Goal: Task Accomplishment & Management: Manage account settings

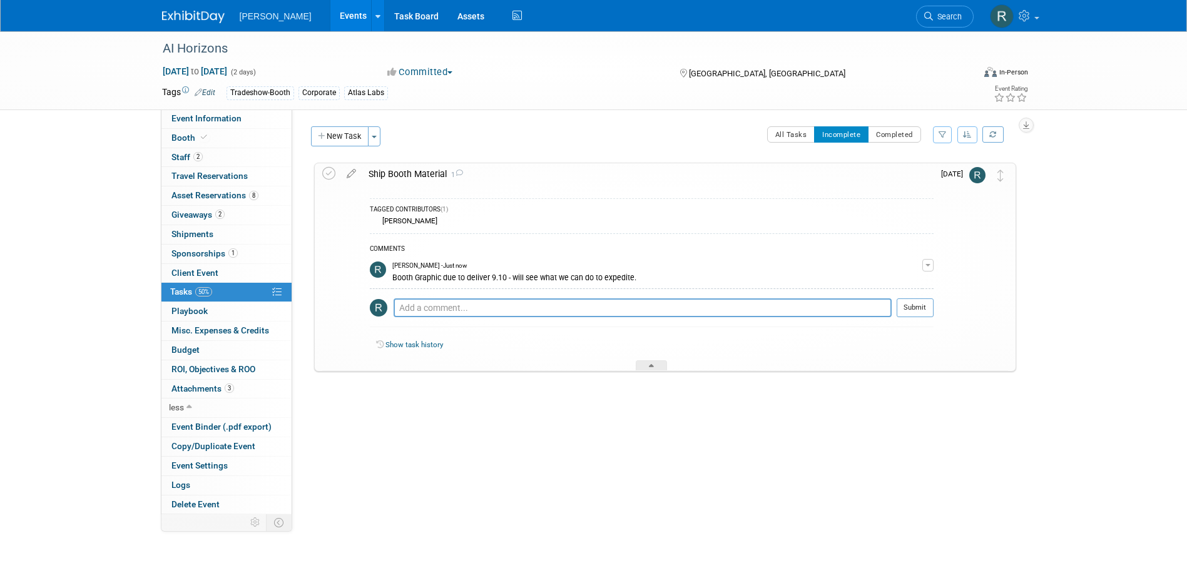
click at [945, 12] on span "Search" at bounding box center [947, 16] width 29 height 9
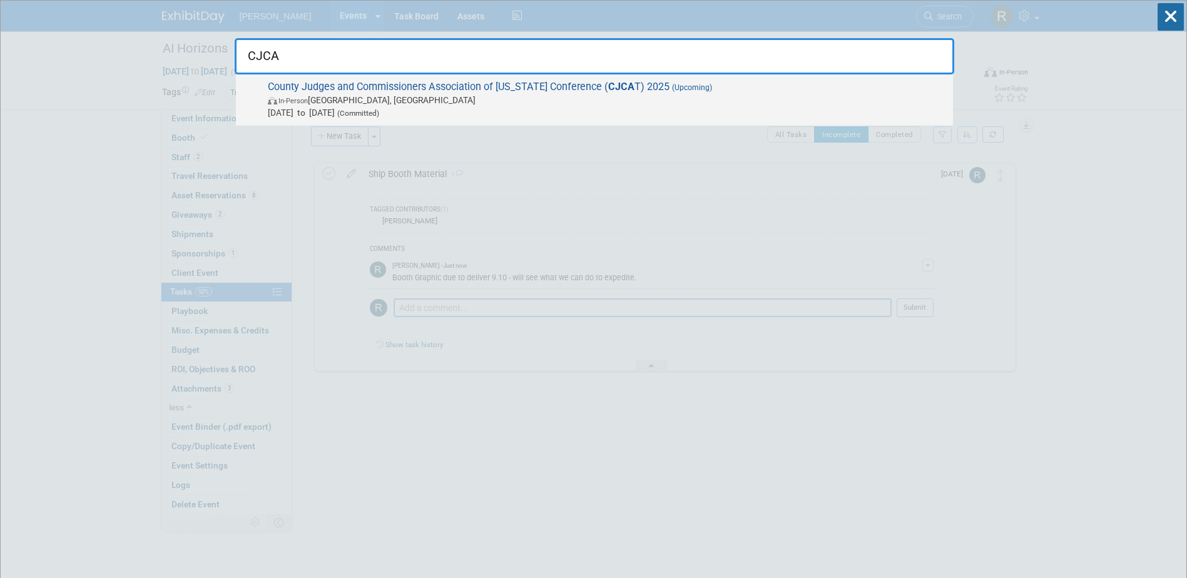
type input "CJCA"
click at [421, 90] on span "County Judges and Commissioners Association of Texas Conference ( CJCA T) 2025 …" at bounding box center [605, 100] width 683 height 38
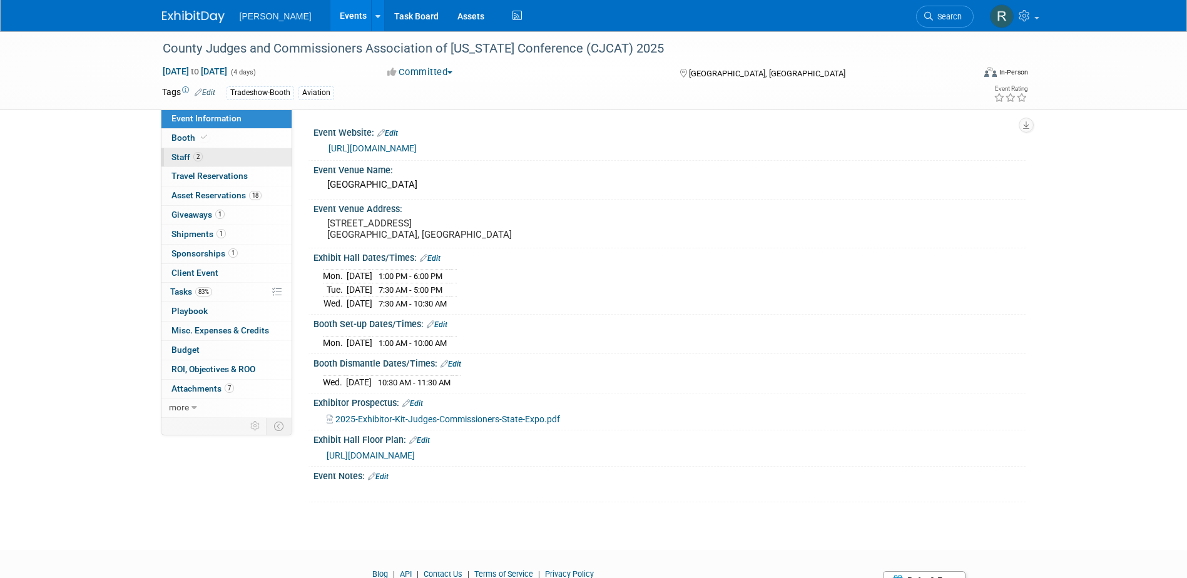
click at [218, 161] on link "2 Staff 2" at bounding box center [226, 157] width 130 height 19
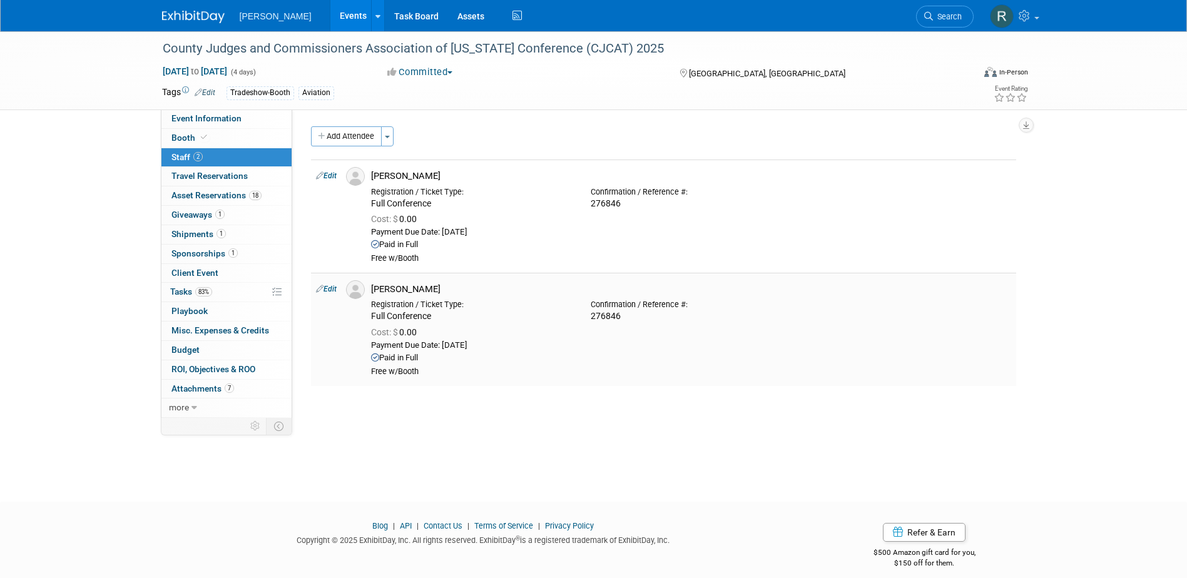
click at [758, 335] on div "Cost: $ 0.00" at bounding box center [691, 332] width 640 height 11
click at [948, 25] on link "Search" at bounding box center [945, 17] width 58 height 22
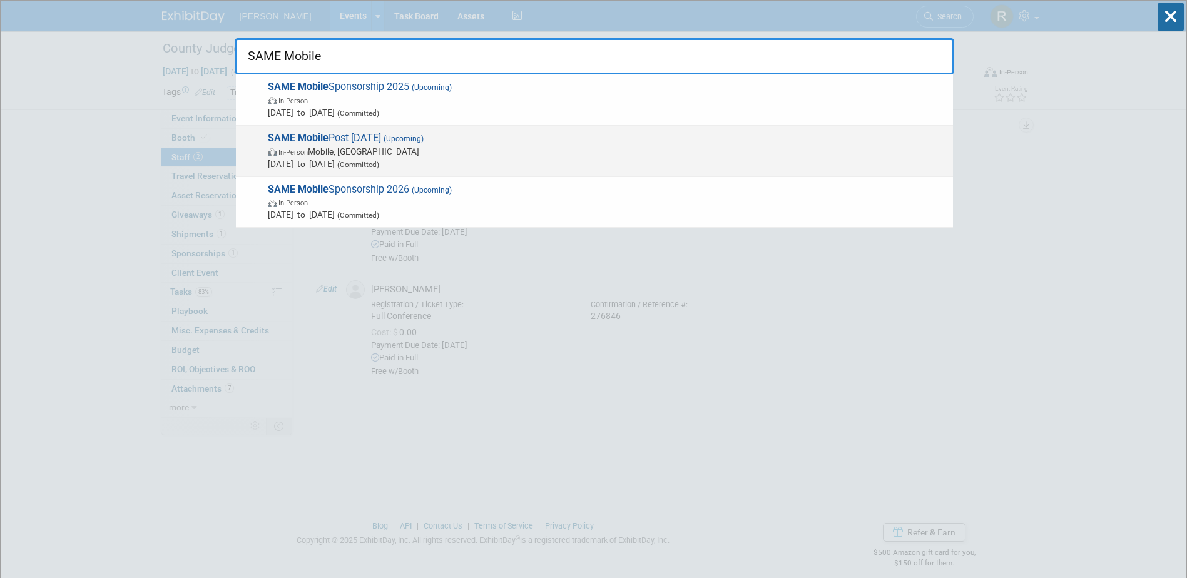
type input "SAME Mobile"
click at [349, 139] on span "SAME Mobile Post Industry Day 2025 (Upcoming) In-Person Mobile, AL Oct 7, 2025 …" at bounding box center [605, 151] width 683 height 38
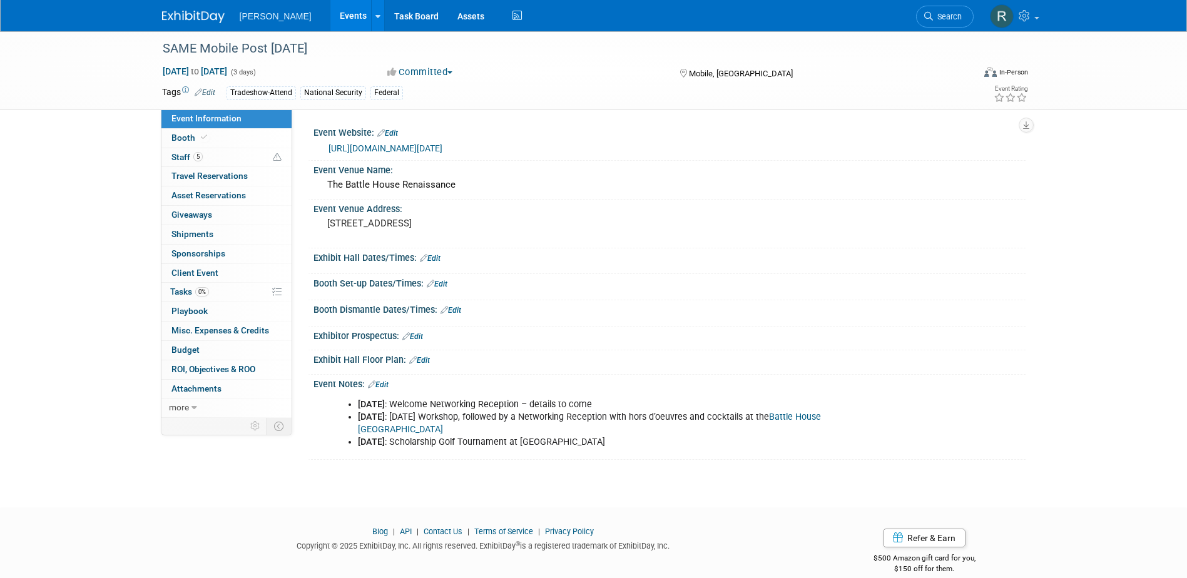
click at [443, 145] on link "https://www.same.org/event/2025-mobile-post-industry-day-workshop/" at bounding box center [386, 148] width 114 height 10
click at [251, 138] on link "Booth" at bounding box center [226, 138] width 130 height 19
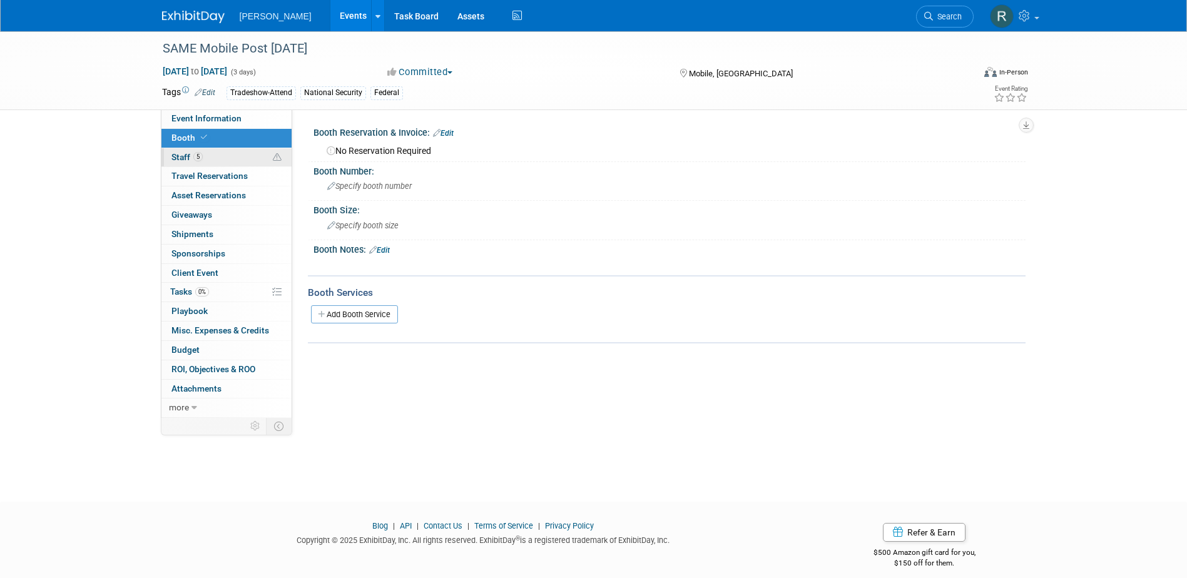
click at [228, 154] on link "5 Staff 5" at bounding box center [226, 157] width 130 height 19
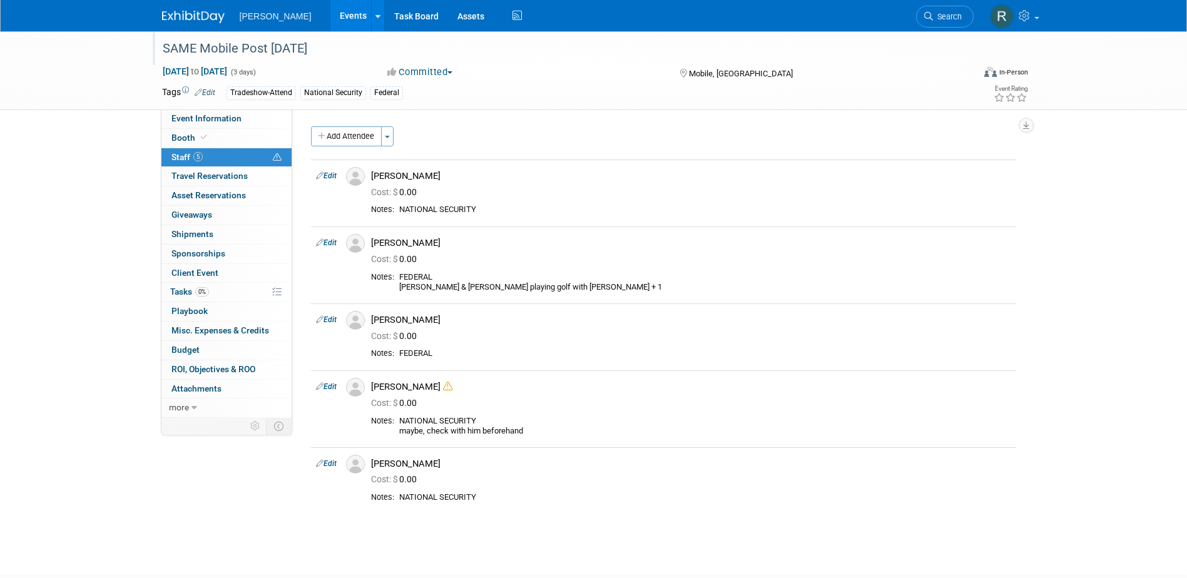
click at [392, 48] on div "SAME Mobile Post [DATE]" at bounding box center [556, 49] width 797 height 23
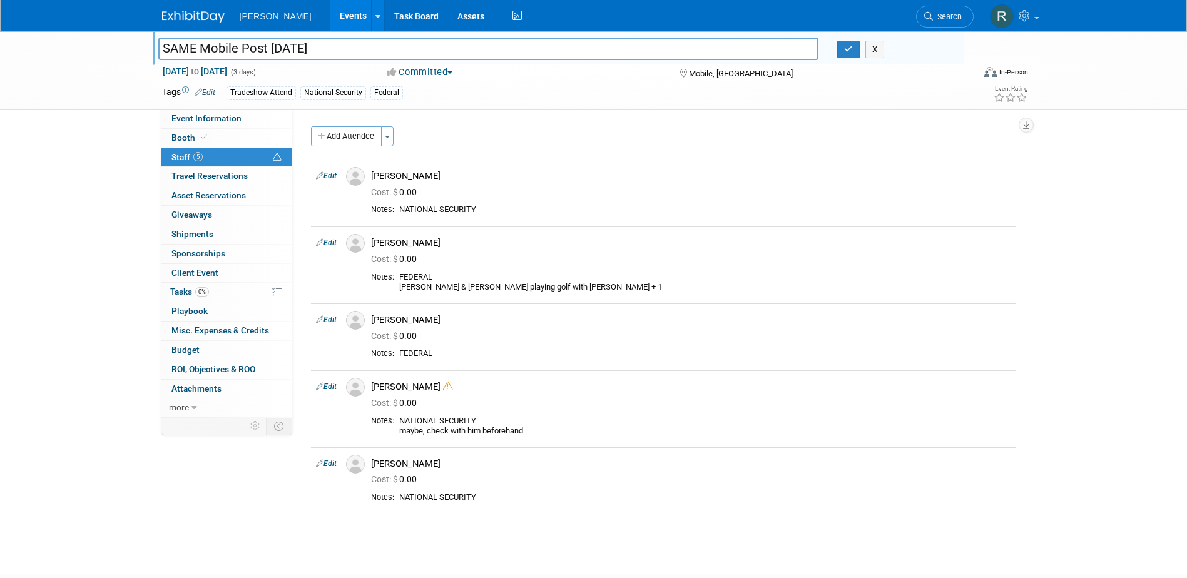
drag, startPoint x: 404, startPoint y: 56, endPoint x: 140, endPoint y: 51, distance: 264.2
click at [140, 51] on div "SAME Mobile Post Industry Day 2025 SAME Mobile Post Industry Day 2025 X Oct 7, …" at bounding box center [593, 70] width 1187 height 79
click at [860, 53] on div "X" at bounding box center [895, 50] width 117 height 18
click at [842, 49] on button "button" at bounding box center [848, 50] width 23 height 18
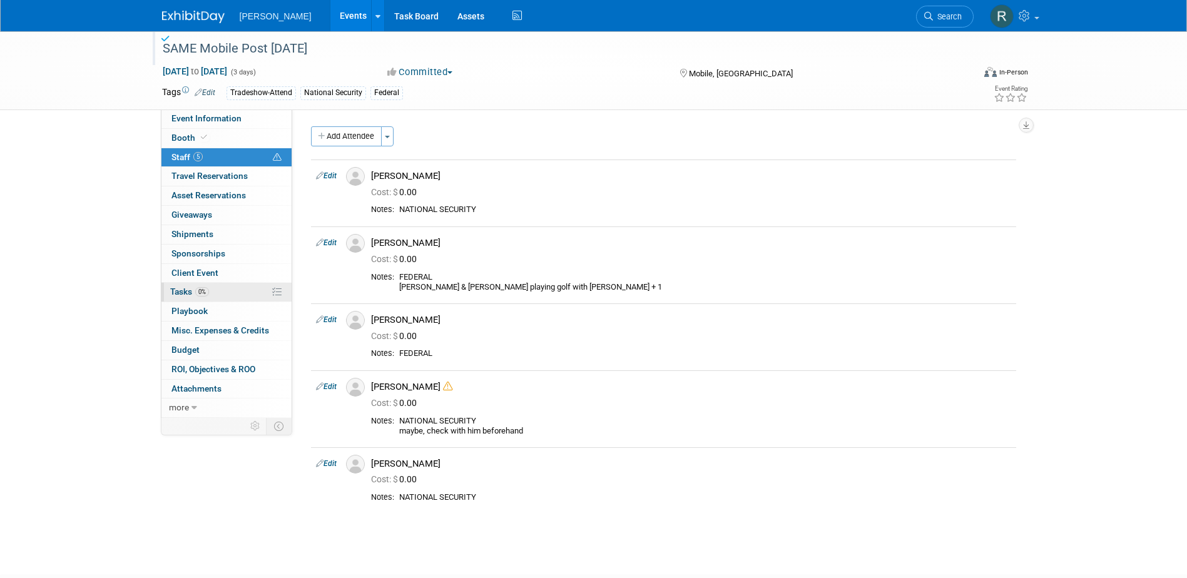
click at [206, 294] on span "0%" at bounding box center [202, 291] width 14 height 9
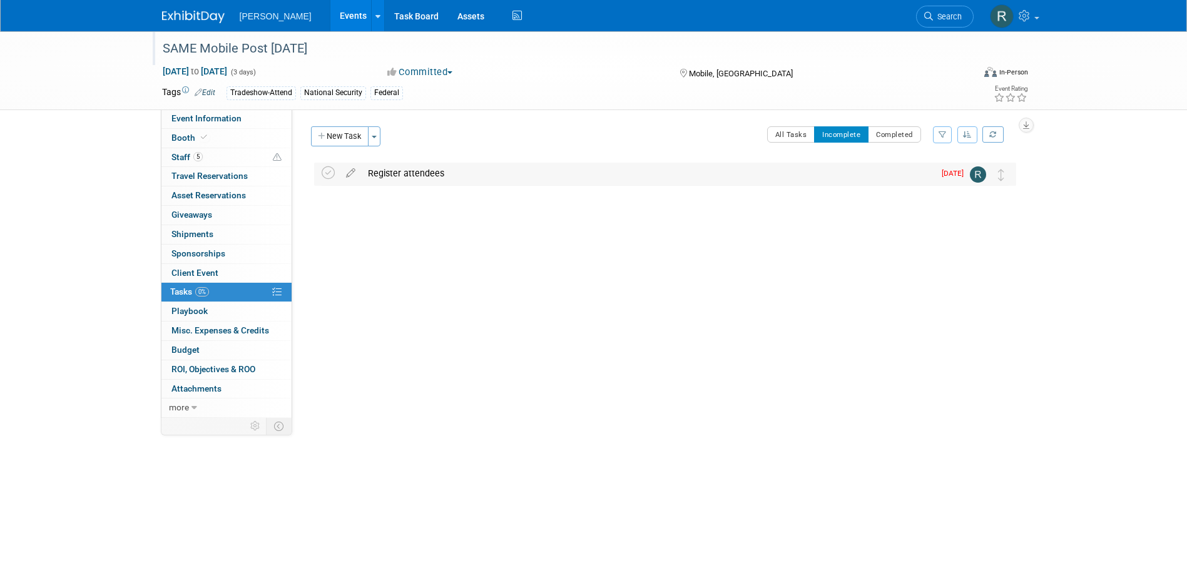
click at [411, 176] on div "Register attendees" at bounding box center [648, 173] width 573 height 21
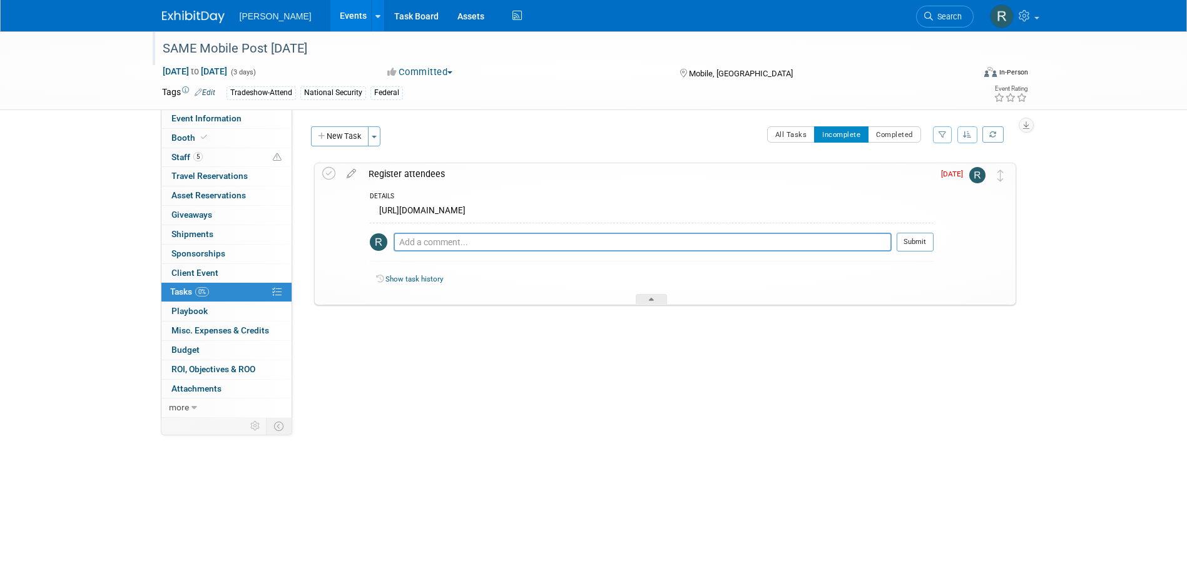
click at [511, 210] on div "https://lp.constantcontactpages.com/ev/reg/wqvj9k6" at bounding box center [652, 212] width 564 height 19
drag, startPoint x: 581, startPoint y: 213, endPoint x: 377, endPoint y: 213, distance: 204.1
click at [377, 213] on div "https://lp.constantcontactpages.com/ev/reg/wqvj9k6" at bounding box center [652, 212] width 564 height 19
copy div "https://lp.constantcontactpages.com/ev/reg/wqvj9k6"
click at [214, 160] on link "5 Staff 5" at bounding box center [226, 157] width 130 height 19
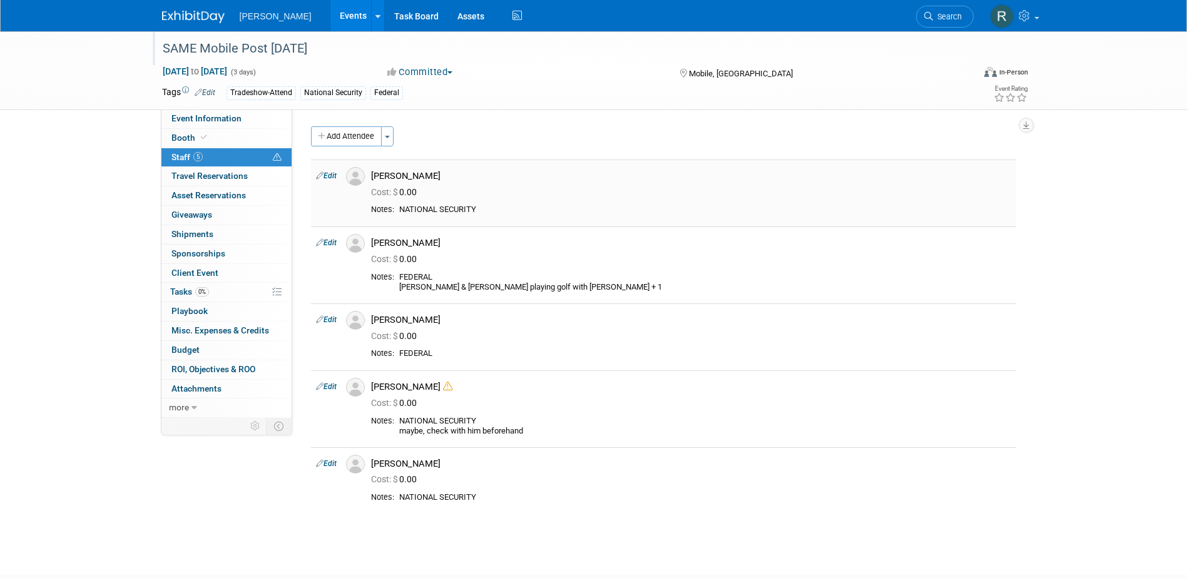
click at [337, 176] on link "Edit" at bounding box center [326, 176] width 21 height 9
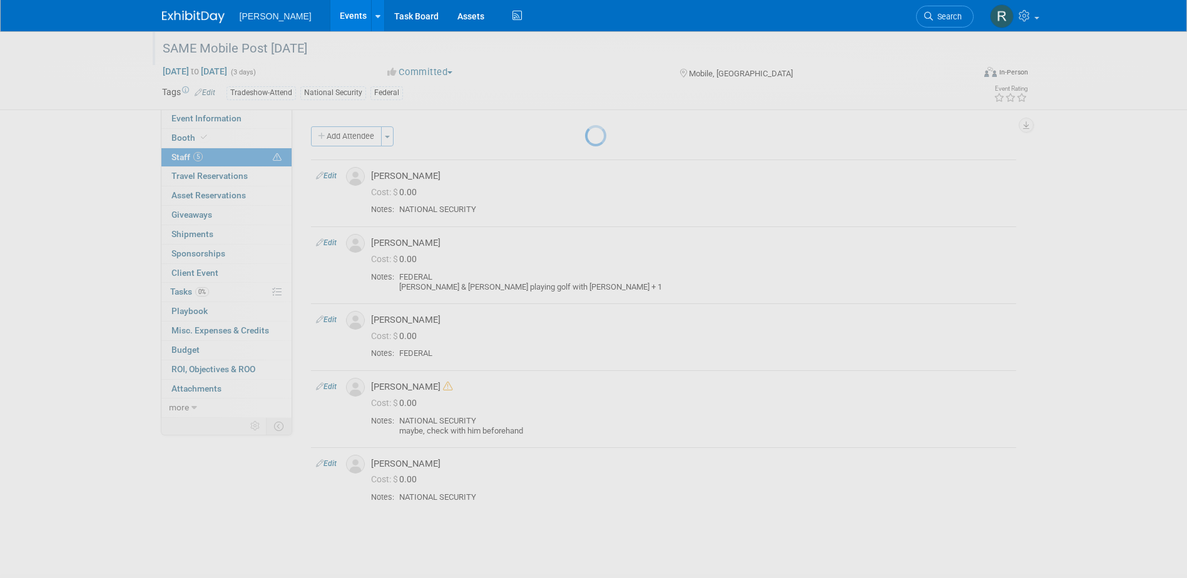
select select "3a2462ac-027f-489c-a543-69b7e5df5e1f"
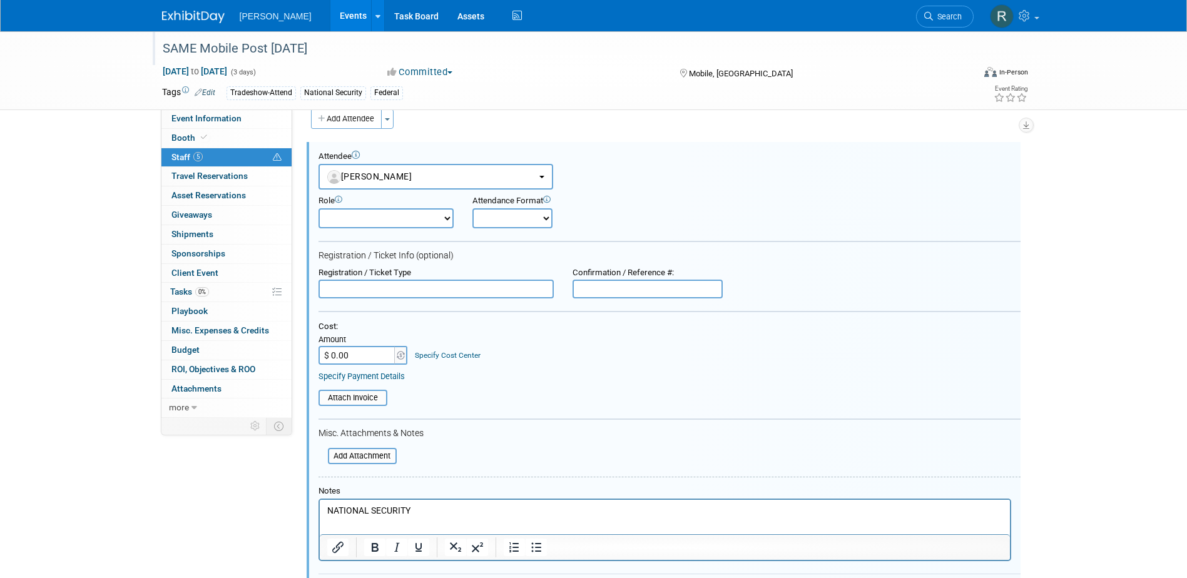
click at [440, 288] on input "text" at bounding box center [436, 289] width 235 height 19
type input "SAME Member Non-Government"
click at [349, 364] on input "$ 0.00" at bounding box center [358, 355] width 78 height 19
type input "$ 300.00"
click at [424, 357] on link "Specify Cost Center" at bounding box center [448, 355] width 66 height 9
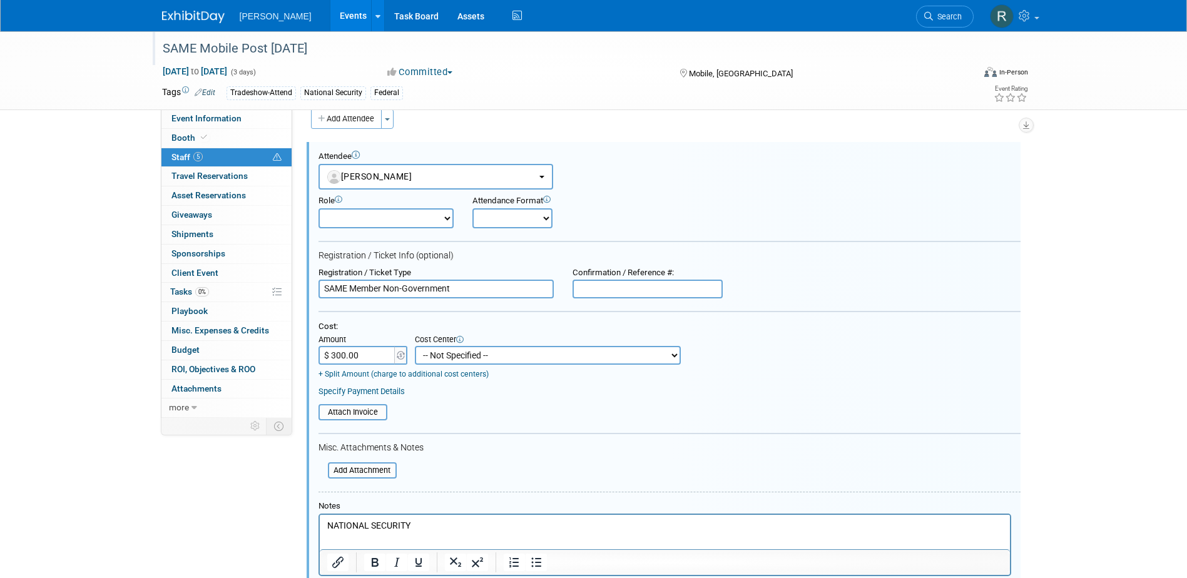
click at [433, 359] on select "-- Not Specified -- Advisory Services - Expenses_1001.502 Aerial Acquisition - …" at bounding box center [548, 355] width 266 height 19
select select "18966242"
click at [415, 347] on select "-- Not Specified -- Advisory Services - Expenses_1001.502 Aerial Acquisition - …" at bounding box center [548, 355] width 266 height 19
click at [372, 394] on link "Specify Payment Details" at bounding box center [362, 391] width 86 height 9
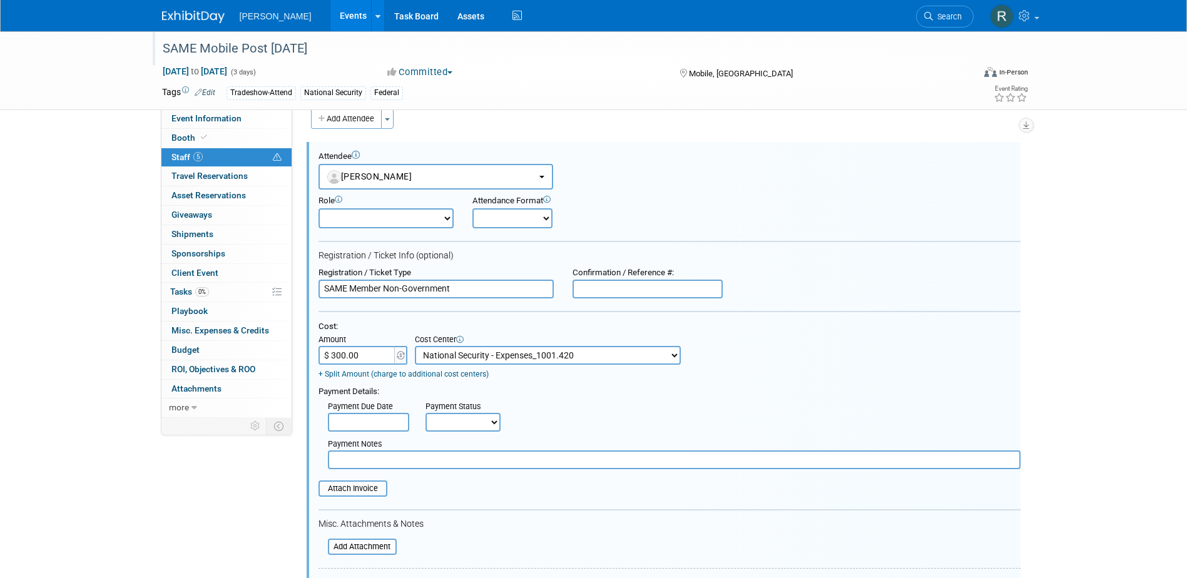
click at [376, 421] on input "text" at bounding box center [368, 422] width 81 height 19
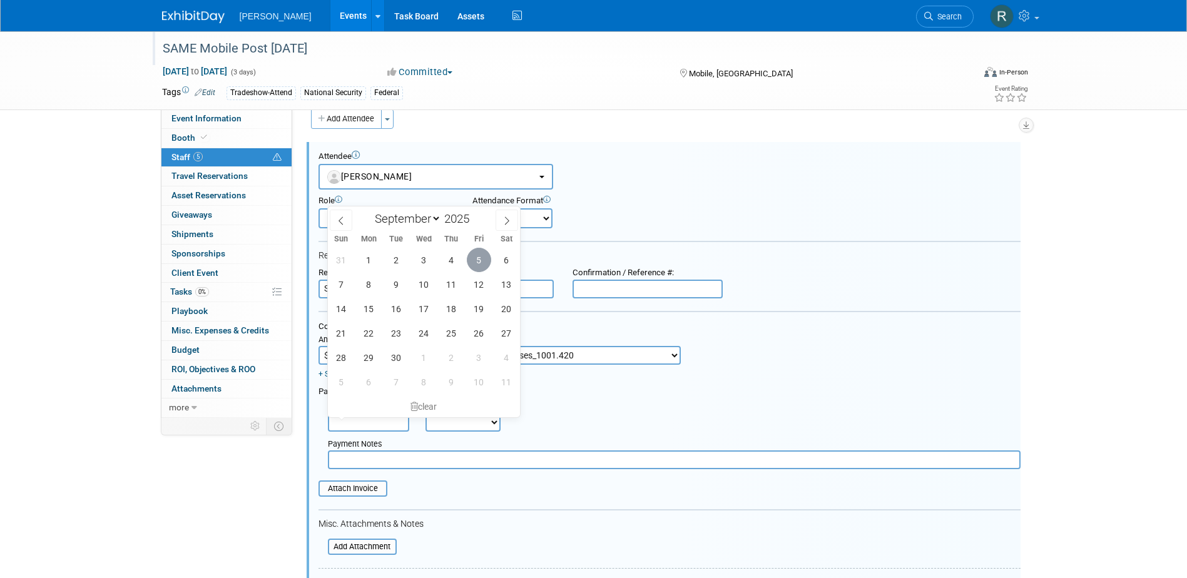
click at [481, 264] on span "5" at bounding box center [479, 260] width 24 height 24
type input "Sep 5, 2025"
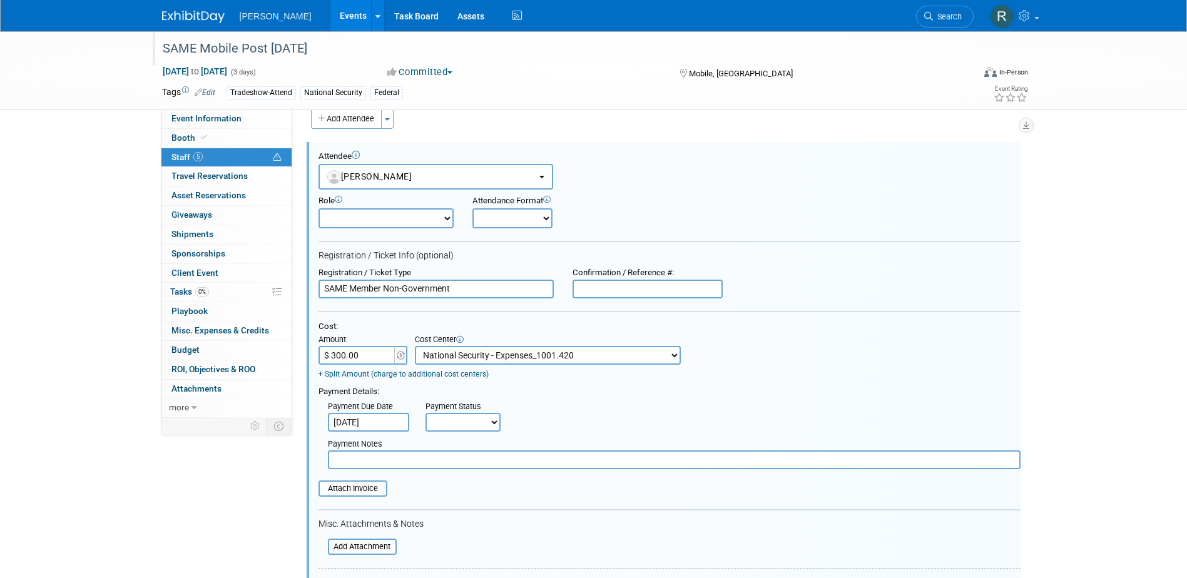
click at [447, 425] on select "Not Paid Yet Partially Paid Paid in Full" at bounding box center [463, 422] width 75 height 19
select select "1"
click at [426, 414] on select "Not Paid Yet Partially Paid Paid in Full" at bounding box center [463, 422] width 75 height 19
click at [534, 426] on div "Payment Due Date Sep 5, 2025 Payment Status Not Paid Yet Partially Paid Paid in…" at bounding box center [669, 414] width 721 height 35
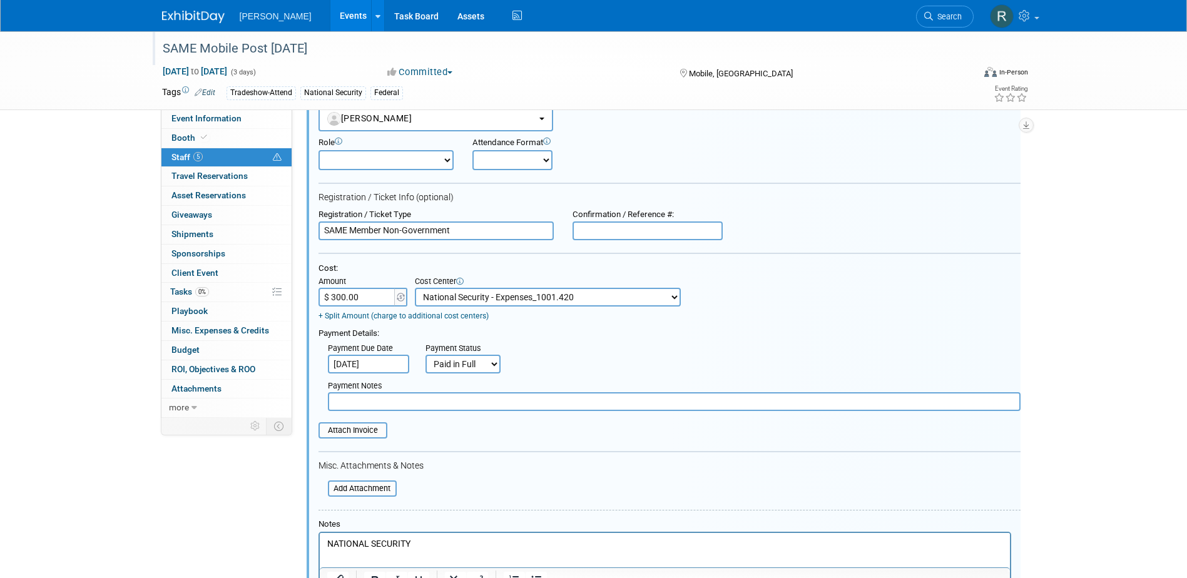
scroll to position [143, 0]
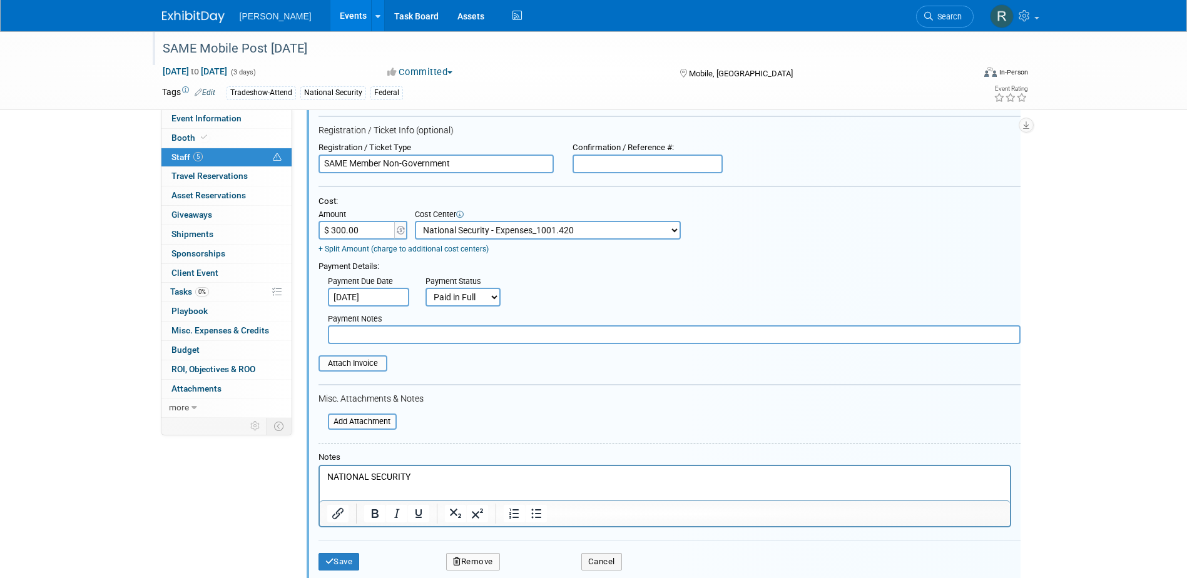
click at [447, 477] on p "NATIONAL SECURITY" at bounding box center [665, 477] width 676 height 13
click at [357, 237] on input "$ 300.00" at bounding box center [358, 230] width 78 height 19
type input "$ 308.00"
click at [396, 341] on input "text" at bounding box center [674, 334] width 693 height 19
type input "paid via cc - RRD"
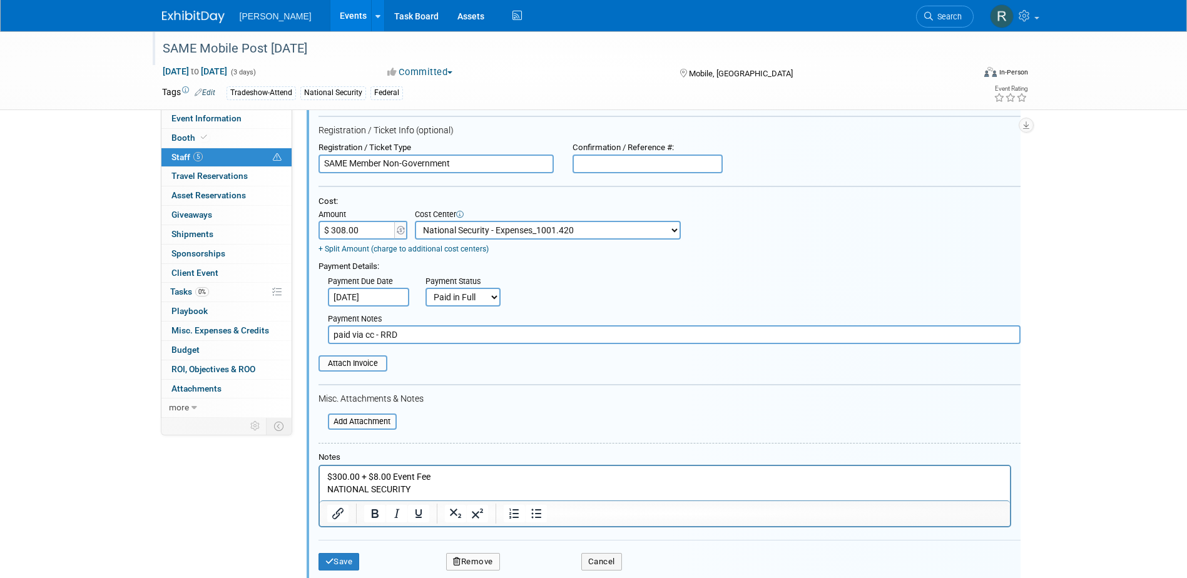
click at [643, 168] on input "text" at bounding box center [648, 164] width 150 height 19
paste input "MPDjyCeepB"
type input "MPDjyCeepB"
click at [344, 565] on button "Save" at bounding box center [339, 562] width 41 height 18
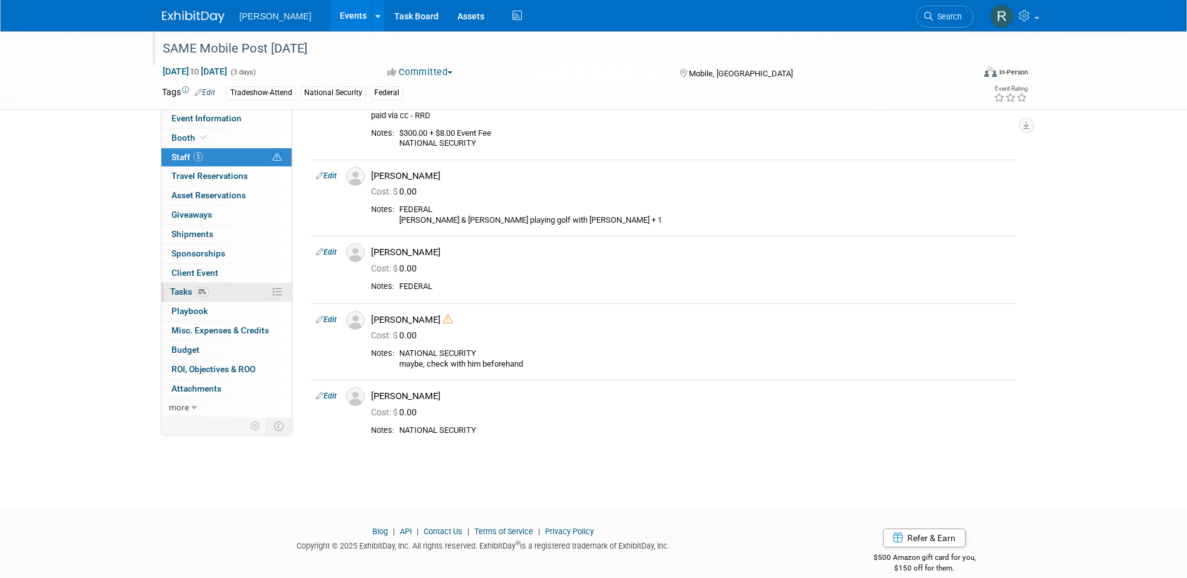
click at [180, 293] on span "Tasks 0%" at bounding box center [189, 292] width 39 height 10
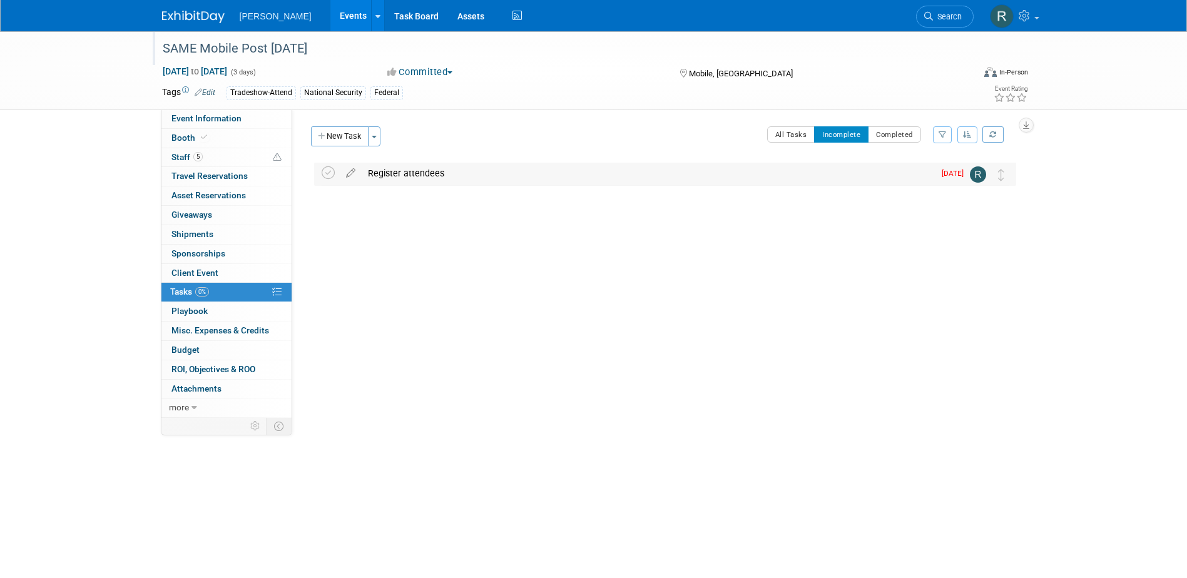
click at [406, 173] on div "Register attendees" at bounding box center [648, 173] width 573 height 21
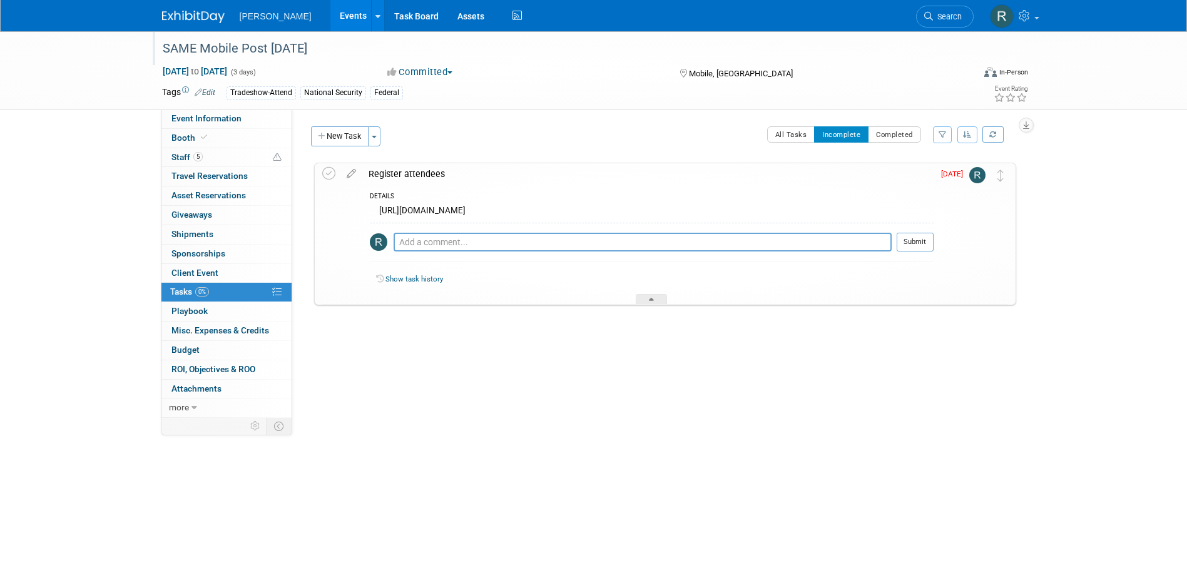
drag, startPoint x: 377, startPoint y: 211, endPoint x: 583, endPoint y: 217, distance: 205.4
click at [583, 217] on div "https://lp.constantcontactpages.com/ev/reg/wqvj9k6" at bounding box center [652, 212] width 564 height 19
copy div "https://lp.constantcontactpages.com/ev/reg/wqvj9k6"
click at [185, 159] on span "Staff 5" at bounding box center [187, 157] width 31 height 10
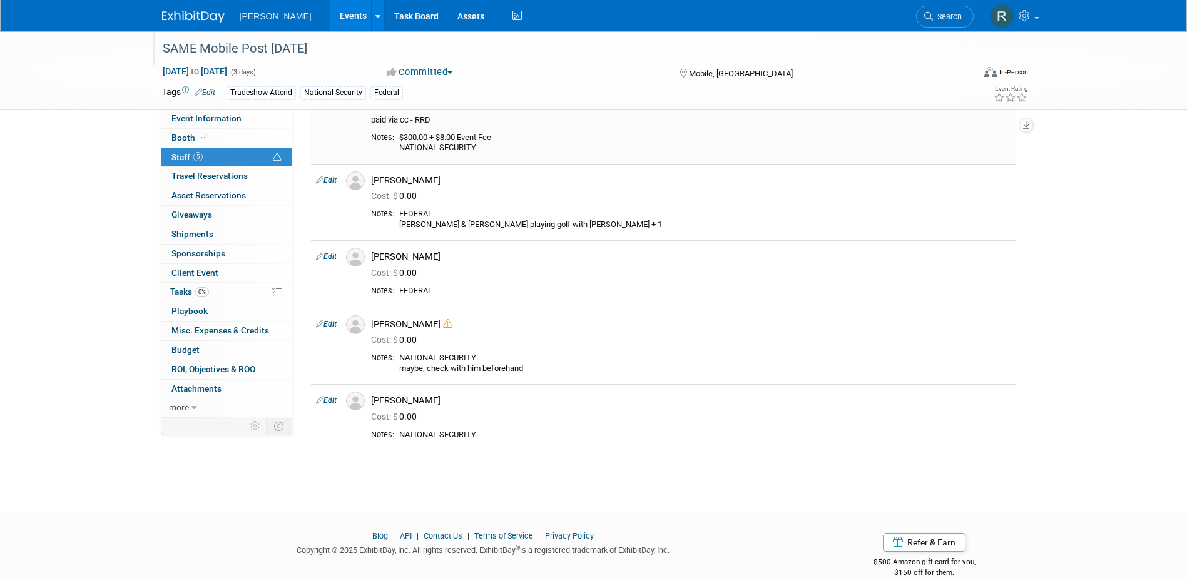
scroll to position [160, 0]
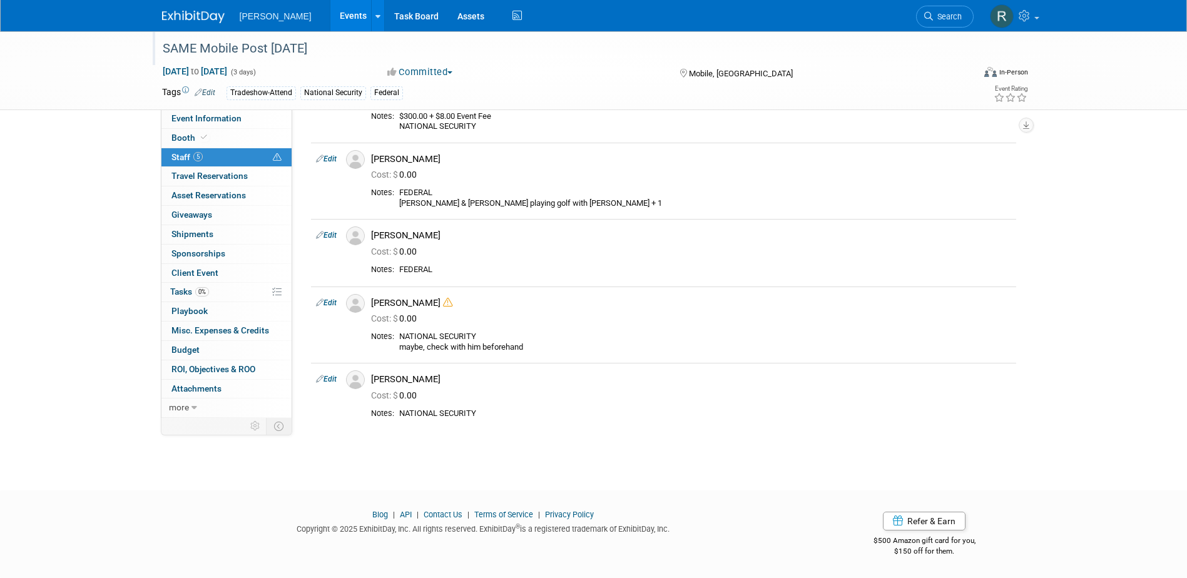
drag, startPoint x: 332, startPoint y: 156, endPoint x: 336, endPoint y: 163, distance: 7.8
click at [332, 156] on link "Edit" at bounding box center [326, 159] width 21 height 9
select select "3647a2f4-5540-47f8-8c21-144c3a17e126"
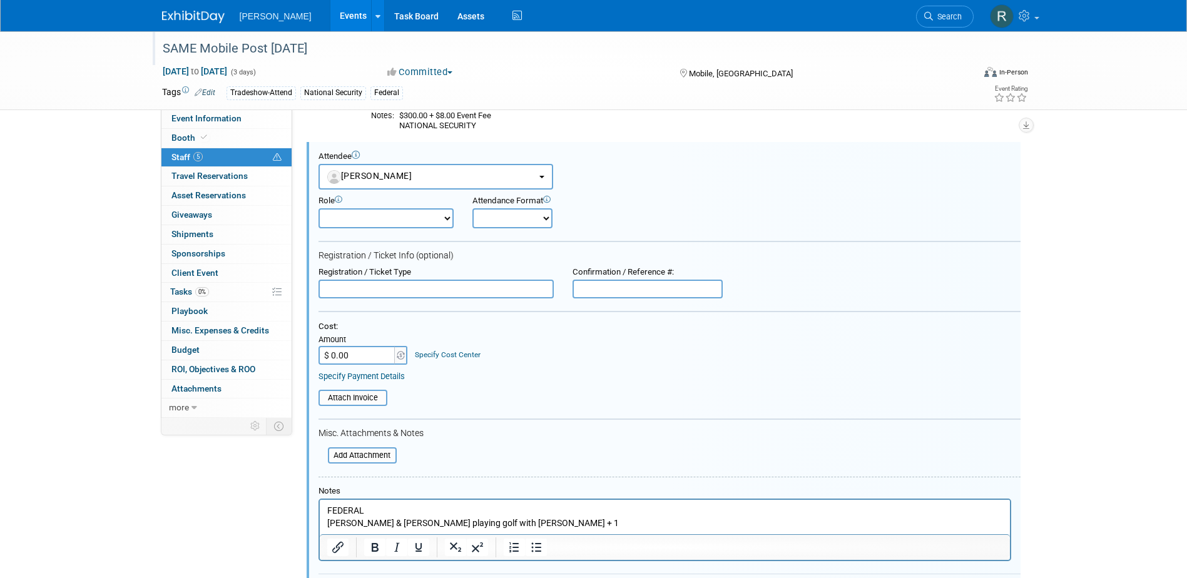
scroll to position [0, 0]
click at [379, 290] on input "text" at bounding box center [436, 289] width 235 height 19
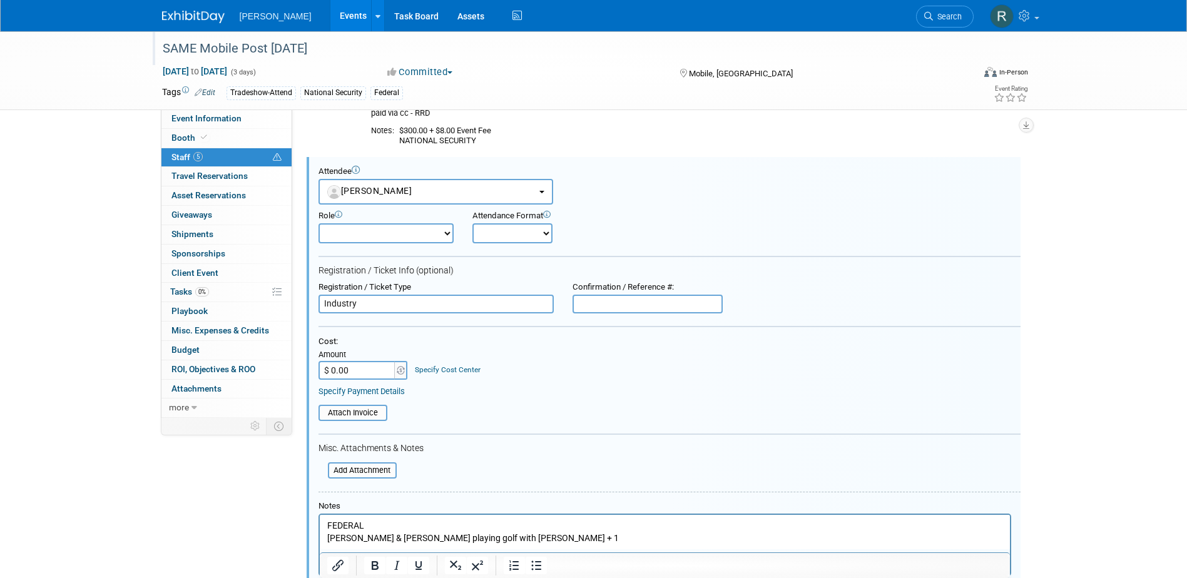
scroll to position [250, 0]
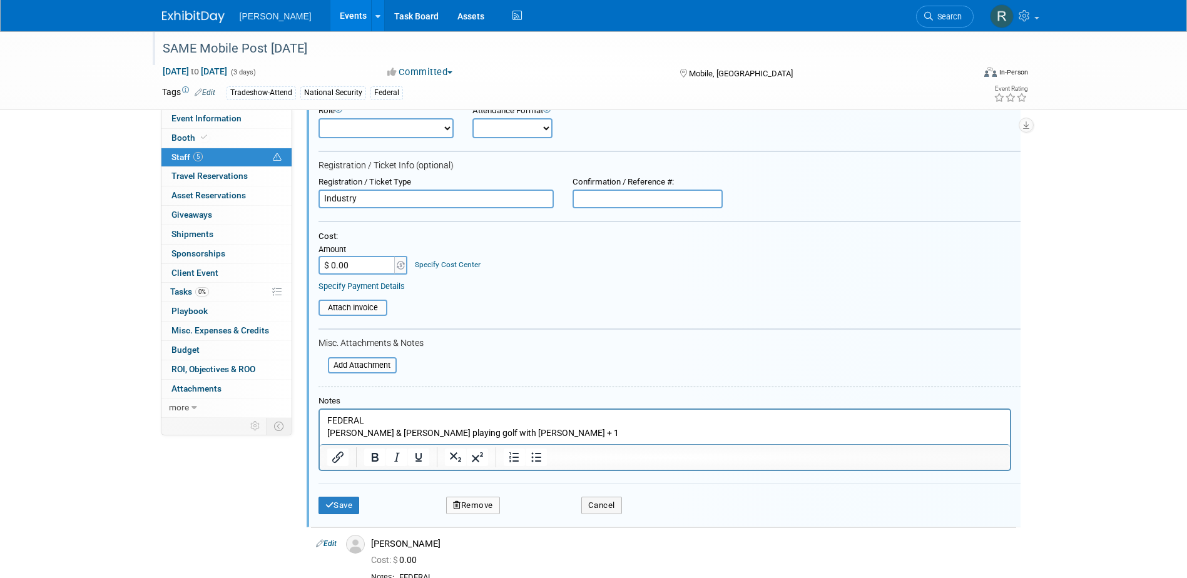
drag, startPoint x: 361, startPoint y: 200, endPoint x: 294, endPoint y: 196, distance: 67.7
click at [294, 196] on div "Event Information Event Info Booth Booth 5 Staff 5 Staff 0 Travel Reservations …" at bounding box center [594, 266] width 883 height 970
type input "SAME Member Non-Government & Golf Foursome"
click at [362, 270] on input "$ 0.00" at bounding box center [358, 265] width 78 height 19
type input "$ 800.00"
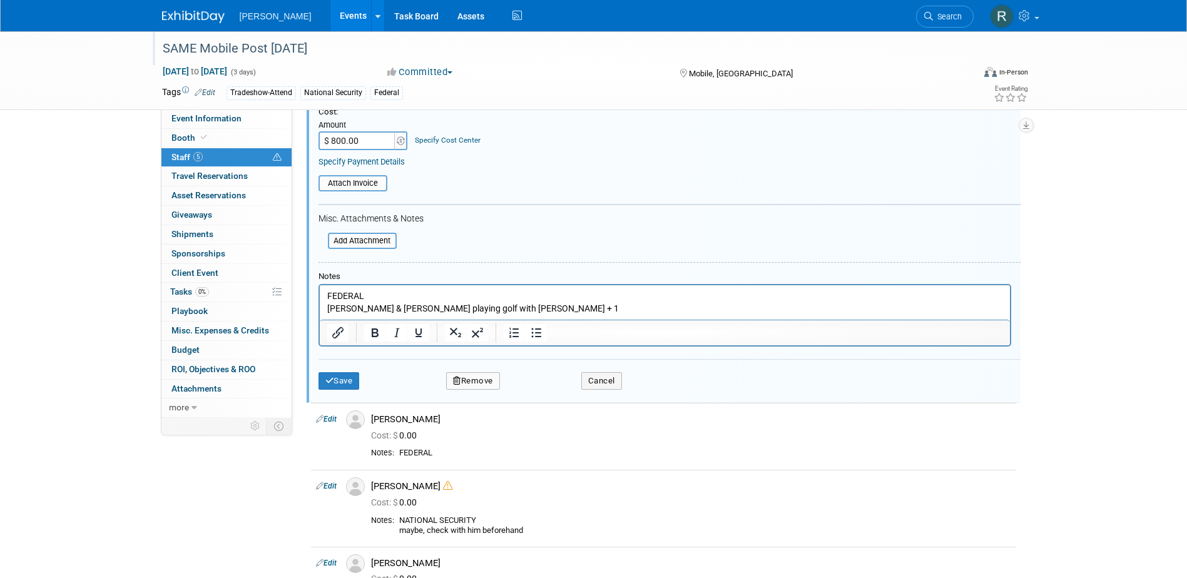
scroll to position [313, 0]
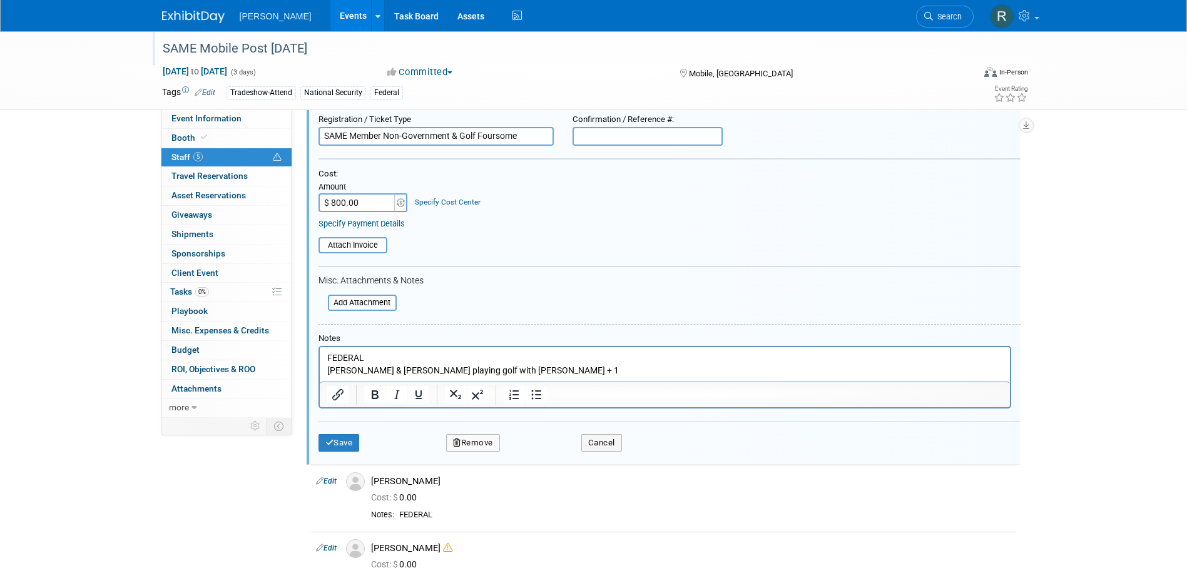
click at [445, 204] on link "Specify Cost Center" at bounding box center [448, 202] width 66 height 9
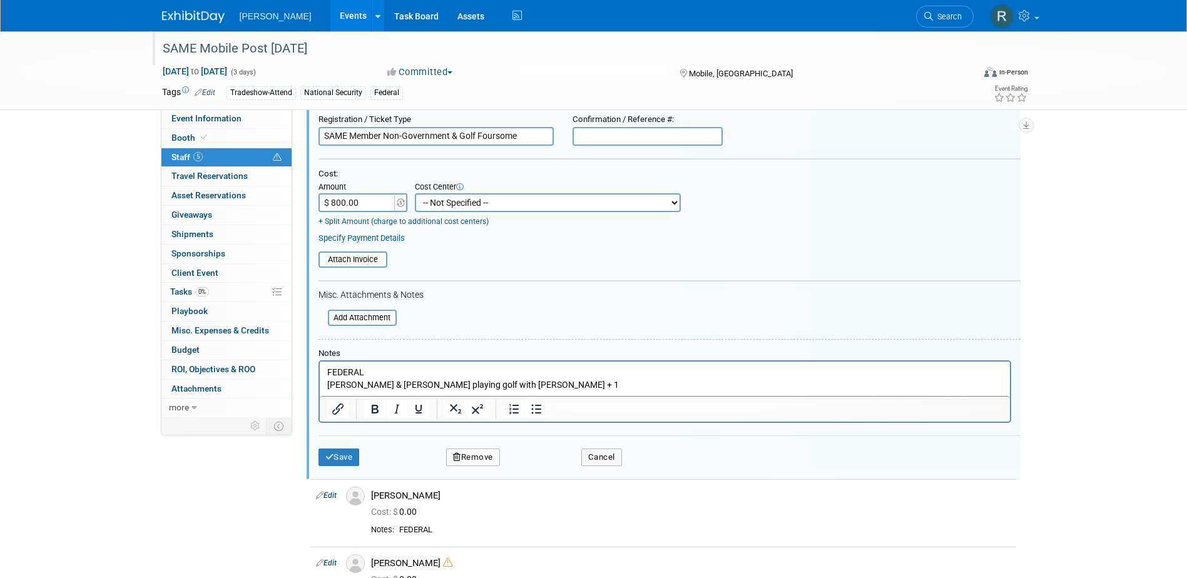
click at [445, 204] on select "-- Not Specified -- Advisory Services - Expenses_1001.502 Aerial Acquisition - …" at bounding box center [548, 202] width 266 height 19
select select "18966236"
click at [415, 193] on select "-- Not Specified -- Advisory Services - Expenses_1001.502 Aerial Acquisition - …" at bounding box center [548, 202] width 266 height 19
click at [371, 240] on link "Specify Payment Details" at bounding box center [362, 237] width 86 height 9
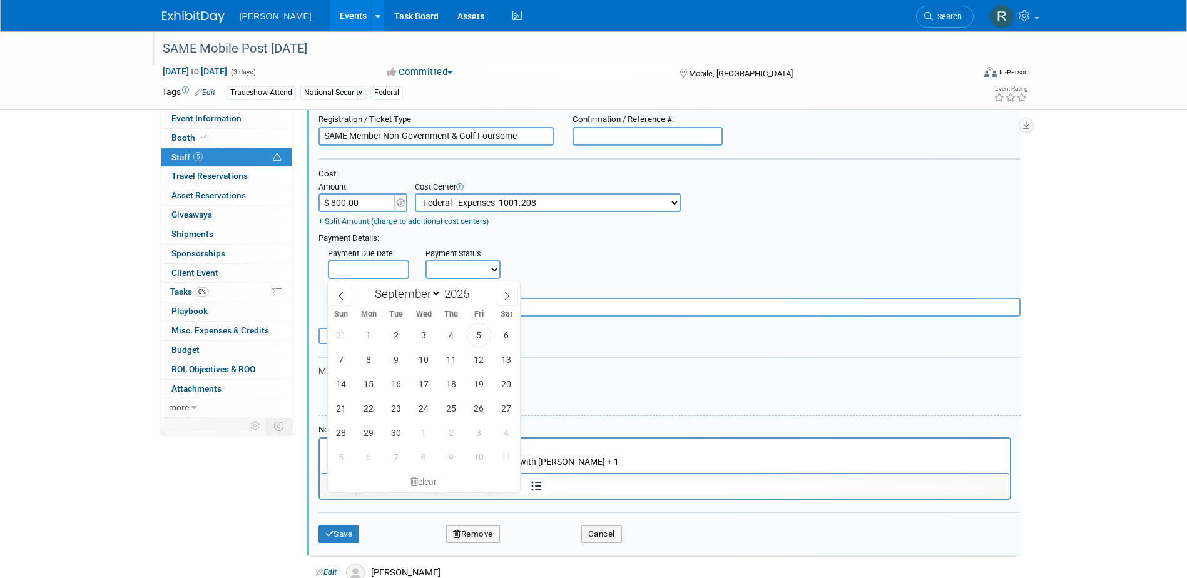
click at [379, 272] on input "text" at bounding box center [368, 269] width 81 height 19
click at [481, 338] on span "5" at bounding box center [479, 335] width 24 height 24
type input "[DATE]"
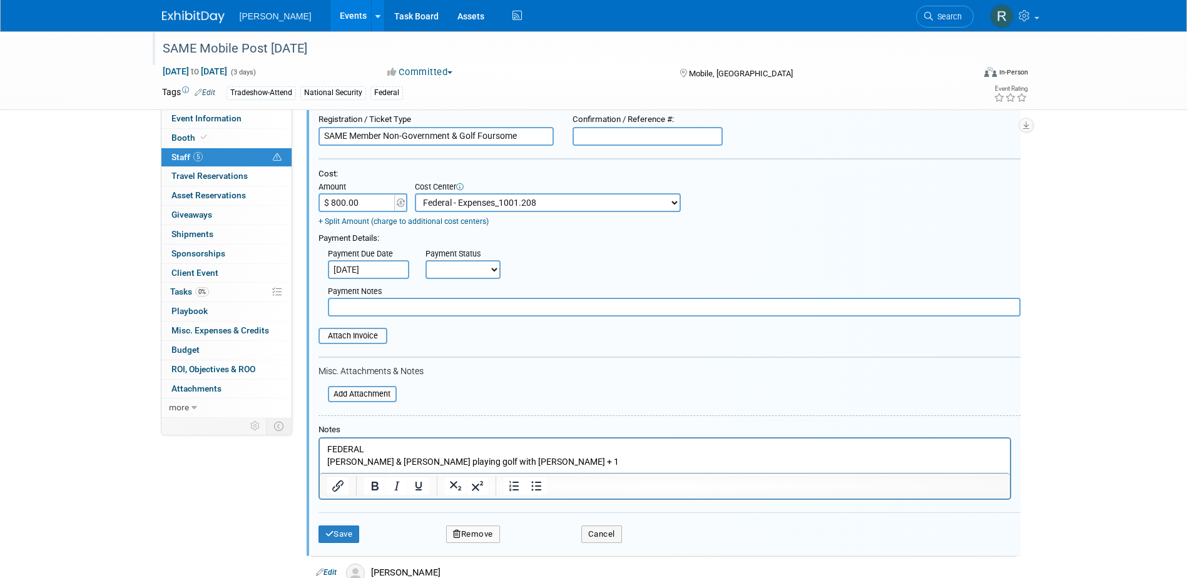
click at [460, 269] on select "Not Paid Yet Partially Paid Paid in Full" at bounding box center [463, 269] width 75 height 19
select select "1"
click at [426, 262] on select "Not Paid Yet Partially Paid Paid in Full" at bounding box center [463, 269] width 75 height 19
click at [467, 310] on input "text" at bounding box center [674, 307] width 693 height 19
type input "Paid via cc - RRD"
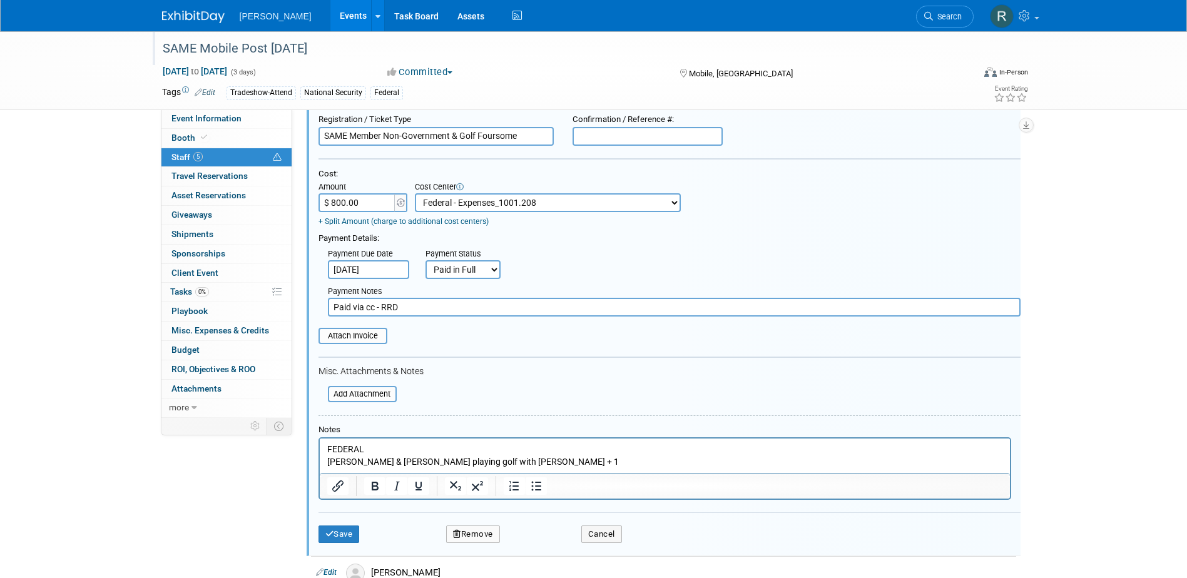
click at [328, 449] on p "FEDERAL Doug & Joe playing golf with Jim Waite + 1" at bounding box center [665, 455] width 676 height 24
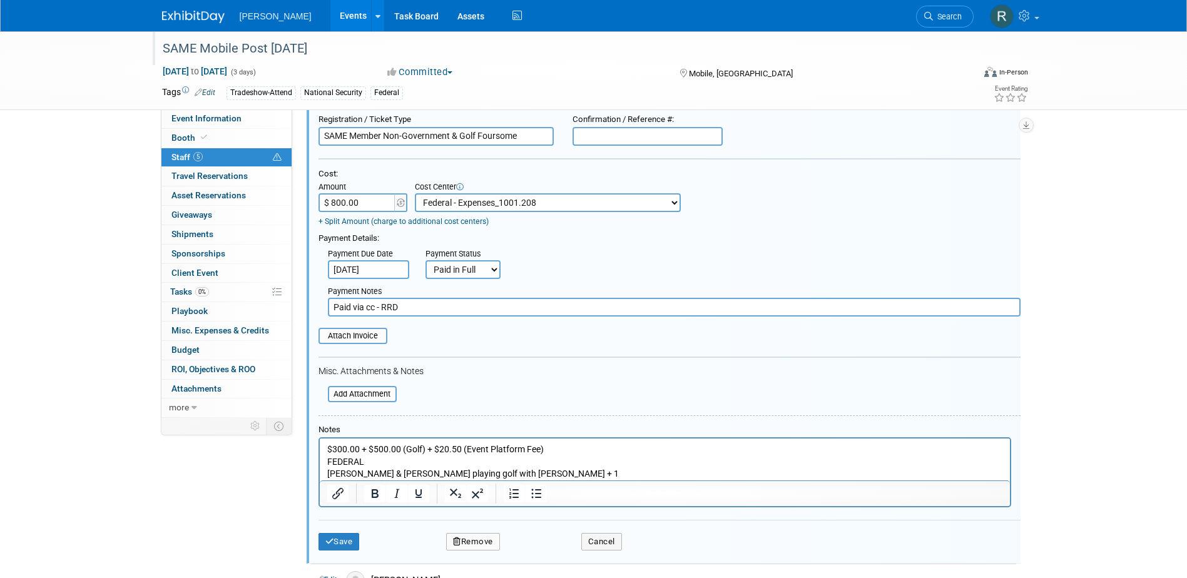
click at [344, 200] on input "$ 800.00" at bounding box center [358, 202] width 78 height 19
type input "$ 820.50"
click at [353, 336] on input "file" at bounding box center [311, 336] width 149 height 14
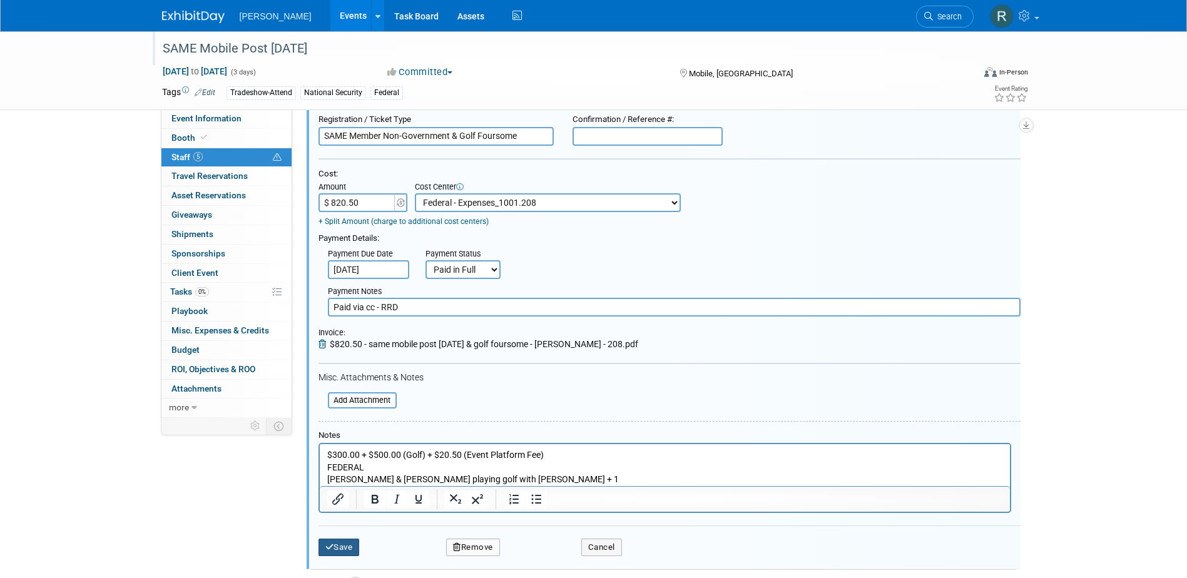
drag, startPoint x: 342, startPoint y: 545, endPoint x: 342, endPoint y: 538, distance: 6.9
click at [342, 545] on button "Save" at bounding box center [339, 548] width 41 height 18
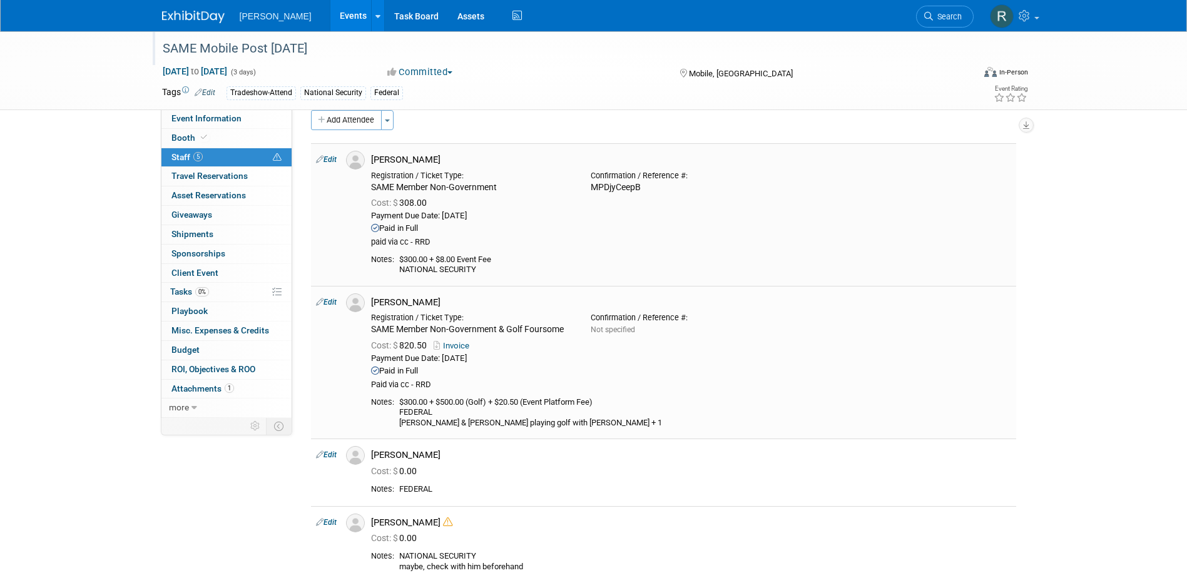
scroll to position [0, 0]
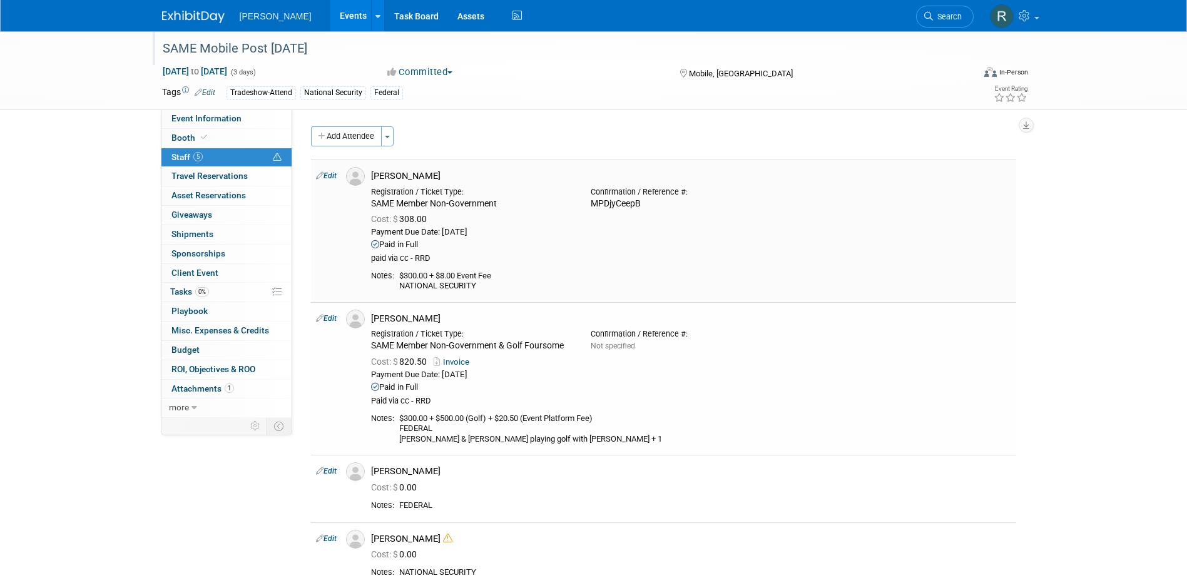
click at [332, 179] on link "Edit" at bounding box center [326, 176] width 21 height 9
select select "3a2462ac-027f-489c-a543-69b7e5df5e1f"
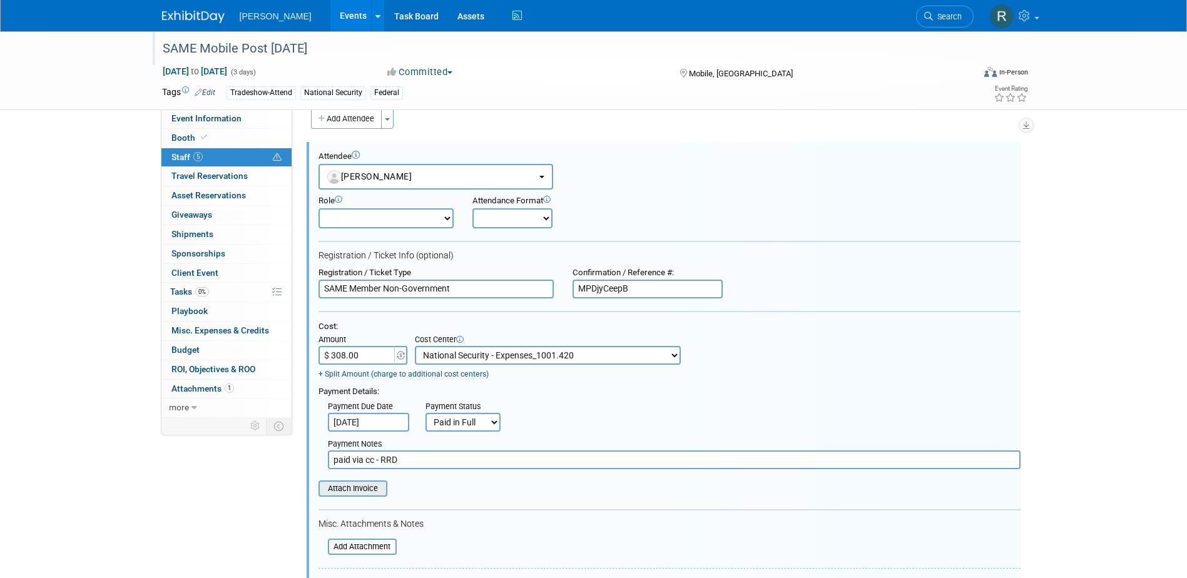
click at [351, 492] on input "file" at bounding box center [311, 489] width 149 height 14
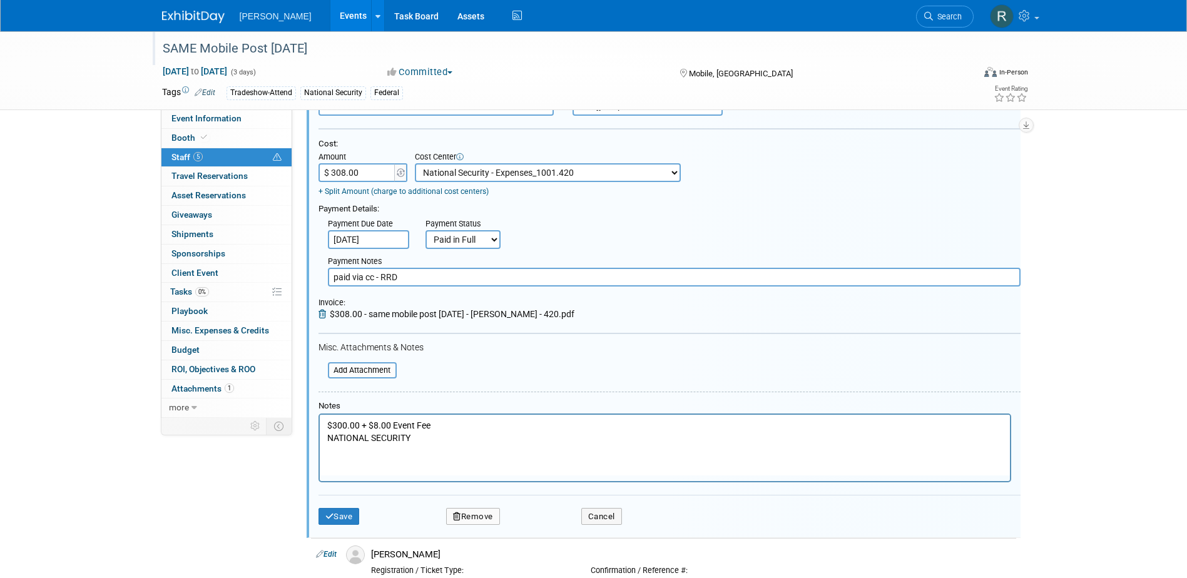
scroll to position [205, 0]
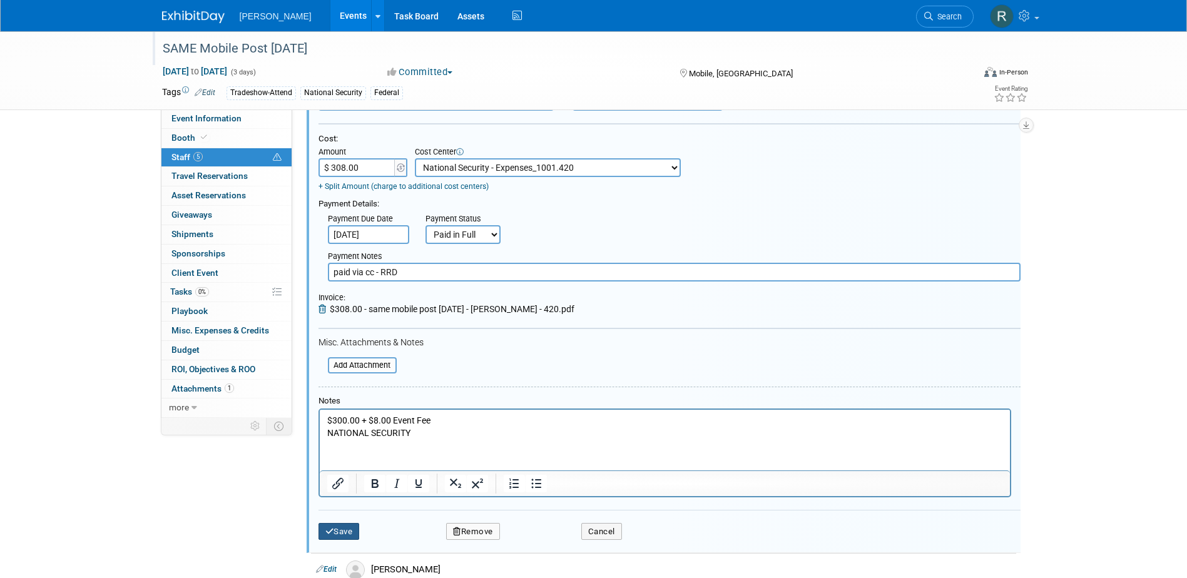
click at [346, 533] on button "Save" at bounding box center [339, 532] width 41 height 18
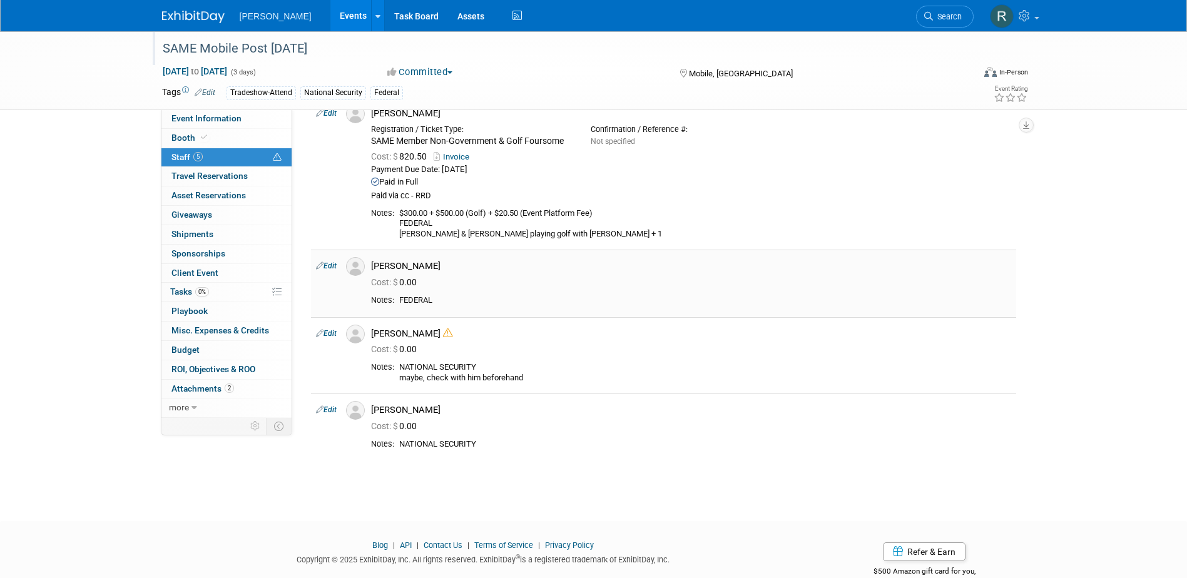
click at [335, 267] on link "Edit" at bounding box center [326, 266] width 21 height 9
select select "3c5e0ded-9c16-40f1-a321-faf40c1b24d1"
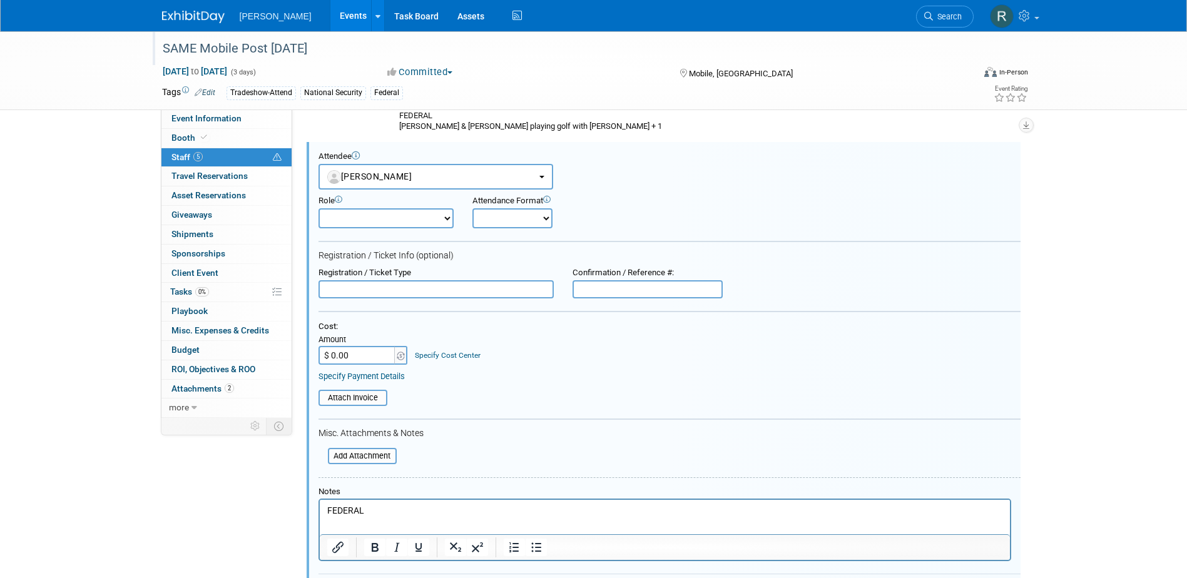
scroll to position [0, 0]
click at [178, 292] on span "Tasks 0%" at bounding box center [189, 292] width 39 height 10
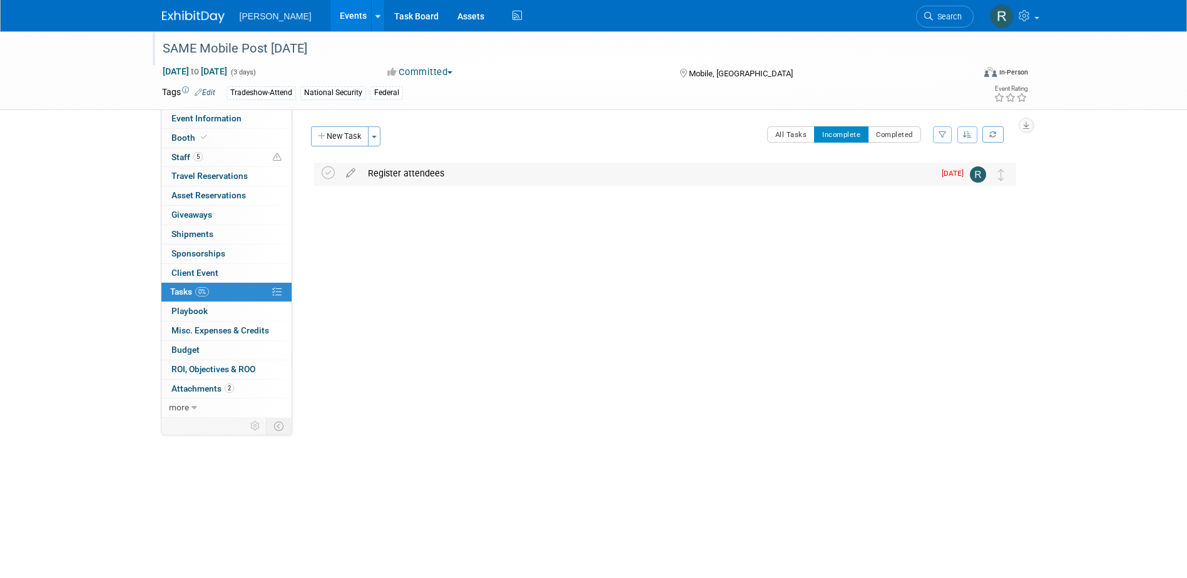
click at [421, 180] on div "Register attendees" at bounding box center [648, 173] width 573 height 21
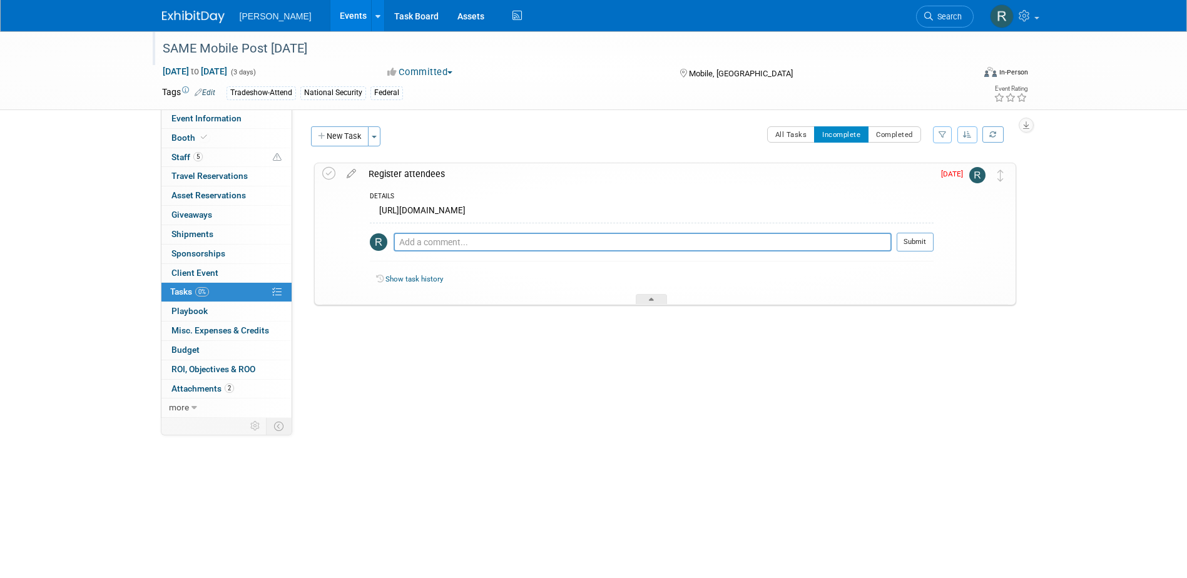
drag, startPoint x: 582, startPoint y: 212, endPoint x: 376, endPoint y: 214, distance: 206.6
click at [376, 214] on div "https://lp.constantcontactpages.com/ev/reg/wqvj9k6" at bounding box center [652, 212] width 564 height 19
copy div "https://lp.constantcontactpages.com/ev/reg/wqvj9k6"
click at [195, 158] on span "5" at bounding box center [197, 156] width 9 height 9
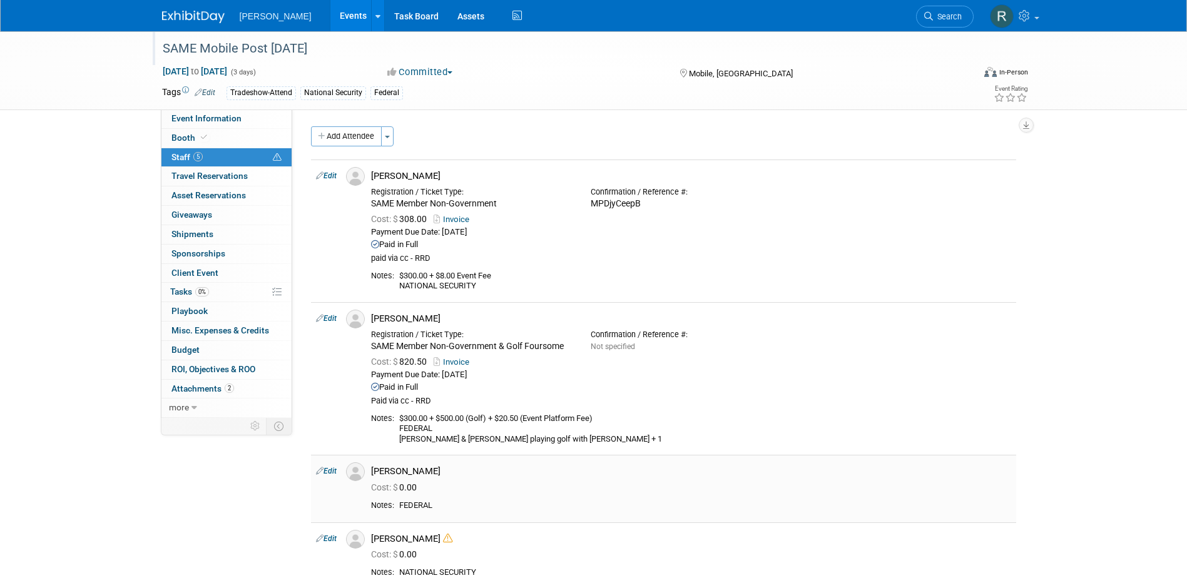
click at [331, 472] on link "Edit" at bounding box center [326, 471] width 21 height 9
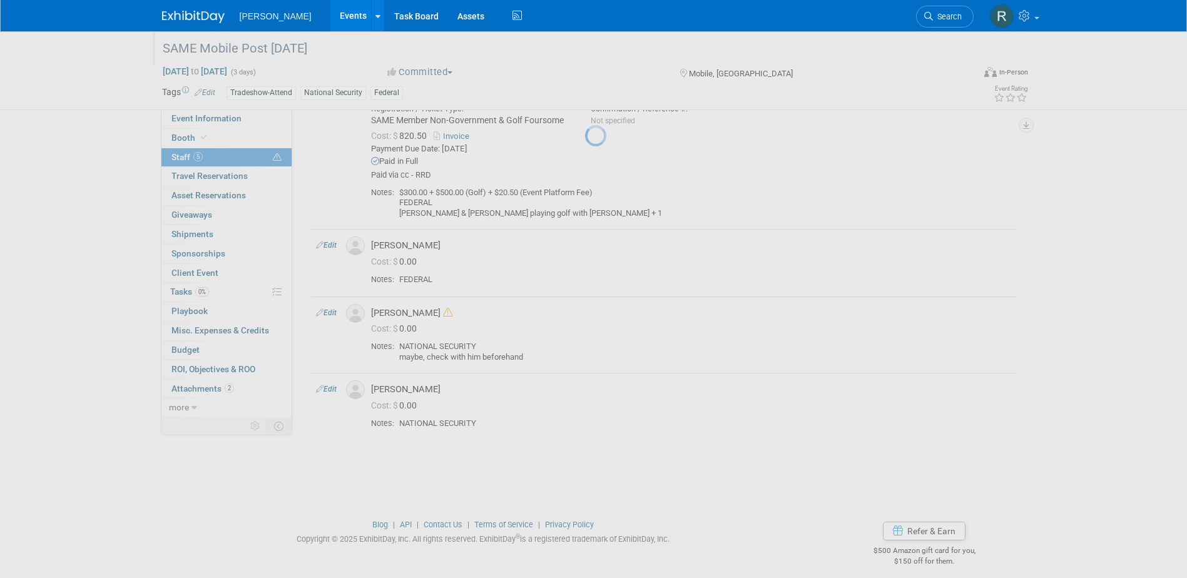
select select "3c5e0ded-9c16-40f1-a321-faf40c1b24d1"
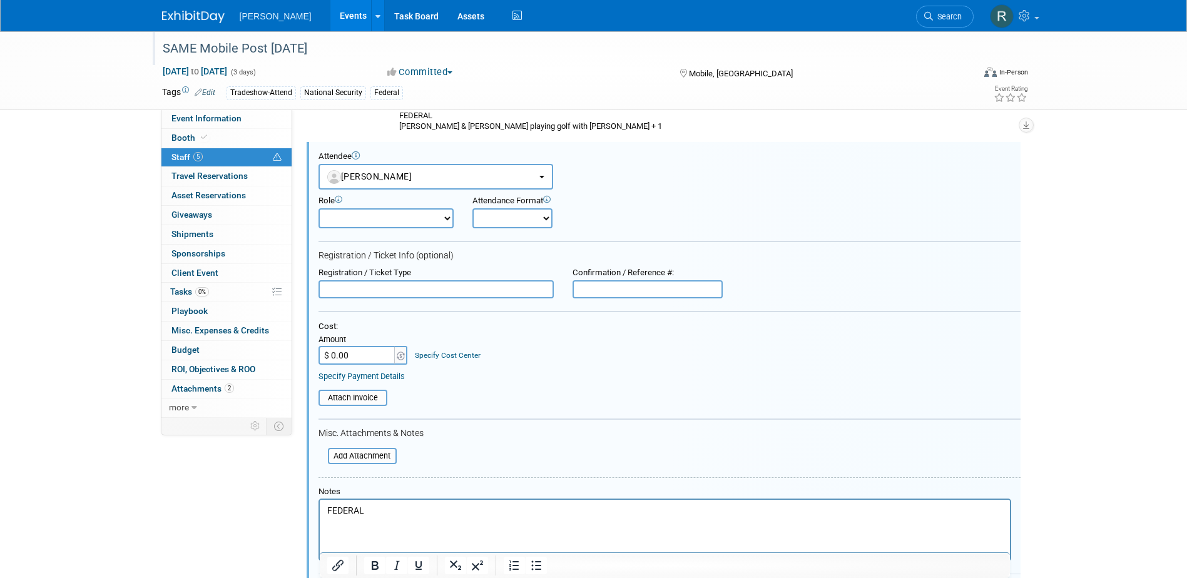
click at [377, 288] on input "text" at bounding box center [436, 289] width 235 height 19
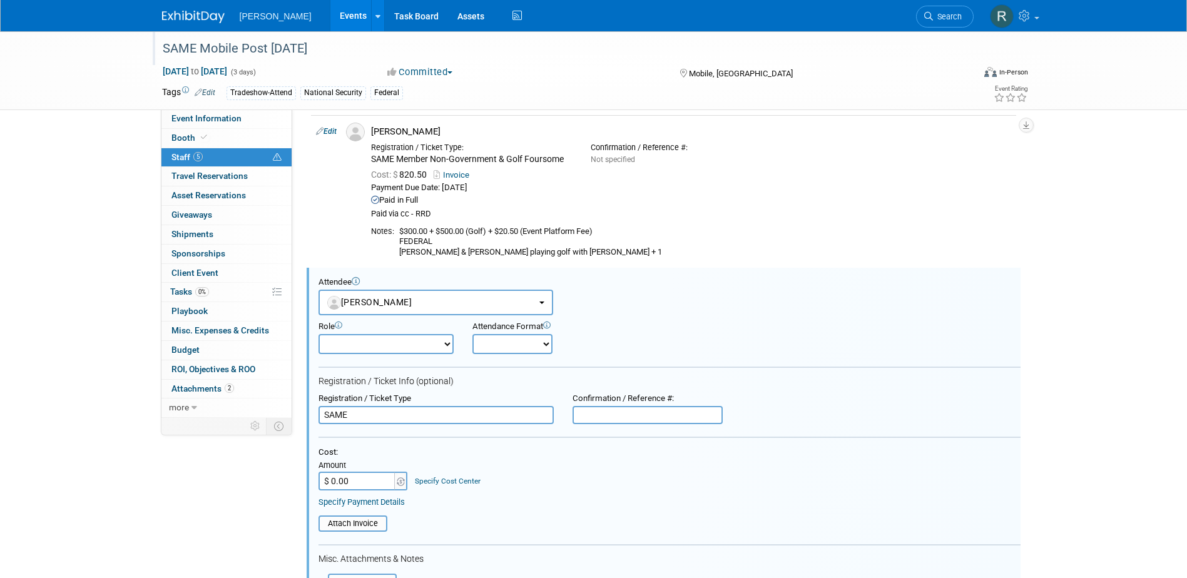
scroll to position [188, 0]
type input "SAME Member Non-Government"
type input "$ 308.00"
click at [454, 481] on link "Specify Cost Center" at bounding box center [448, 480] width 66 height 9
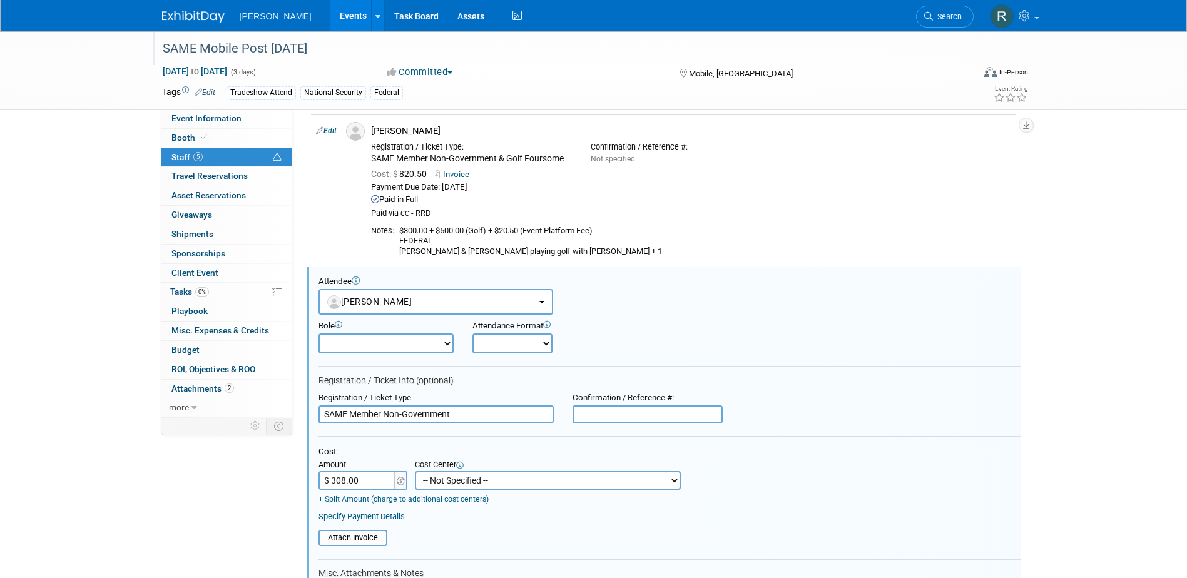
click at [448, 484] on select "-- Not Specified -- Advisory Services - Expenses_1001.502 Aerial Acquisition - …" at bounding box center [548, 480] width 266 height 19
select select "18966236"
click at [415, 472] on select "-- Not Specified -- Advisory Services - Expenses_1001.502 Aerial Acquisition - …" at bounding box center [548, 480] width 266 height 19
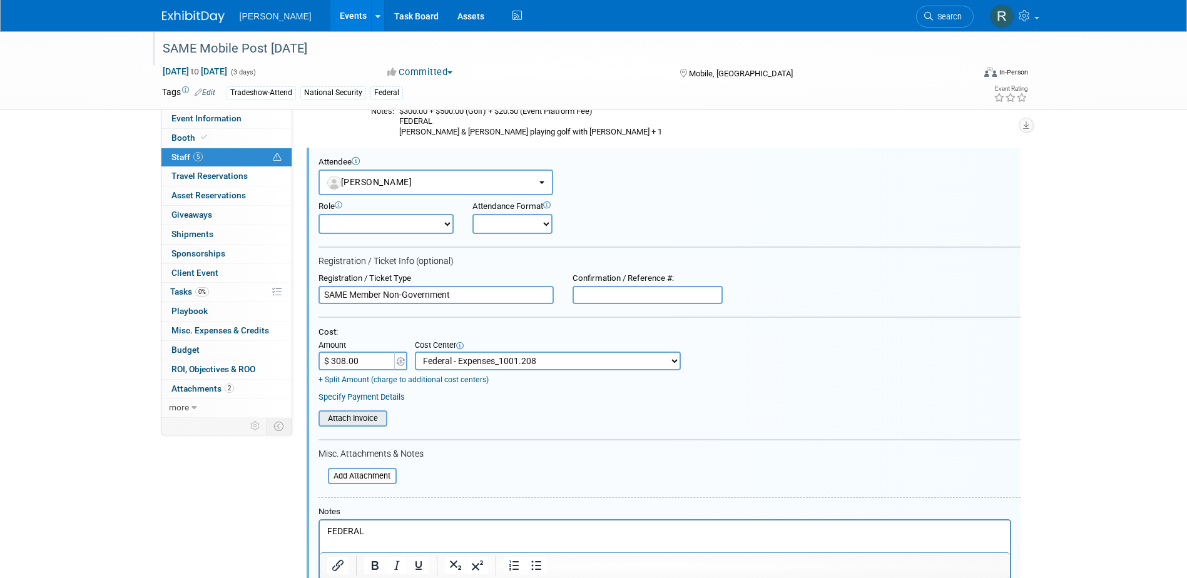
scroll to position [313, 0]
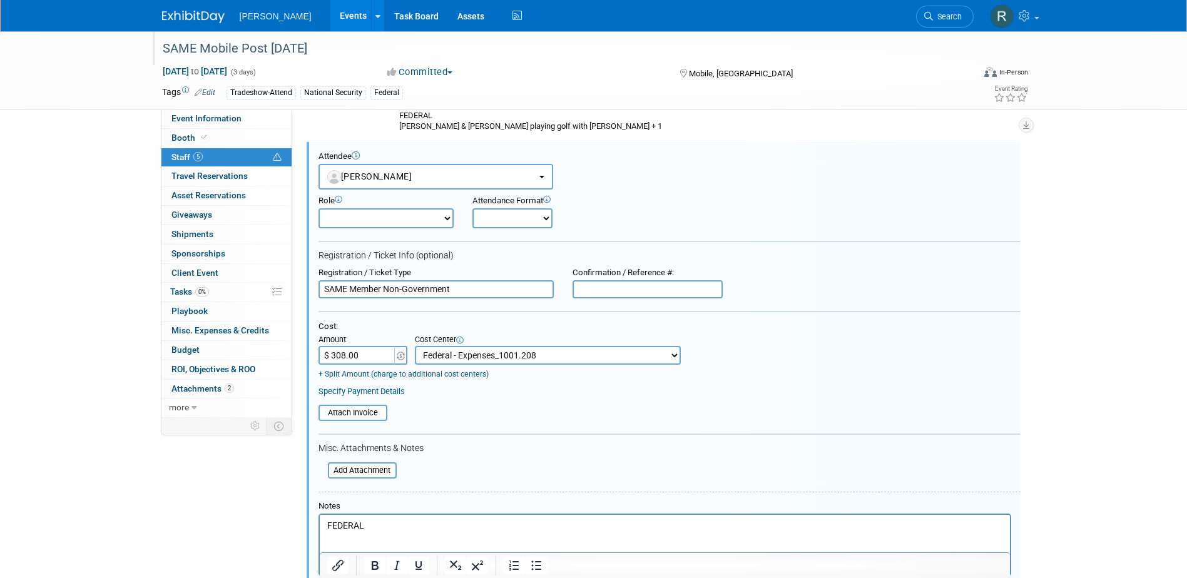
click at [384, 392] on link "Specify Payment Details" at bounding box center [362, 391] width 86 height 9
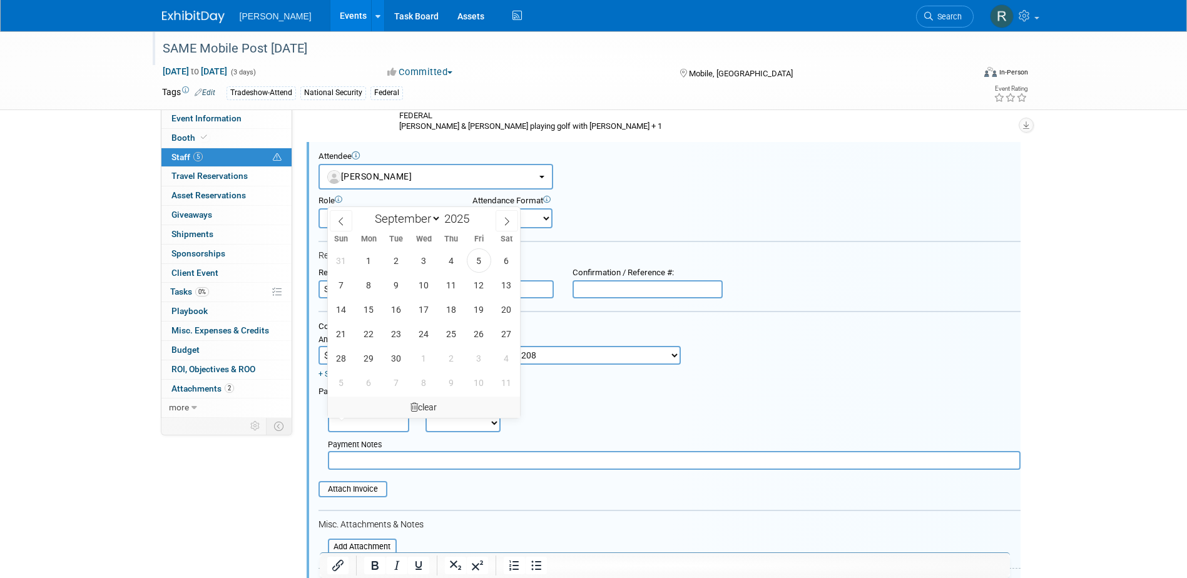
drag, startPoint x: 364, startPoint y: 423, endPoint x: 376, endPoint y: 407, distance: 19.7
click at [364, 423] on input "text" at bounding box center [368, 423] width 81 height 19
click at [474, 263] on span "5" at bounding box center [479, 260] width 24 height 24
type input "[DATE]"
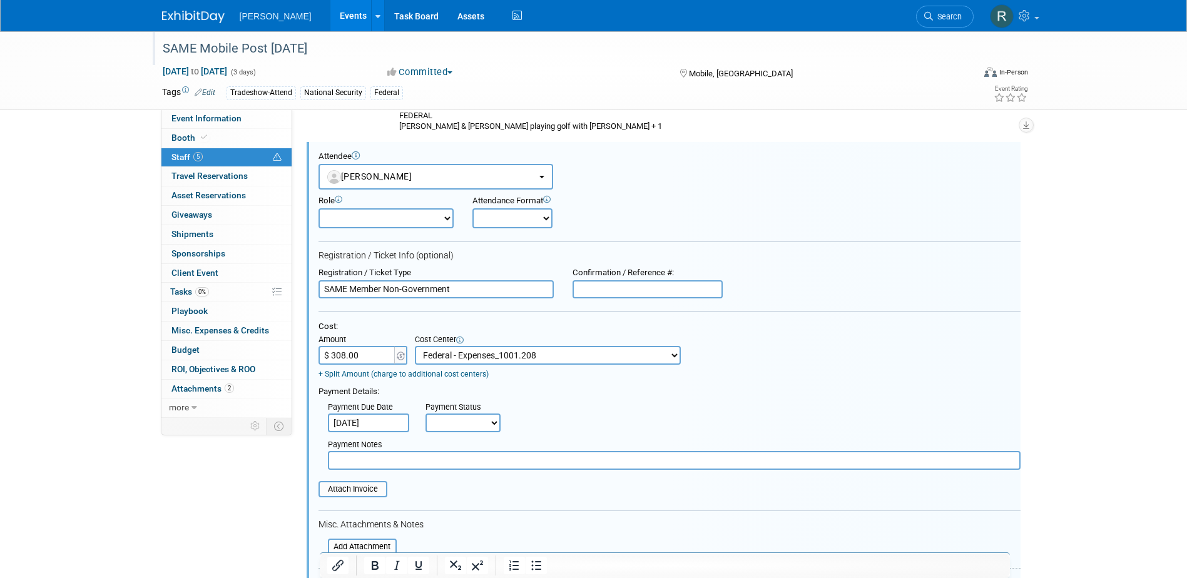
click at [475, 428] on select "Not Paid Yet Partially Paid Paid in Full" at bounding box center [463, 423] width 75 height 19
select select "1"
click at [426, 414] on select "Not Paid Yet Partially Paid Paid in Full" at bounding box center [463, 423] width 75 height 19
drag, startPoint x: 459, startPoint y: 462, endPoint x: 465, endPoint y: 461, distance: 6.4
click at [464, 461] on input "text" at bounding box center [674, 460] width 693 height 19
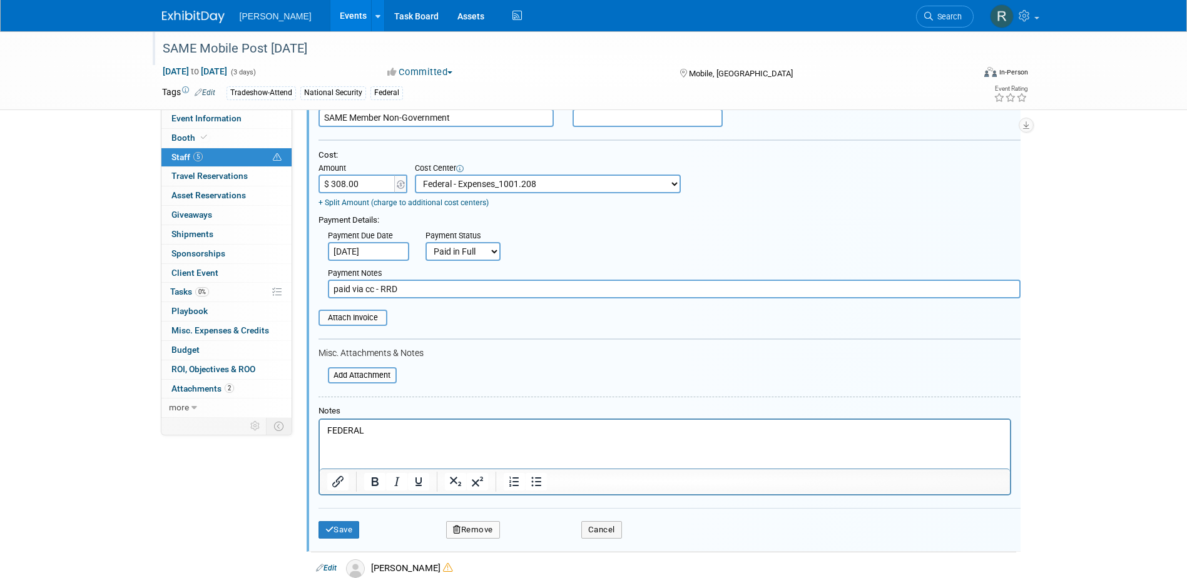
scroll to position [501, 0]
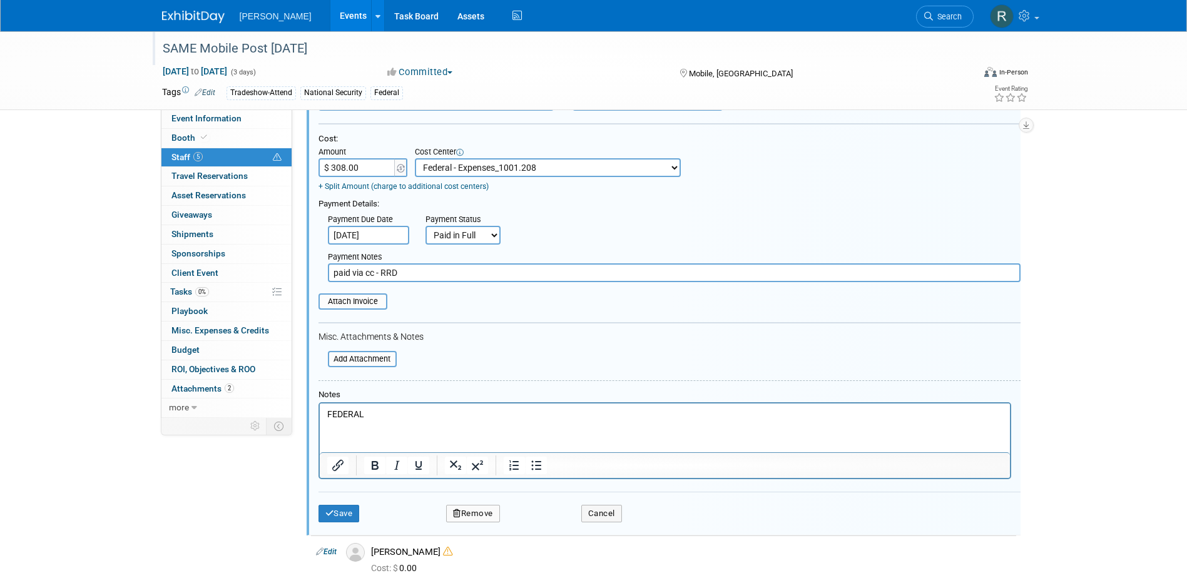
type input "paid via cc - RRD"
click at [327, 414] on p "FEDERAL" at bounding box center [665, 415] width 676 height 13
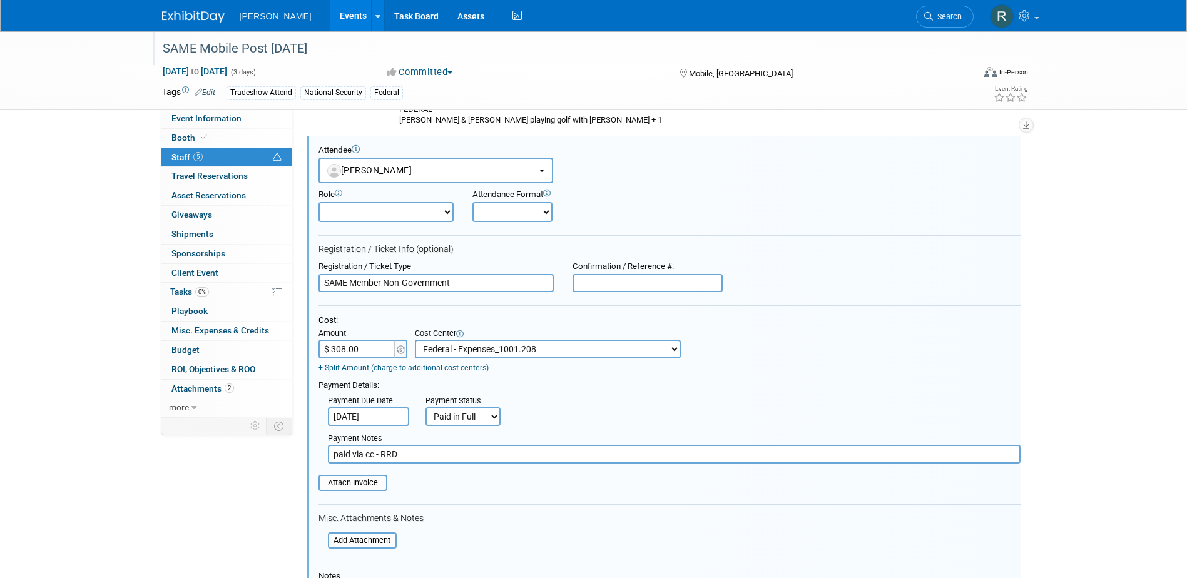
scroll to position [313, 0]
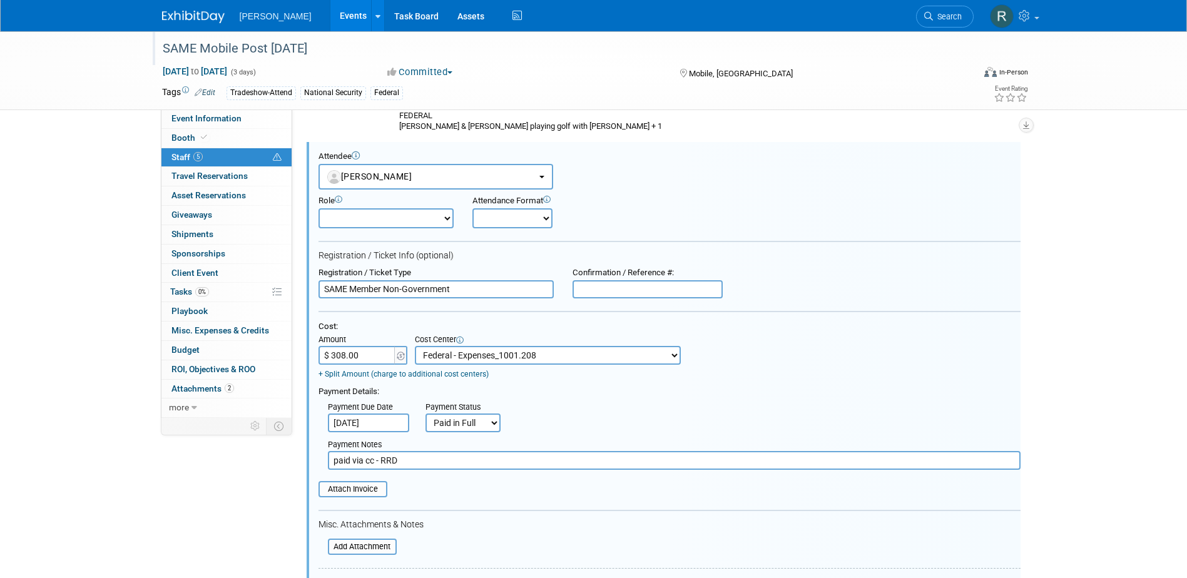
click at [623, 294] on input "text" at bounding box center [648, 289] width 150 height 19
paste input "rs7Um2ERyD"
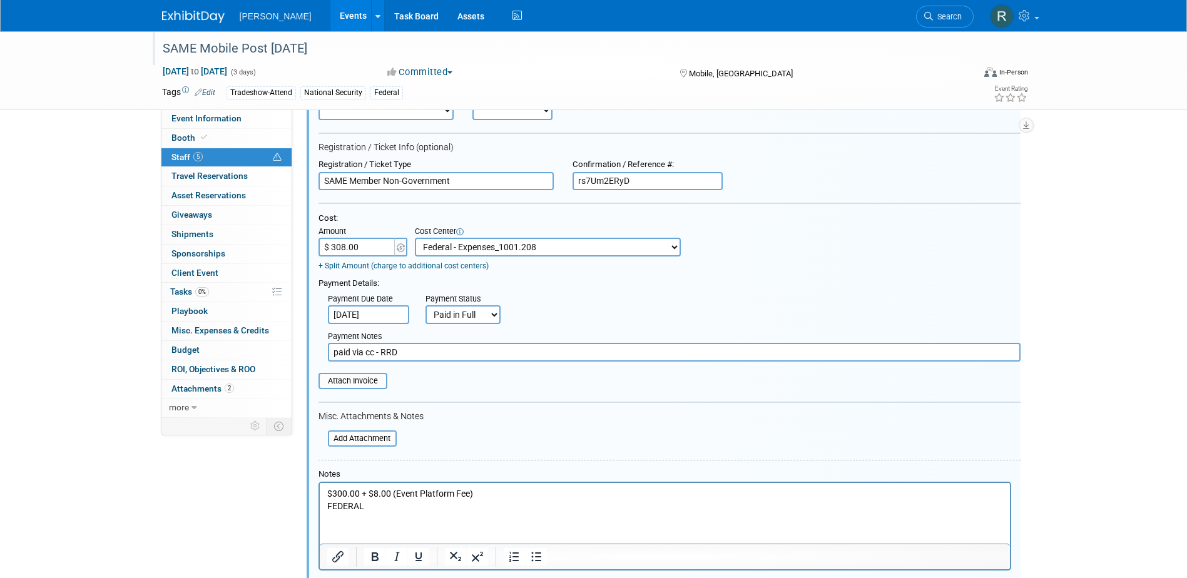
scroll to position [438, 0]
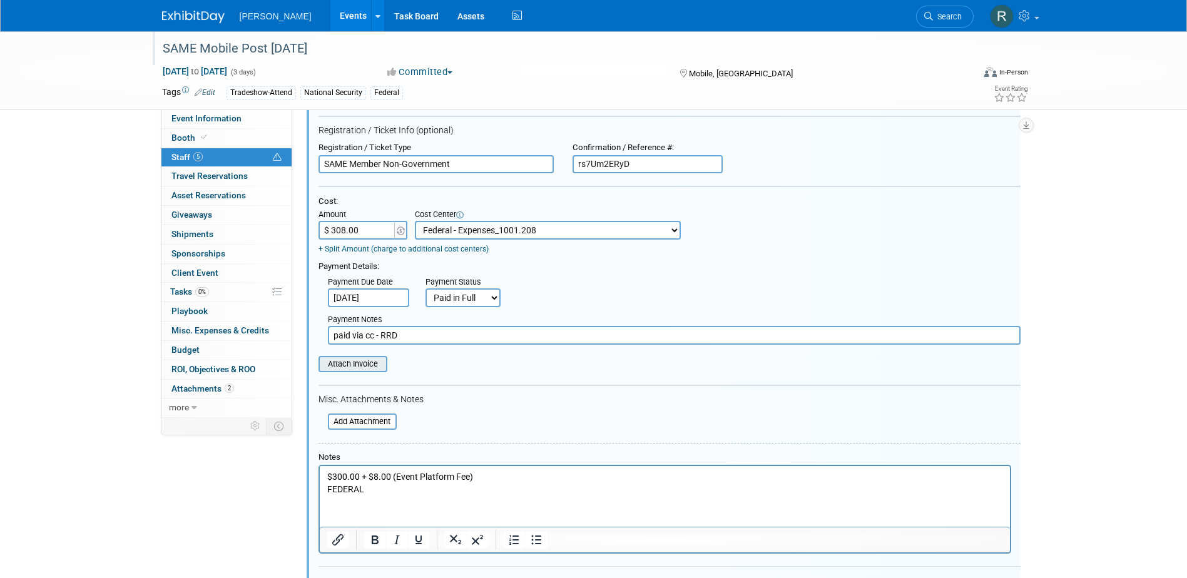
type input "rs7Um2ERyD"
click at [374, 367] on input "file" at bounding box center [311, 364] width 149 height 14
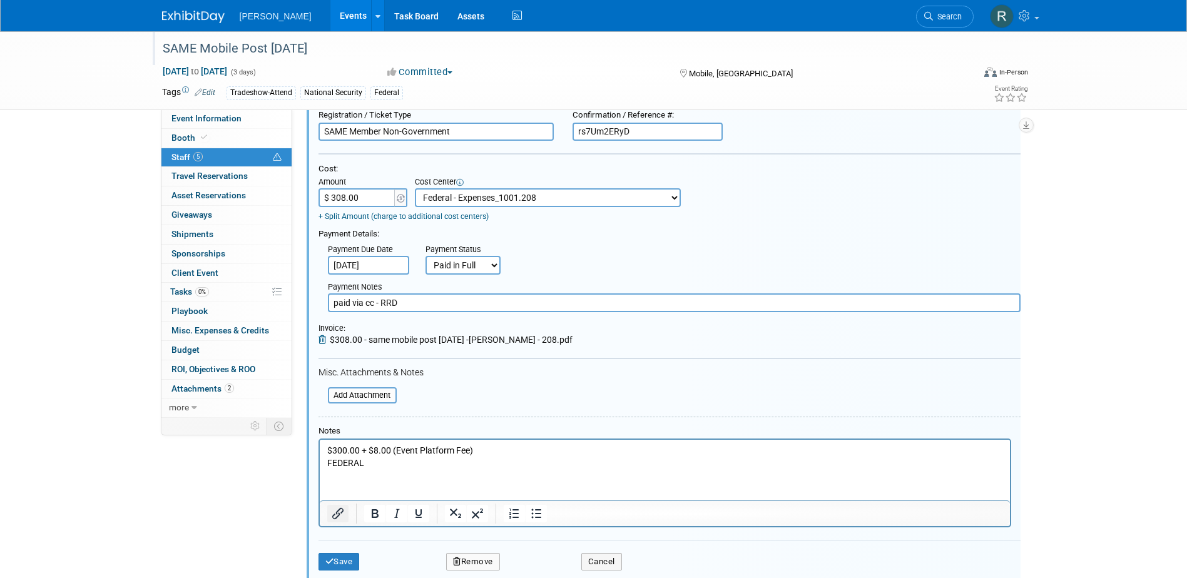
scroll to position [501, 0]
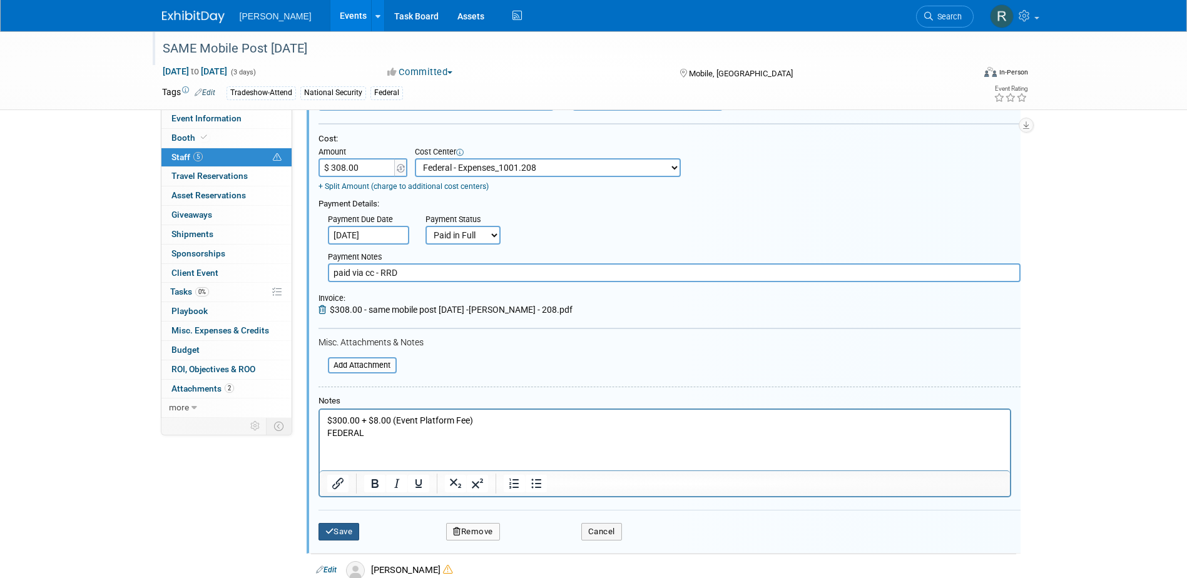
click at [332, 536] on icon "submit" at bounding box center [329, 532] width 9 height 8
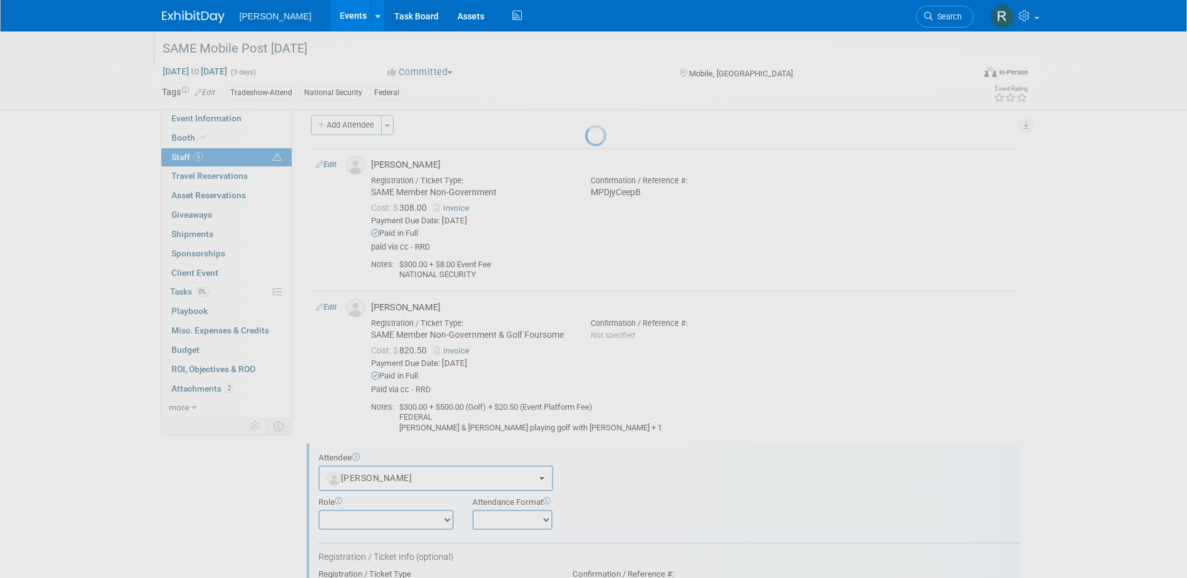
scroll to position [311, 0]
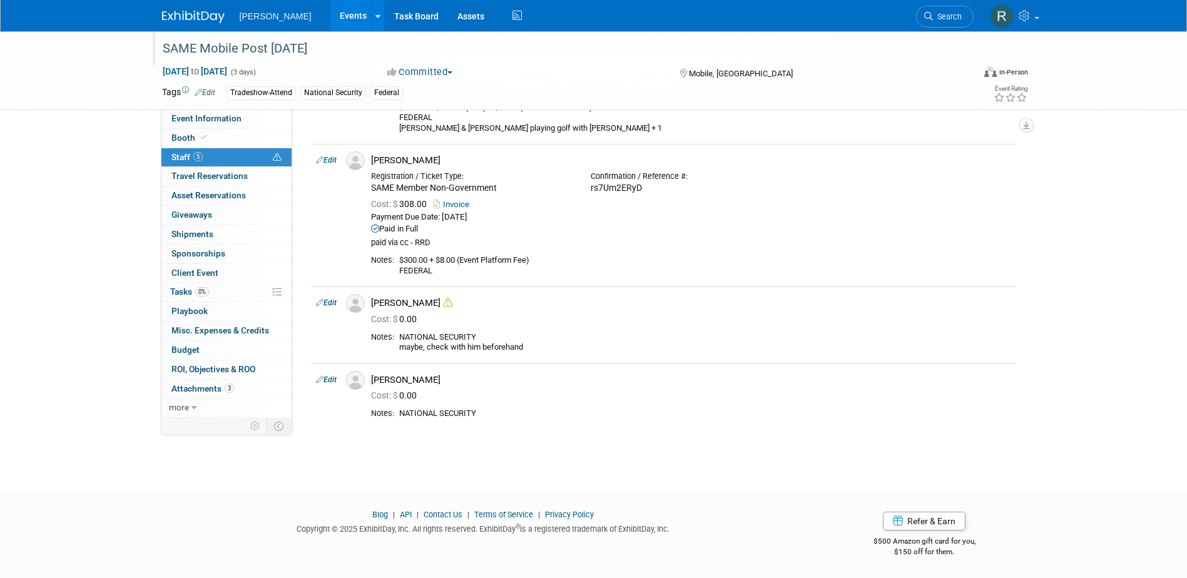
click at [329, 378] on link "Edit" at bounding box center [326, 380] width 21 height 9
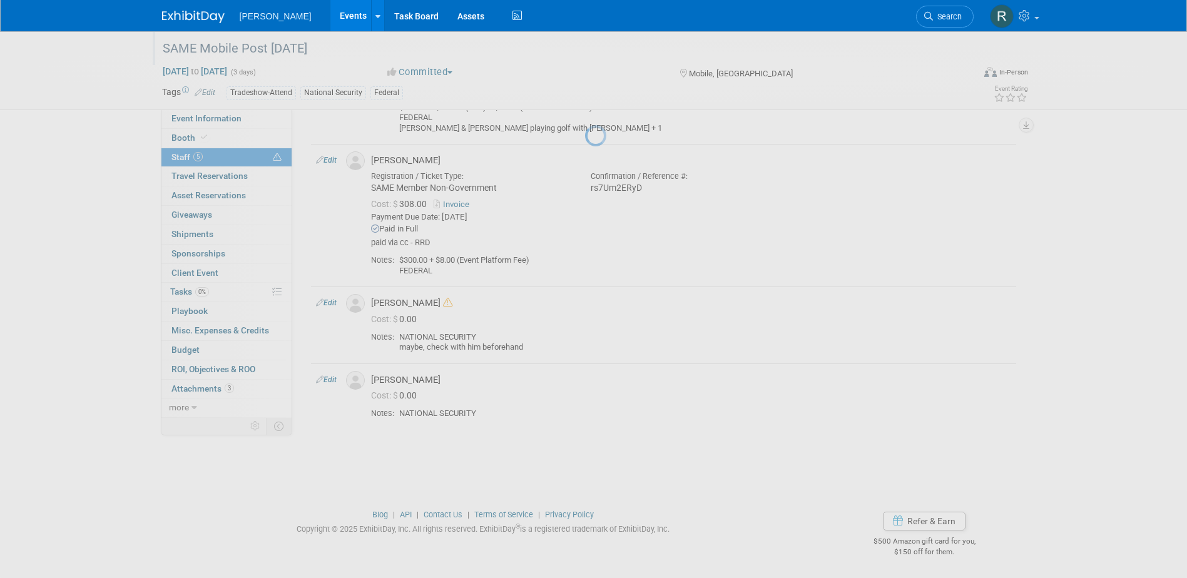
select select "ea09631d-bf83-4dd4-a77f-a7a1ed05acaf"
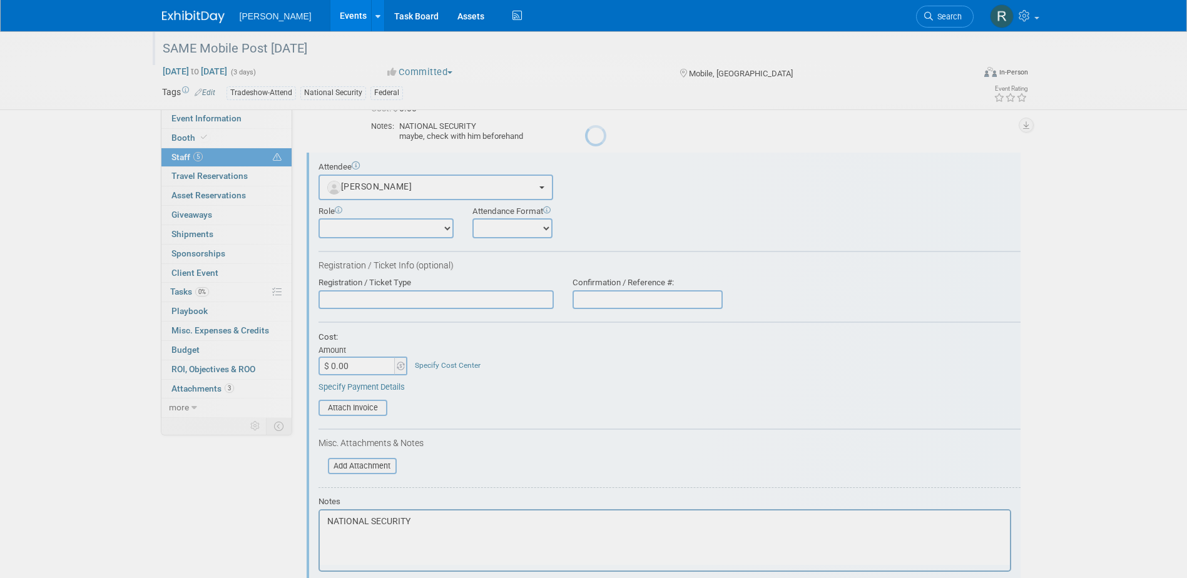
scroll to position [532, 0]
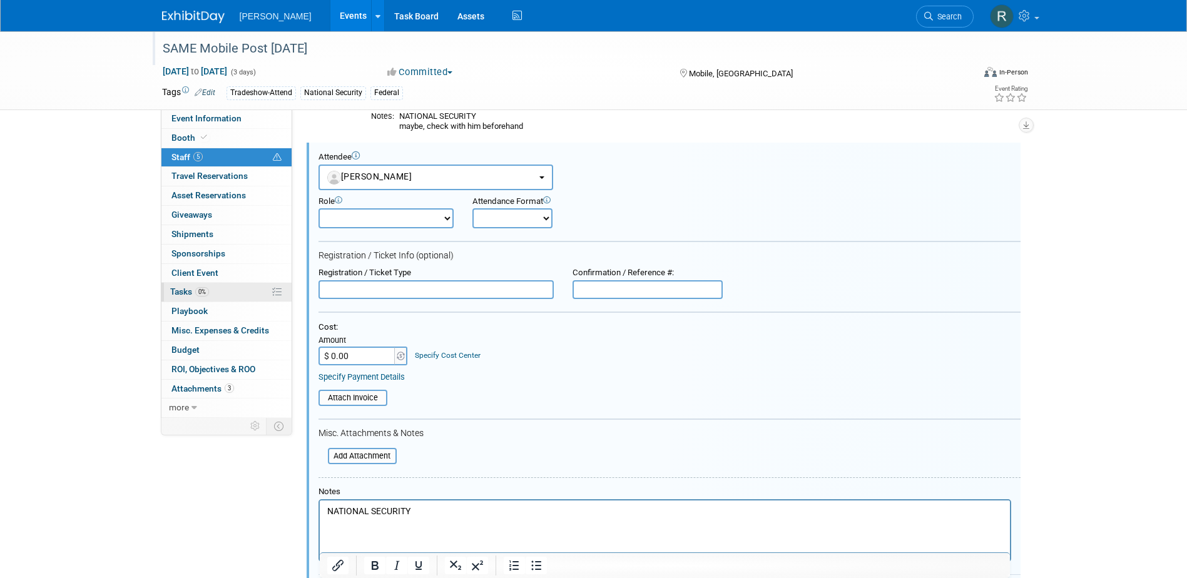
click at [185, 296] on span "Tasks 0%" at bounding box center [189, 292] width 39 height 10
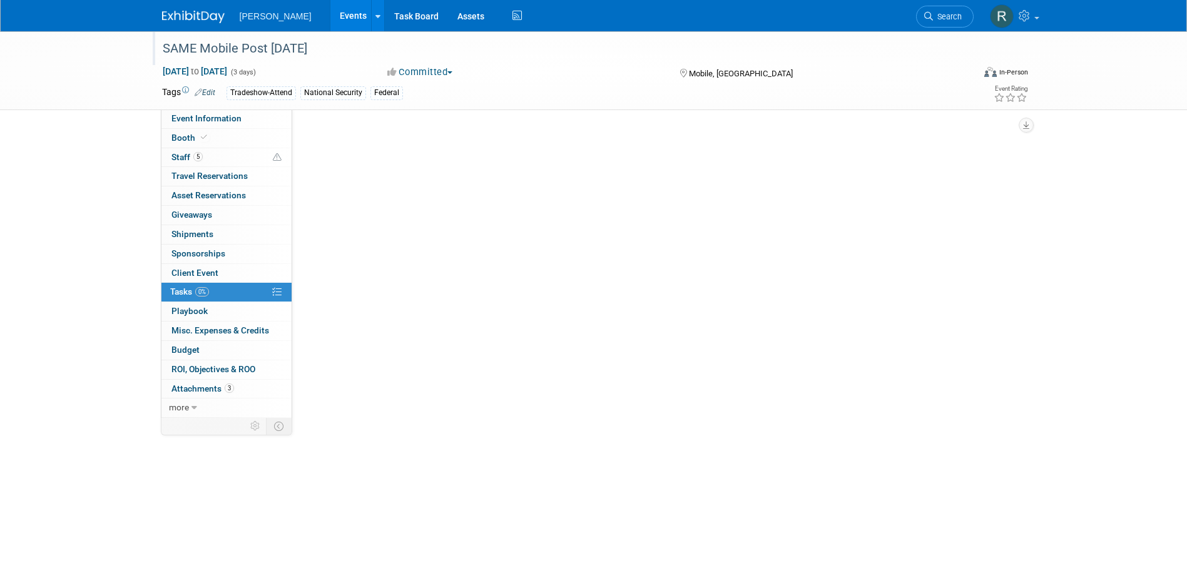
scroll to position [0, 0]
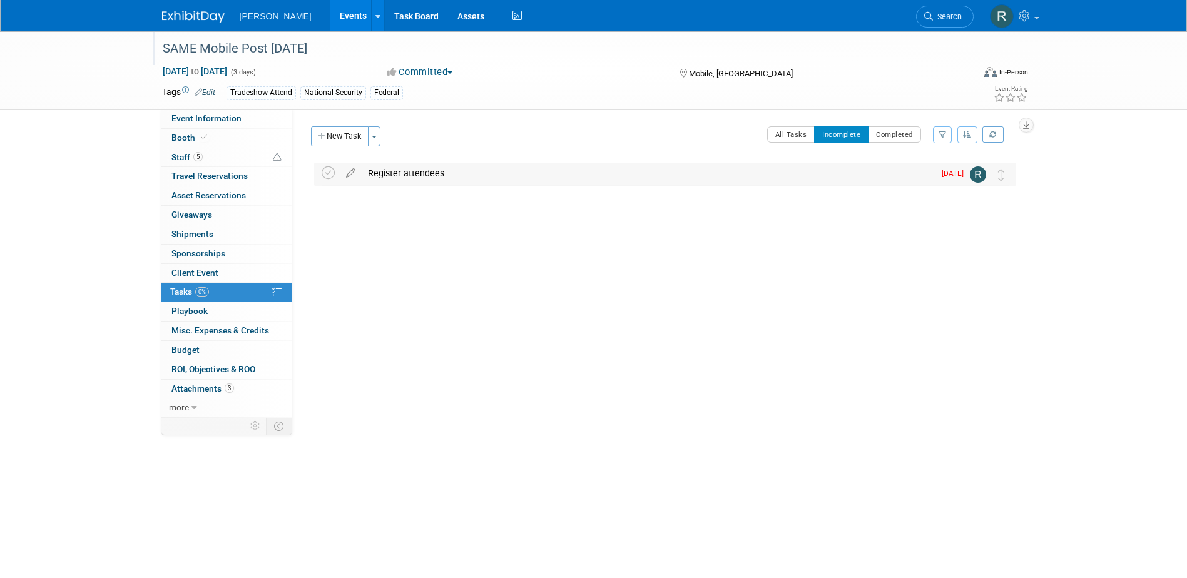
click at [416, 179] on div "Register attendees" at bounding box center [648, 173] width 573 height 21
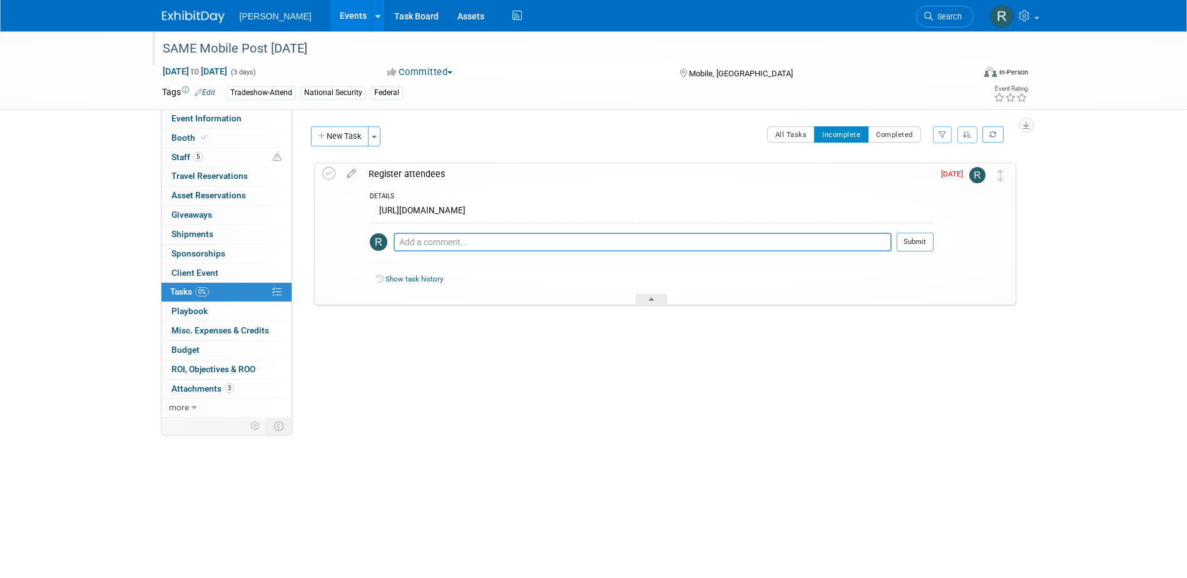
drag, startPoint x: 380, startPoint y: 213, endPoint x: 583, endPoint y: 219, distance: 202.9
click at [583, 219] on div "https://lp.constantcontactpages.com/ev/reg/wqvj9k6" at bounding box center [652, 212] width 564 height 19
copy div "https://lp.constantcontactpages.com/ev/reg/wqvj9k6"
click at [179, 147] on link "Booth" at bounding box center [226, 138] width 130 height 19
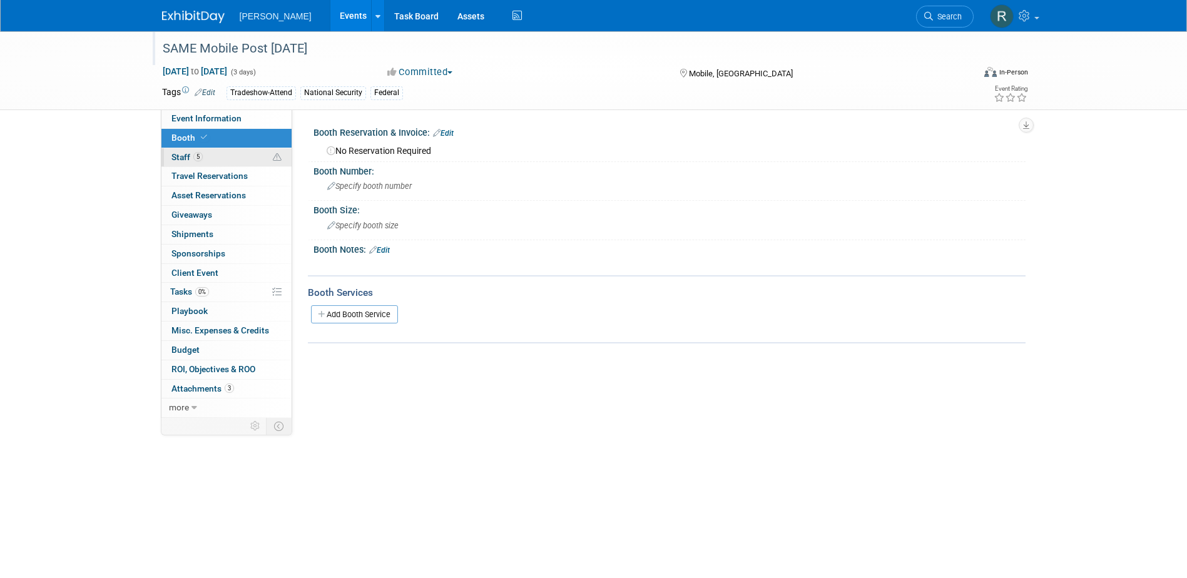
click at [178, 158] on span "Staff 5" at bounding box center [187, 157] width 31 height 10
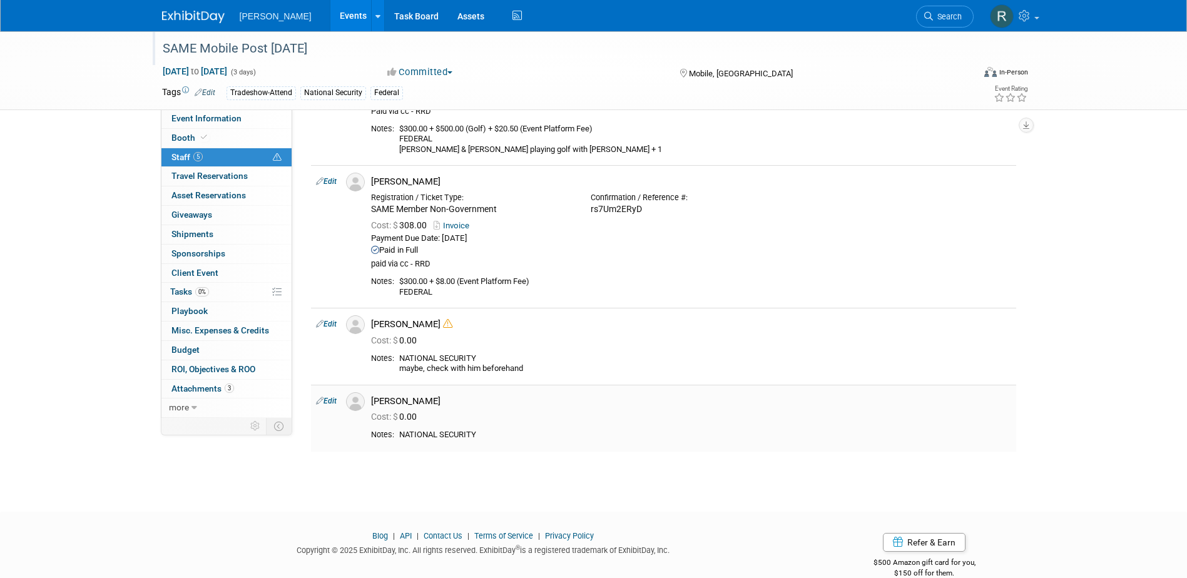
scroll to position [311, 0]
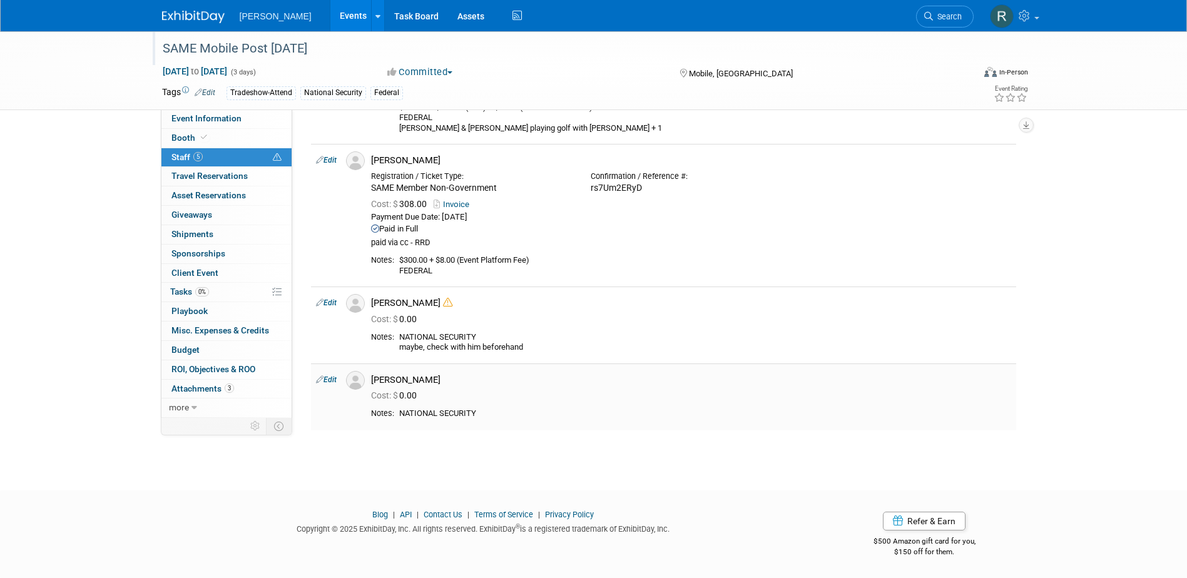
click at [330, 380] on link "Edit" at bounding box center [326, 380] width 21 height 9
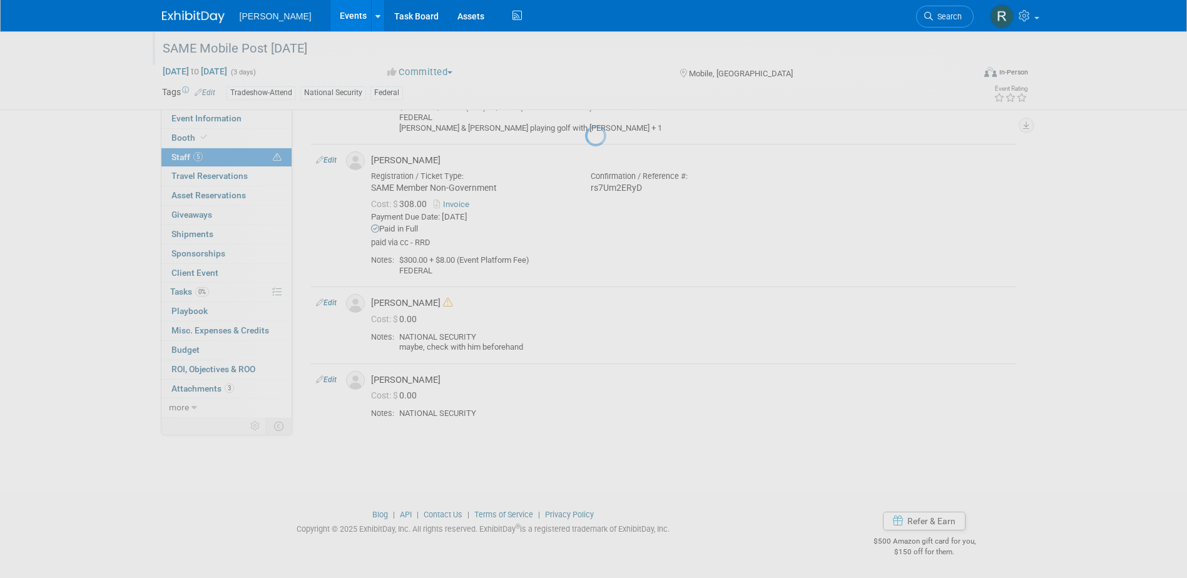
select select "ea09631d-bf83-4dd4-a77f-a7a1ed05acaf"
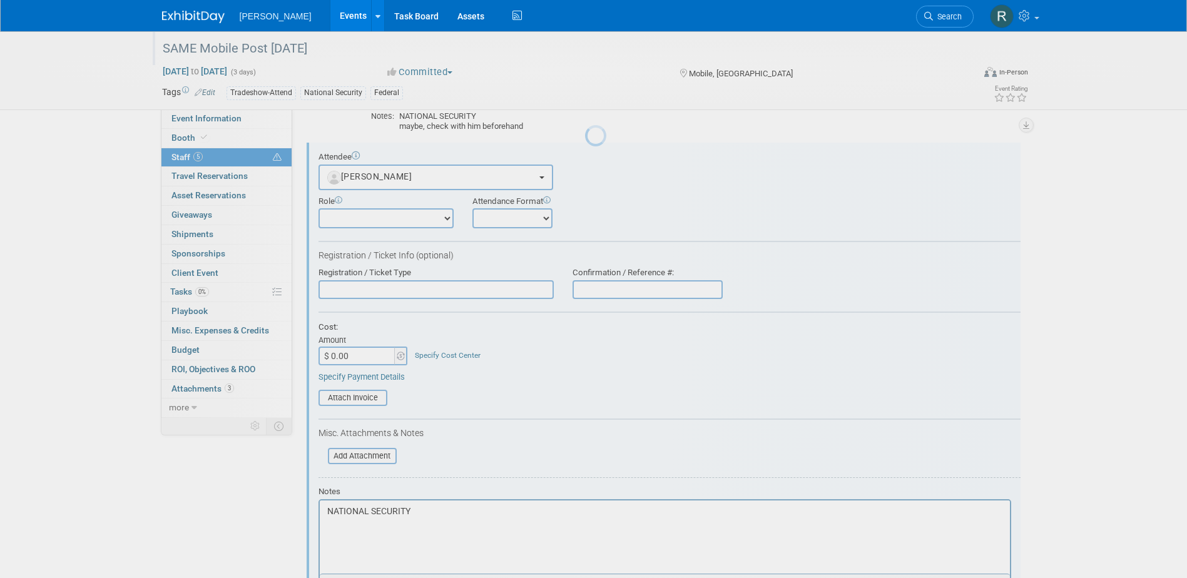
scroll to position [0, 0]
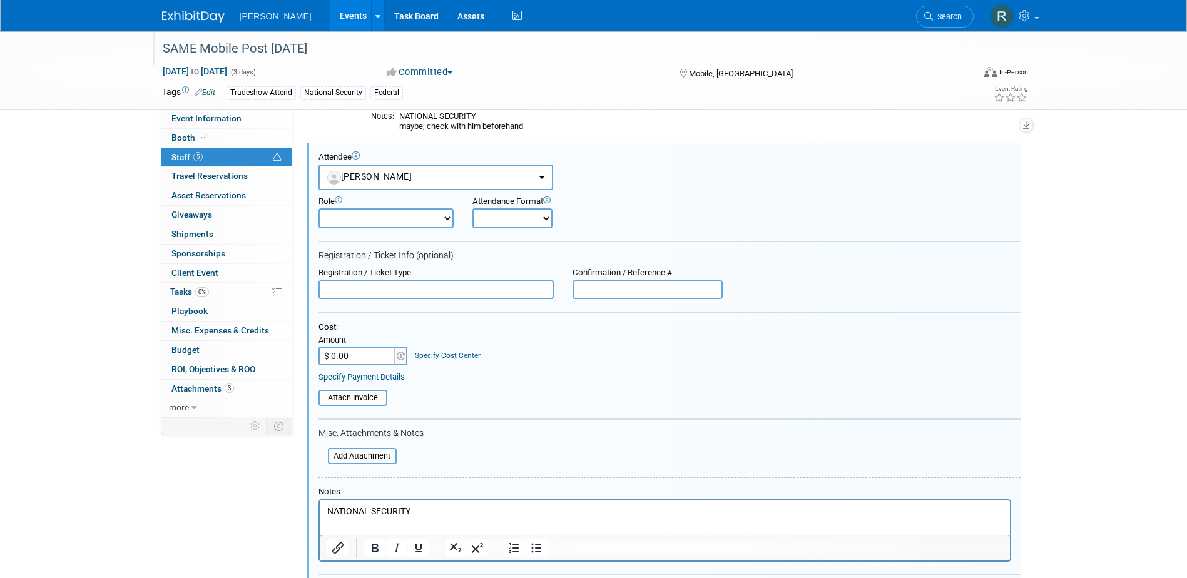
click at [392, 294] on input "text" at bounding box center [436, 289] width 235 height 19
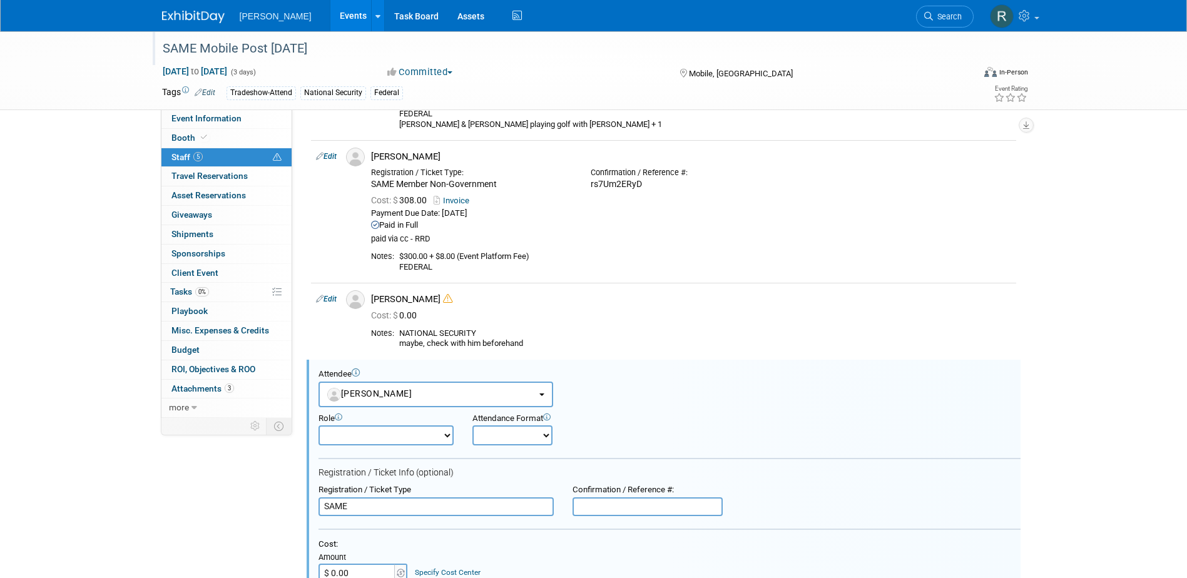
scroll to position [532, 0]
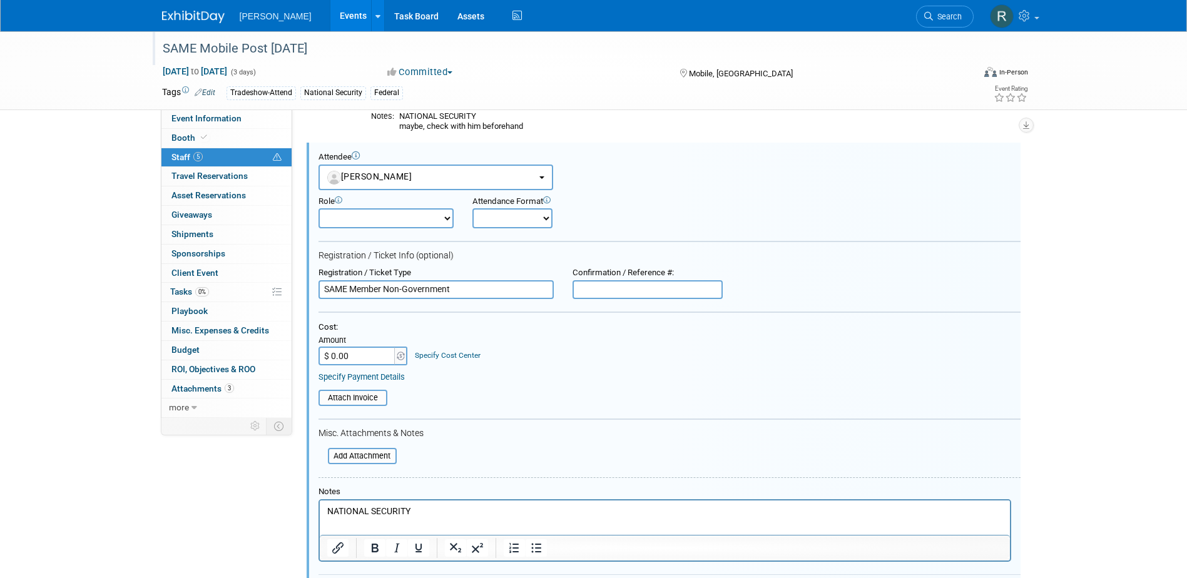
type input "SAME Member Non-Government"
type input "$ 308.00"
click at [454, 353] on link "Specify Cost Center" at bounding box center [448, 355] width 66 height 9
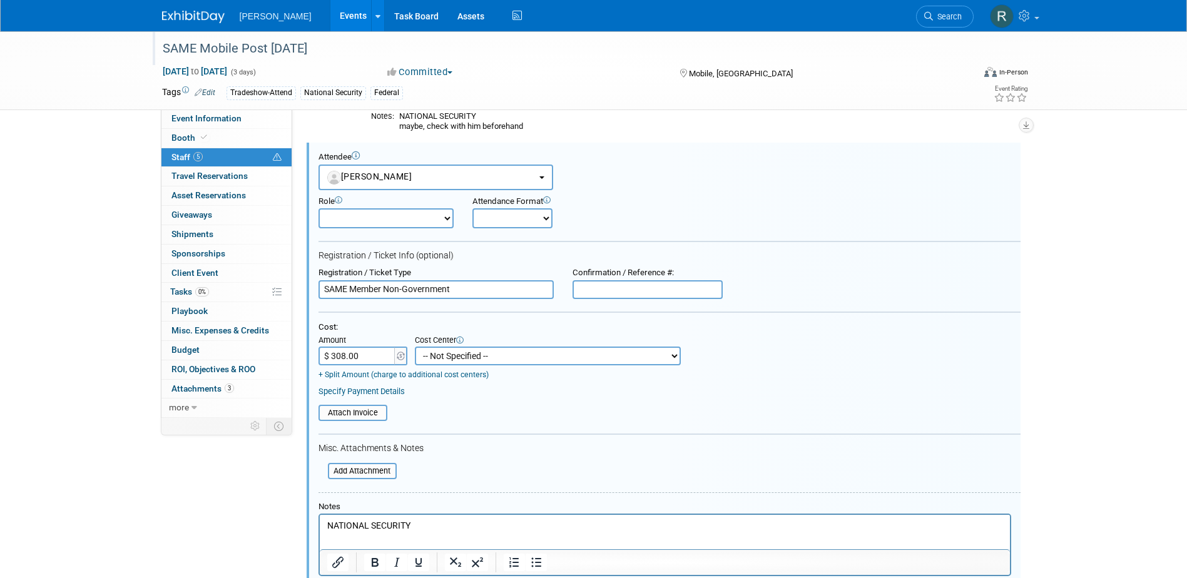
click at [453, 354] on select "-- Not Specified -- Advisory Services - Expenses_1001.502 Aerial Acquisition - …" at bounding box center [548, 356] width 266 height 19
select select "18966242"
click at [415, 347] on select "-- Not Specified -- Advisory Services - Expenses_1001.502 Aerial Acquisition - …" at bounding box center [548, 356] width 266 height 19
click at [362, 394] on link "Specify Payment Details" at bounding box center [362, 391] width 86 height 9
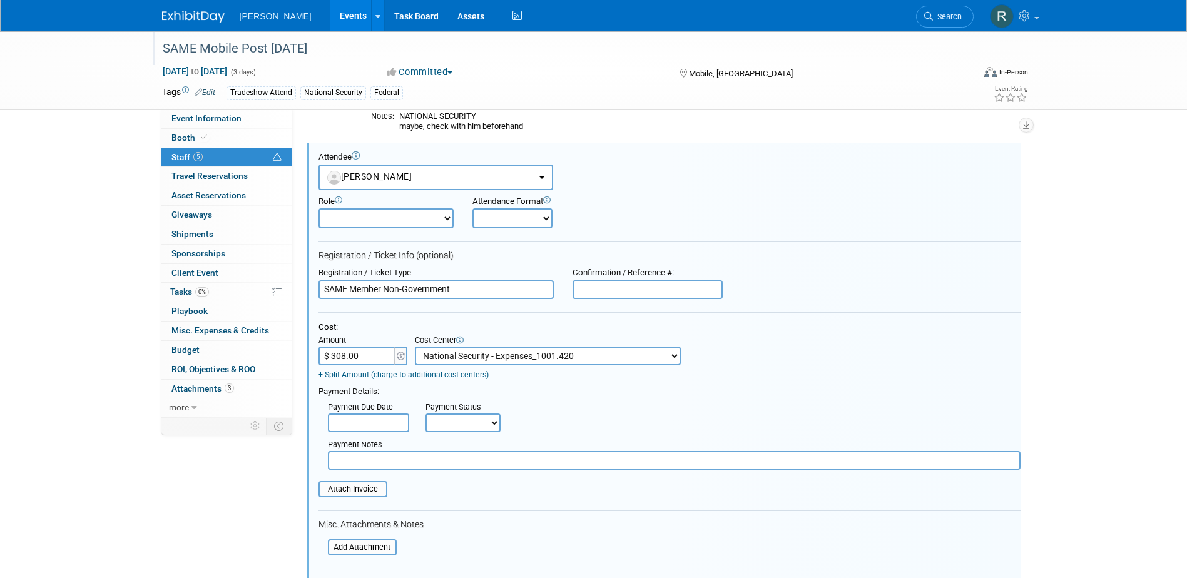
click at [362, 419] on input "text" at bounding box center [368, 423] width 81 height 19
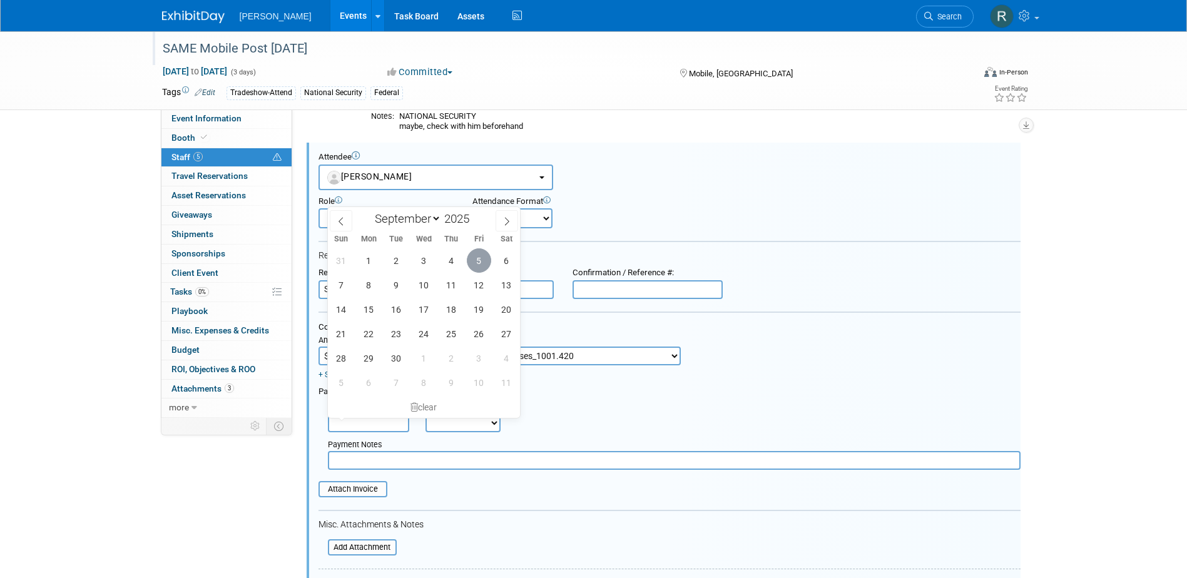
click at [484, 267] on span "5" at bounding box center [479, 260] width 24 height 24
type input "[DATE]"
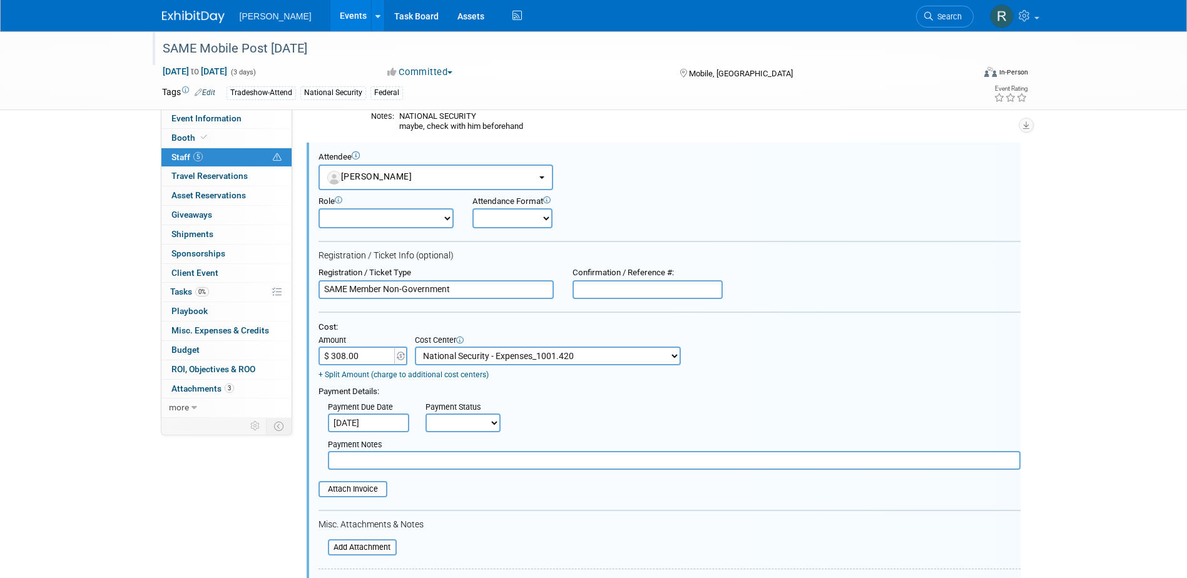
click at [454, 431] on select "Not Paid Yet Partially Paid Paid in Full" at bounding box center [463, 423] width 75 height 19
select select "1"
click at [426, 414] on select "Not Paid Yet Partially Paid Paid in Full" at bounding box center [463, 423] width 75 height 19
click at [464, 464] on input "text" at bounding box center [674, 460] width 693 height 19
type input "Paid via cc - RRD"
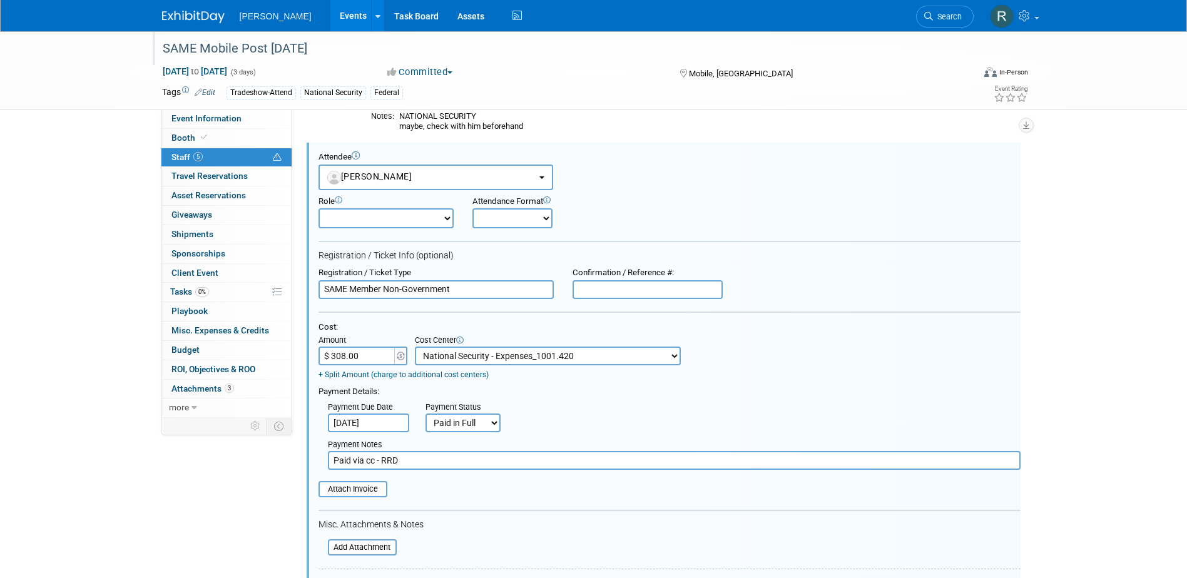
scroll to position [595, 0]
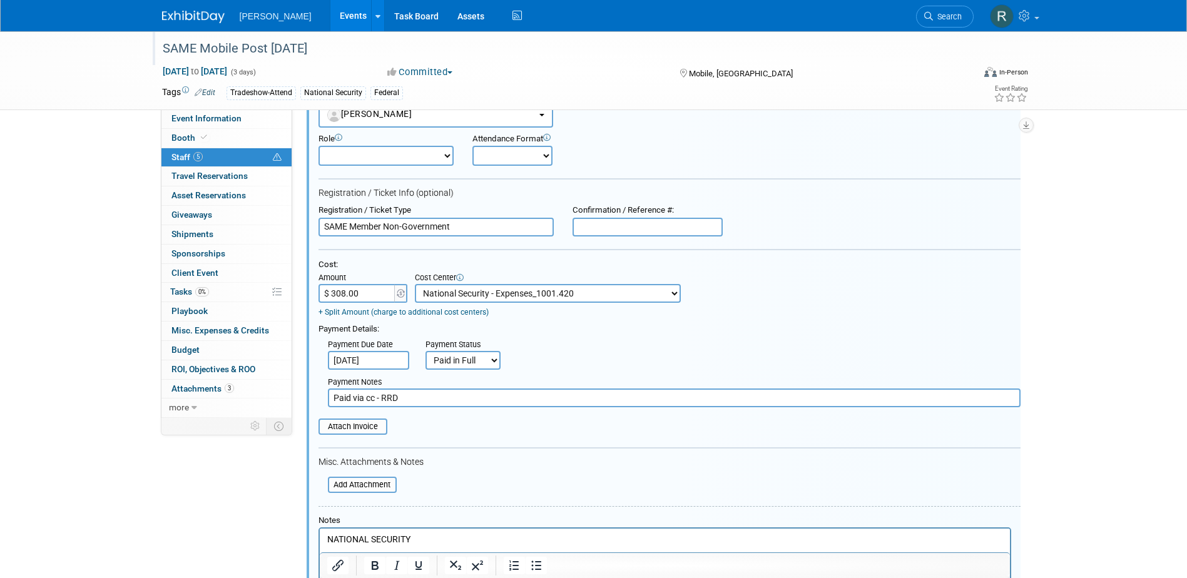
drag, startPoint x: 325, startPoint y: 539, endPoint x: 332, endPoint y: 543, distance: 8.2
click at [325, 539] on html "NATIONAL SECURITY" at bounding box center [664, 538] width 690 height 18
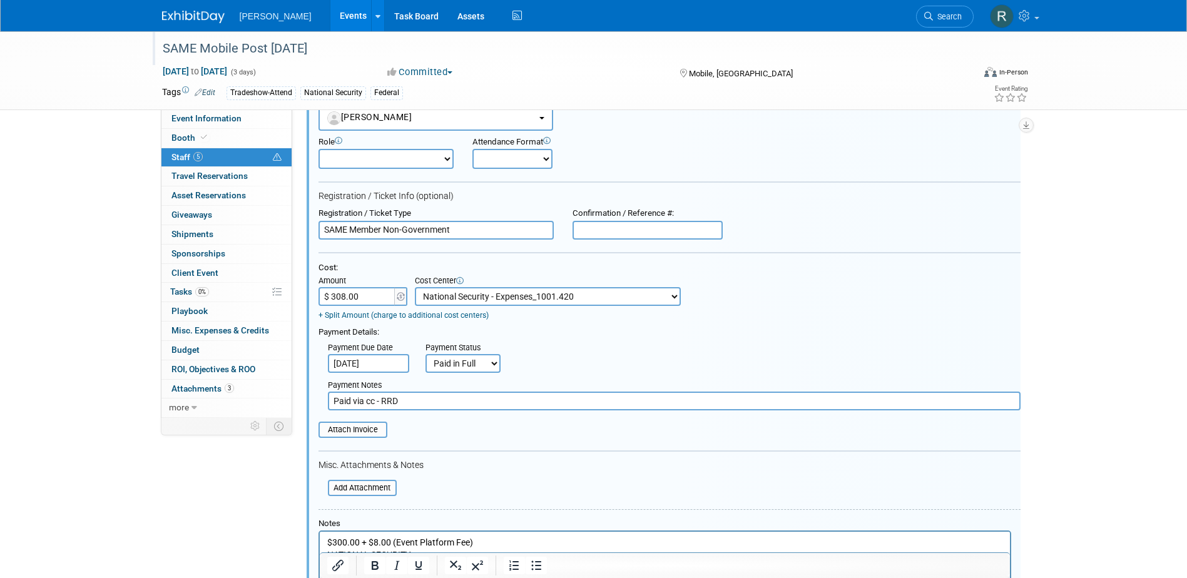
scroll to position [602, 0]
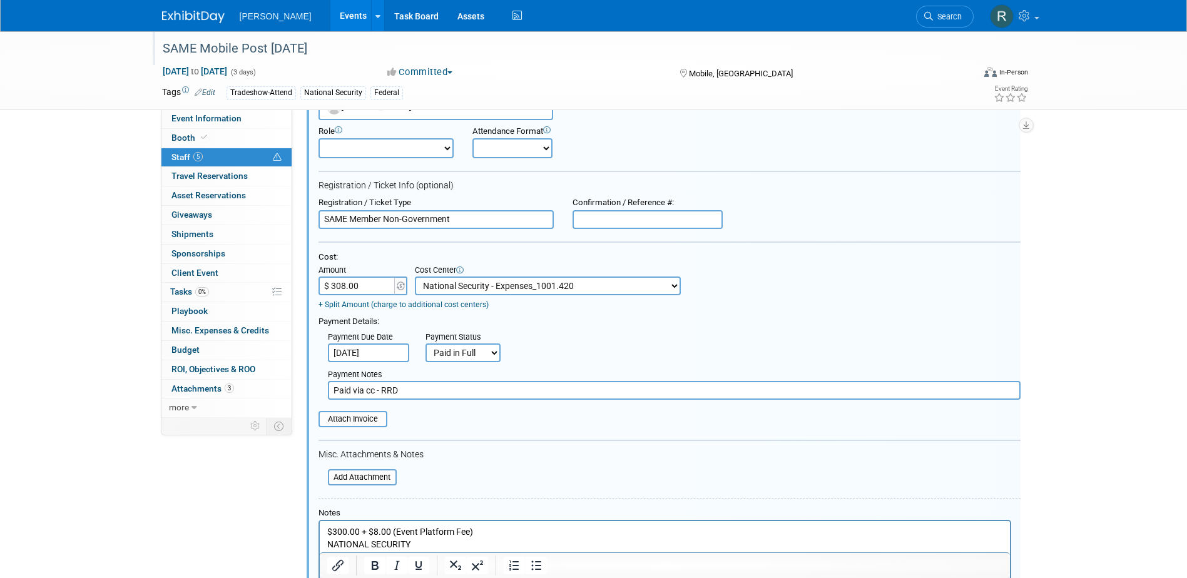
click at [638, 213] on input "text" at bounding box center [648, 219] width 150 height 19
paste input "B6LZHJSLKB"
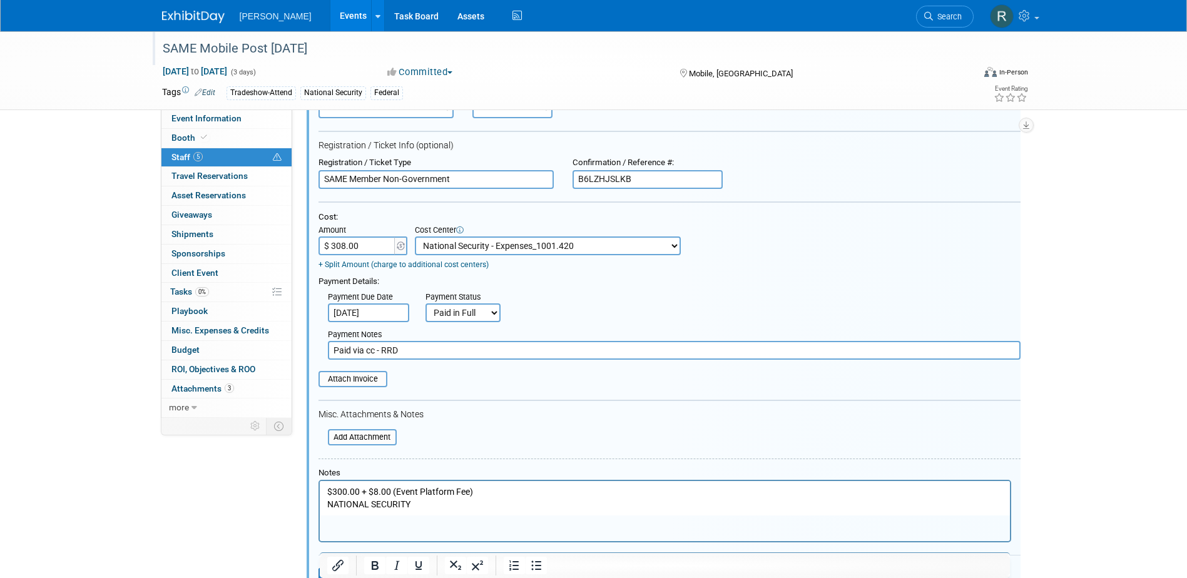
scroll to position [665, 0]
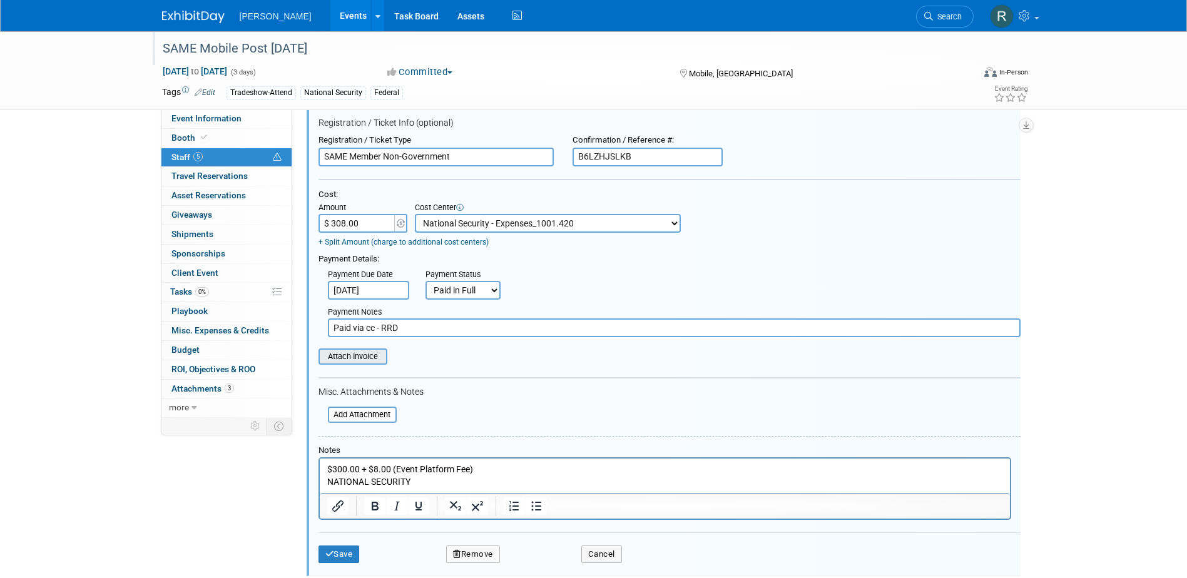
type input "B6LZHJSLKB"
click at [364, 365] on div "Attach Invoice" at bounding box center [353, 357] width 69 height 16
click at [365, 361] on input "file" at bounding box center [311, 357] width 149 height 14
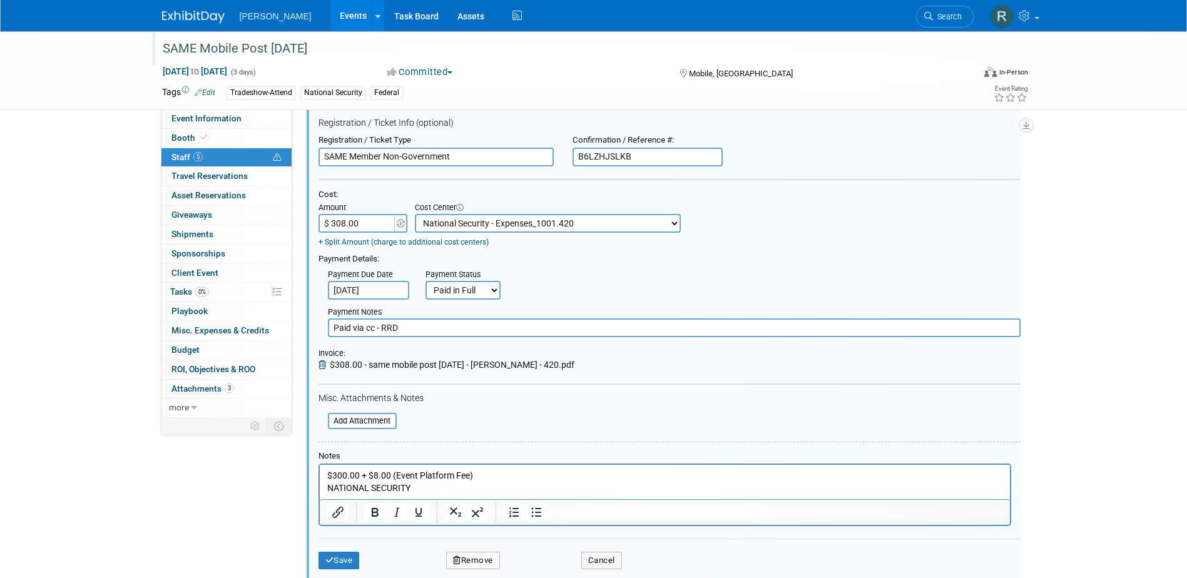
scroll to position [727, 0]
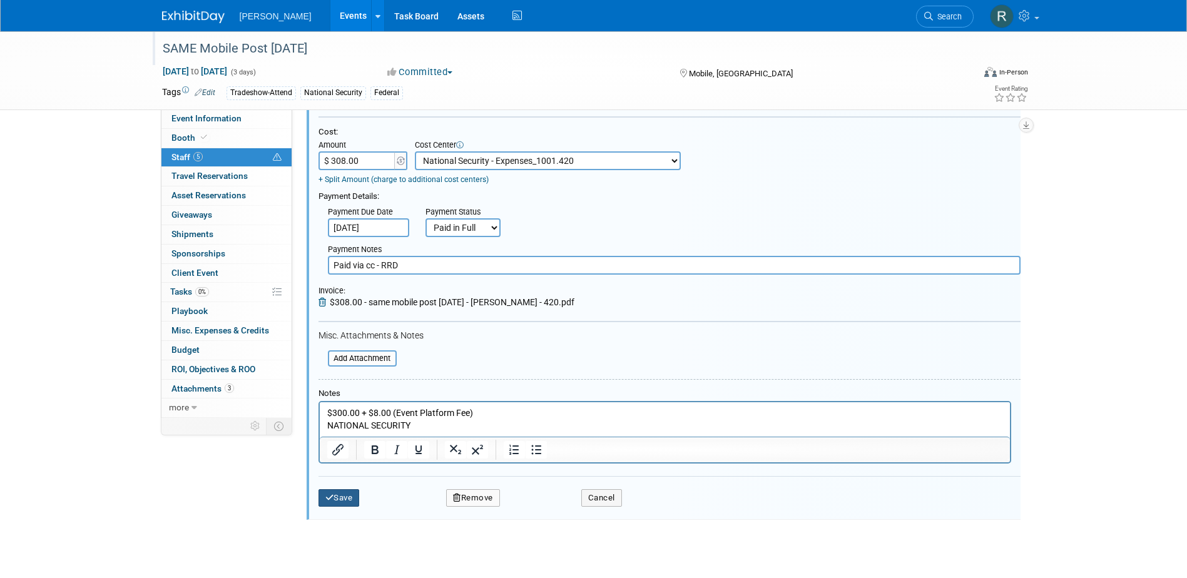
click at [344, 502] on button "Save" at bounding box center [339, 498] width 41 height 18
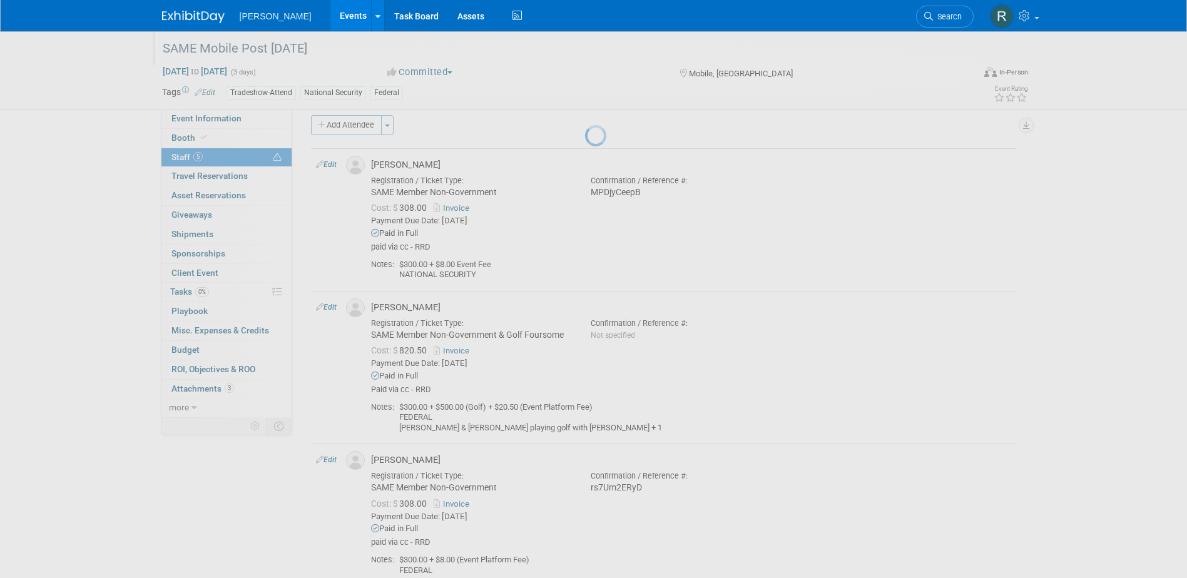
scroll to position [386, 0]
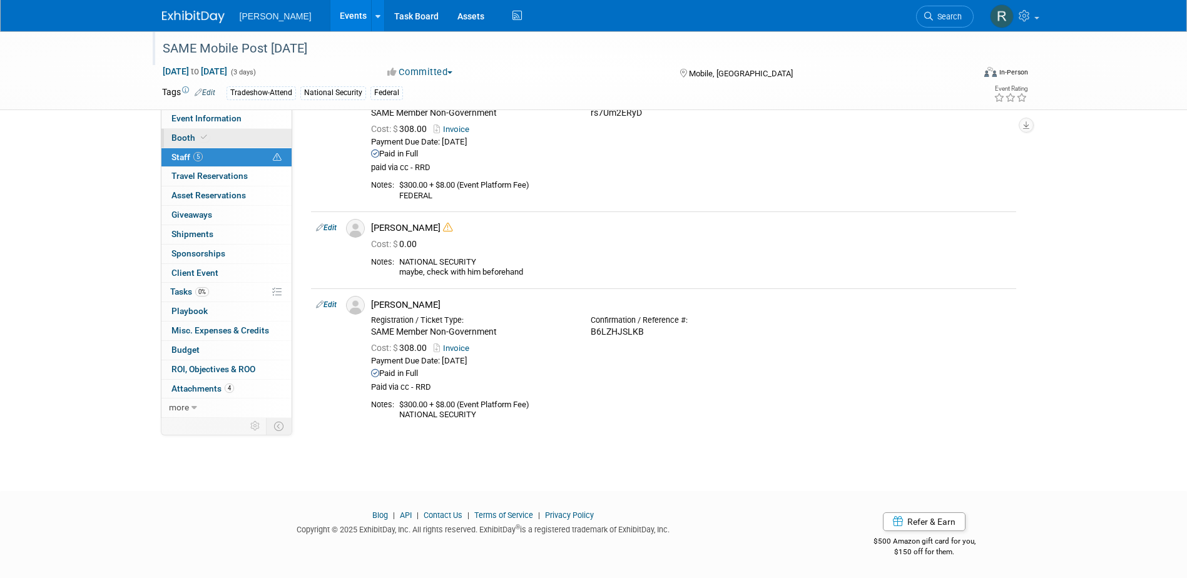
drag, startPoint x: 217, startPoint y: 121, endPoint x: 233, endPoint y: 131, distance: 18.9
click at [217, 121] on span "Event Information" at bounding box center [207, 118] width 70 height 10
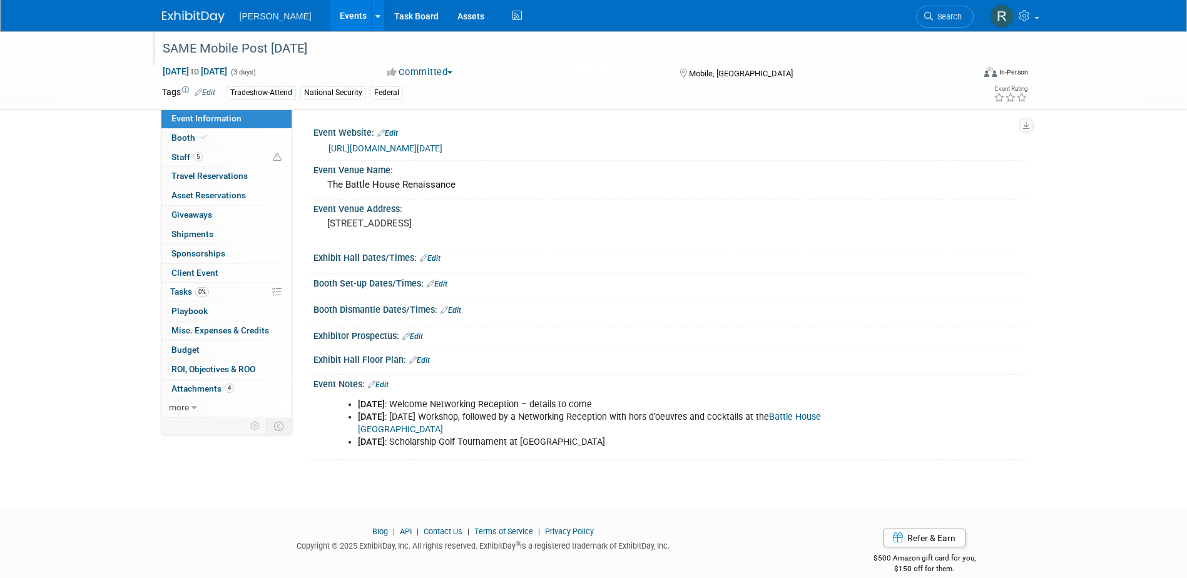
click at [434, 260] on link "Edit" at bounding box center [430, 258] width 21 height 9
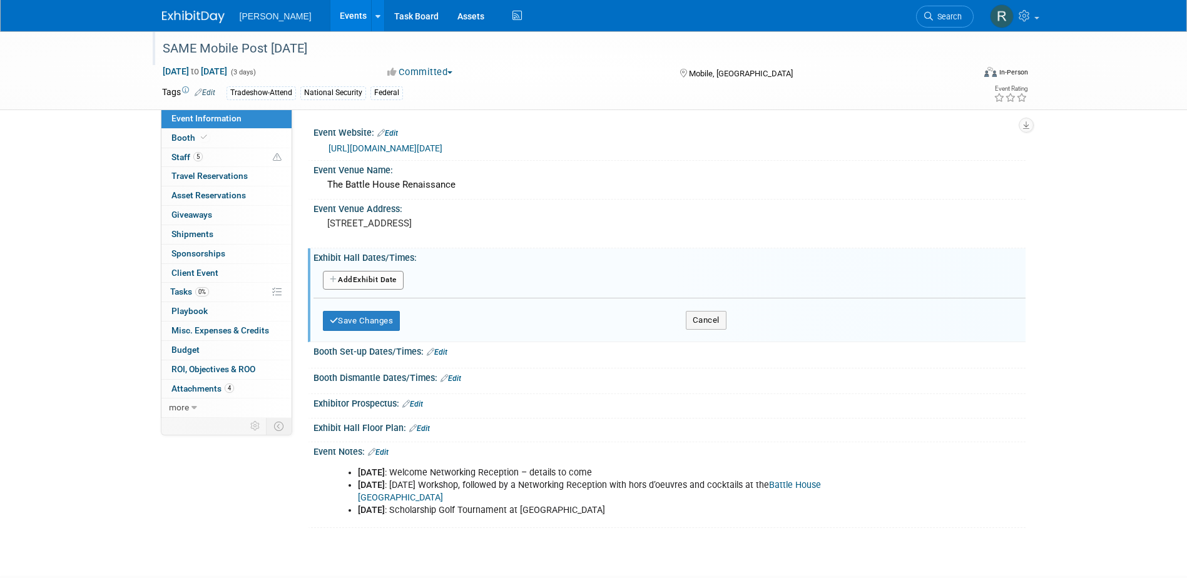
click at [389, 283] on button "Add Another Exhibit Date" at bounding box center [363, 280] width 81 height 19
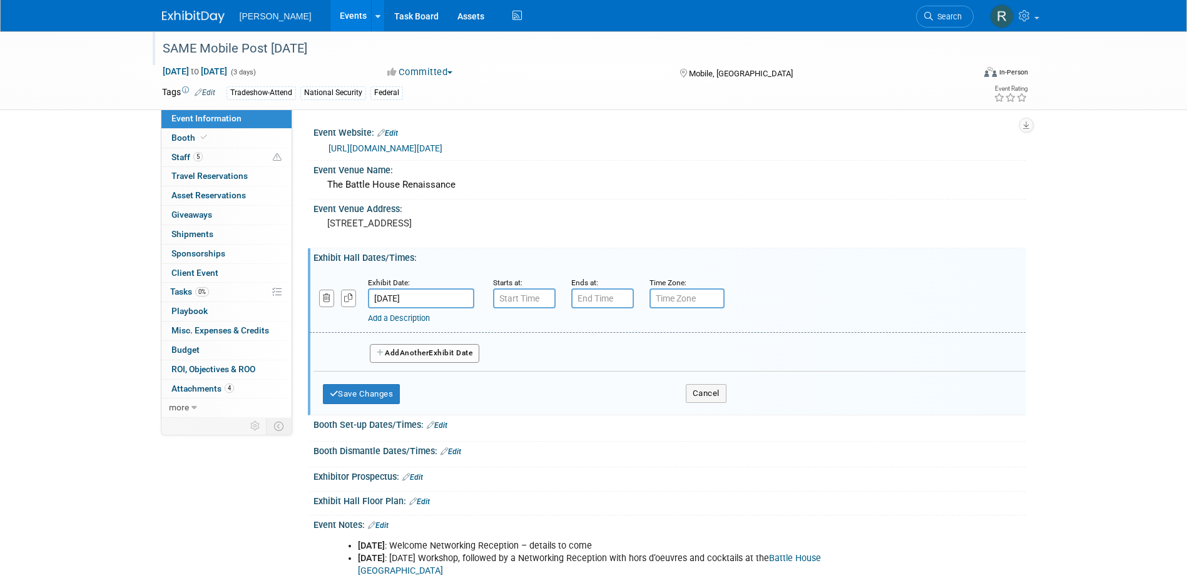
click at [400, 352] on button "Add Another Exhibit Date" at bounding box center [425, 353] width 110 height 19
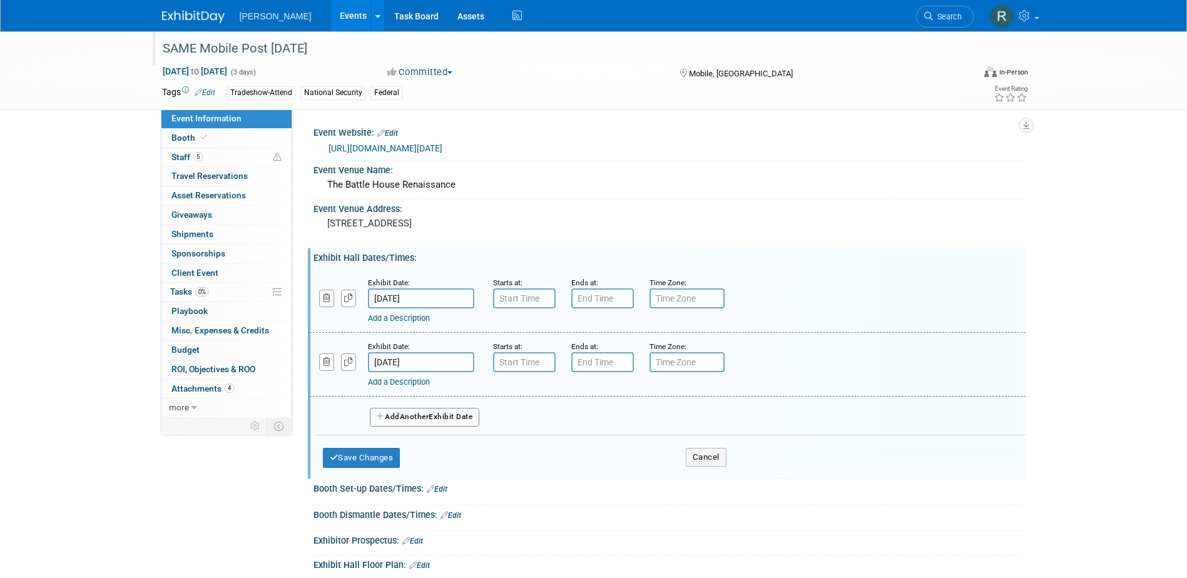
click at [407, 416] on span "Another" at bounding box center [414, 416] width 29 height 9
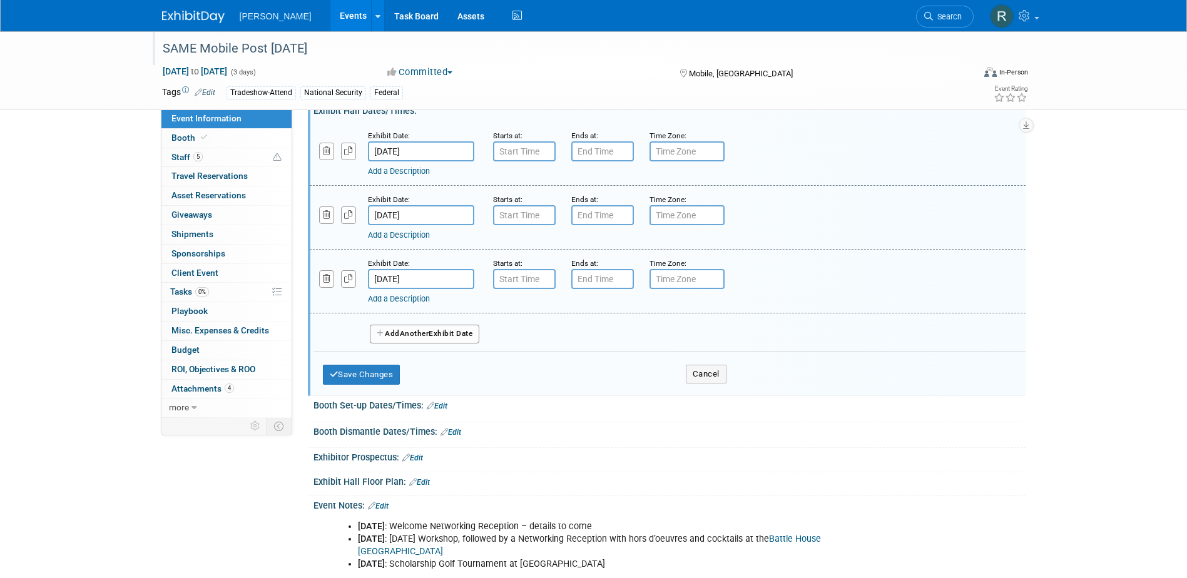
scroll to position [188, 0]
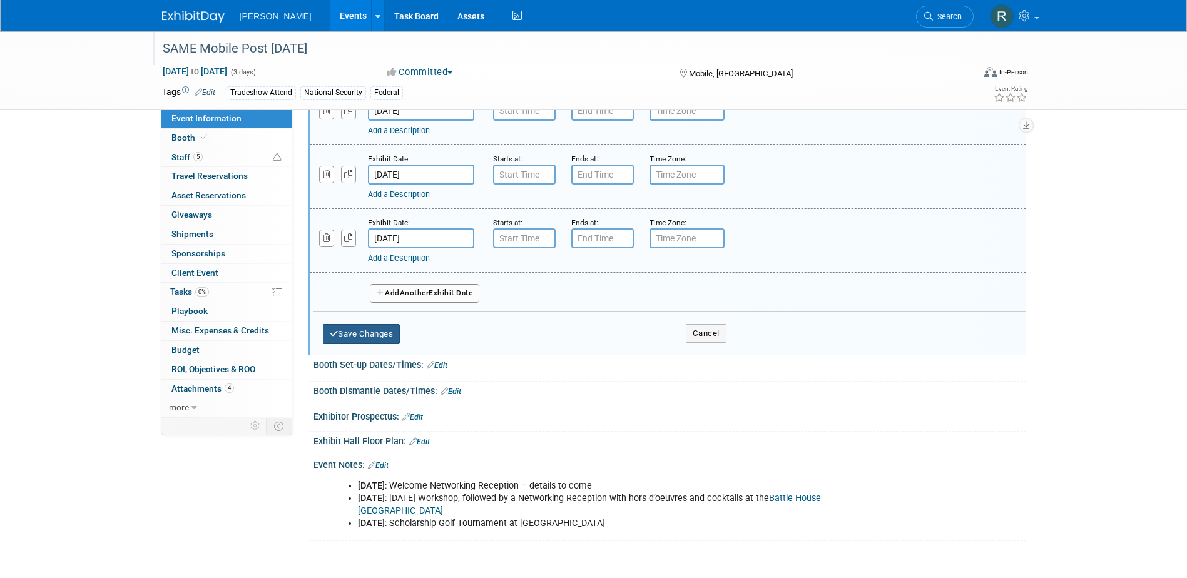
click at [384, 332] on button "Save Changes" at bounding box center [362, 334] width 78 height 20
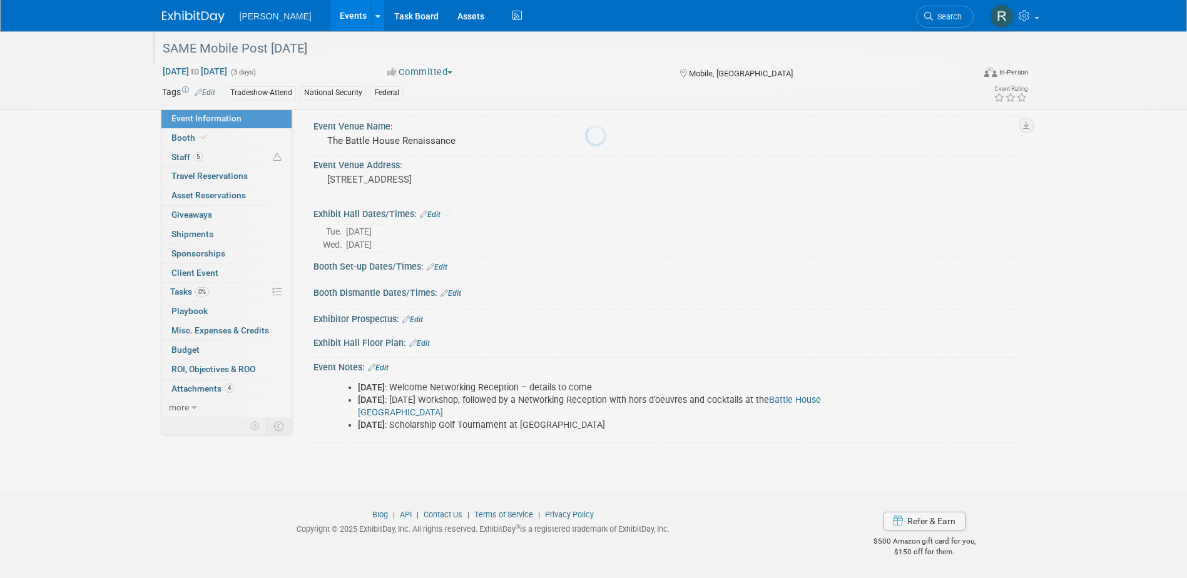
scroll to position [14, 0]
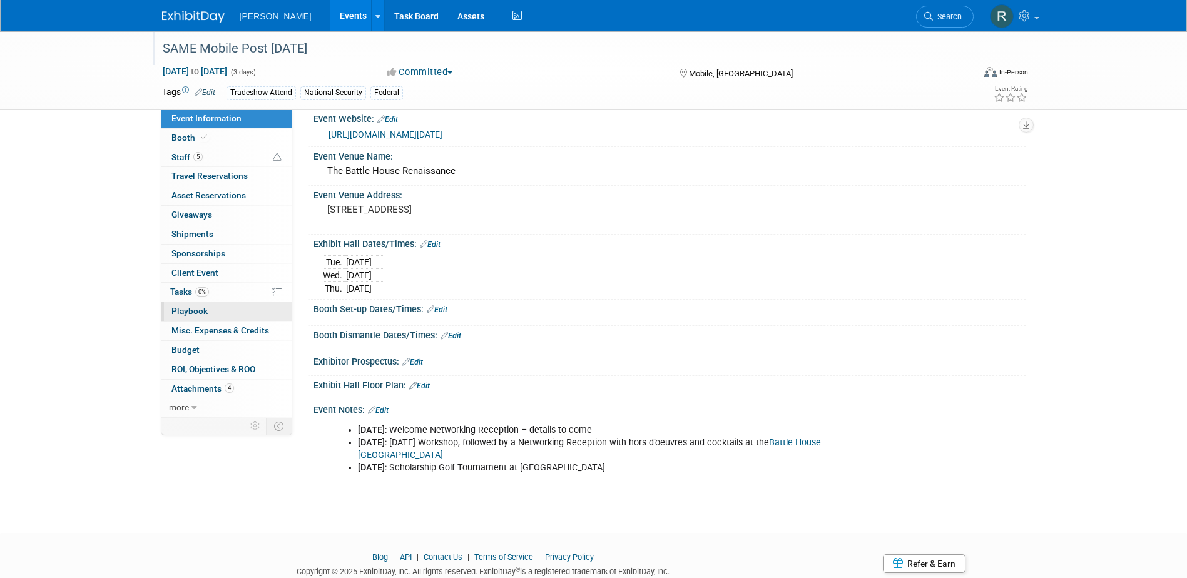
drag, startPoint x: 213, startPoint y: 312, endPoint x: 220, endPoint y: 311, distance: 6.3
click at [213, 312] on link "0 Playbook 0" at bounding box center [226, 311] width 130 height 19
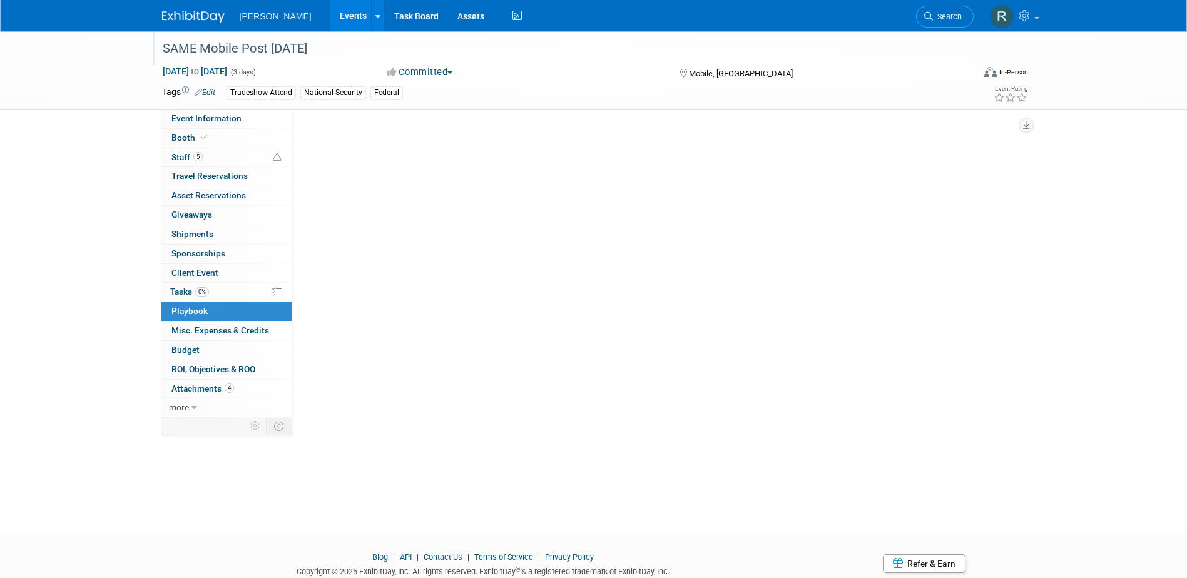
scroll to position [0, 0]
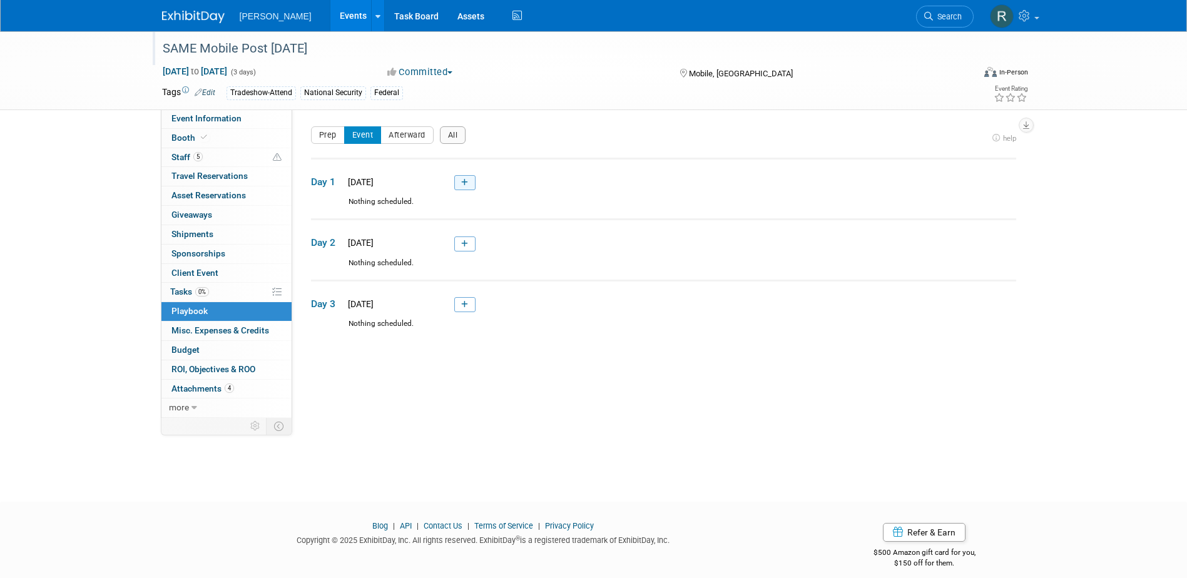
click at [468, 185] on icon at bounding box center [464, 183] width 7 height 8
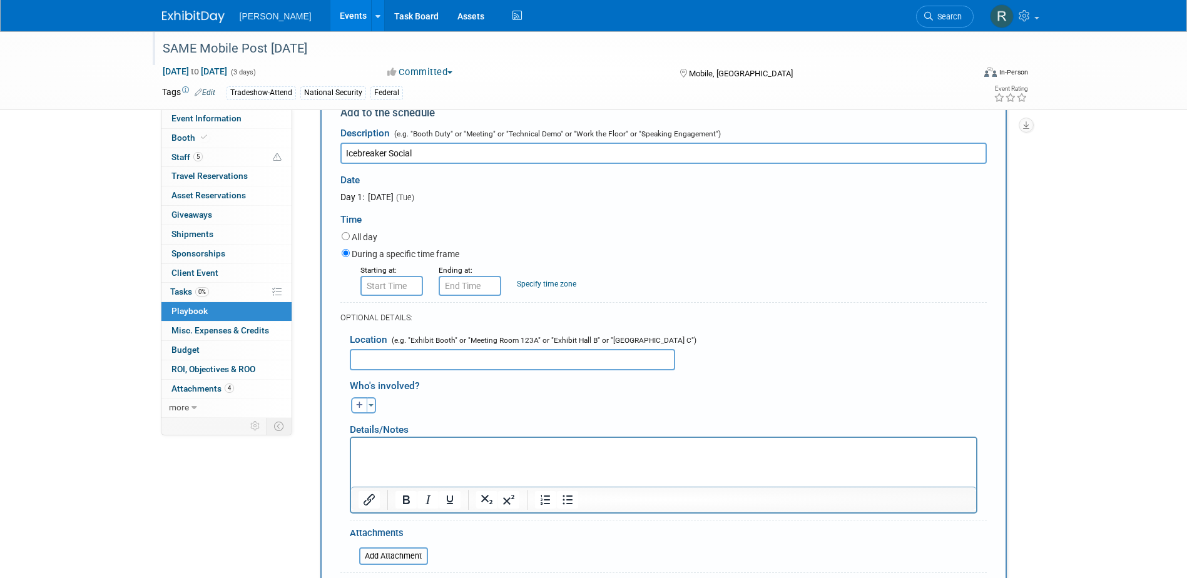
scroll to position [41, 0]
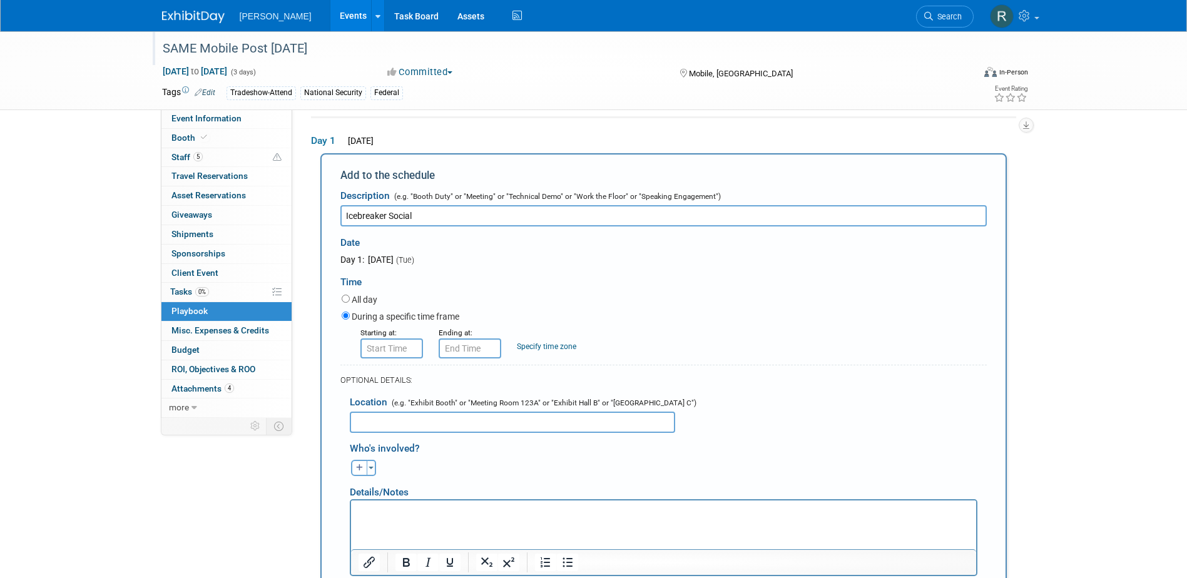
type input "Icebreaker Social"
click at [409, 418] on input "text" at bounding box center [512, 422] width 325 height 21
type input "The Athelstan Club"
click at [396, 513] on p "Rich Text Area. Press ALT-0 for help." at bounding box center [663, 511] width 611 height 13
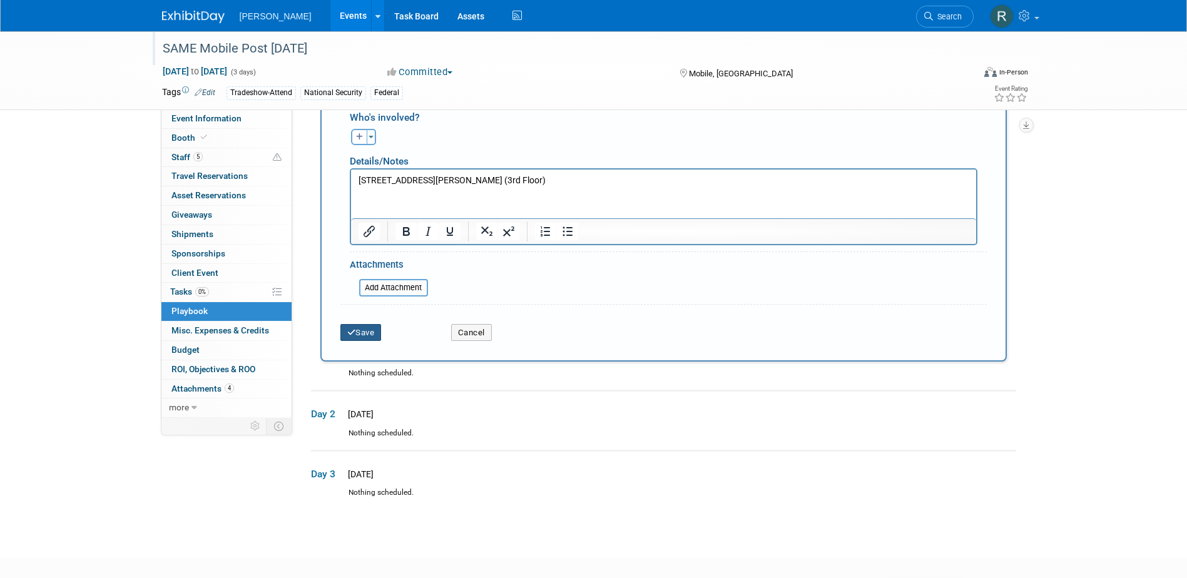
click at [366, 336] on button "Save" at bounding box center [361, 333] width 41 height 18
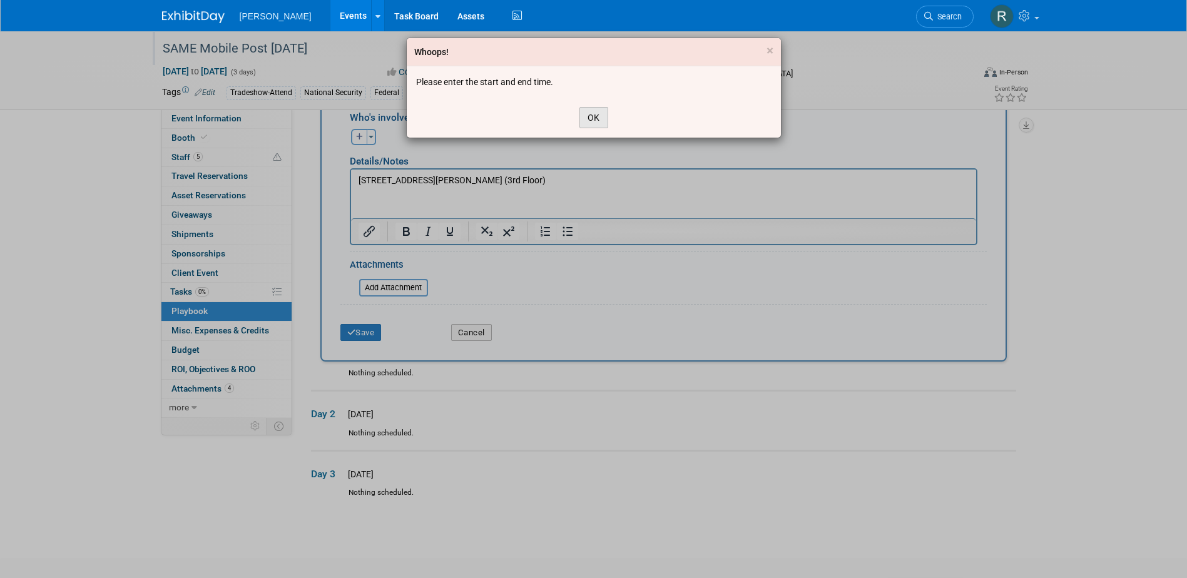
click at [588, 120] on button "OK" at bounding box center [594, 117] width 29 height 21
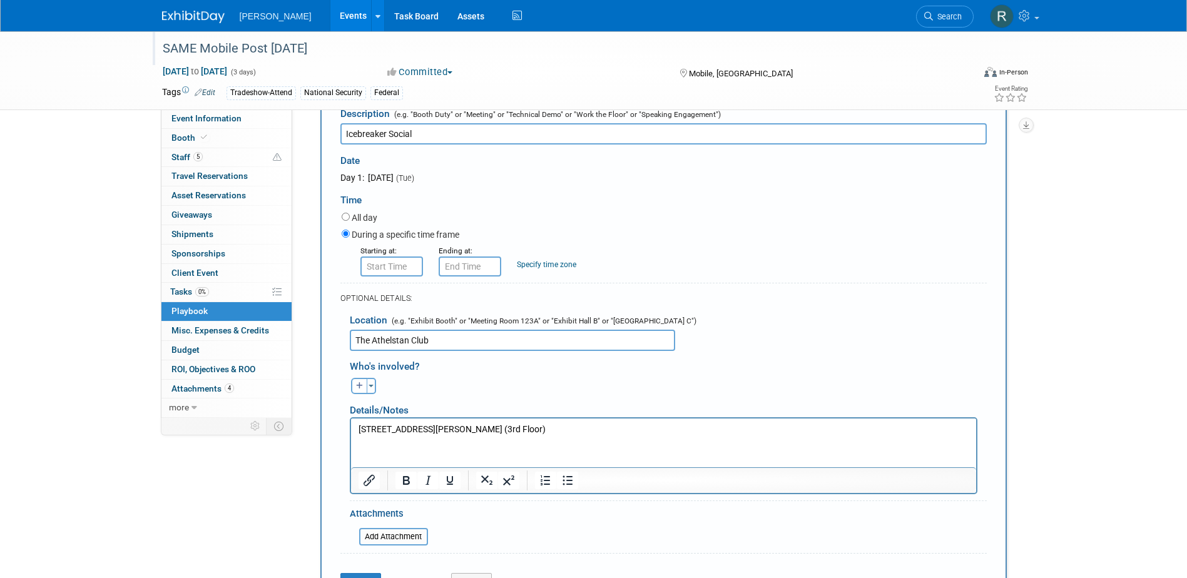
scroll to position [122, 0]
click at [344, 214] on input "All day" at bounding box center [346, 218] width 8 height 8
radio input "true"
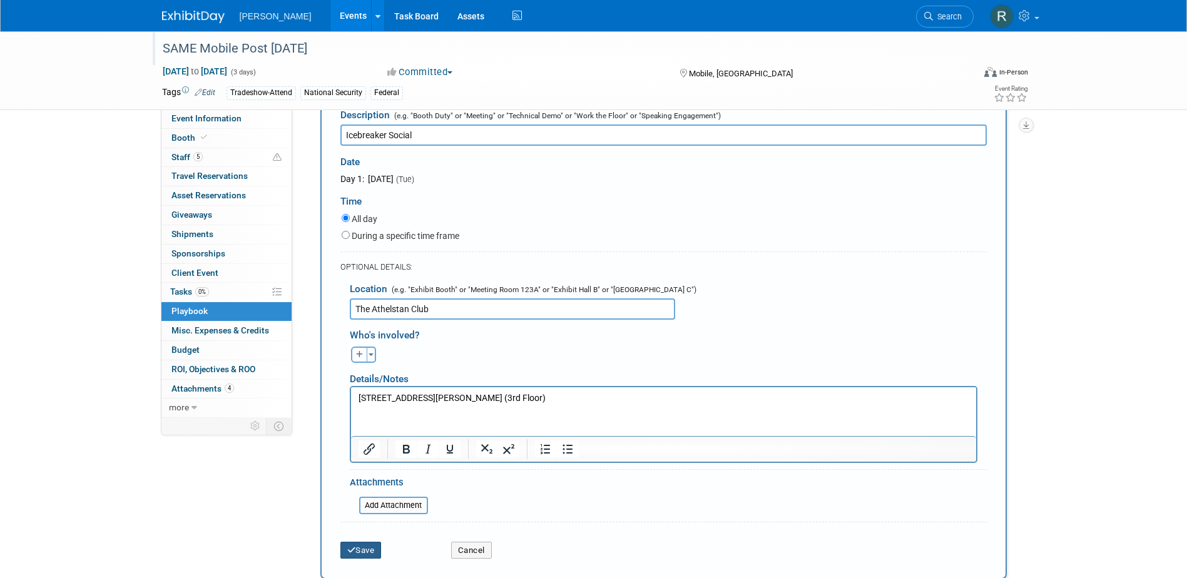
click at [366, 551] on button "Save" at bounding box center [361, 551] width 41 height 18
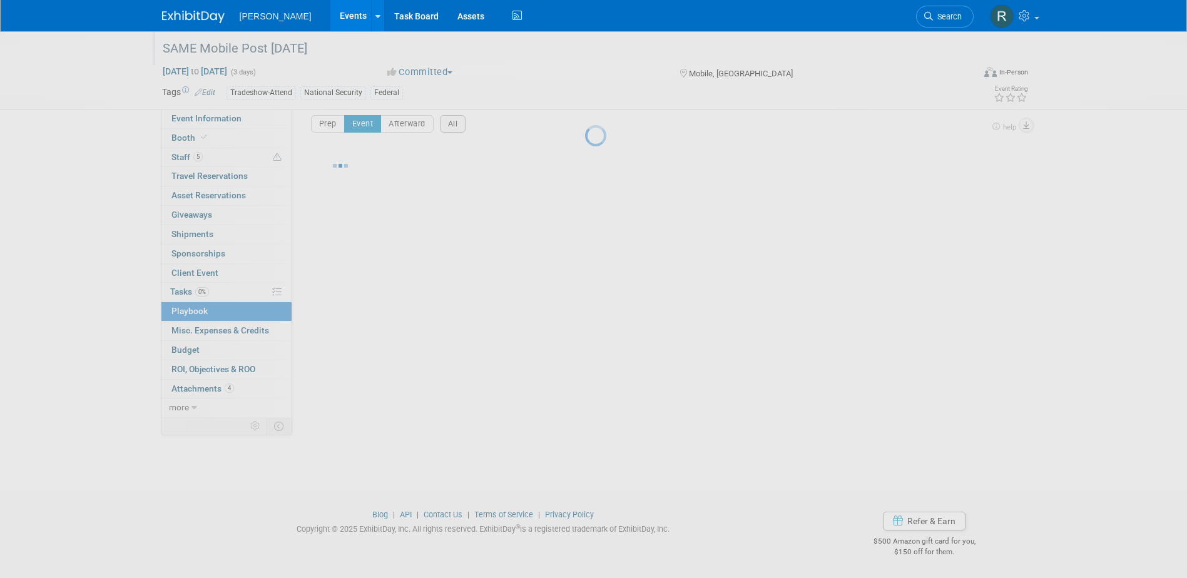
scroll to position [11, 0]
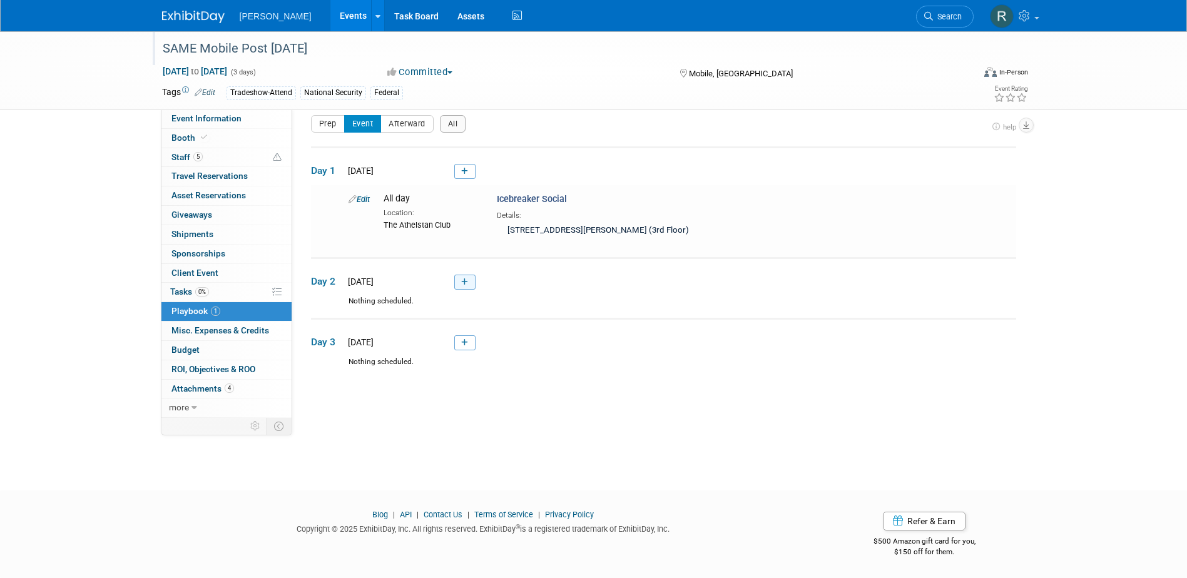
click at [474, 284] on link at bounding box center [464, 282] width 21 height 15
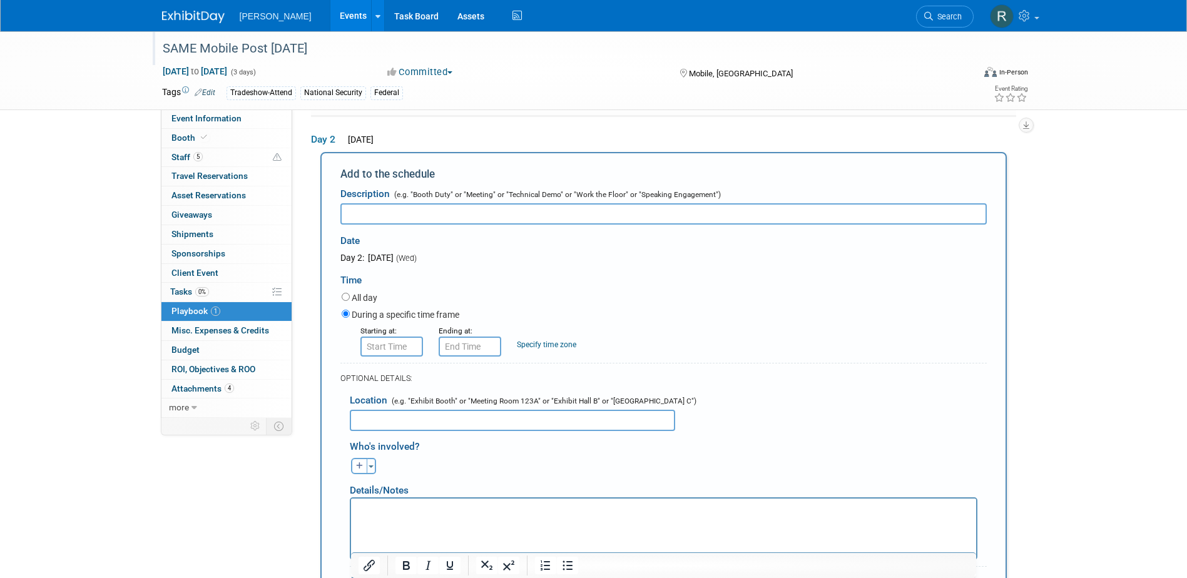
scroll to position [0, 0]
type input "Evening Social"
click at [406, 354] on input "8:00 AM" at bounding box center [392, 347] width 63 height 20
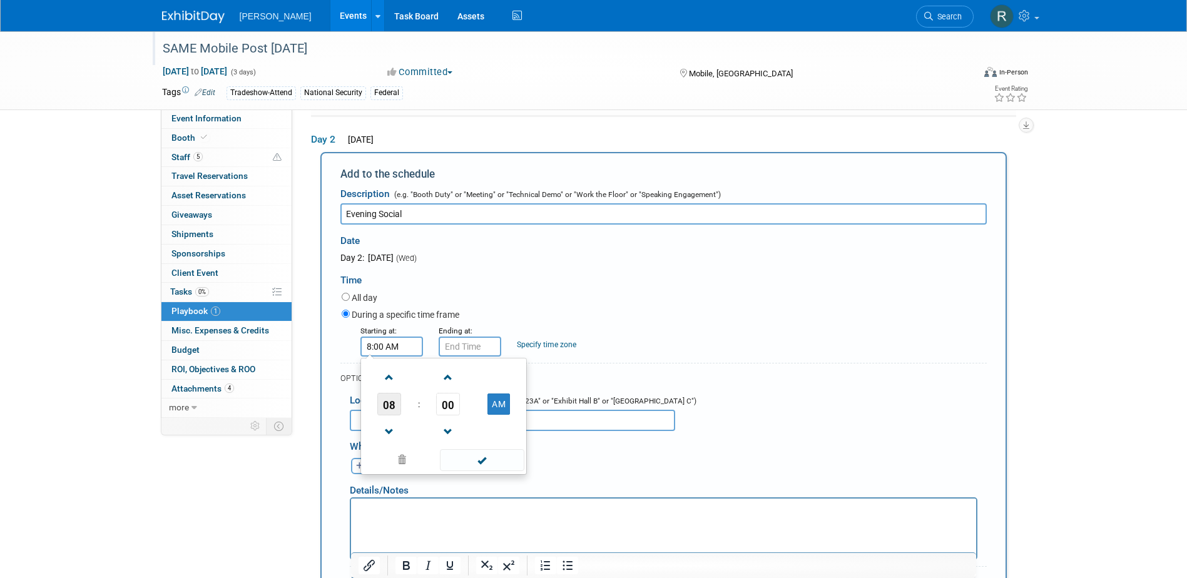
click at [393, 410] on span "08" at bounding box center [389, 404] width 24 height 23
click at [428, 414] on td "05" at bounding box center [424, 412] width 40 height 34
click at [495, 409] on button "AM" at bounding box center [499, 404] width 23 height 21
type input "5:00 PM"
click at [499, 454] on span at bounding box center [482, 460] width 85 height 22
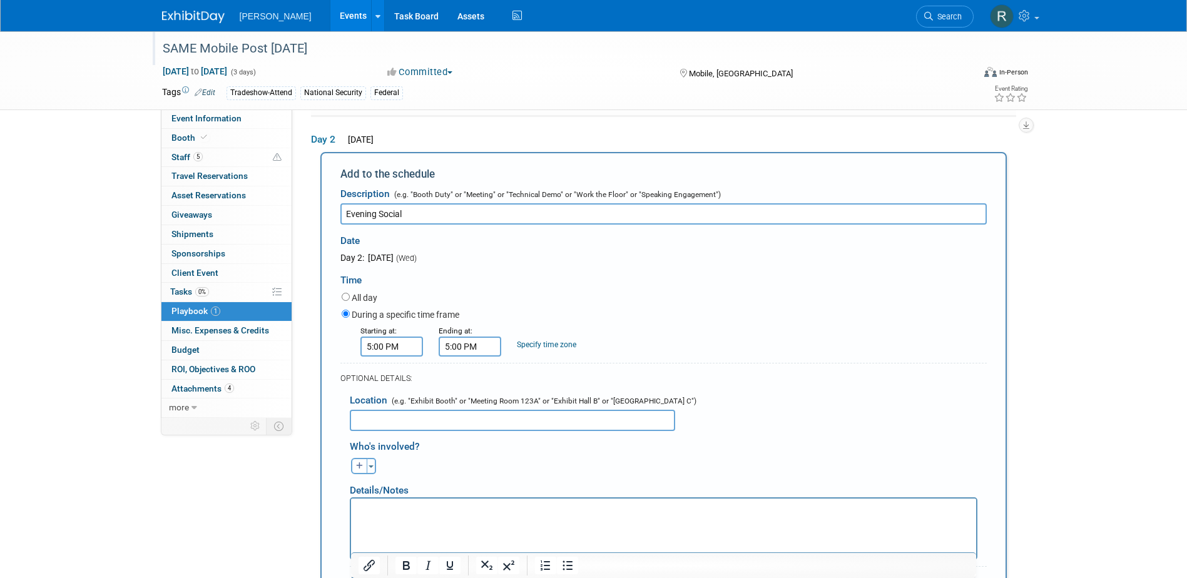
click at [478, 346] on input "5:00 PM" at bounding box center [470, 347] width 63 height 20
click at [471, 405] on span "05" at bounding box center [468, 404] width 24 height 23
click at [555, 448] on td "10" at bounding box center [542, 446] width 40 height 34
type input "10:00 PM"
click at [550, 469] on span at bounding box center [560, 460] width 85 height 22
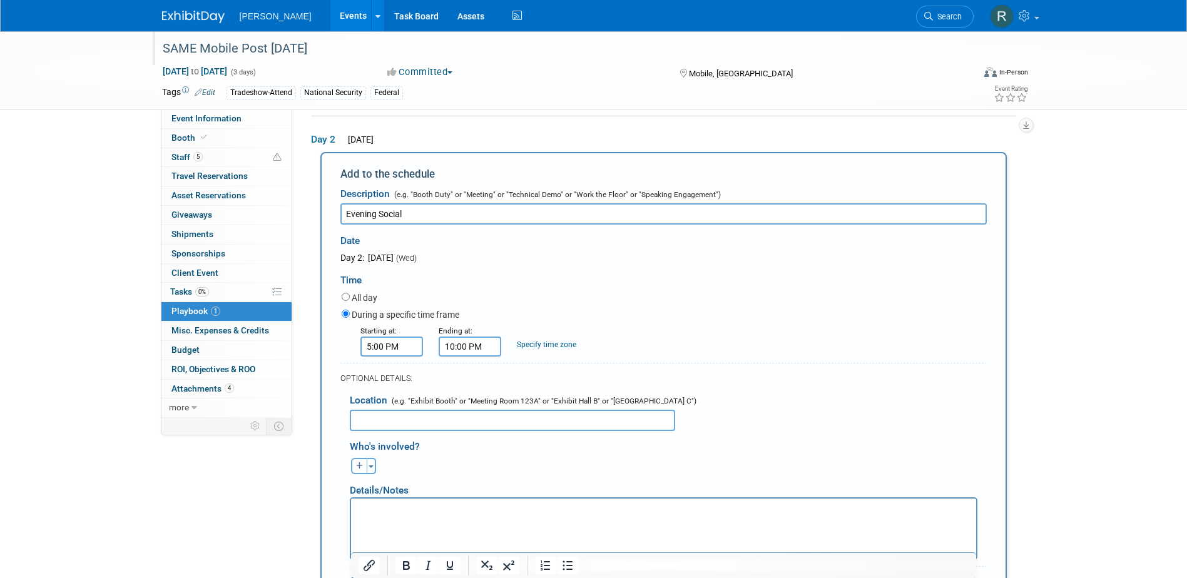
click at [484, 425] on input "text" at bounding box center [512, 420] width 325 height 21
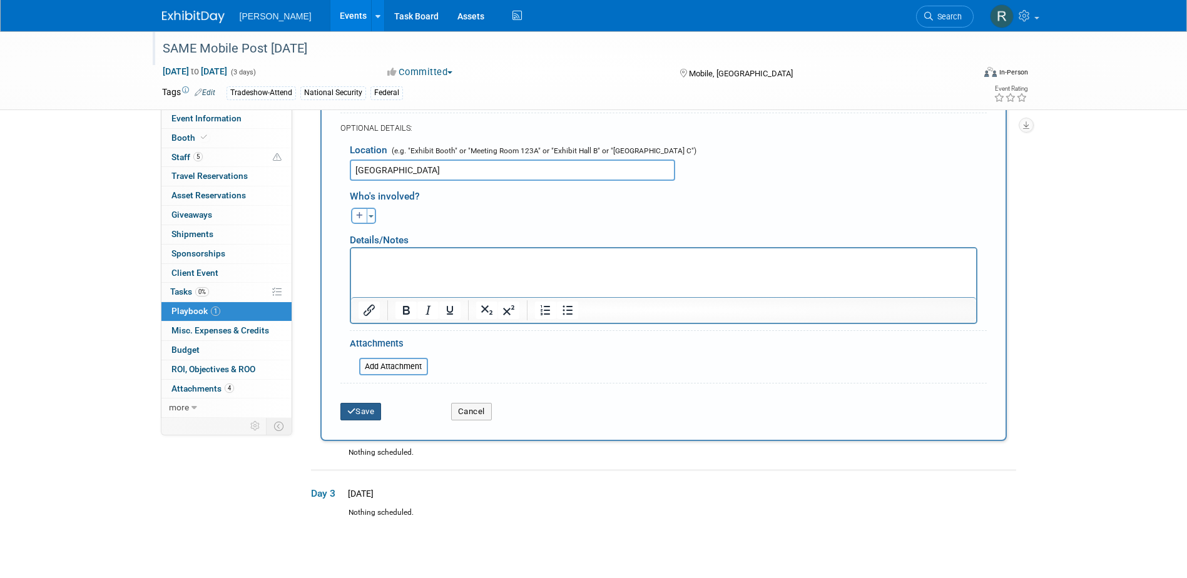
type input "Battle House"
click at [351, 414] on icon "submit" at bounding box center [351, 411] width 9 height 8
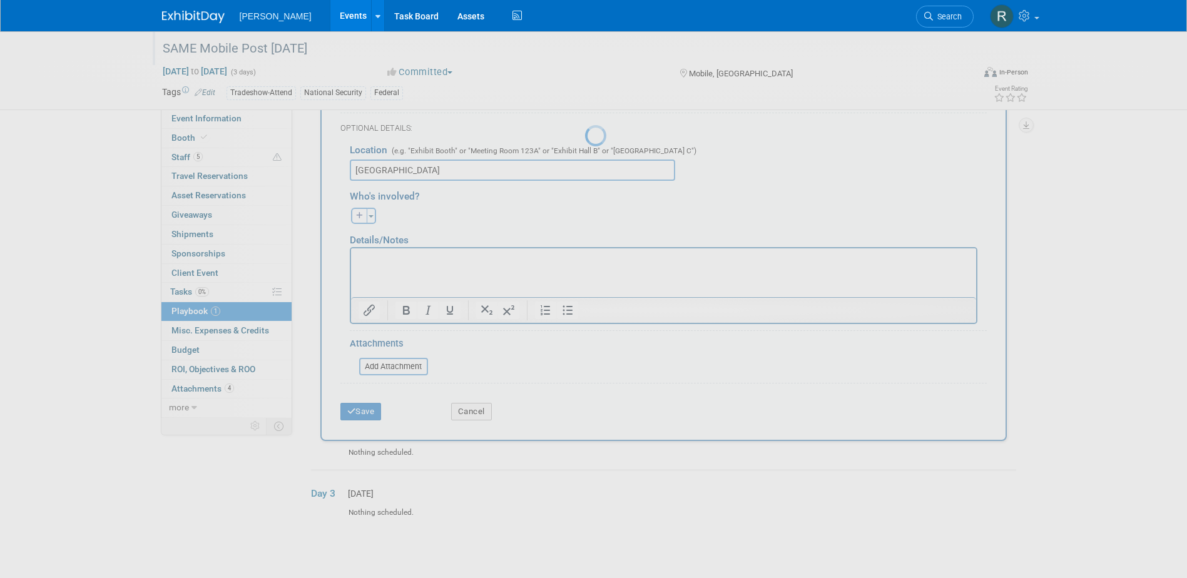
scroll to position [11, 0]
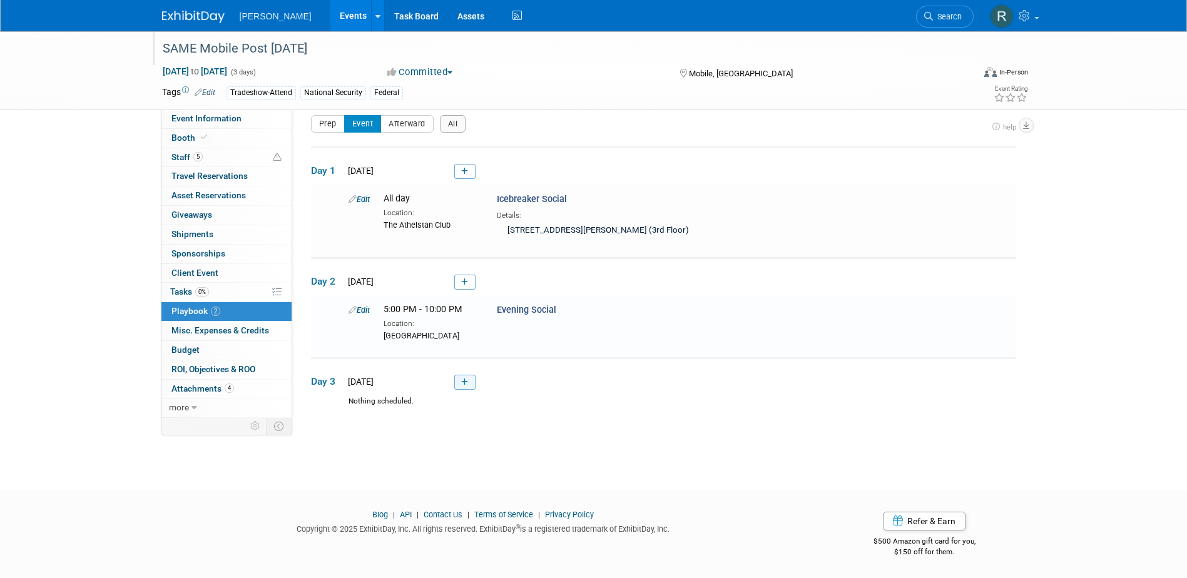
click at [461, 385] on icon at bounding box center [464, 383] width 7 height 8
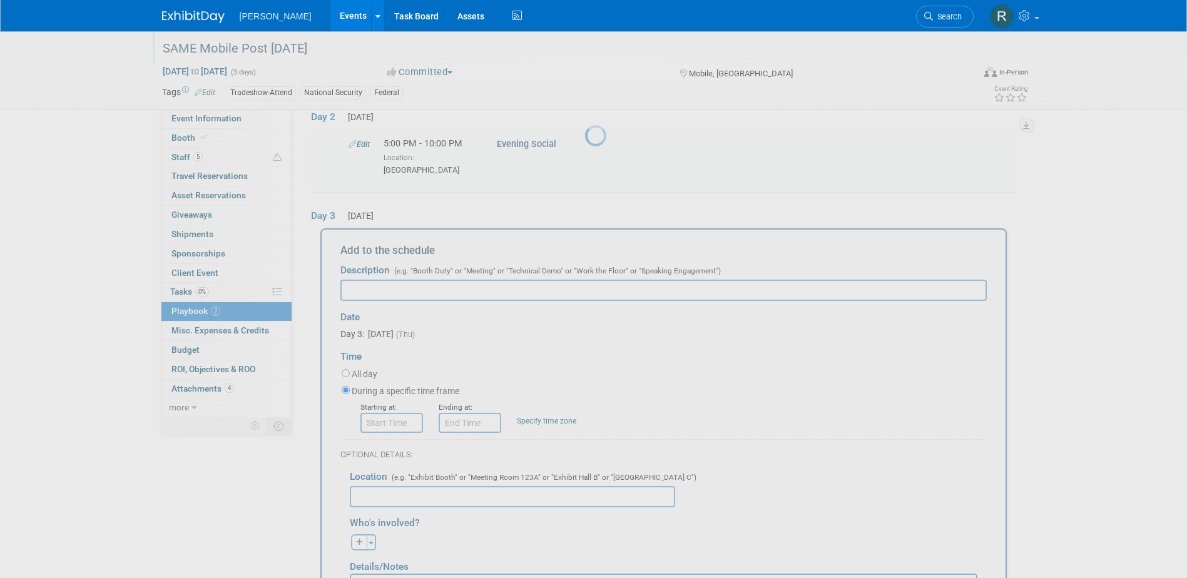
scroll to position [252, 0]
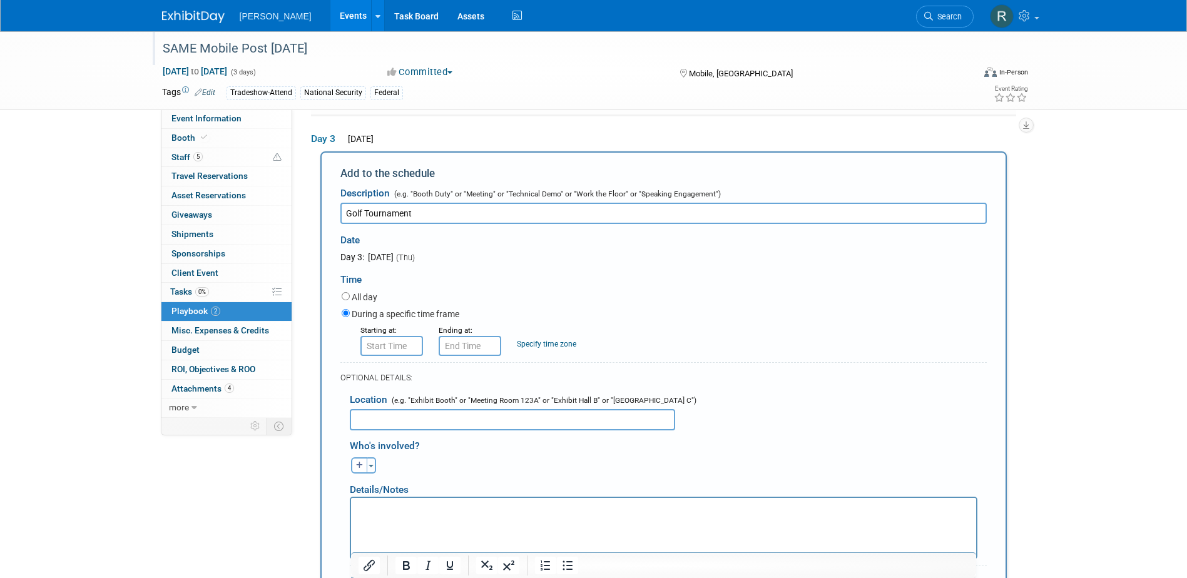
type input "Golf Tournament"
type input "8:00 AM"
click at [407, 348] on input "8:00 AM" at bounding box center [392, 346] width 63 height 20
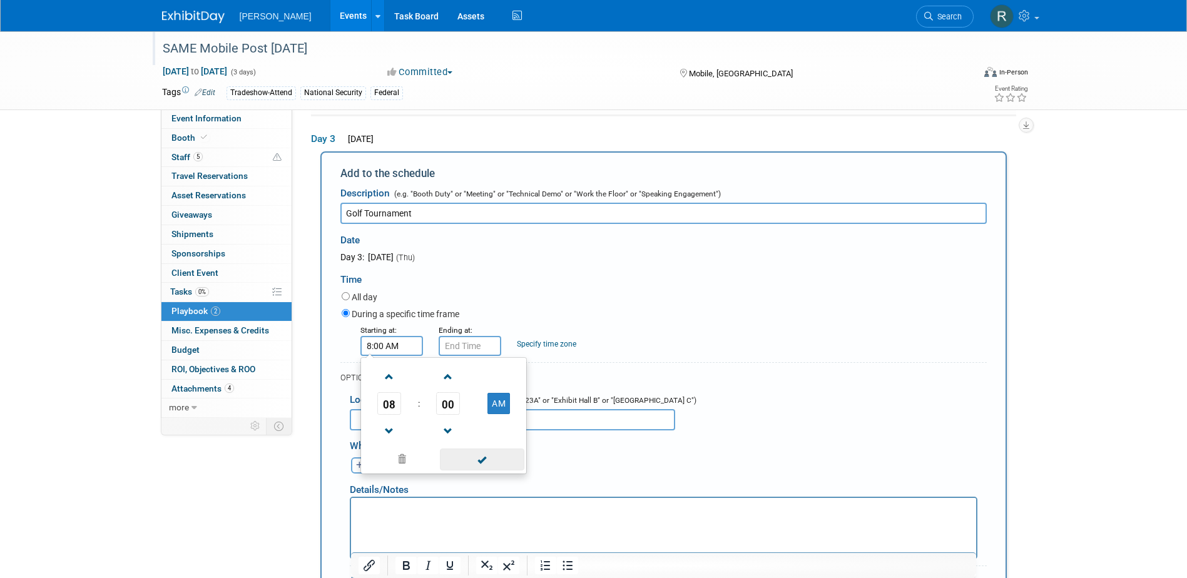
drag, startPoint x: 475, startPoint y: 461, endPoint x: 472, endPoint y: 423, distance: 38.9
click at [475, 459] on span at bounding box center [482, 460] width 85 height 22
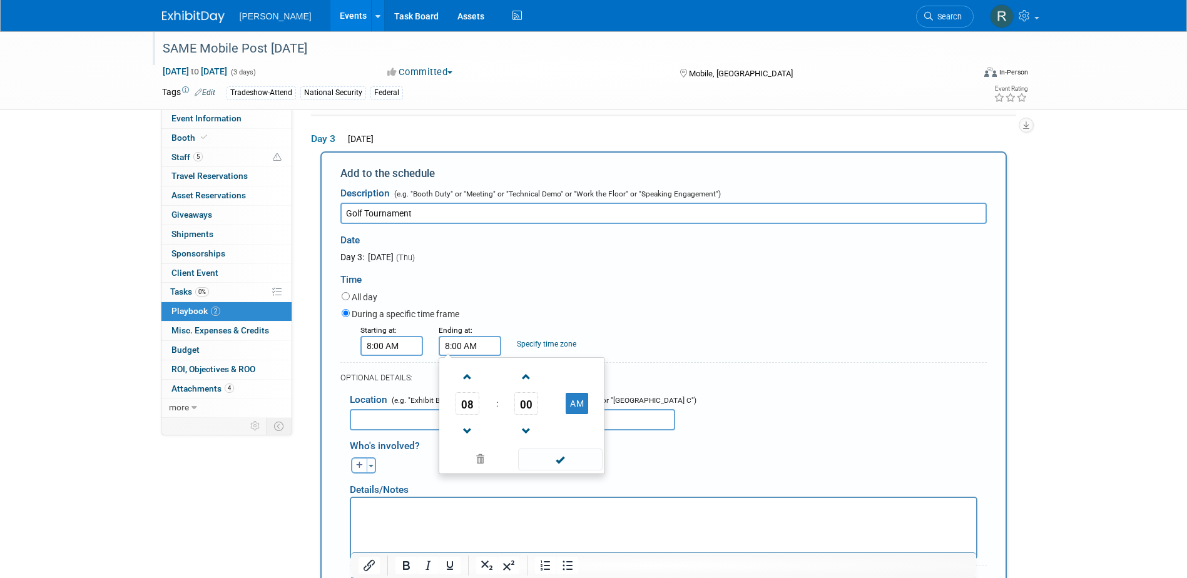
click at [470, 350] on input "8:00 AM" at bounding box center [470, 346] width 63 height 20
click at [469, 402] on span "08" at bounding box center [468, 403] width 24 height 23
click at [542, 382] on td "02" at bounding box center [542, 378] width 40 height 34
drag, startPoint x: 577, startPoint y: 405, endPoint x: 563, endPoint y: 444, distance: 41.2
click at [577, 406] on button "AM" at bounding box center [577, 403] width 23 height 21
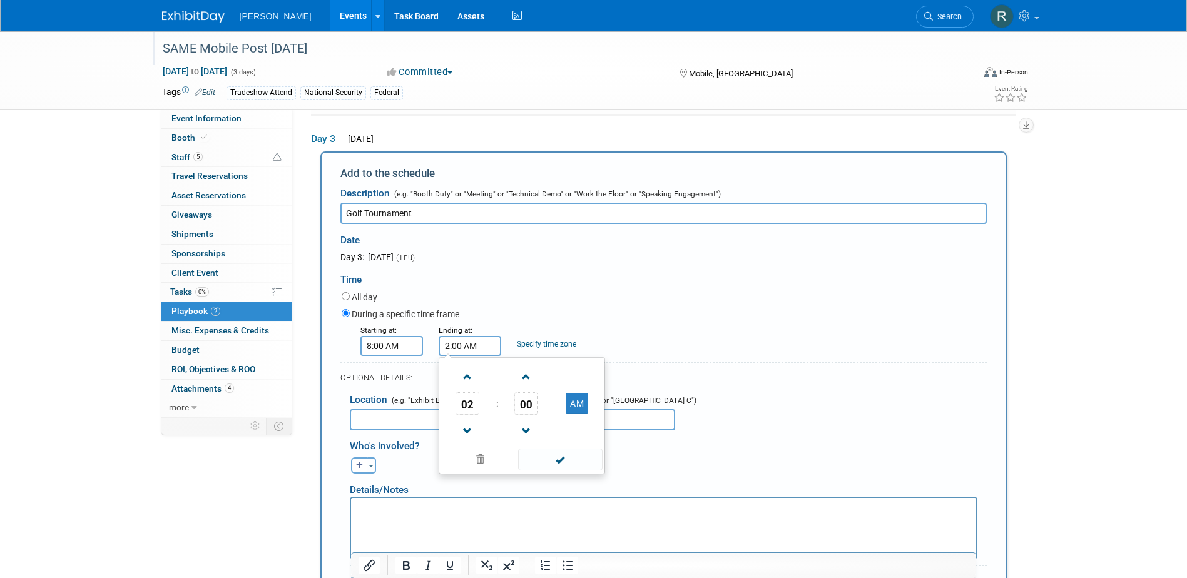
type input "2:00 PM"
click at [562, 456] on span at bounding box center [560, 460] width 85 height 22
click at [504, 423] on input "text" at bounding box center [512, 419] width 325 height 21
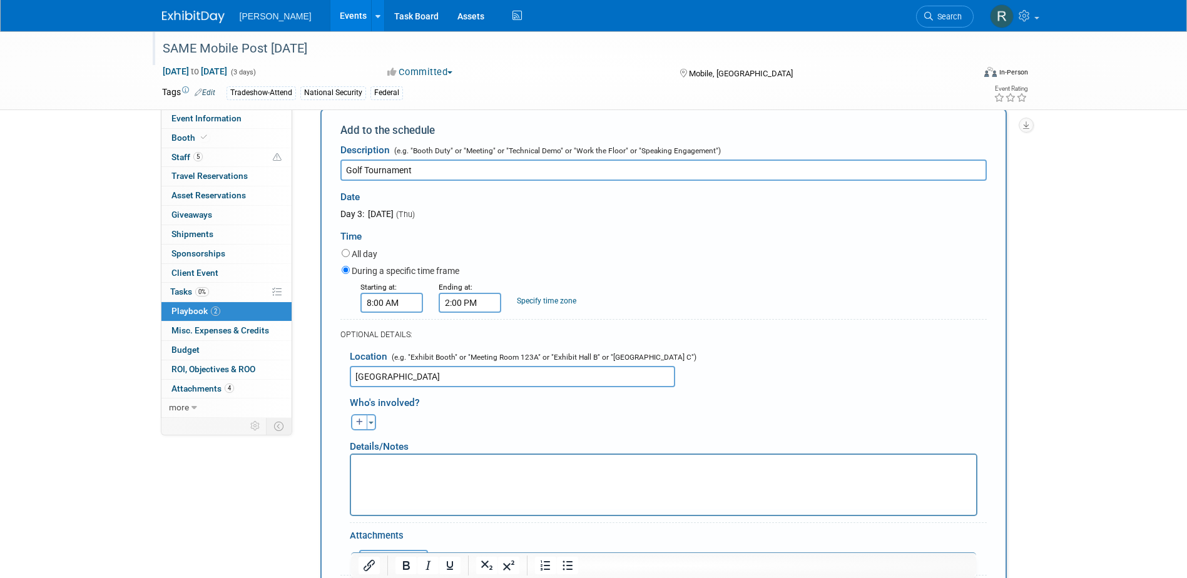
scroll to position [377, 0]
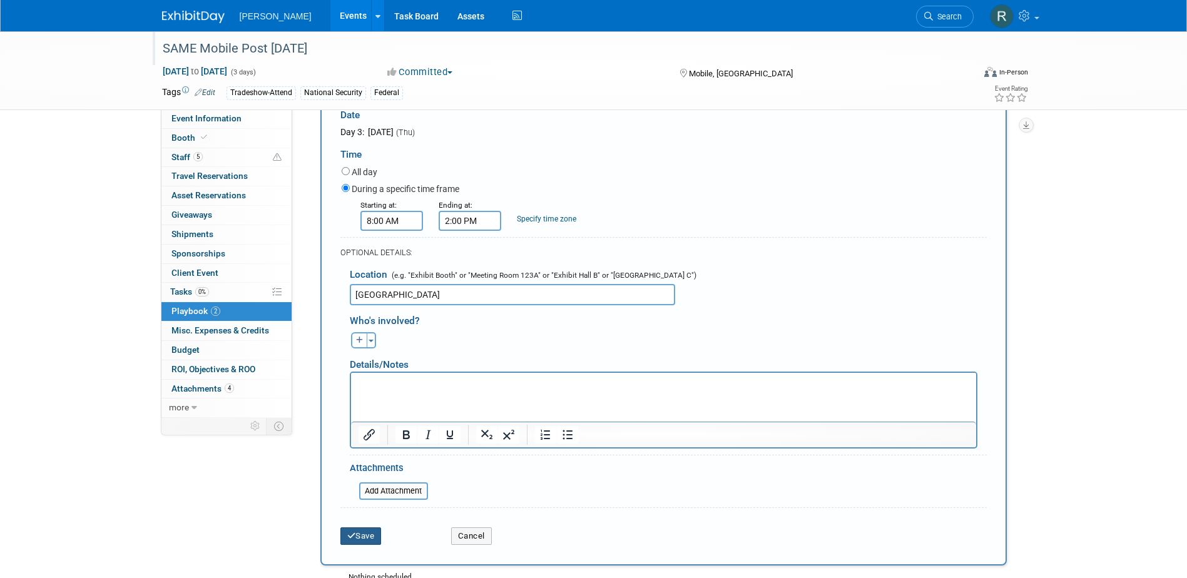
type input "Magnolia Grove Golf Course"
click at [371, 536] on button "Save" at bounding box center [361, 537] width 41 height 18
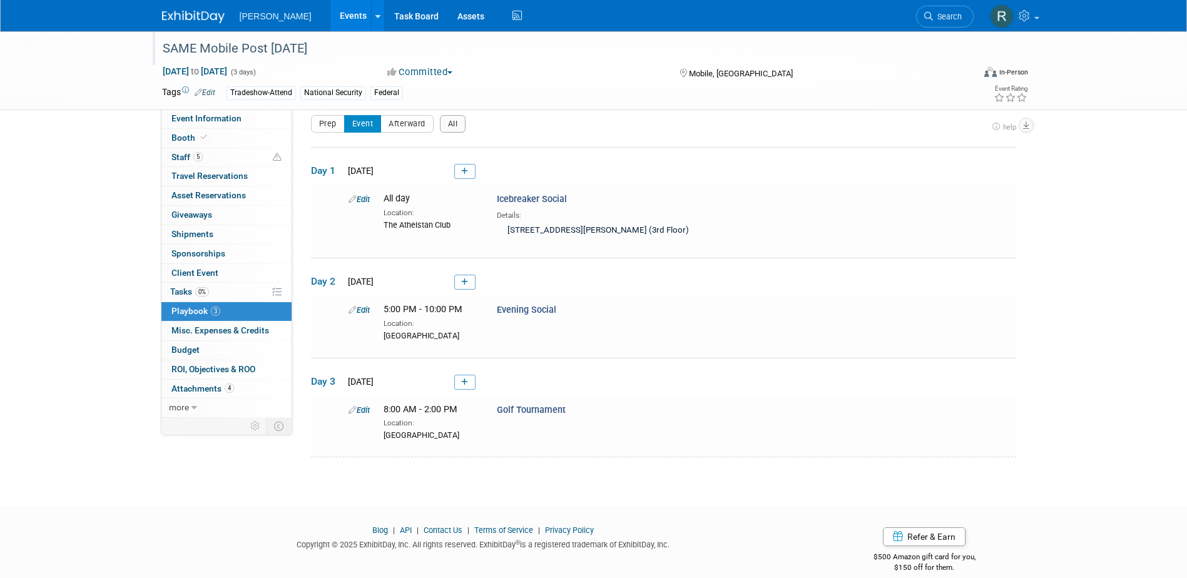
scroll to position [38, 0]
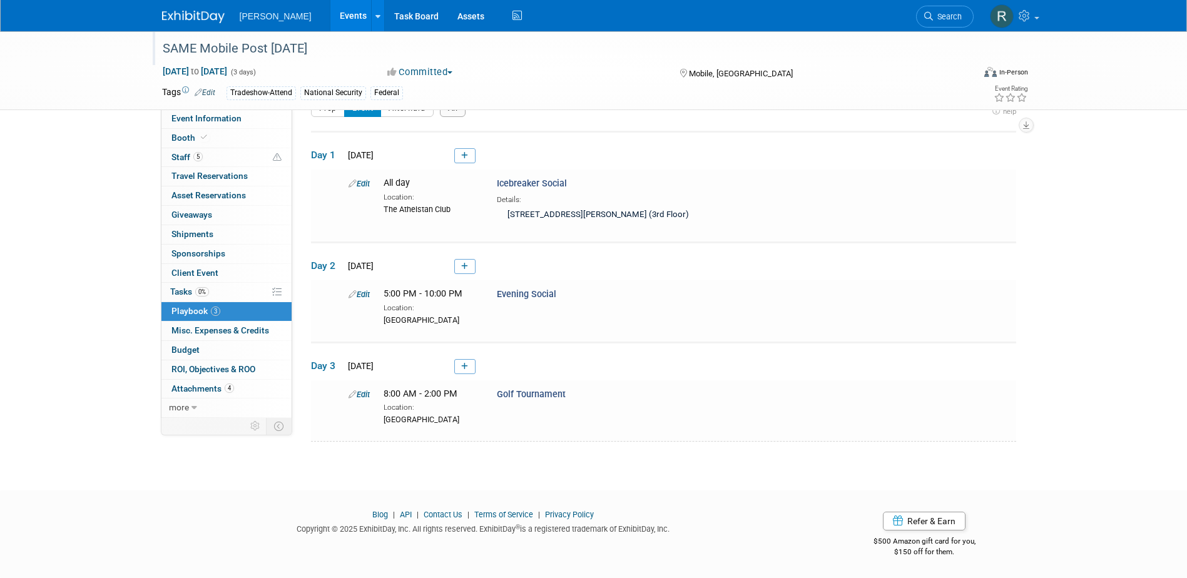
drag, startPoint x: 188, startPoint y: 290, endPoint x: 292, endPoint y: 287, distance: 104.0
click at [188, 290] on span "Tasks 0%" at bounding box center [189, 292] width 39 height 10
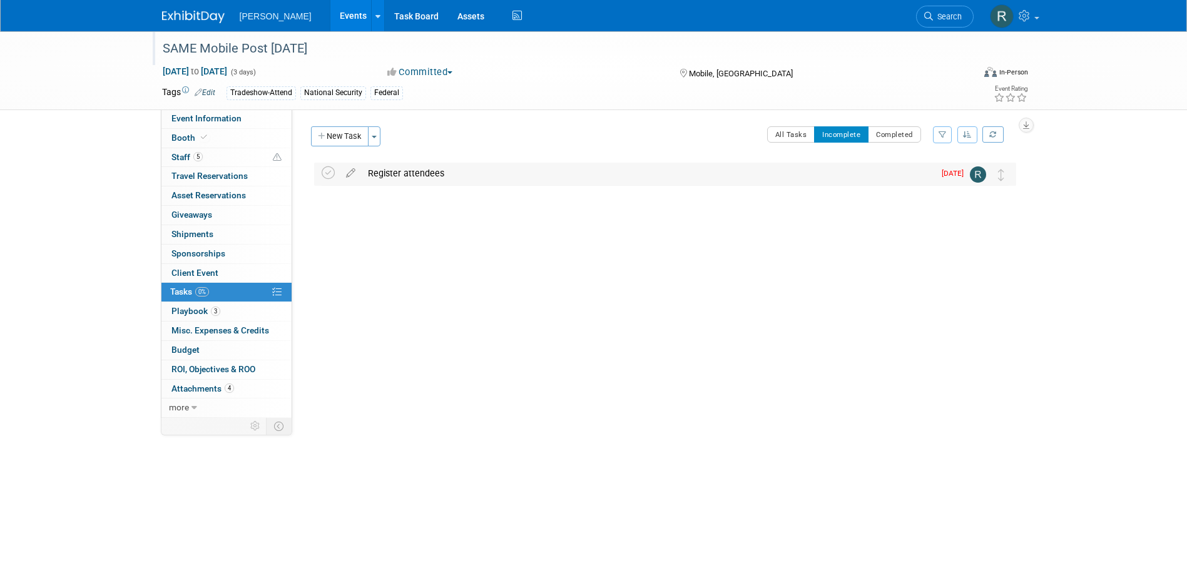
click at [421, 174] on div "Register attendees" at bounding box center [648, 173] width 573 height 21
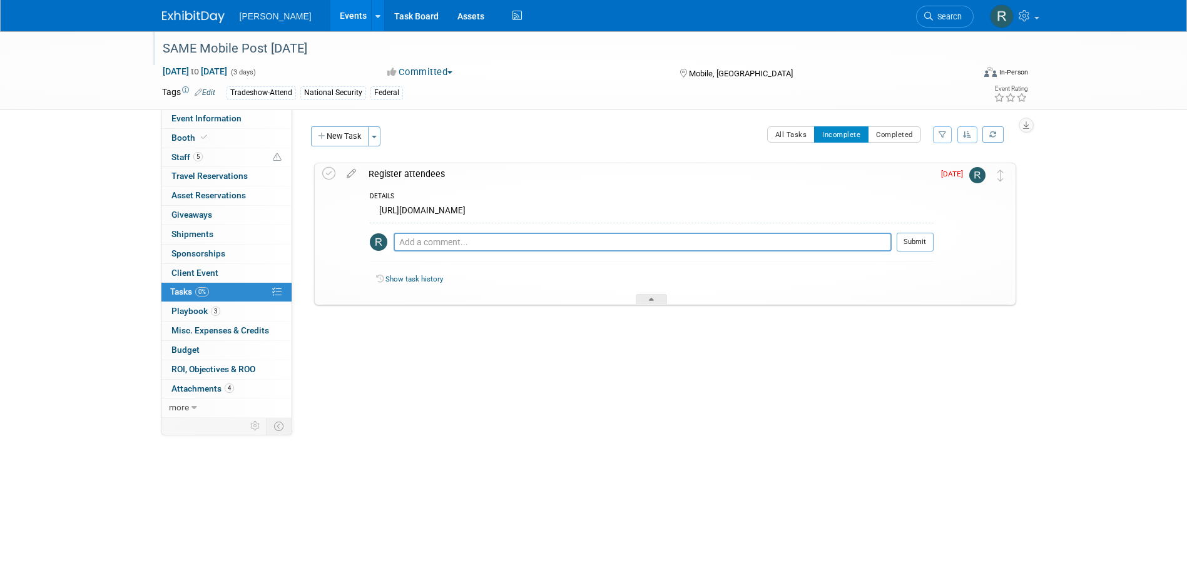
drag, startPoint x: 379, startPoint y: 213, endPoint x: 586, endPoint y: 216, distance: 207.2
click at [586, 216] on div "https://lp.constantcontactpages.com/ev/reg/wqvj9k6" at bounding box center [652, 212] width 564 height 19
copy div "https://lp.constantcontactpages.com/ev/reg/wqvj9k6"
click at [190, 314] on span "Playbook 3" at bounding box center [196, 311] width 49 height 10
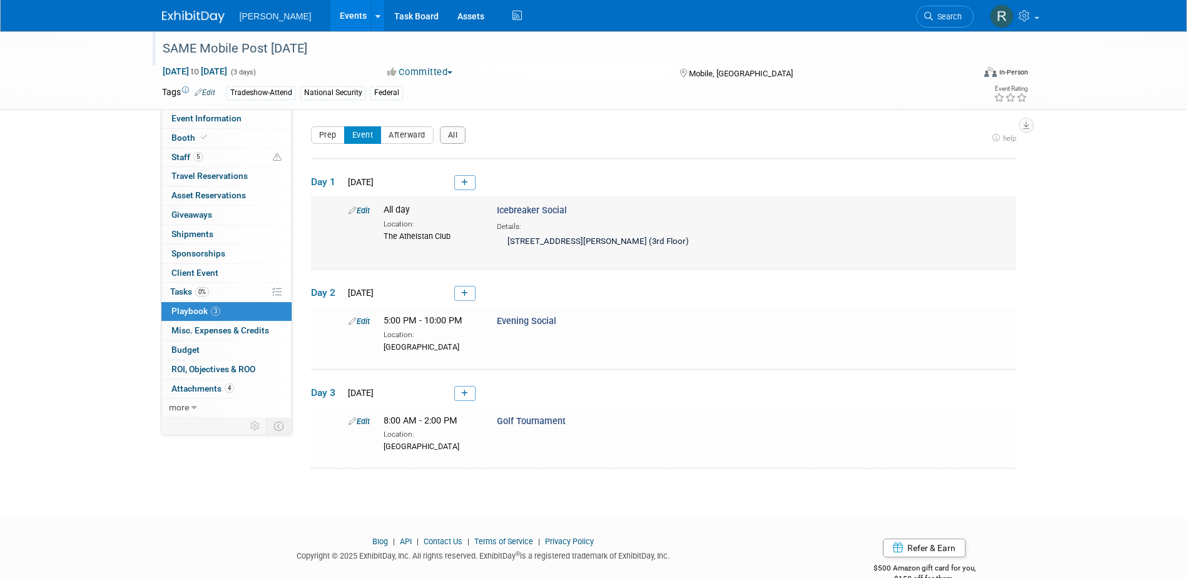
click at [367, 211] on link "Edit" at bounding box center [359, 210] width 21 height 9
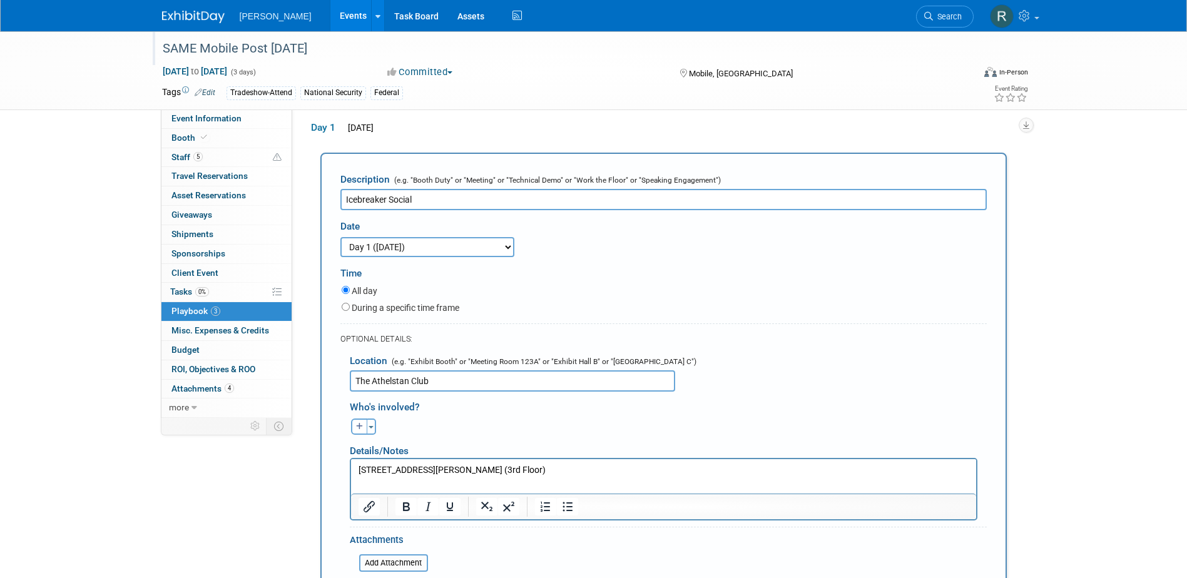
click at [359, 309] on label "During a specific time frame" at bounding box center [406, 308] width 108 height 13
click at [350, 309] on input "During a specific time frame" at bounding box center [346, 307] width 8 height 8
radio input "true"
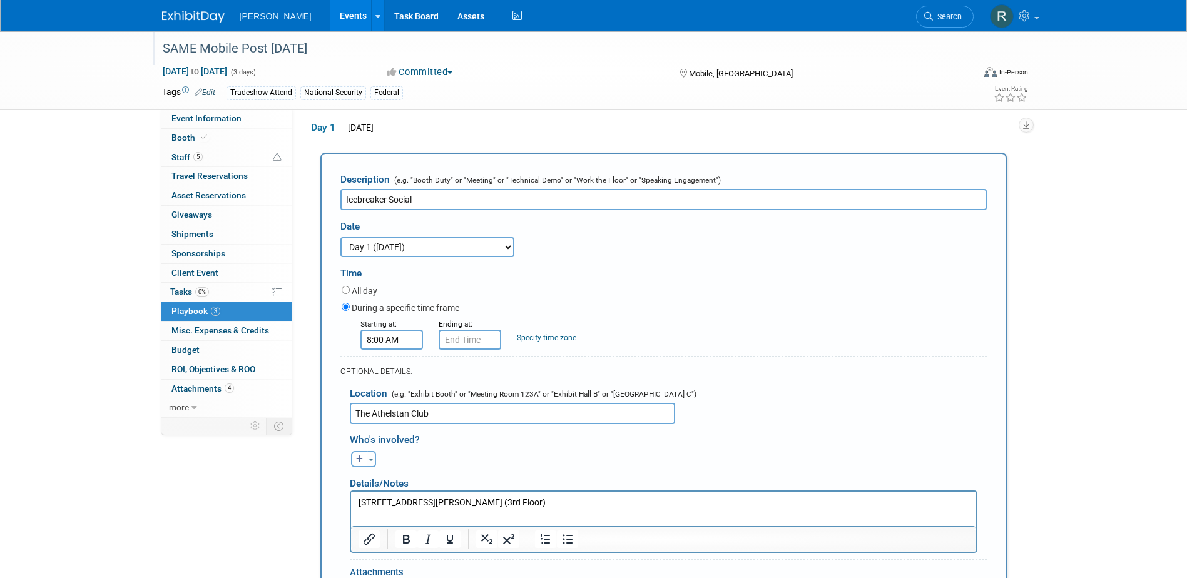
click at [406, 347] on input "8:00 AM" at bounding box center [392, 340] width 63 height 20
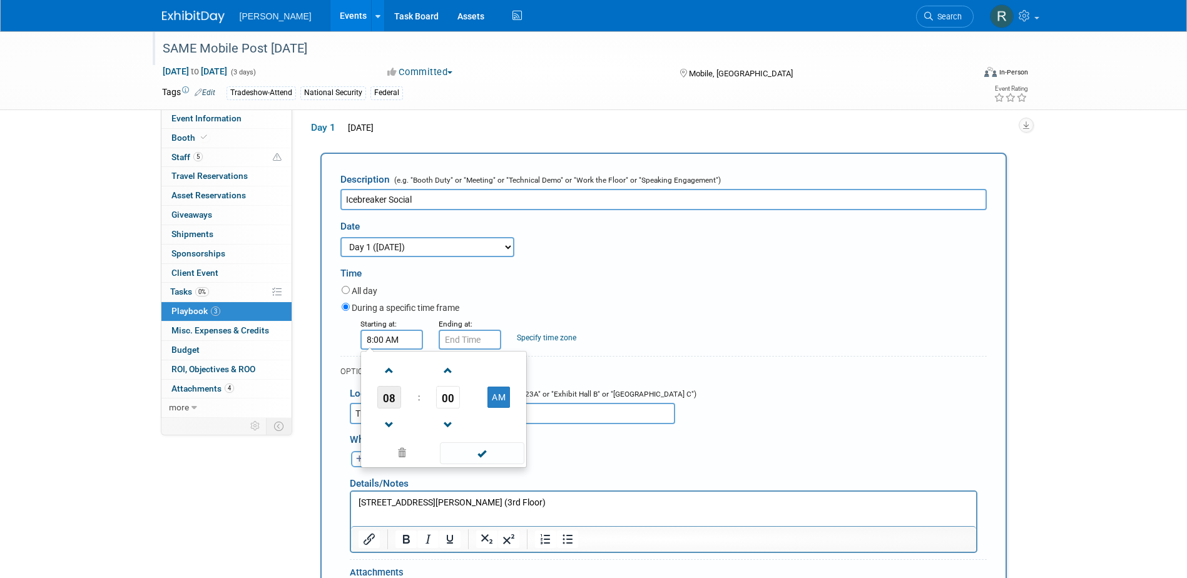
click at [392, 399] on span "08" at bounding box center [389, 397] width 24 height 23
click at [423, 402] on td "05" at bounding box center [424, 405] width 40 height 34
click at [447, 399] on span "00" at bounding box center [448, 397] width 24 height 23
click at [469, 411] on td "30" at bounding box center [464, 405] width 40 height 34
drag, startPoint x: 497, startPoint y: 396, endPoint x: 497, endPoint y: 419, distance: 23.2
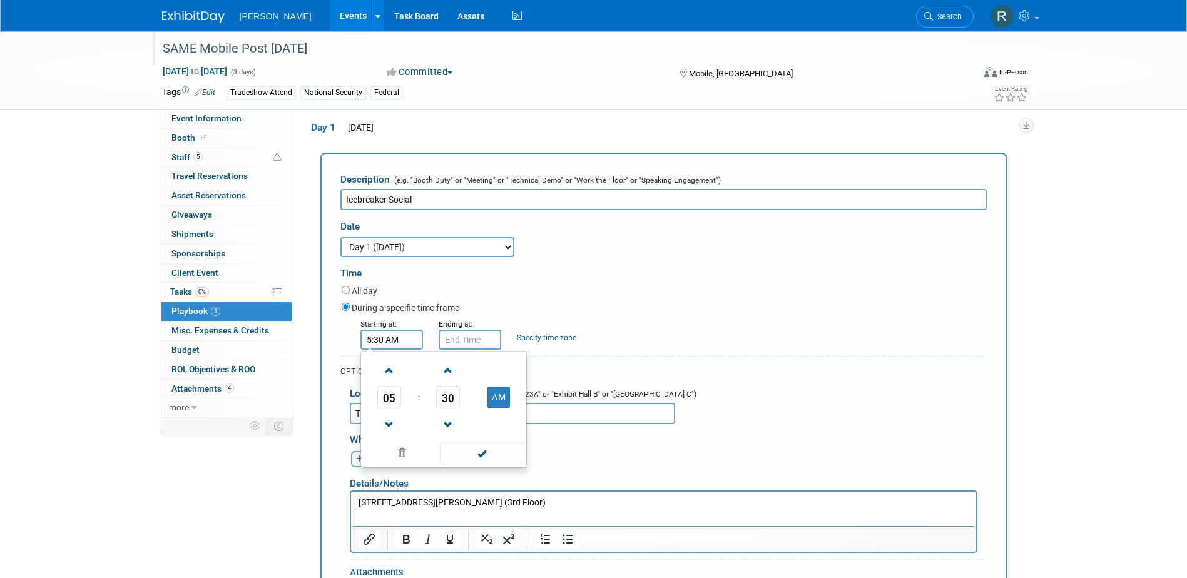
click at [497, 399] on button "AM" at bounding box center [499, 397] width 23 height 21
type input "5:30 PM"
click at [479, 451] on span at bounding box center [482, 454] width 85 height 22
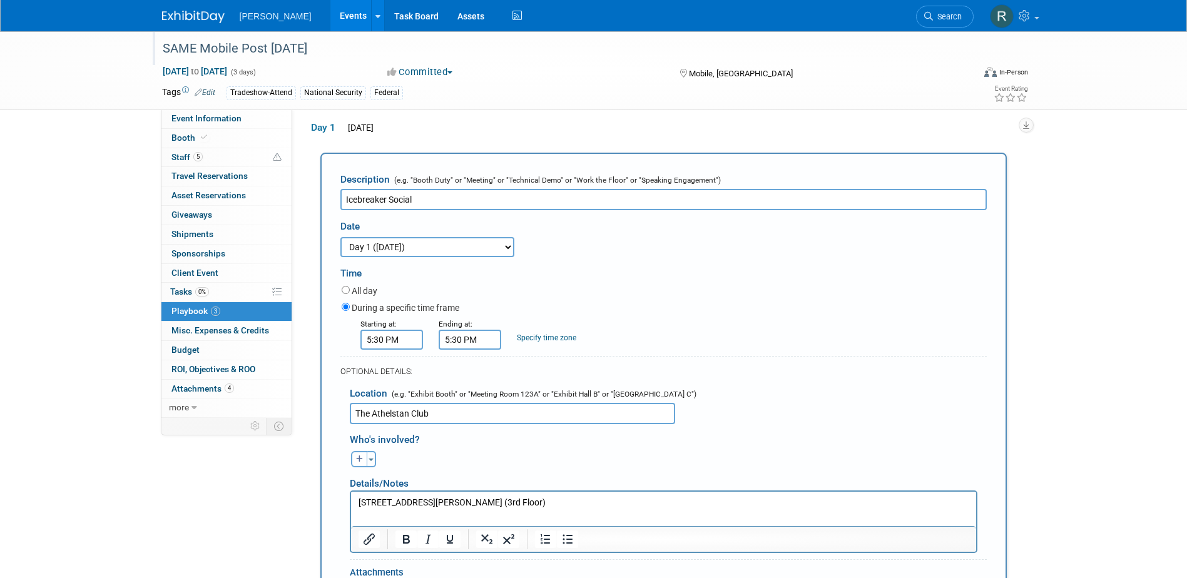
click at [472, 346] on input "5:30 PM" at bounding box center [470, 340] width 63 height 20
click at [474, 401] on span "05" at bounding box center [468, 397] width 24 height 23
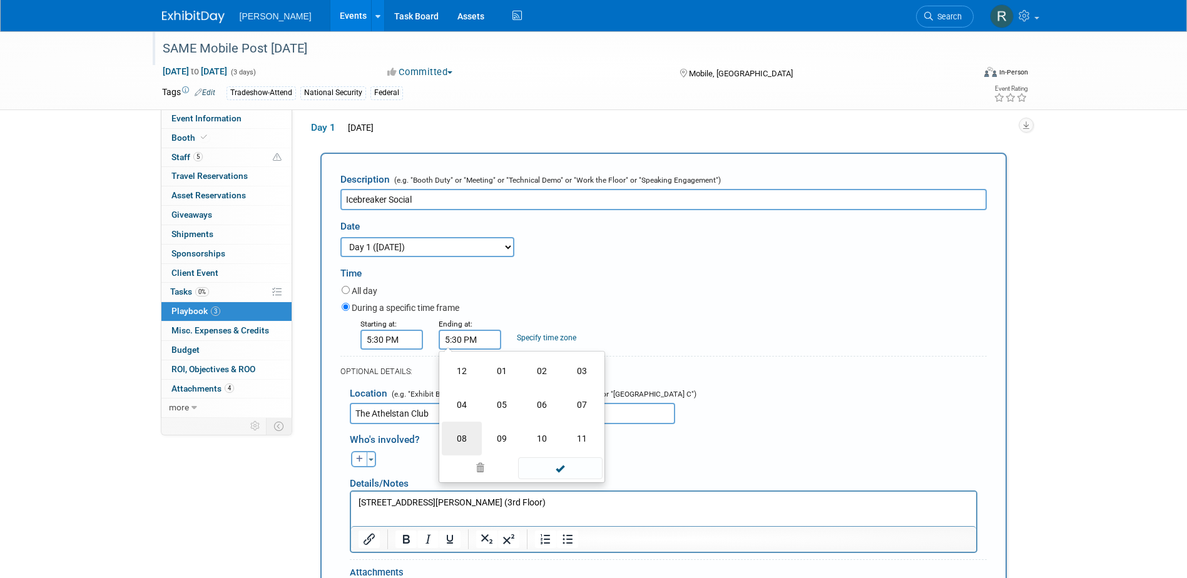
click at [467, 439] on td "08" at bounding box center [462, 439] width 40 height 34
type input "8:30 PM"
click at [525, 401] on span "30" at bounding box center [527, 397] width 24 height 23
click at [521, 319] on div "Specify time zone" at bounding box center [546, 330] width 59 height 26
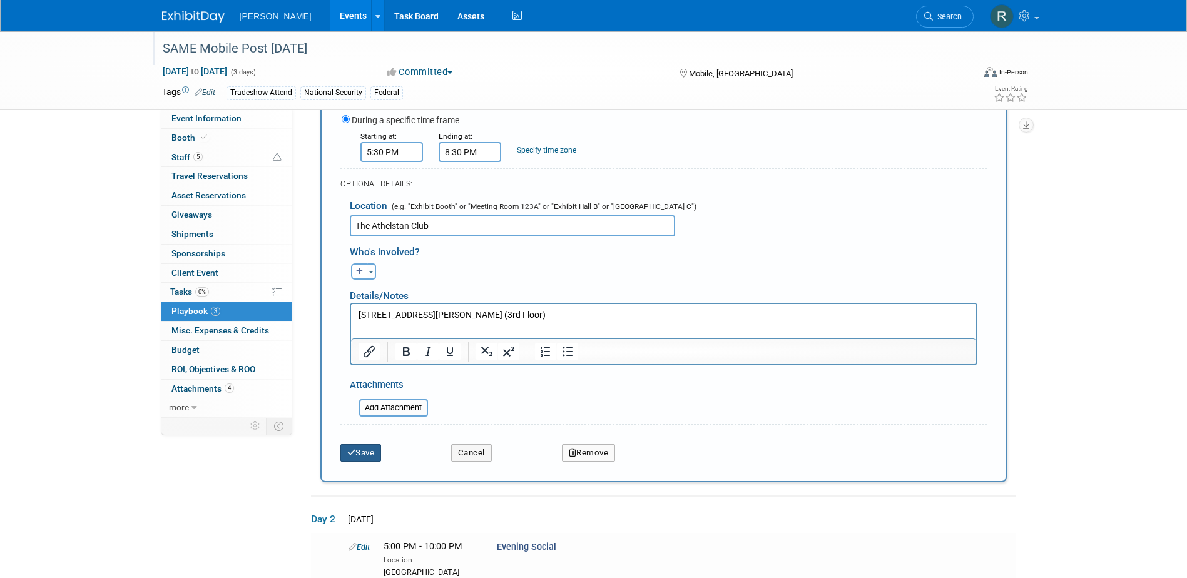
click at [360, 456] on button "Save" at bounding box center [361, 453] width 41 height 18
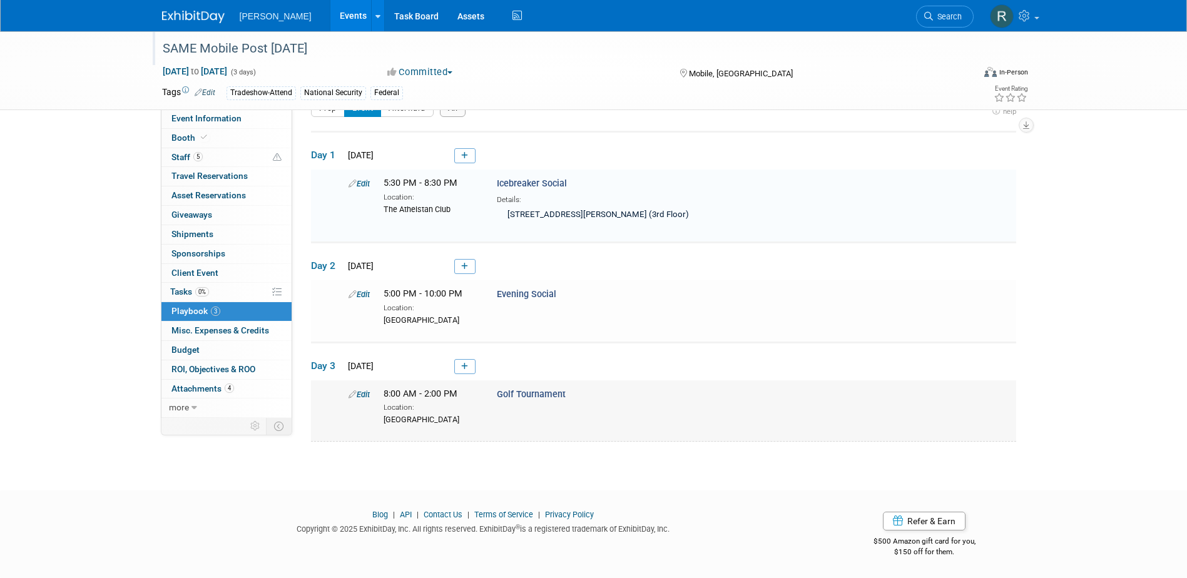
scroll to position [38, 0]
drag, startPoint x: 195, startPoint y: 157, endPoint x: 196, endPoint y: 163, distance: 6.4
click at [195, 157] on span "5" at bounding box center [197, 156] width 9 height 9
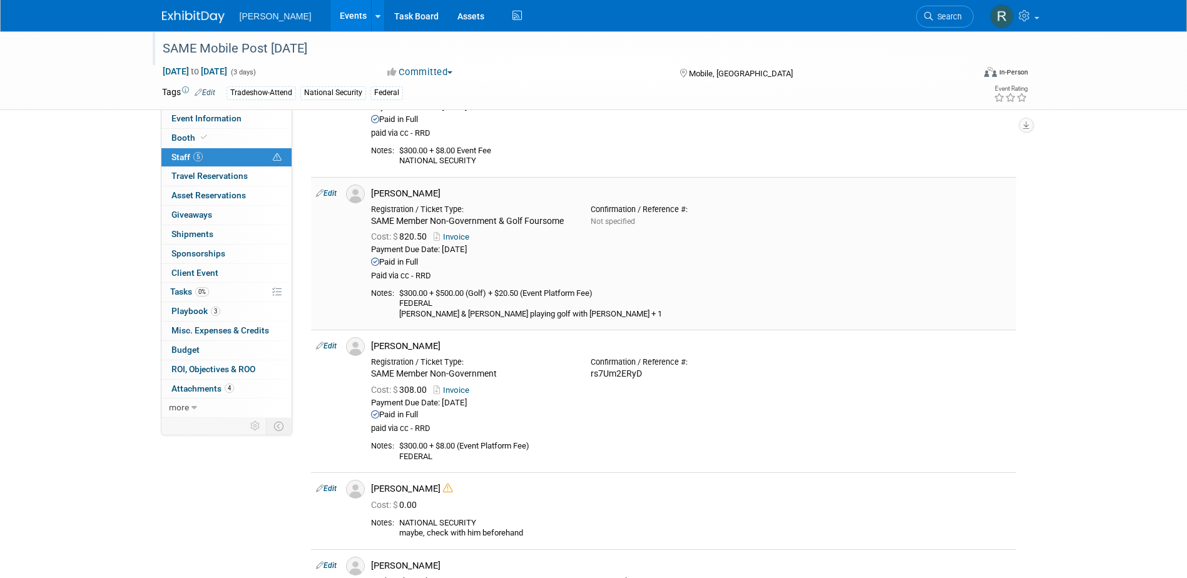
scroll to position [0, 0]
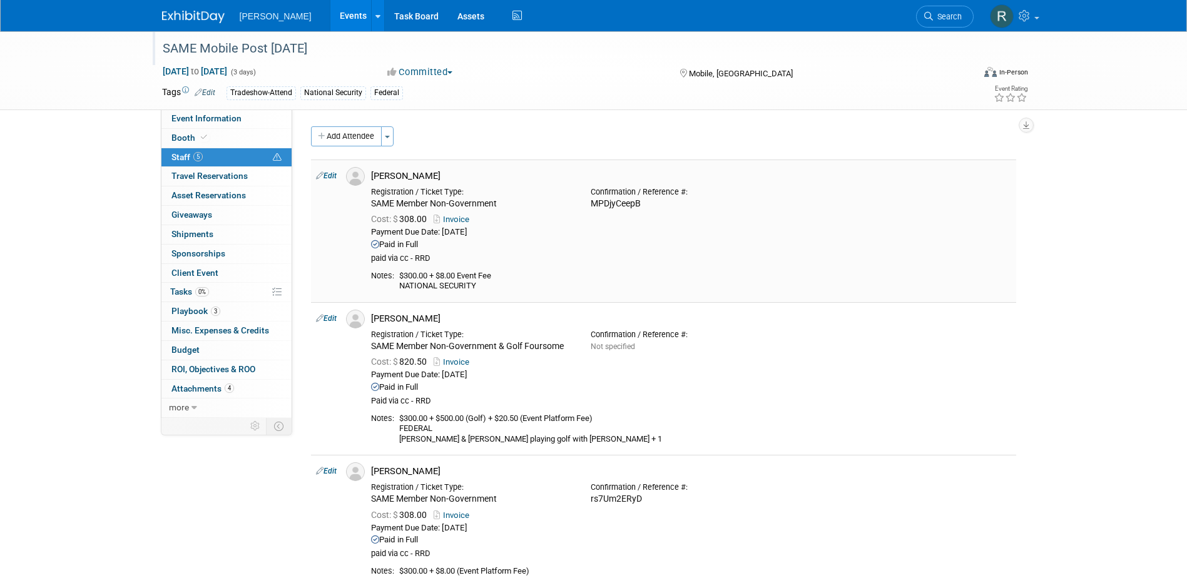
click at [333, 177] on link "Edit" at bounding box center [326, 176] width 21 height 9
select select "3a2462ac-027f-489c-a543-69b7e5df5e1f"
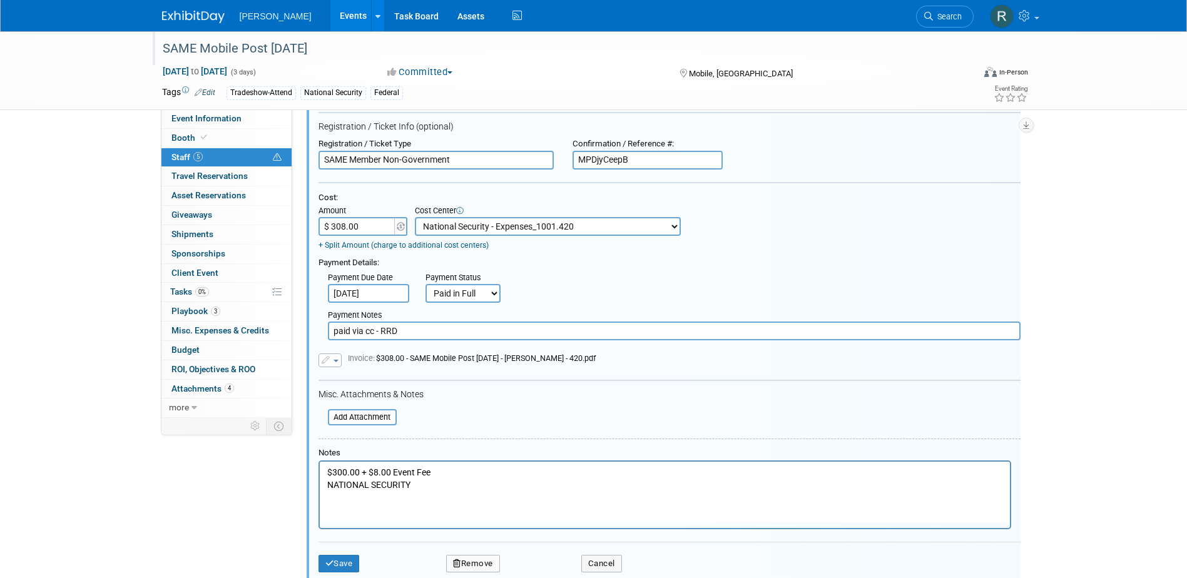
scroll to position [268, 0]
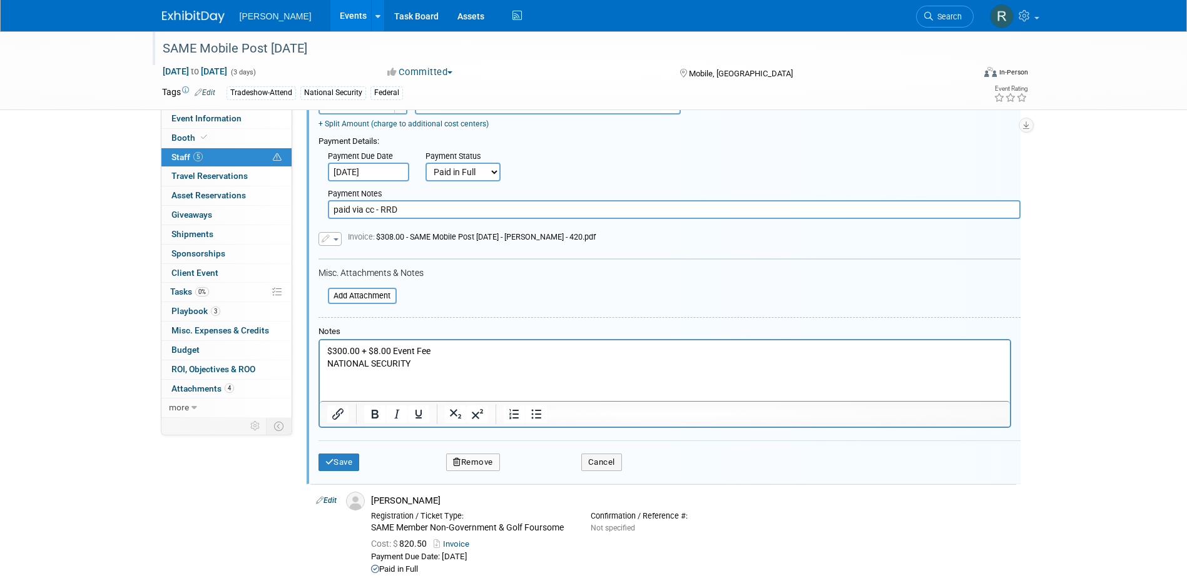
click at [423, 359] on p "$300.00 + $8.00 Event Fee NATIONAL SECURITY" at bounding box center [665, 357] width 676 height 24
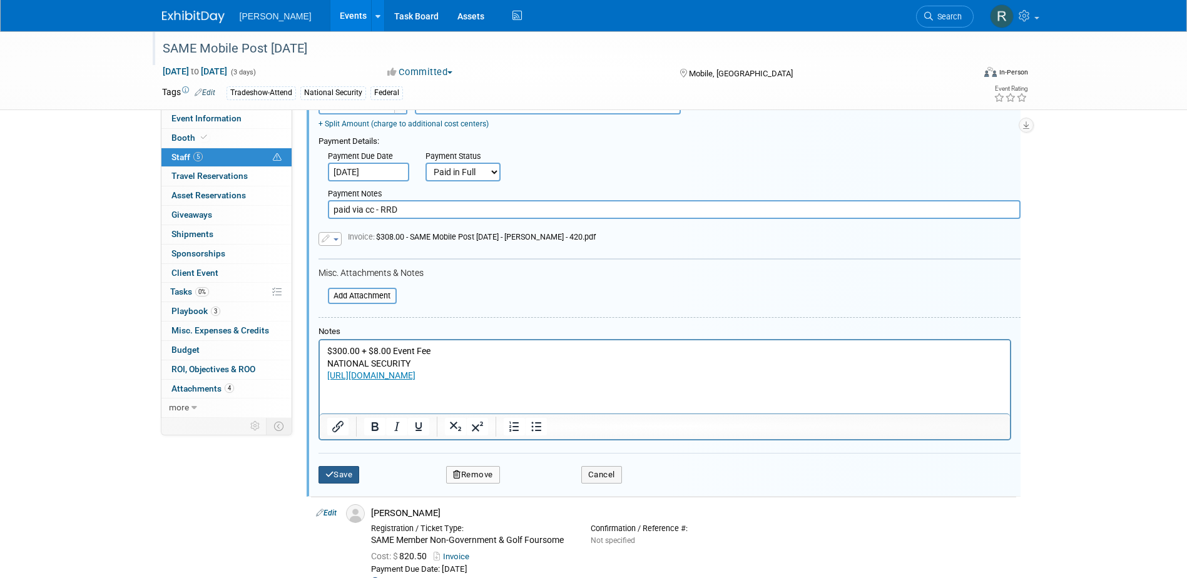
click at [330, 479] on icon "submit" at bounding box center [329, 475] width 9 height 8
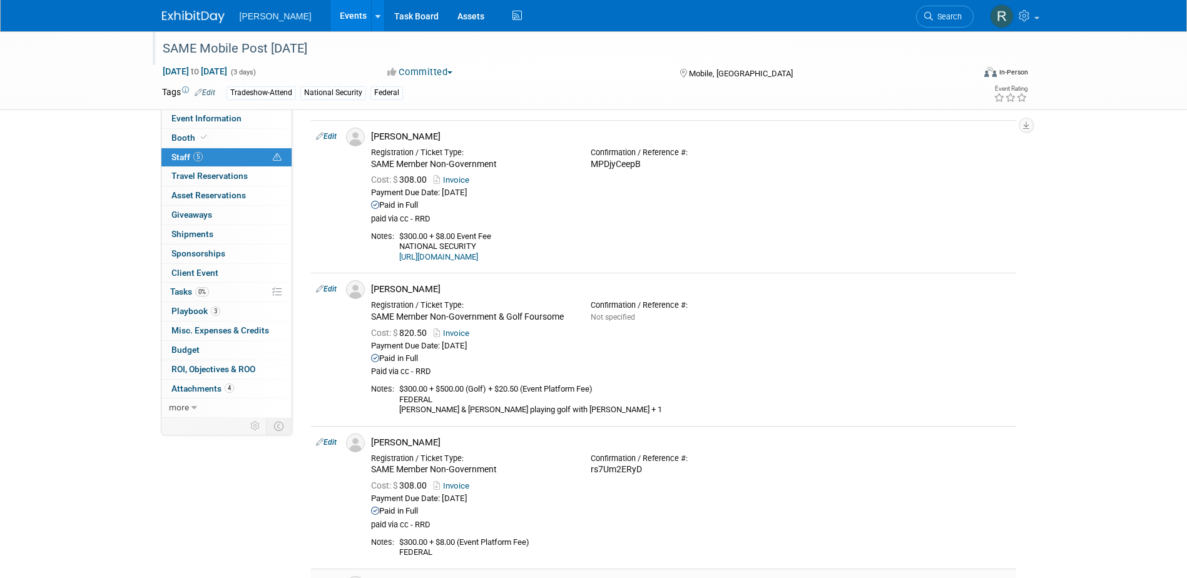
scroll to position [18, 0]
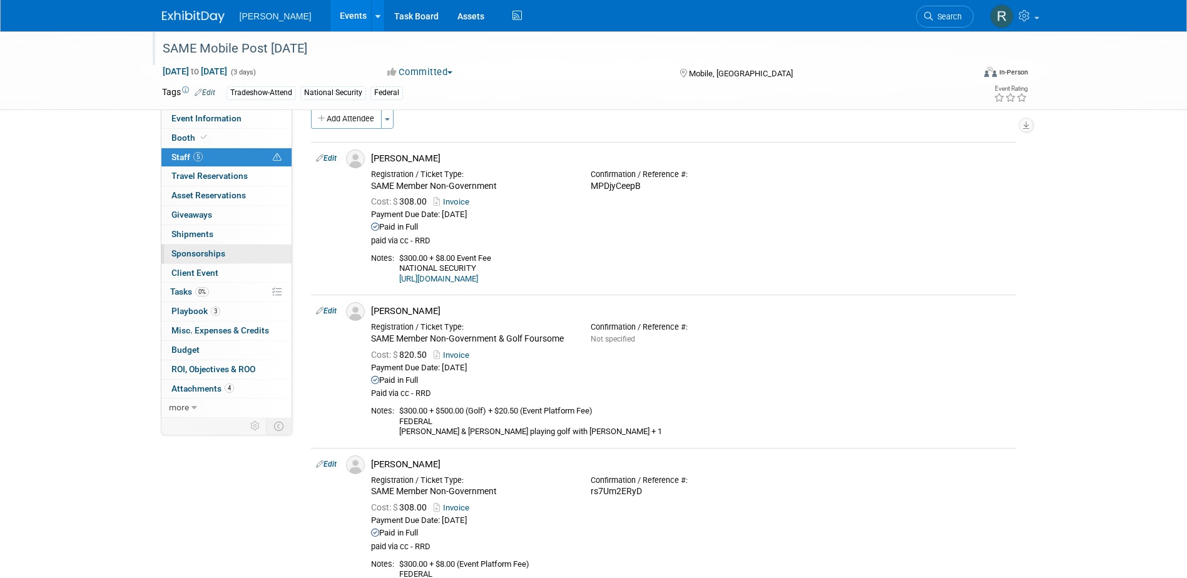
click at [202, 252] on span "Sponsorships 0" at bounding box center [199, 253] width 54 height 10
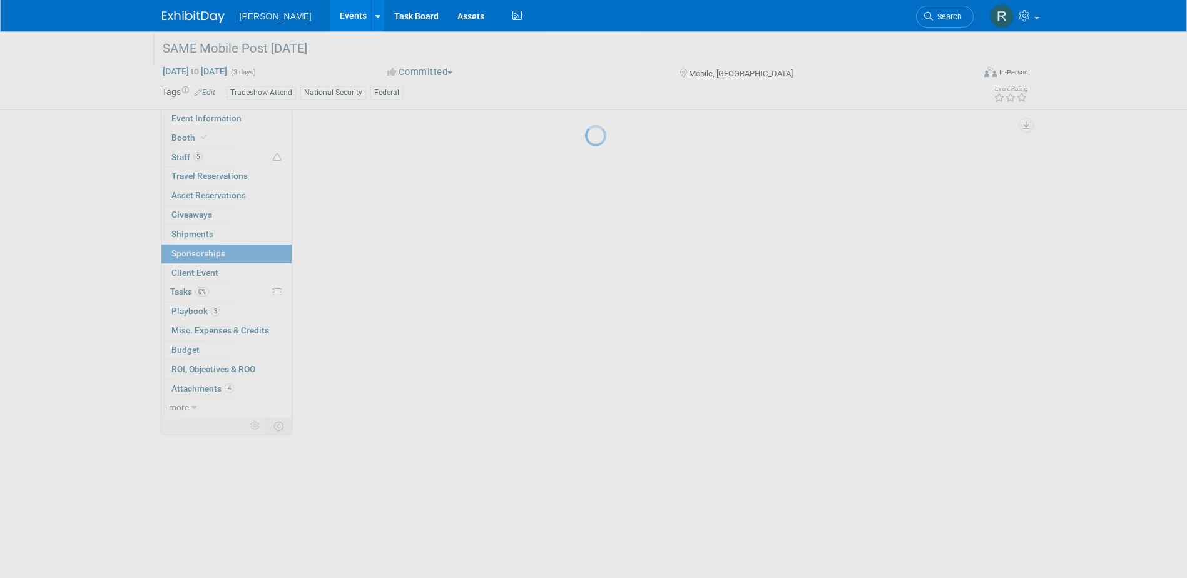
scroll to position [0, 0]
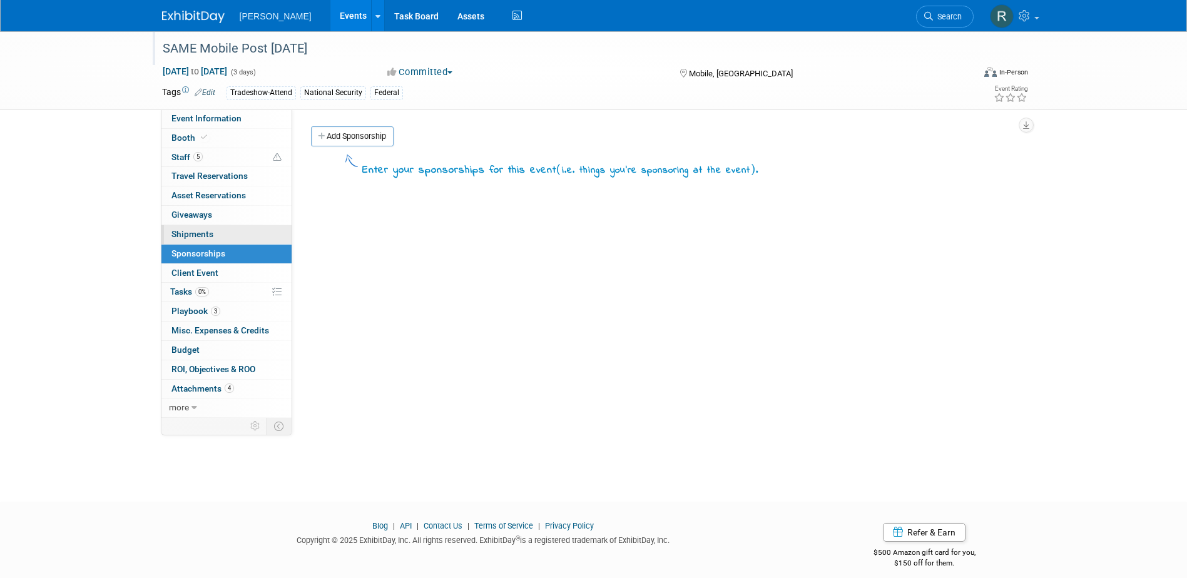
click at [196, 233] on span "Shipments 0" at bounding box center [193, 234] width 42 height 10
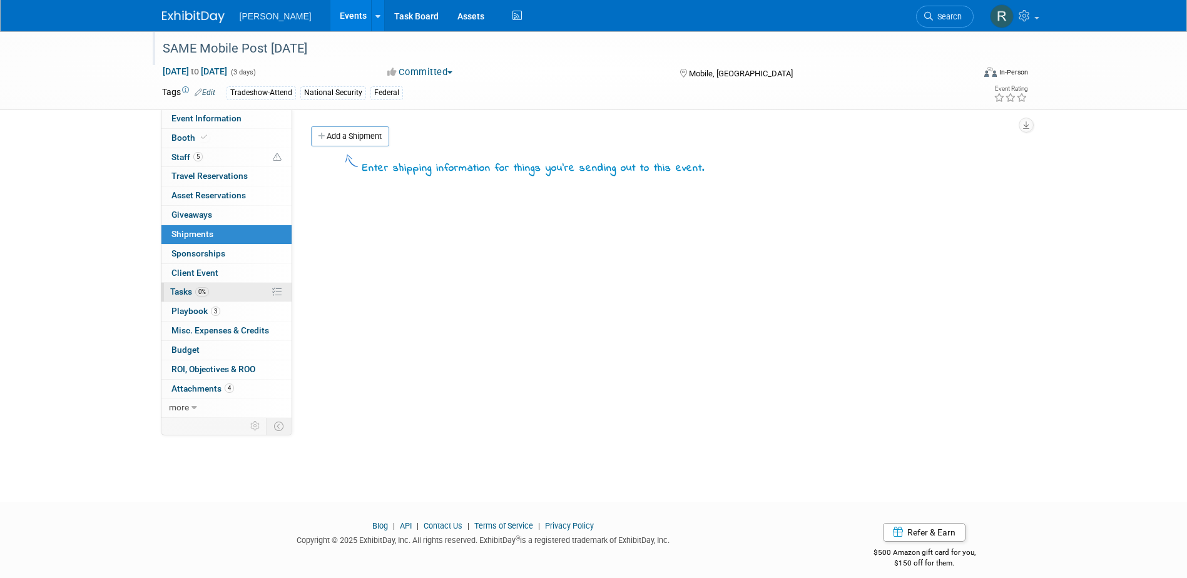
click at [192, 290] on span "Tasks 0%" at bounding box center [189, 292] width 39 height 10
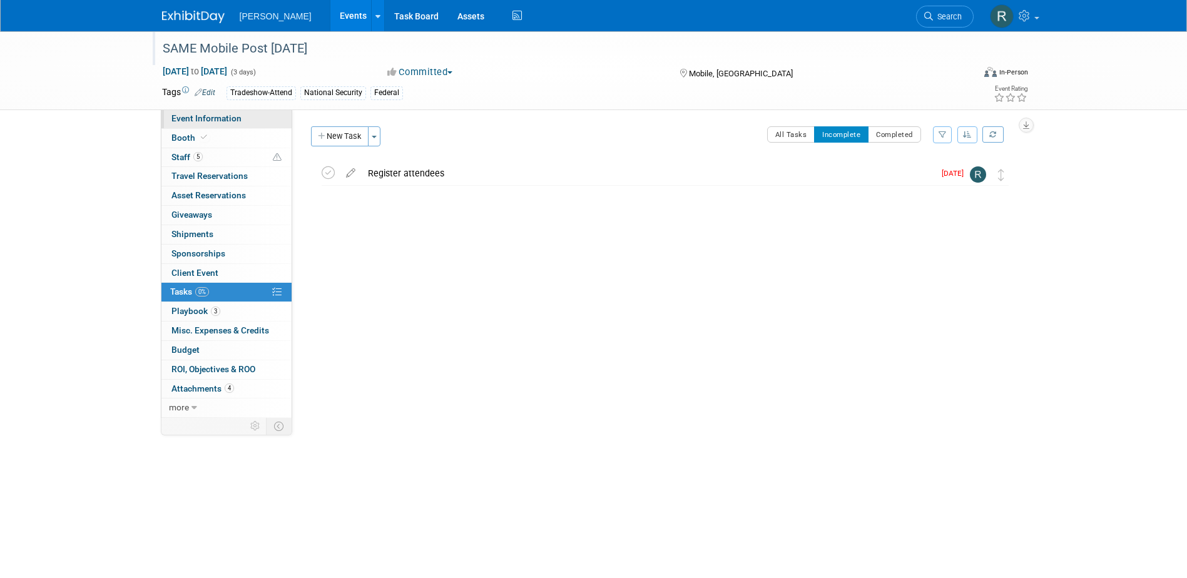
click at [217, 118] on span "Event Information" at bounding box center [207, 118] width 70 height 10
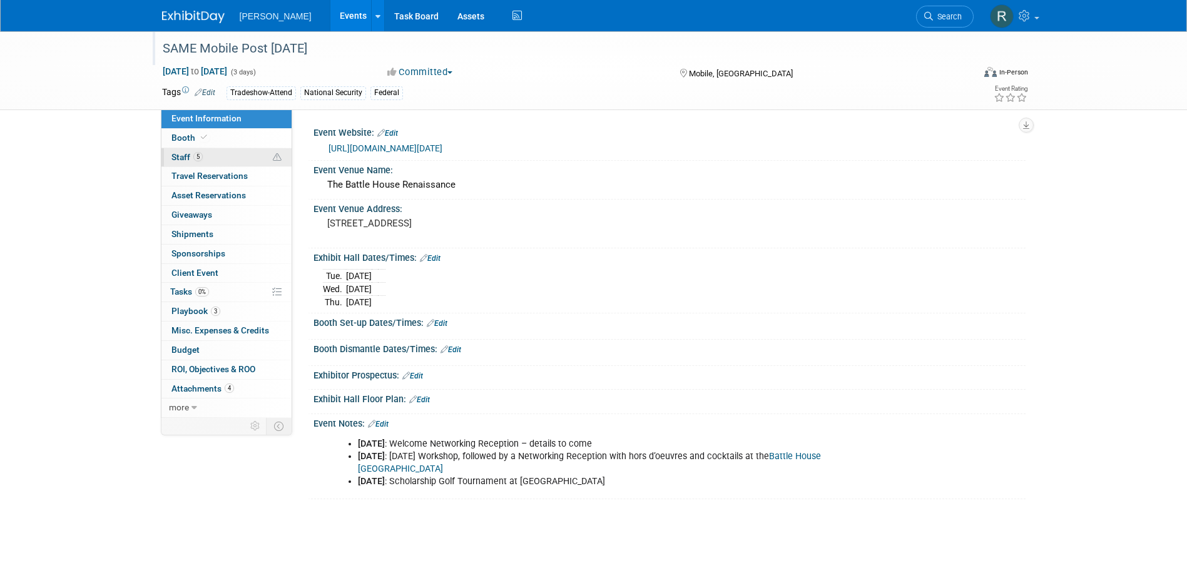
click at [213, 159] on link "5 Staff 5" at bounding box center [226, 157] width 130 height 19
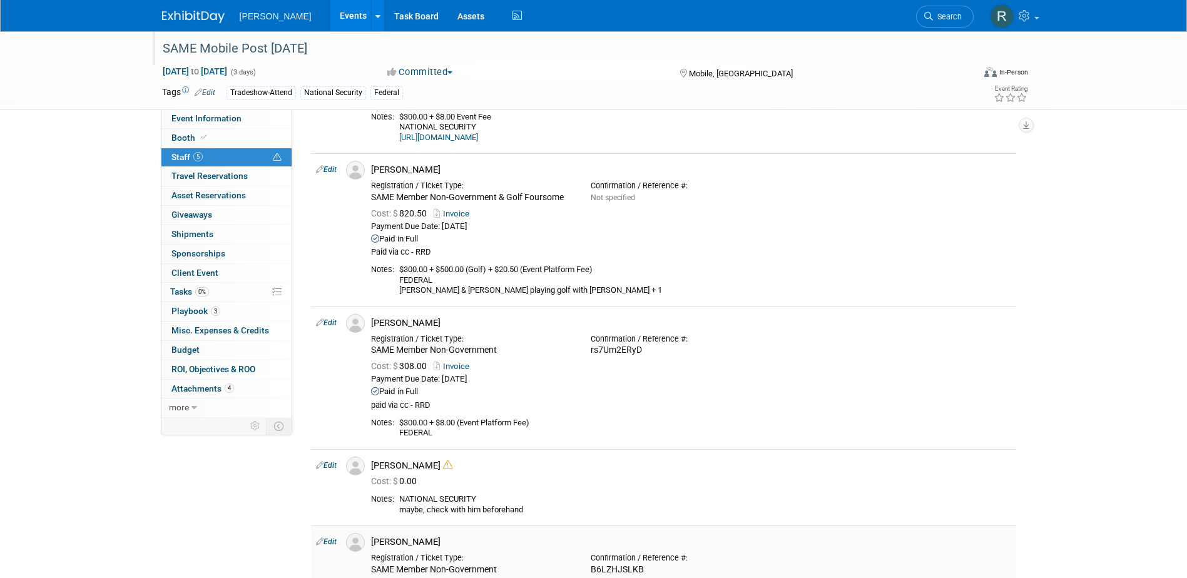
scroll to position [84, 0]
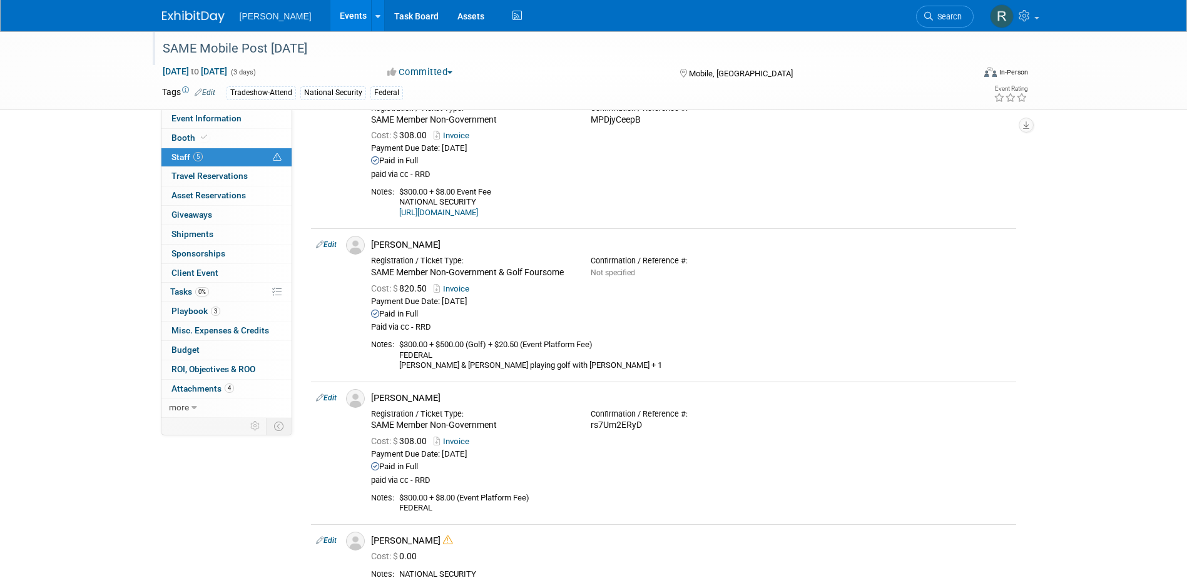
drag, startPoint x: 335, startPoint y: 243, endPoint x: 443, endPoint y: 252, distance: 108.0
click at [335, 243] on link "Edit" at bounding box center [326, 244] width 21 height 9
select select "3647a2f4-5540-47f8-8c21-144c3a17e126"
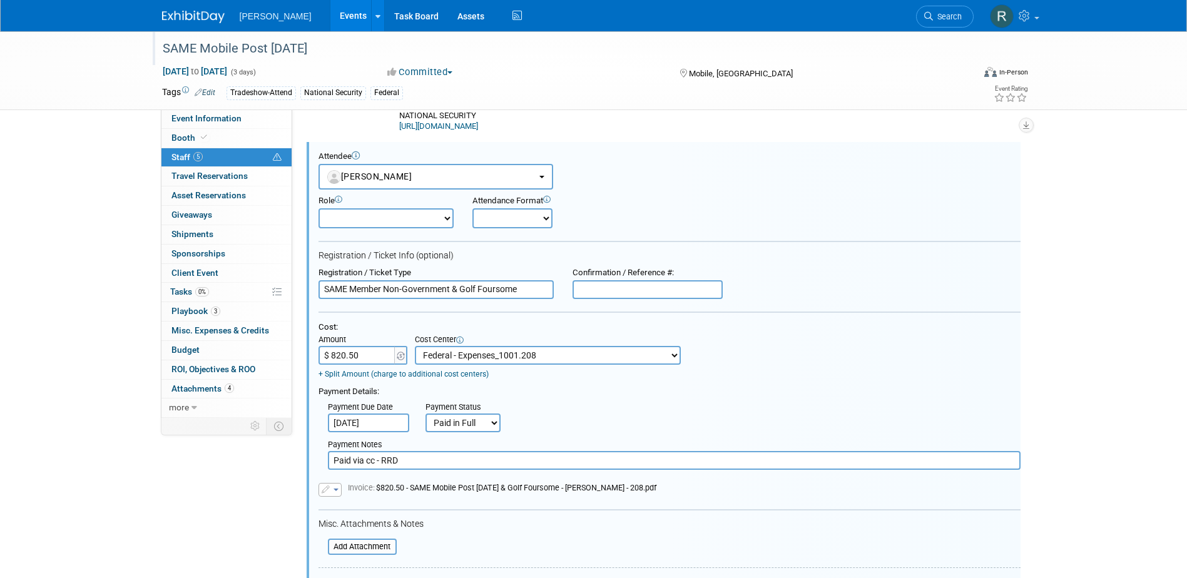
scroll to position [0, 0]
click at [656, 287] on input "text" at bounding box center [648, 289] width 150 height 19
paste input "7kTNawRayK"
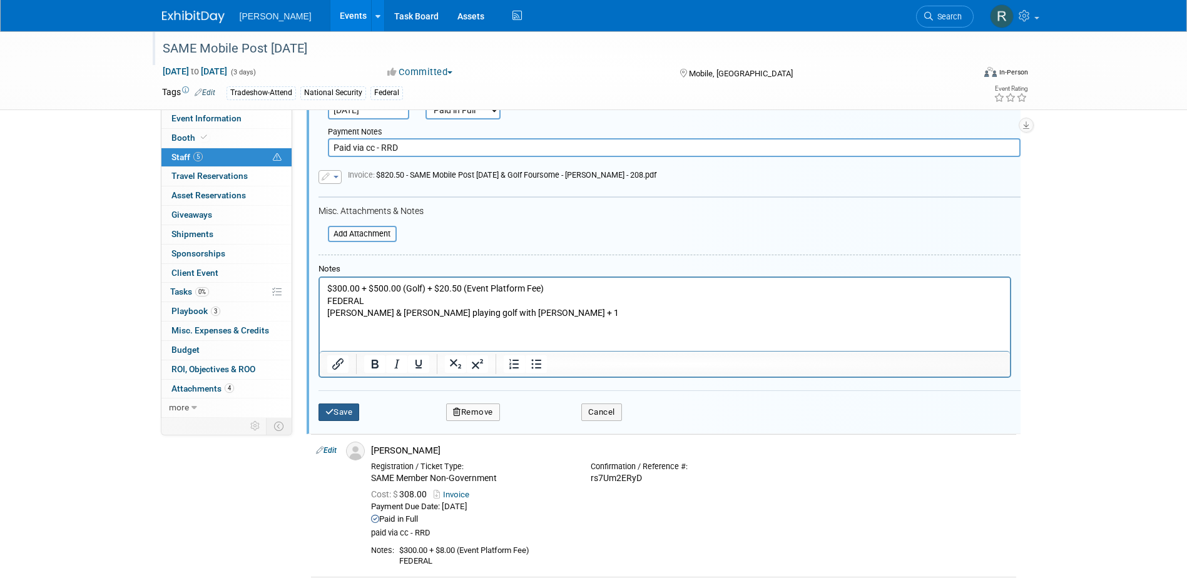
type input "7kTNawRayK"
drag, startPoint x: 339, startPoint y: 411, endPoint x: 978, endPoint y: 294, distance: 650.4
click at [339, 411] on button "Save" at bounding box center [339, 413] width 41 height 18
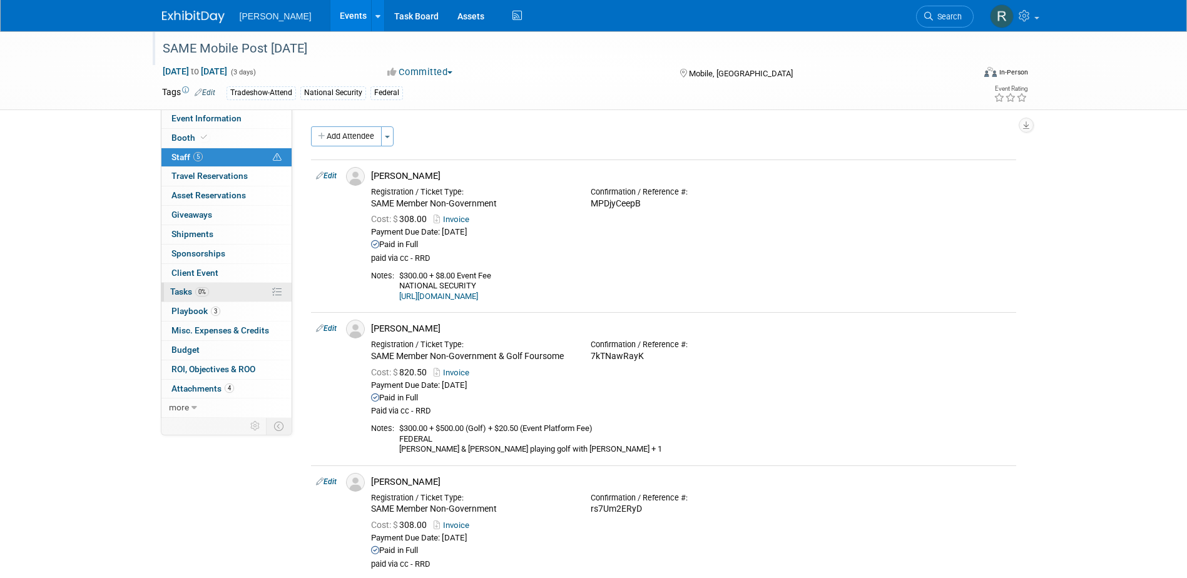
click at [180, 287] on span "Tasks 0%" at bounding box center [189, 292] width 39 height 10
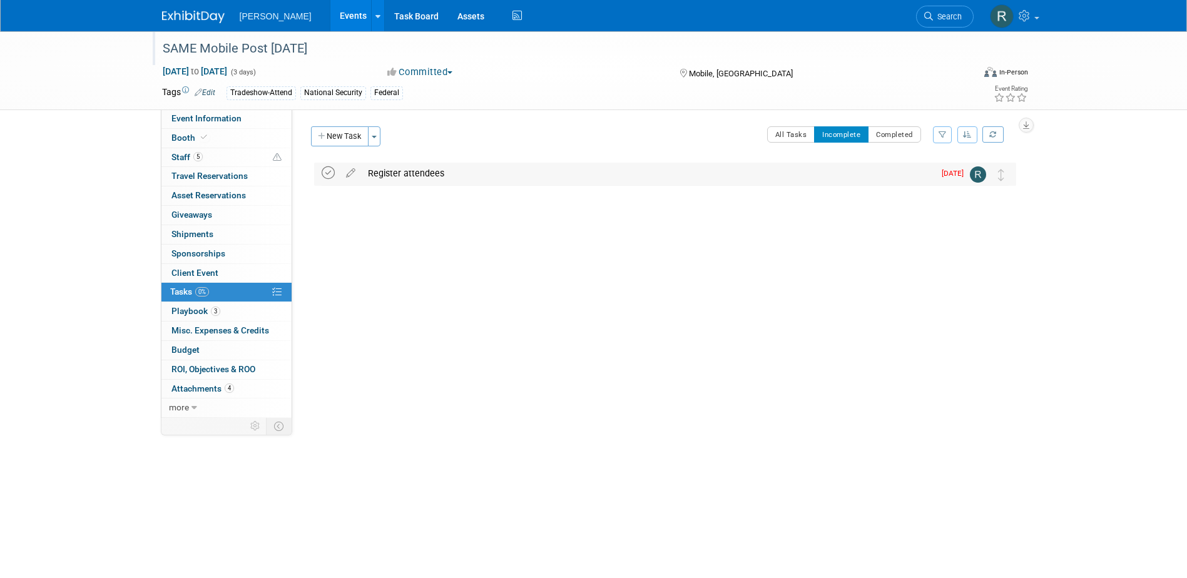
click at [327, 174] on icon at bounding box center [328, 172] width 13 height 13
click at [940, 23] on link "Search" at bounding box center [945, 17] width 58 height 22
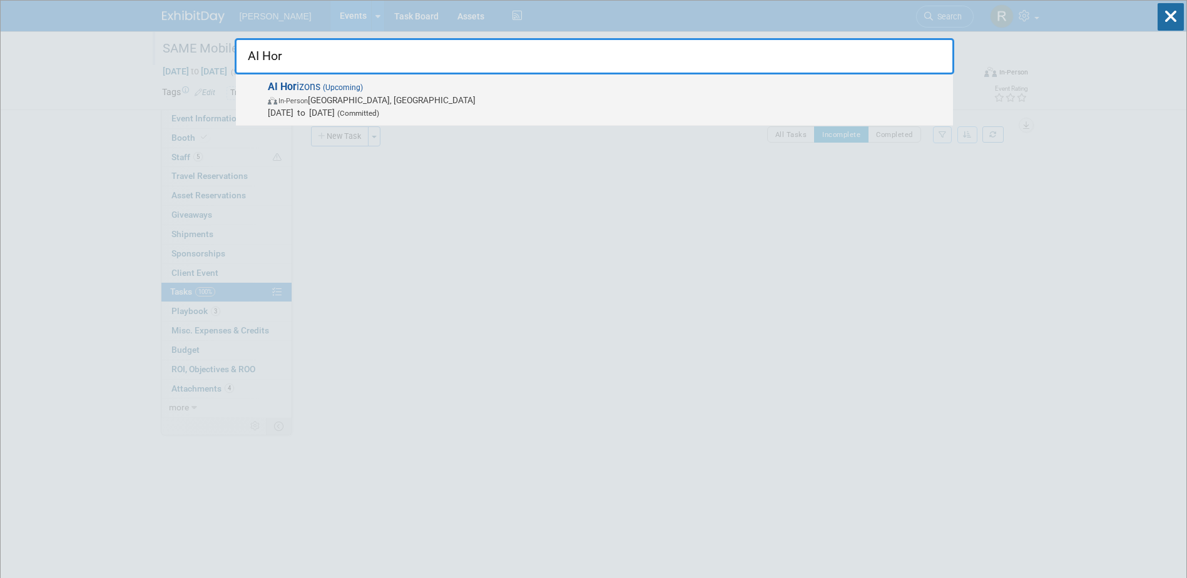
type input "AI Hor"
click at [501, 92] on span "AI Hor izons (Upcoming) In-Person Pittsburgh, PA Sep 11, 2025 to Sep 12, 2025 (…" at bounding box center [605, 100] width 683 height 38
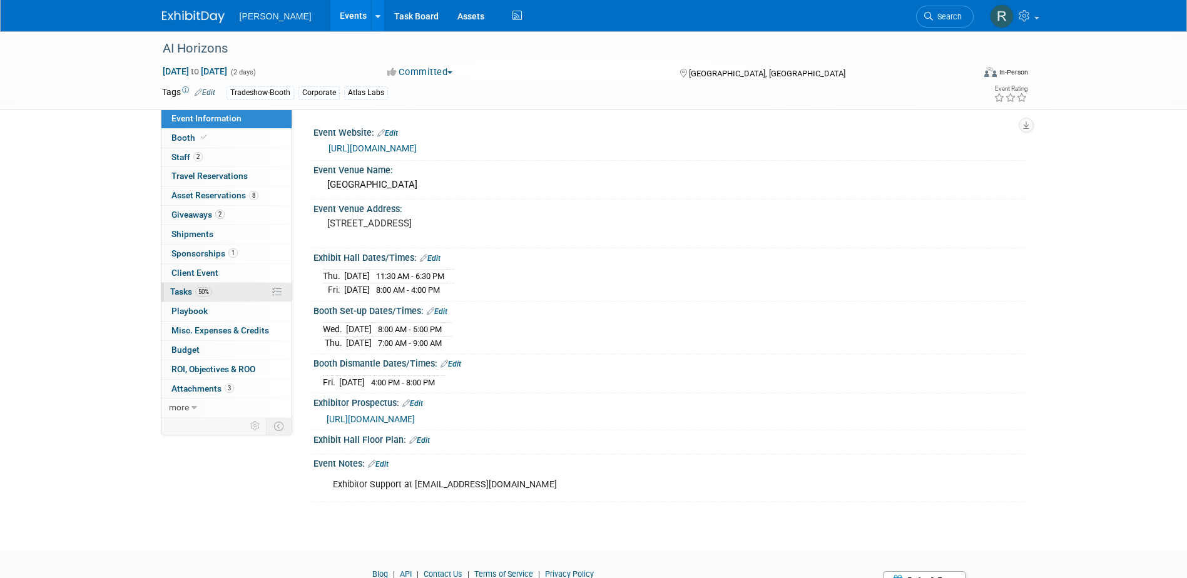
click at [186, 296] on span "Tasks 50%" at bounding box center [191, 292] width 42 height 10
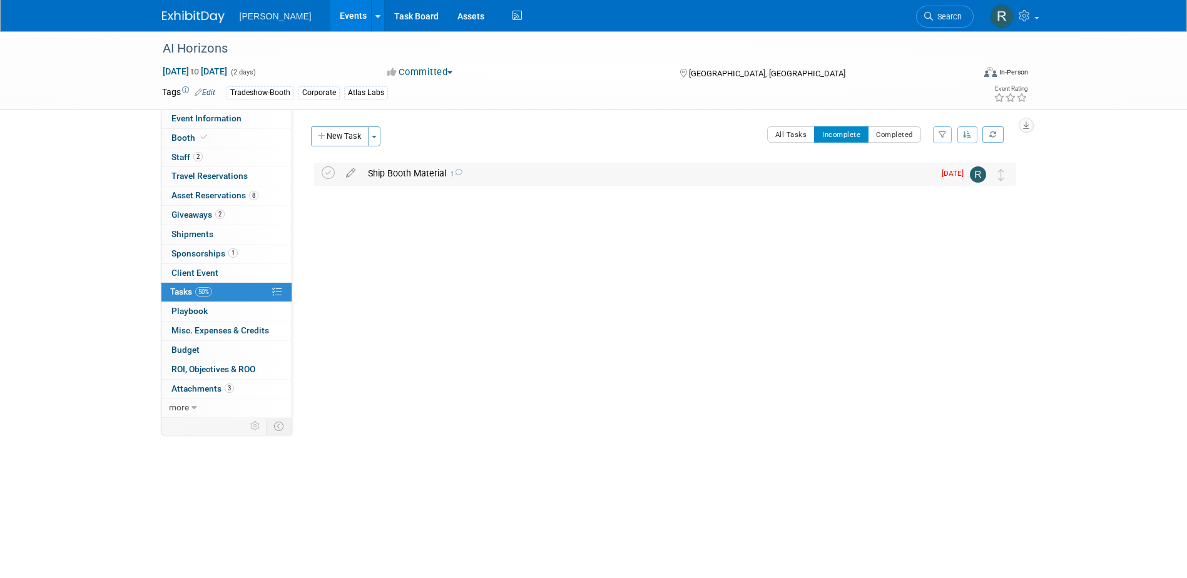
click at [376, 180] on div "Ship Booth Material 1" at bounding box center [648, 173] width 573 height 21
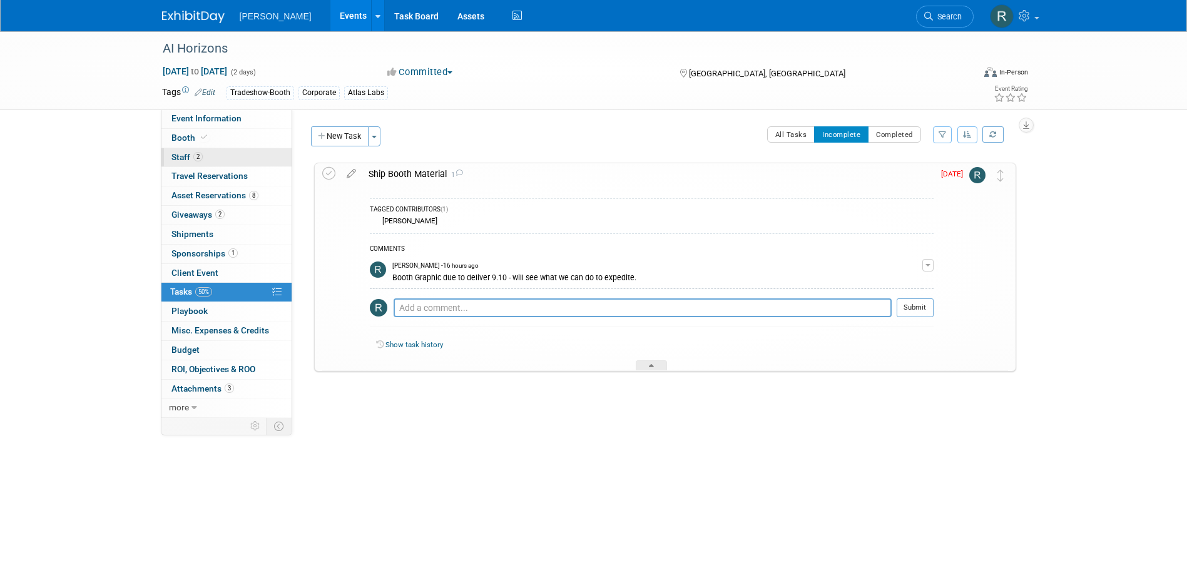
click at [217, 159] on link "2 Staff 2" at bounding box center [226, 157] width 130 height 19
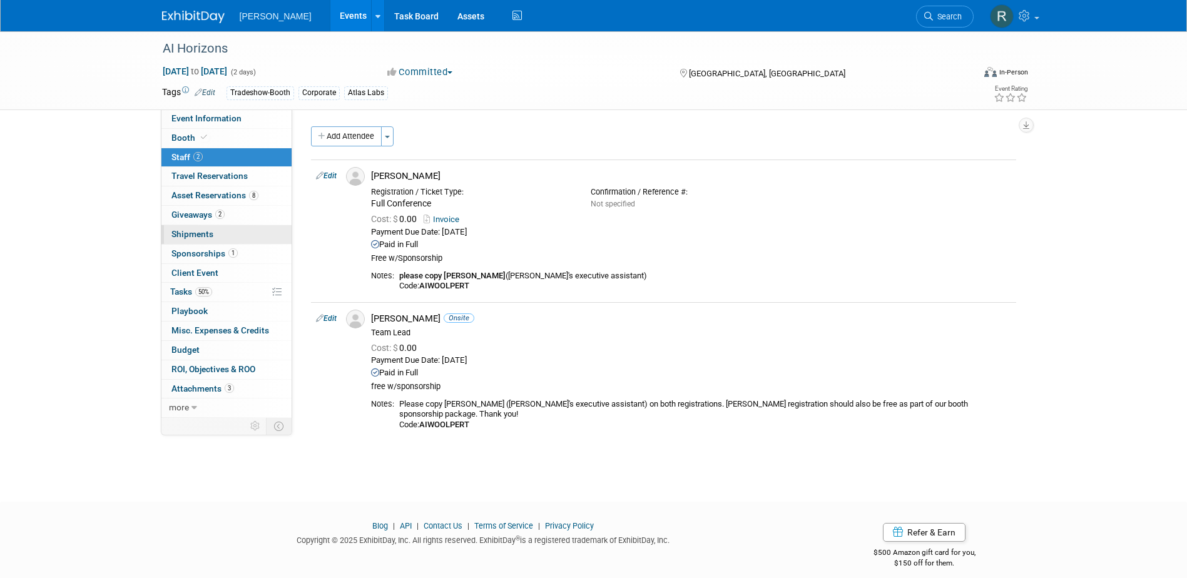
drag, startPoint x: 193, startPoint y: 233, endPoint x: 223, endPoint y: 230, distance: 30.3
click at [193, 233] on span "Shipments 0" at bounding box center [193, 234] width 42 height 10
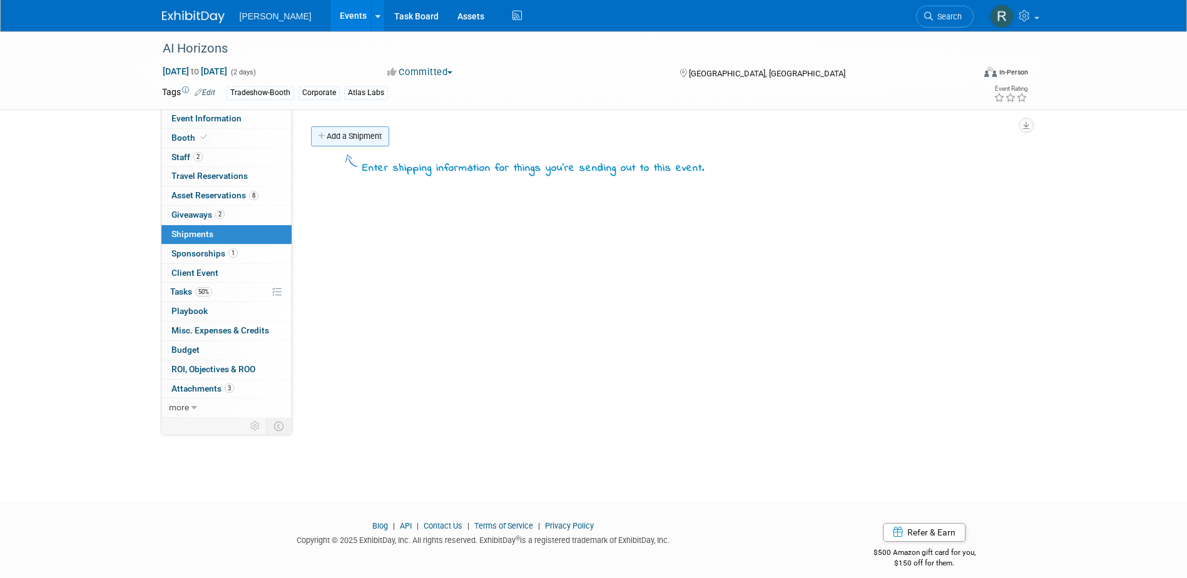
click at [336, 140] on link "Add a Shipment" at bounding box center [350, 136] width 78 height 20
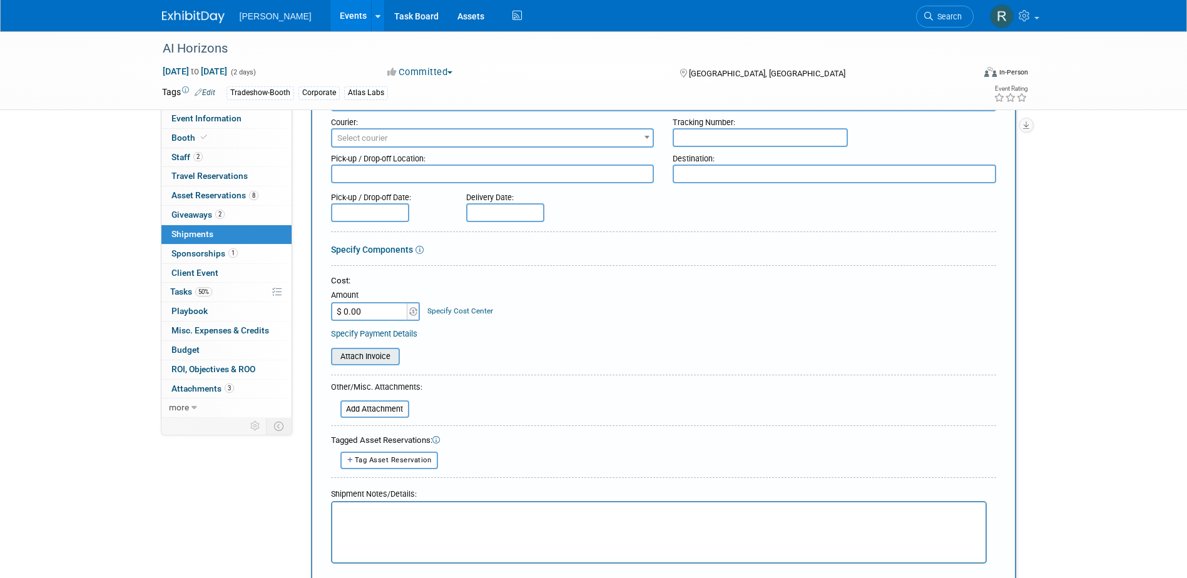
scroll to position [188, 0]
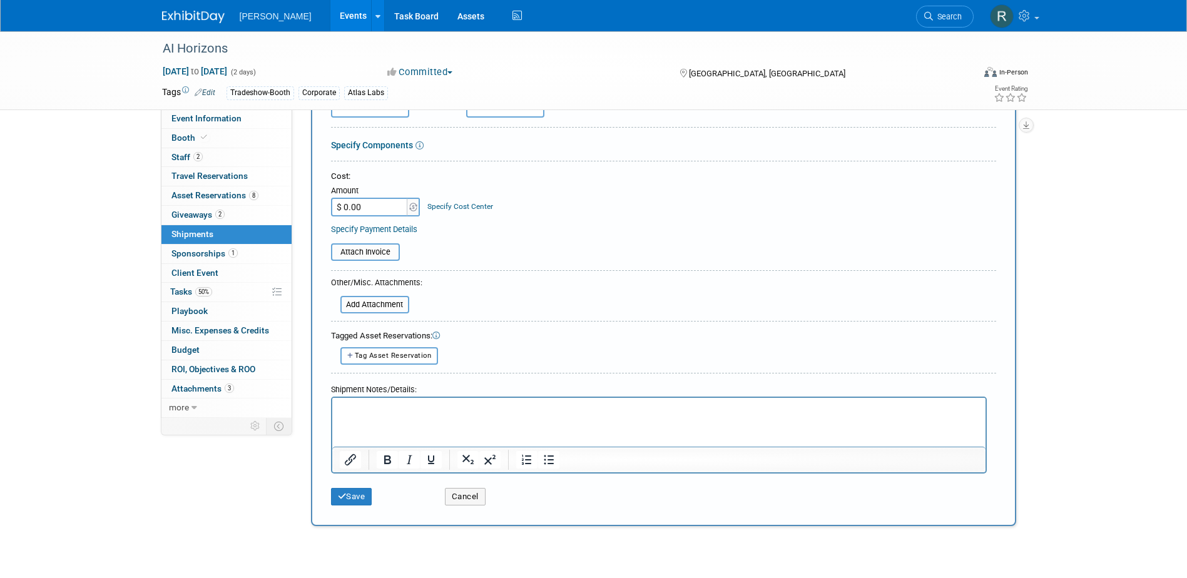
type input "Booth Materials"
click at [382, 414] on html at bounding box center [658, 406] width 653 height 18
click at [386, 301] on input "file" at bounding box center [333, 304] width 149 height 15
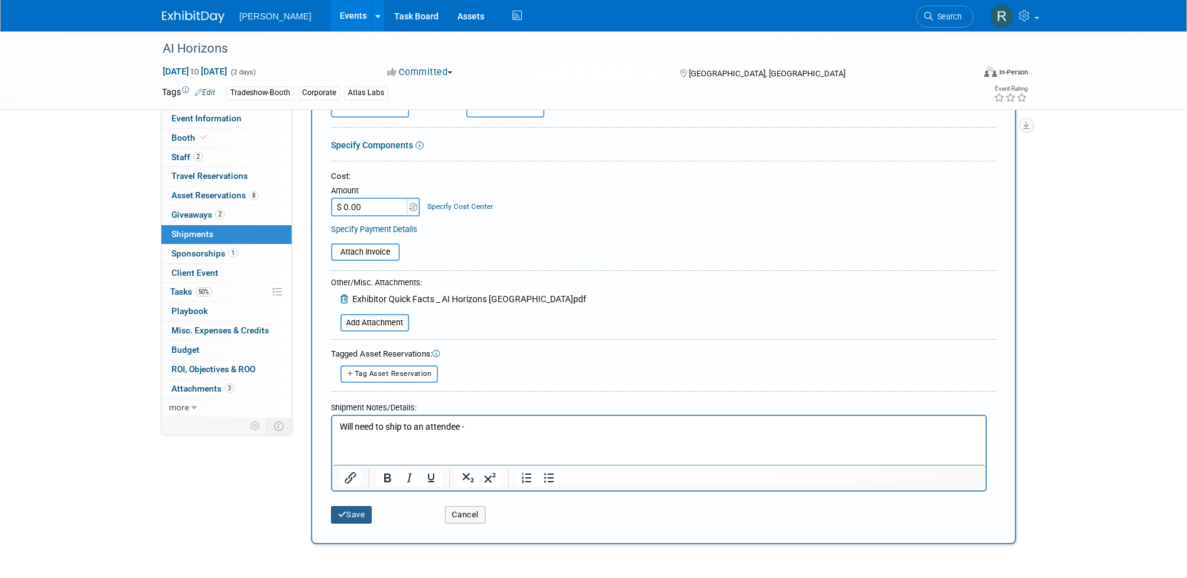
click at [364, 511] on button "Save" at bounding box center [351, 515] width 41 height 18
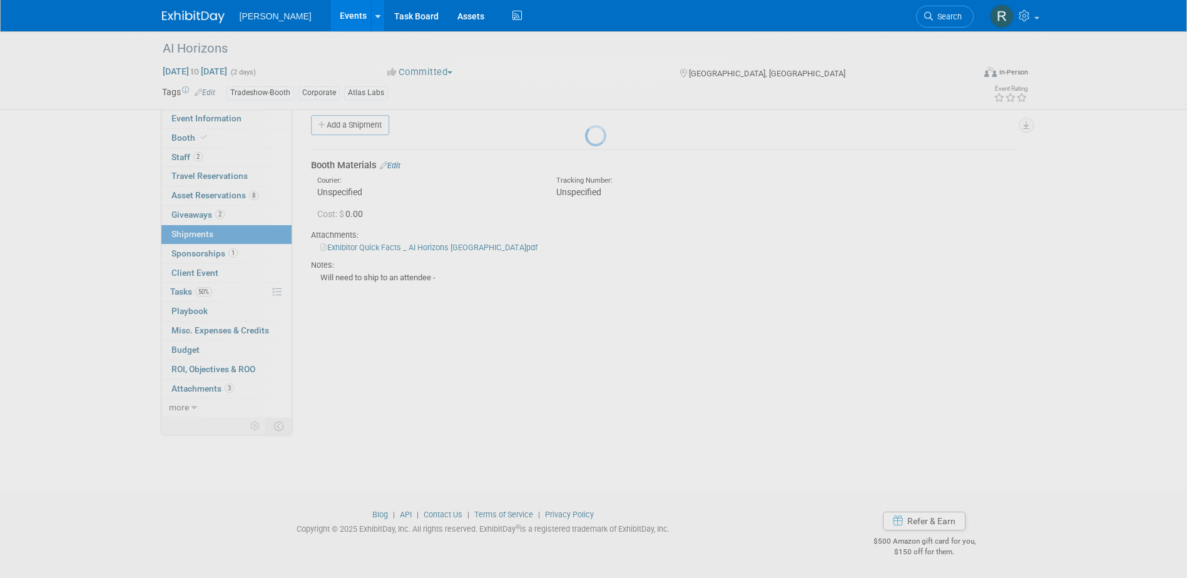
scroll to position [11, 0]
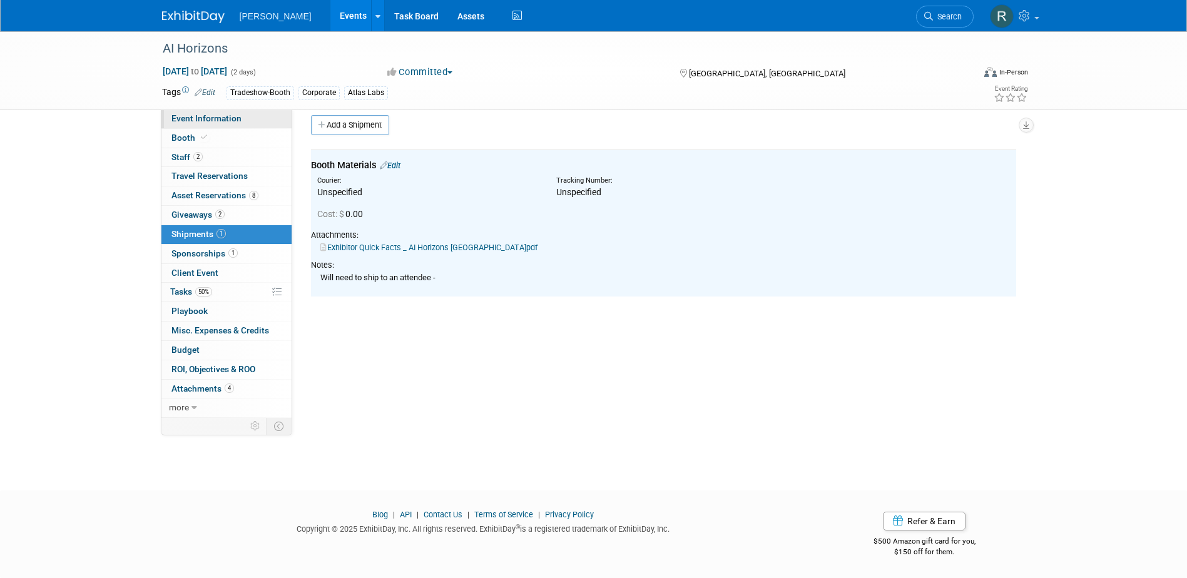
click at [211, 119] on span "Event Information" at bounding box center [207, 118] width 70 height 10
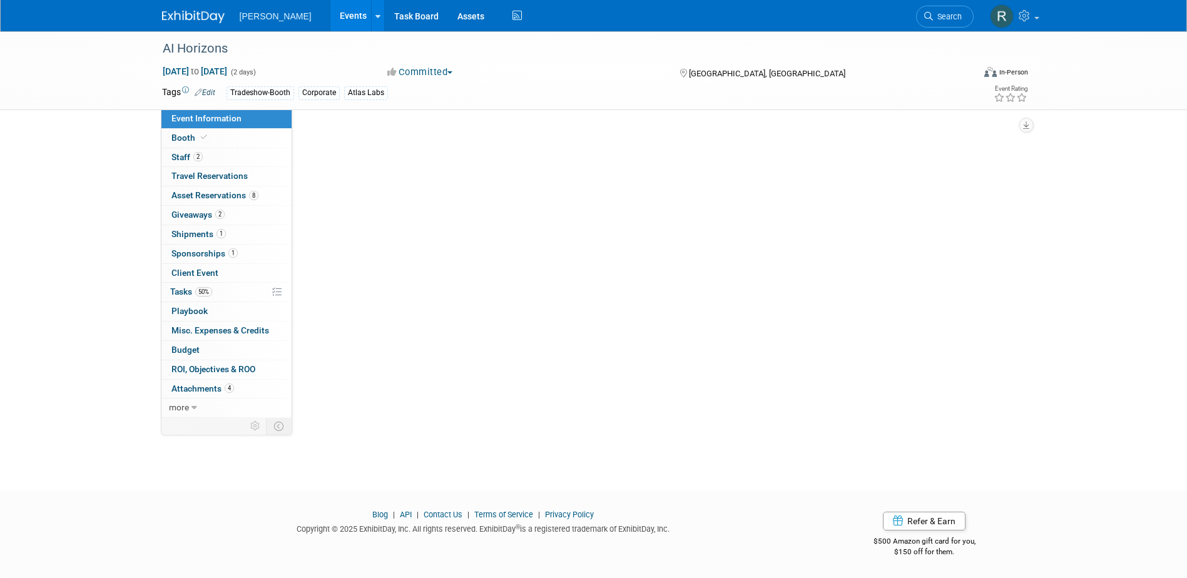
scroll to position [0, 0]
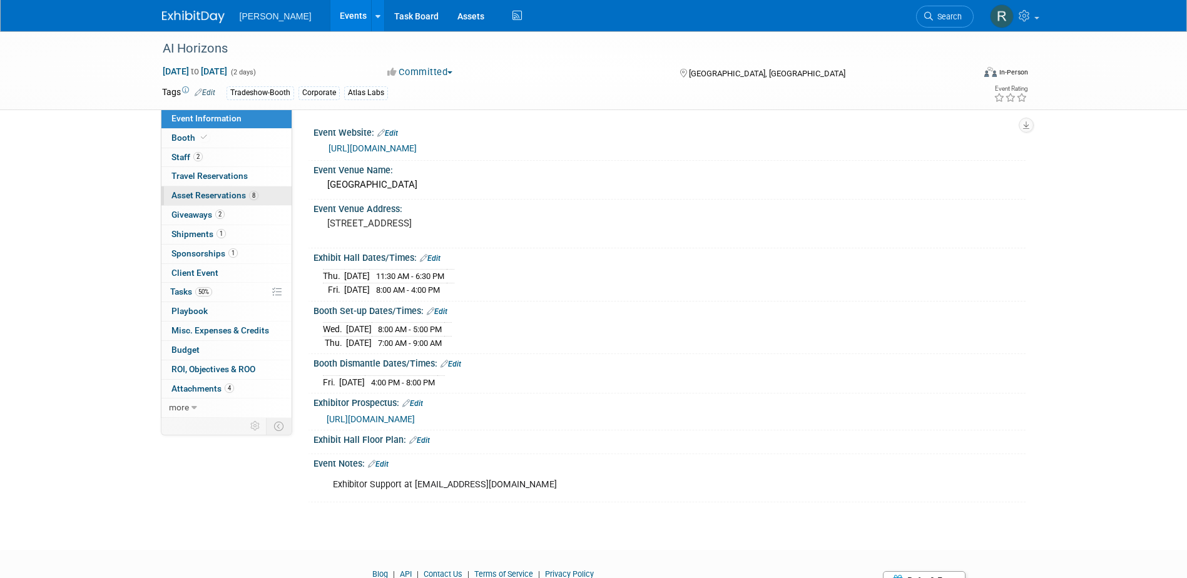
click at [198, 191] on span "Asset Reservations 8" at bounding box center [215, 195] width 87 height 10
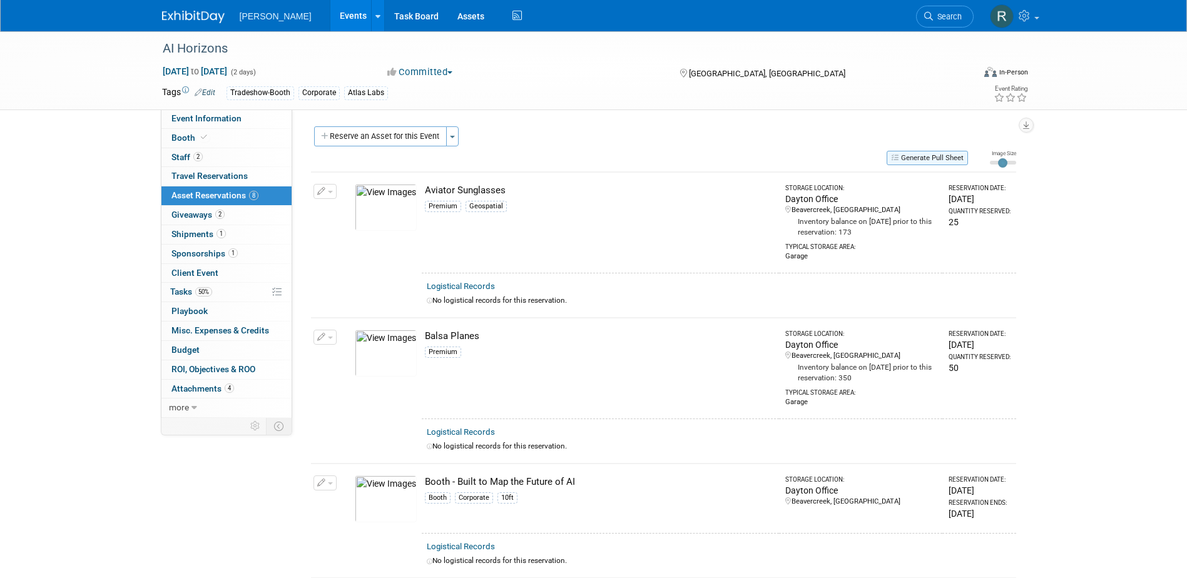
click at [949, 155] on button "Generate Pull Sheet" at bounding box center [927, 158] width 81 height 14
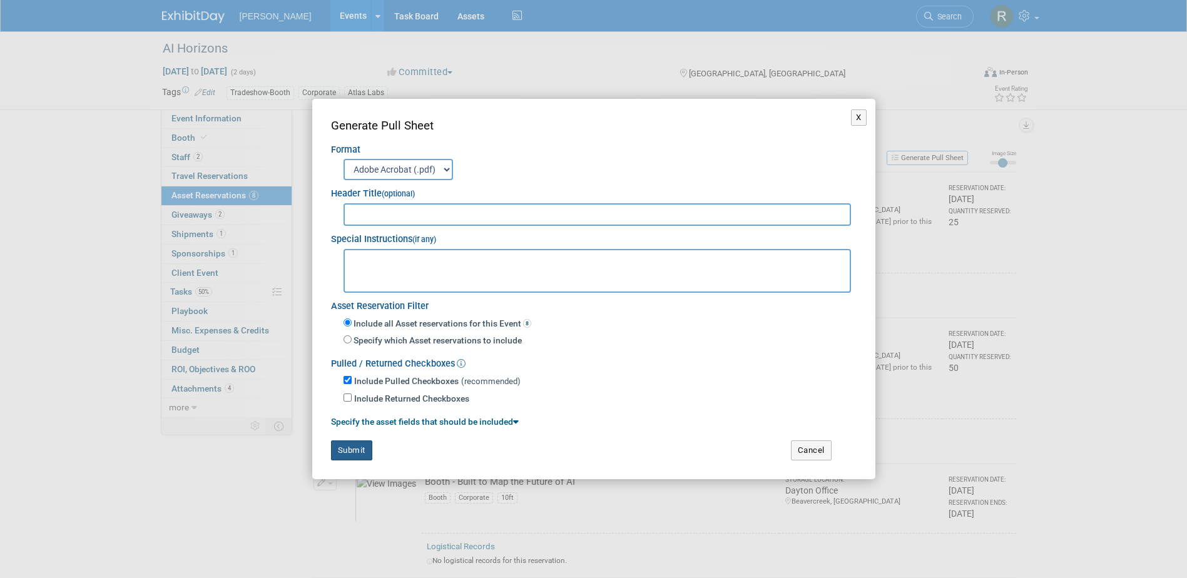
click at [339, 448] on button "Submit" at bounding box center [351, 451] width 41 height 20
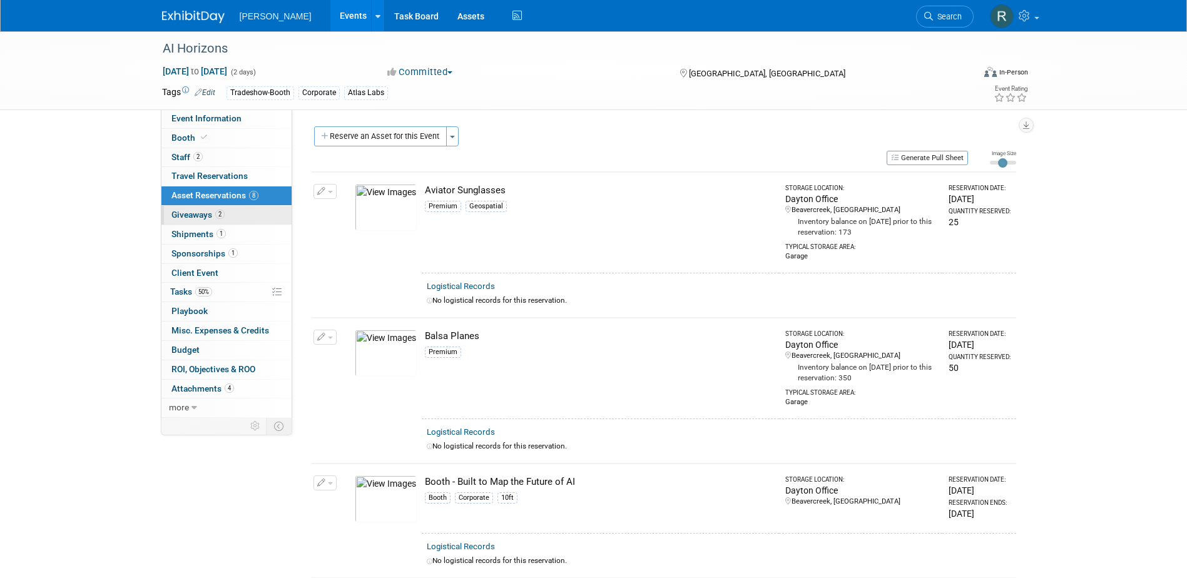
drag, startPoint x: 188, startPoint y: 215, endPoint x: 196, endPoint y: 222, distance: 10.2
click at [188, 215] on span "Giveaways 2" at bounding box center [198, 215] width 53 height 10
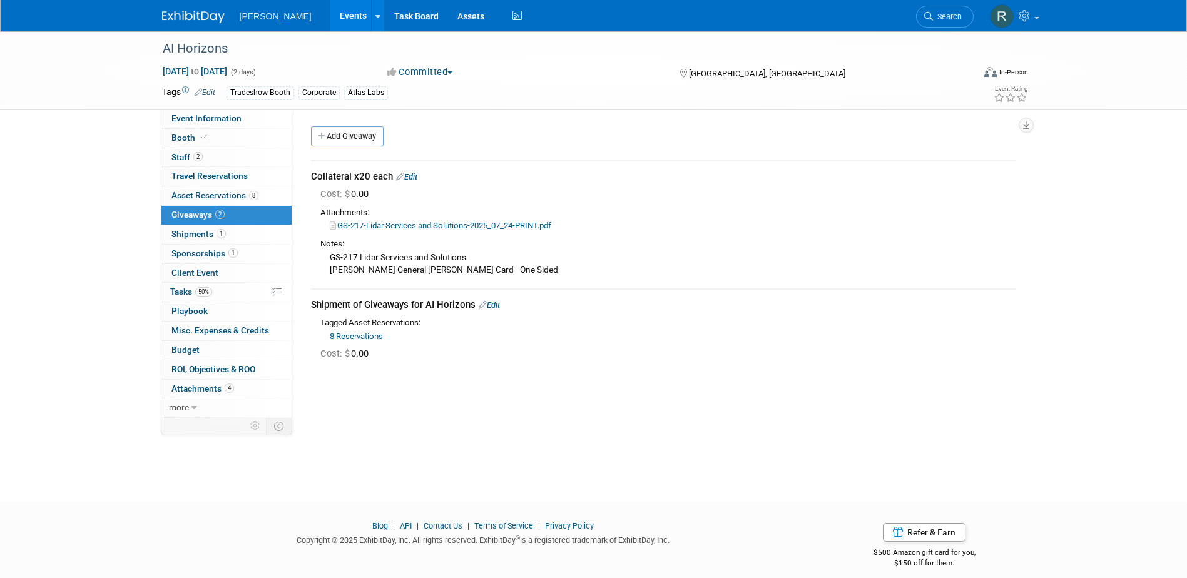
click at [377, 336] on link "8 Reservations" at bounding box center [356, 336] width 53 height 9
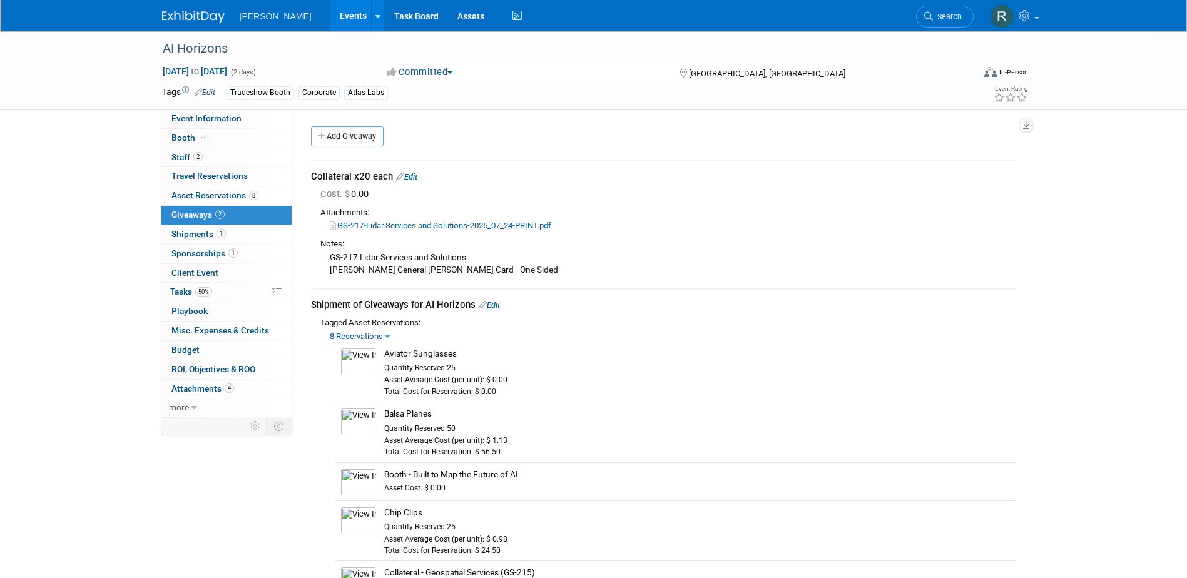
click at [379, 338] on link "8 Reservations" at bounding box center [356, 336] width 53 height 9
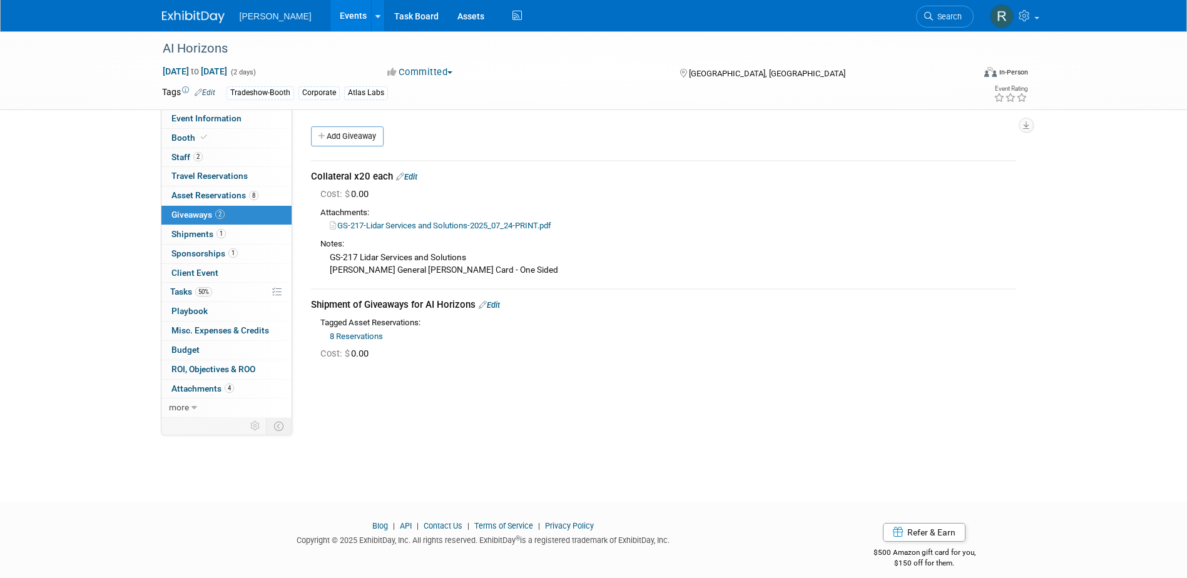
click at [494, 307] on link "Edit" at bounding box center [489, 304] width 21 height 9
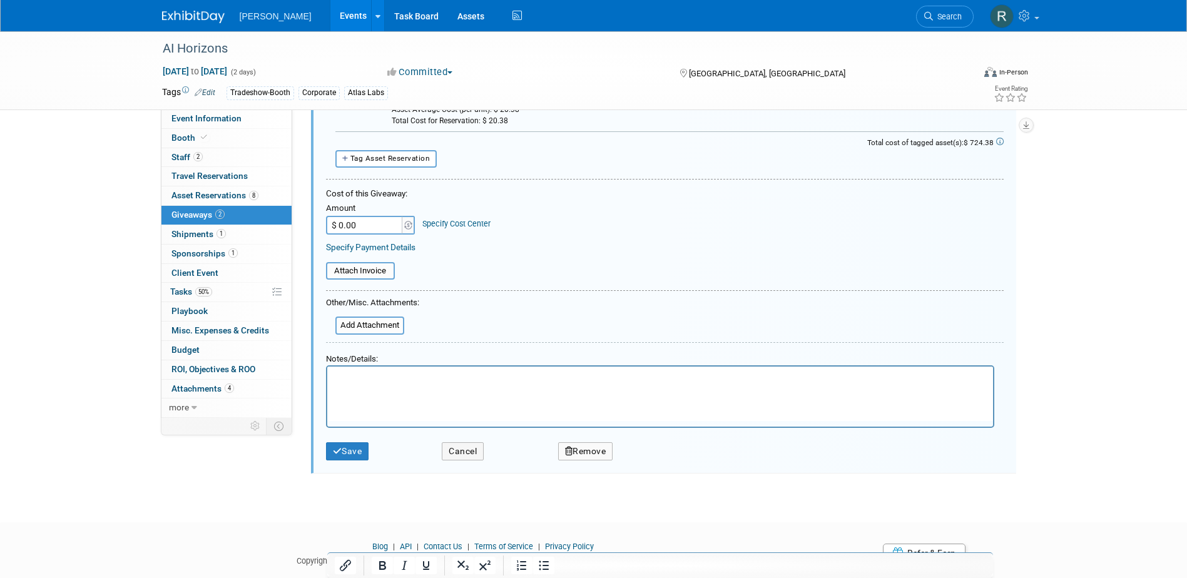
scroll to position [687, 0]
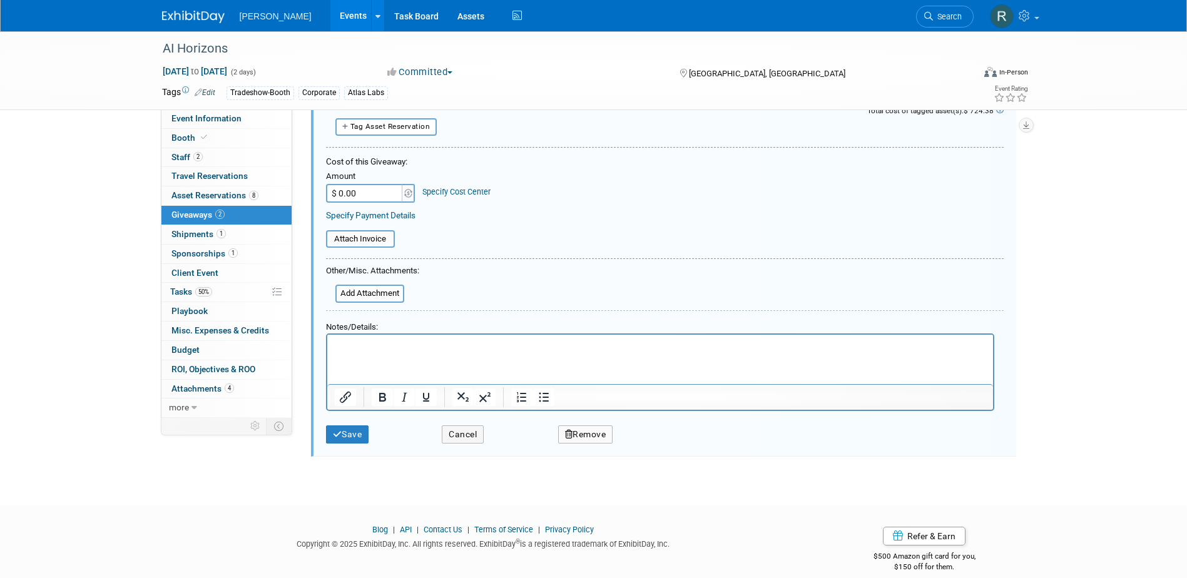
click at [583, 439] on button "Remove" at bounding box center [585, 435] width 55 height 18
click at [655, 443] on link "Yes" at bounding box center [656, 445] width 36 height 20
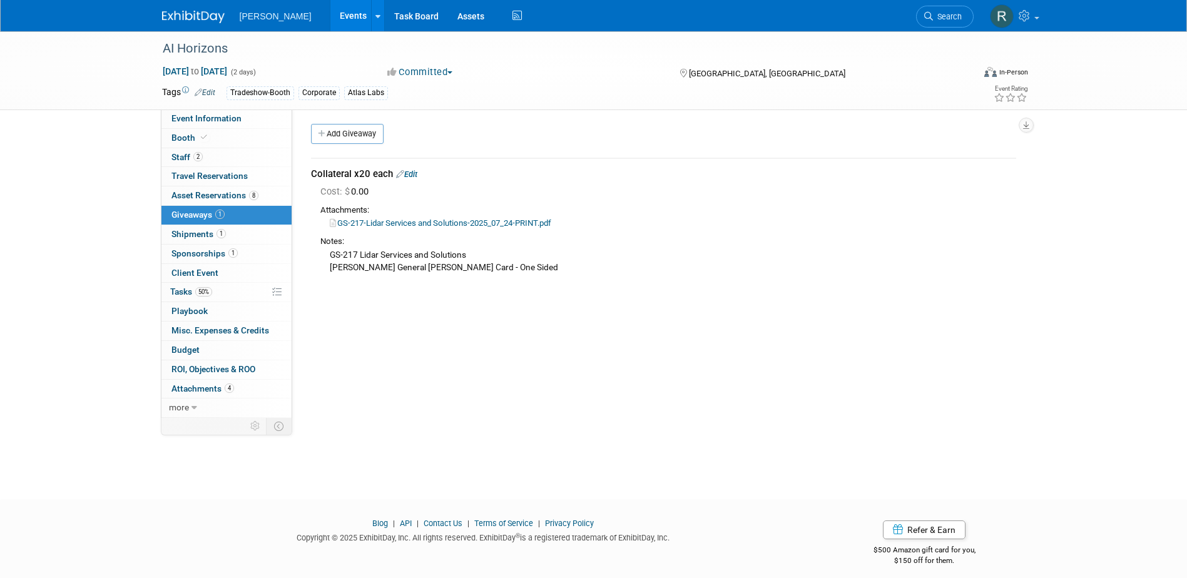
scroll to position [0, 0]
click at [1029, 123] on icon "button" at bounding box center [1026, 125] width 6 height 8
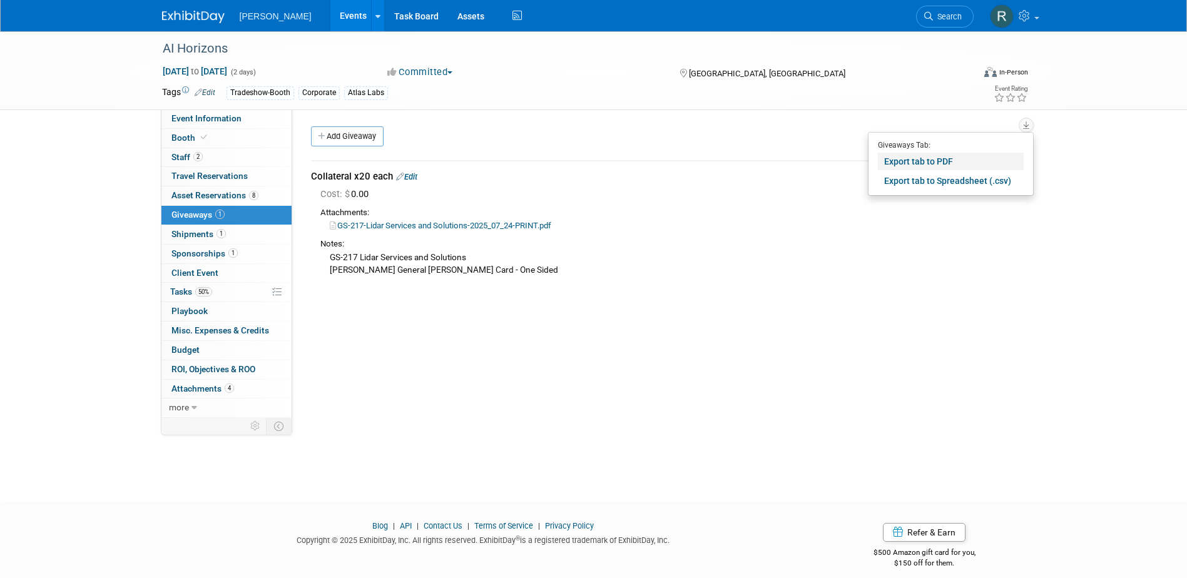
click at [928, 157] on link "Export tab to PDF" at bounding box center [951, 162] width 146 height 18
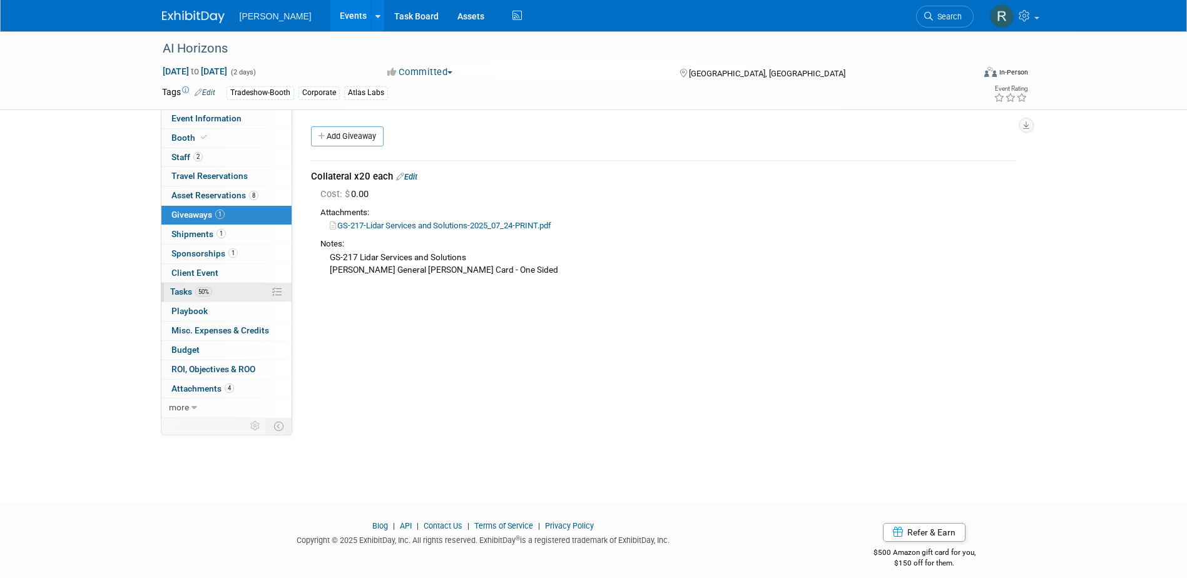
click at [199, 292] on span "50%" at bounding box center [203, 291] width 17 height 9
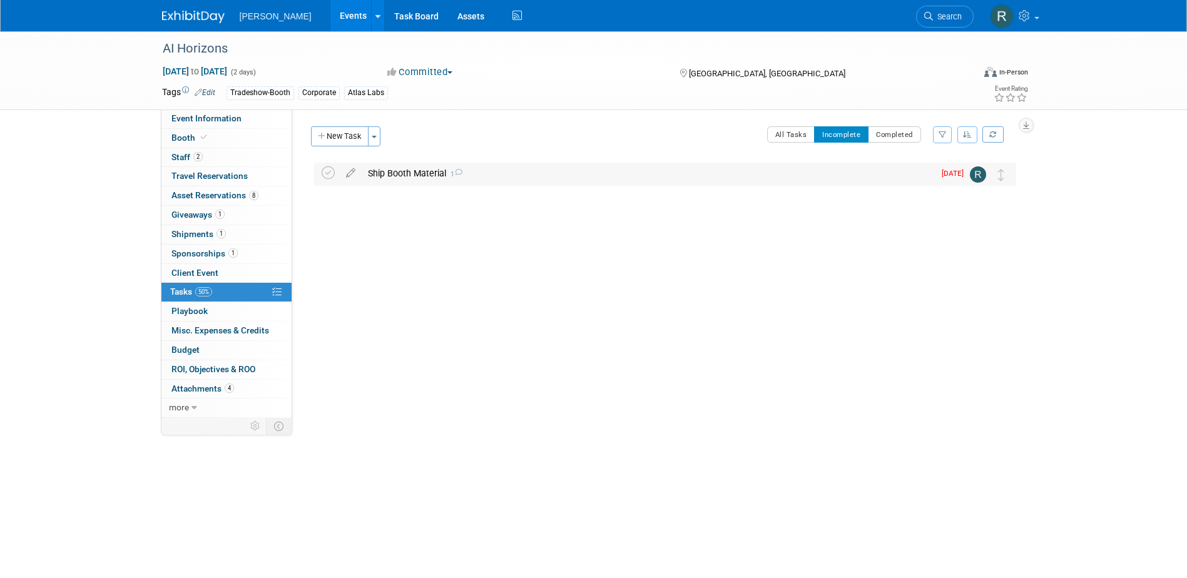
click at [391, 177] on div "Ship Booth Material 1" at bounding box center [648, 173] width 573 height 21
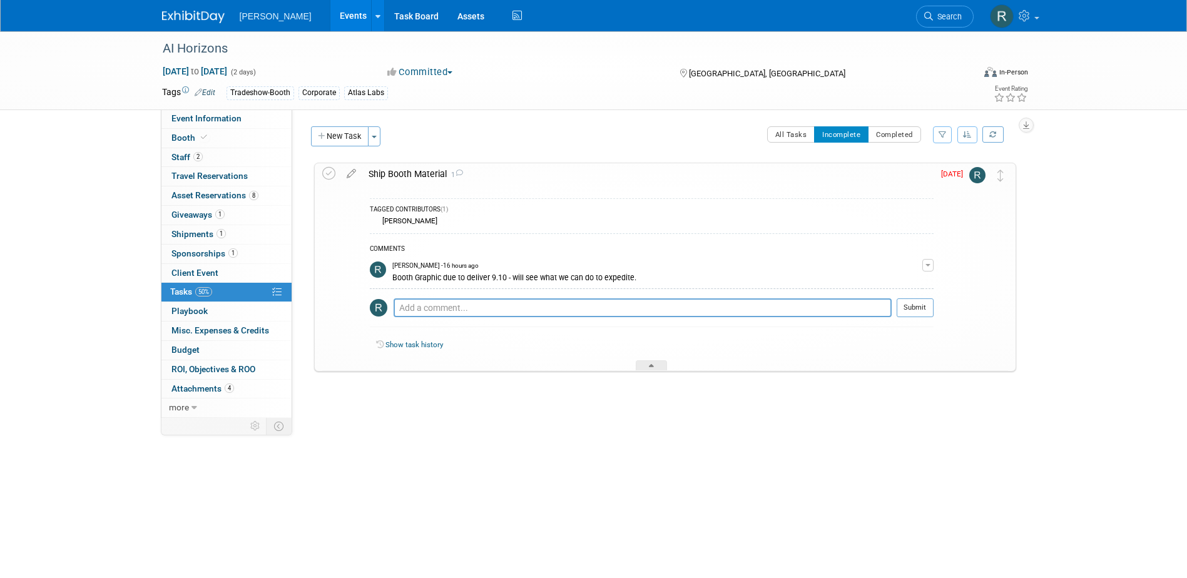
click at [391, 177] on div "Ship Booth Material 1" at bounding box center [647, 173] width 571 height 21
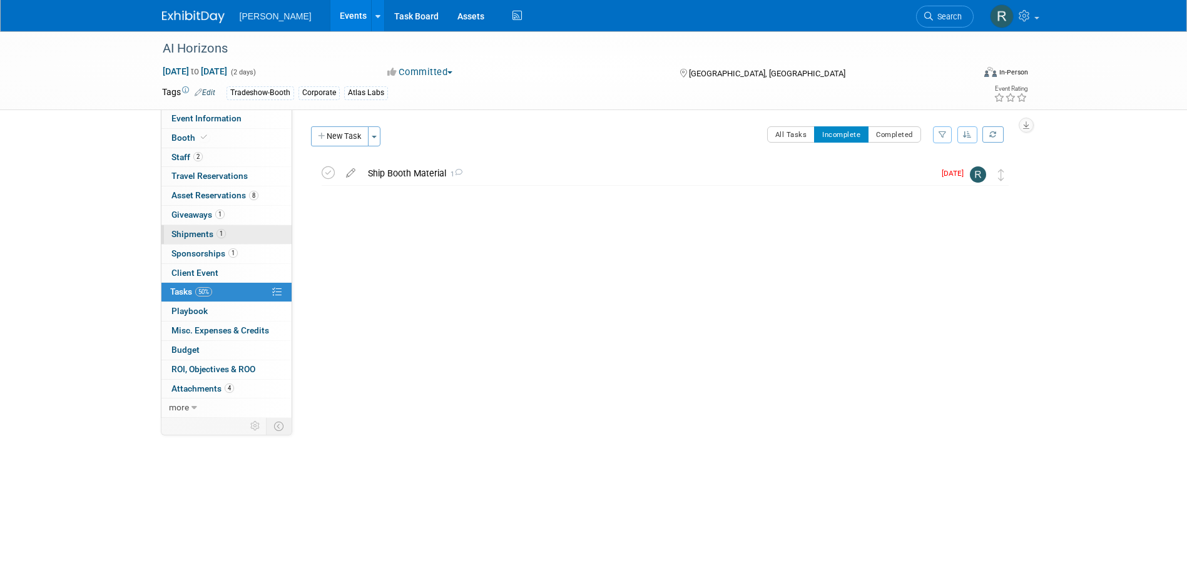
click at [198, 233] on span "Shipments 1" at bounding box center [199, 234] width 54 height 10
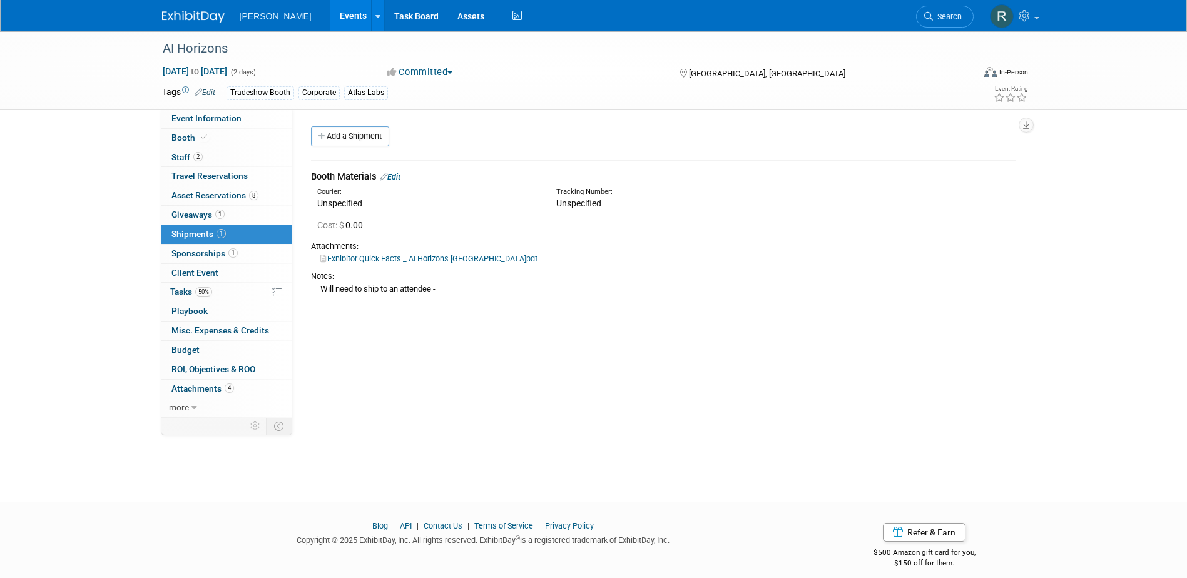
click at [397, 175] on link "Edit" at bounding box center [390, 176] width 21 height 9
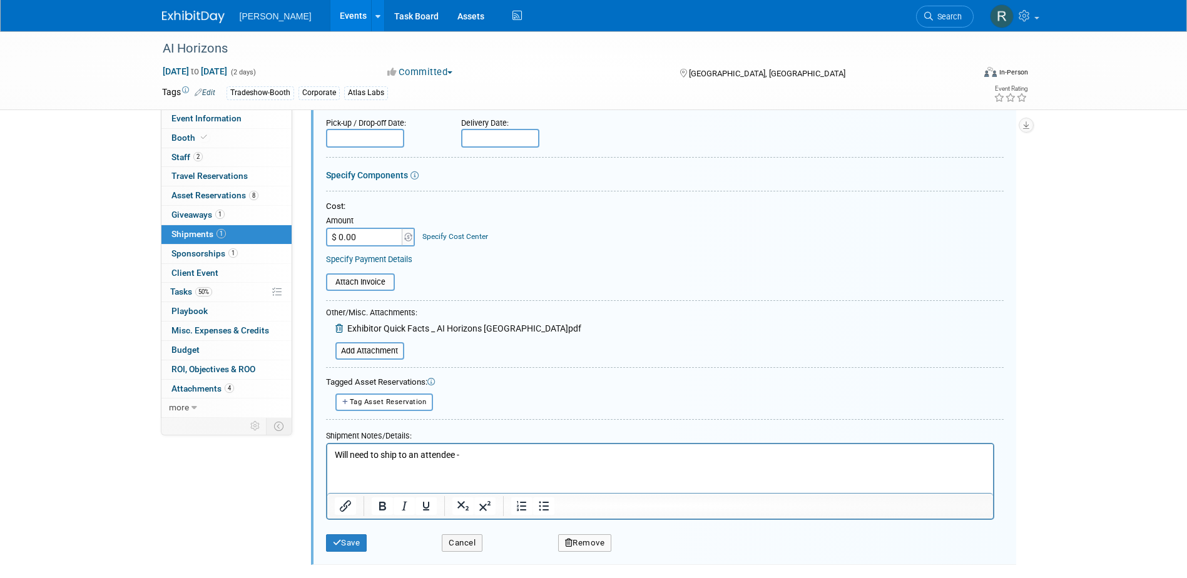
scroll to position [275, 0]
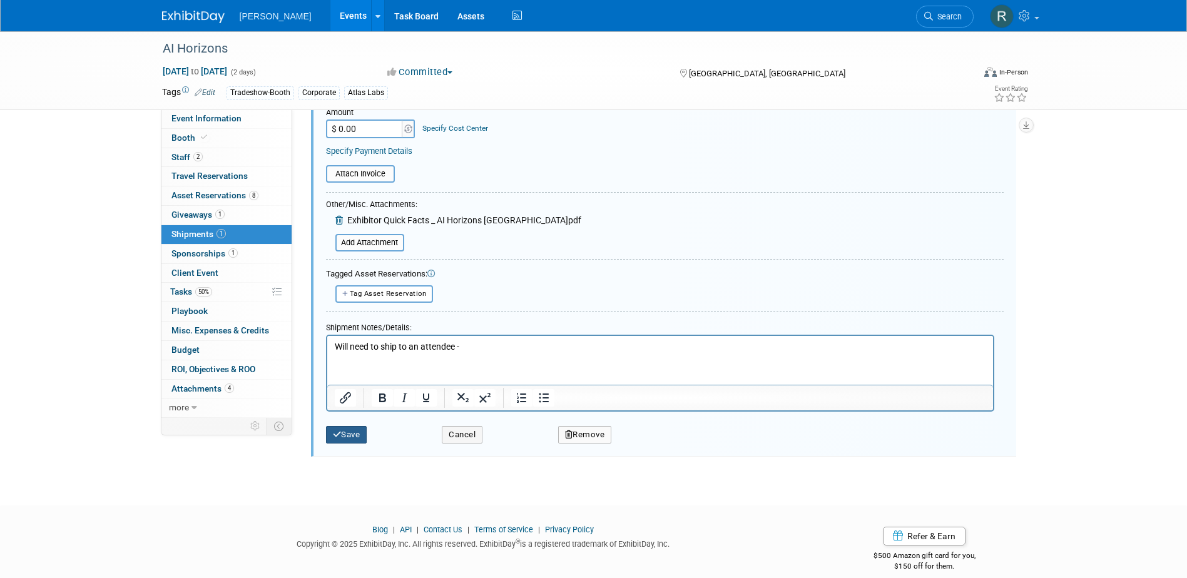
click at [344, 434] on button "Save" at bounding box center [346, 435] width 41 height 18
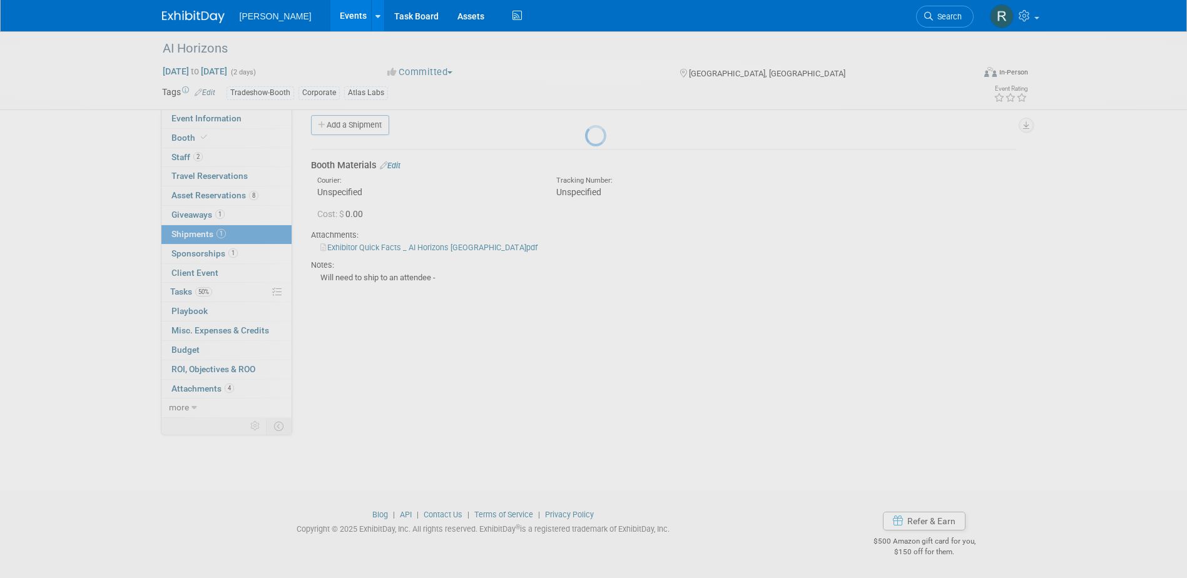
scroll to position [11, 0]
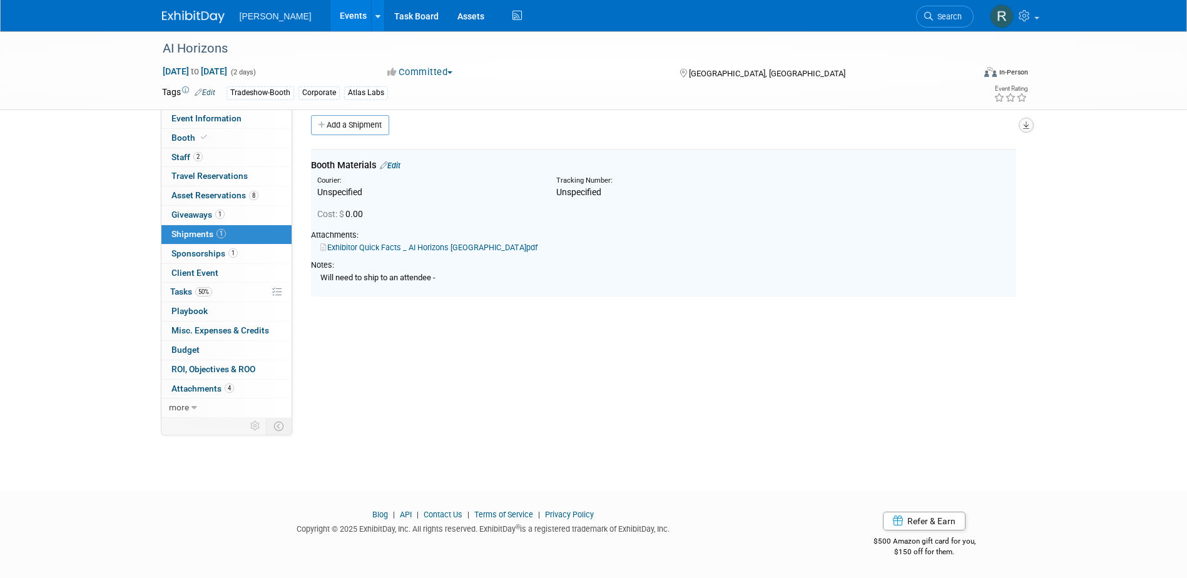
click at [1024, 126] on icon "button" at bounding box center [1026, 125] width 6 height 8
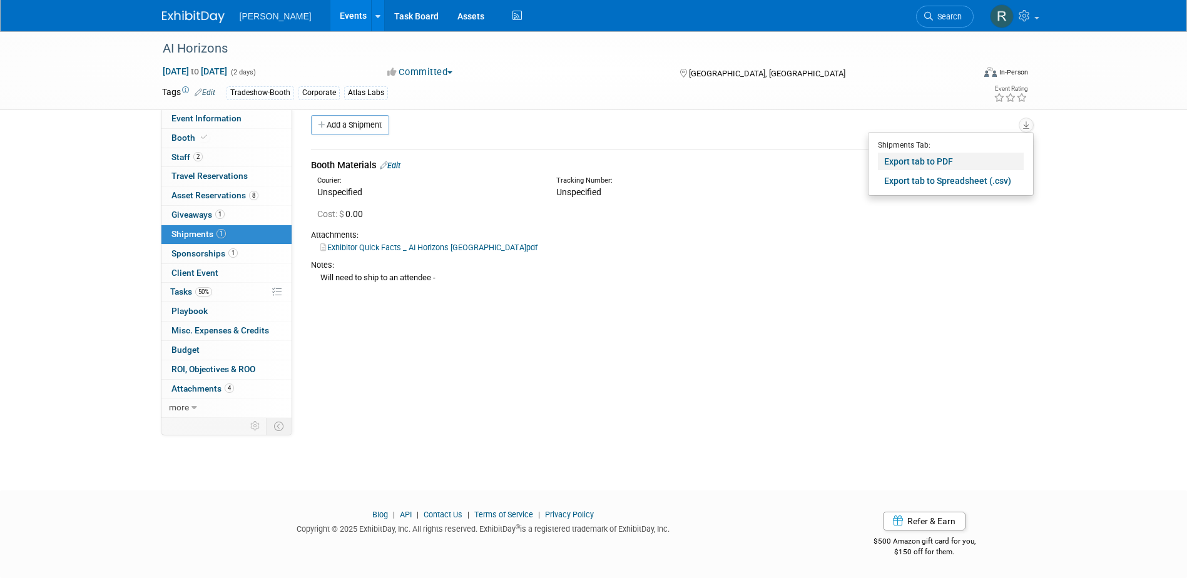
click at [920, 161] on link "Export tab to PDF" at bounding box center [951, 162] width 146 height 18
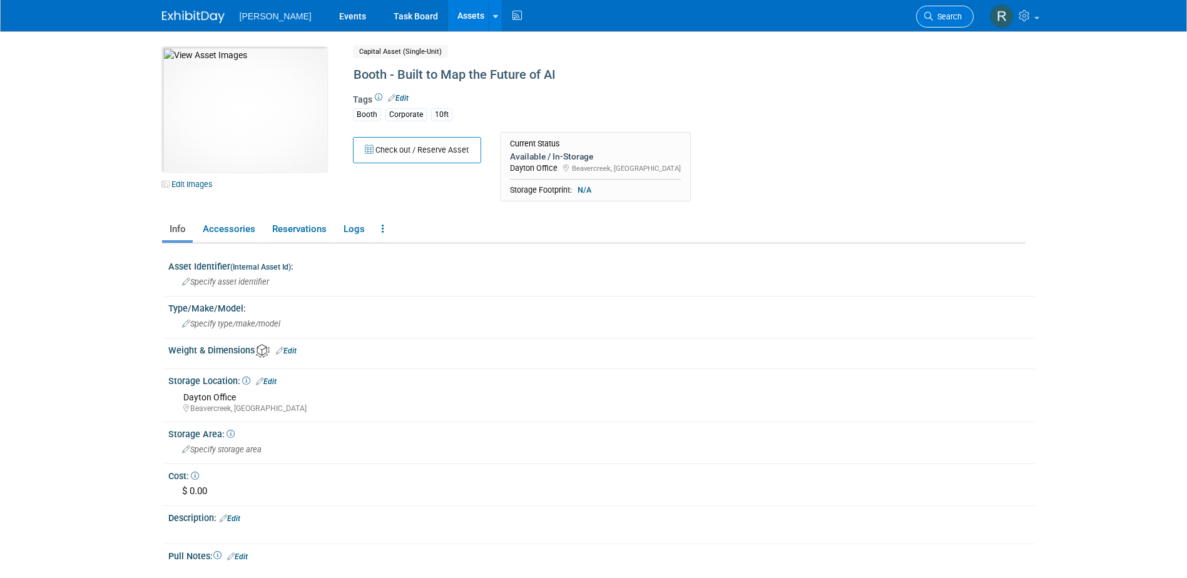
click at [932, 14] on icon at bounding box center [928, 16] width 9 height 9
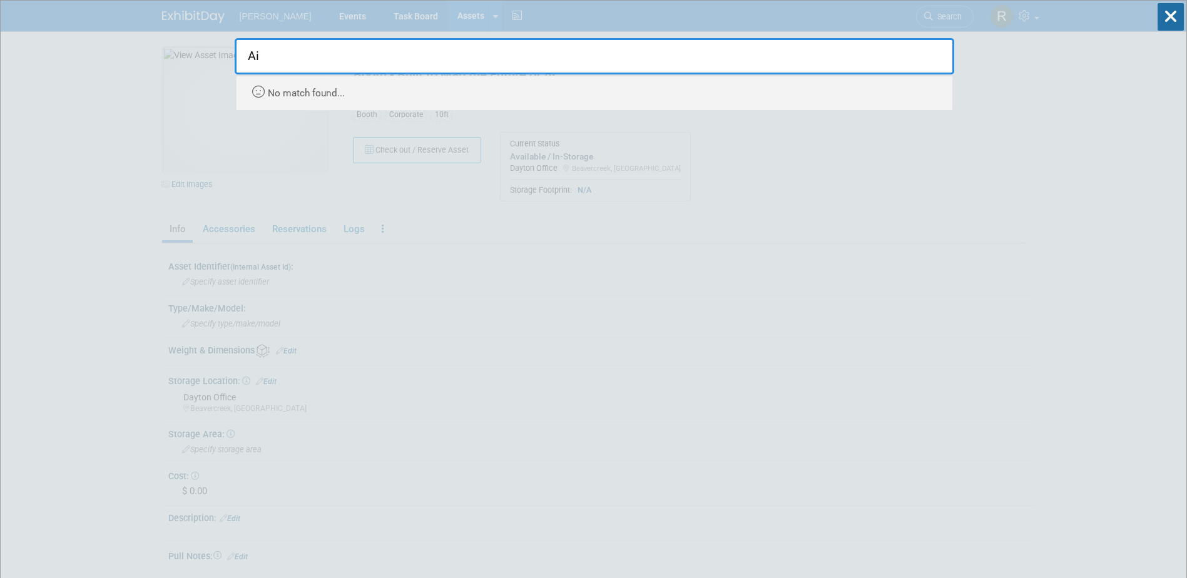
type input "A"
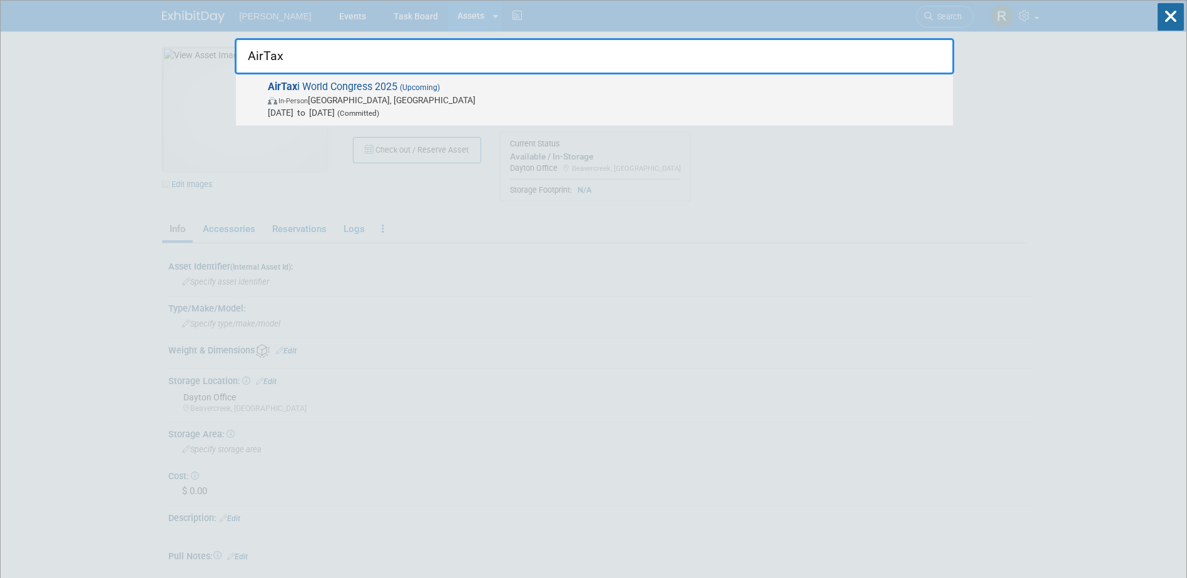
type input "AirTax"
click at [384, 93] on span "AirTax i World Congress 2025 (Upcoming) In-Person England, United Kingdom Oct 2…" at bounding box center [605, 100] width 683 height 38
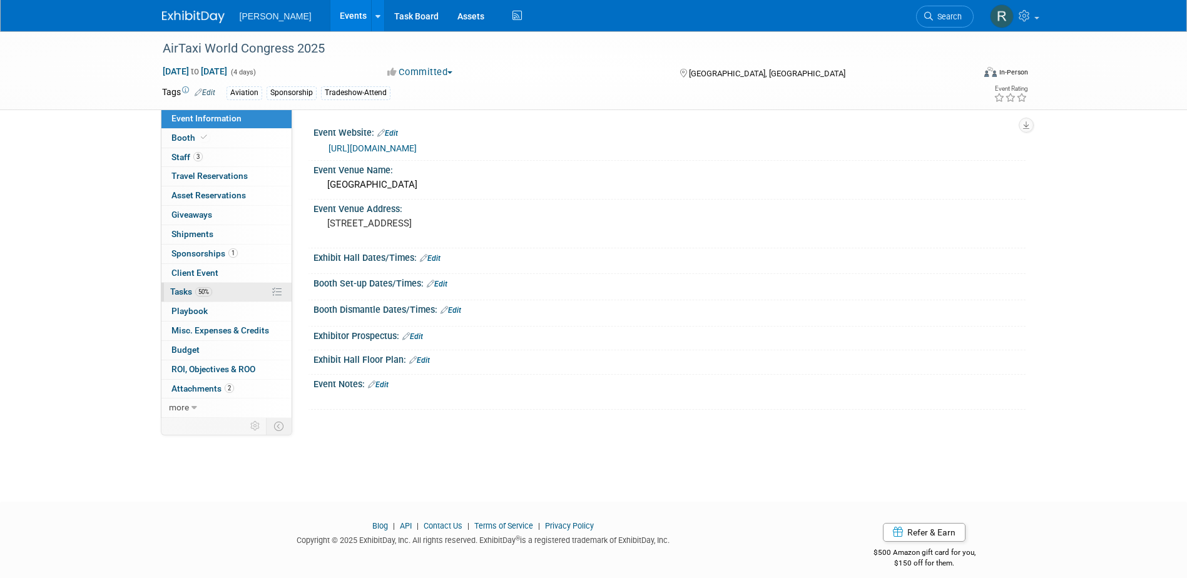
click at [205, 294] on span "50%" at bounding box center [203, 291] width 17 height 9
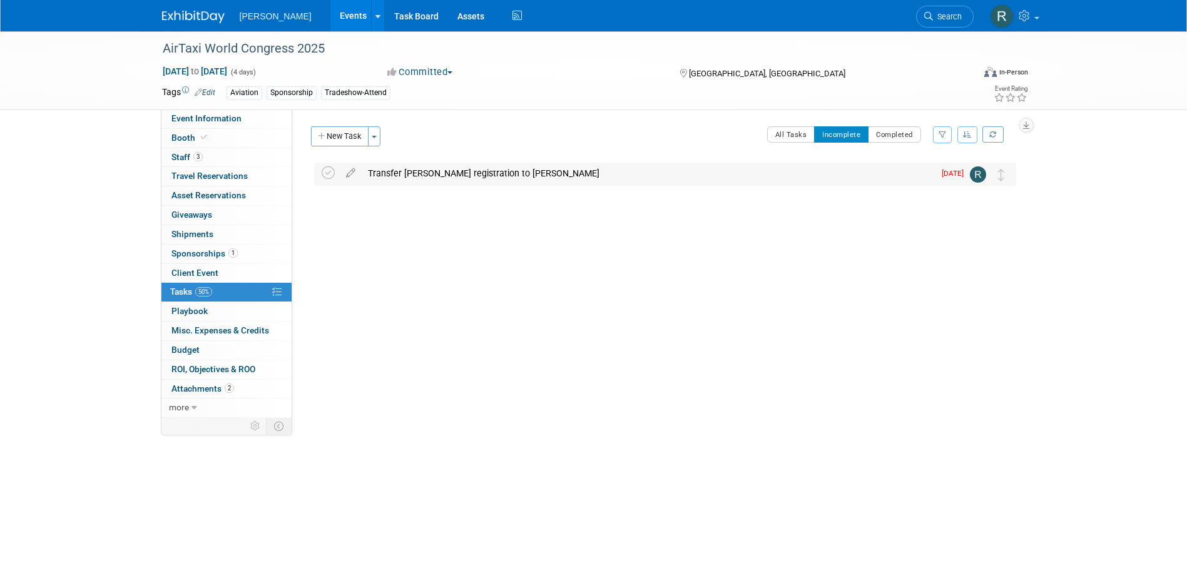
click at [426, 178] on div "Transfer [PERSON_NAME] registration to [PERSON_NAME]" at bounding box center [648, 173] width 573 height 21
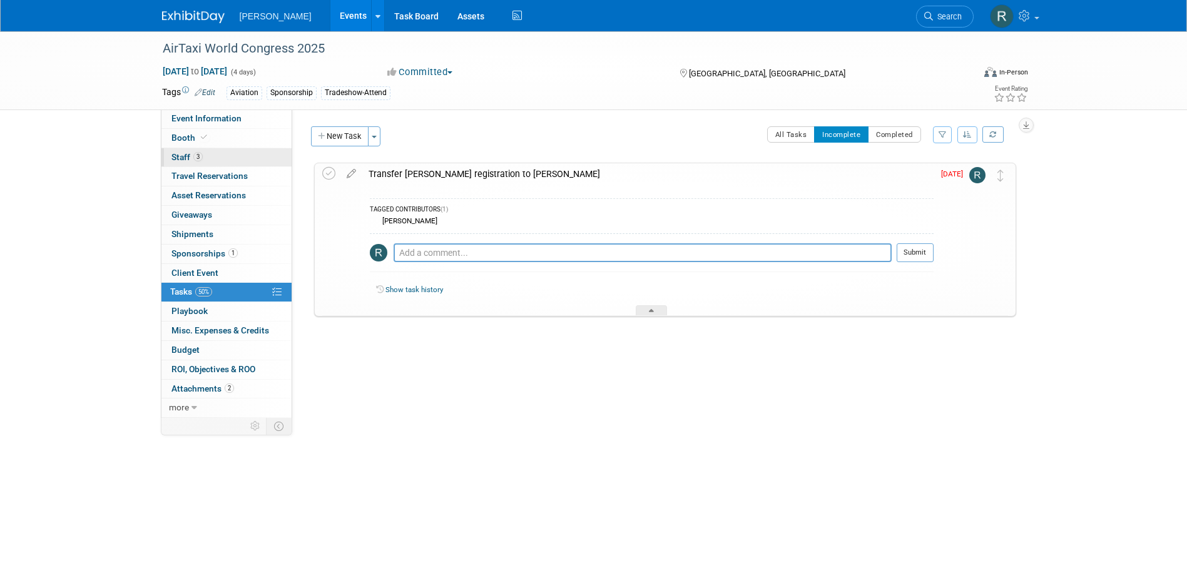
click at [209, 158] on link "3 Staff 3" at bounding box center [226, 157] width 130 height 19
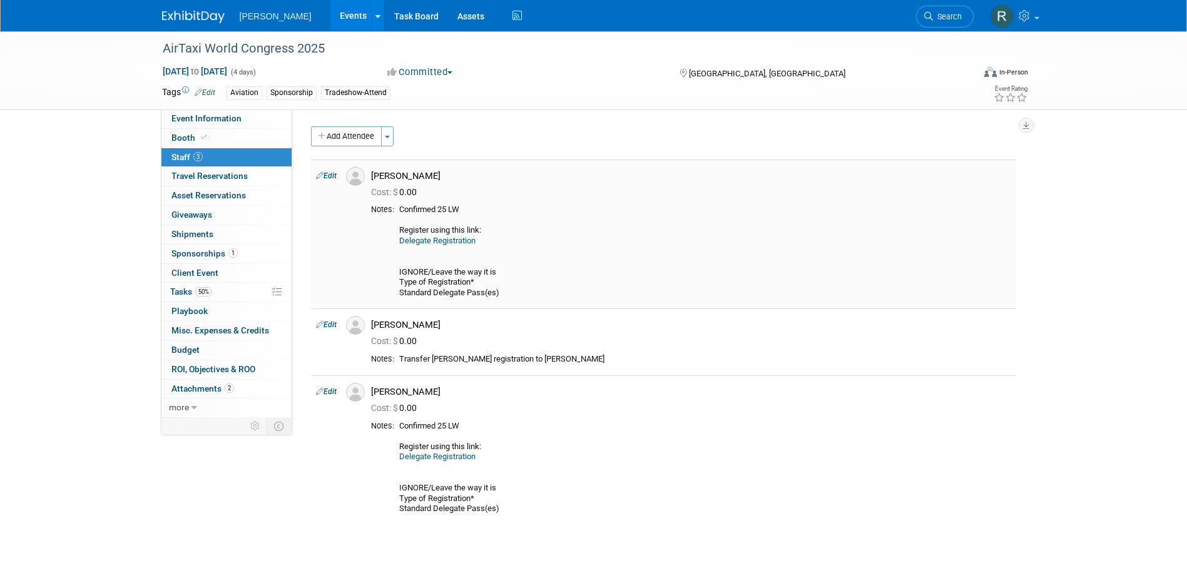
click at [458, 242] on link "Delegate Registration" at bounding box center [437, 240] width 76 height 9
click at [183, 295] on span "Tasks 50%" at bounding box center [191, 292] width 42 height 10
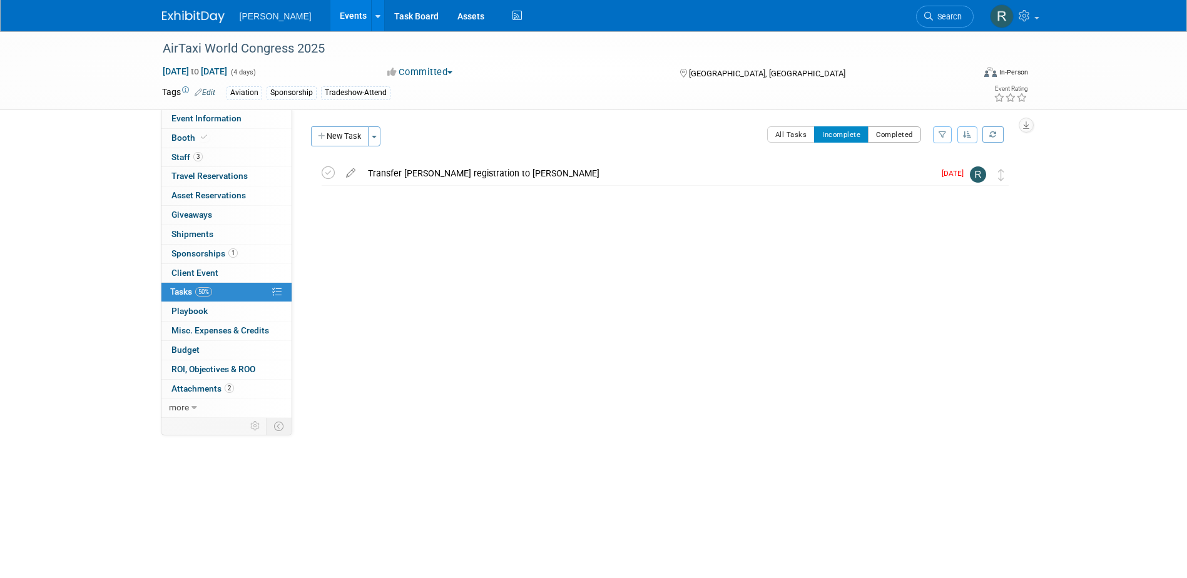
click at [892, 135] on button "Completed" at bounding box center [894, 134] width 53 height 16
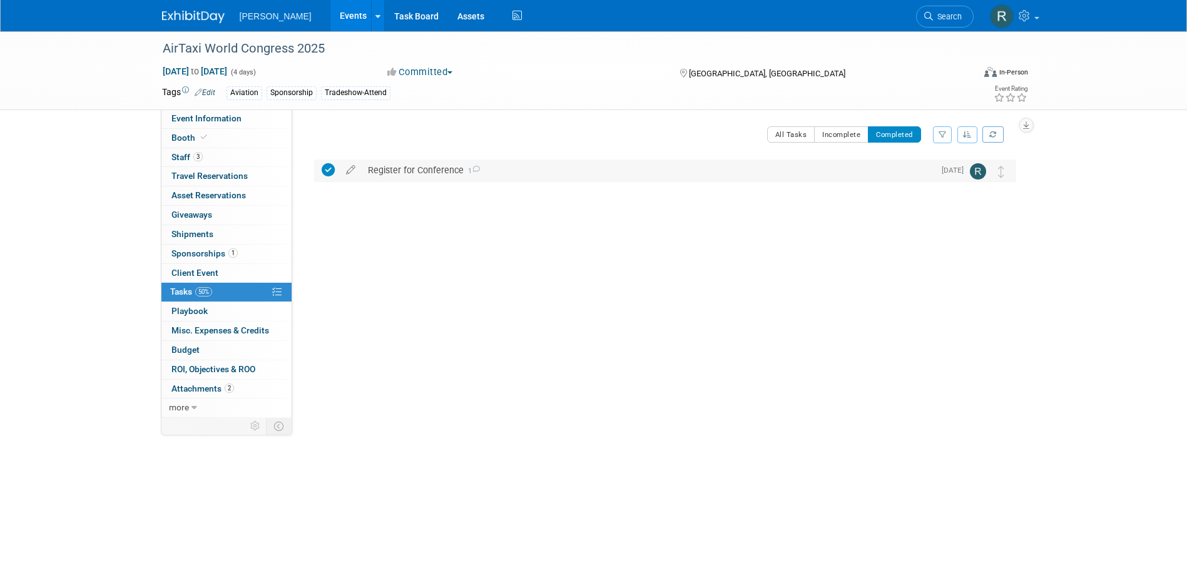
click at [446, 173] on div "Register for Conference 1" at bounding box center [648, 170] width 573 height 21
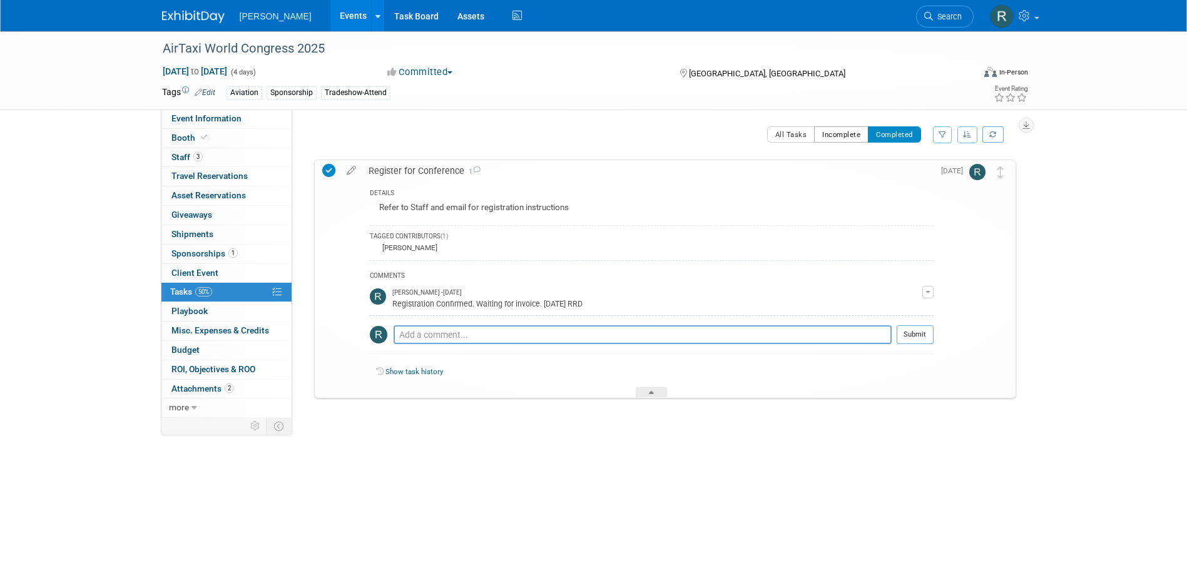
click at [840, 135] on button "Incomplete" at bounding box center [841, 134] width 54 height 16
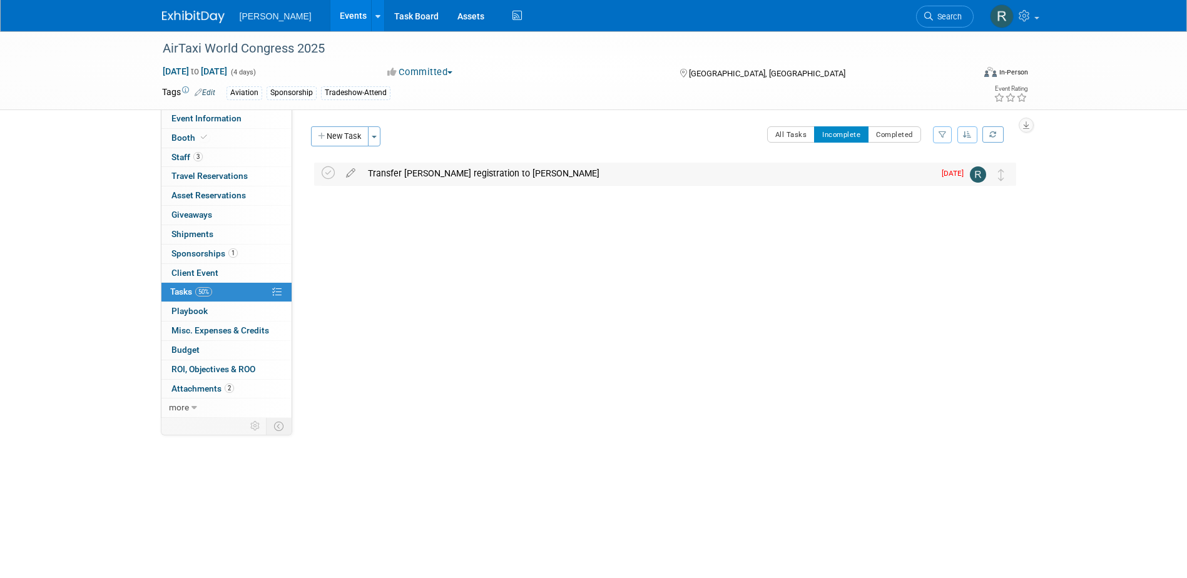
click at [426, 175] on div "Transfer Zach Shuman registration to Sheldon Menezes" at bounding box center [648, 173] width 573 height 21
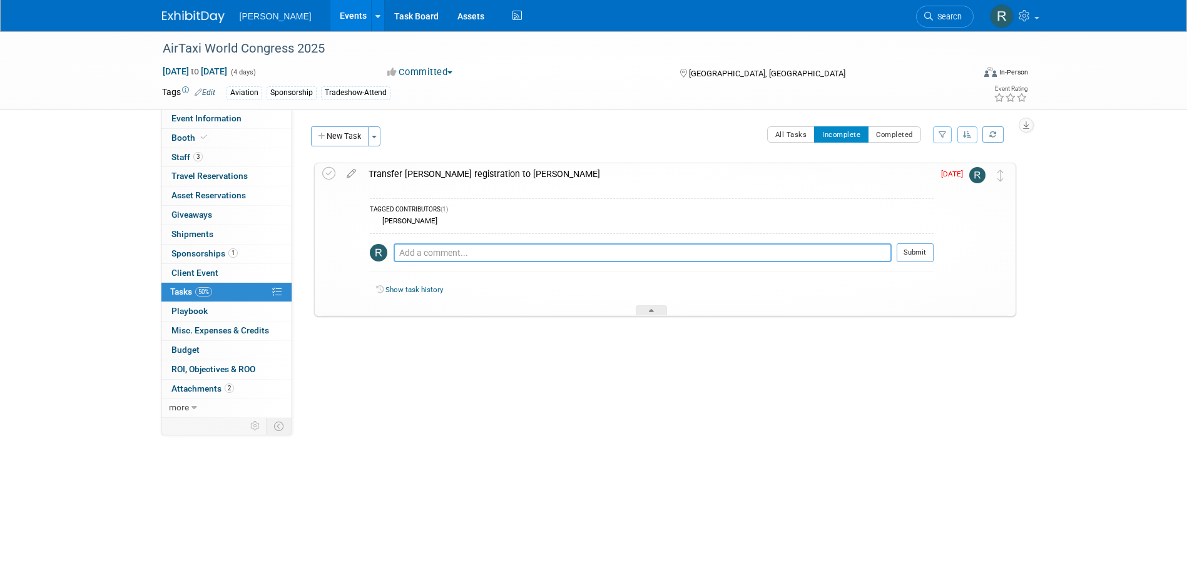
click at [428, 257] on textarea at bounding box center [643, 252] width 498 height 19
type textarea "Email sent requesting transfer. Will update calendar invite and ExhibitDay upon…"
click at [914, 256] on button "Submit" at bounding box center [915, 252] width 37 height 19
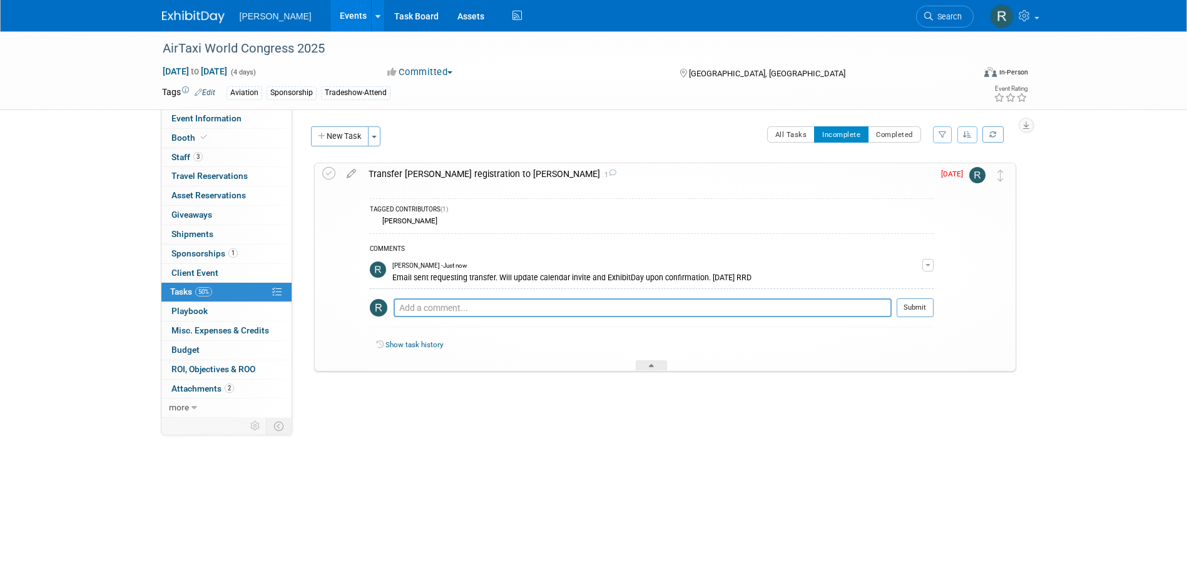
drag, startPoint x: 941, startPoint y: 18, endPoint x: 909, endPoint y: 20, distance: 32.0
click at [941, 18] on span "Search" at bounding box center [947, 16] width 29 height 9
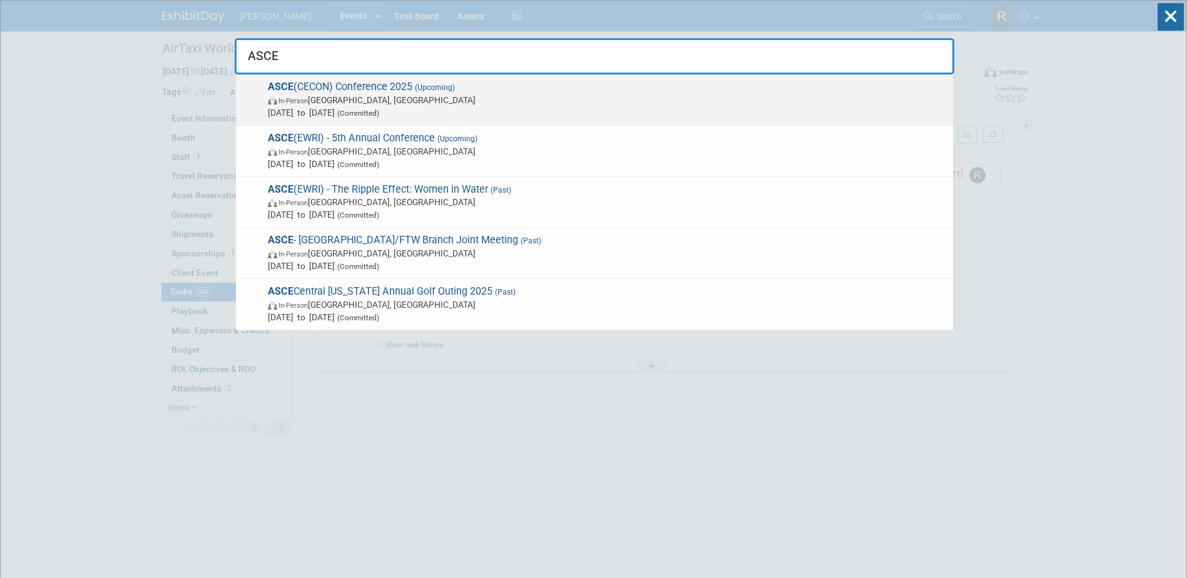
type input "ASCE"
click at [394, 92] on span "ASCE (CECON) Conference 2025 (Upcoming) In-Person San Marcos, TX Sep 17, 2025 t…" at bounding box center [605, 100] width 683 height 38
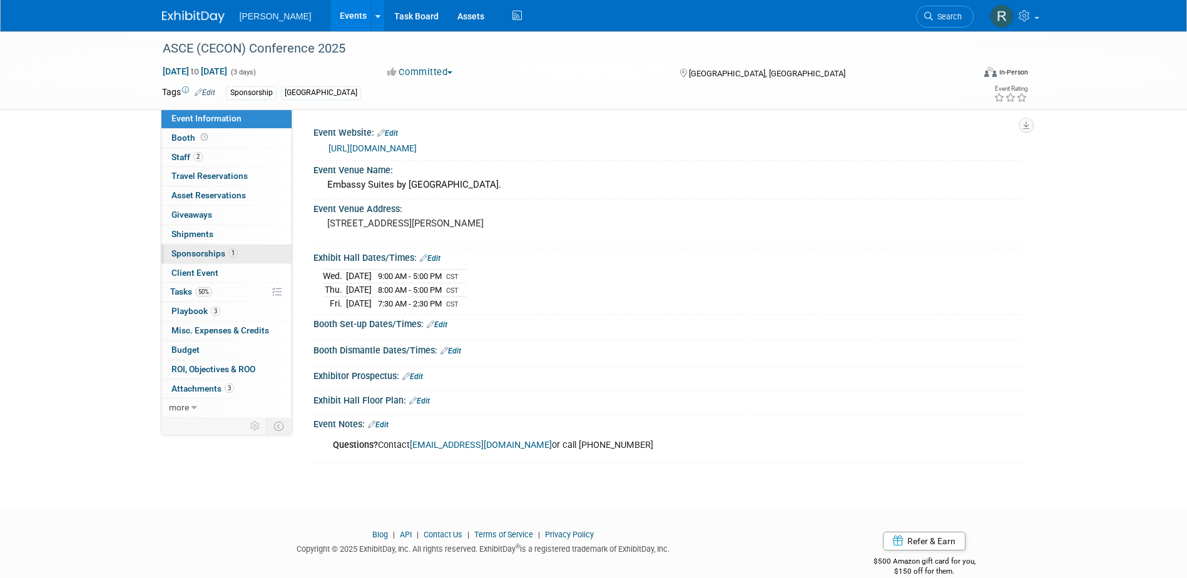
click at [196, 251] on span "Sponsorships 1" at bounding box center [205, 253] width 66 height 10
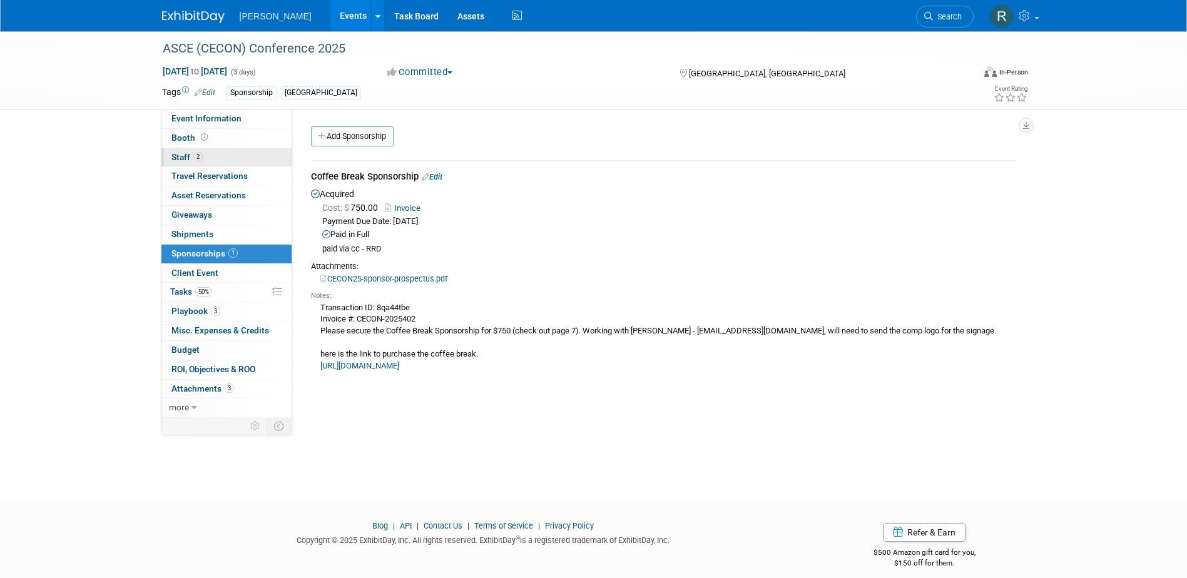
click at [223, 158] on link "2 Staff 2" at bounding box center [226, 157] width 130 height 19
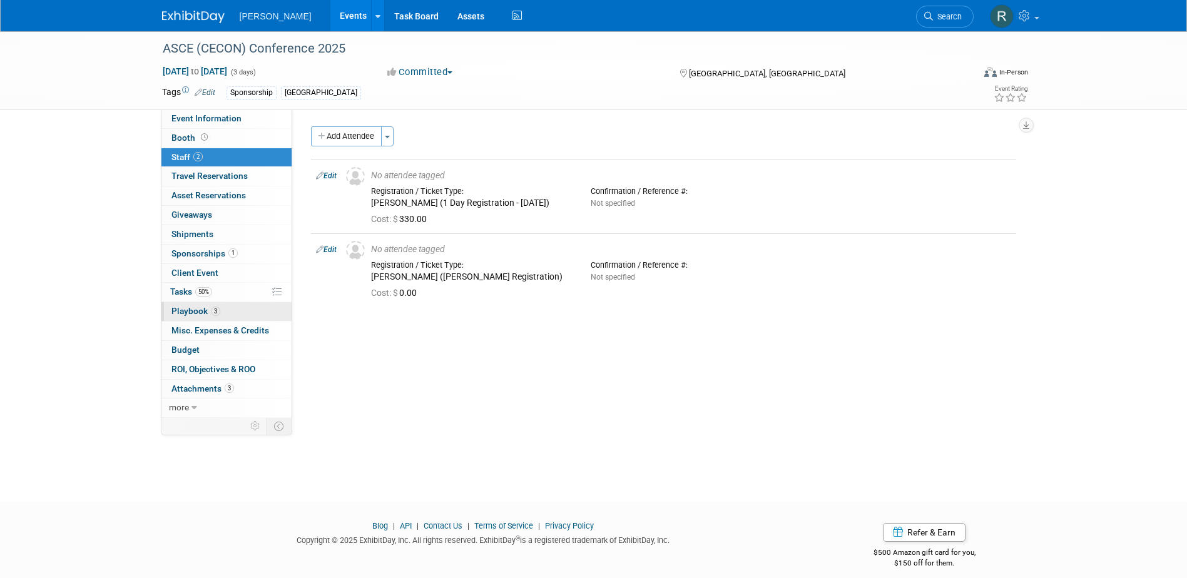
click at [217, 310] on span "3" at bounding box center [215, 311] width 9 height 9
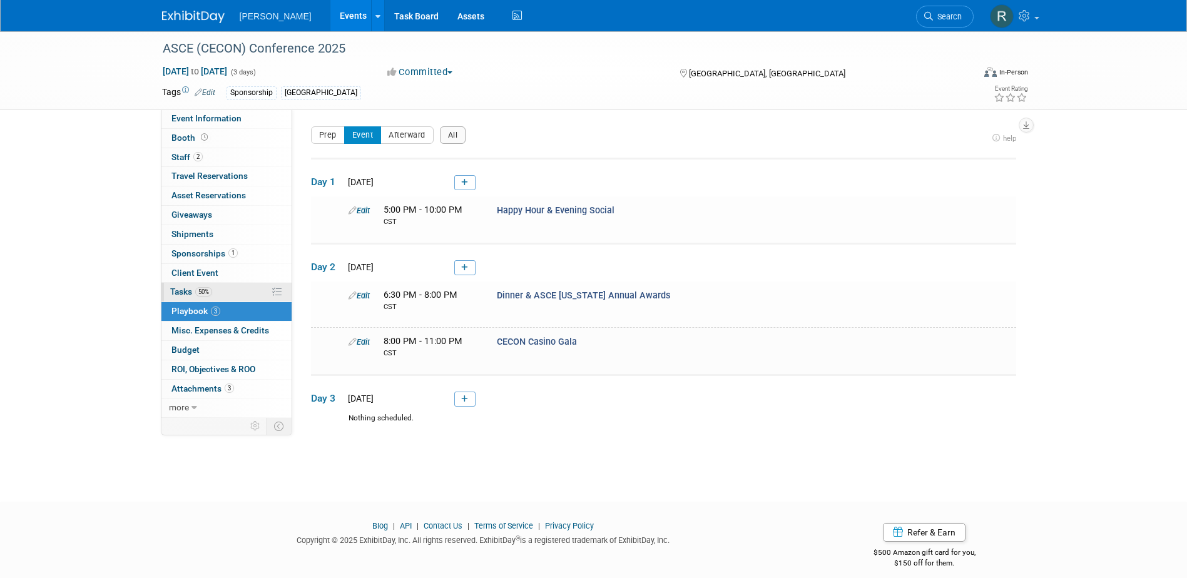
click at [205, 292] on span "50%" at bounding box center [203, 291] width 17 height 9
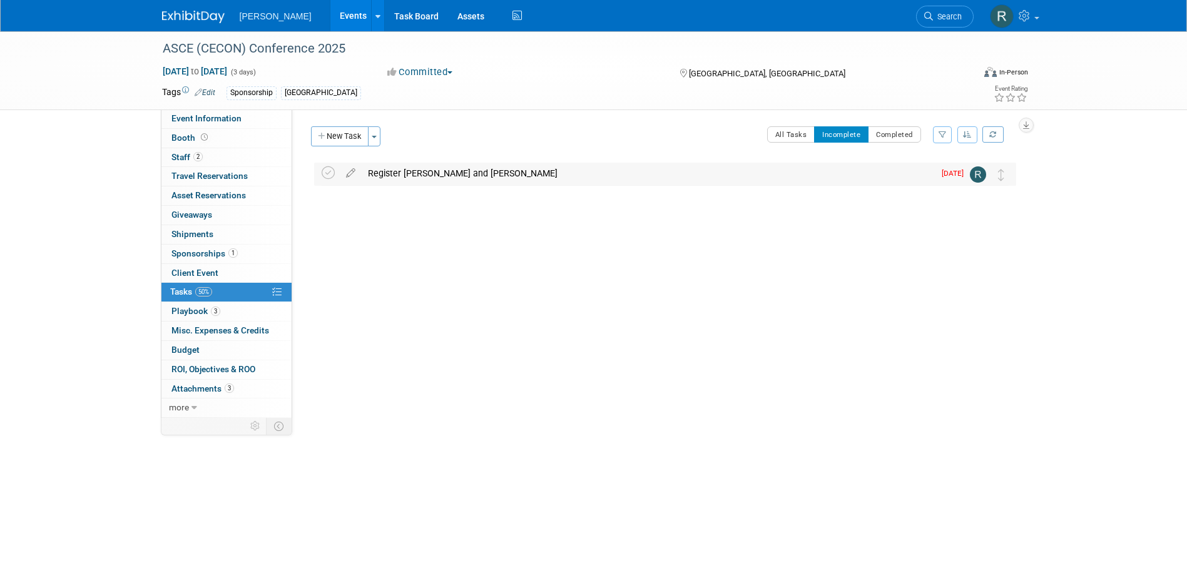
click at [444, 175] on div "Register [PERSON_NAME] and [PERSON_NAME]" at bounding box center [648, 173] width 573 height 21
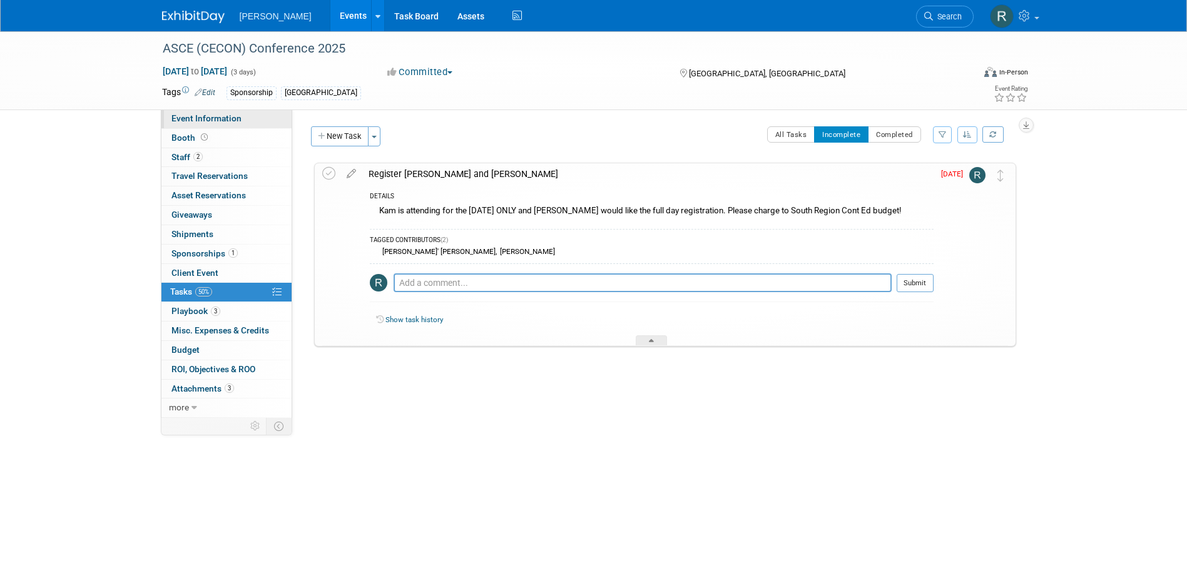
click at [221, 116] on span "Event Information" at bounding box center [207, 118] width 70 height 10
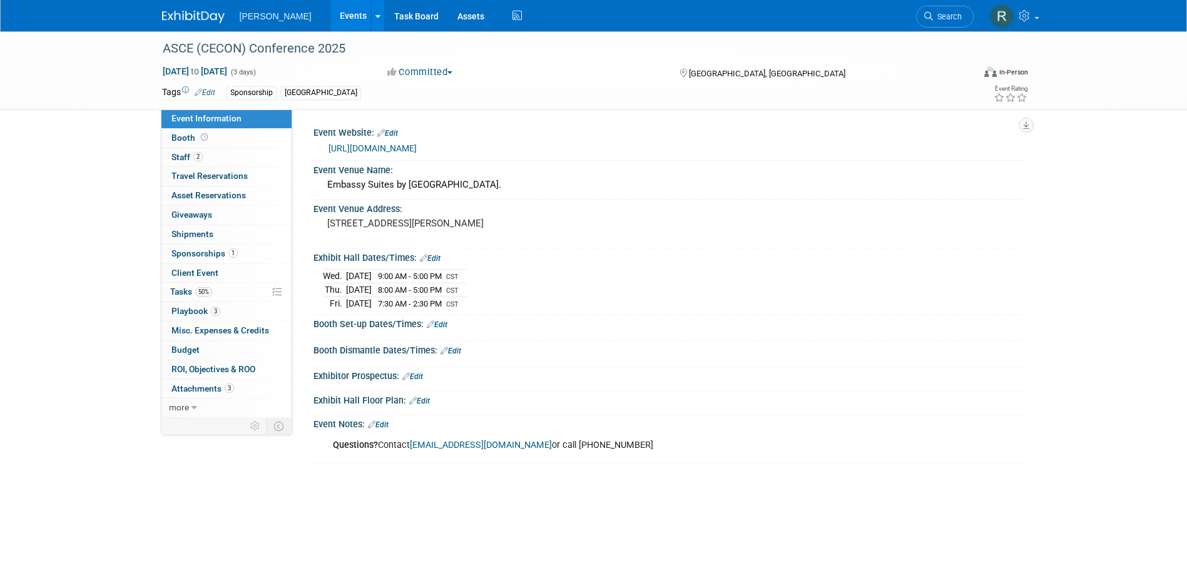
click at [368, 149] on link "[URL][DOMAIN_NAME]" at bounding box center [373, 148] width 88 height 10
click at [195, 156] on span "2" at bounding box center [197, 156] width 9 height 9
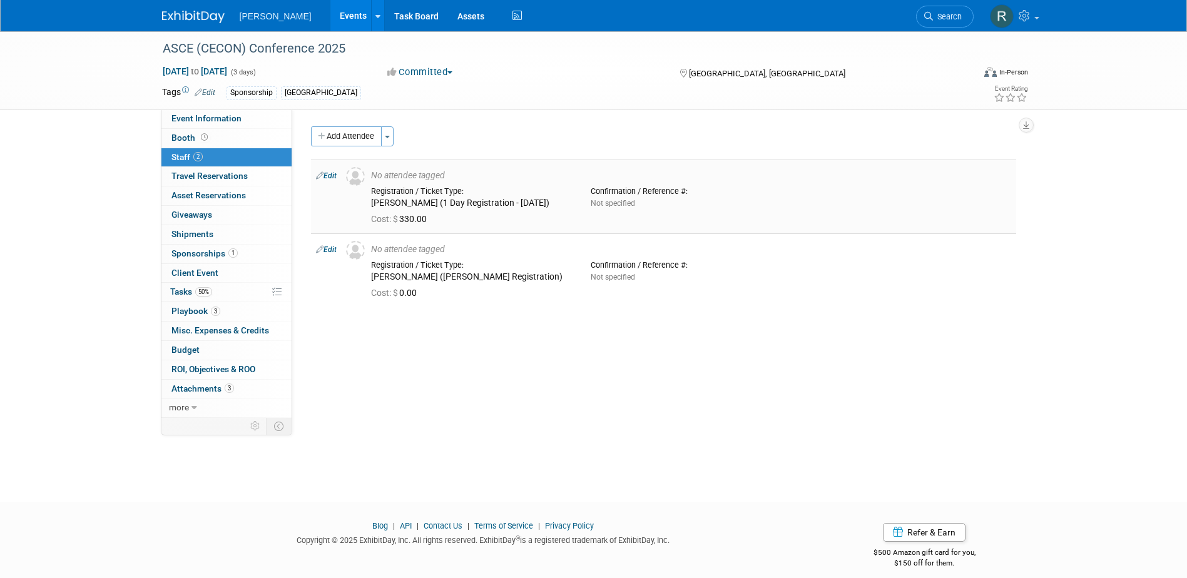
click at [330, 178] on link "Edit" at bounding box center [326, 176] width 21 height 9
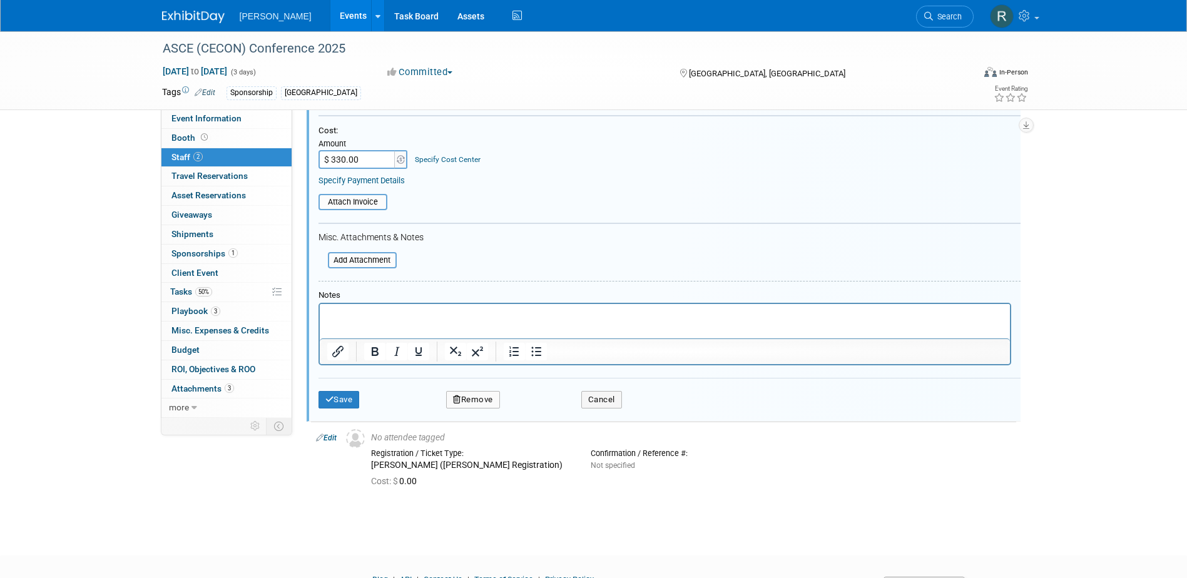
scroll to position [52, 0]
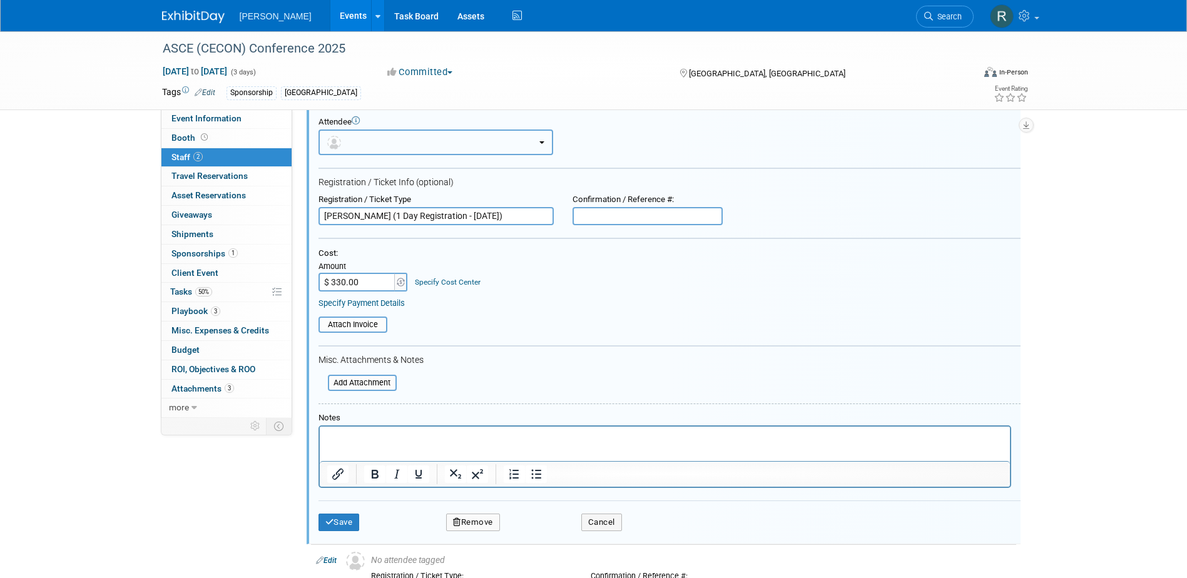
click at [387, 149] on button "button" at bounding box center [436, 143] width 235 height 26
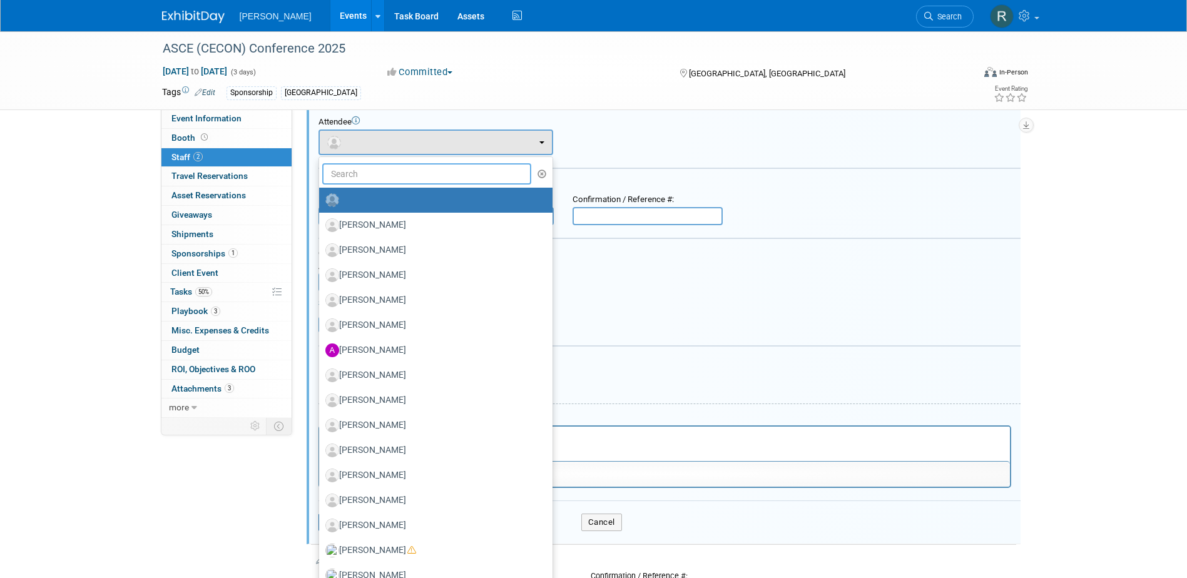
click at [388, 182] on input "text" at bounding box center [427, 173] width 210 height 21
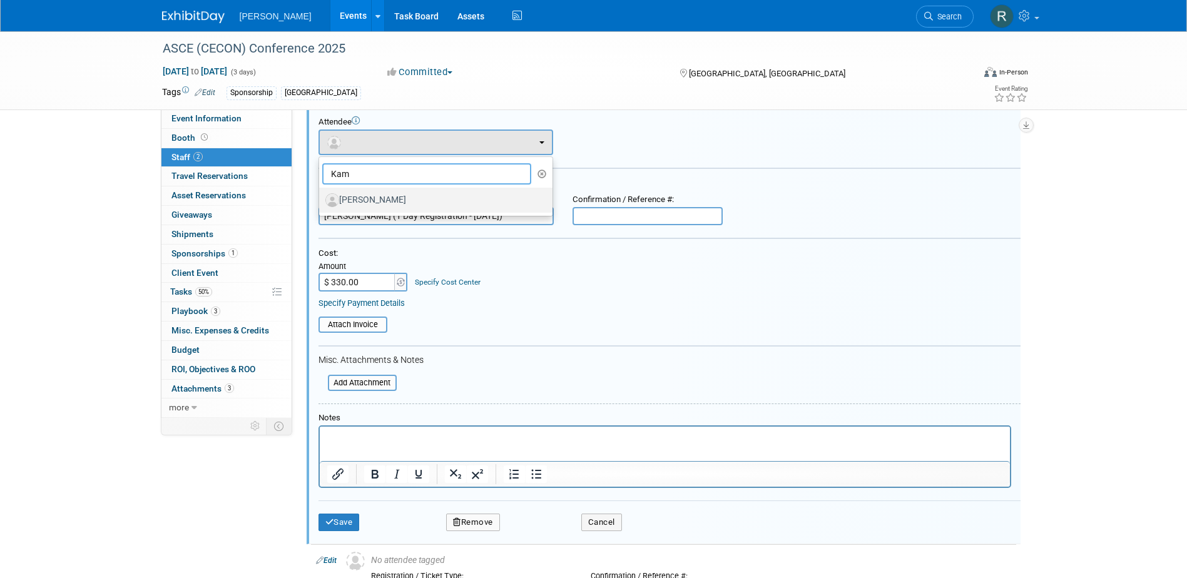
type input "Kam"
click at [382, 196] on label "[PERSON_NAME]" at bounding box center [432, 200] width 215 height 20
click at [321, 196] on input "[PERSON_NAME]" at bounding box center [317, 199] width 8 height 8
select select "dfad176b-9f80-4ea5-9c59-27ece85dcc54"
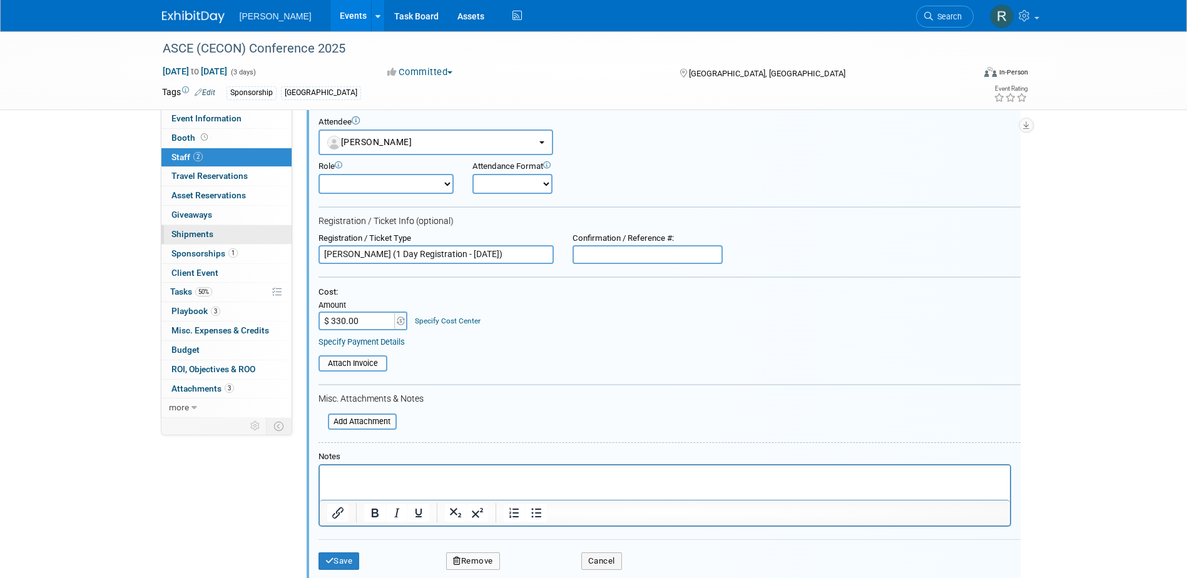
drag, startPoint x: 384, startPoint y: 254, endPoint x: 201, endPoint y: 236, distance: 183.7
click at [201, 238] on div "Event Information Event Info Booth Booth 2 Staff 2 Staff 0 Travel Reservations …" at bounding box center [594, 324] width 883 height 690
drag, startPoint x: 473, startPoint y: 252, endPoint x: 292, endPoint y: 252, distance: 180.3
click at [292, 252] on div "Event Website: Edit [URL][DOMAIN_NAME] Event Venue Name:" at bounding box center [659, 212] width 734 height 309
click at [470, 255] on input "(1 Day Registration - [DATE])" at bounding box center [436, 254] width 235 height 19
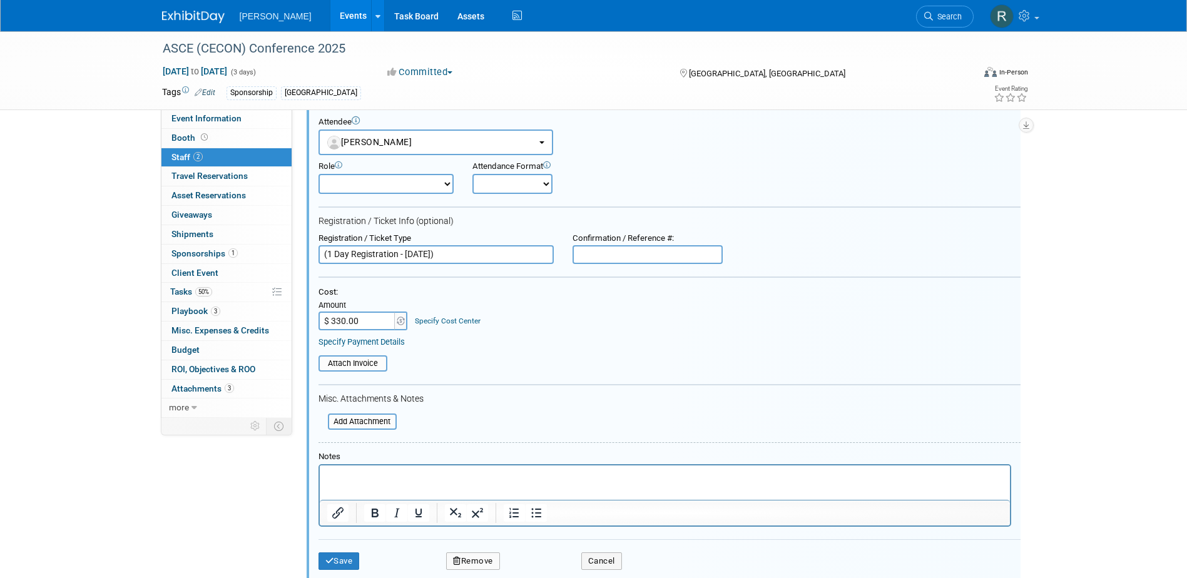
drag, startPoint x: 471, startPoint y: 256, endPoint x: 304, endPoint y: 265, distance: 168.0
click at [304, 265] on div "Event Website: Edit [URL][DOMAIN_NAME] Event Venue Name:" at bounding box center [659, 212] width 734 height 309
paste input "General/Private Sector 1-Day Registration ([DATE]"
drag, startPoint x: 506, startPoint y: 253, endPoint x: 521, endPoint y: 260, distance: 17.1
click at [507, 254] on input "General/Private Sector 1-Day Registration (9.22.23)" at bounding box center [436, 254] width 235 height 19
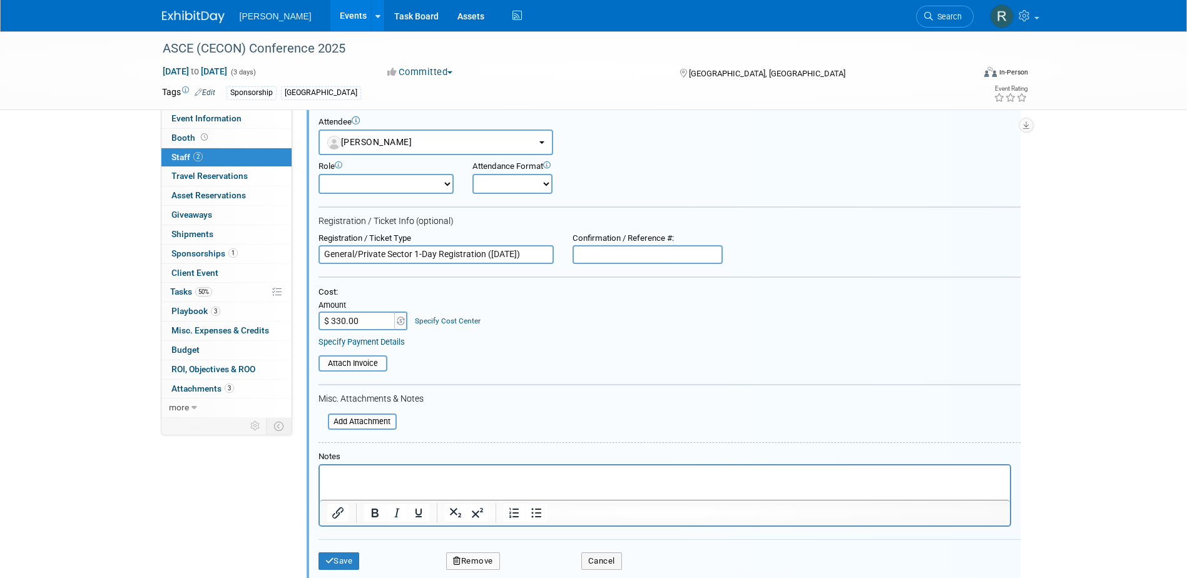
type input "General/Private Sector 1-Day Registration (9.19.23)"
click at [369, 47] on div "ASCE (CECON) Conference 2025" at bounding box center [556, 49] width 797 height 23
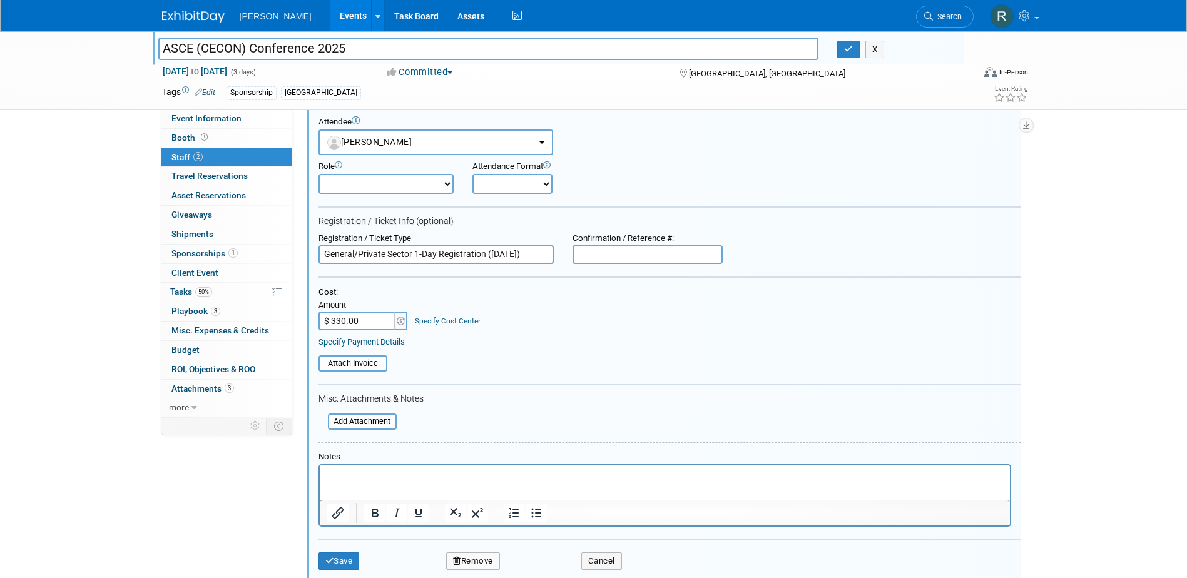
drag, startPoint x: 273, startPoint y: 46, endPoint x: 110, endPoint y: 46, distance: 163.4
click at [110, 46] on div "ASCE (CECON) Conference 2025 ASCE (CECON) Conference 2025 X Sep 17, 2025 to Sep…" at bounding box center [593, 70] width 1187 height 79
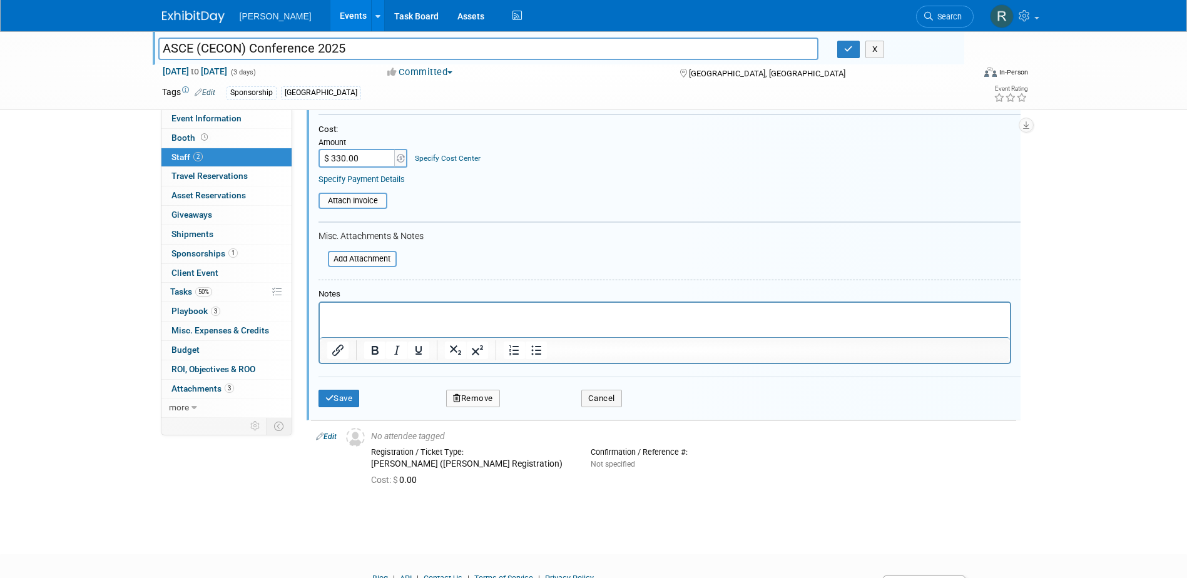
scroll to position [154, 0]
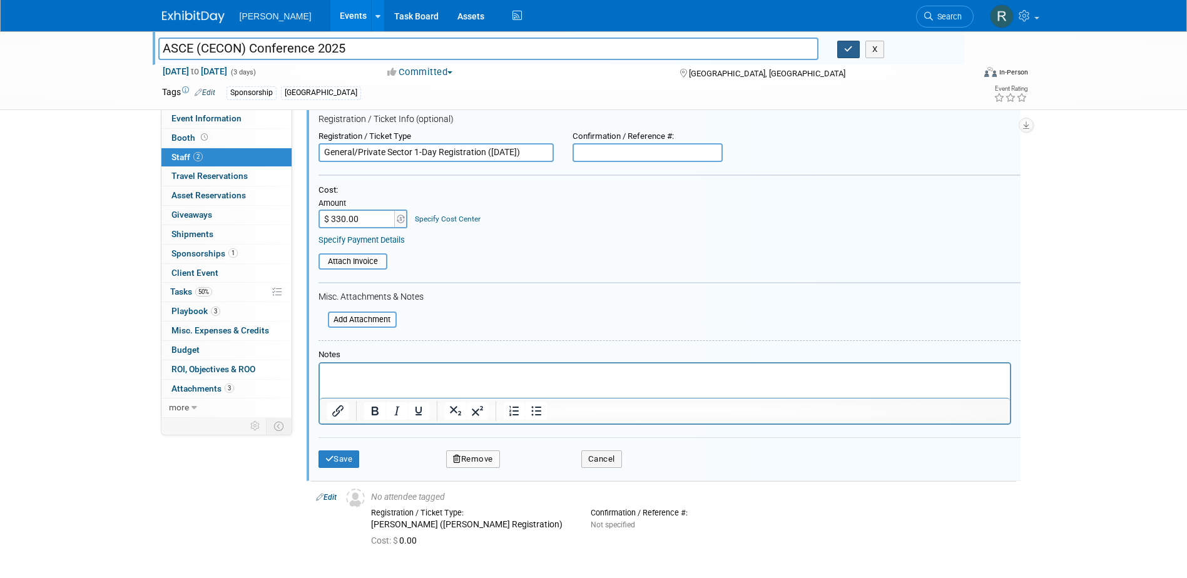
click at [850, 49] on icon "button" at bounding box center [848, 49] width 9 height 8
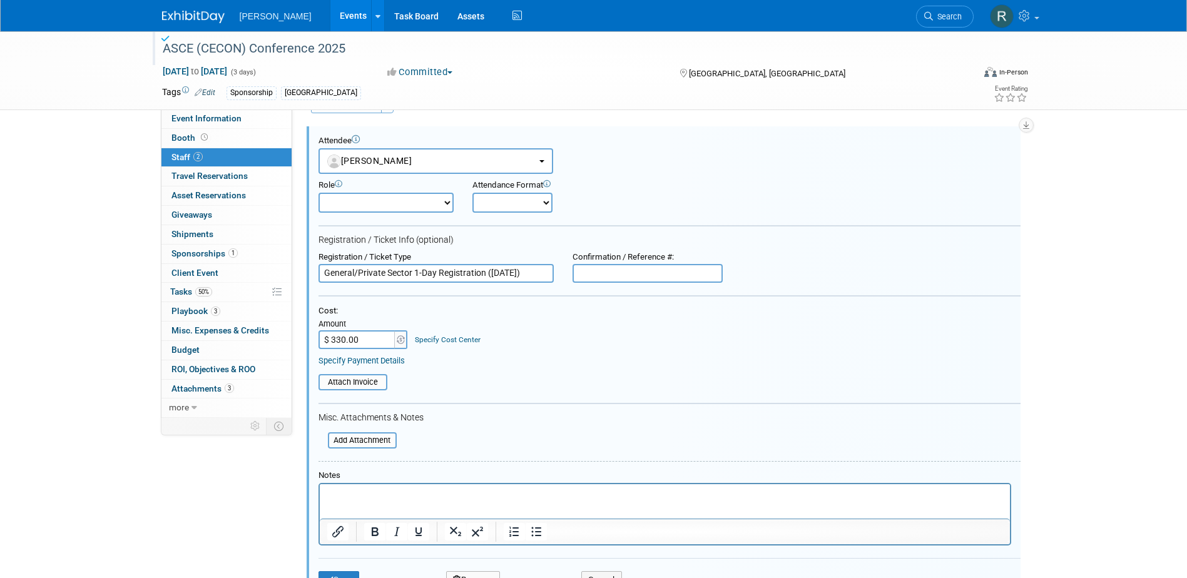
scroll to position [29, 0]
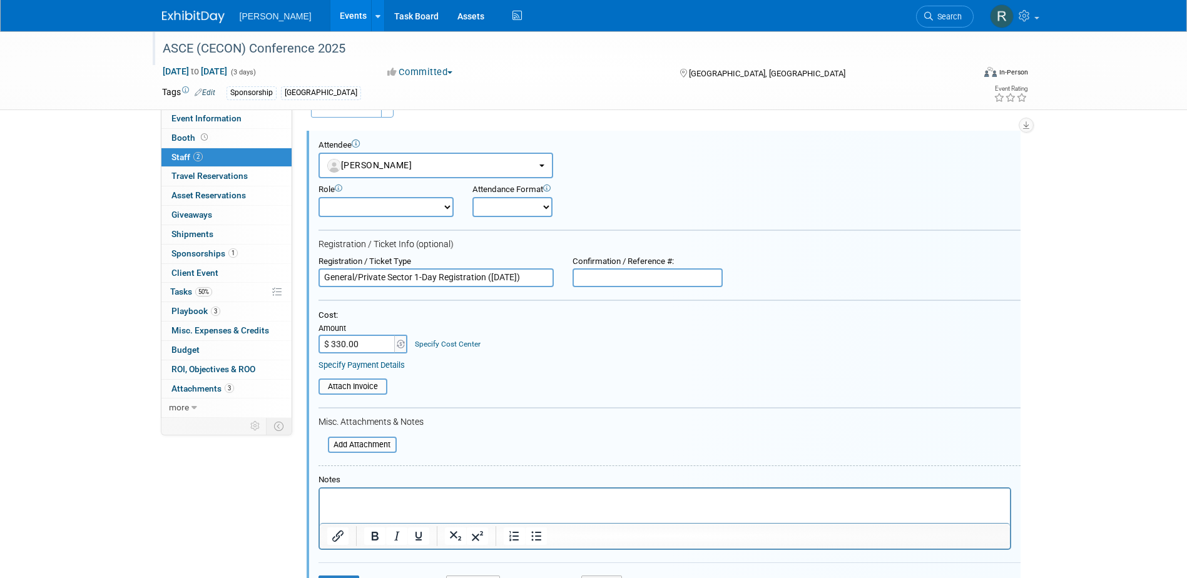
click at [438, 346] on link "Specify Cost Center" at bounding box center [448, 344] width 66 height 9
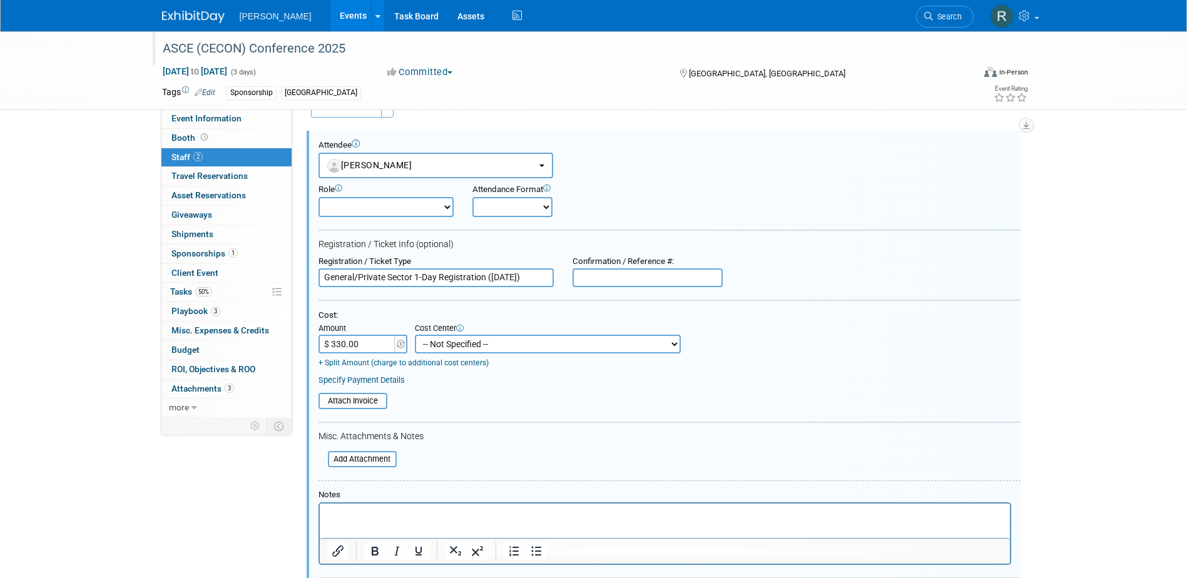
click at [439, 346] on select "-- Not Specified -- Advisory Services - Expenses_1001.502 Aerial Acquisition - …" at bounding box center [548, 344] width 266 height 19
select select "18966244"
click at [415, 335] on select "-- Not Specified -- Advisory Services - Expenses_1001.502 Aerial Acquisition - …" at bounding box center [548, 344] width 266 height 19
click at [397, 377] on link "Specify Payment Details" at bounding box center [362, 380] width 86 height 9
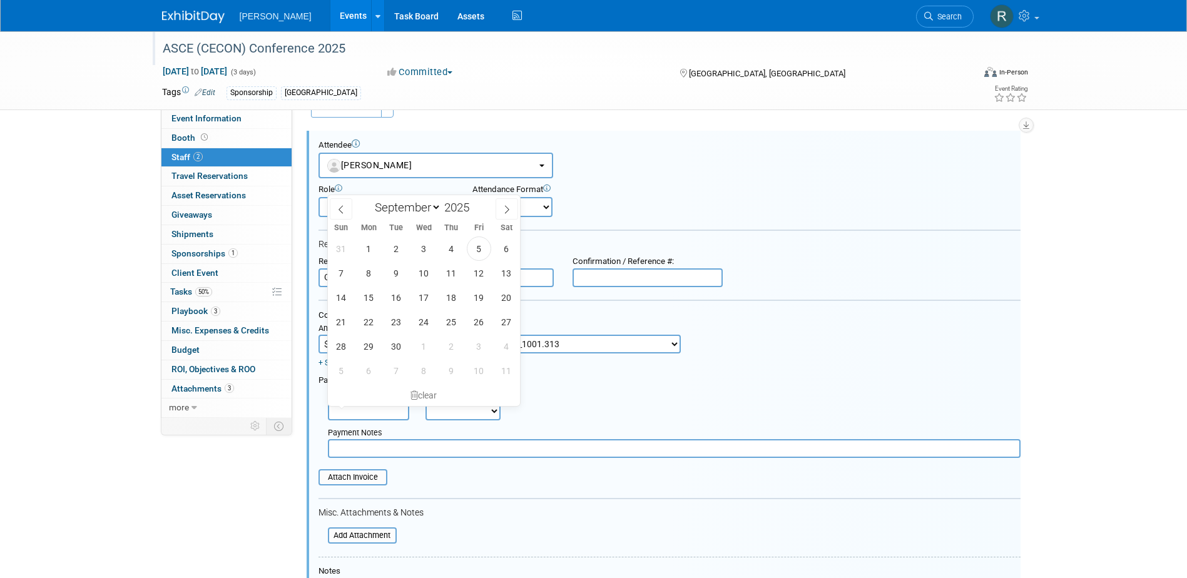
click at [382, 410] on input "text" at bounding box center [368, 411] width 81 height 19
click at [478, 251] on span "5" at bounding box center [479, 249] width 24 height 24
type input "Sep 5, 2025"
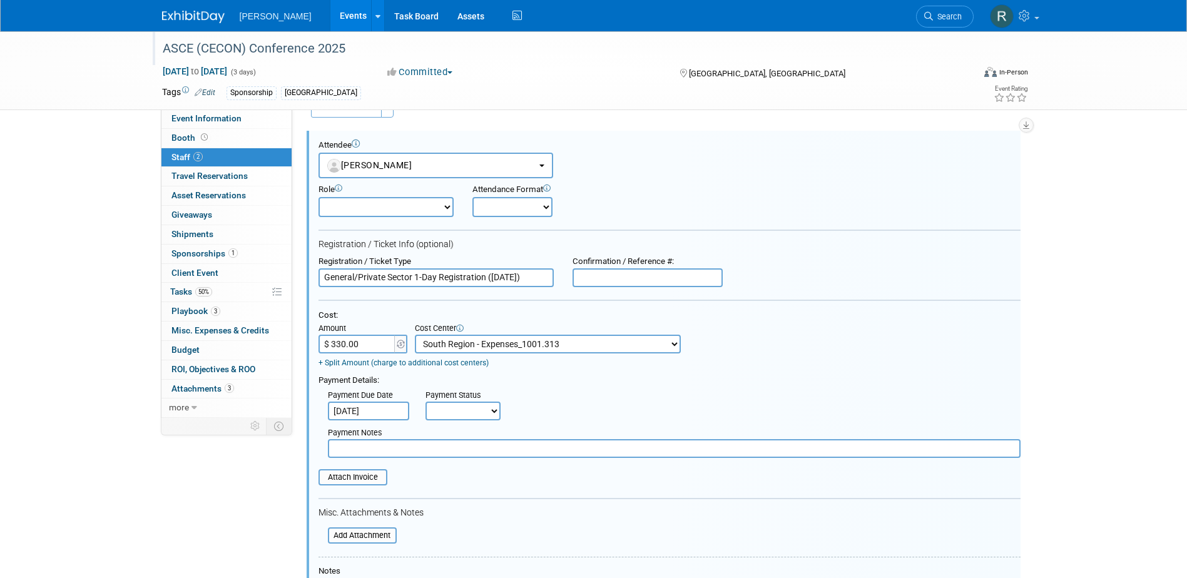
click at [445, 406] on select "Not Paid Yet Partially Paid Paid in Full" at bounding box center [463, 411] width 75 height 19
select select "1"
click at [426, 403] on select "Not Paid Yet Partially Paid Paid in Full" at bounding box center [463, 411] width 75 height 19
drag, startPoint x: 454, startPoint y: 453, endPoint x: 456, endPoint y: 445, distance: 7.7
click at [455, 453] on input "text" at bounding box center [674, 448] width 693 height 19
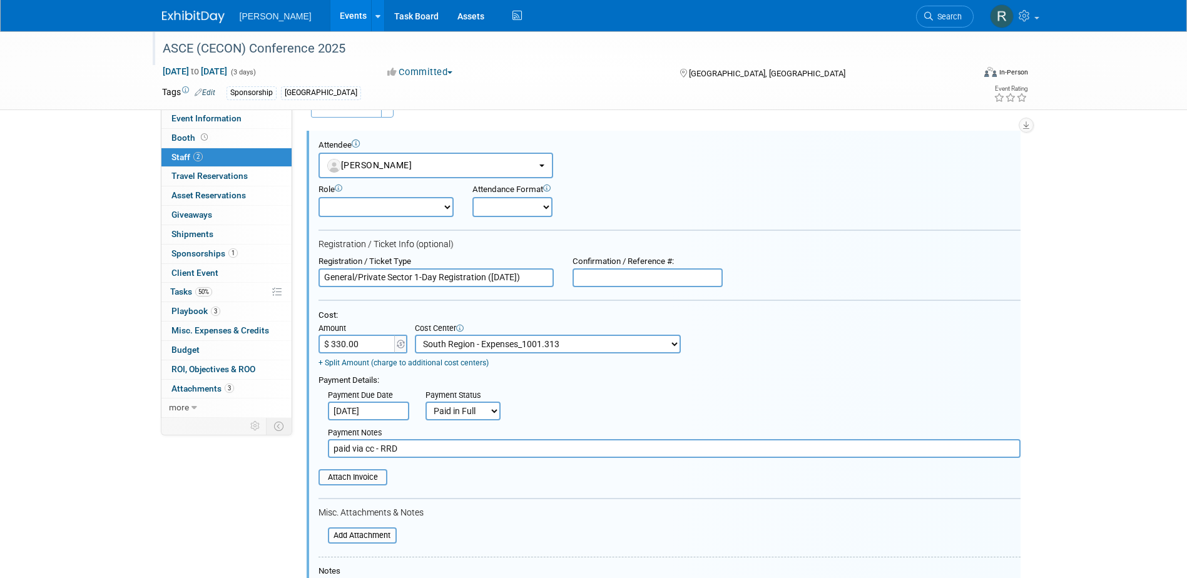
type input "paid via cc - RRD"
click at [708, 284] on input "text" at bounding box center [648, 278] width 150 height 19
paste input "6328887592014162045"
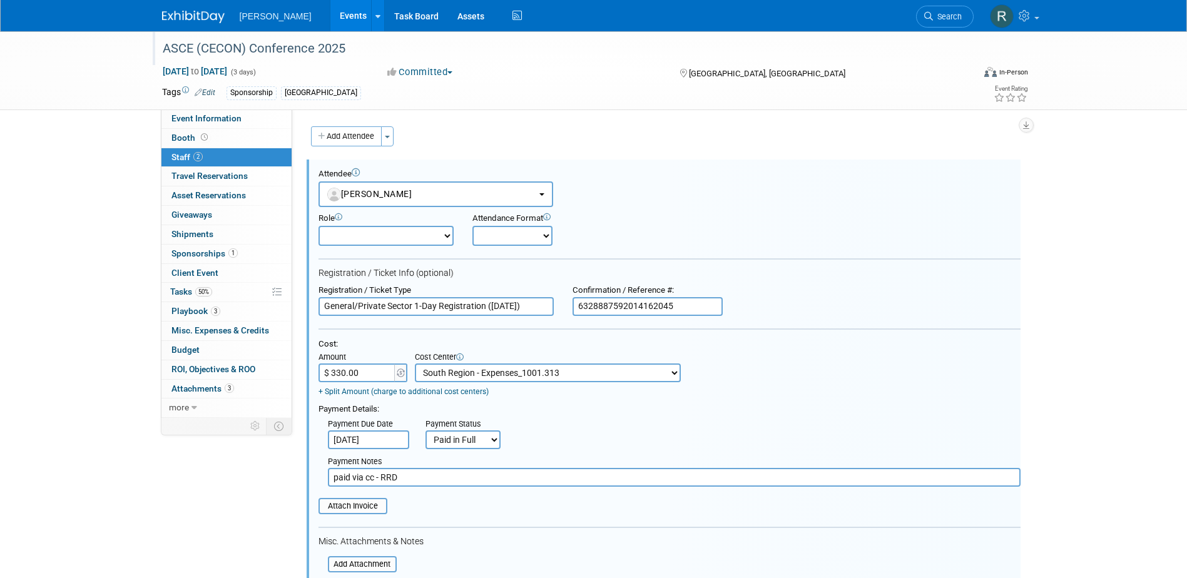
type input "6328887592014162045"
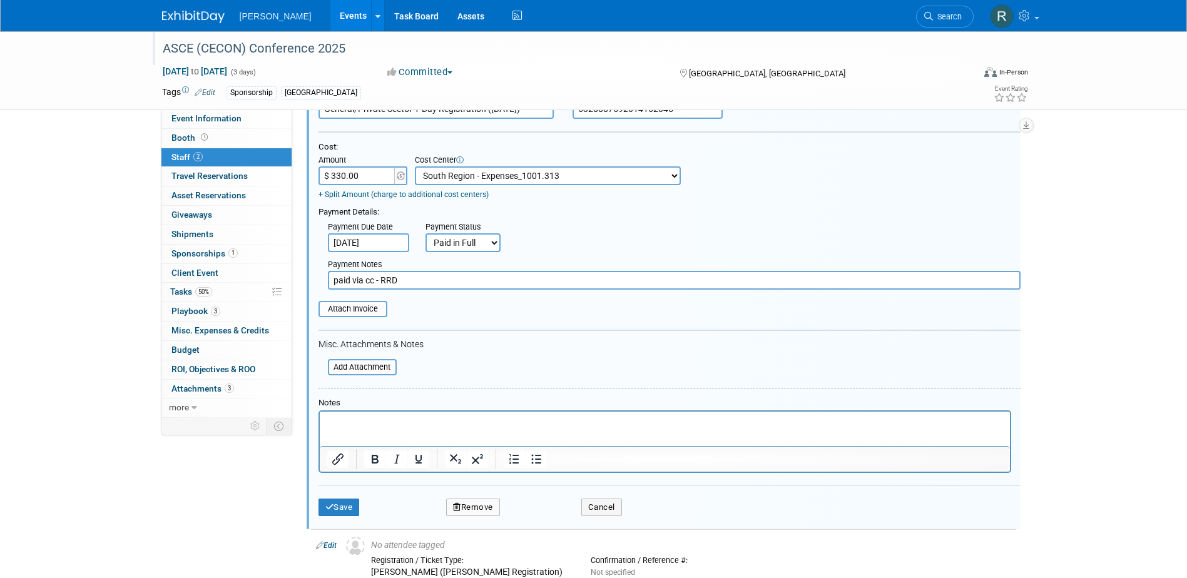
scroll to position [250, 0]
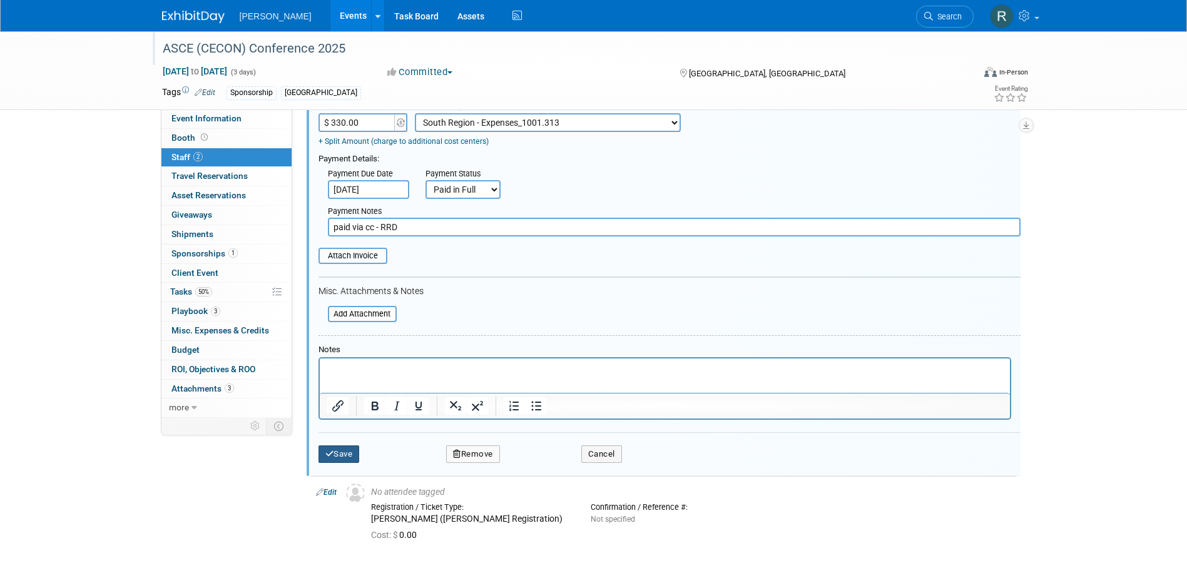
click at [344, 459] on button "Save" at bounding box center [339, 455] width 41 height 18
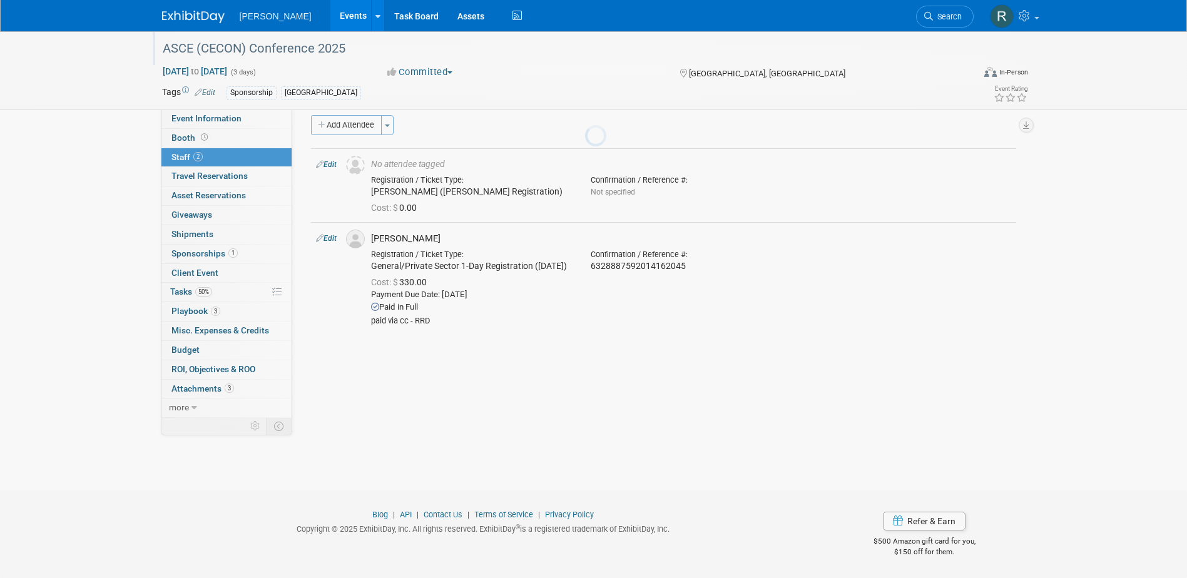
scroll to position [11, 0]
click at [334, 166] on link "Edit" at bounding box center [326, 164] width 21 height 9
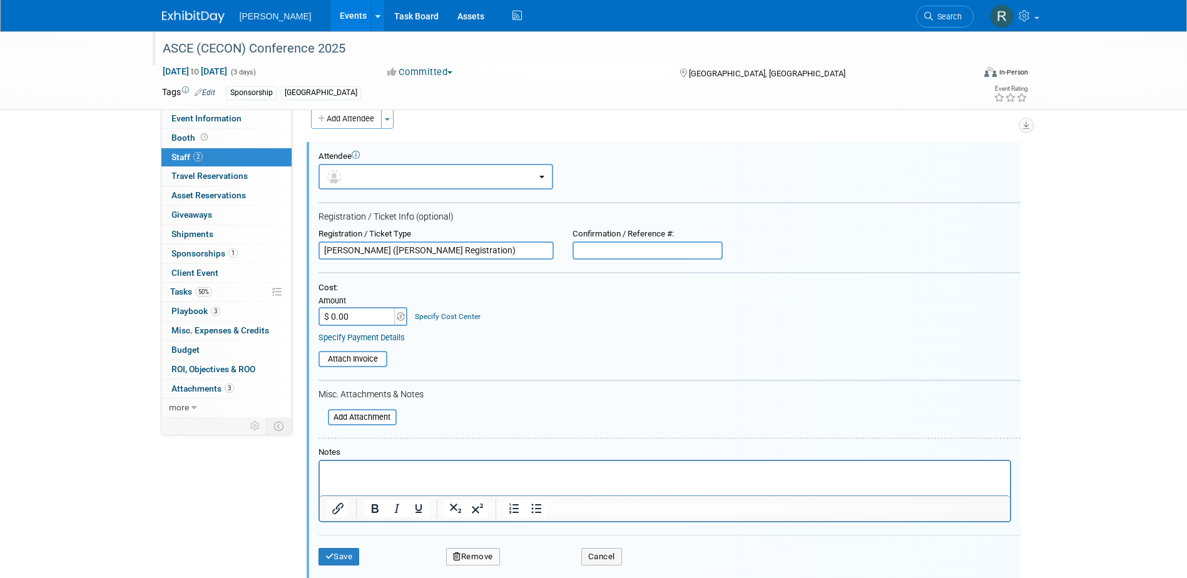
scroll to position [0, 0]
click at [388, 190] on form "Attendee <img src="https://www.exhibitday.com/Images/Unassigned-User-Icon.png" …" at bounding box center [670, 363] width 702 height 424
click at [383, 179] on button "button" at bounding box center [436, 177] width 235 height 26
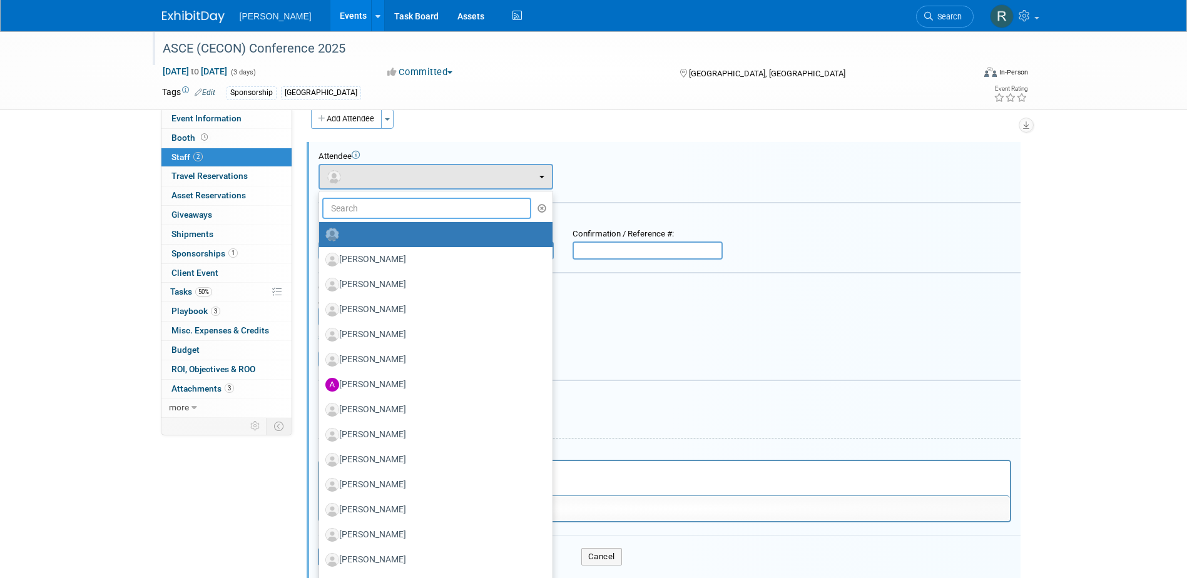
click at [383, 206] on input "text" at bounding box center [427, 208] width 210 height 21
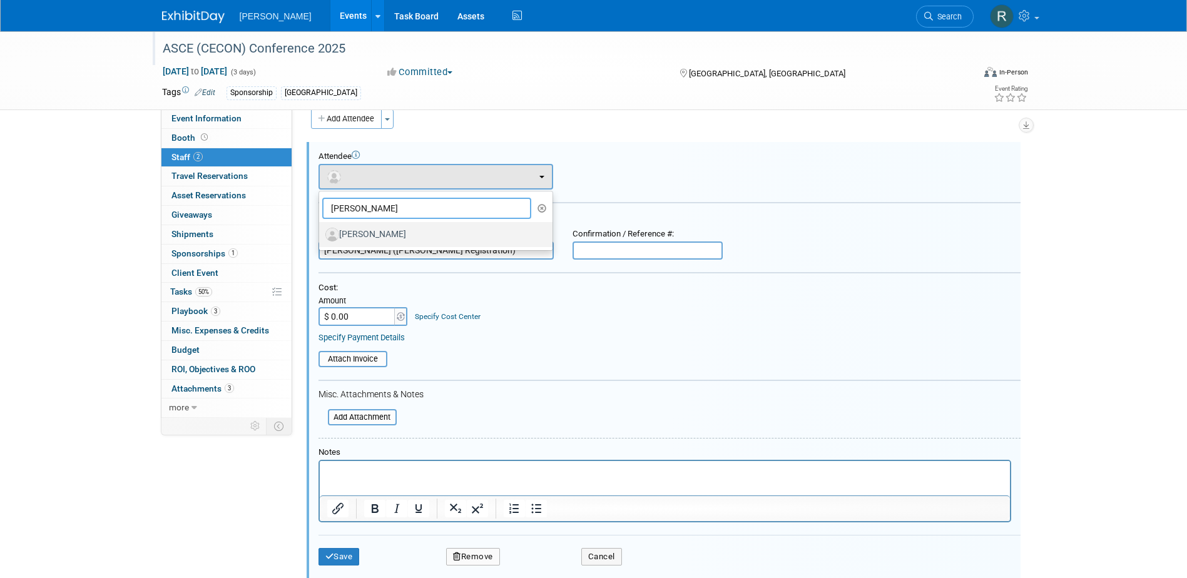
type input "[PERSON_NAME]"
click at [375, 233] on label "[PERSON_NAME]" at bounding box center [432, 235] width 215 height 20
click at [321, 233] on input "[PERSON_NAME]" at bounding box center [317, 233] width 8 height 8
select select "2fbe892d-2c8a-4c0a-8939-f55ff6507f5f"
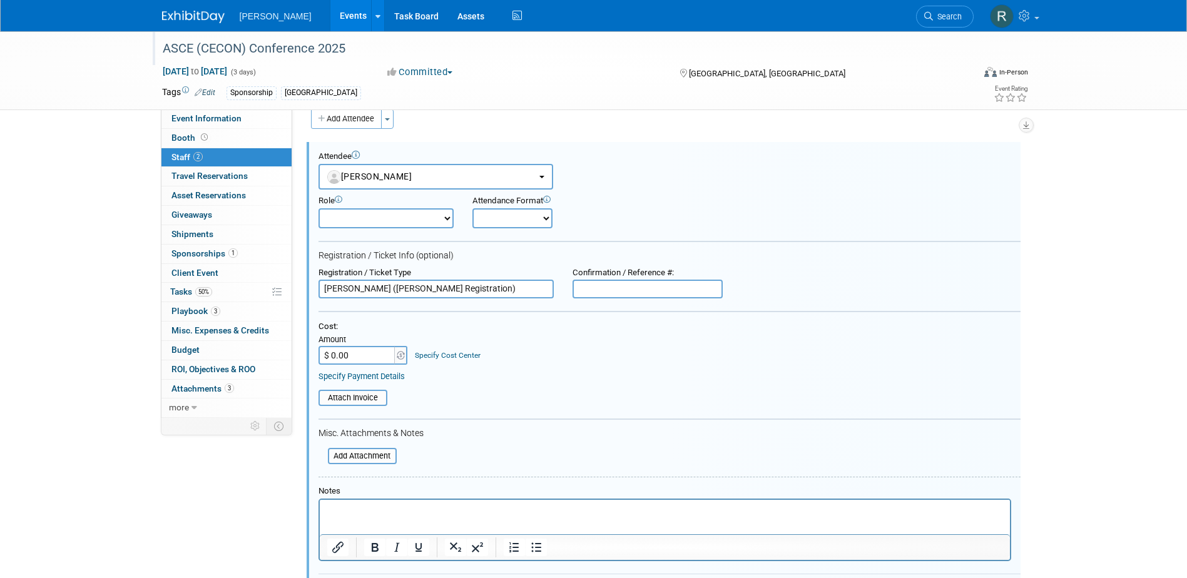
drag, startPoint x: 462, startPoint y: 289, endPoint x: 310, endPoint y: 289, distance: 151.5
click at [310, 289] on div "Registration / Ticket Type Andrew White (Tull Registration)" at bounding box center [436, 283] width 254 height 31
click at [520, 292] on input "text" at bounding box center [436, 289] width 235 height 19
type input "General/Private Sector Full Registration"
click at [372, 352] on input "$ 0.00" at bounding box center [358, 355] width 78 height 19
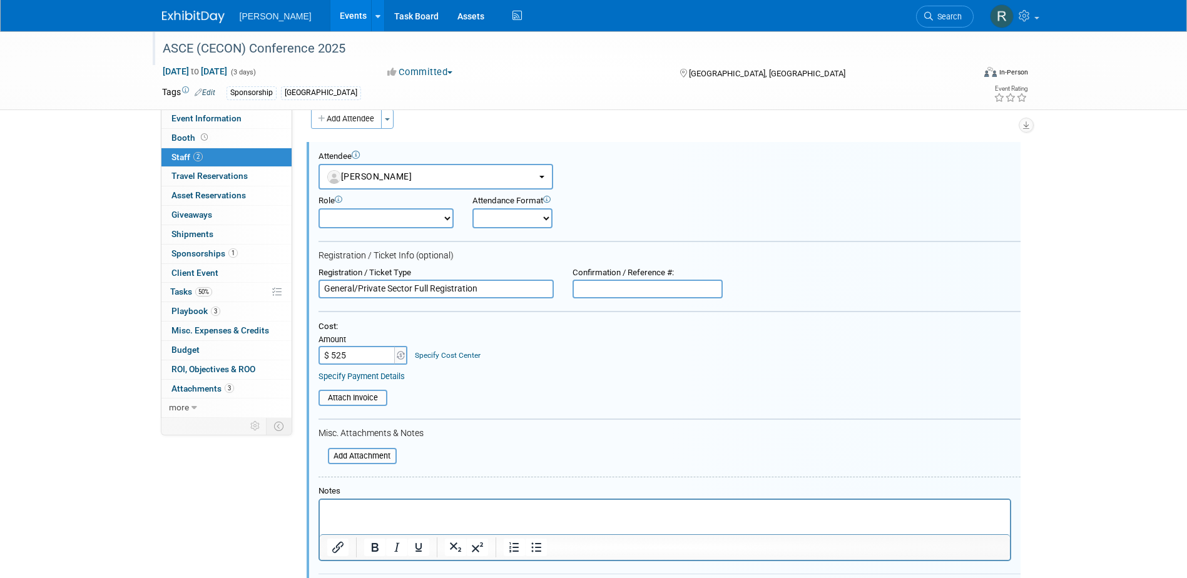
type input "$ 525.00"
click at [451, 352] on link "Specify Cost Center" at bounding box center [448, 355] width 66 height 9
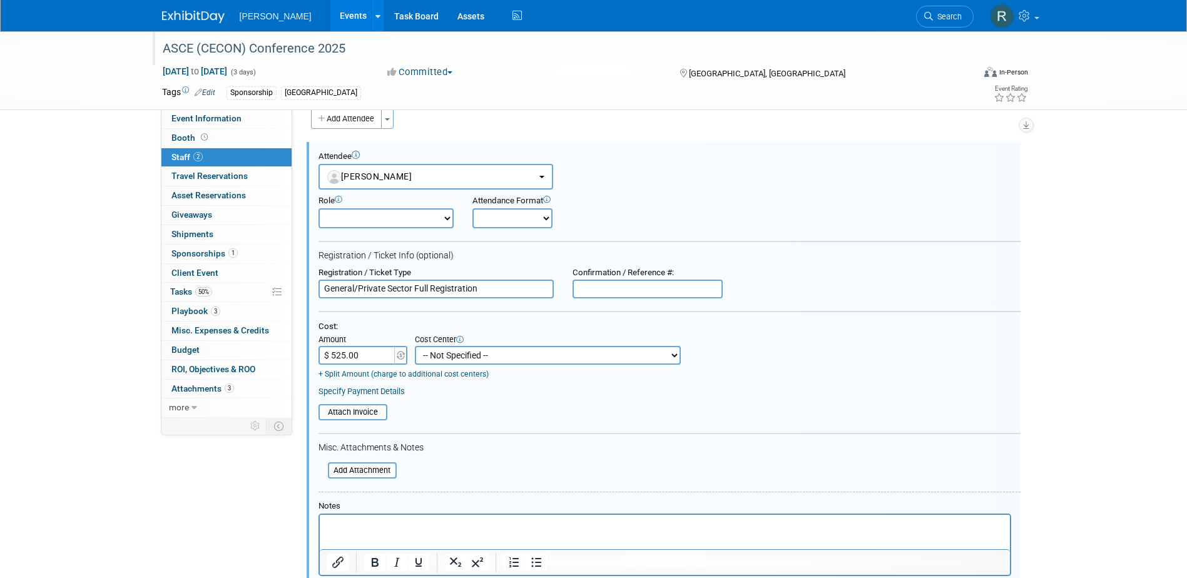
drag, startPoint x: 449, startPoint y: 354, endPoint x: 455, endPoint y: 347, distance: 8.9
click at [449, 354] on select "-- Not Specified -- Advisory Services - Expenses_1001.502 Aerial Acquisition - …" at bounding box center [548, 355] width 266 height 19
select select "18966244"
click at [415, 347] on select "-- Not Specified -- Advisory Services - Expenses_1001.502 Aerial Acquisition - …" at bounding box center [548, 355] width 266 height 19
click at [384, 396] on link "Specify Payment Details" at bounding box center [362, 391] width 86 height 9
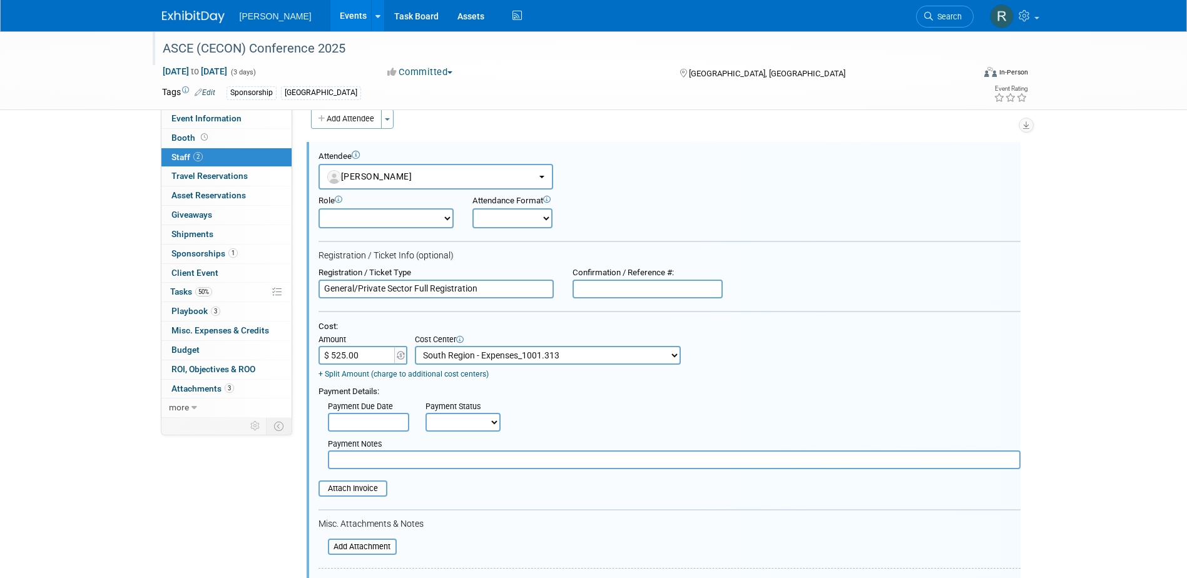
click at [387, 421] on input "text" at bounding box center [368, 422] width 81 height 19
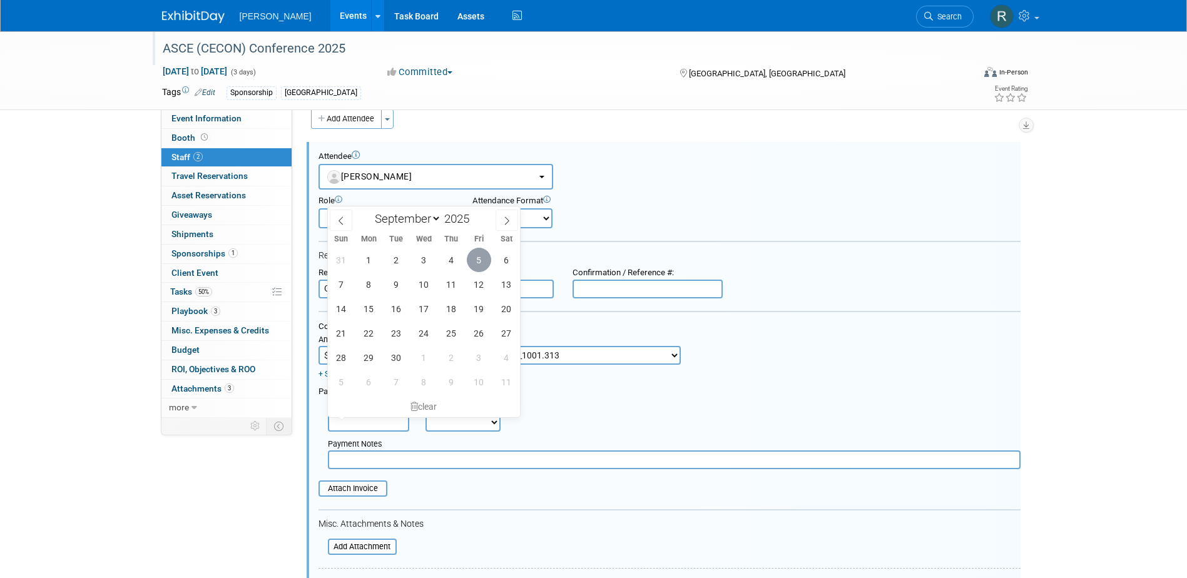
drag, startPoint x: 485, startPoint y: 260, endPoint x: 476, endPoint y: 288, distance: 29.7
click at [483, 267] on span "5" at bounding box center [479, 260] width 24 height 24
type input "Sep 5, 2025"
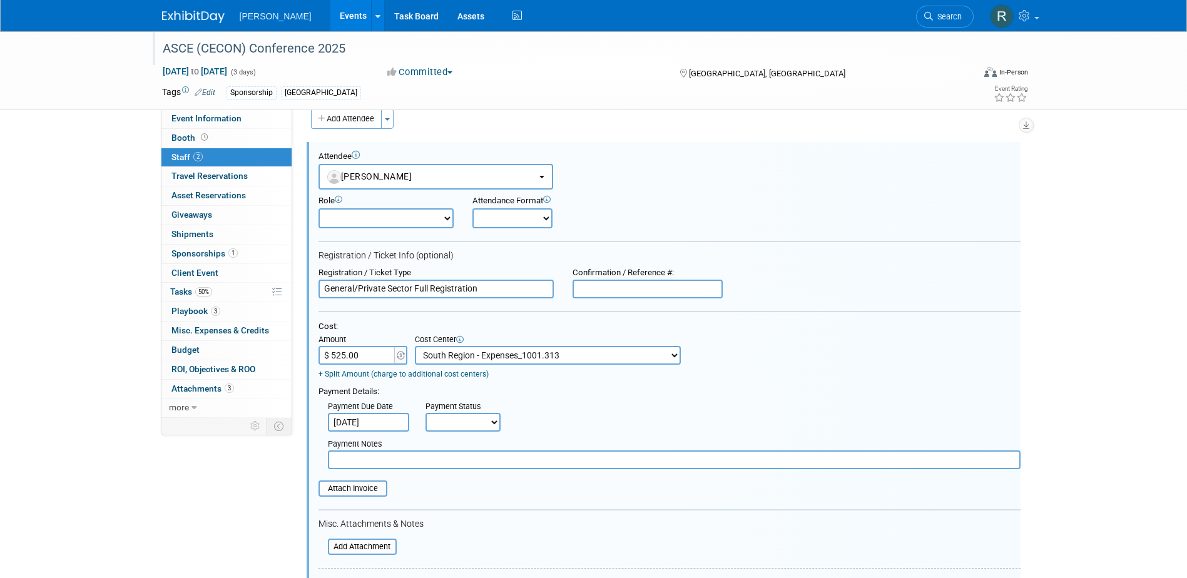
click at [446, 424] on select "Not Paid Yet Partially Paid Paid in Full" at bounding box center [463, 422] width 75 height 19
select select "1"
click at [426, 414] on select "Not Paid Yet Partially Paid Paid in Full" at bounding box center [463, 422] width 75 height 19
click at [451, 473] on div "Cost: Amount $ 525.00 Specify Cost Center Cost Center -- Not Specified -- Advis…" at bounding box center [670, 397] width 702 height 151
click at [449, 464] on input "text" at bounding box center [674, 460] width 693 height 19
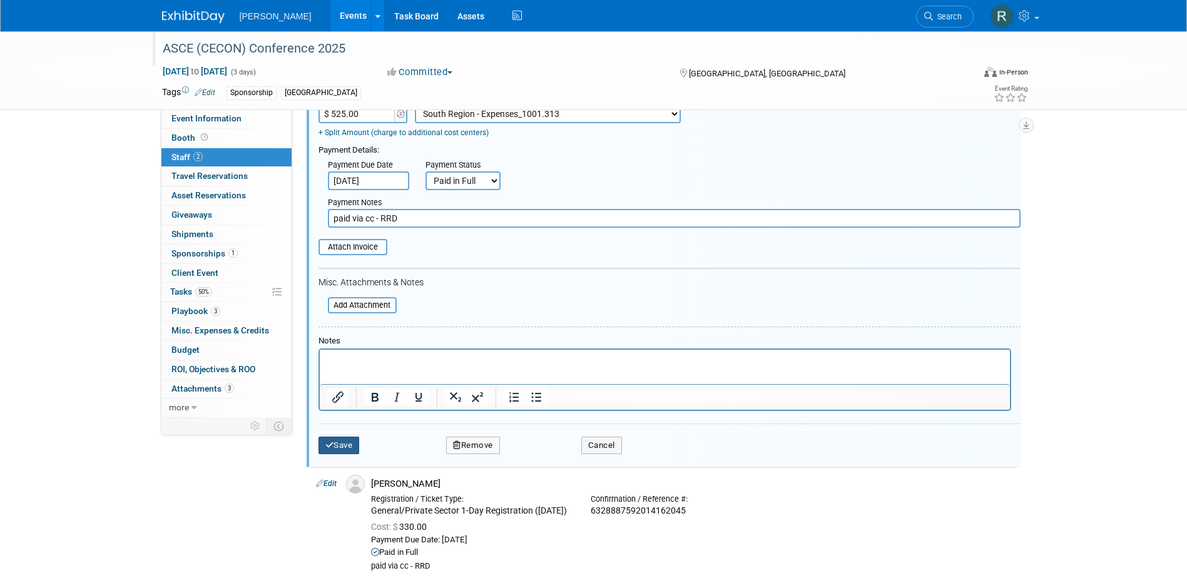
scroll to position [268, 0]
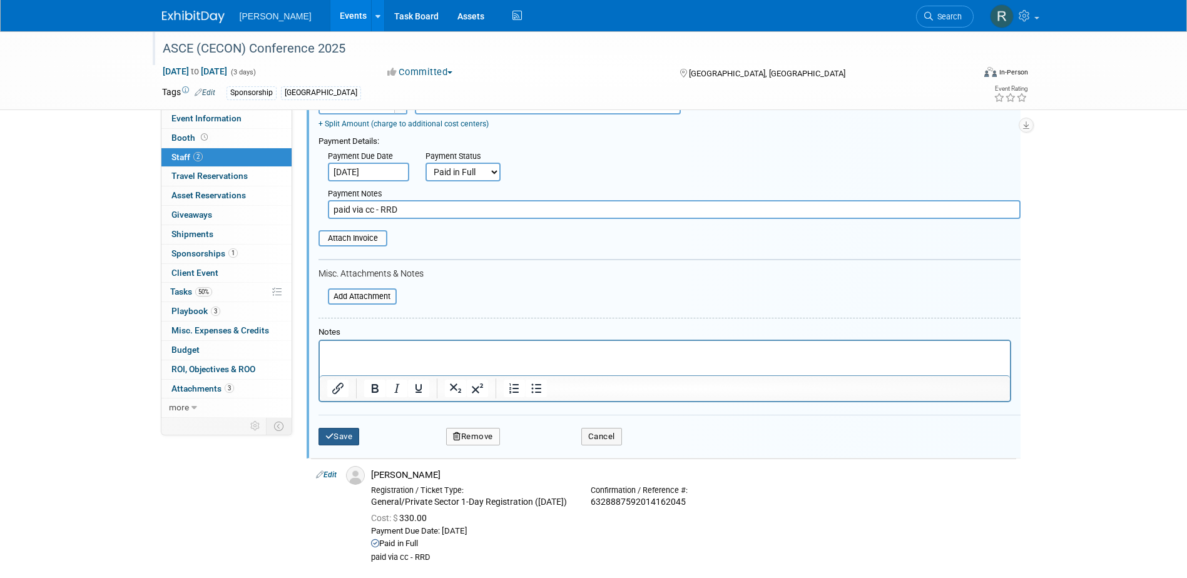
type input "paid via cc - RRD"
click at [347, 438] on button "Save" at bounding box center [339, 437] width 41 height 18
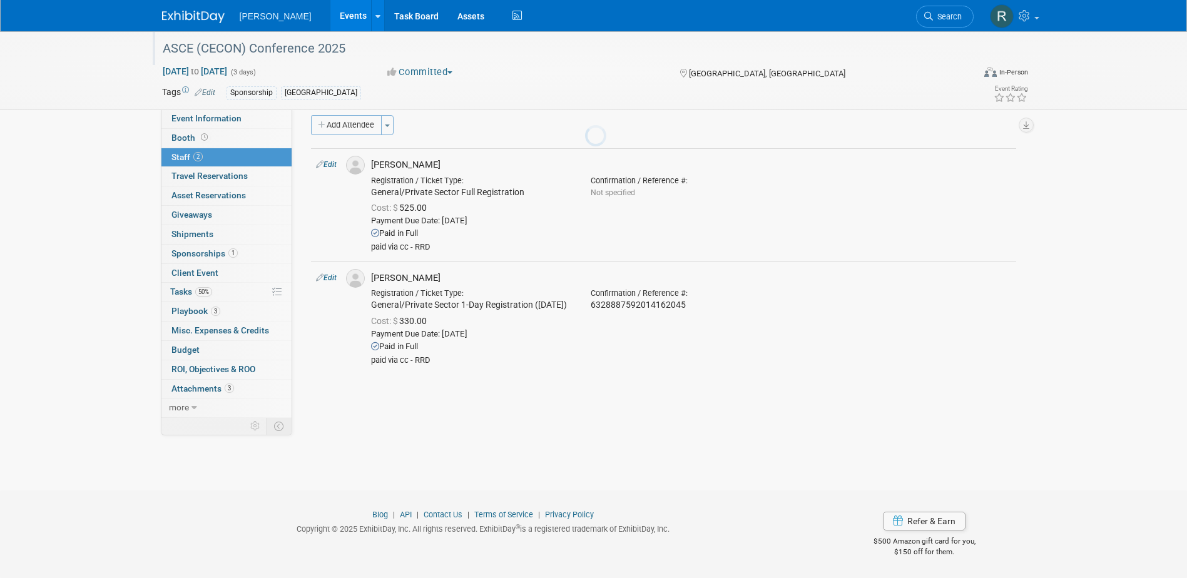
scroll to position [11, 0]
drag, startPoint x: 333, startPoint y: 165, endPoint x: 347, endPoint y: 167, distance: 14.0
click at [333, 165] on link "Edit" at bounding box center [326, 164] width 21 height 9
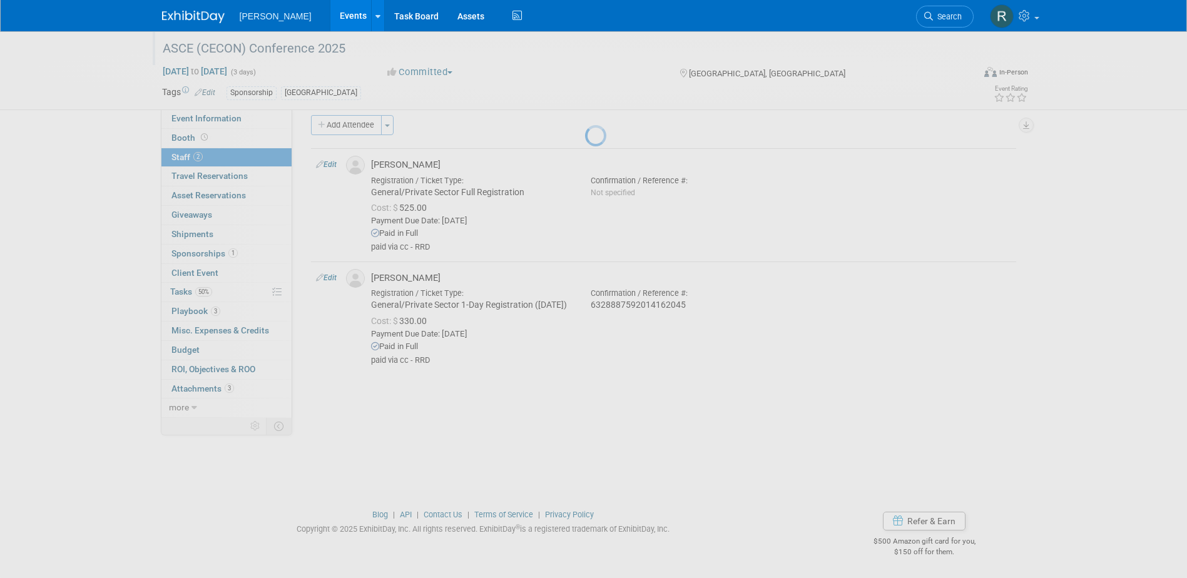
select select "2fbe892d-2c8a-4c0a-8939-f55ff6507f5f"
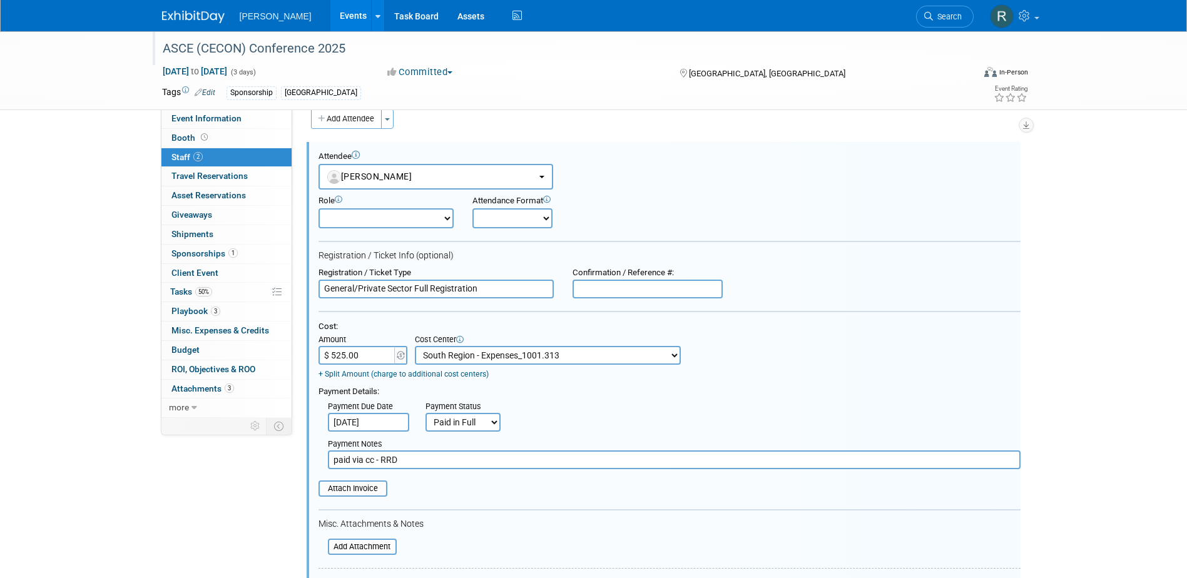
scroll to position [0, 0]
click at [684, 292] on input "text" at bounding box center [648, 289] width 150 height 19
paste input "6328889512011075466"
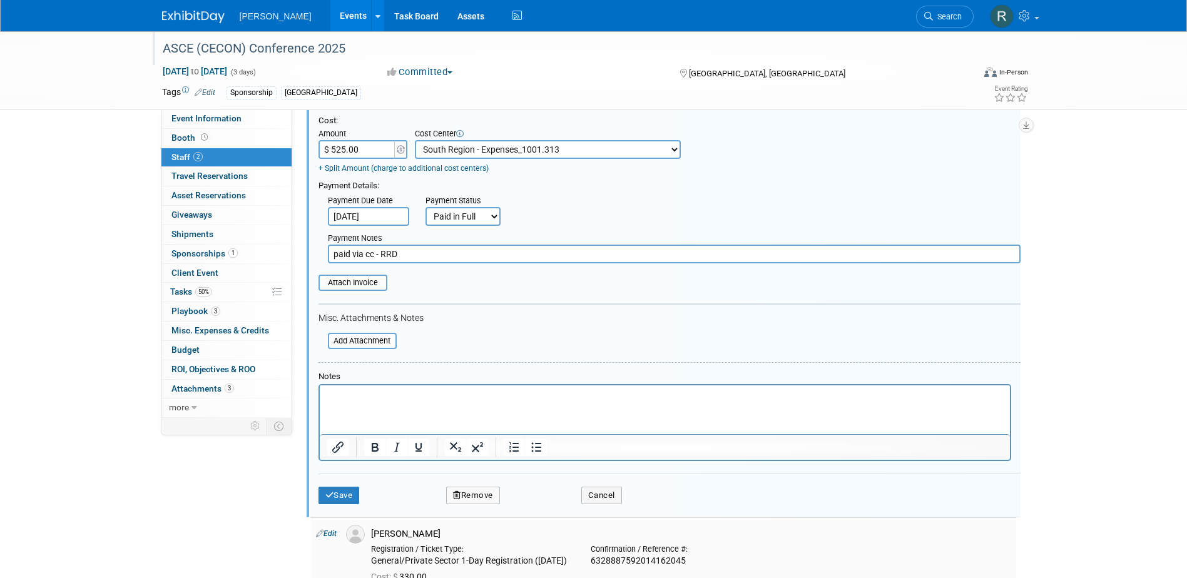
scroll to position [330, 0]
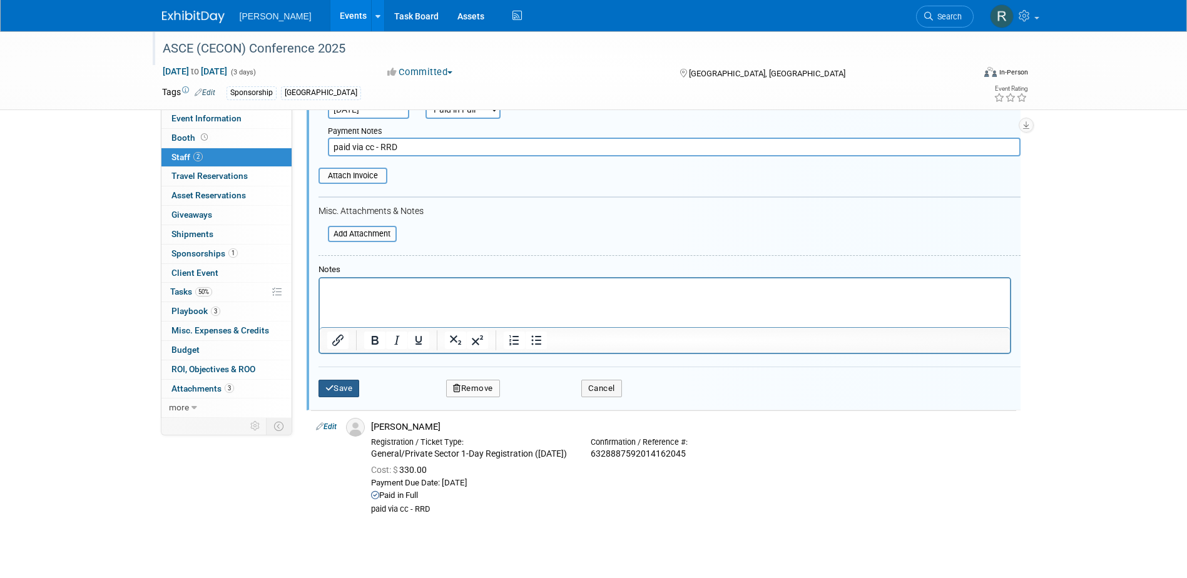
type input "6328889512011075466"
click at [337, 389] on button "Save" at bounding box center [339, 389] width 41 height 18
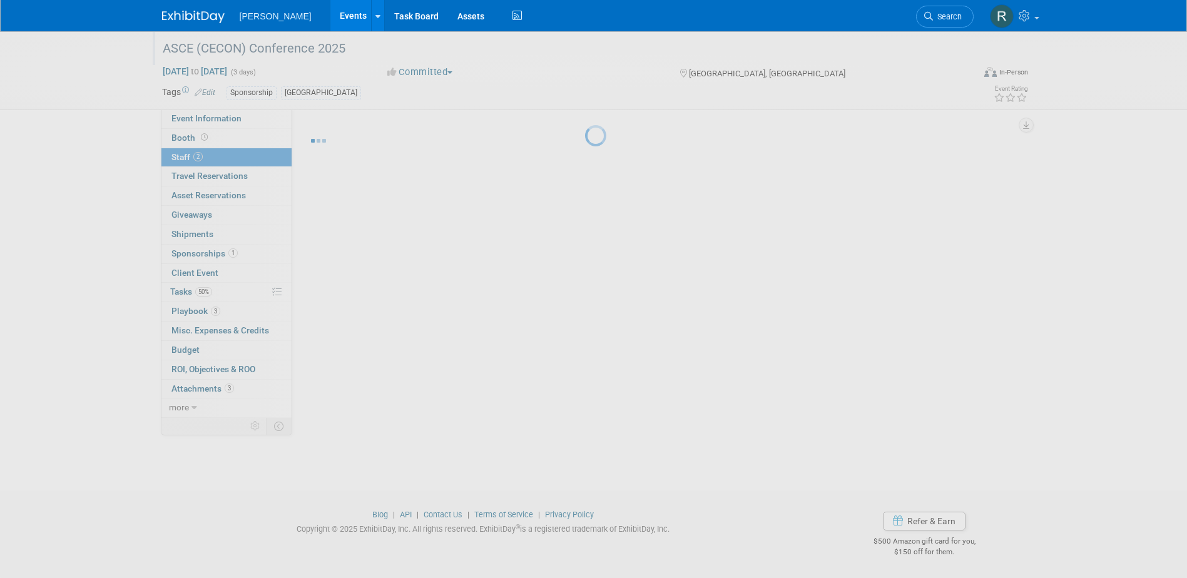
scroll to position [11, 0]
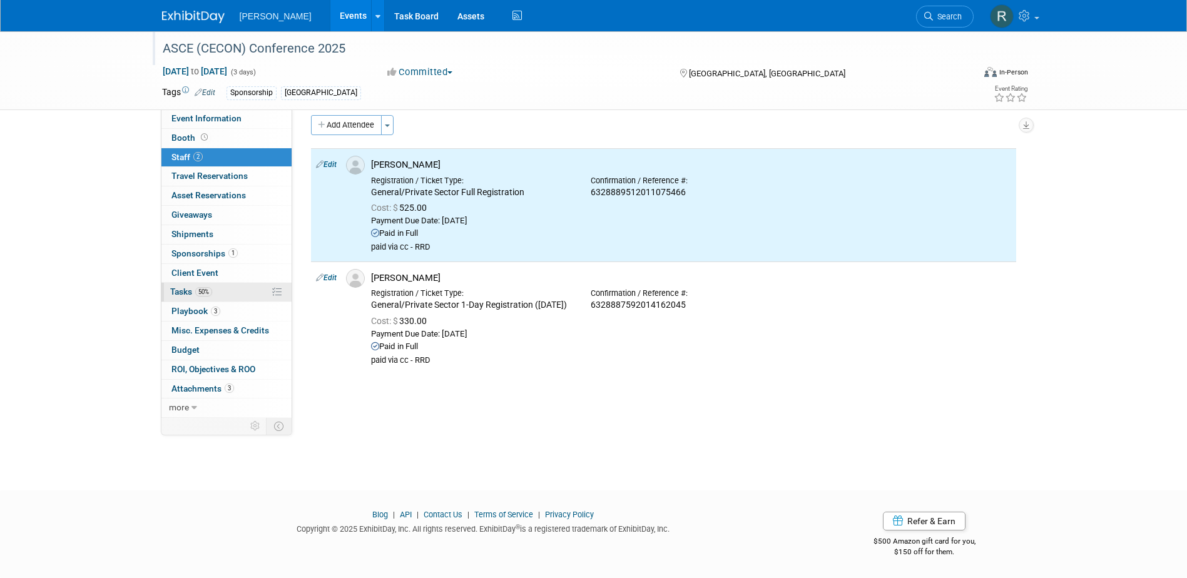
click at [177, 291] on span "Tasks 50%" at bounding box center [191, 292] width 42 height 10
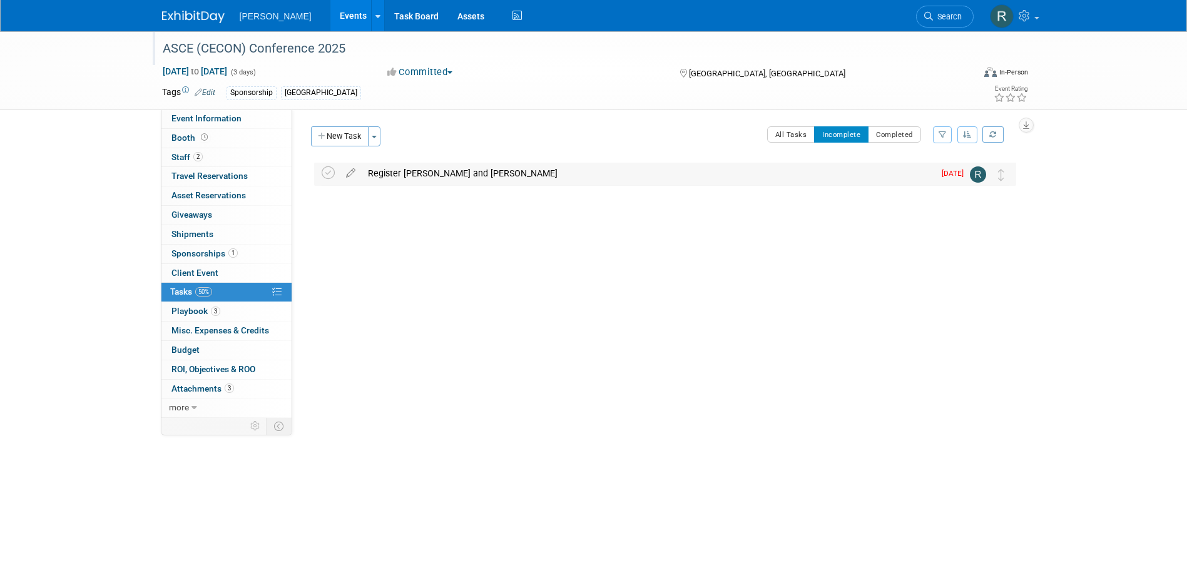
click at [399, 176] on div "Register [PERSON_NAME] and [PERSON_NAME]" at bounding box center [648, 173] width 573 height 21
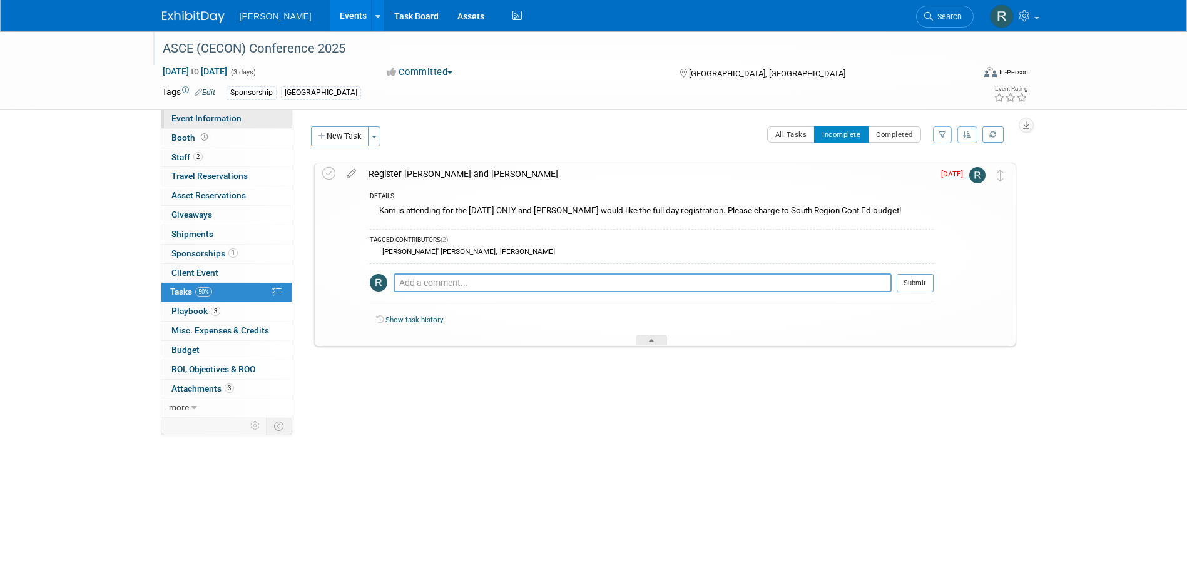
click at [248, 123] on link "Event Information" at bounding box center [226, 119] width 130 height 19
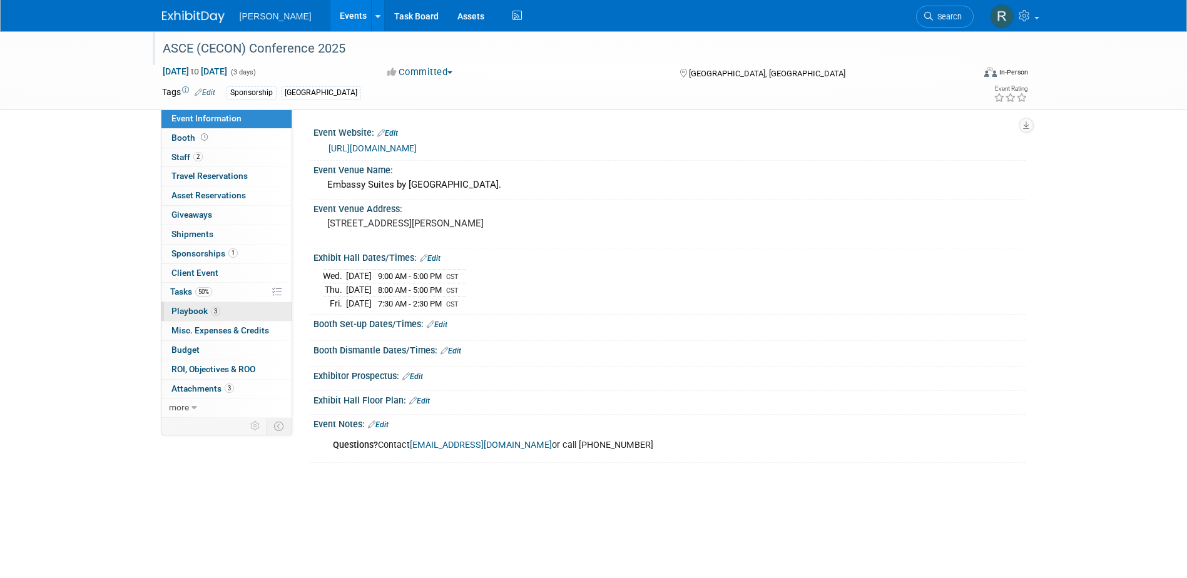
click at [238, 310] on link "3 Playbook 3" at bounding box center [226, 311] width 130 height 19
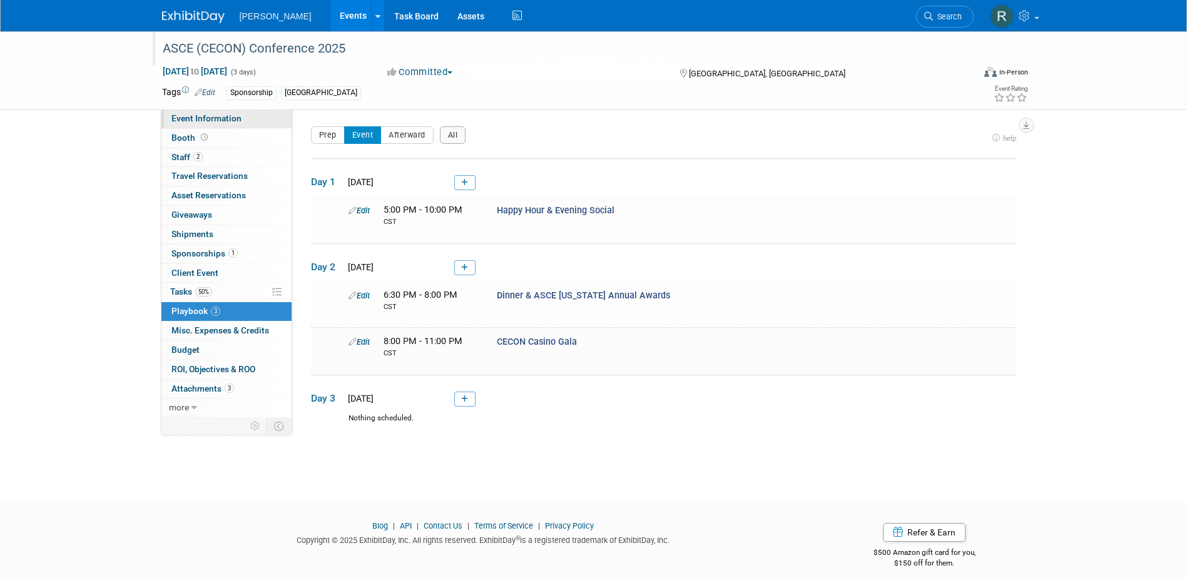
click at [232, 118] on span "Event Information" at bounding box center [207, 118] width 70 height 10
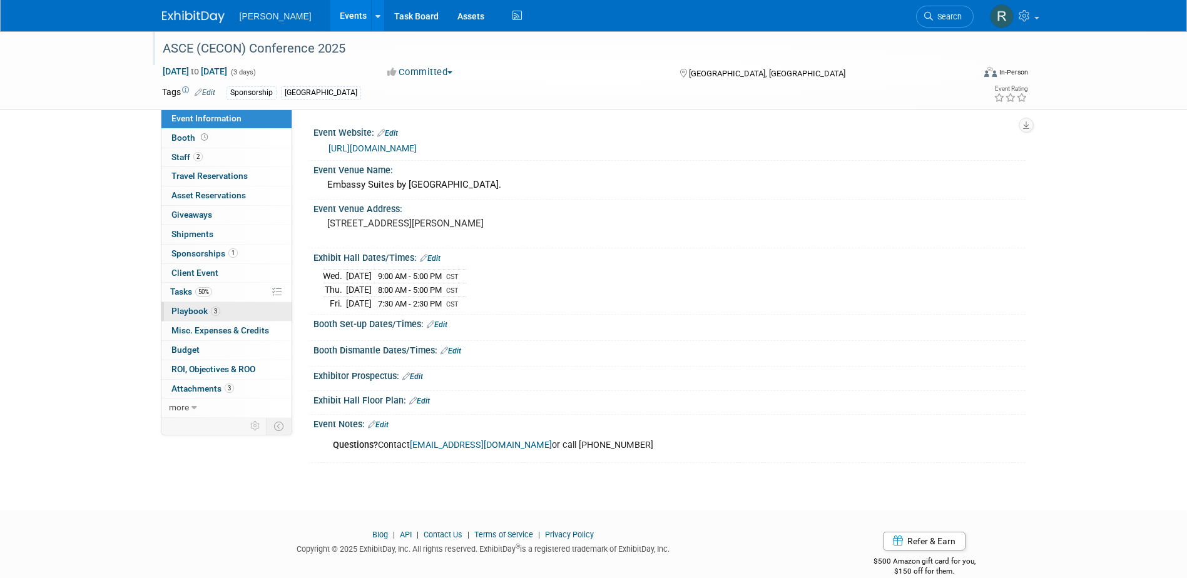
click at [188, 312] on span "Playbook 3" at bounding box center [196, 311] width 49 height 10
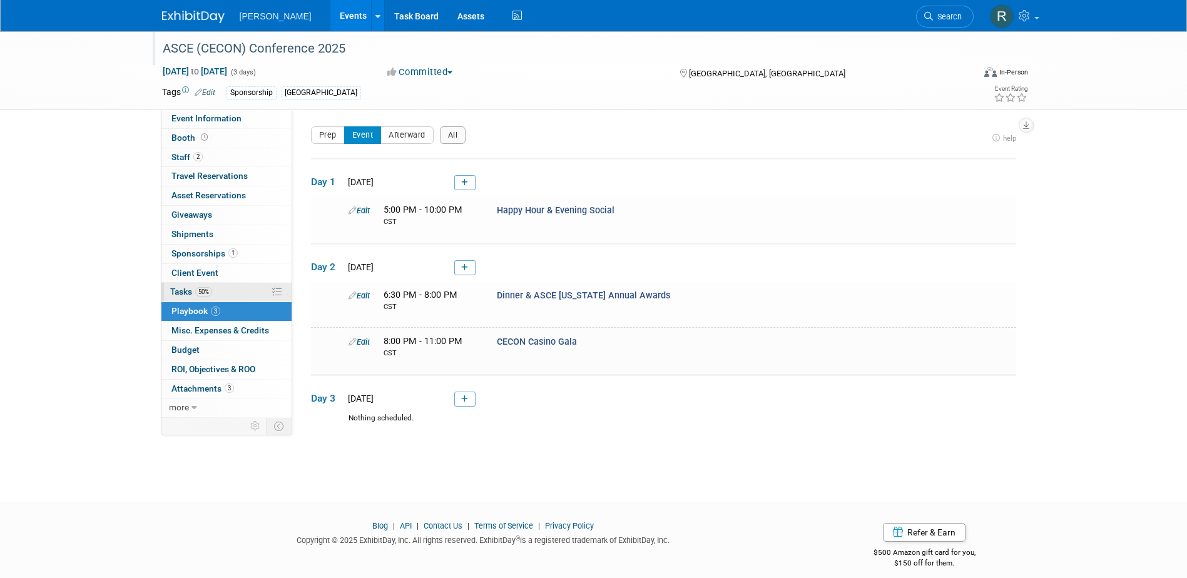
click at [180, 291] on span "Tasks 50%" at bounding box center [191, 292] width 42 height 10
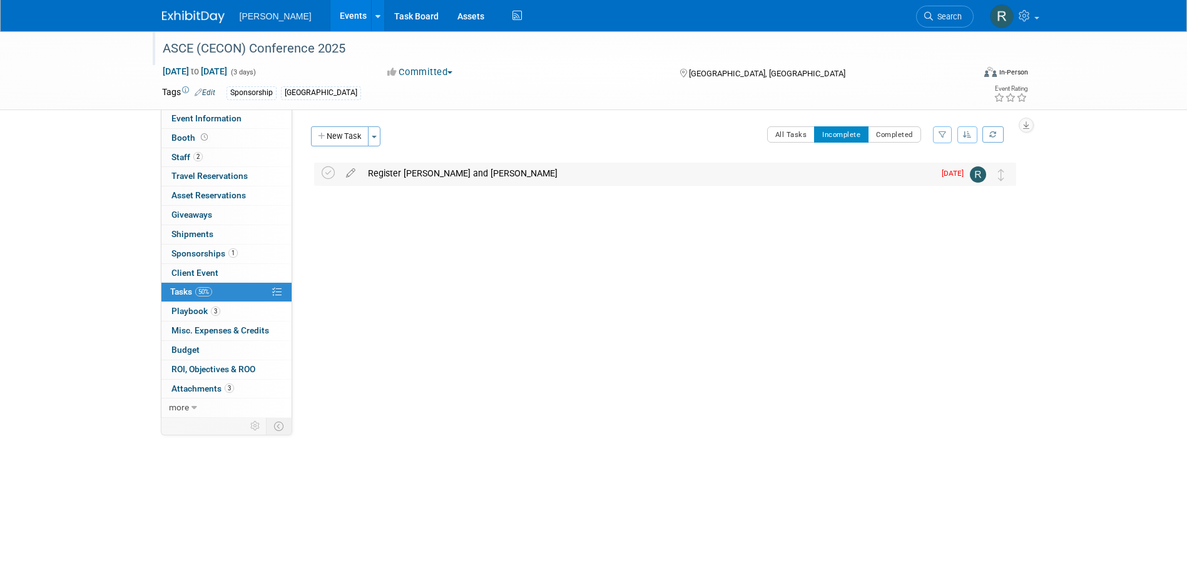
click at [407, 167] on div "Register Kamlesh Khatri and Andrew White" at bounding box center [648, 173] width 573 height 21
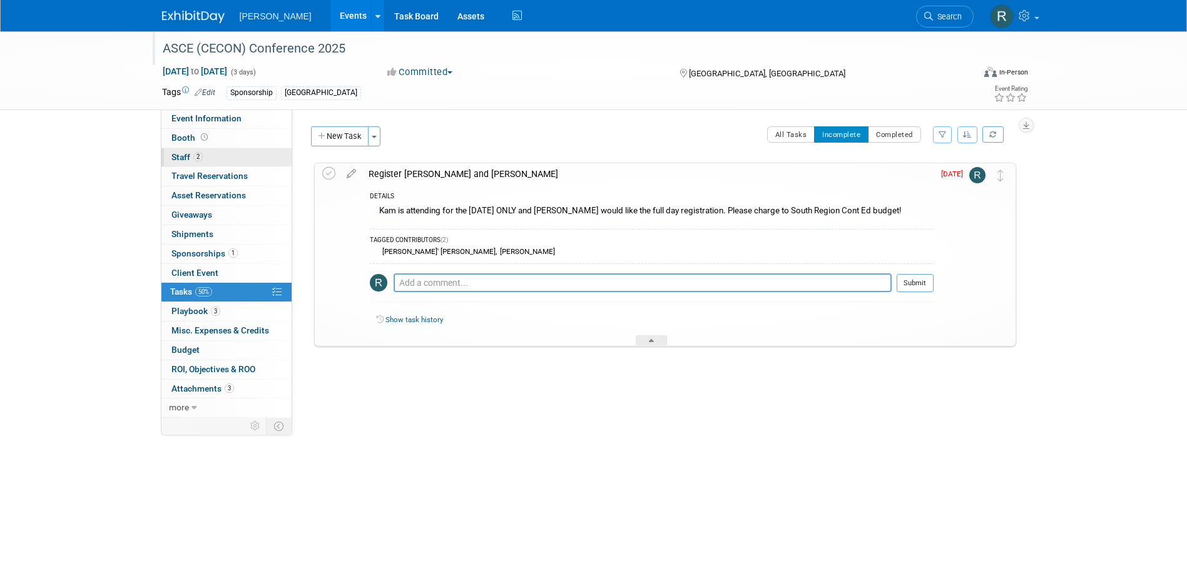
click at [187, 160] on span "Staff 2" at bounding box center [187, 157] width 31 height 10
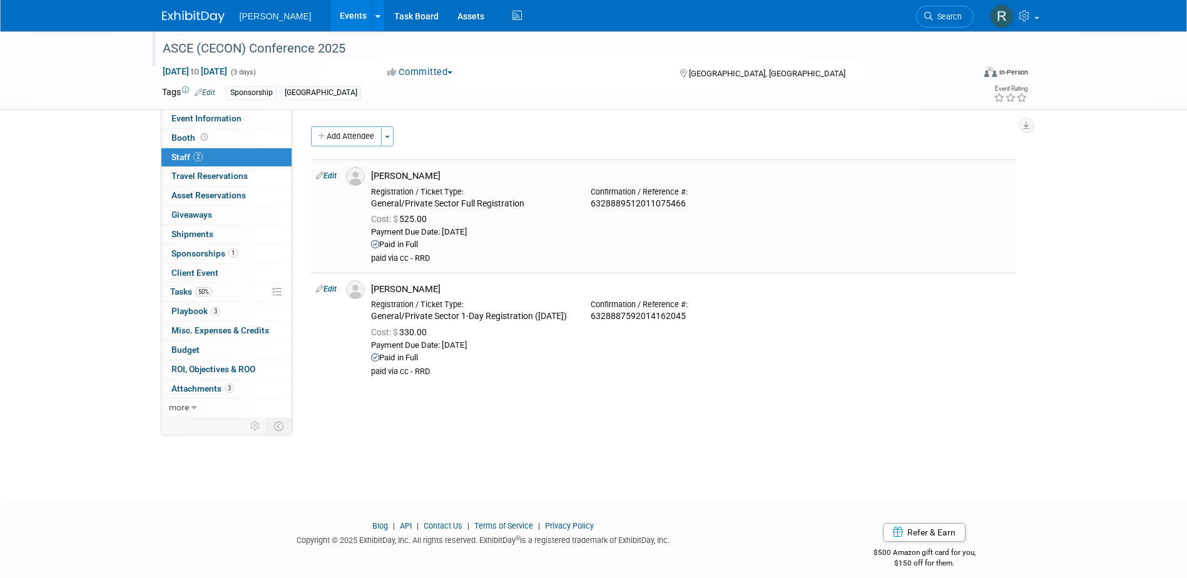
click at [331, 176] on link "Edit" at bounding box center [326, 176] width 21 height 9
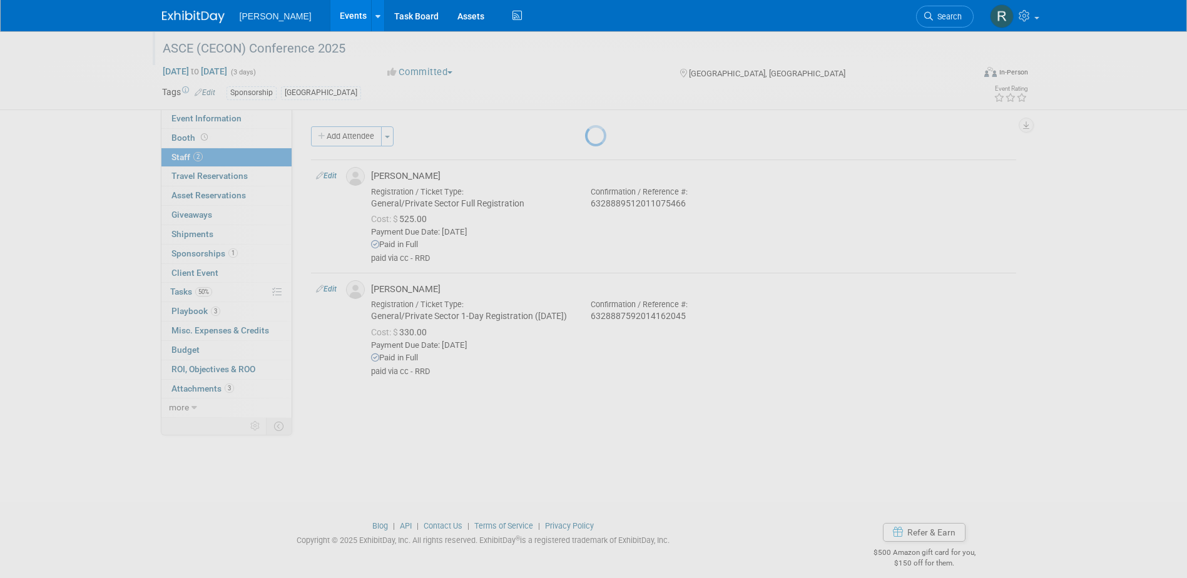
select select "2fbe892d-2c8a-4c0a-8939-f55ff6507f5f"
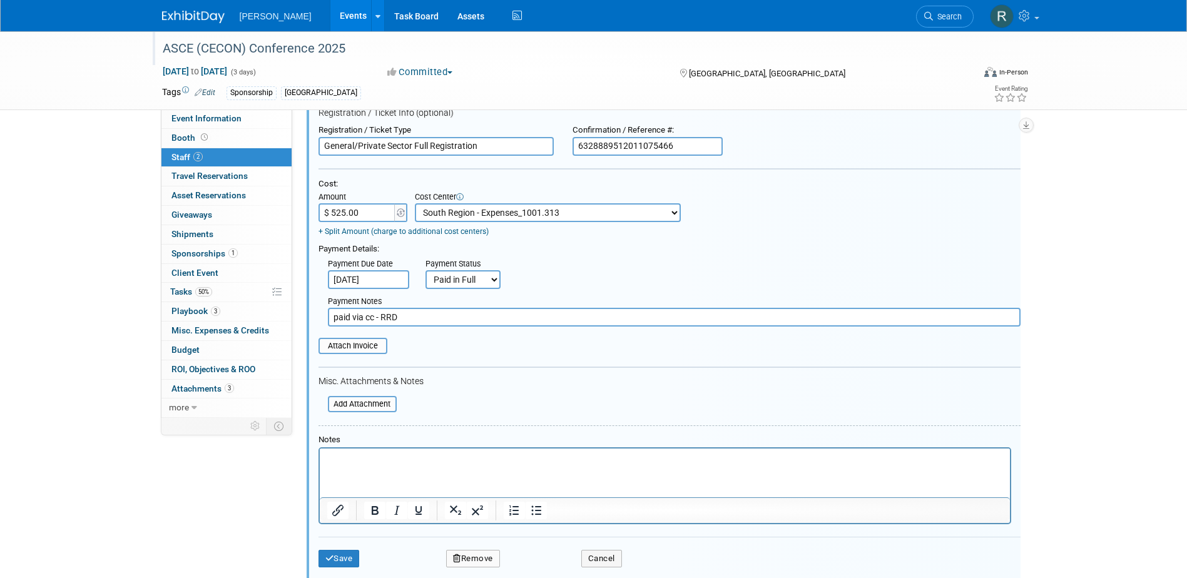
scroll to position [268, 0]
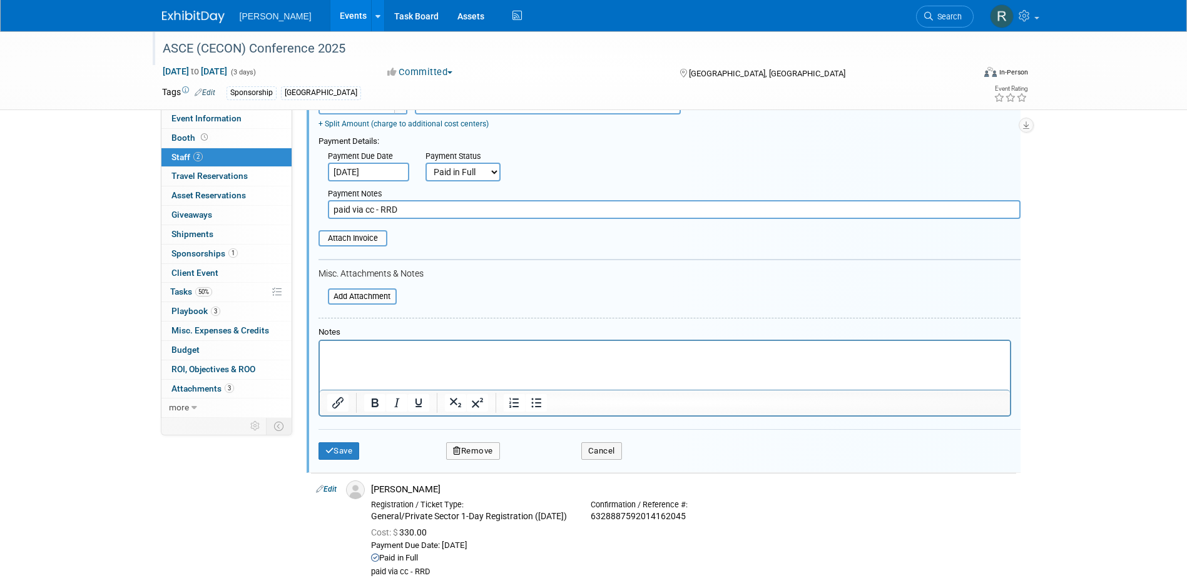
click at [340, 357] on p "Rich Text Area. Press ALT-0 for help." at bounding box center [665, 352] width 676 height 13
click at [337, 452] on button "Save" at bounding box center [339, 452] width 41 height 18
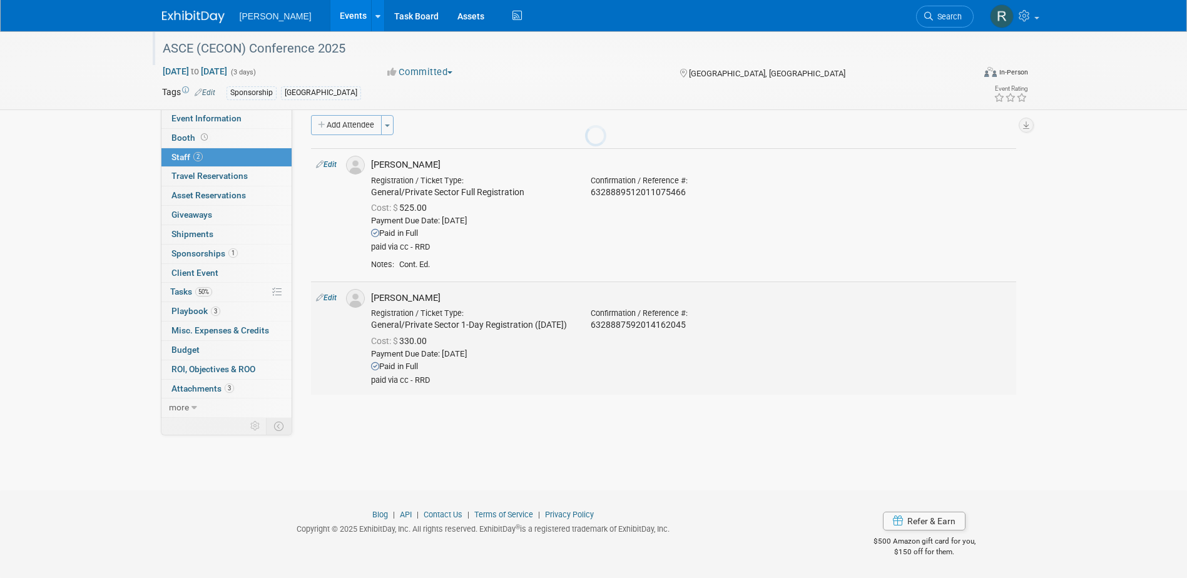
scroll to position [11, 0]
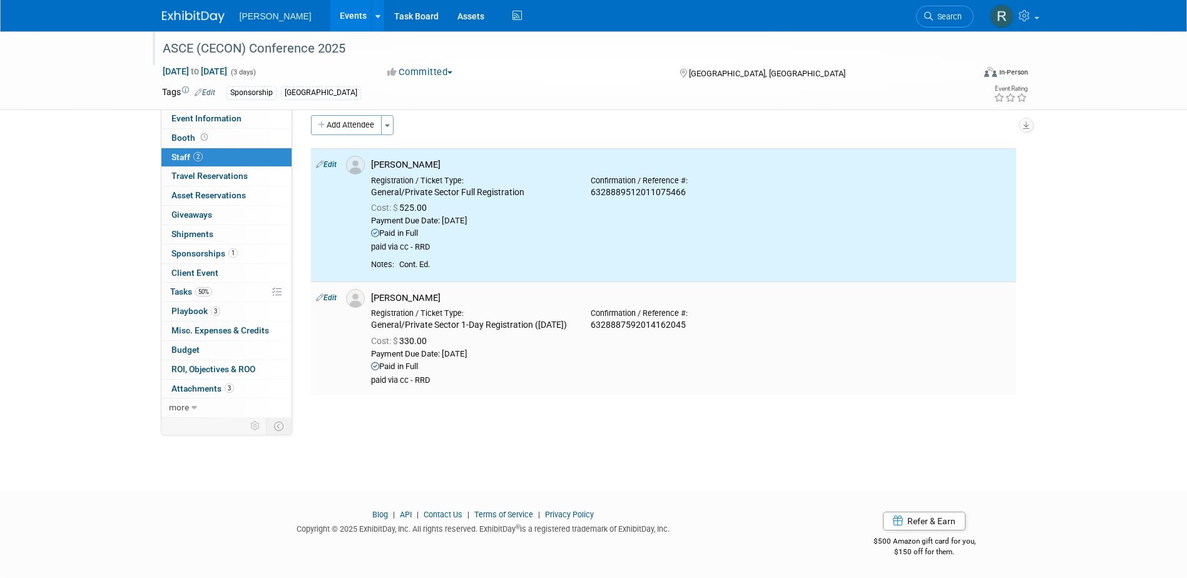
click at [332, 302] on link "Edit" at bounding box center [326, 298] width 21 height 9
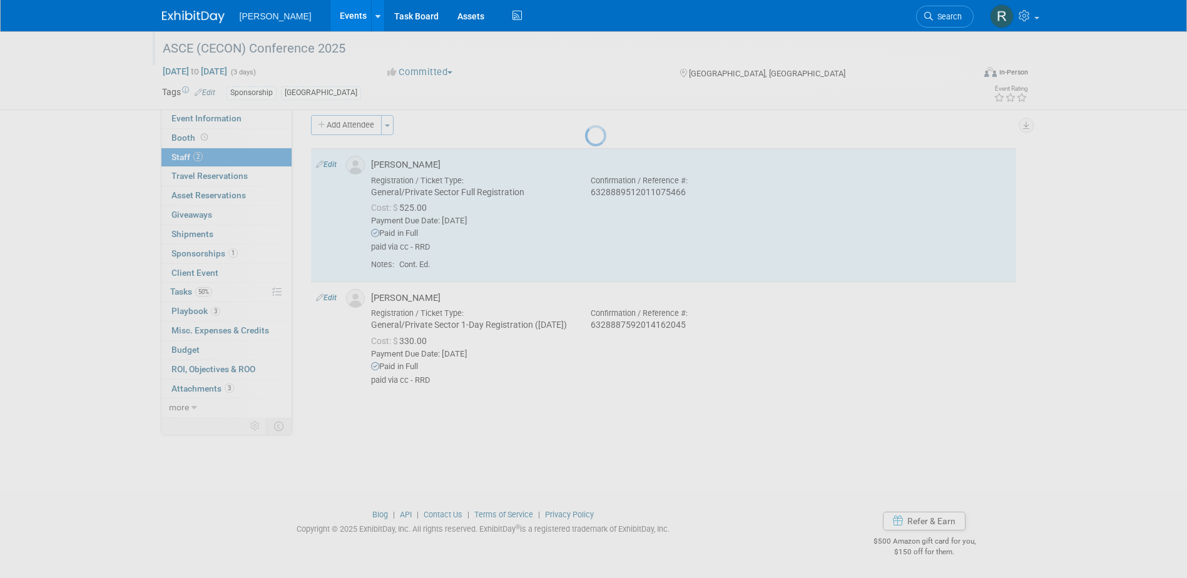
select select "dfad176b-9f80-4ea5-9c59-27ece85dcc54"
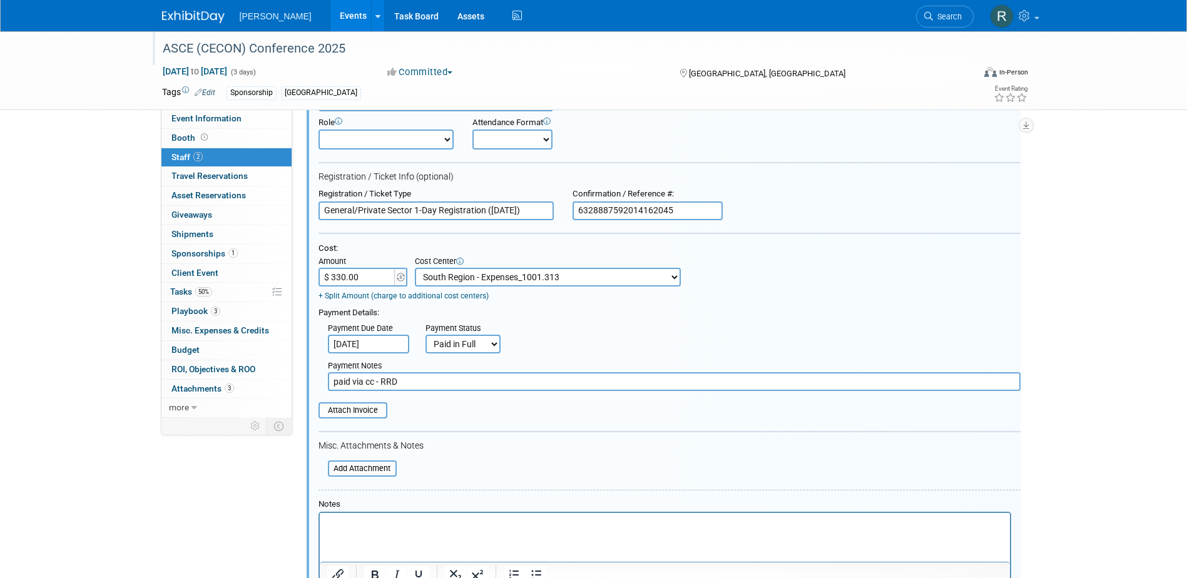
scroll to position [354, 0]
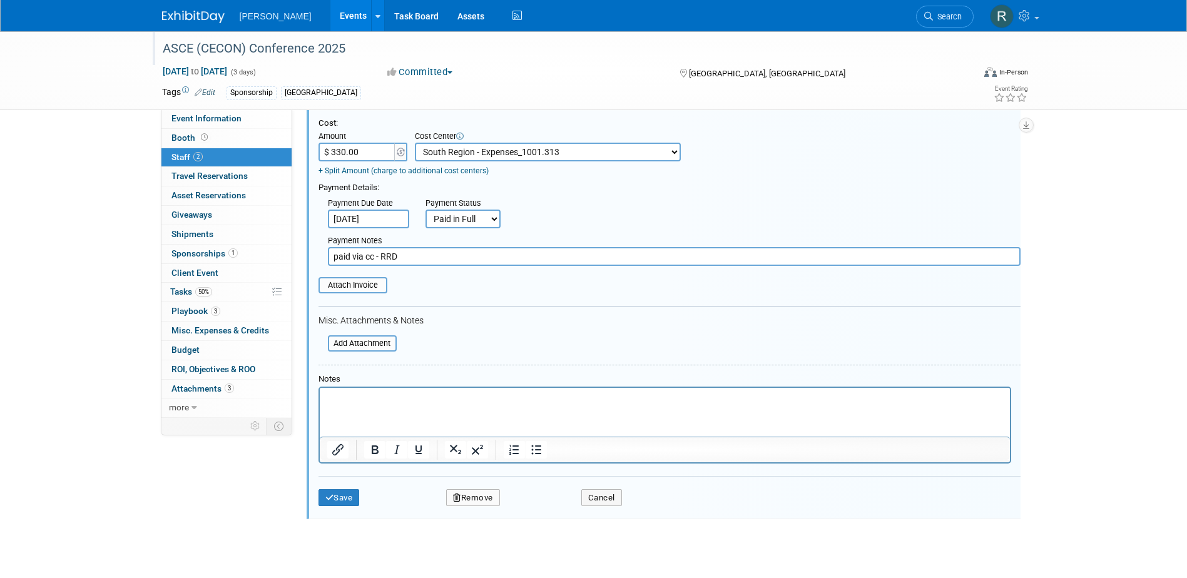
click at [362, 404] on p "Rich Text Area. Press ALT-0 for help." at bounding box center [665, 398] width 676 height 13
click at [349, 494] on button "Save" at bounding box center [339, 498] width 41 height 18
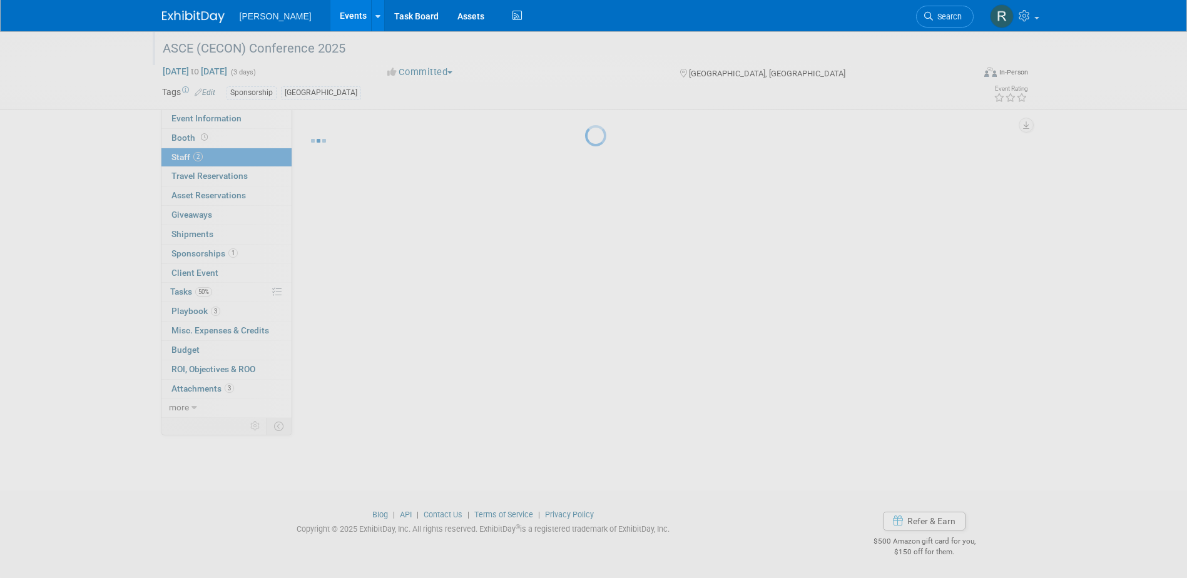
scroll to position [11, 0]
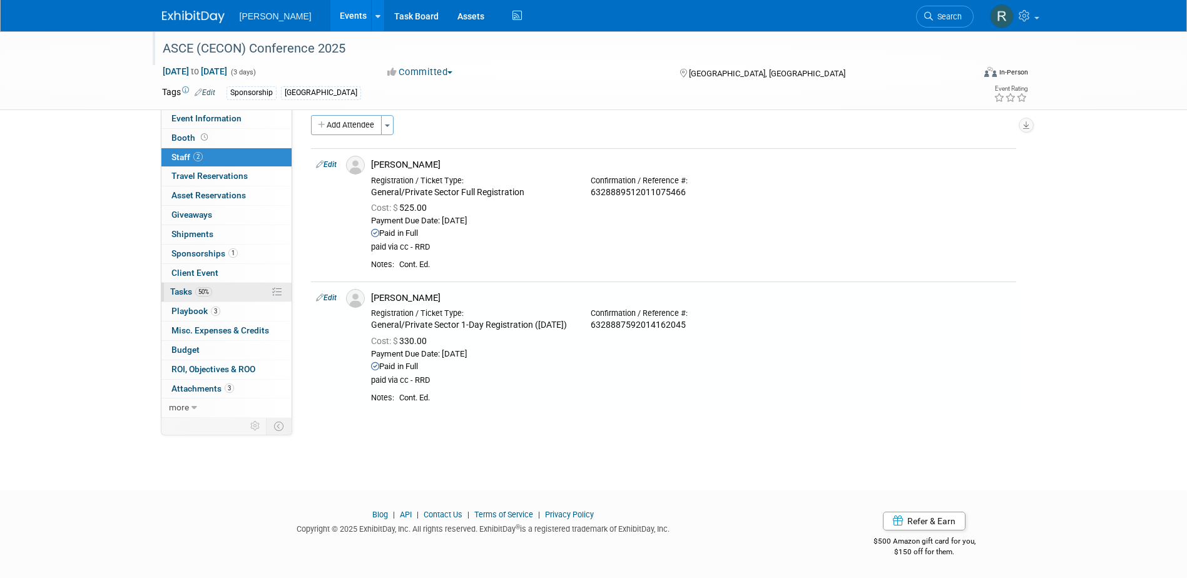
click at [178, 289] on span "Tasks 50%" at bounding box center [191, 292] width 42 height 10
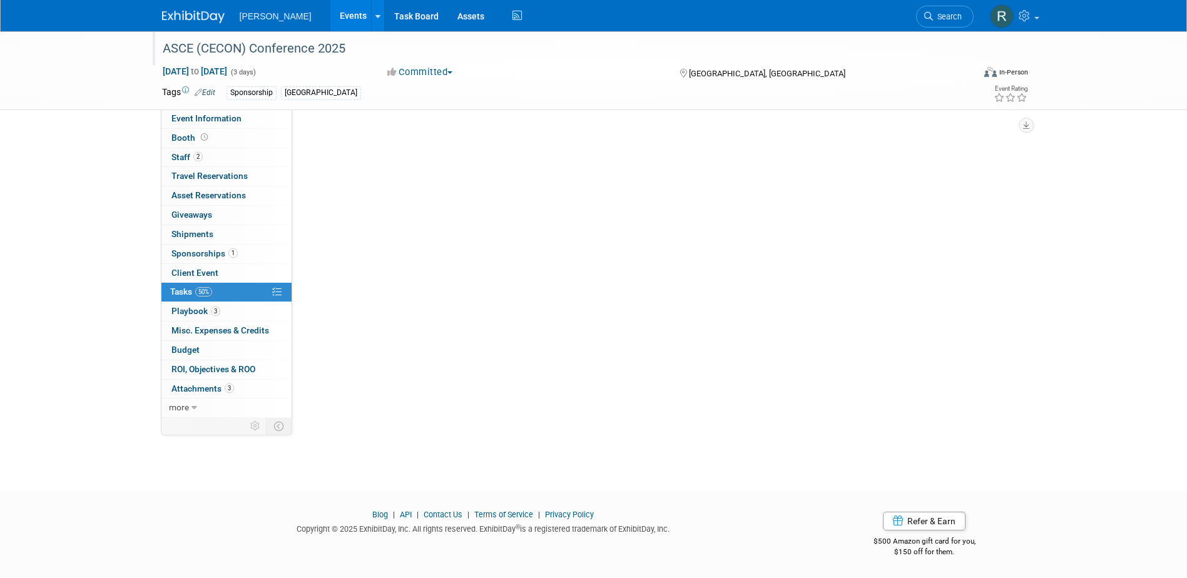
scroll to position [0, 0]
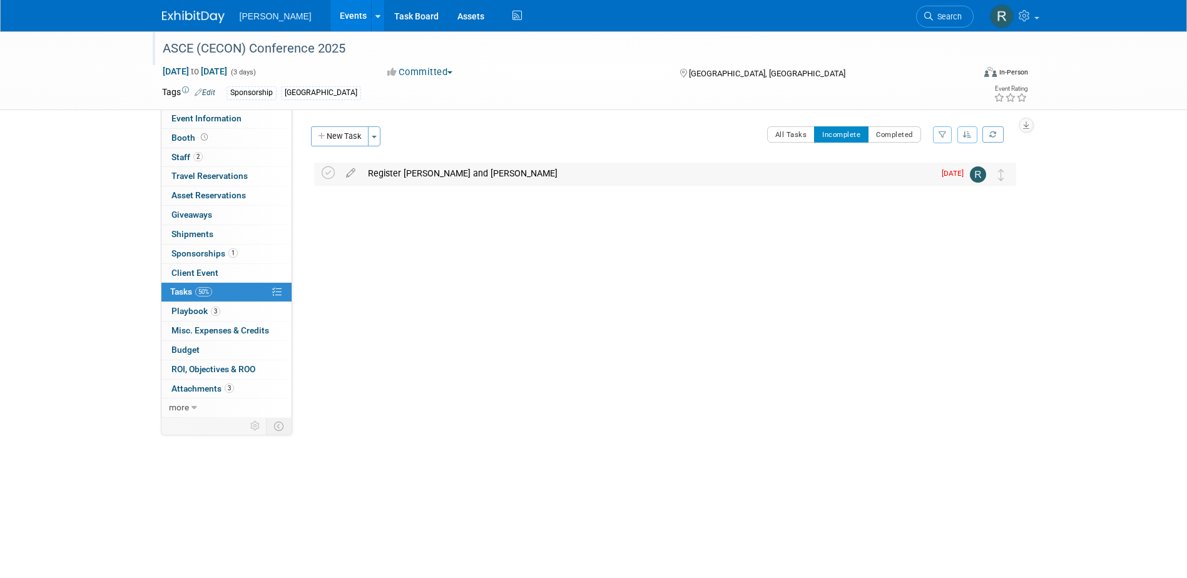
click at [411, 173] on div "Register Kamlesh Khatri and Andrew White" at bounding box center [648, 173] width 573 height 21
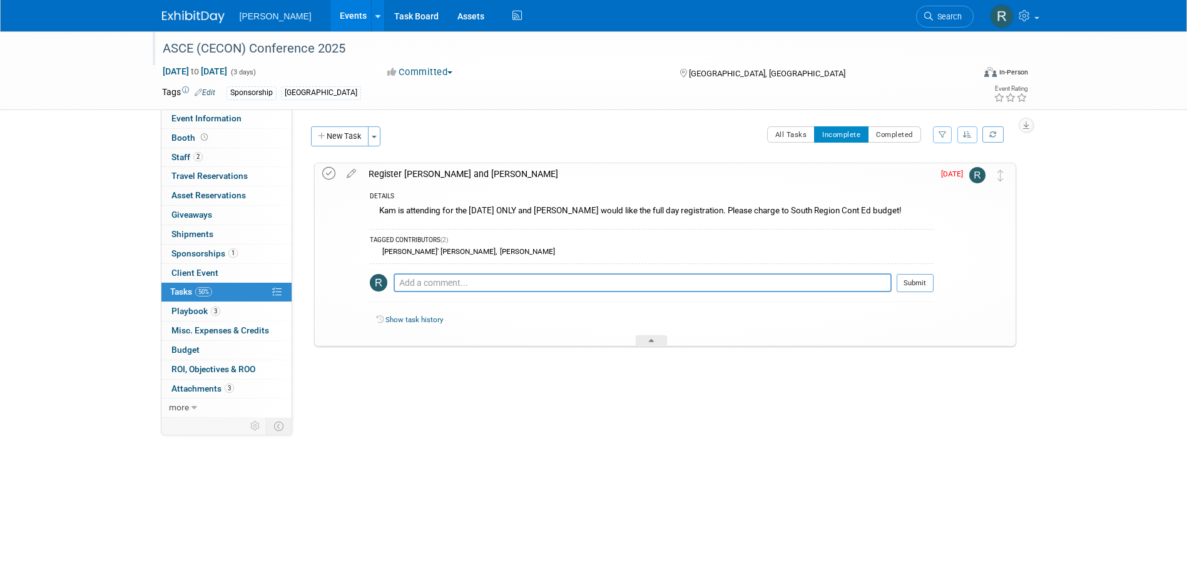
click at [332, 174] on icon at bounding box center [328, 173] width 13 height 13
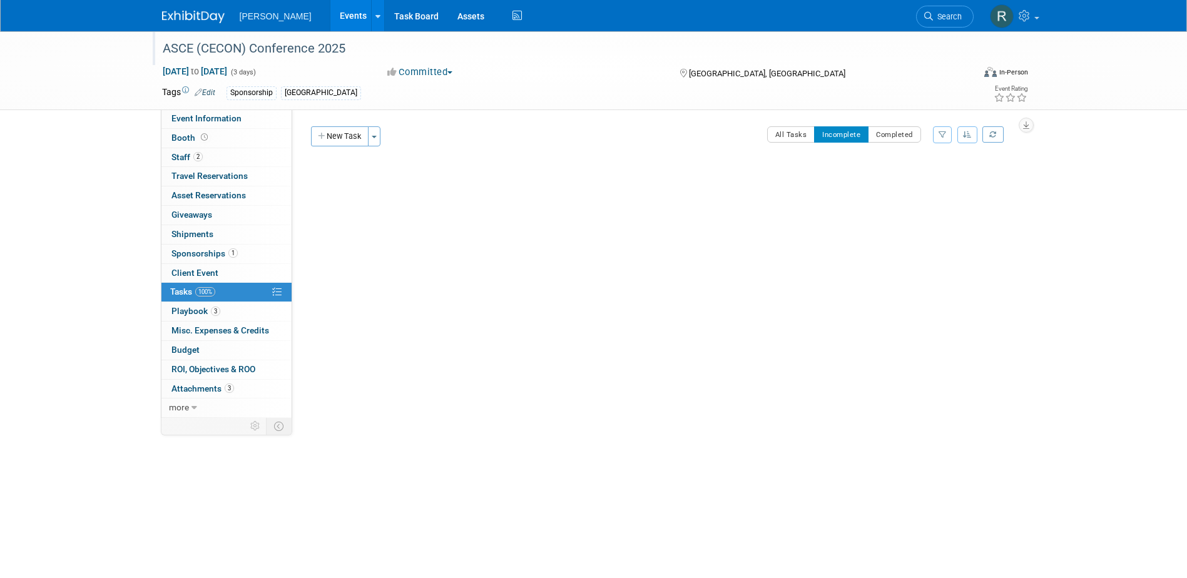
drag, startPoint x: 947, startPoint y: 13, endPoint x: 940, endPoint y: 15, distance: 7.7
click at [946, 13] on span "Search" at bounding box center [947, 16] width 29 height 9
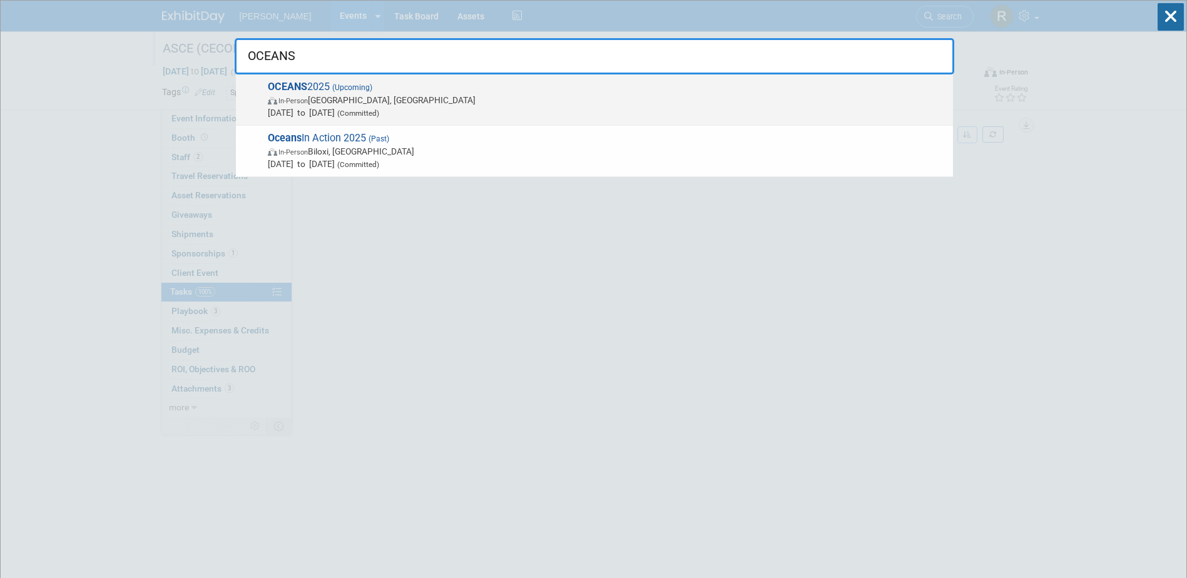
type input "OCEANS"
click at [379, 110] on span "(Committed)" at bounding box center [357, 113] width 44 height 9
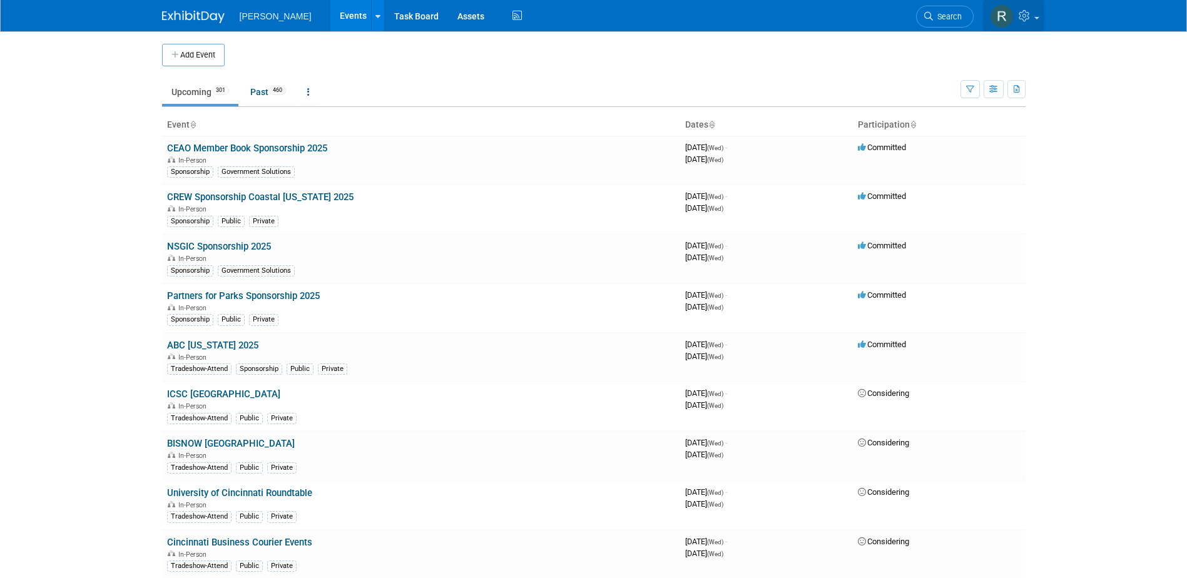
click at [1035, 19] on link at bounding box center [1013, 15] width 61 height 31
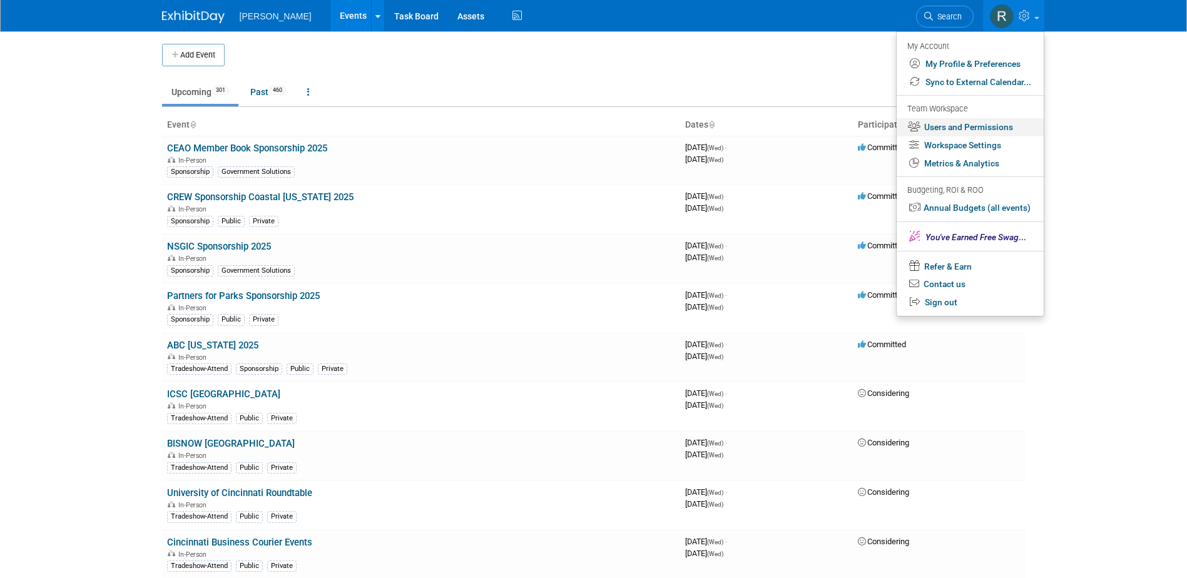
click at [956, 127] on link "Users and Permissions" at bounding box center [970, 127] width 147 height 18
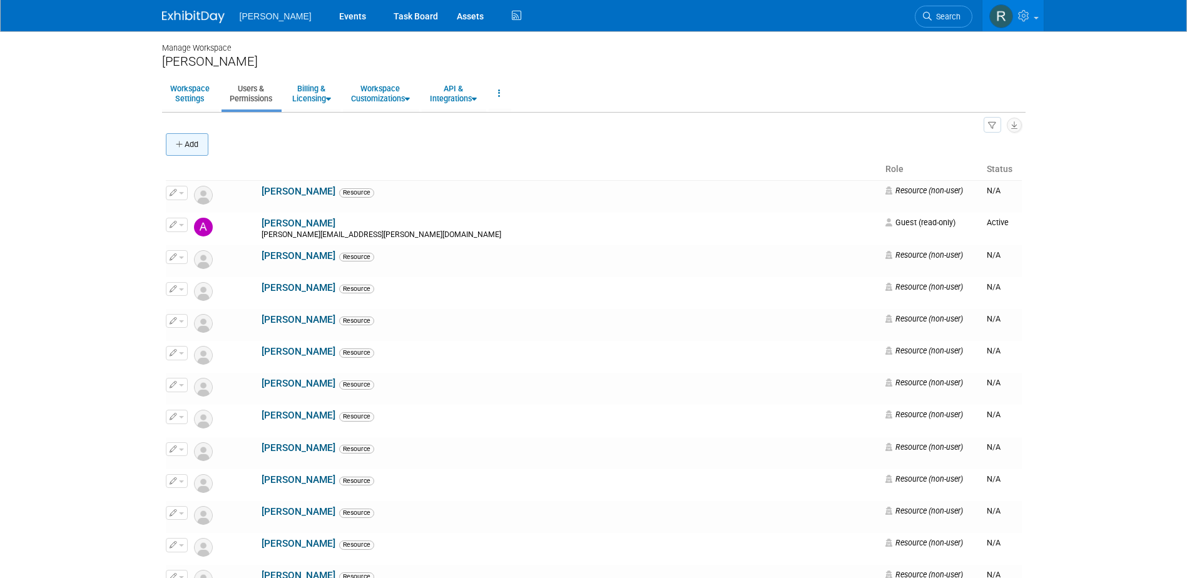
click at [198, 148] on button "Add" at bounding box center [187, 144] width 43 height 23
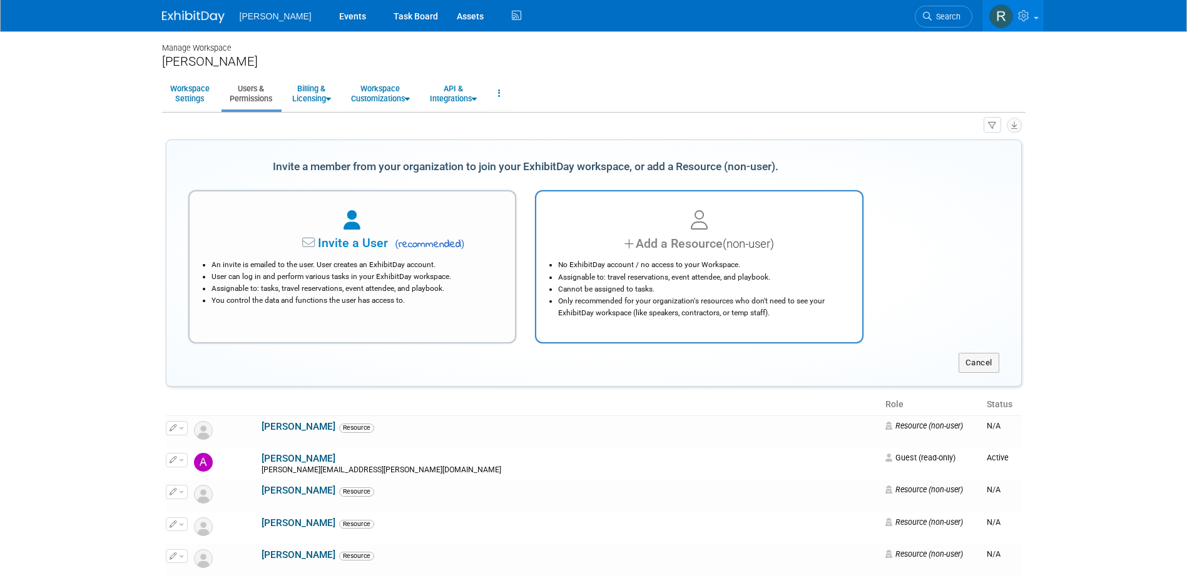
click at [634, 258] on div "No ExhibitDay account / no access to your Workspace. Assignable to: travel rese…" at bounding box center [699, 286] width 295 height 66
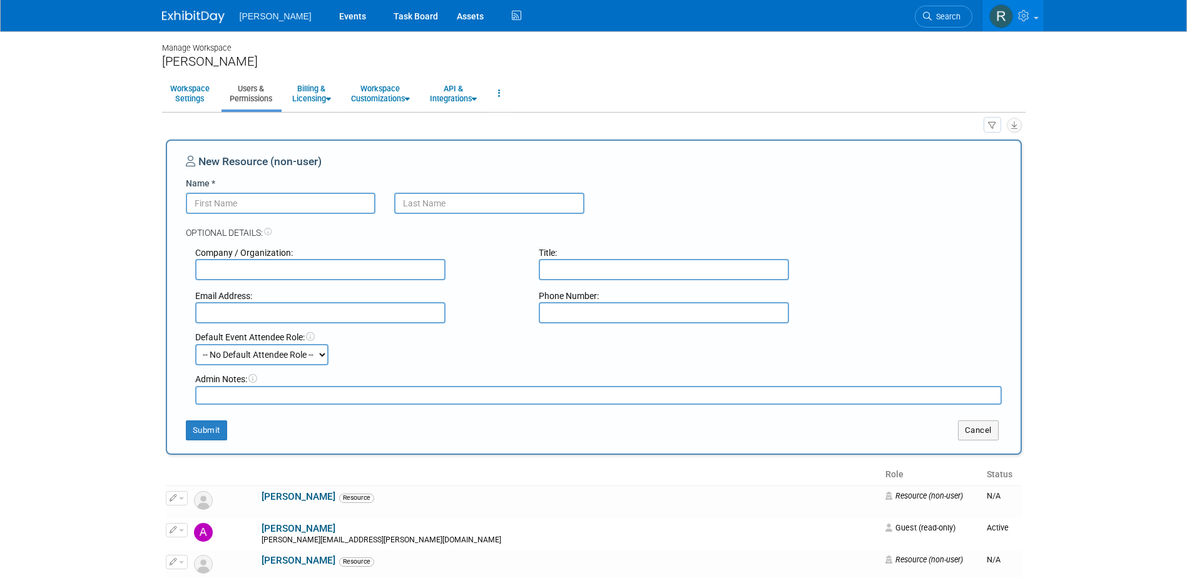
click at [236, 209] on input "Name *" at bounding box center [281, 203] width 190 height 21
click at [904, 78] on ul "Workspace Settings Users & Permissions Billing & Licensing Manage Plan / Subscr…" at bounding box center [594, 94] width 864 height 35
click at [285, 204] on input "Name *" at bounding box center [281, 203] width 190 height 21
type input "[PERSON_NAME]"
type input "White"
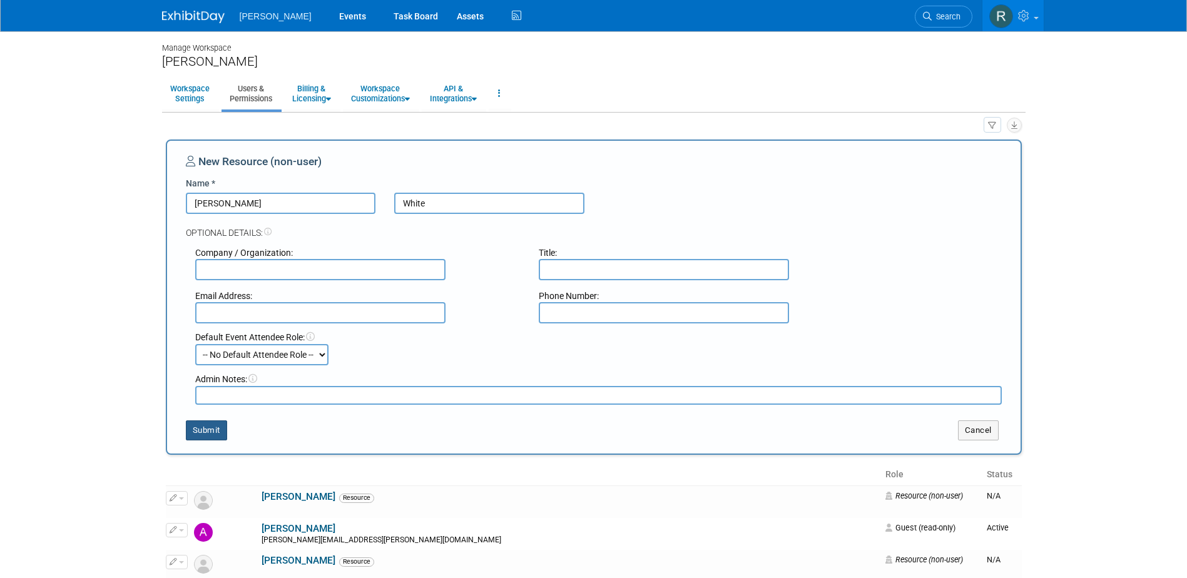
click at [208, 428] on button "Submit" at bounding box center [206, 431] width 41 height 20
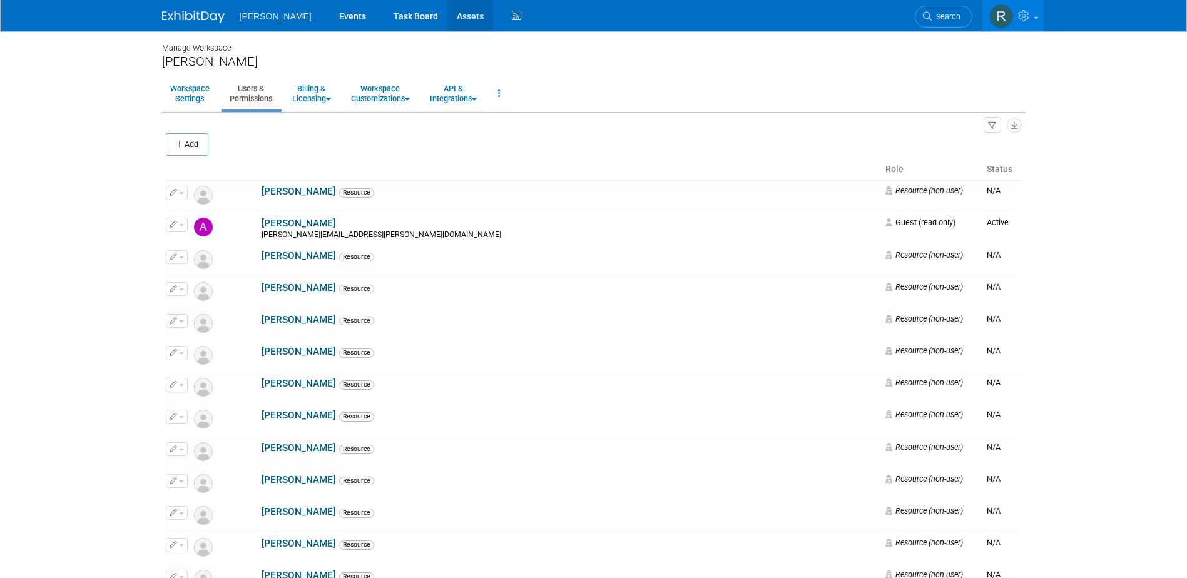
click at [448, 16] on link "Assets" at bounding box center [471, 15] width 46 height 31
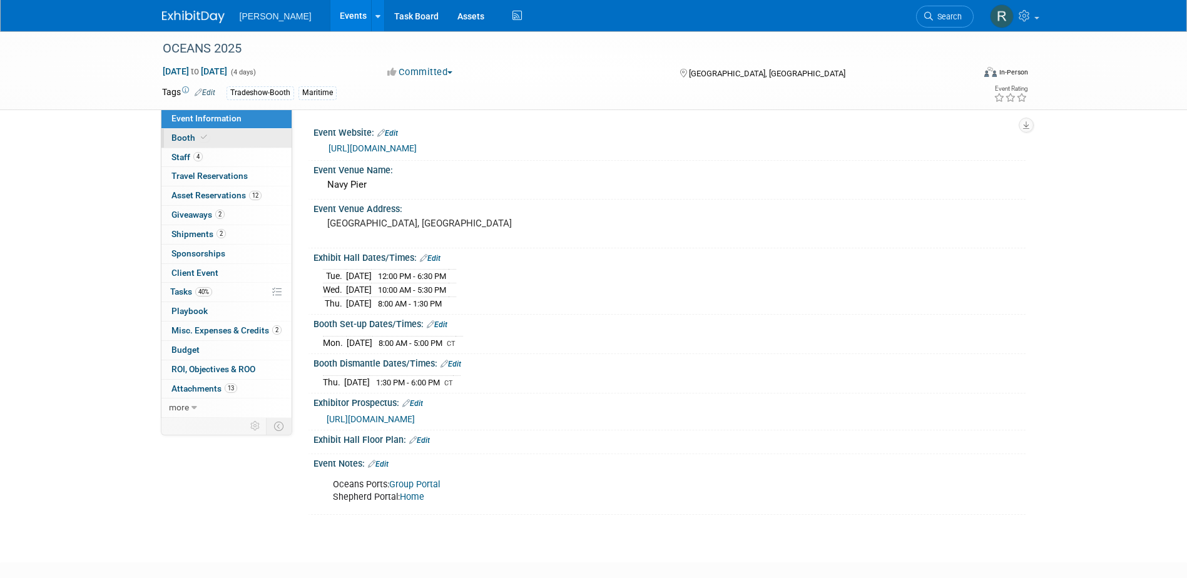
click at [193, 139] on span "Booth" at bounding box center [191, 138] width 38 height 10
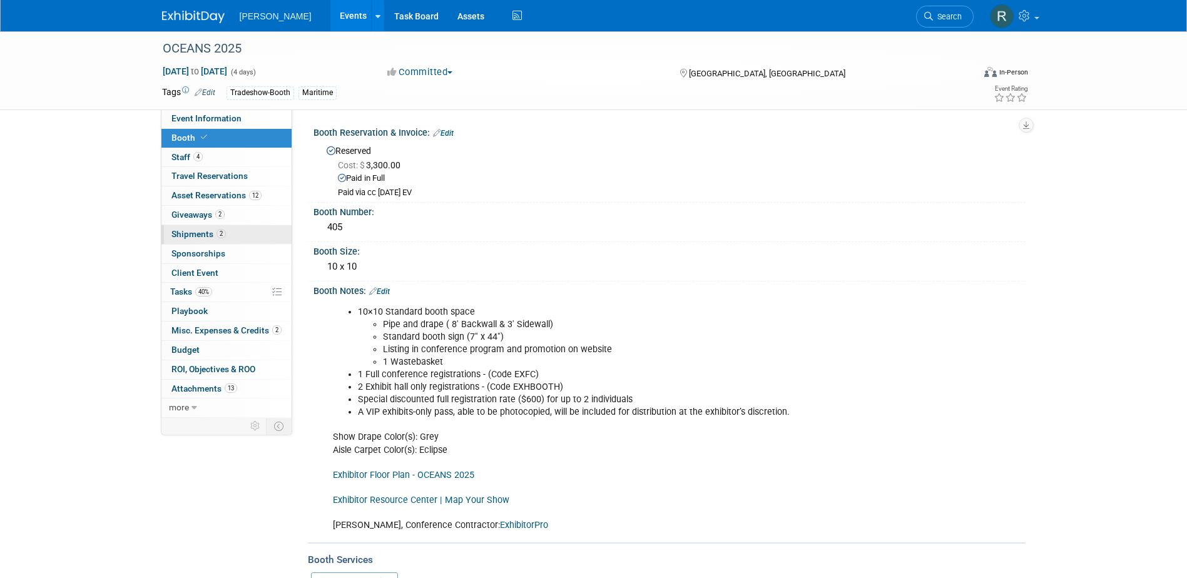
drag, startPoint x: 201, startPoint y: 233, endPoint x: 220, endPoint y: 243, distance: 22.1
click at [201, 233] on span "Shipments 2" at bounding box center [199, 234] width 54 height 10
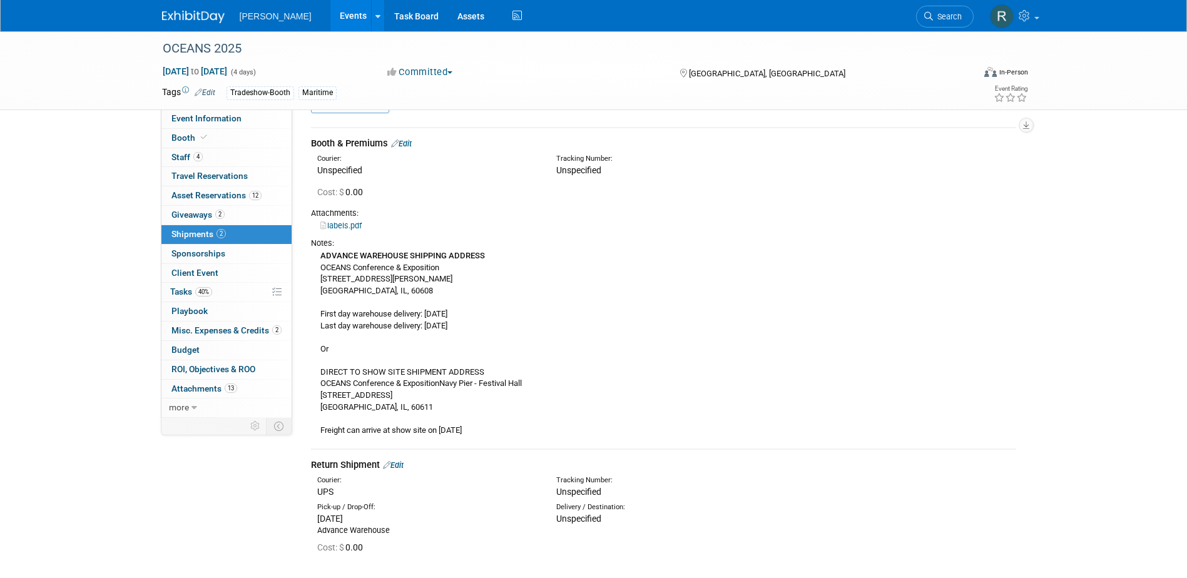
scroll to position [63, 0]
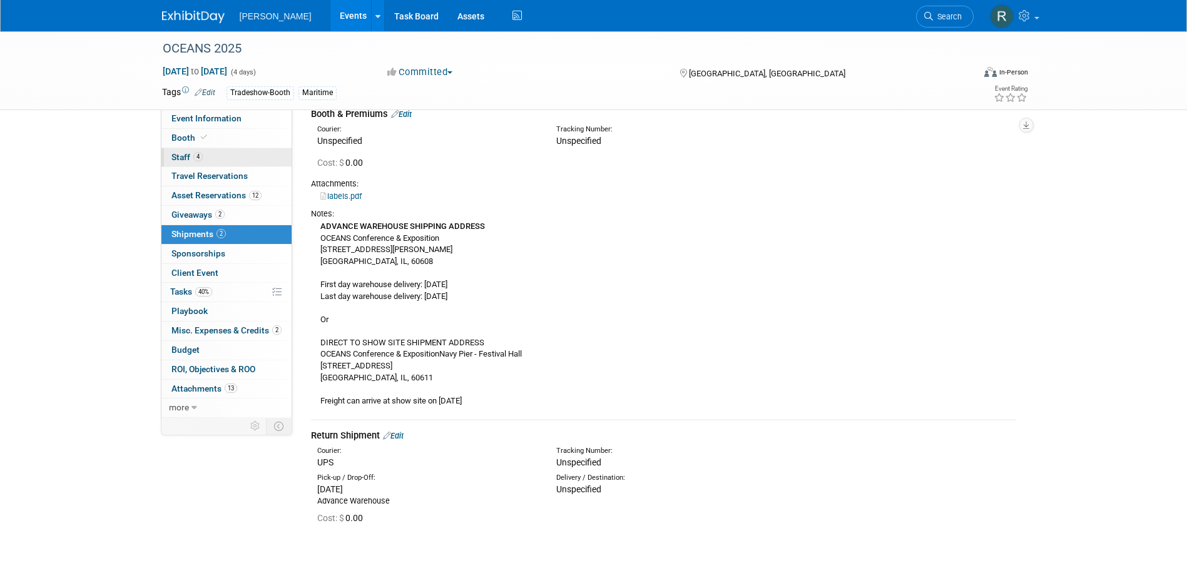
click at [186, 158] on span "Staff 4" at bounding box center [187, 157] width 31 height 10
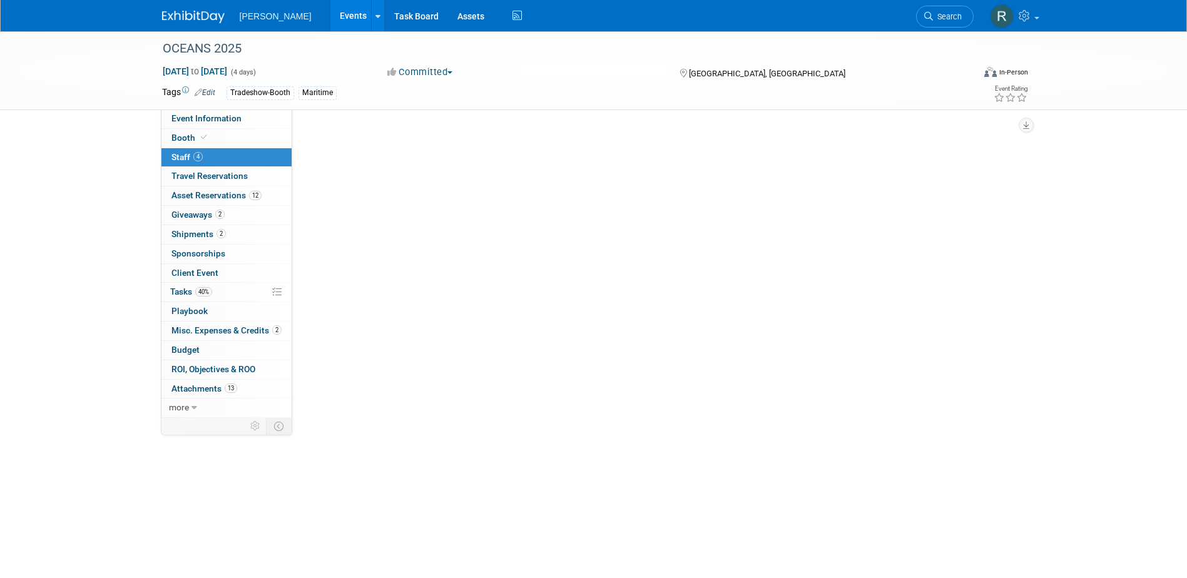
scroll to position [0, 0]
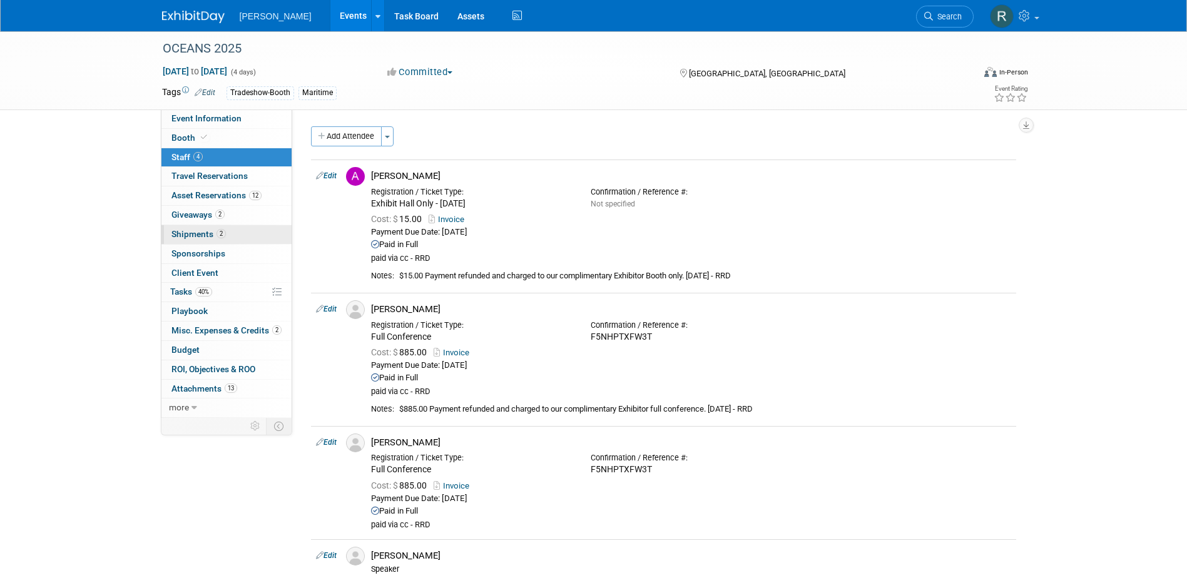
click at [188, 236] on span "Shipments 2" at bounding box center [199, 234] width 54 height 10
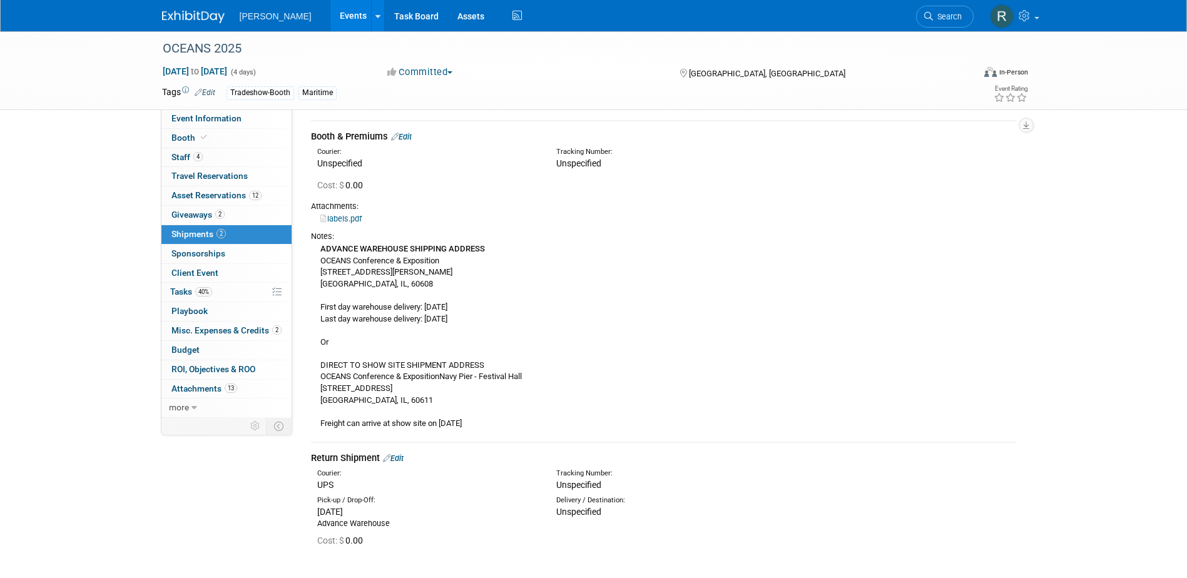
scroll to position [157, 0]
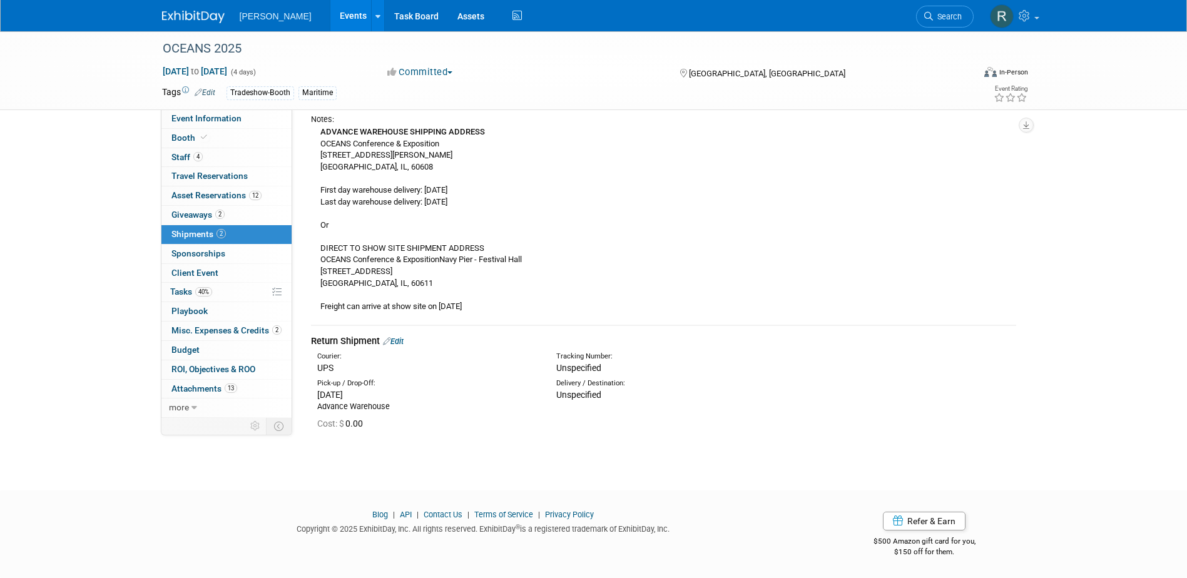
click at [404, 341] on link "Edit" at bounding box center [393, 341] width 21 height 9
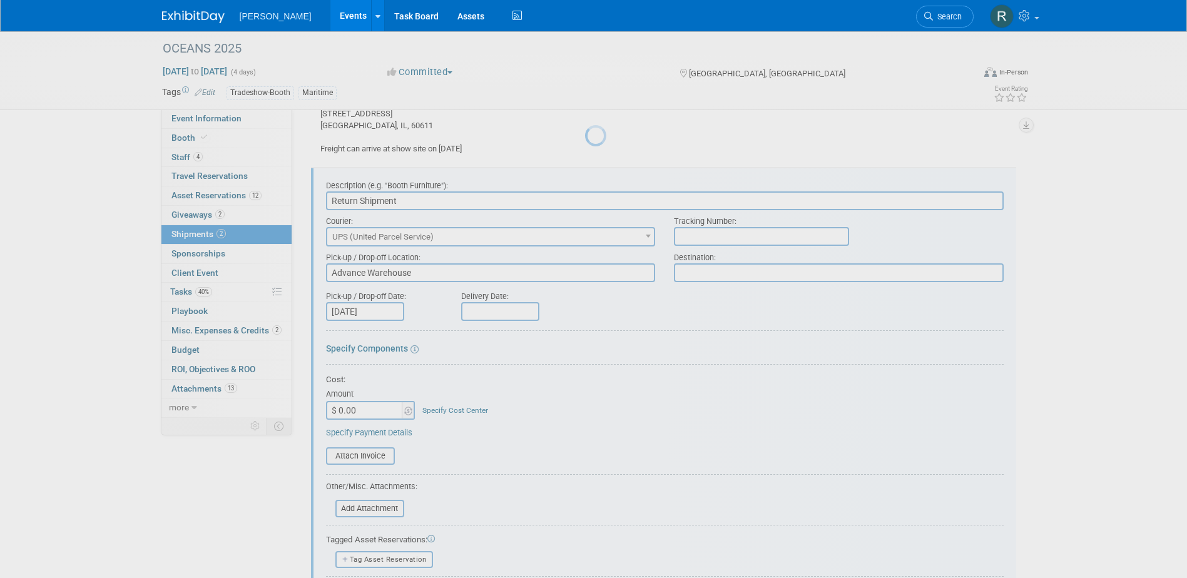
scroll to position [0, 0]
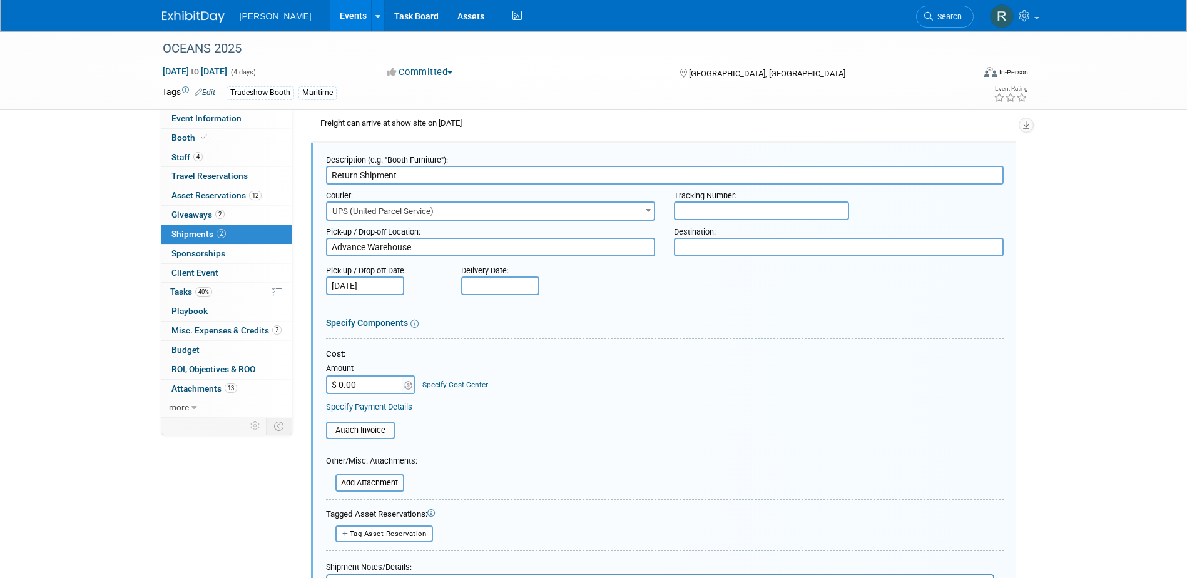
click at [433, 210] on span "UPS (United Parcel Service)" at bounding box center [490, 212] width 327 height 18
click at [459, 215] on span "UPS (United Parcel Service)" at bounding box center [490, 212] width 327 height 18
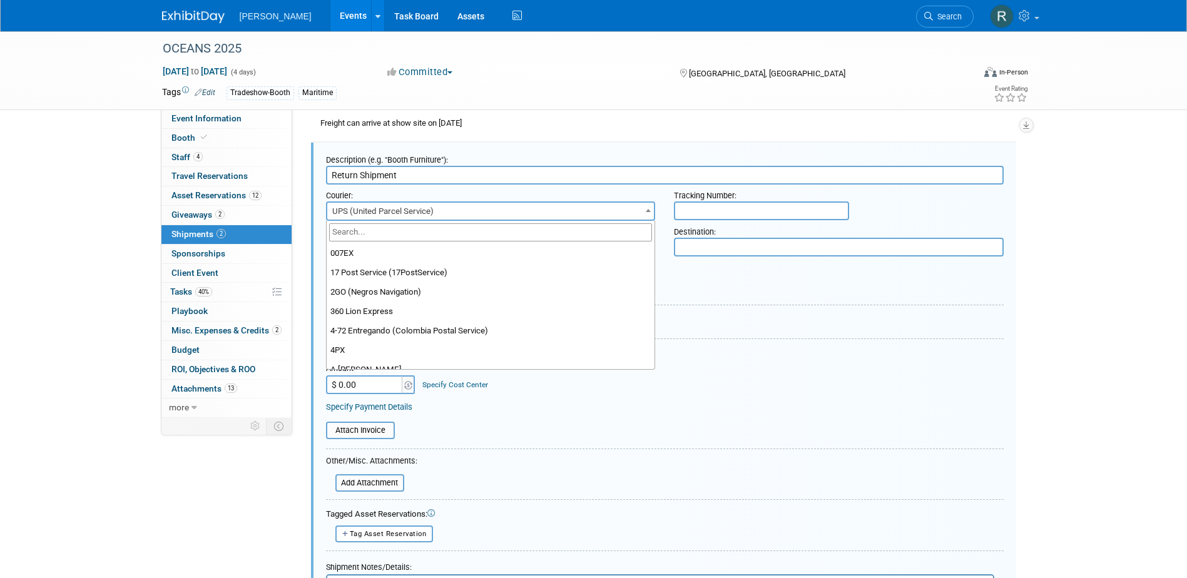
scroll to position [10415, 0]
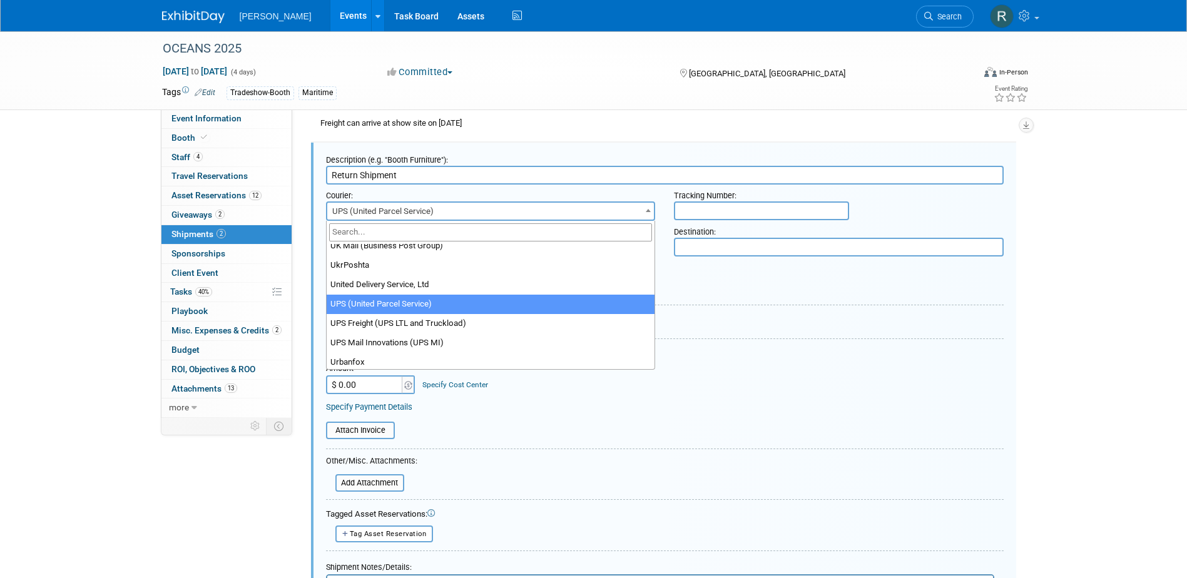
drag, startPoint x: 454, startPoint y: 213, endPoint x: 349, endPoint y: 212, distance: 104.5
click at [349, 212] on span "UPS (United Parcel Service)" at bounding box center [490, 212] width 327 height 18
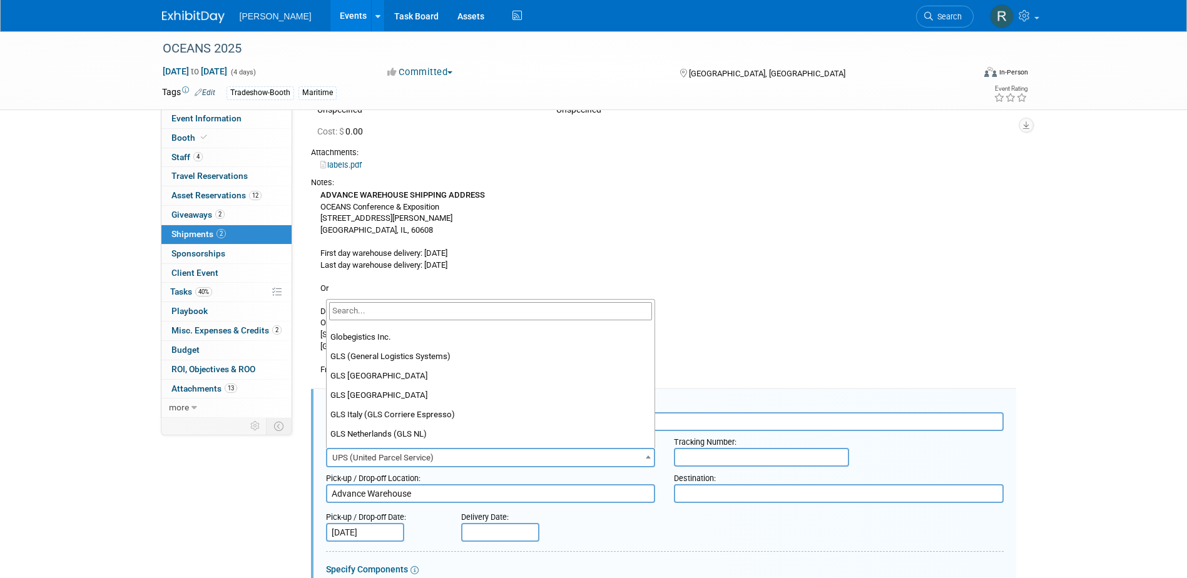
scroll to position [4484, 0]
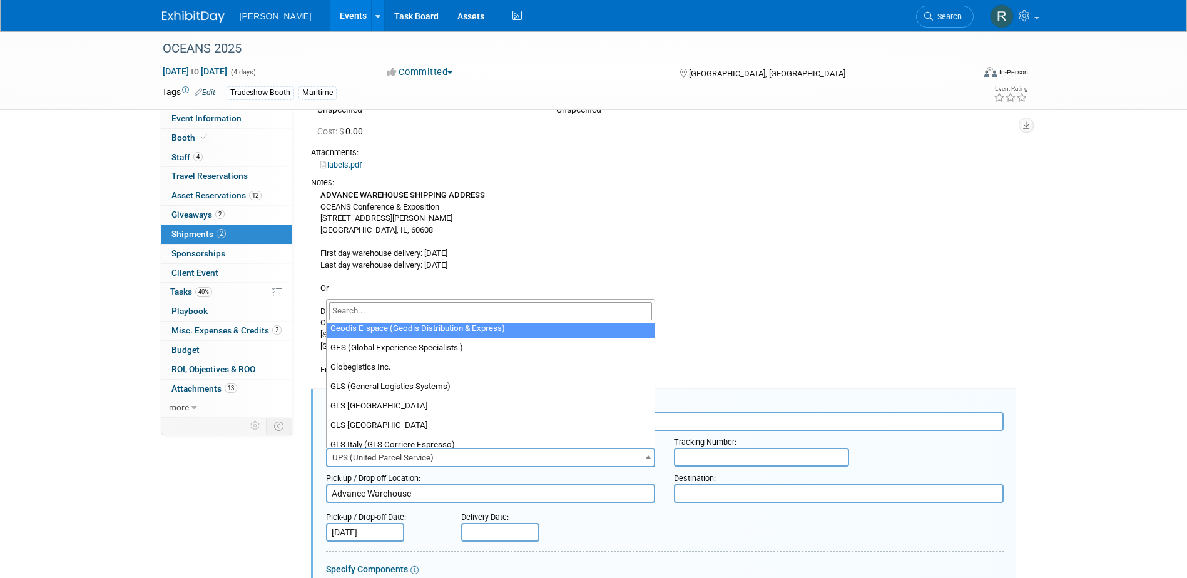
click at [391, 307] on input "search" at bounding box center [491, 311] width 324 height 18
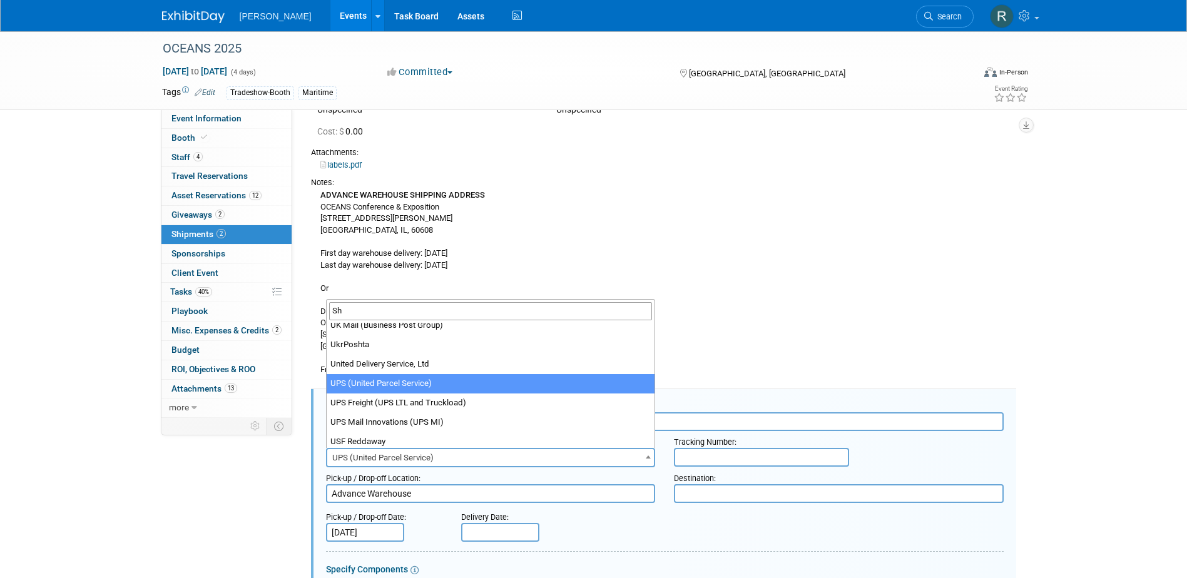
scroll to position [0, 0]
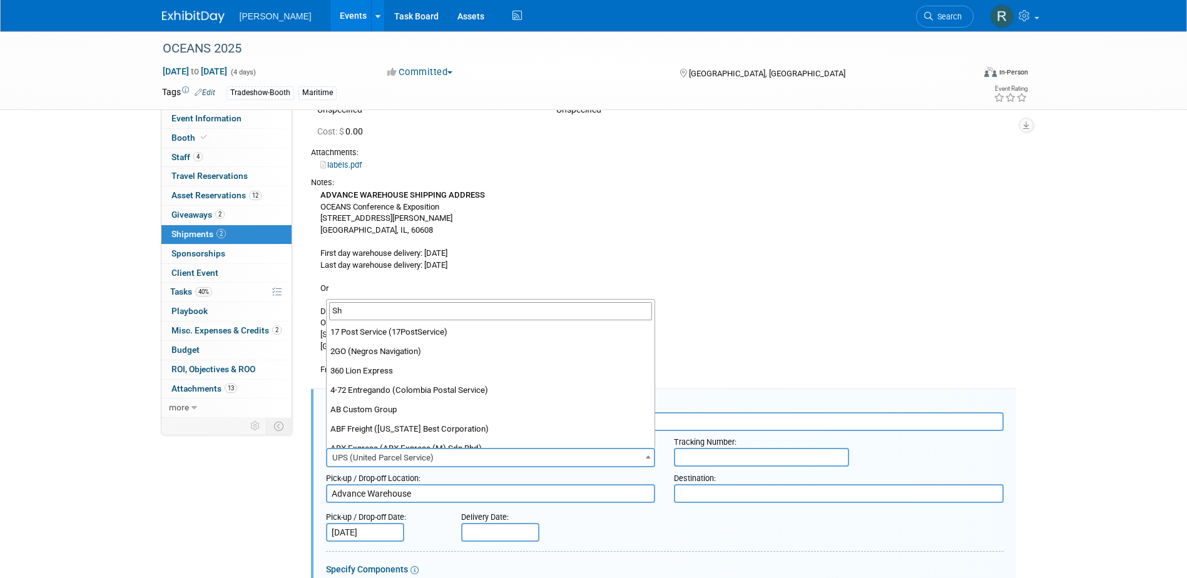
type input "She"
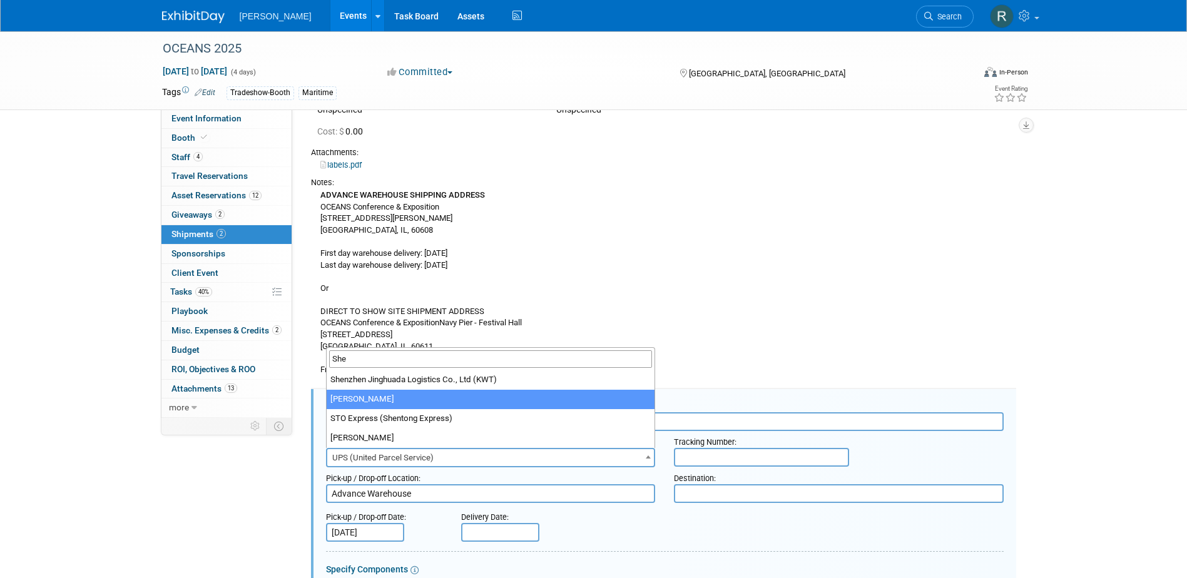
select select "559"
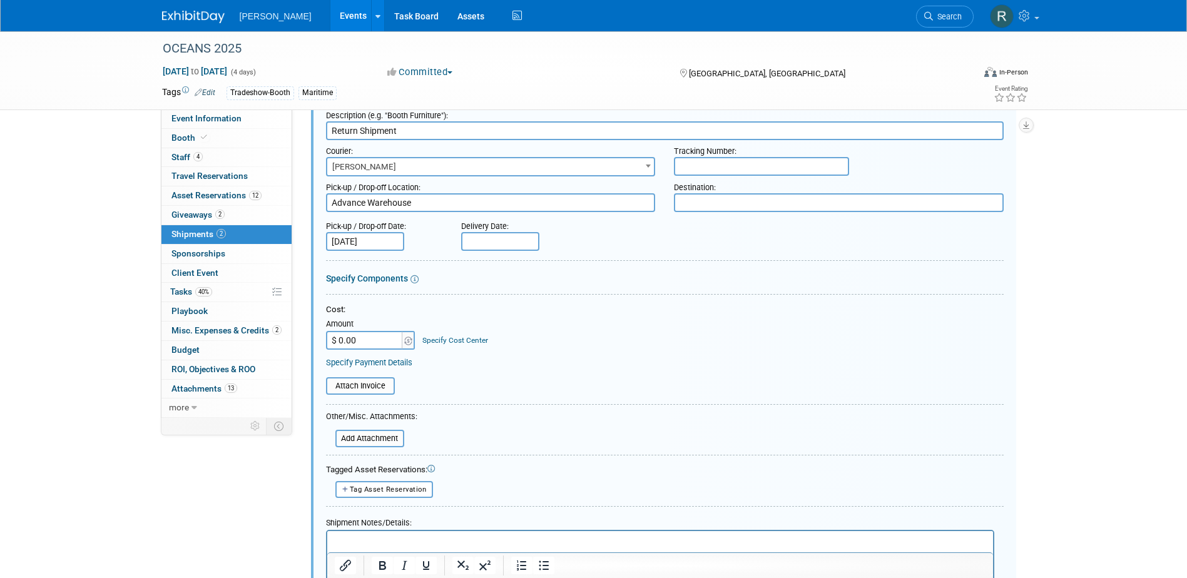
scroll to position [407, 0]
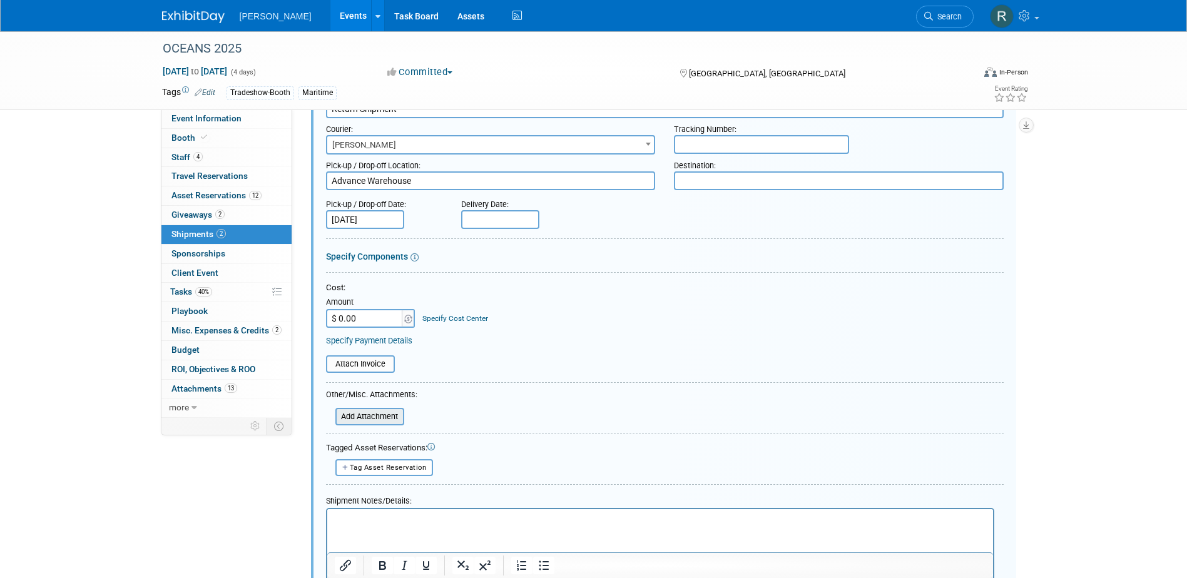
click at [377, 409] on input "file" at bounding box center [328, 416] width 149 height 15
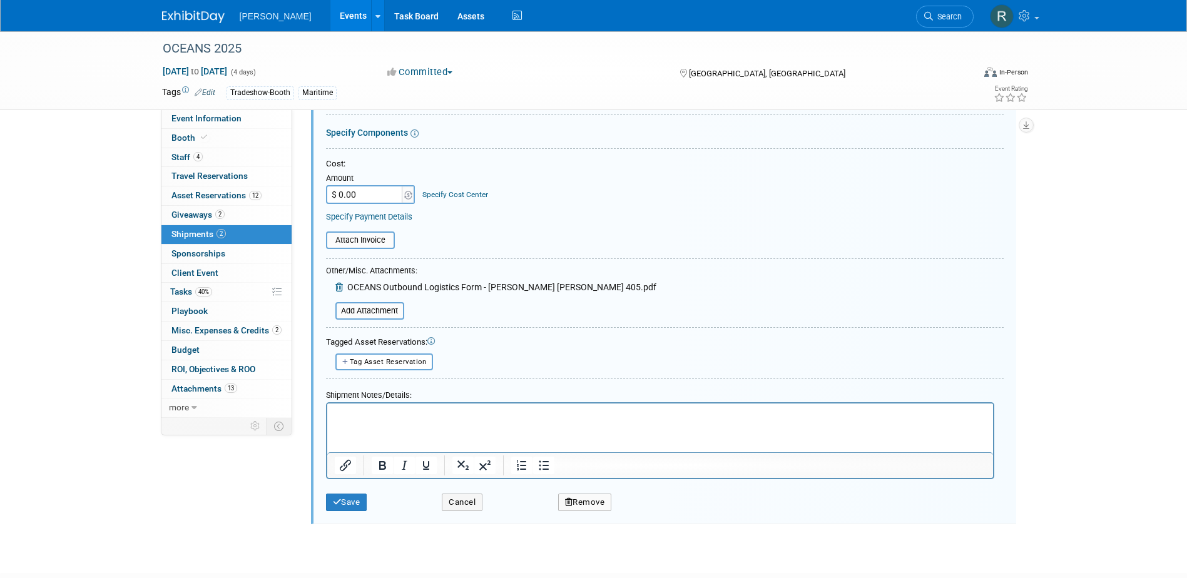
scroll to position [532, 0]
click at [407, 420] on html at bounding box center [660, 411] width 666 height 18
click at [357, 498] on button "Save" at bounding box center [346, 502] width 41 height 18
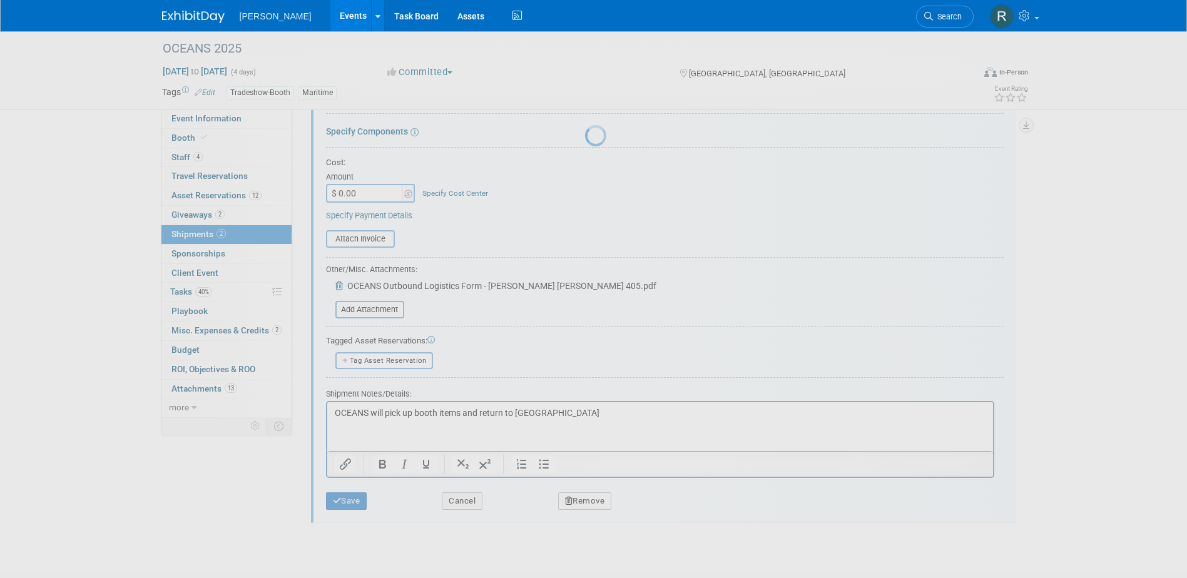
scroll to position [222, 0]
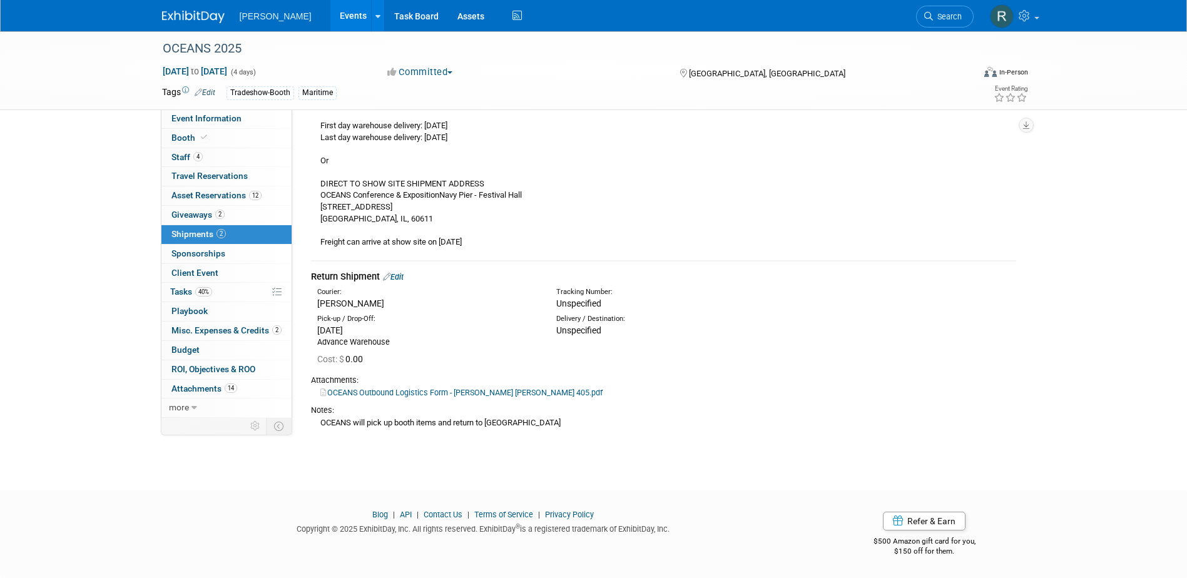
drag, startPoint x: 958, startPoint y: 20, endPoint x: 899, endPoint y: 29, distance: 60.1
click at [958, 20] on span "Search" at bounding box center [947, 16] width 29 height 9
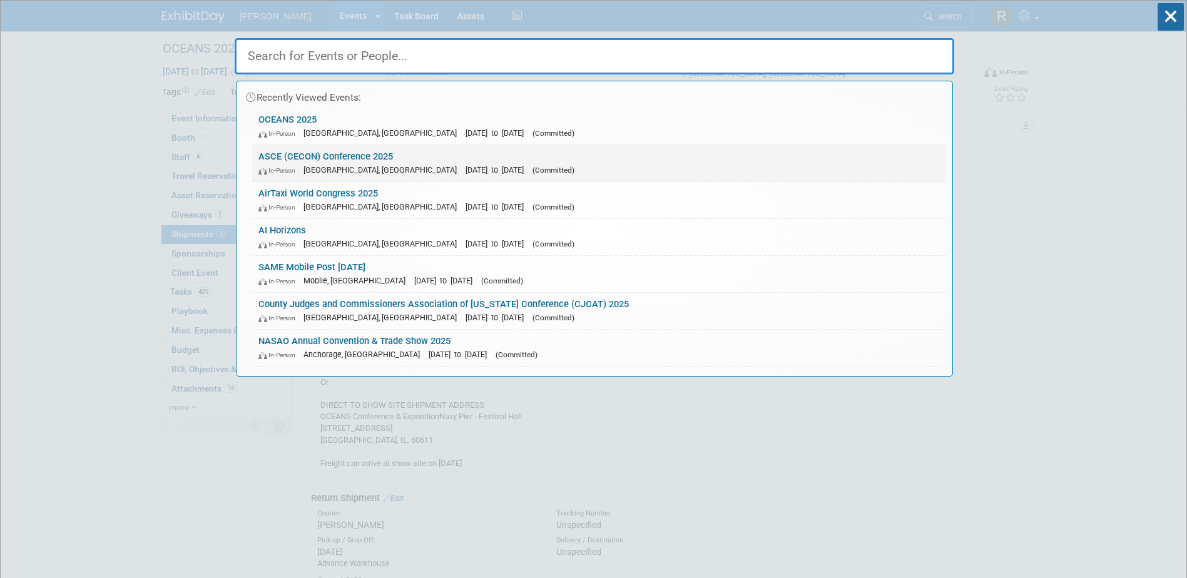
click at [348, 164] on div "In-Person San Marcos, TX Sep 17, 2025 to Sep 19, 2025 (Committed)" at bounding box center [600, 169] width 682 height 13
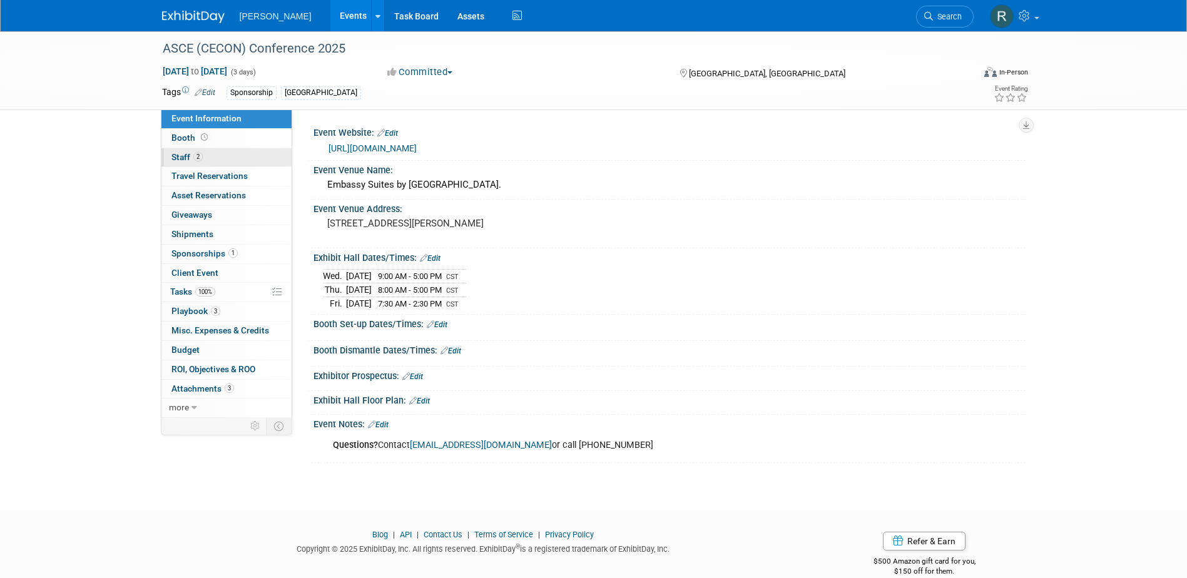
click at [243, 156] on link "2 Staff 2" at bounding box center [226, 157] width 130 height 19
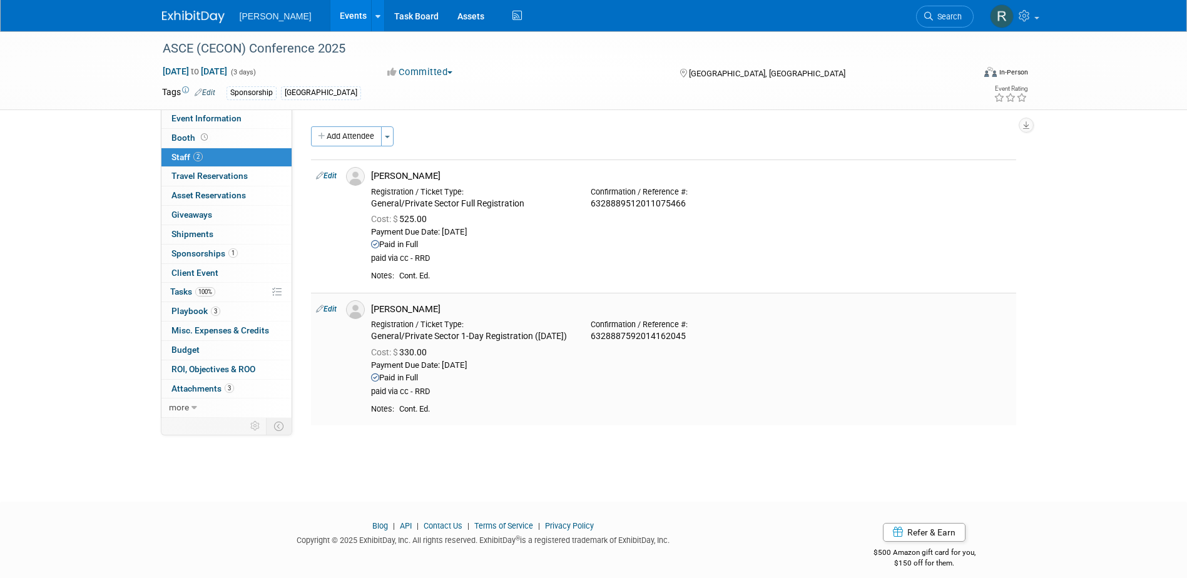
click at [335, 308] on link "Edit" at bounding box center [326, 309] width 21 height 9
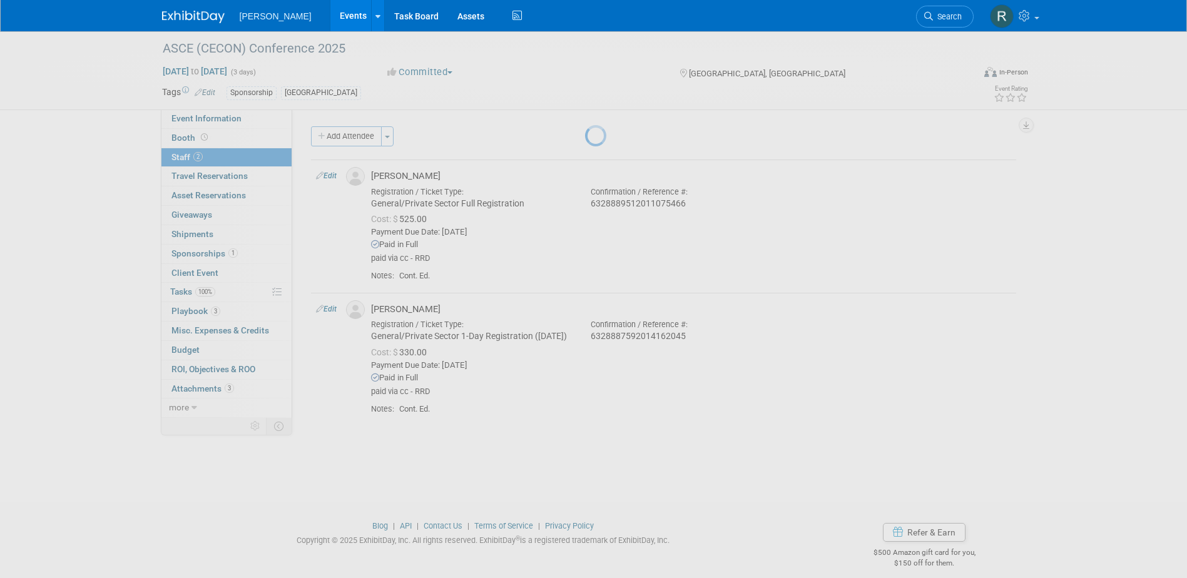
select select "dfad176b-9f80-4ea5-9c59-27ece85dcc54"
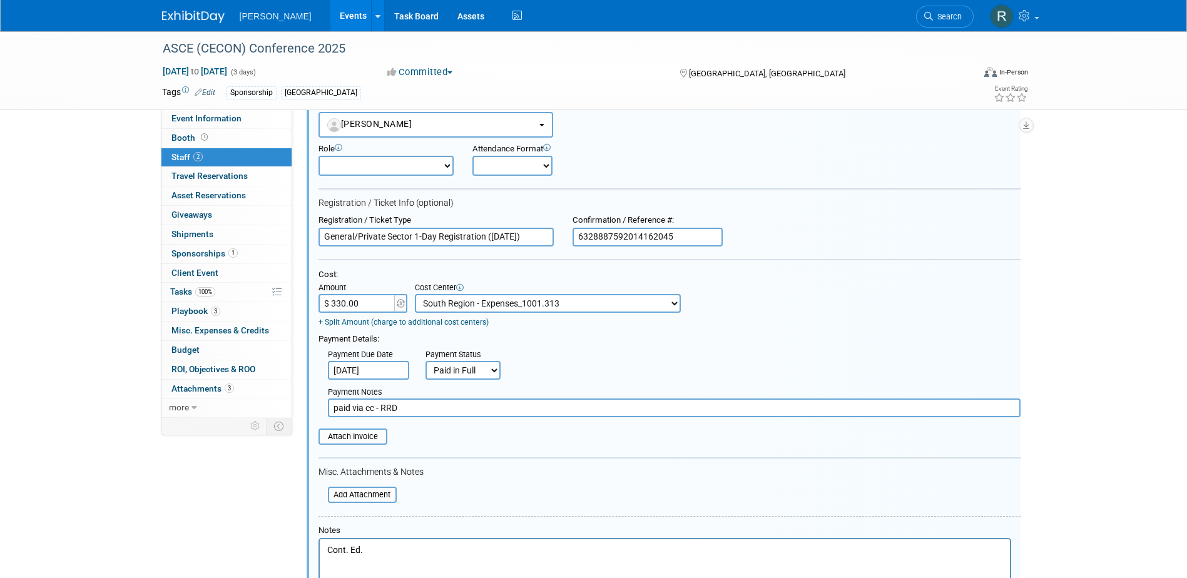
scroll to position [213, 0]
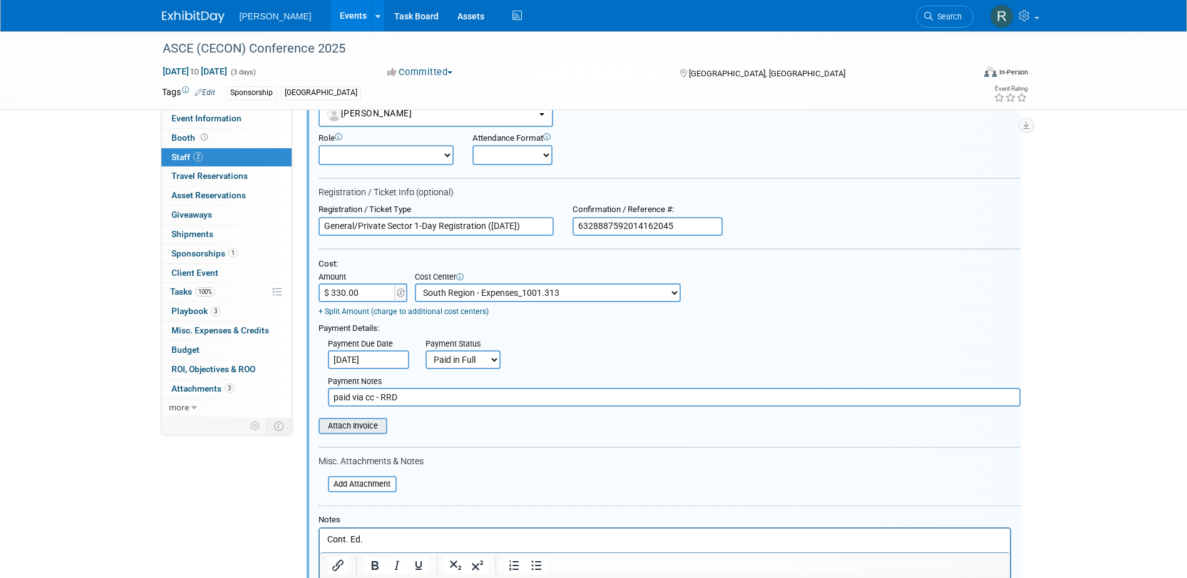
click at [369, 429] on input "file" at bounding box center [311, 426] width 149 height 14
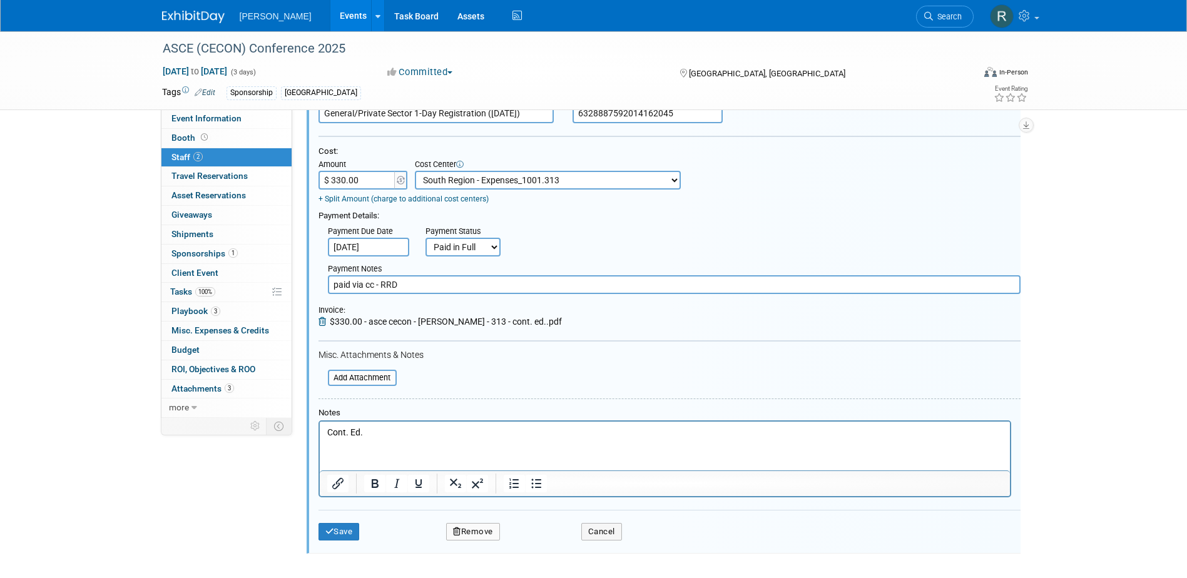
scroll to position [401, 0]
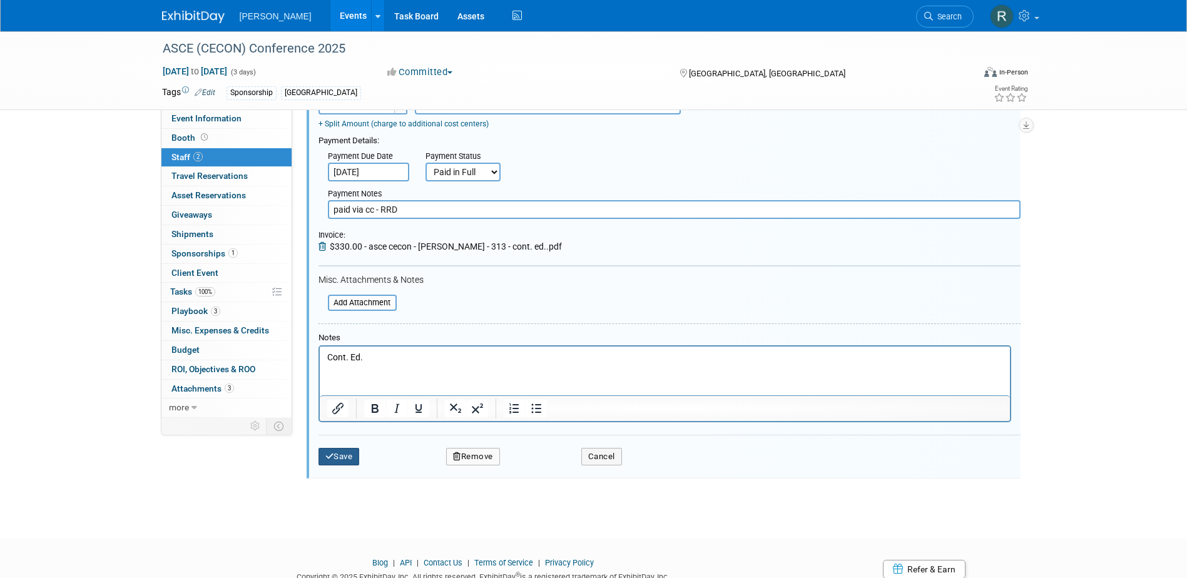
click at [340, 457] on button "Save" at bounding box center [339, 457] width 41 height 18
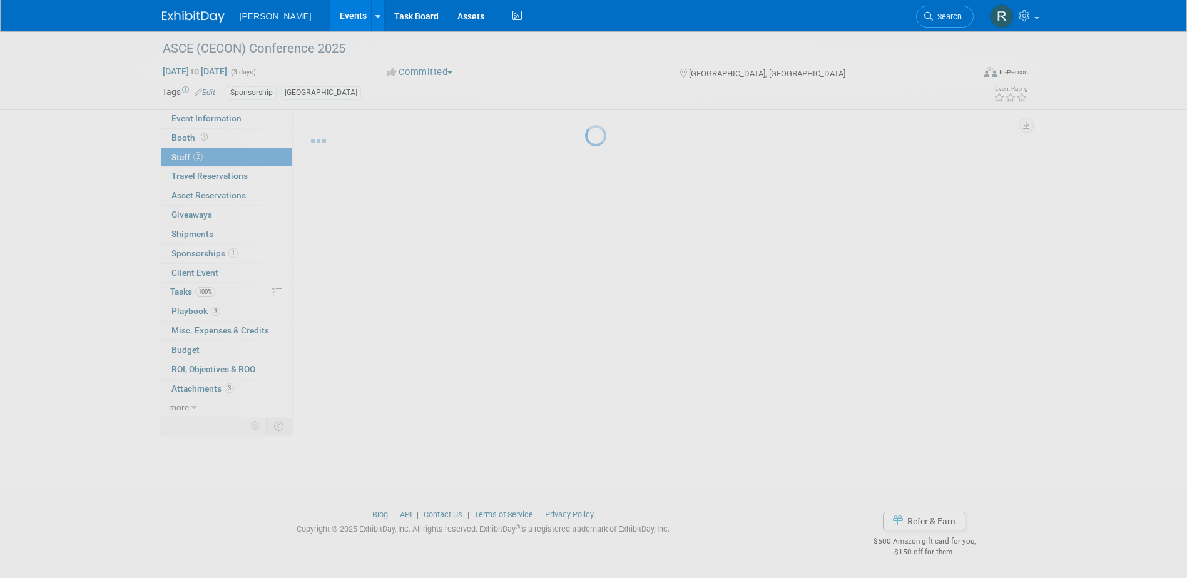
scroll to position [11, 0]
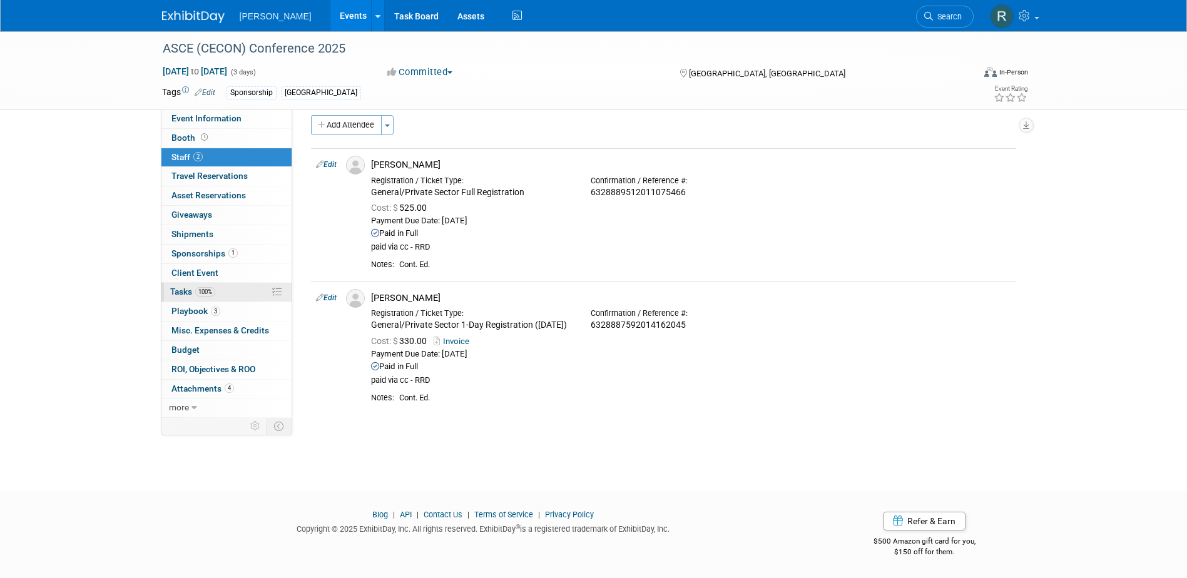
drag, startPoint x: 186, startPoint y: 294, endPoint x: 208, endPoint y: 285, distance: 23.4
click at [186, 294] on span "Tasks 100%" at bounding box center [192, 292] width 45 height 10
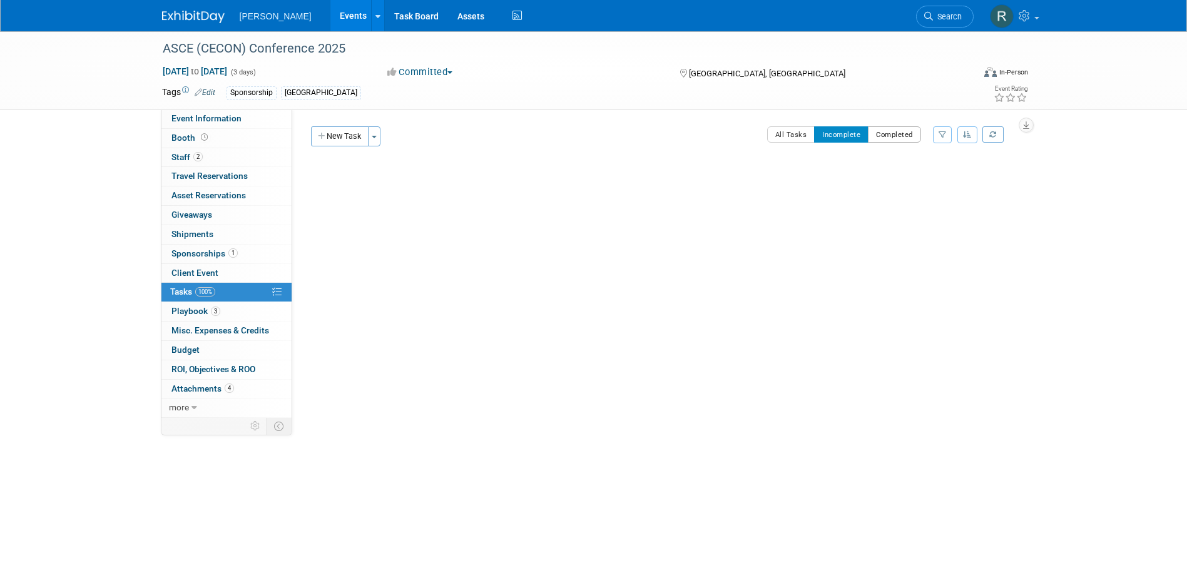
click at [890, 136] on button "Completed" at bounding box center [894, 134] width 53 height 16
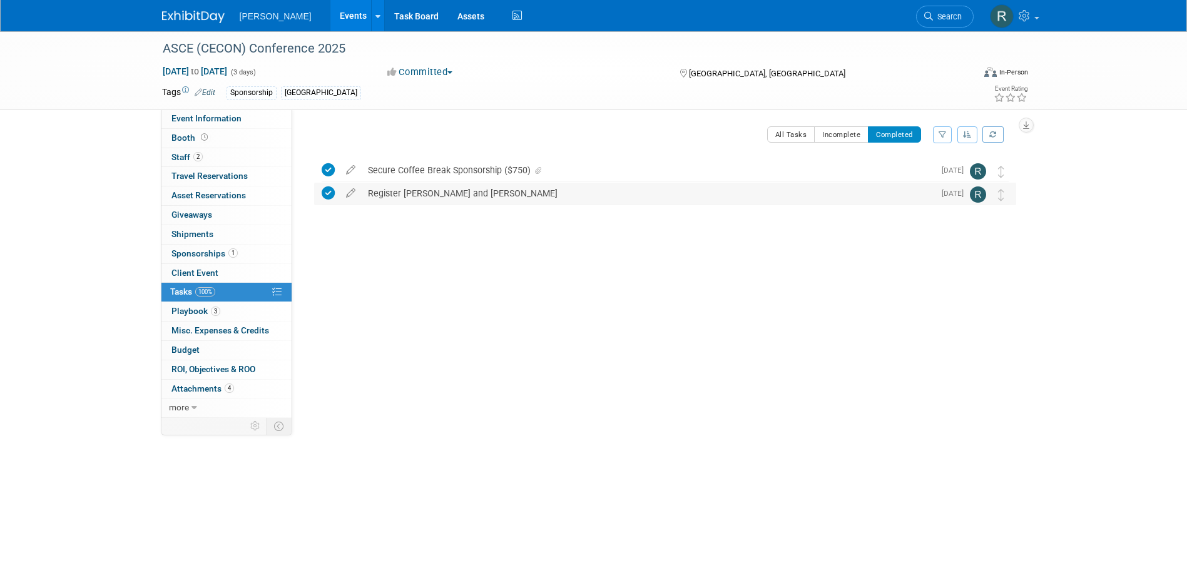
click at [469, 190] on div "Register [PERSON_NAME] and [PERSON_NAME]" at bounding box center [648, 193] width 573 height 21
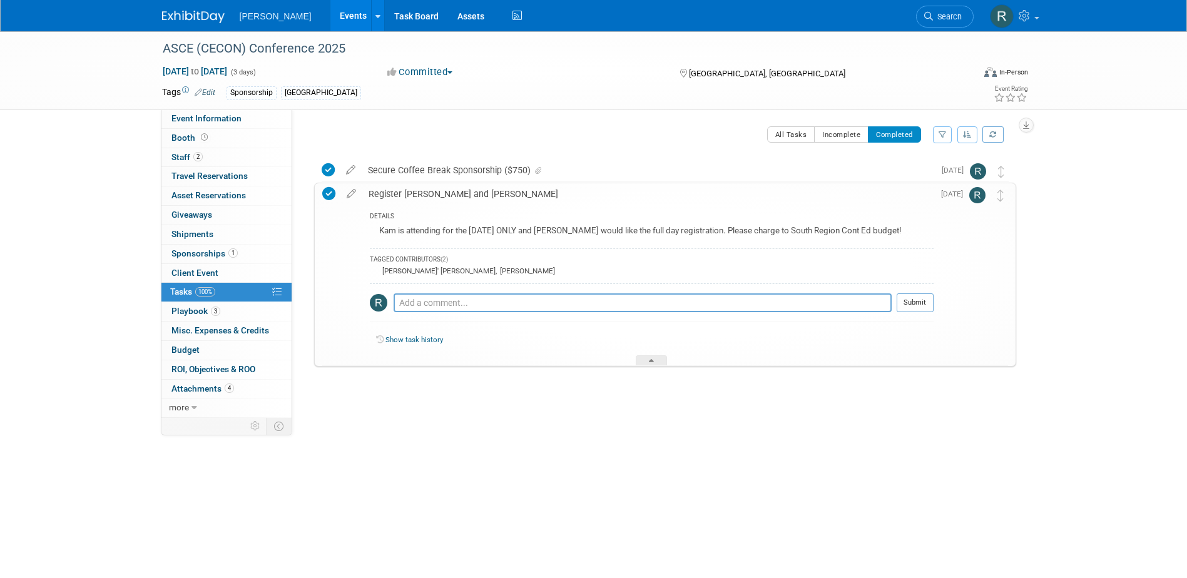
click at [923, 11] on link "Search" at bounding box center [945, 17] width 58 height 22
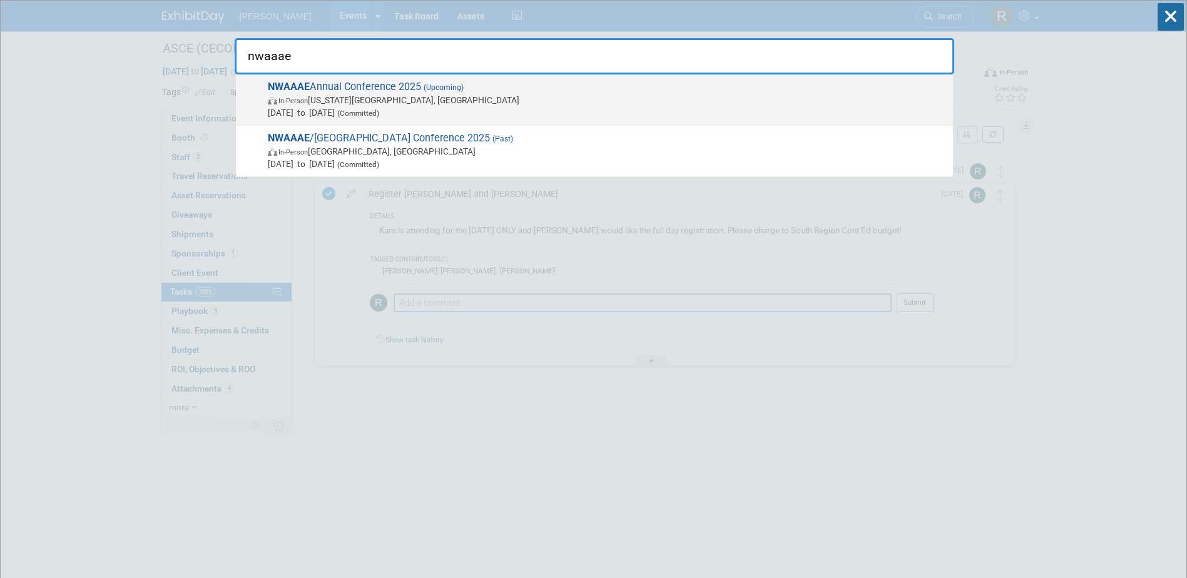
type input "nwaaae"
click at [374, 98] on span "In-Person [US_STATE][GEOGRAPHIC_DATA], [GEOGRAPHIC_DATA]" at bounding box center [607, 100] width 679 height 13
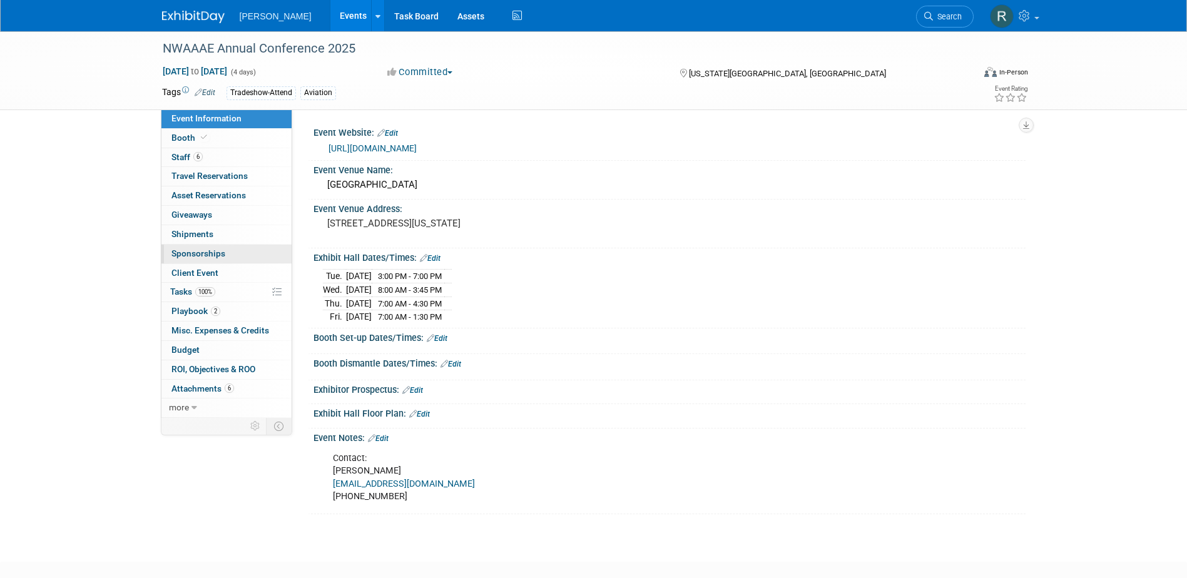
click at [210, 254] on span "Sponsorships 0" at bounding box center [199, 253] width 54 height 10
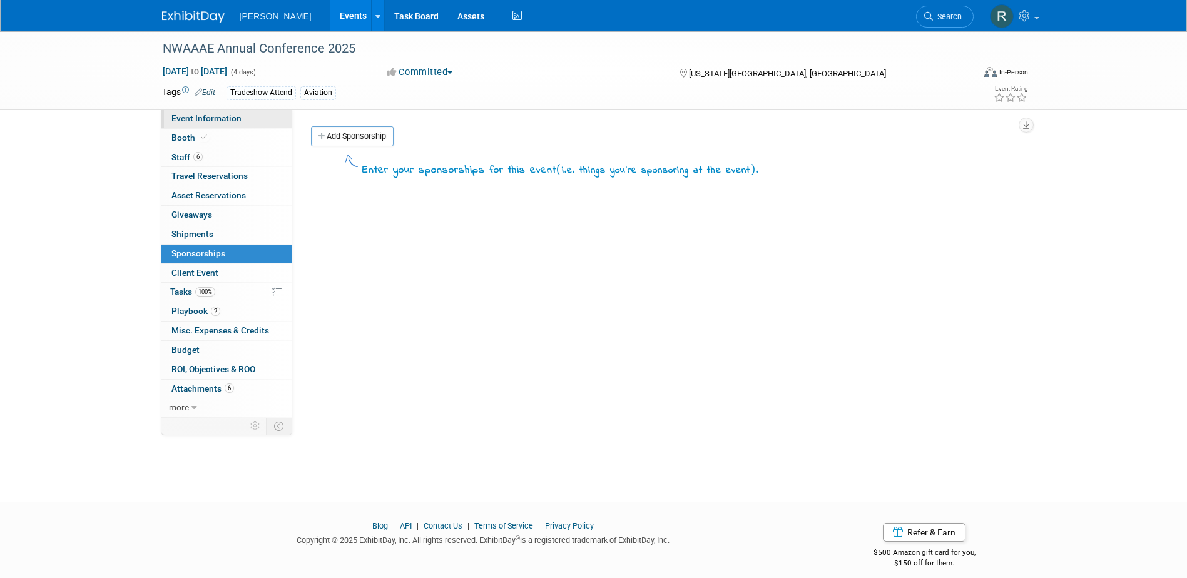
click at [200, 114] on span "Event Information" at bounding box center [207, 118] width 70 height 10
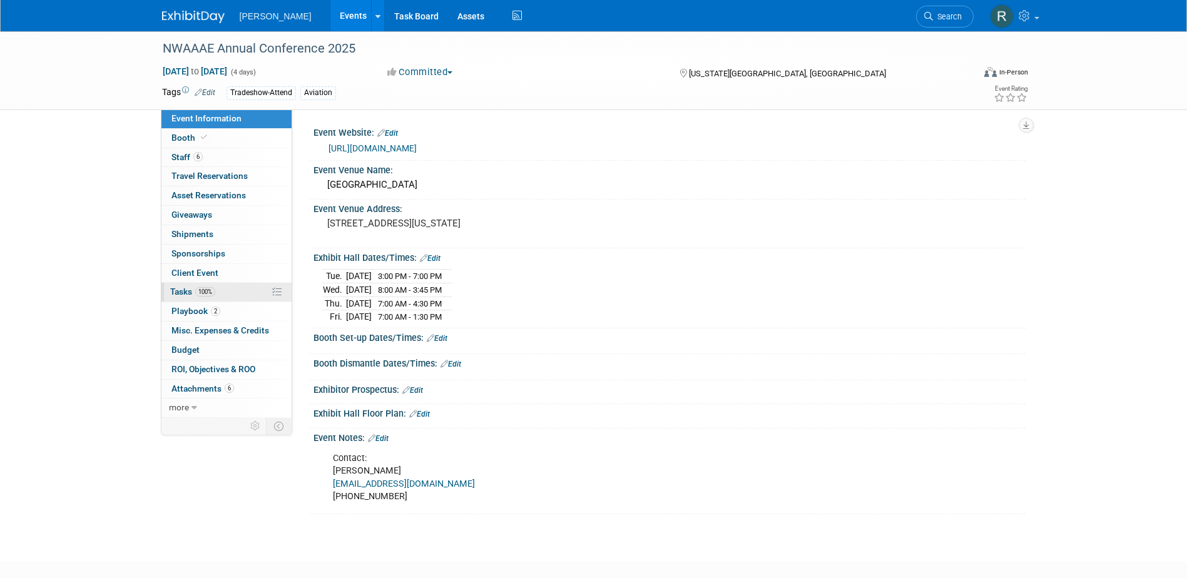
click at [201, 289] on span "100%" at bounding box center [205, 291] width 20 height 9
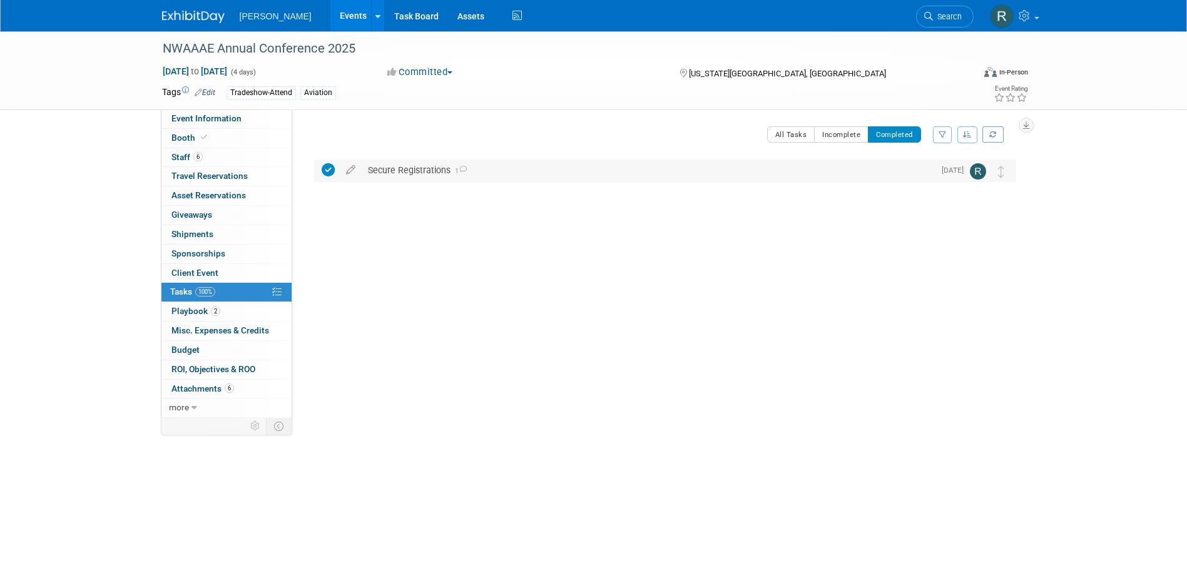
click at [434, 179] on div "Secure Registrations 1" at bounding box center [648, 170] width 573 height 21
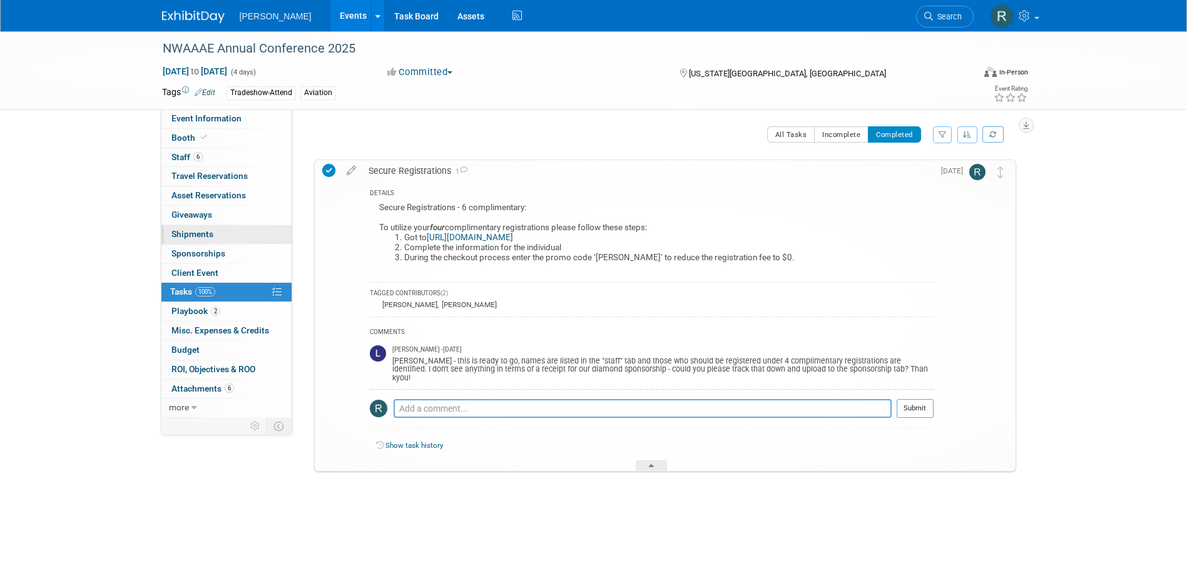
click at [203, 233] on span "Shipments 0" at bounding box center [193, 234] width 42 height 10
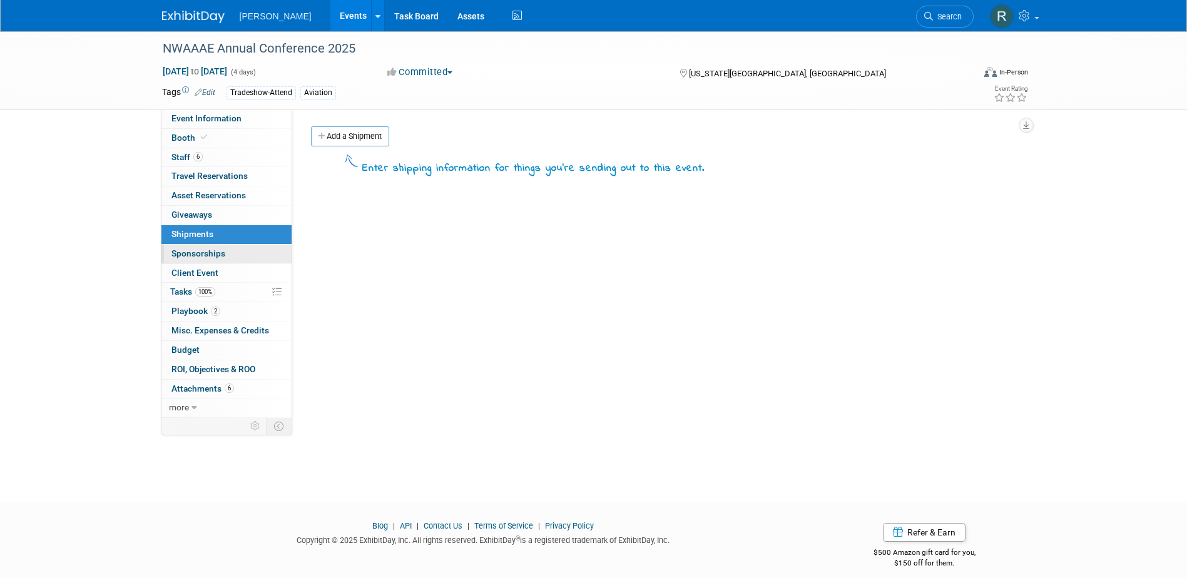
click at [202, 254] on span "Sponsorships 0" at bounding box center [199, 253] width 54 height 10
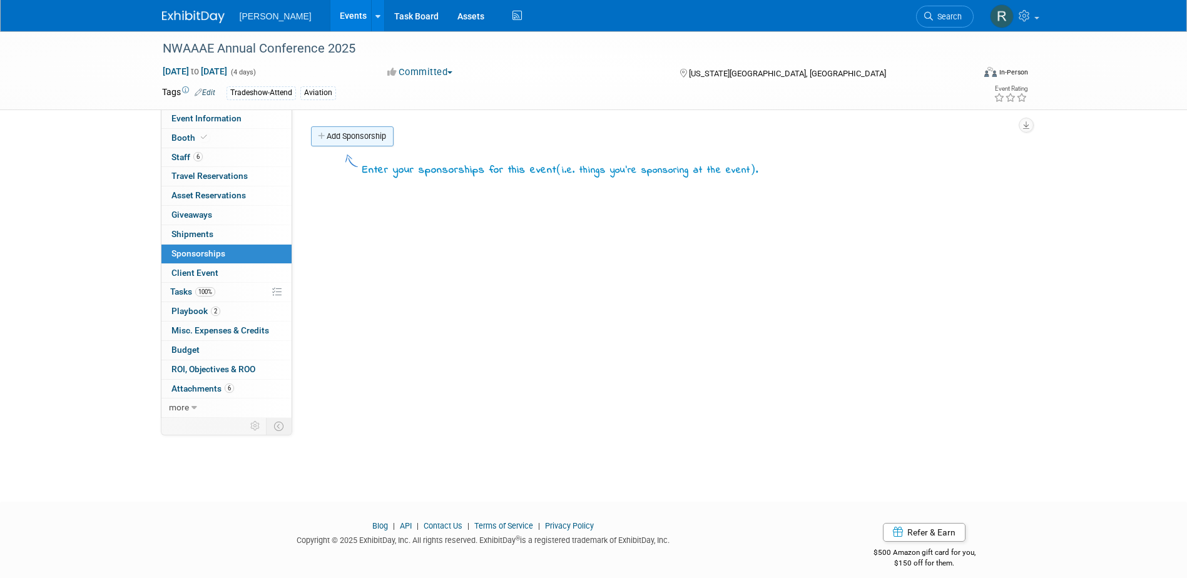
click at [354, 146] on link "Add Sponsorship" at bounding box center [352, 136] width 83 height 20
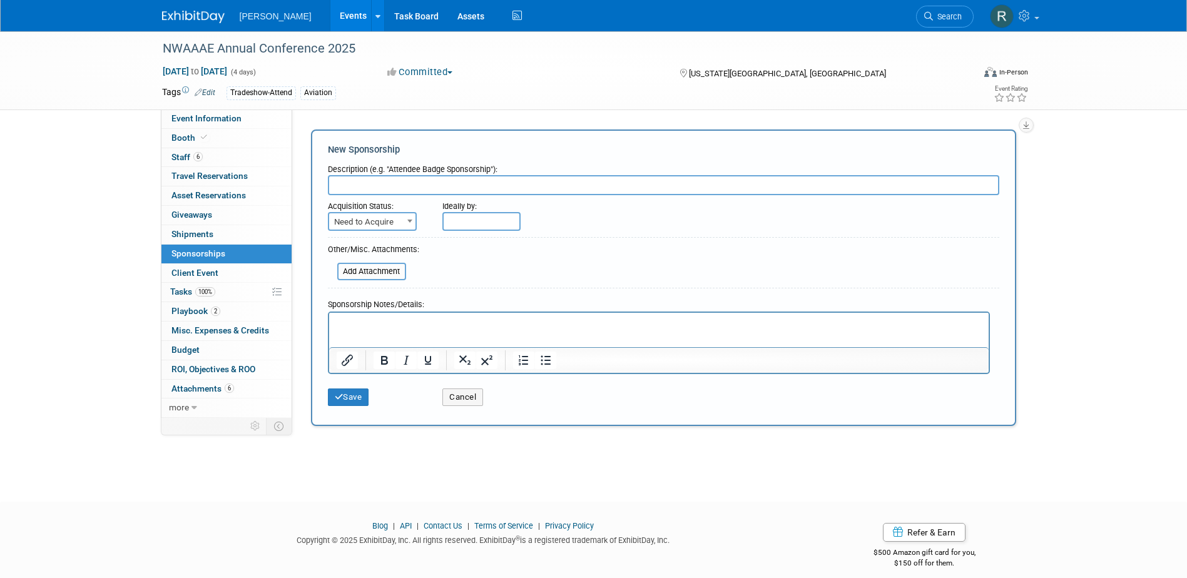
click at [366, 190] on input "text" at bounding box center [664, 185] width 672 height 20
type input "Diamond Sponsorship"
click at [400, 223] on span "Need to Acquire" at bounding box center [372, 222] width 86 height 18
select select "2"
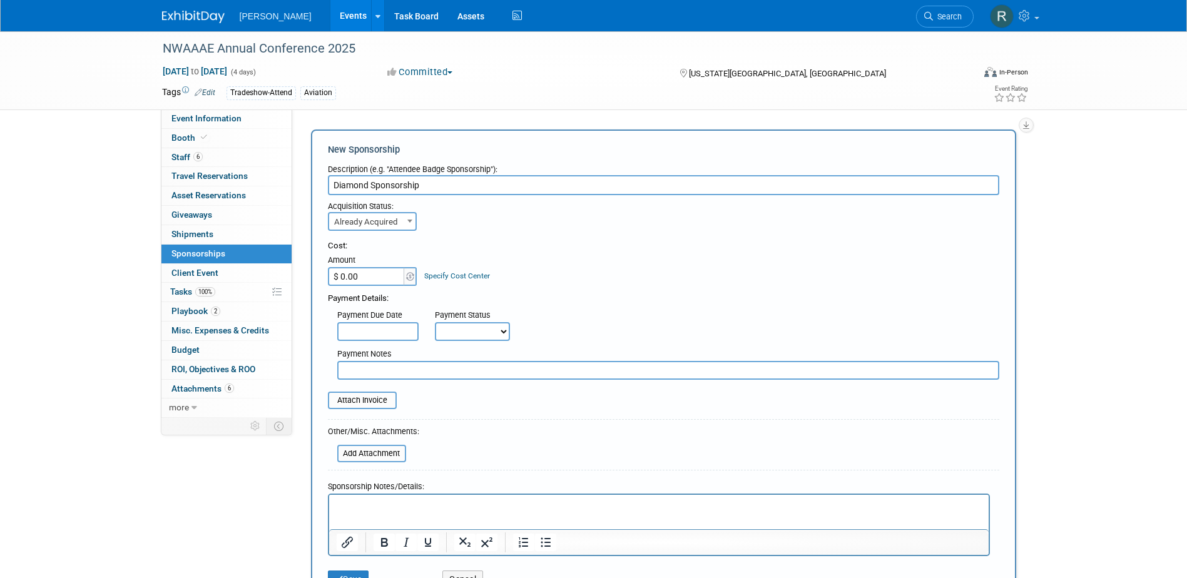
click at [386, 510] on p "Rich Text Area. Press ALT-0 for help." at bounding box center [658, 505] width 645 height 13
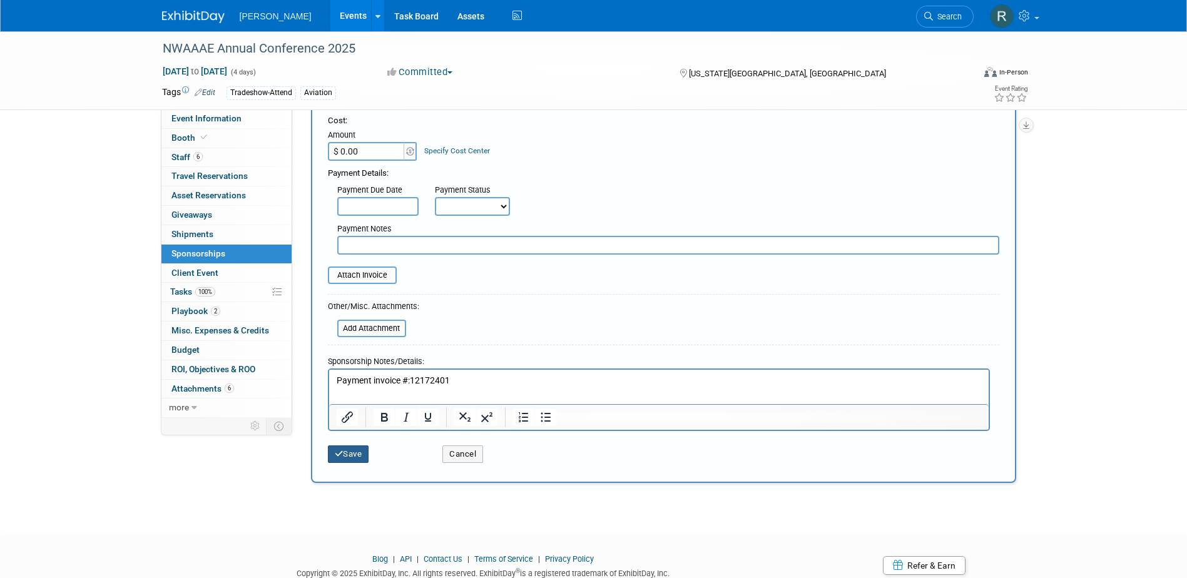
click at [354, 456] on button "Save" at bounding box center [348, 455] width 41 height 18
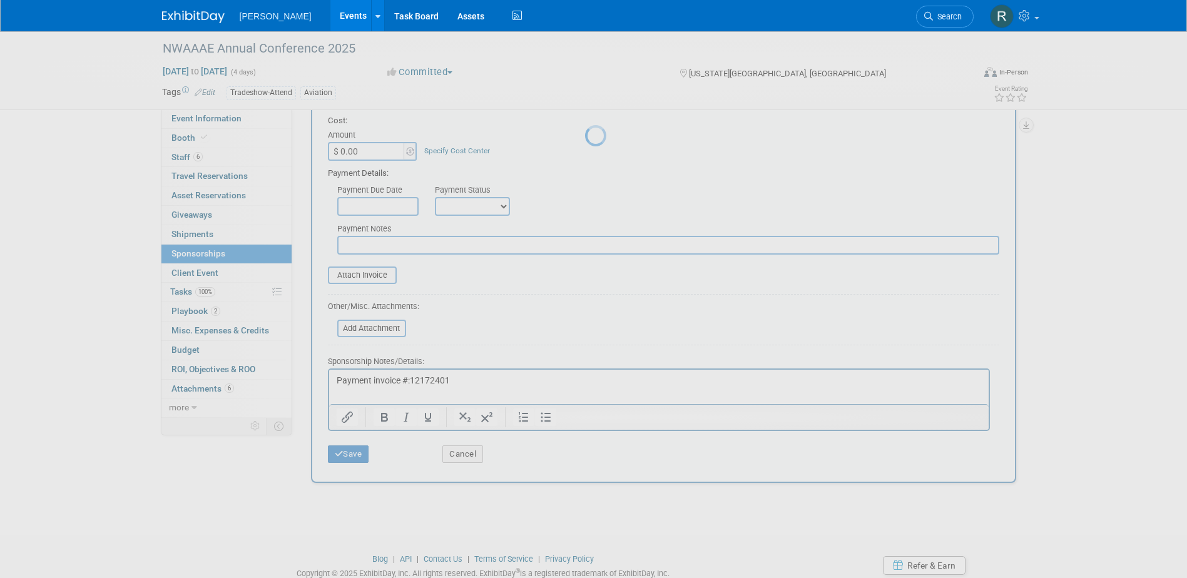
scroll to position [11, 0]
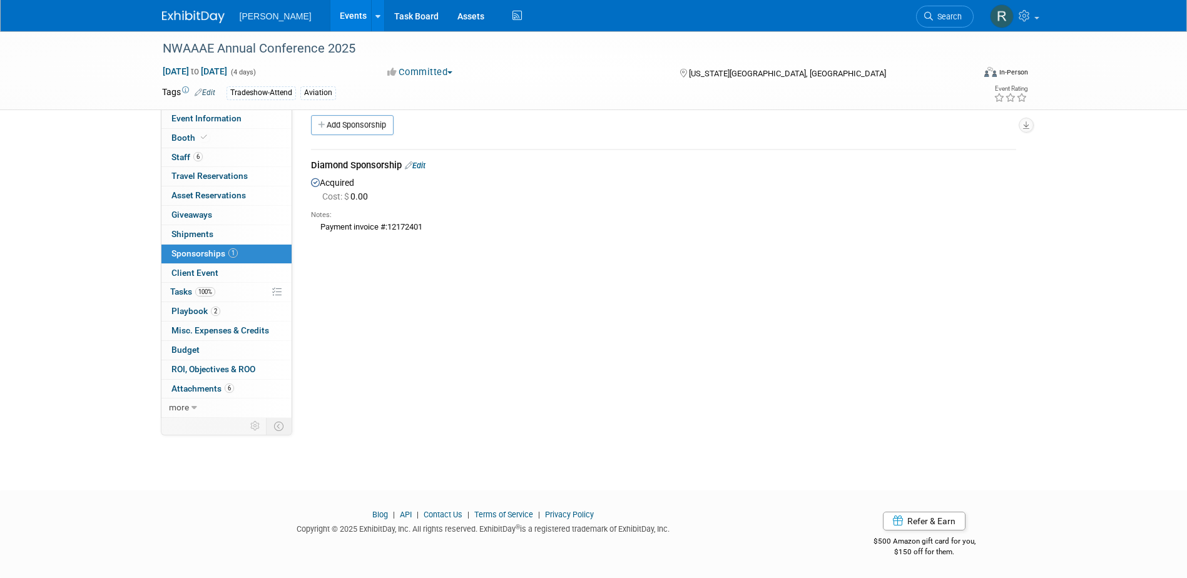
drag, startPoint x: 939, startPoint y: 13, endPoint x: 935, endPoint y: 18, distance: 6.8
click at [939, 13] on span "Search" at bounding box center [947, 16] width 29 height 9
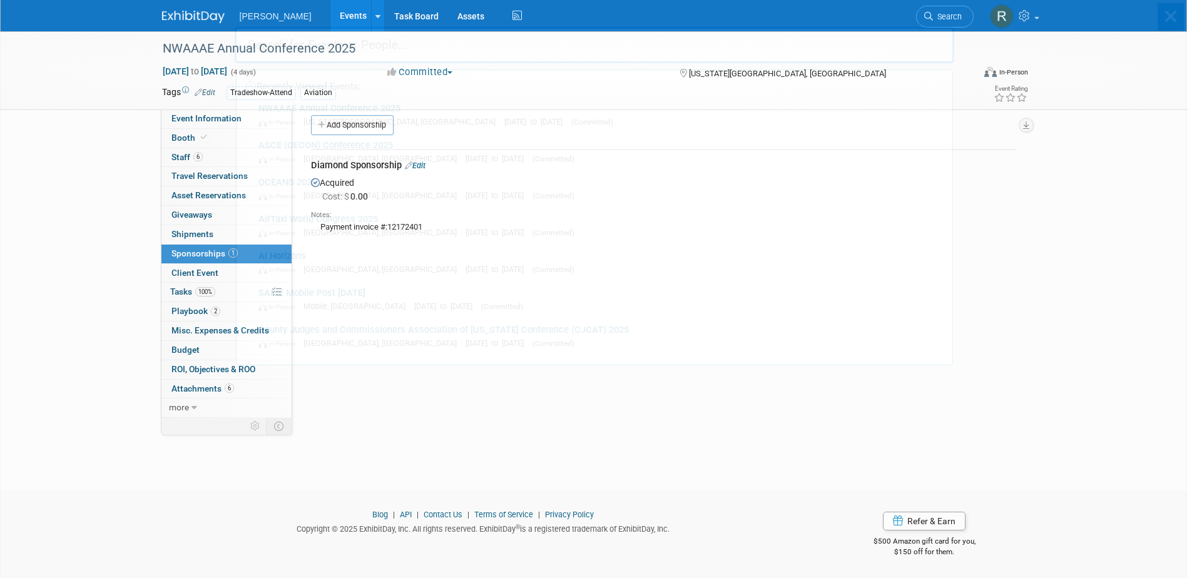
scroll to position [0, 0]
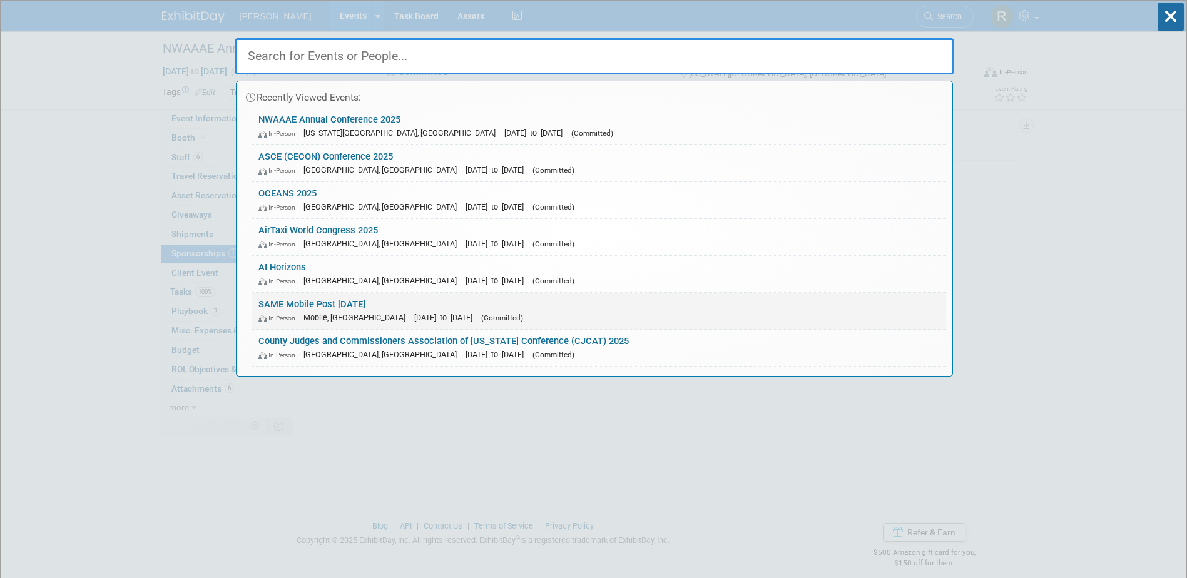
click at [380, 305] on link "SAME Mobile Post Industry Day 2025 In-Person Mobile, AL Oct 7, 2025 to Oct 9, 2…" at bounding box center [599, 311] width 694 height 36
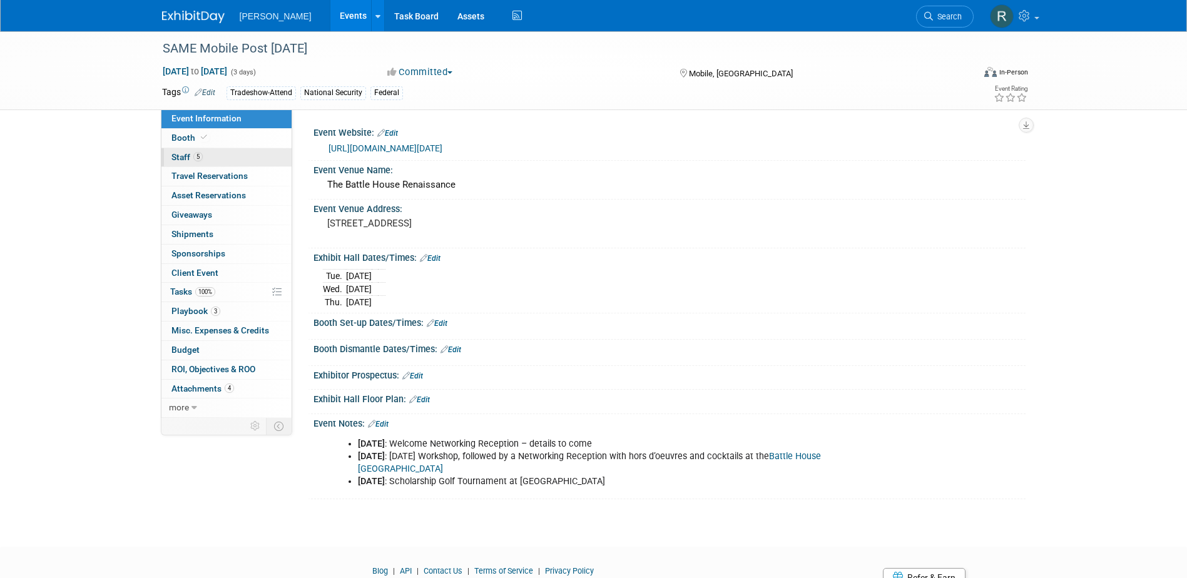
click at [215, 161] on link "5 Staff 5" at bounding box center [226, 157] width 130 height 19
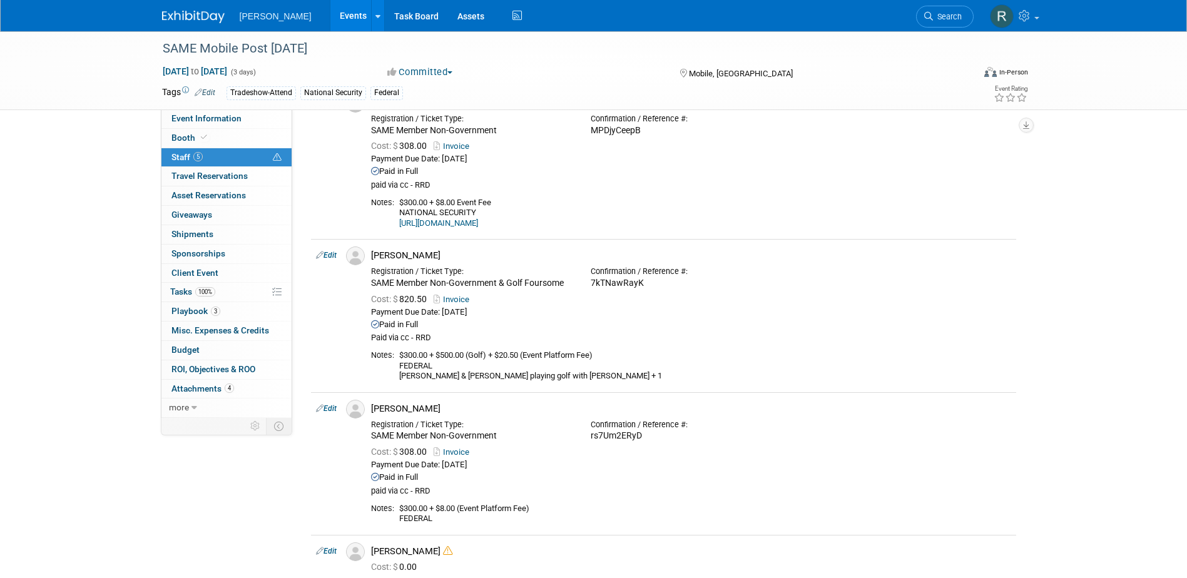
scroll to position [313, 0]
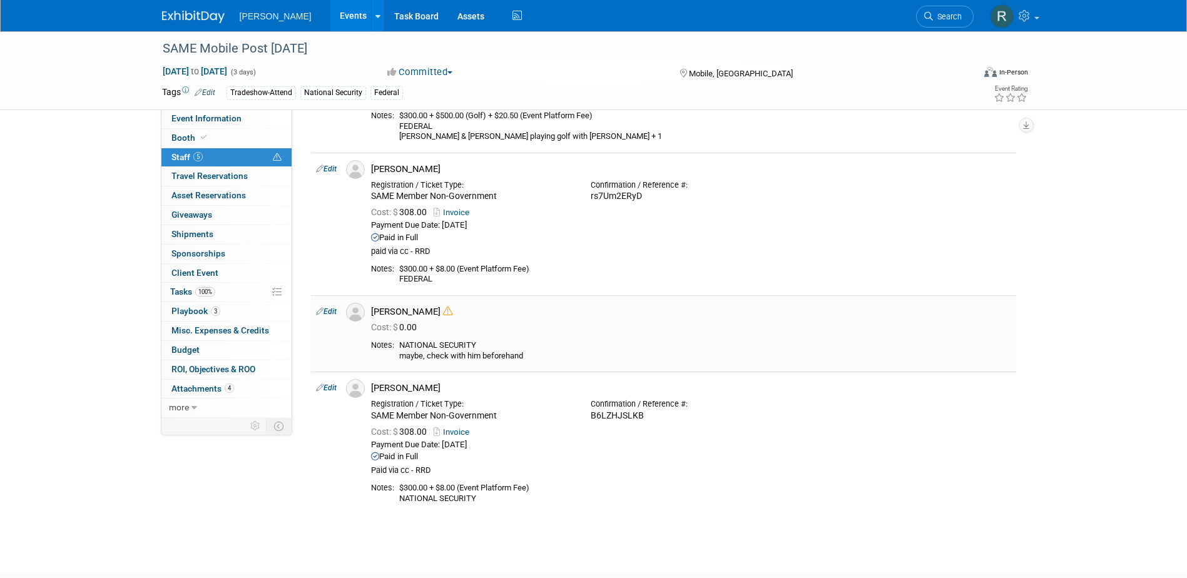
click at [335, 311] on link "Edit" at bounding box center [326, 311] width 21 height 9
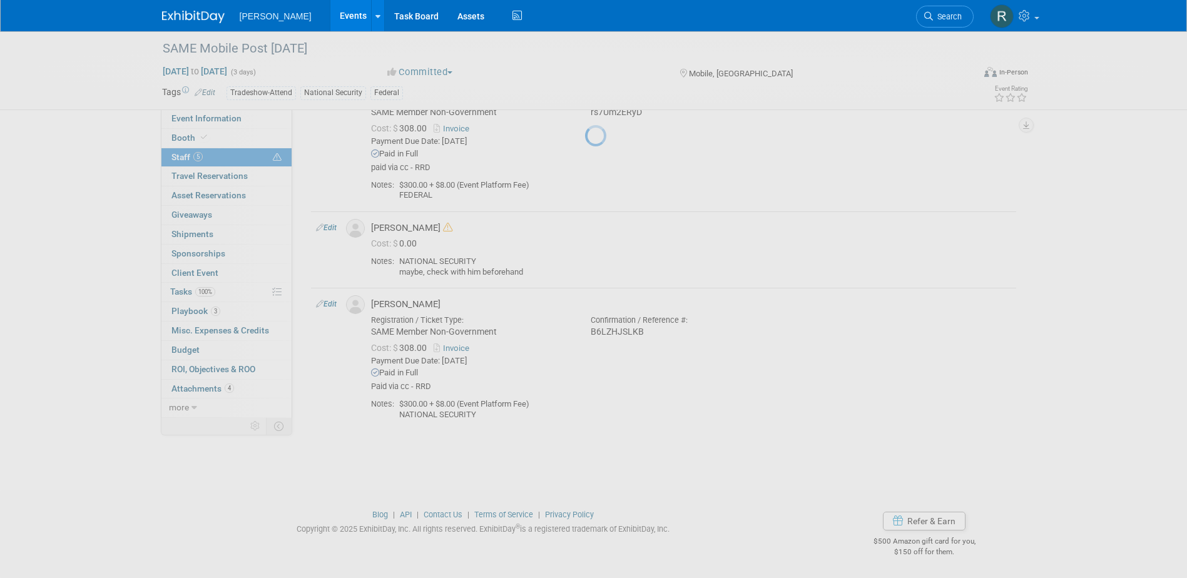
select select "aa3a6dc0-19af-4028-824e-60bddbe41667"
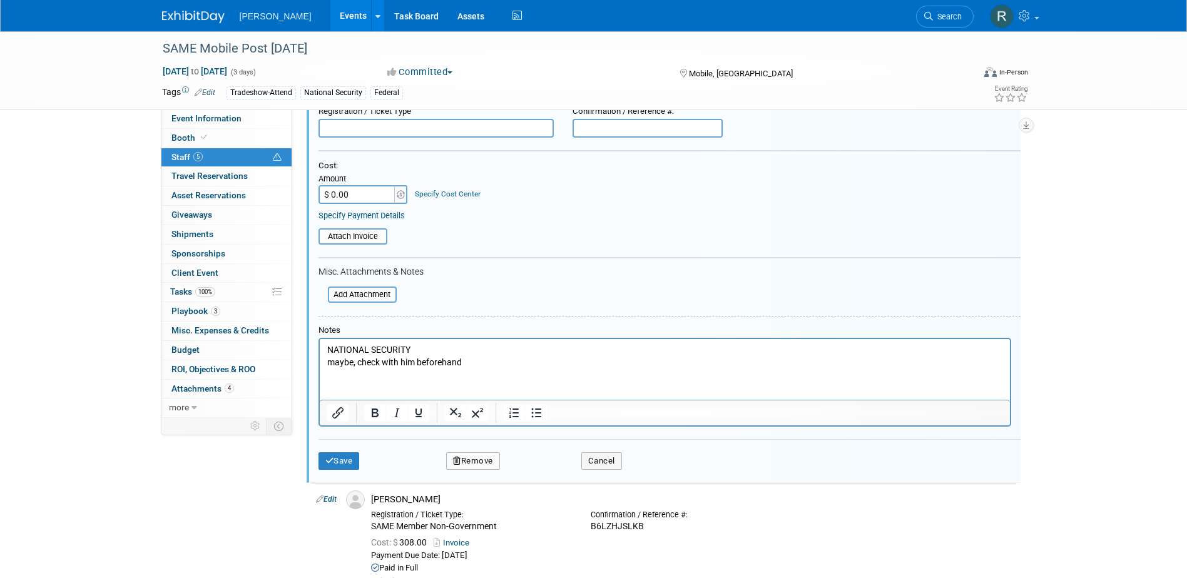
scroll to position [653, 0]
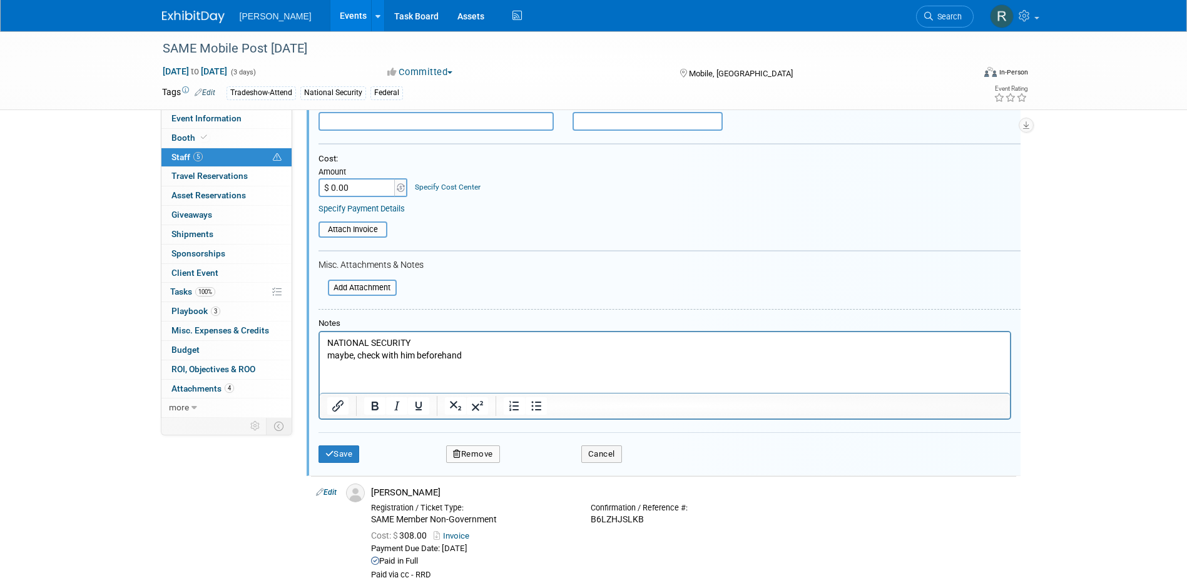
drag, startPoint x: 326, startPoint y: 343, endPoint x: 332, endPoint y: 347, distance: 7.3
click at [327, 342] on p "NATIONAL SECURITY maybe, check with him beforehand" at bounding box center [665, 349] width 676 height 24
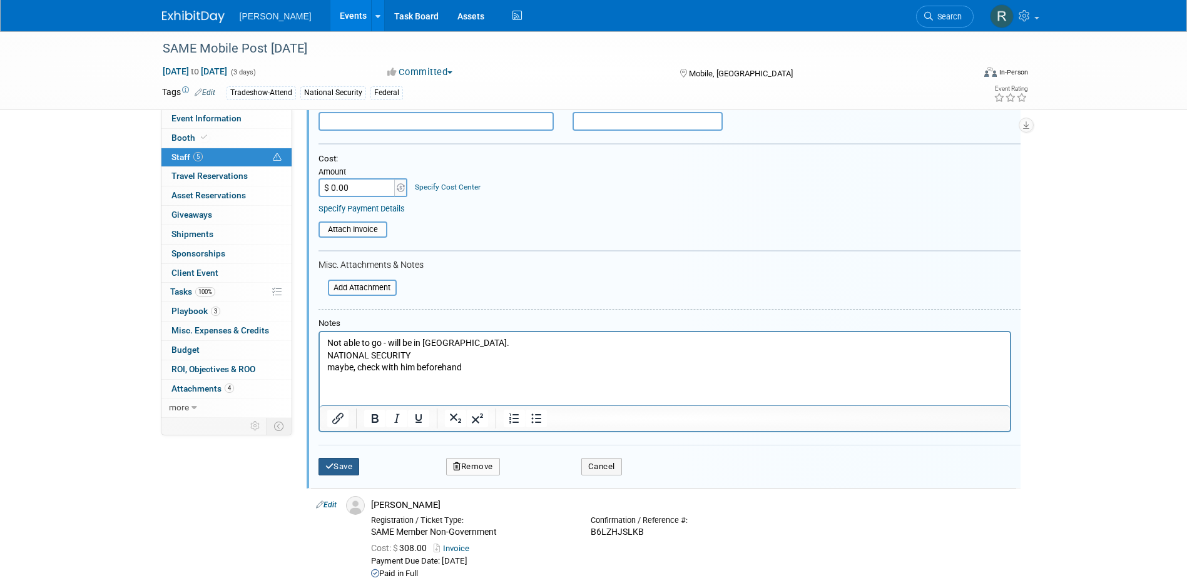
click at [343, 465] on button "Save" at bounding box center [339, 467] width 41 height 18
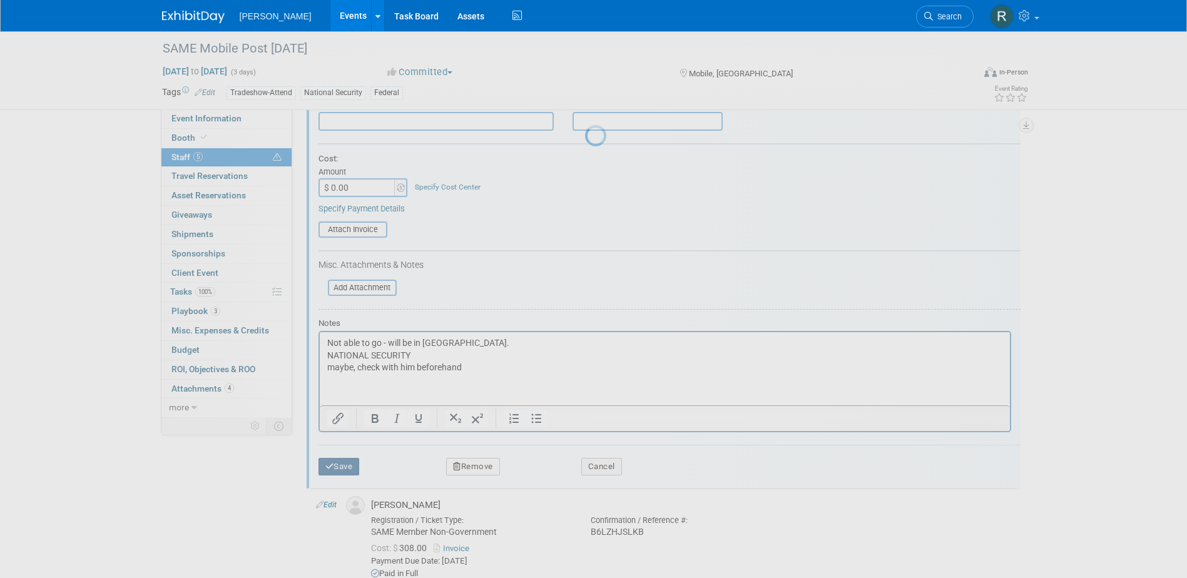
scroll to position [407, 0]
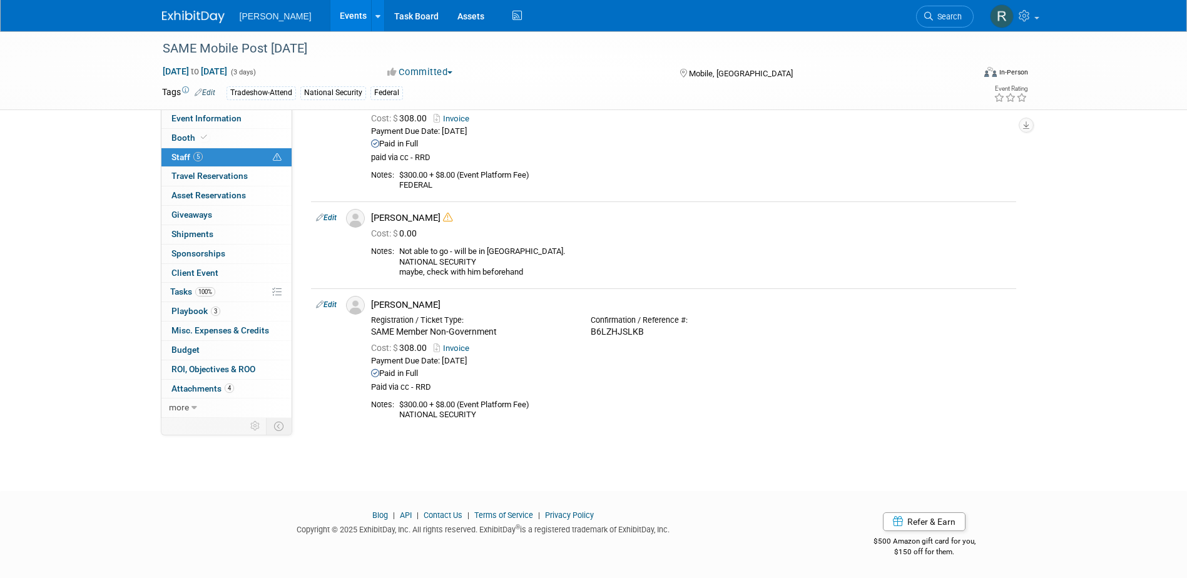
click at [941, 13] on span "Search" at bounding box center [947, 16] width 29 height 9
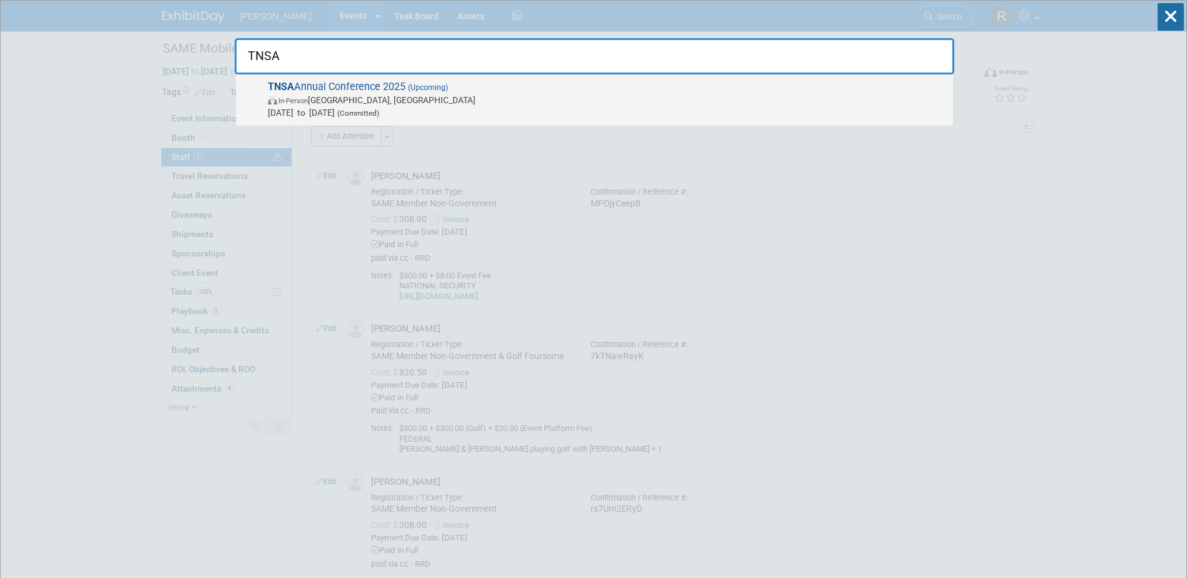
type input "TNSA"
click at [374, 106] on span "[DATE] to [DATE] (Committed)" at bounding box center [607, 112] width 679 height 13
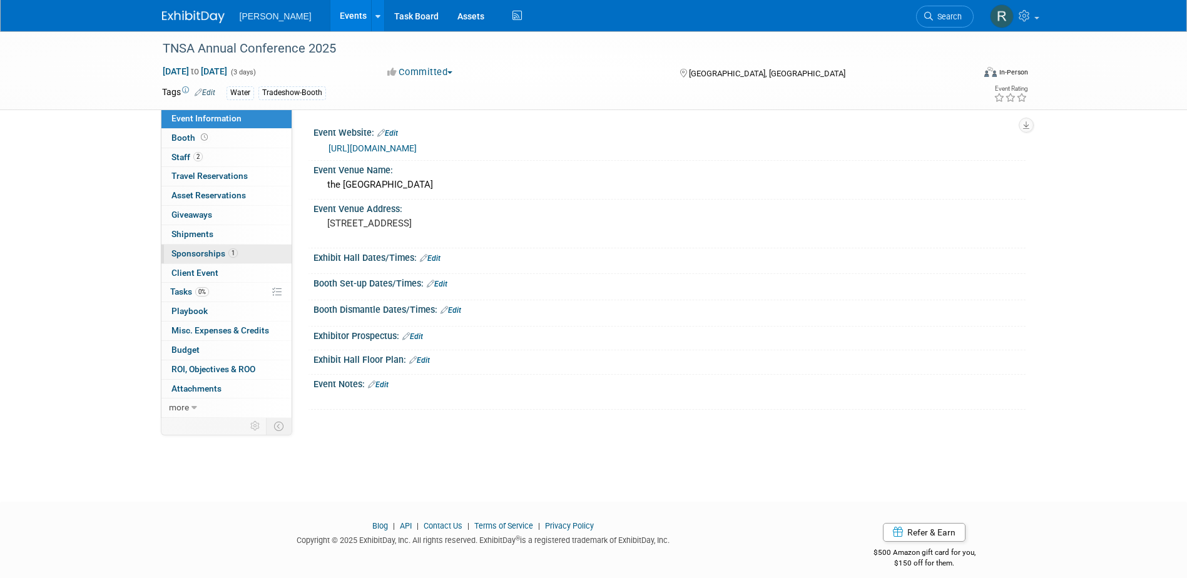
click at [213, 257] on span "Sponsorships 1" at bounding box center [205, 253] width 66 height 10
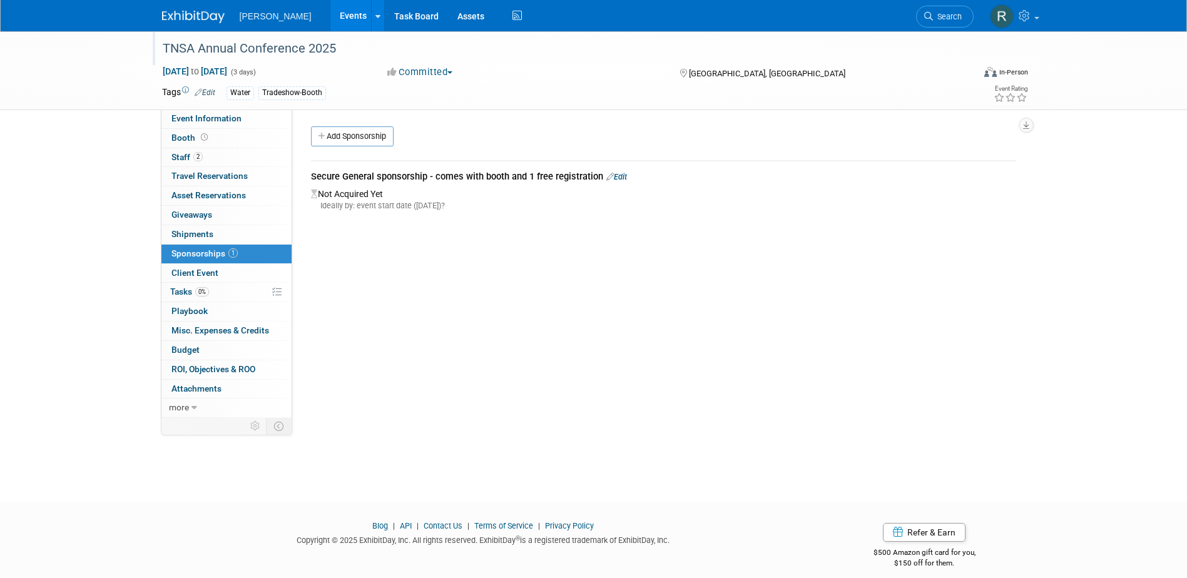
click at [183, 54] on div "TNSA Annual Conference 2025" at bounding box center [556, 49] width 797 height 23
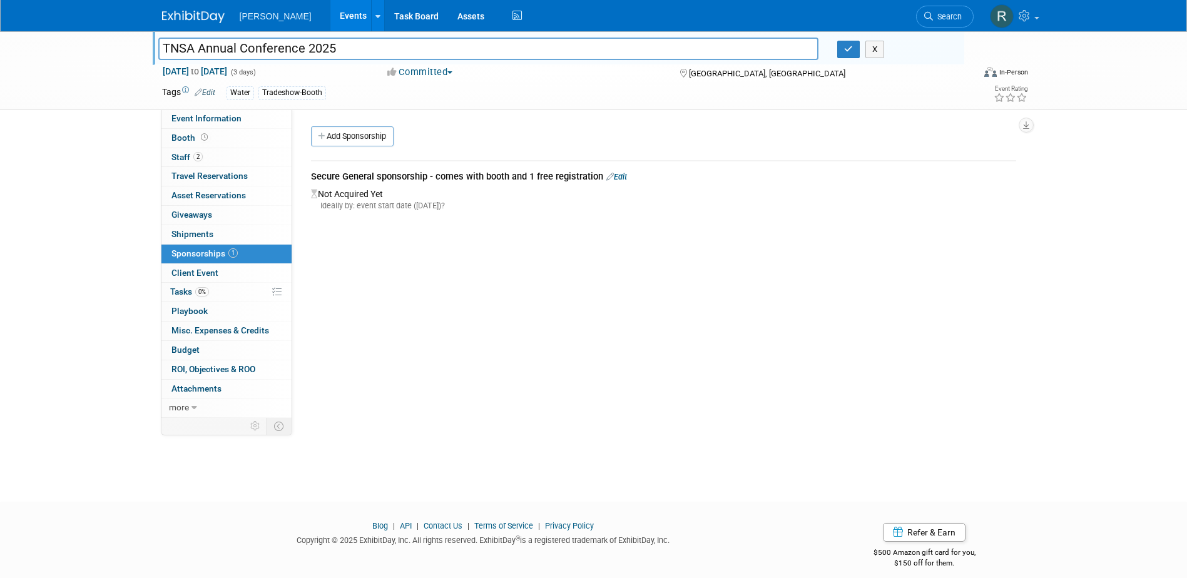
click at [183, 53] on input "TNSA Annual Conference 2025" at bounding box center [488, 49] width 661 height 22
drag, startPoint x: 852, startPoint y: 53, endPoint x: 839, endPoint y: 56, distance: 13.5
click at [852, 53] on icon "button" at bounding box center [848, 49] width 9 height 8
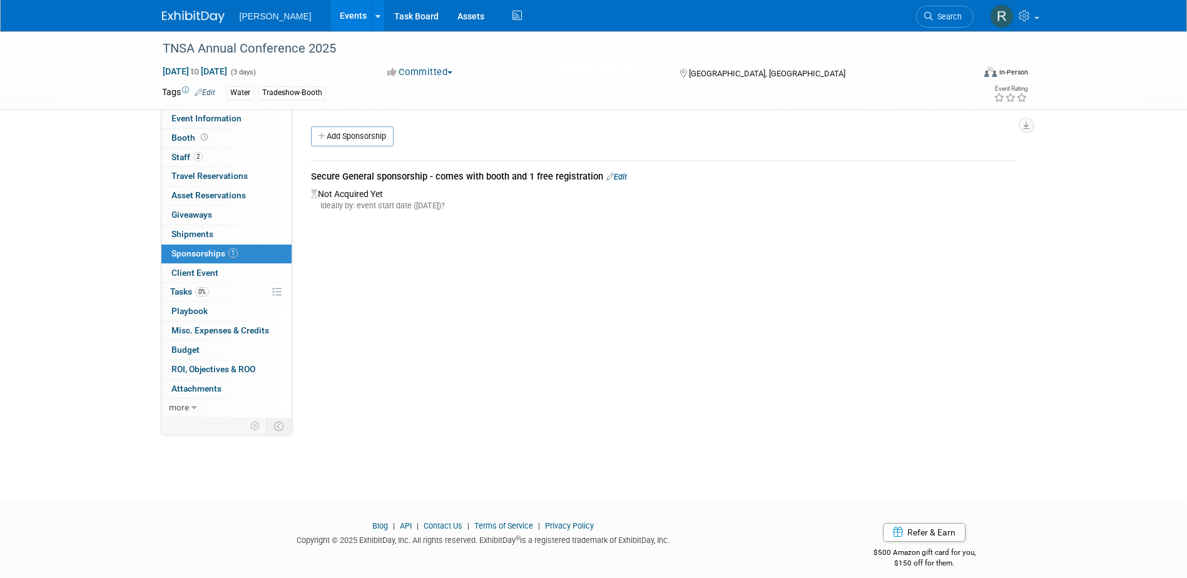
drag, startPoint x: 199, startPoint y: 155, endPoint x: 295, endPoint y: 185, distance: 101.0
click at [199, 155] on span "2" at bounding box center [197, 156] width 9 height 9
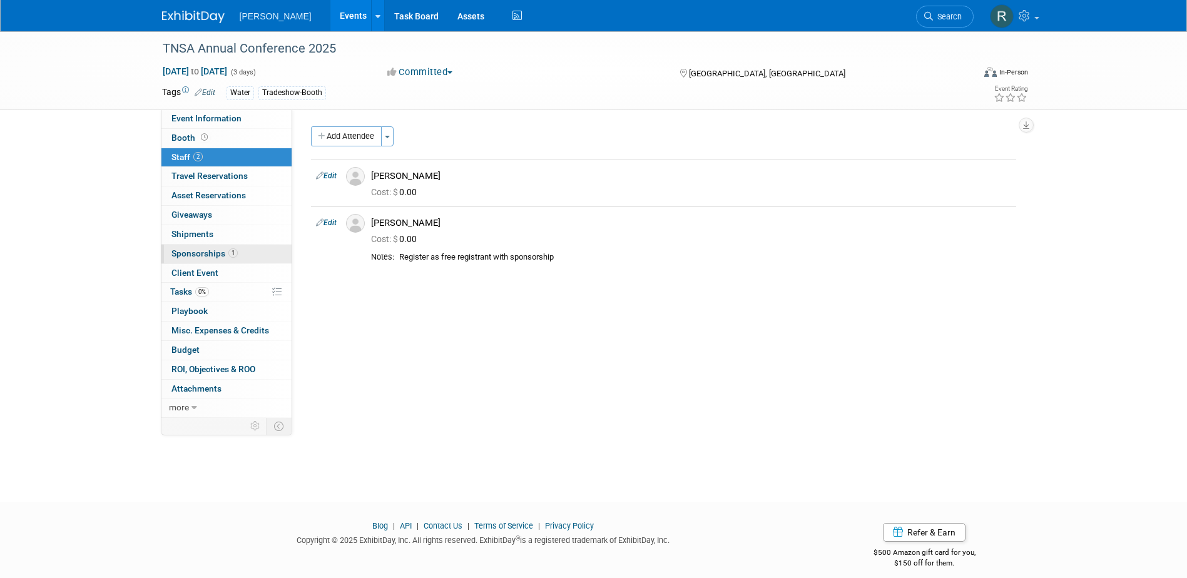
click at [203, 254] on span "Sponsorships 1" at bounding box center [205, 253] width 66 height 10
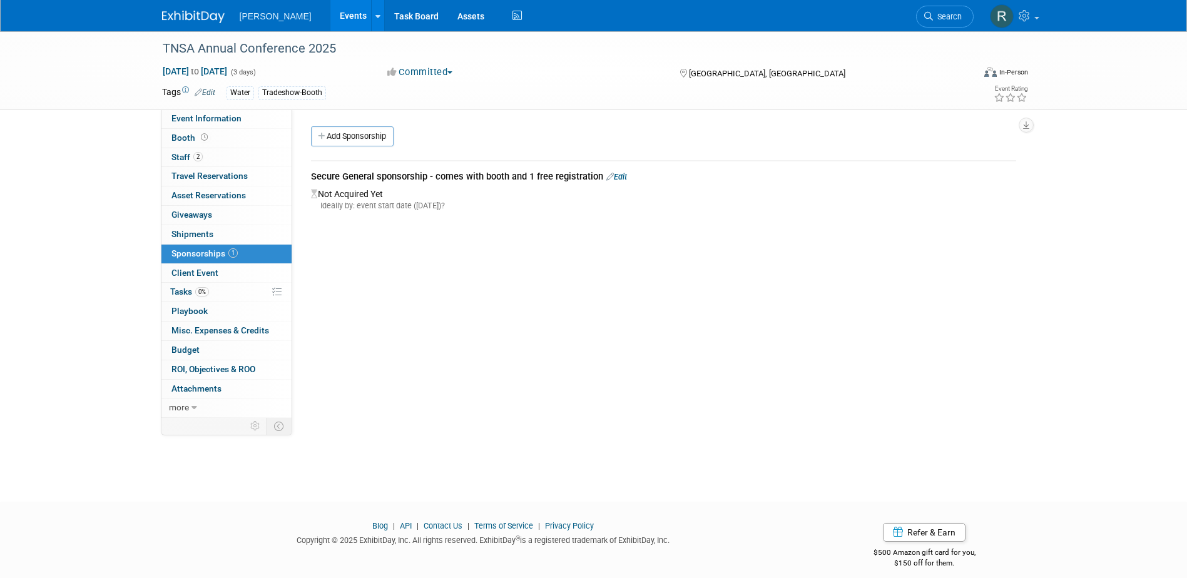
click at [625, 177] on link "Edit" at bounding box center [617, 176] width 21 height 9
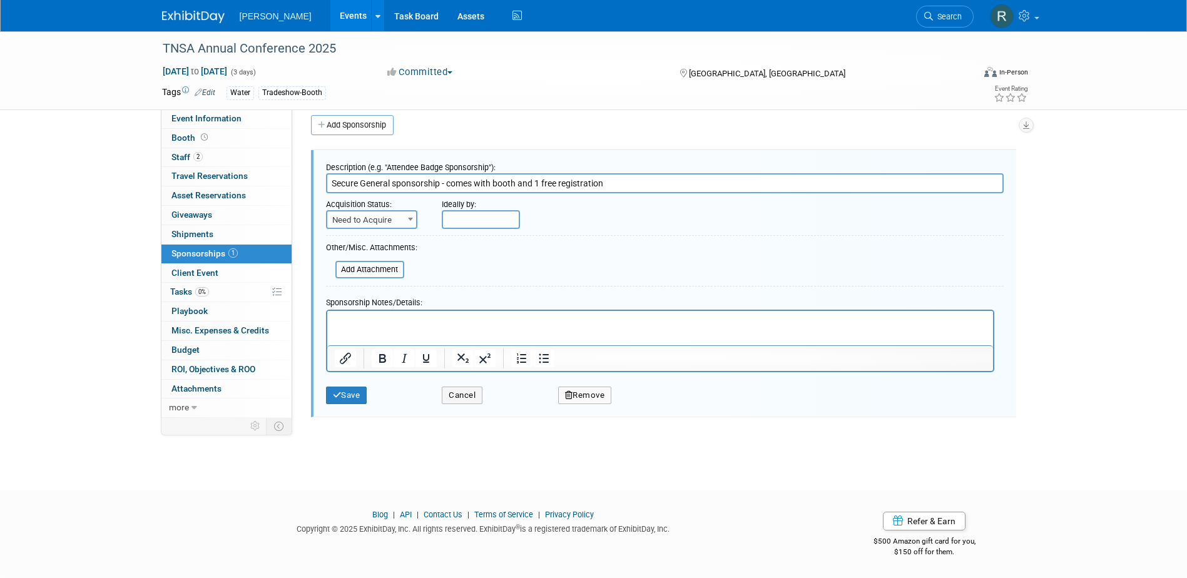
click at [451, 183] on input "Secure General sponsorship - comes with booth and 1 free registration" at bounding box center [665, 183] width 678 height 20
drag, startPoint x: 516, startPoint y: 183, endPoint x: 886, endPoint y: 173, distance: 370.7
click at [886, 178] on input "Secure General sponsorship - comes with booth and 1 free registration" at bounding box center [665, 183] width 678 height 20
drag, startPoint x: 456, startPoint y: 182, endPoint x: 312, endPoint y: 192, distance: 144.3
click at [312, 192] on div "Description (e.g. "Attendee Badge Sponsorship"): Secure General sponsorship Acq…" at bounding box center [663, 283] width 705 height 267
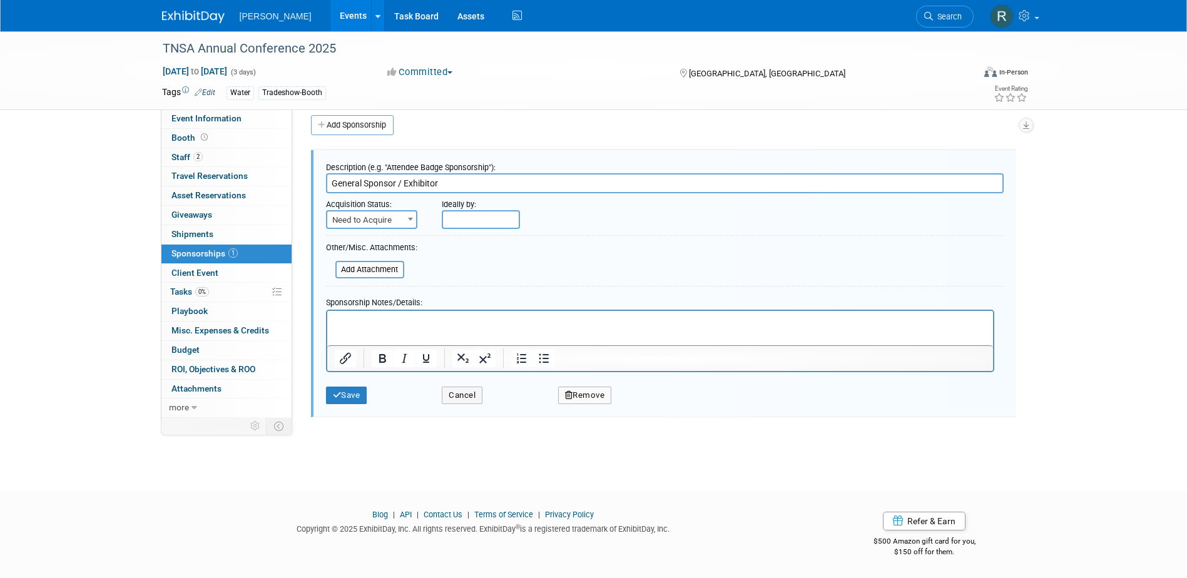
type input "General Sponsor / Exhibitor"
click at [331, 209] on div "Acquisition Status:" at bounding box center [375, 201] width 98 height 17
click at [331, 218] on span "Need to Acquire" at bounding box center [371, 221] width 89 height 18
drag, startPoint x: 344, startPoint y: 262, endPoint x: 351, endPoint y: 257, distance: 9.0
select select "2"
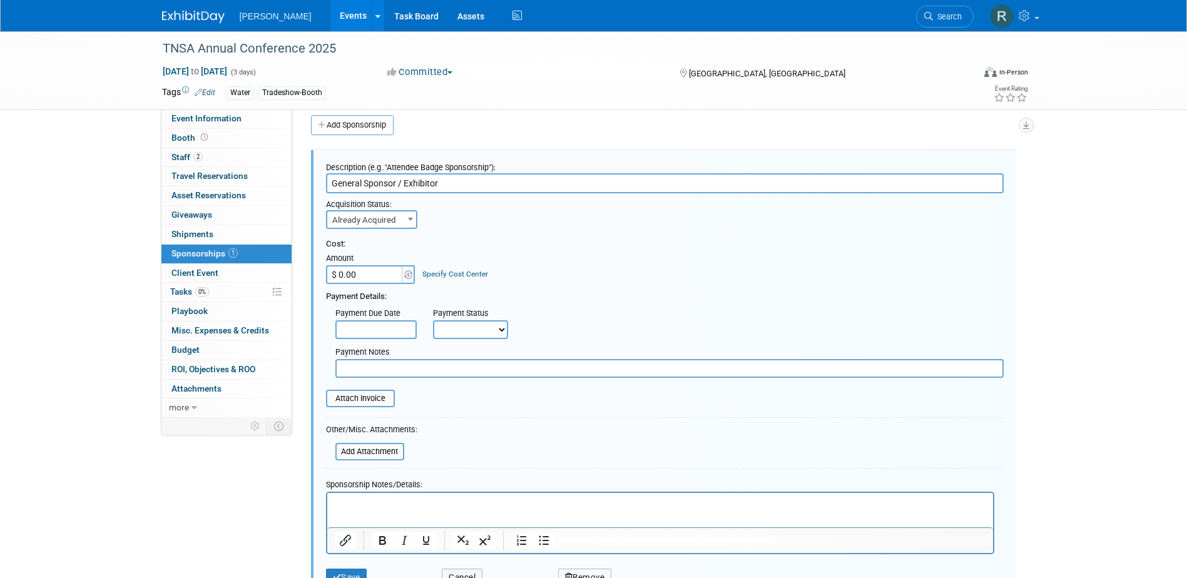
click at [379, 280] on input "$ 0.00" at bounding box center [365, 274] width 78 height 19
type input "$ 1,700.00"
click at [433, 270] on link "Specify Cost Center" at bounding box center [456, 274] width 66 height 9
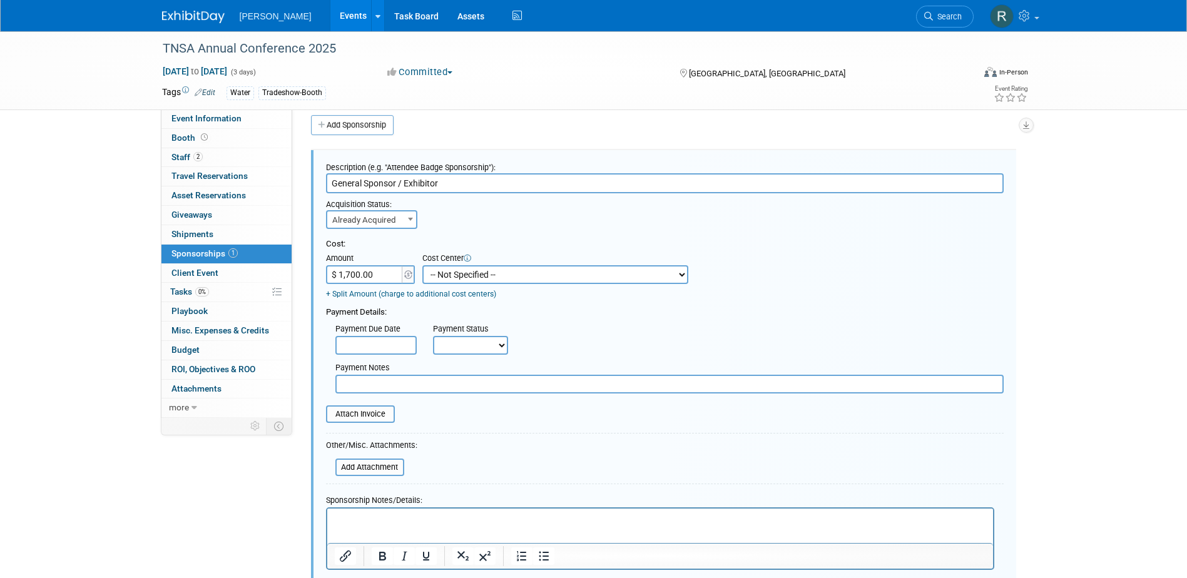
click at [446, 275] on select "-- Not Specified -- Advisory Services - Expenses_1001.502 Aerial Acquisition - …" at bounding box center [556, 274] width 266 height 19
select select "18966237"
click at [423, 265] on select "-- Not Specified -- Advisory Services - Expenses_1001.502 Aerial Acquisition - …" at bounding box center [556, 274] width 266 height 19
click at [406, 345] on input "text" at bounding box center [375, 345] width 81 height 19
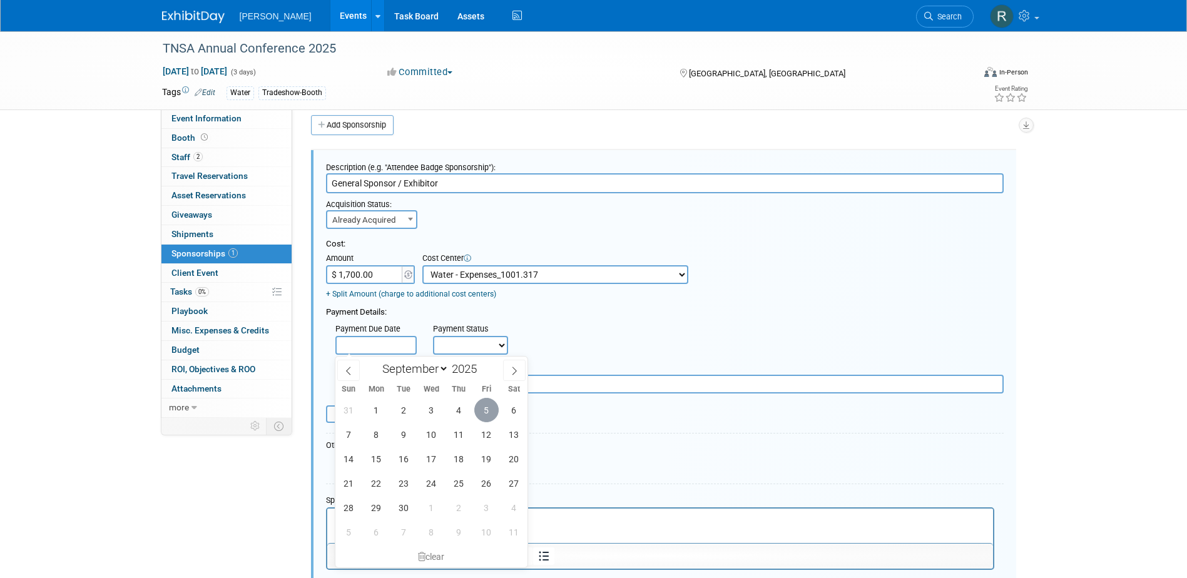
click at [493, 411] on span "5" at bounding box center [486, 410] width 24 height 24
type input "[DATE]"
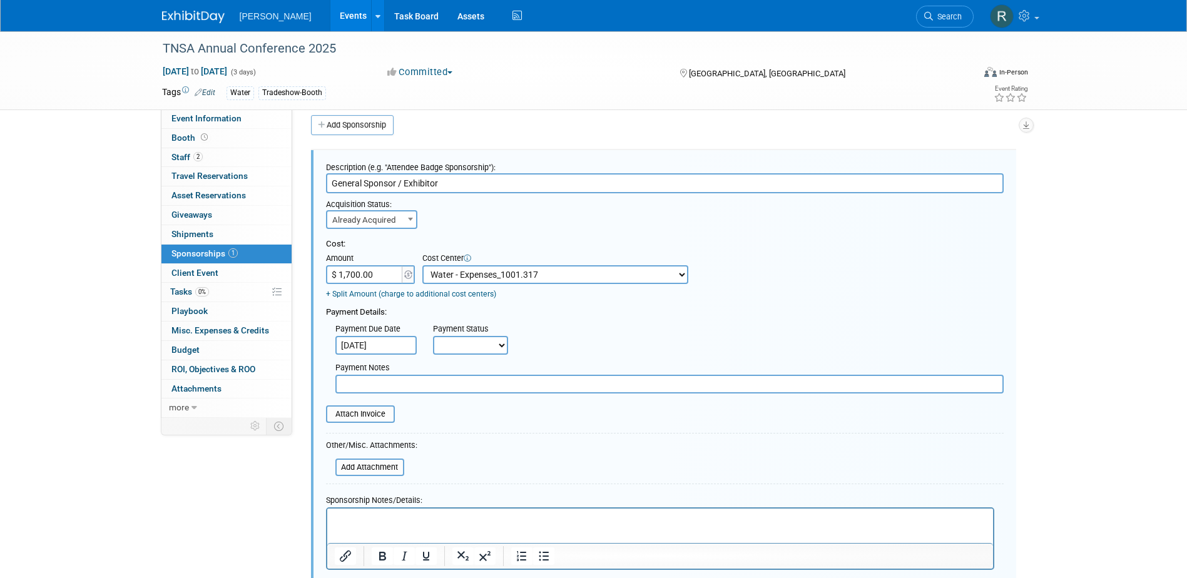
drag, startPoint x: 475, startPoint y: 349, endPoint x: 475, endPoint y: 357, distance: 8.8
click at [475, 349] on select "Not Paid Yet Partially Paid Paid in Full" at bounding box center [470, 345] width 75 height 19
select select "1"
click at [433, 337] on select "Not Paid Yet Partially Paid Paid in Full" at bounding box center [470, 345] width 75 height 19
click at [474, 393] on input "text" at bounding box center [669, 384] width 668 height 19
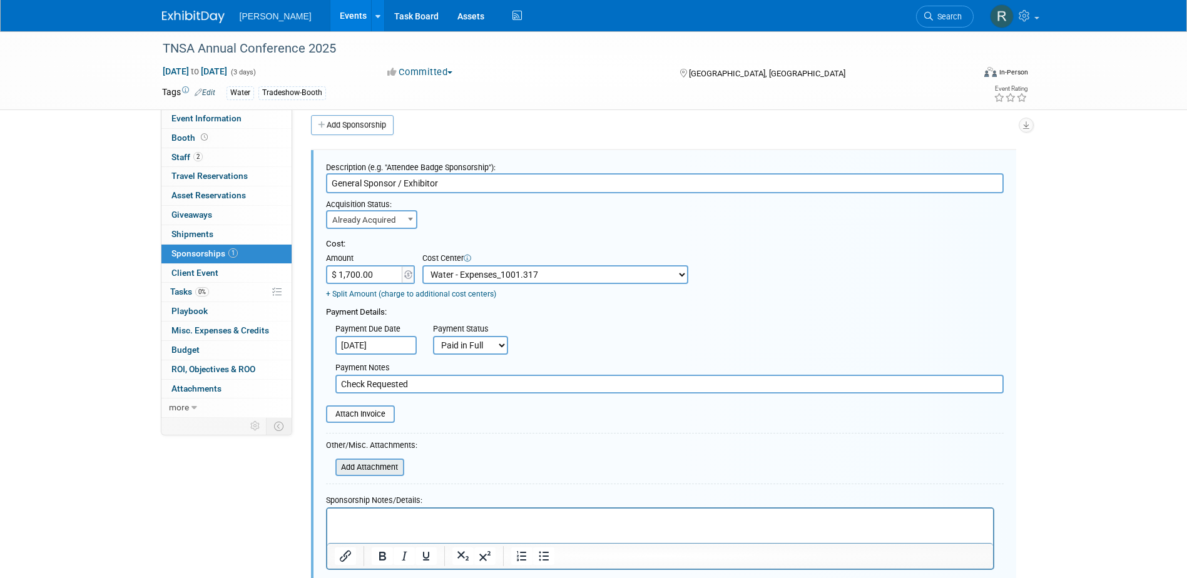
click at [371, 472] on input "file" at bounding box center [328, 467] width 149 height 15
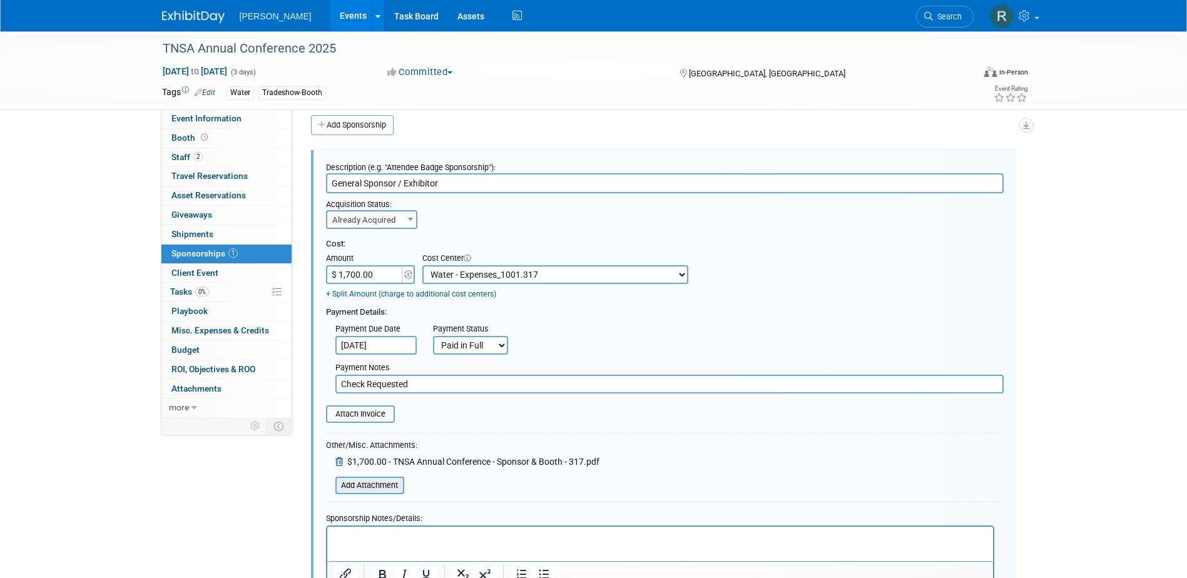
click at [376, 486] on input "file" at bounding box center [328, 485] width 149 height 15
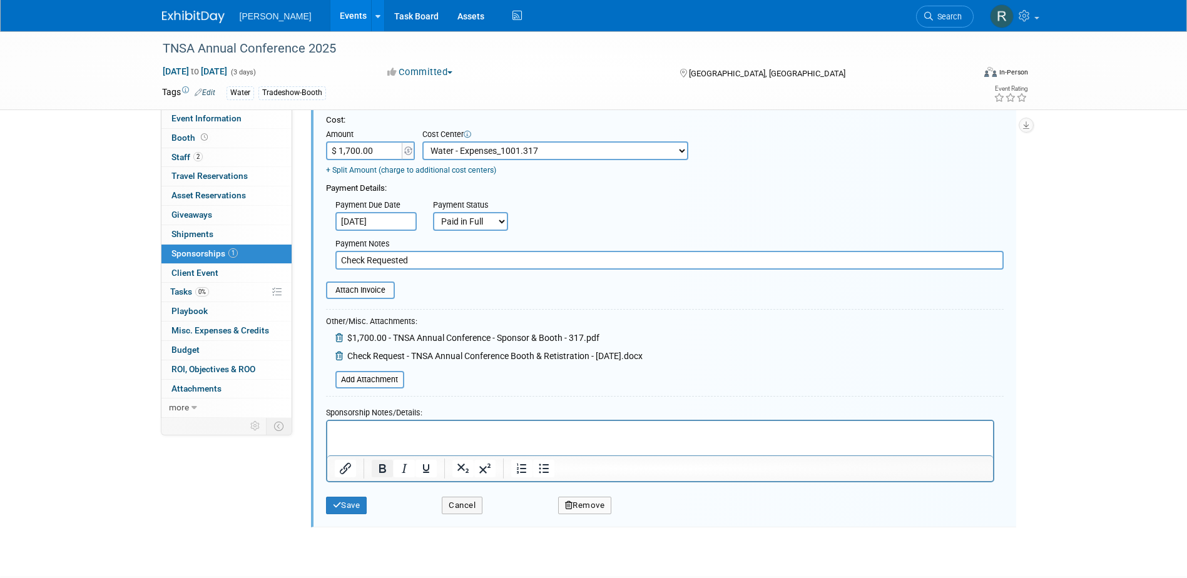
scroll to position [136, 0]
click at [447, 259] on input "Check Requested" at bounding box center [669, 259] width 668 height 19
type input "Check Requested - RRD"
click at [357, 502] on button "Save" at bounding box center [346, 505] width 41 height 18
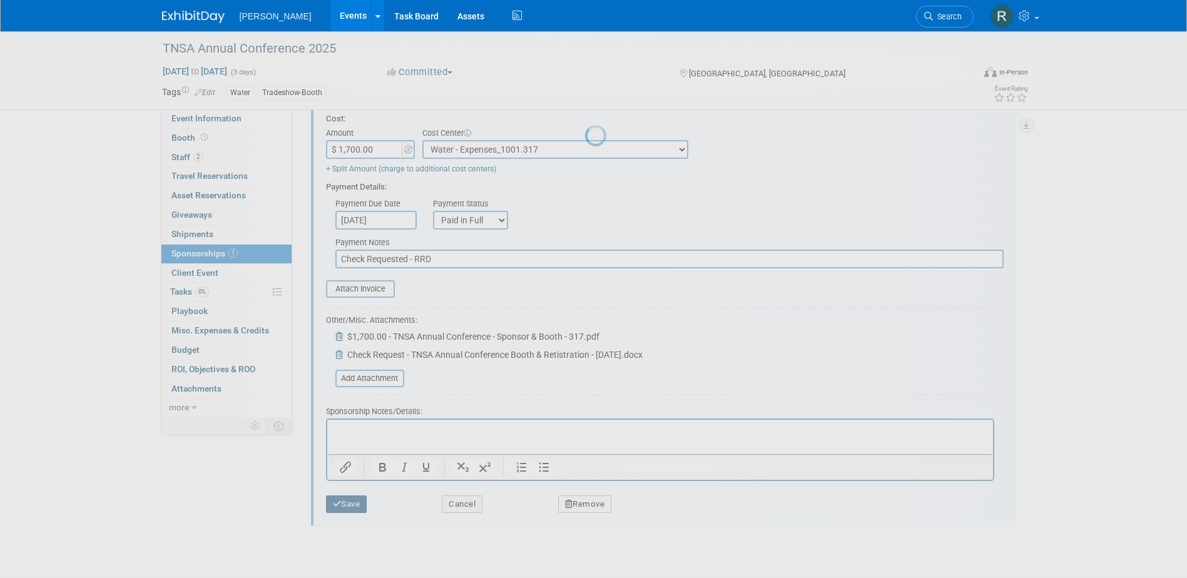
scroll to position [11, 0]
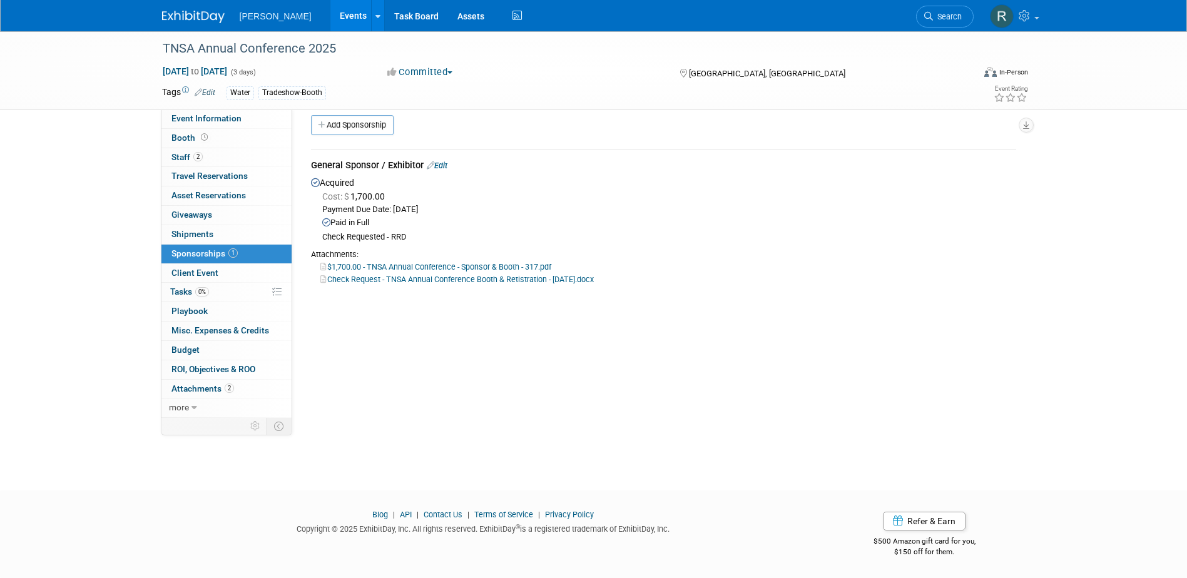
click at [444, 164] on link "Edit" at bounding box center [437, 165] width 21 height 9
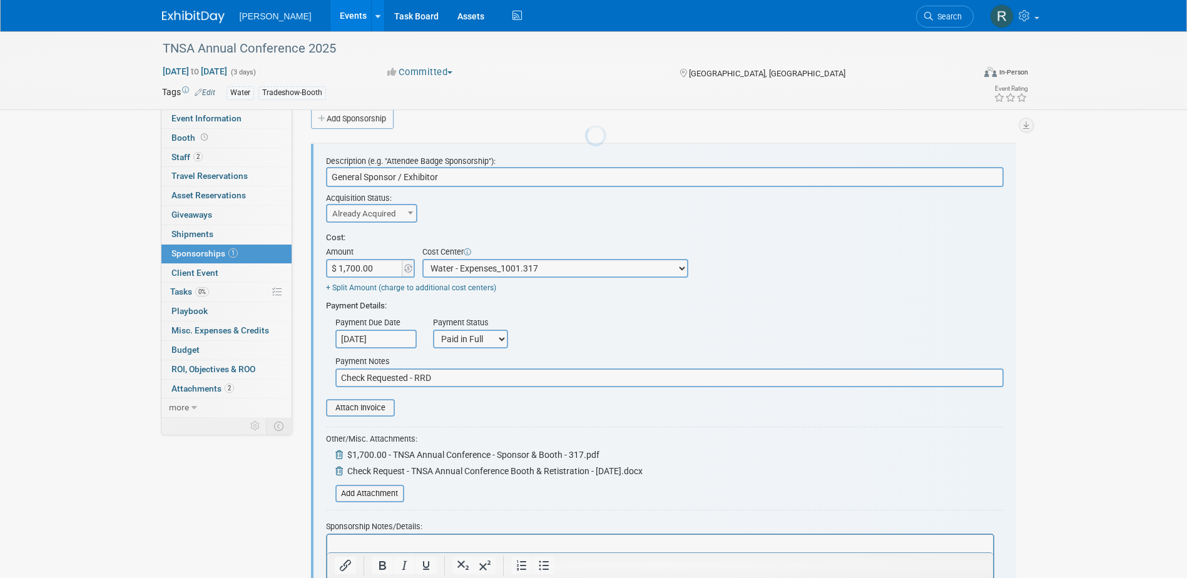
scroll to position [19, 0]
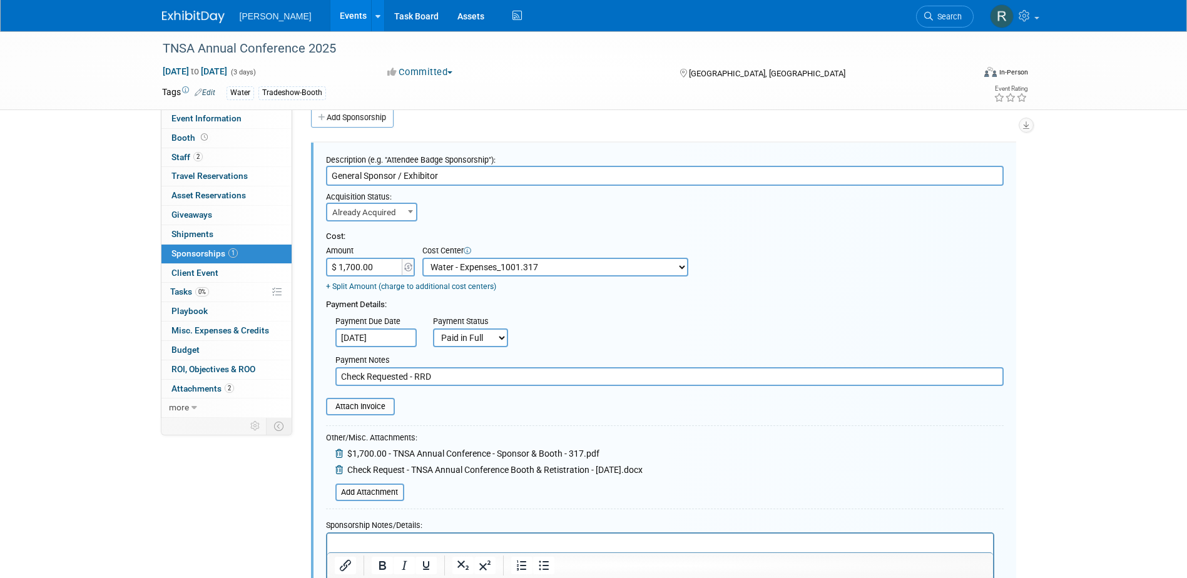
click at [337, 471] on icon at bounding box center [340, 470] width 10 height 9
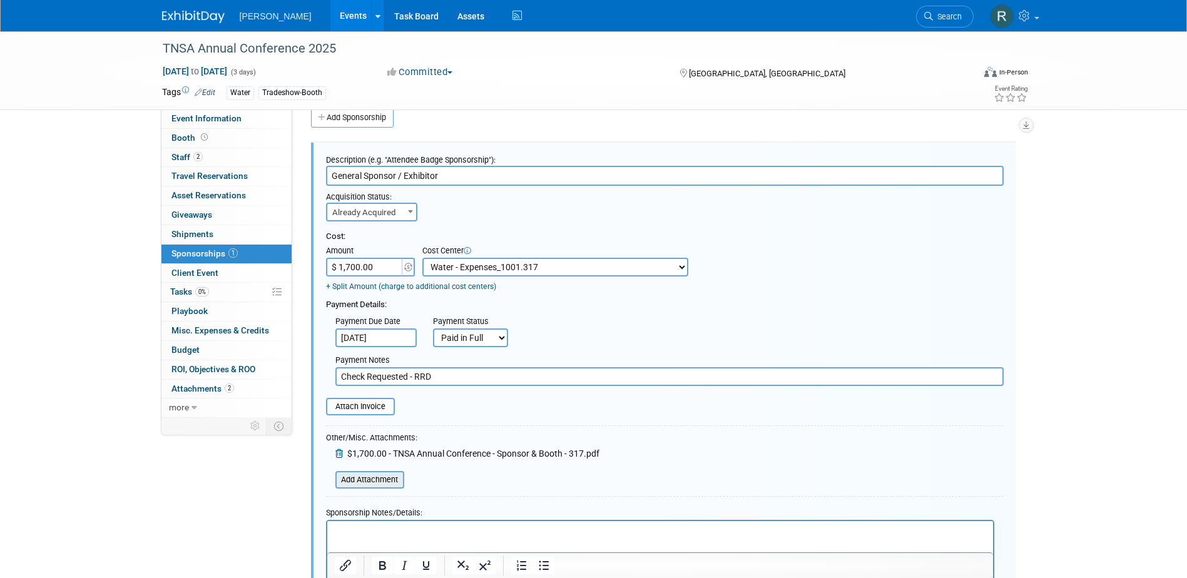
click at [372, 483] on input "file" at bounding box center [328, 480] width 149 height 15
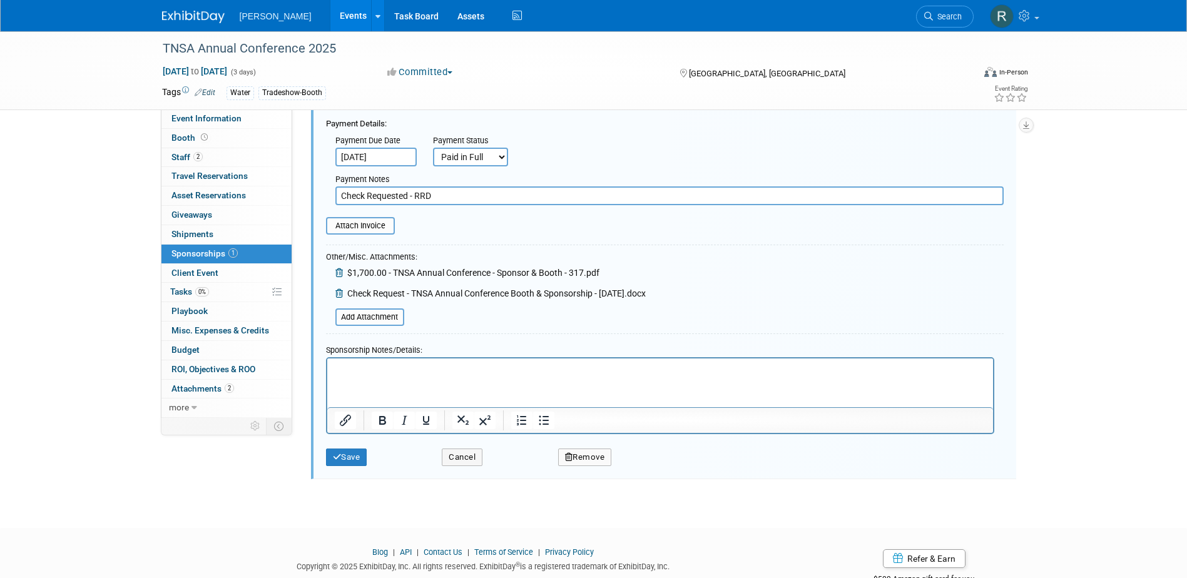
scroll to position [207, 0]
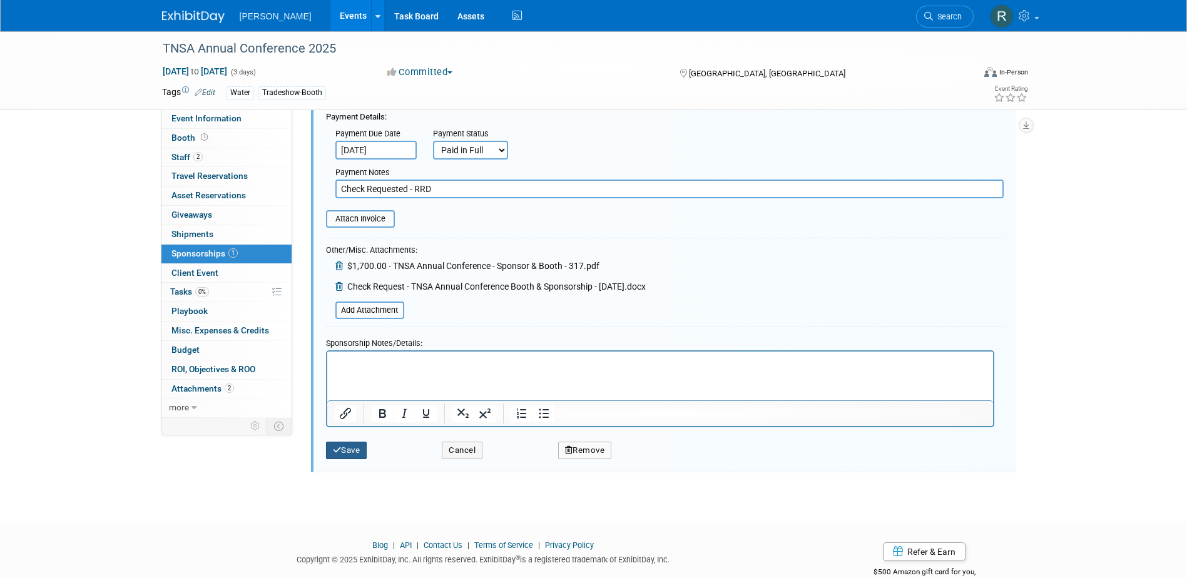
click at [347, 451] on button "Save" at bounding box center [346, 451] width 41 height 18
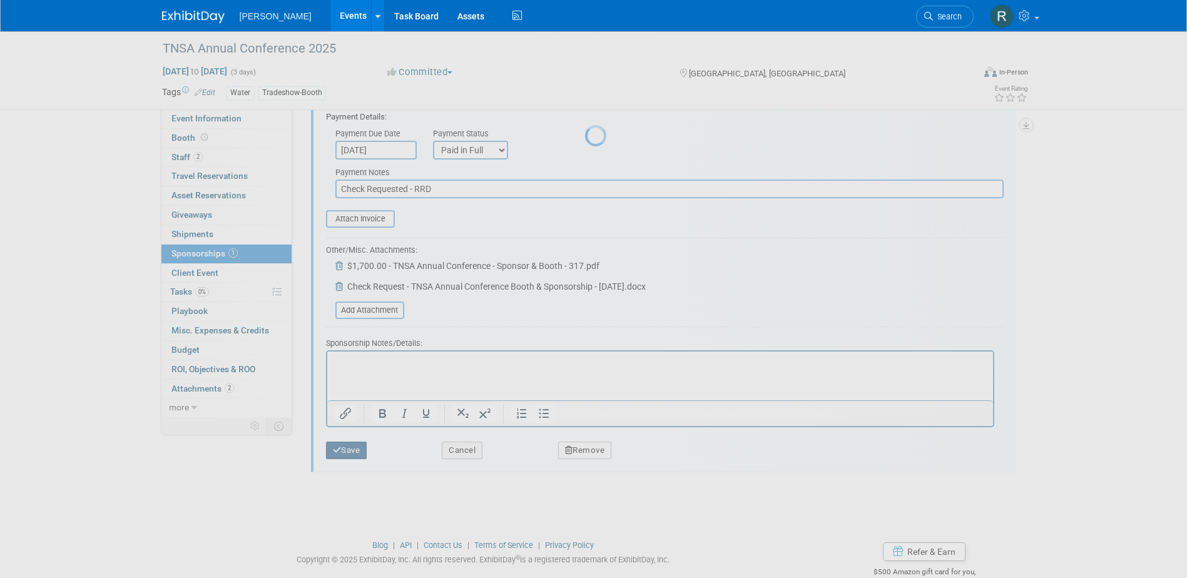
scroll to position [11, 0]
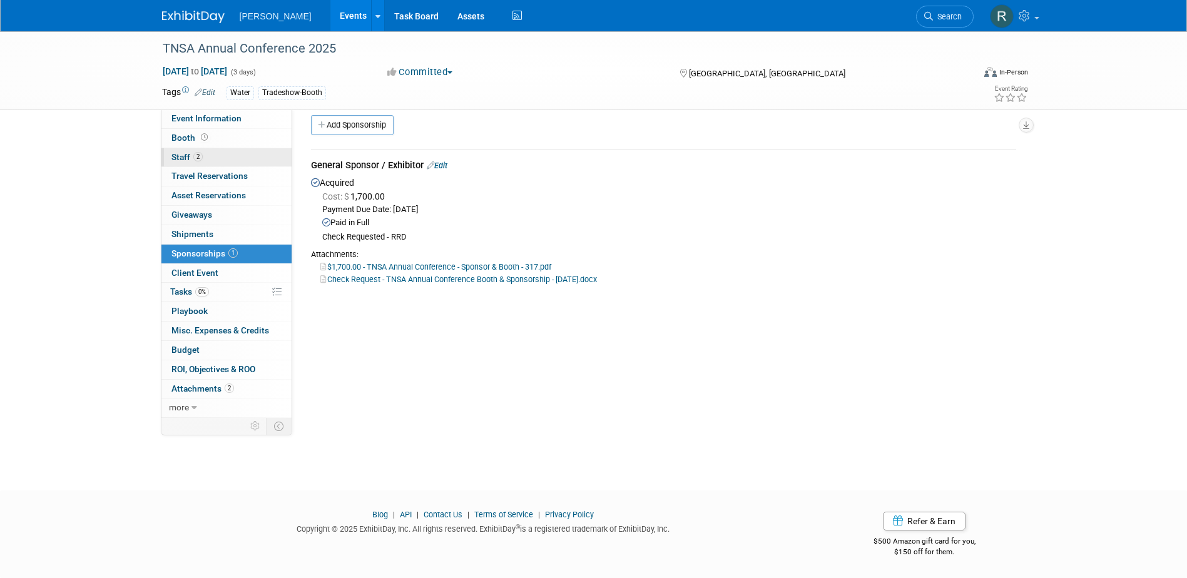
click at [193, 159] on span "2" at bounding box center [197, 156] width 9 height 9
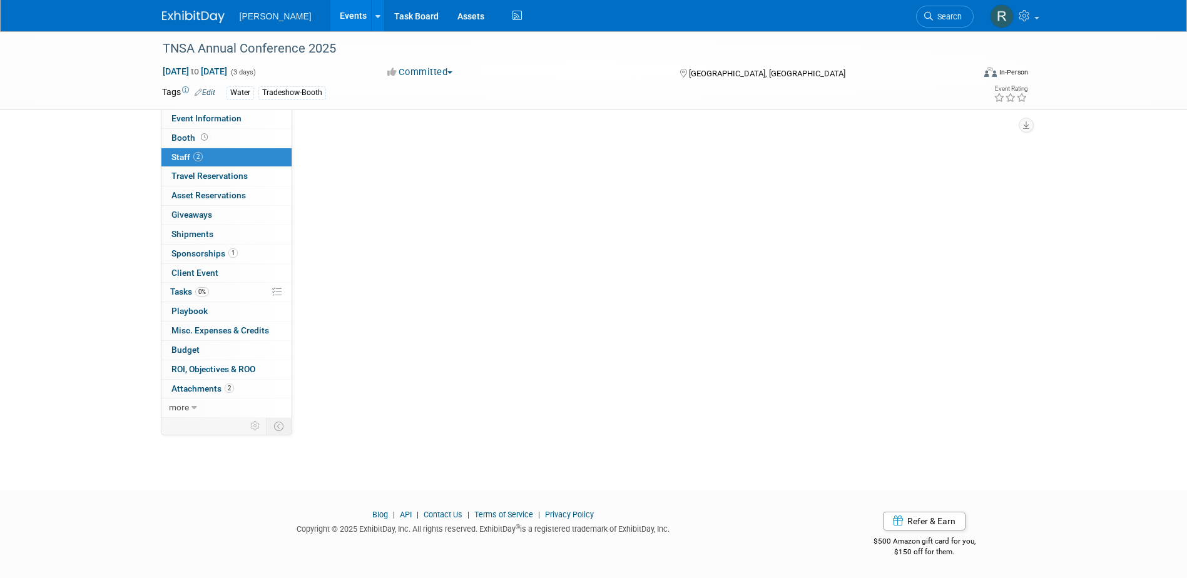
scroll to position [0, 0]
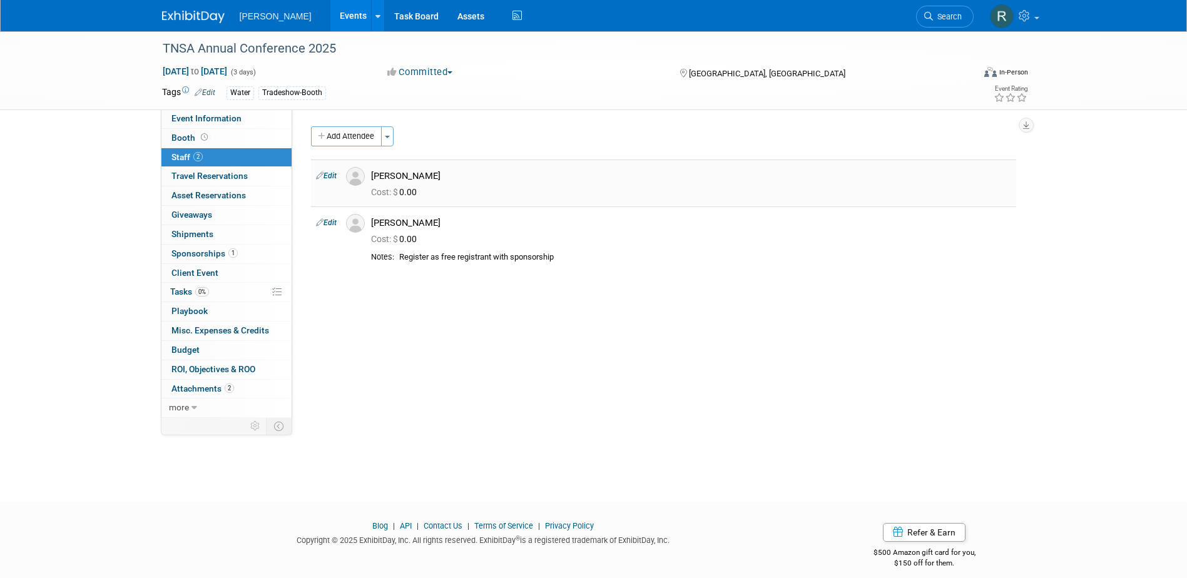
click at [332, 175] on link "Edit" at bounding box center [326, 176] width 21 height 9
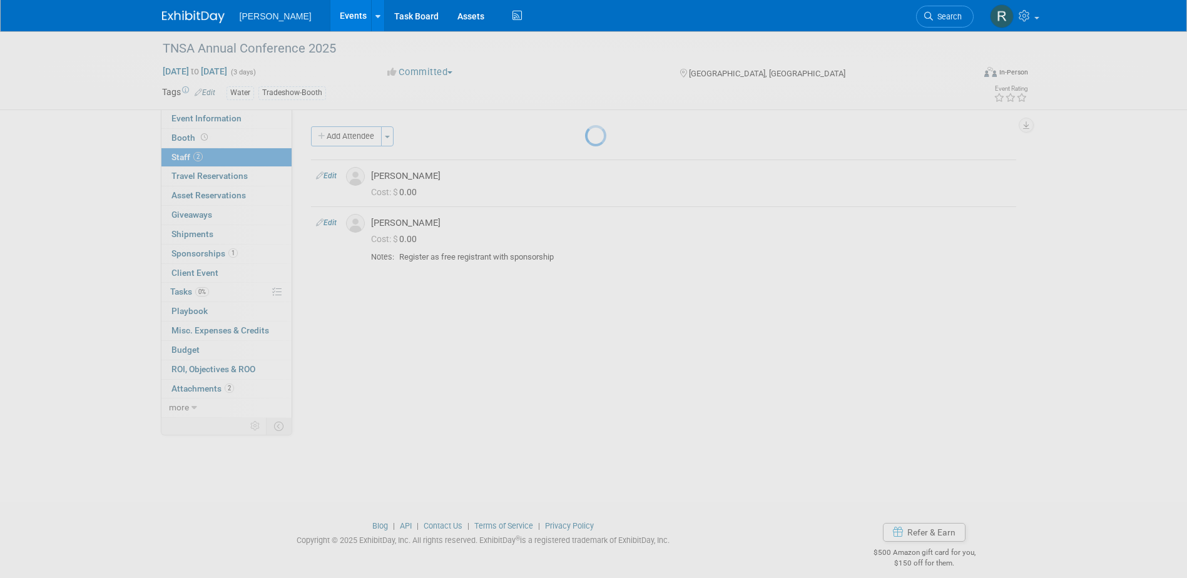
select select "29b81c3b-69fc-4b4c-8c2b-e670a4360330"
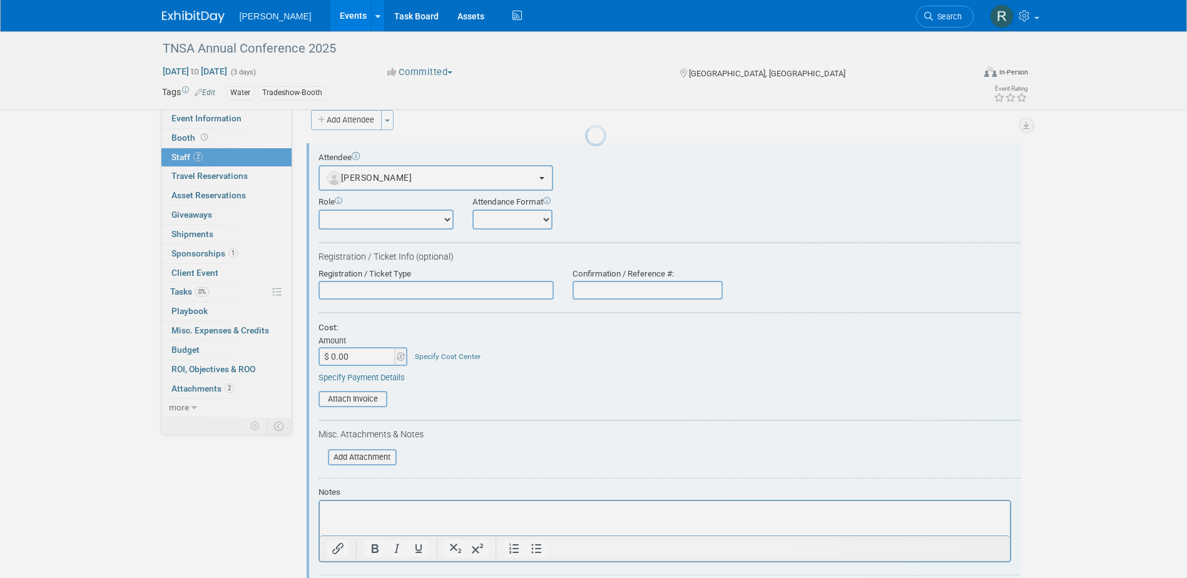
scroll to position [18, 0]
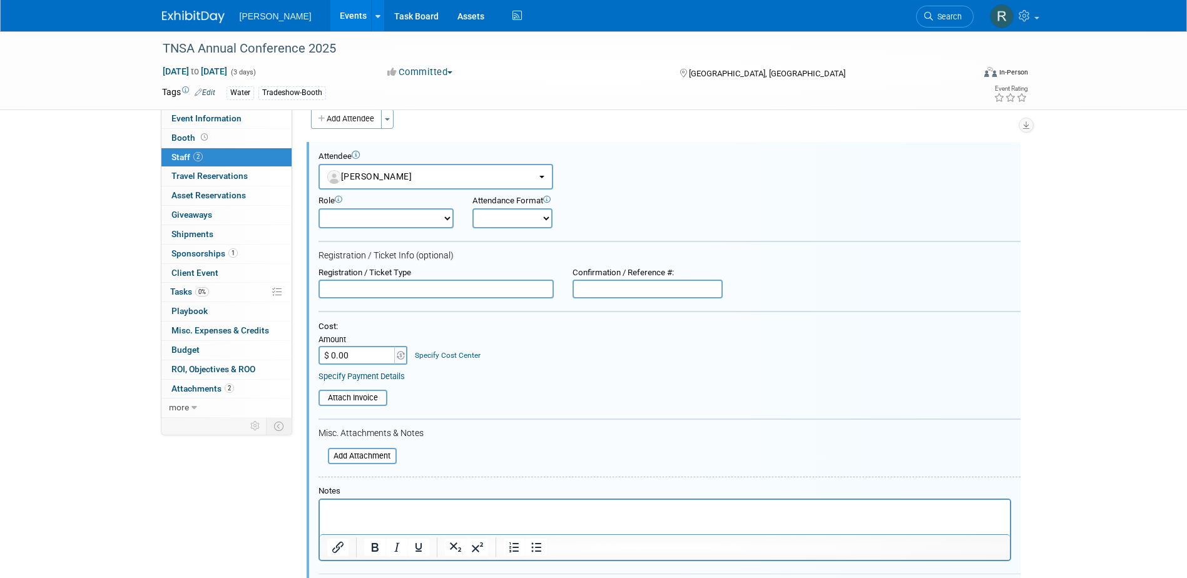
click at [391, 289] on input "text" at bounding box center [436, 289] width 235 height 19
type input "Full Conference"
click at [368, 379] on link "Specify Payment Details" at bounding box center [362, 376] width 86 height 9
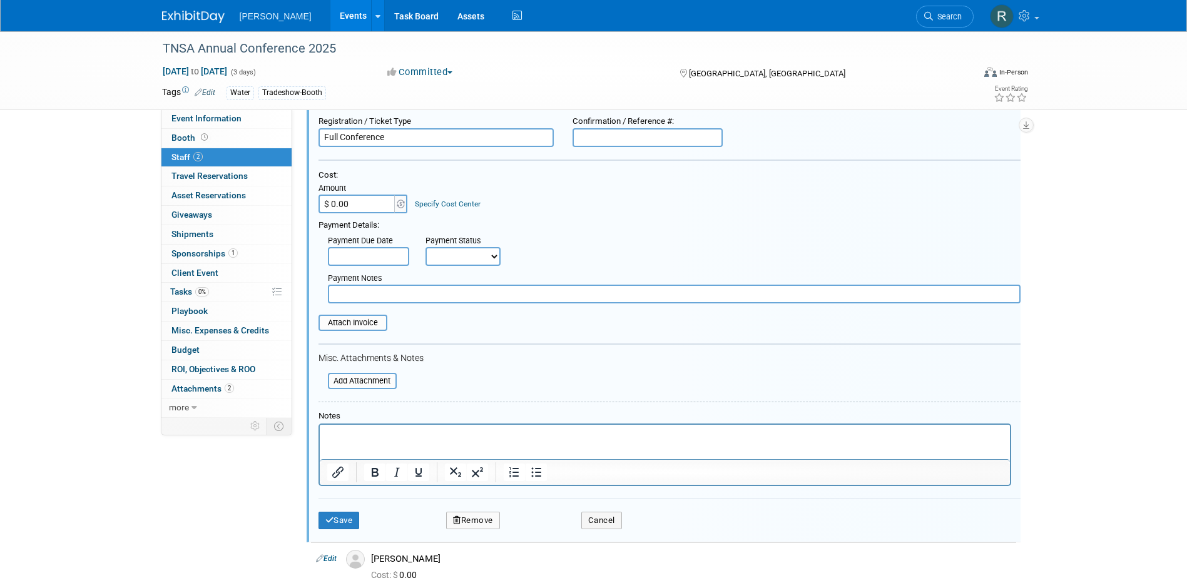
scroll to position [205, 0]
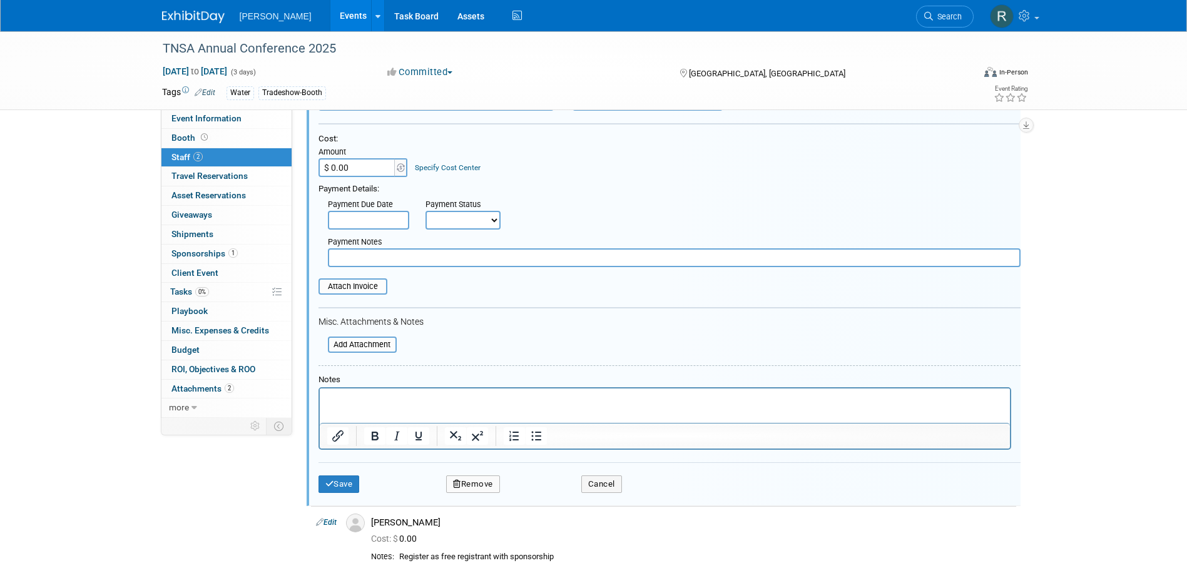
click at [352, 396] on p "Rich Text Area. Press ALT-0 for help." at bounding box center [665, 400] width 676 height 13
click at [336, 480] on button "Save" at bounding box center [339, 485] width 41 height 18
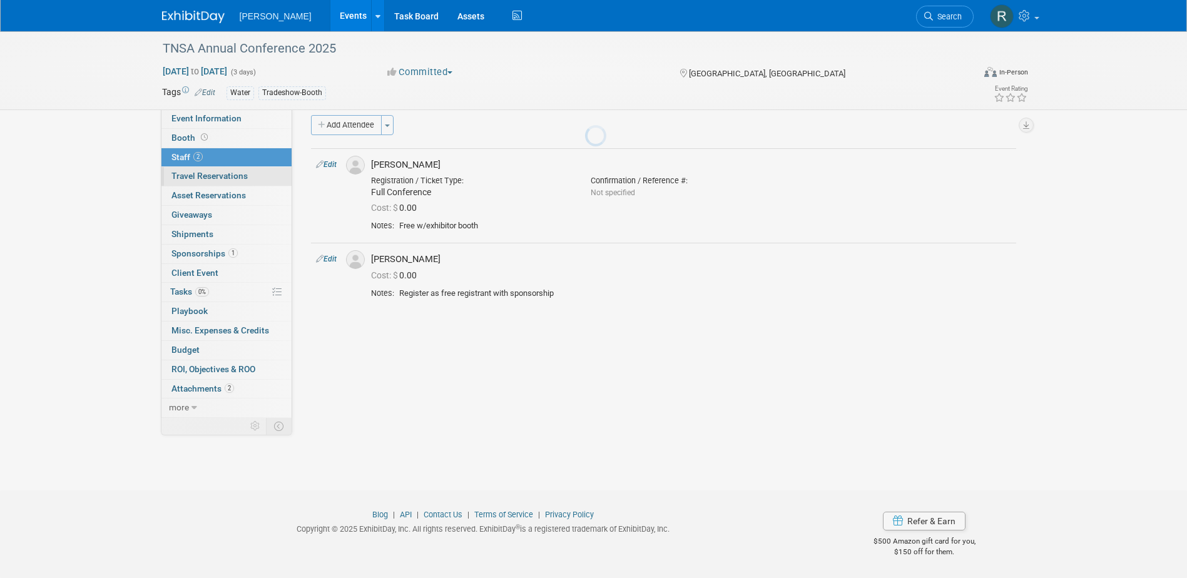
scroll to position [11, 0]
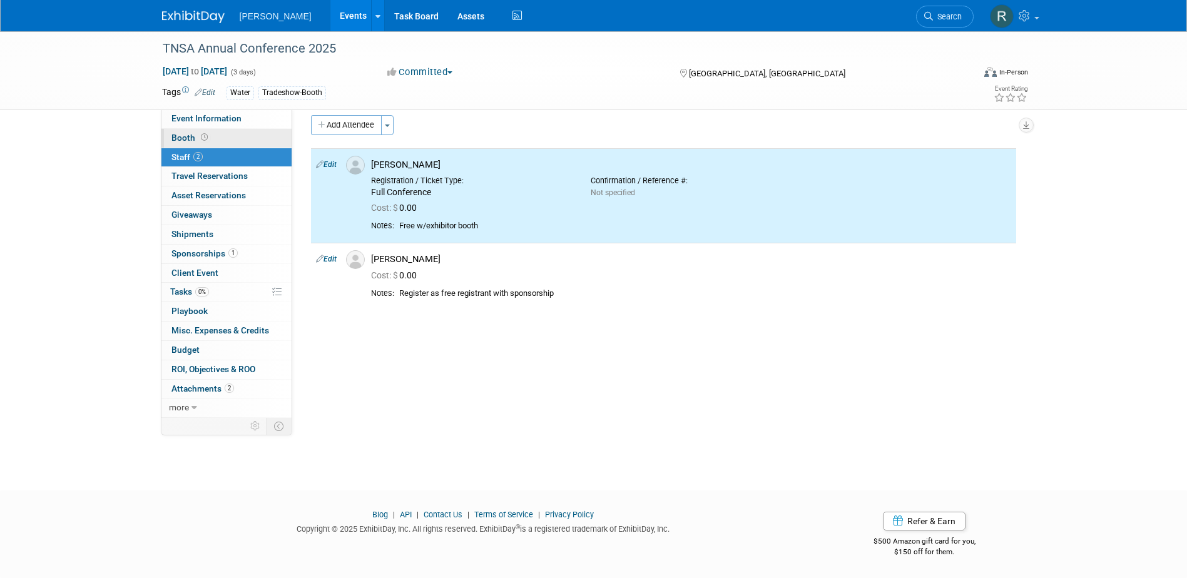
click at [180, 141] on span "Booth" at bounding box center [191, 138] width 39 height 10
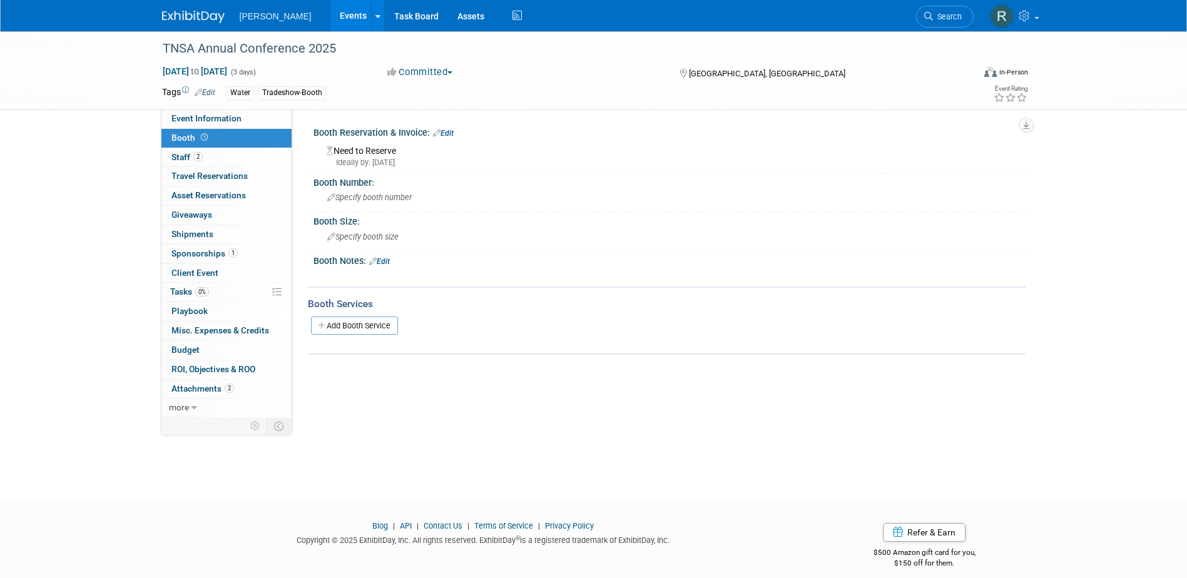
click at [449, 133] on link "Edit" at bounding box center [443, 133] width 21 height 9
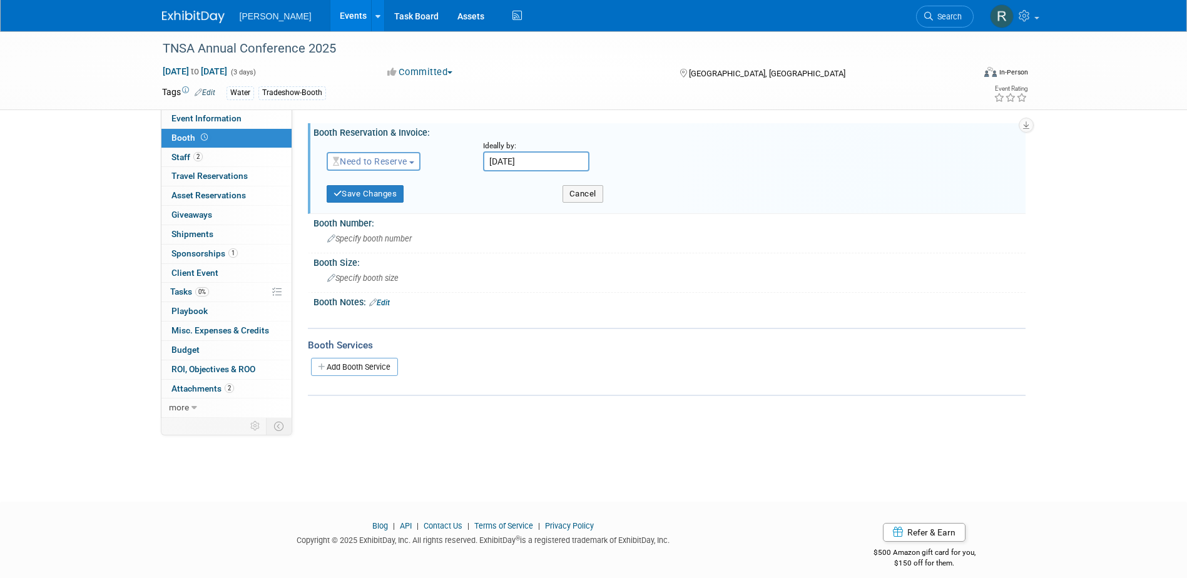
click at [397, 165] on span "Need to Reserve" at bounding box center [370, 161] width 74 height 10
click at [385, 203] on link "Reserved" at bounding box center [394, 201] width 134 height 18
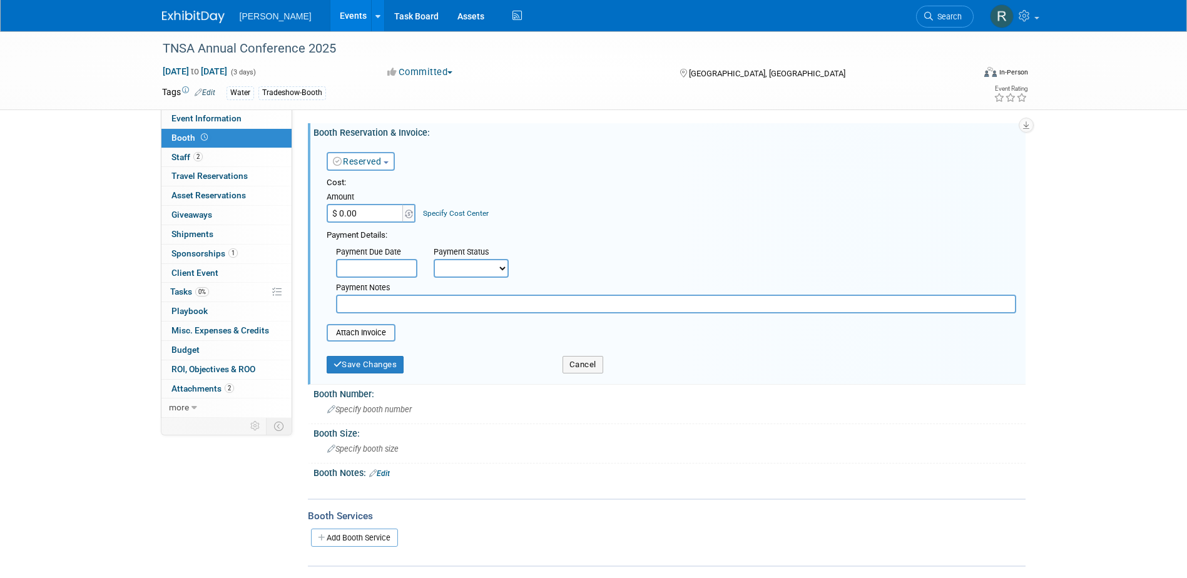
click at [369, 269] on input "text" at bounding box center [376, 268] width 81 height 19
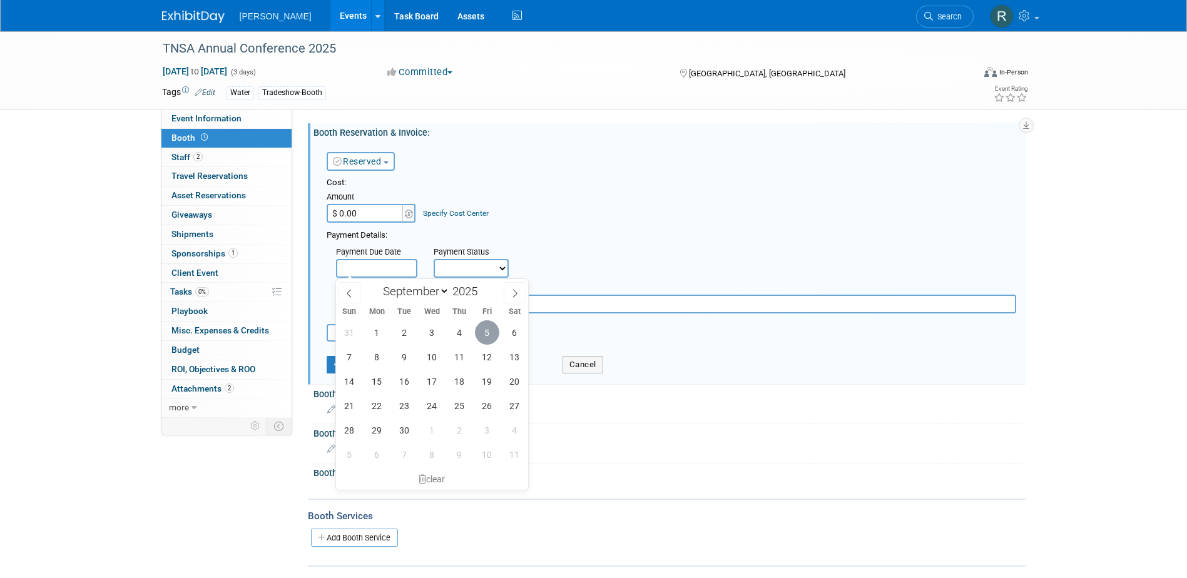
click at [486, 332] on span "5" at bounding box center [487, 332] width 24 height 24
type input "Sep 5, 2025"
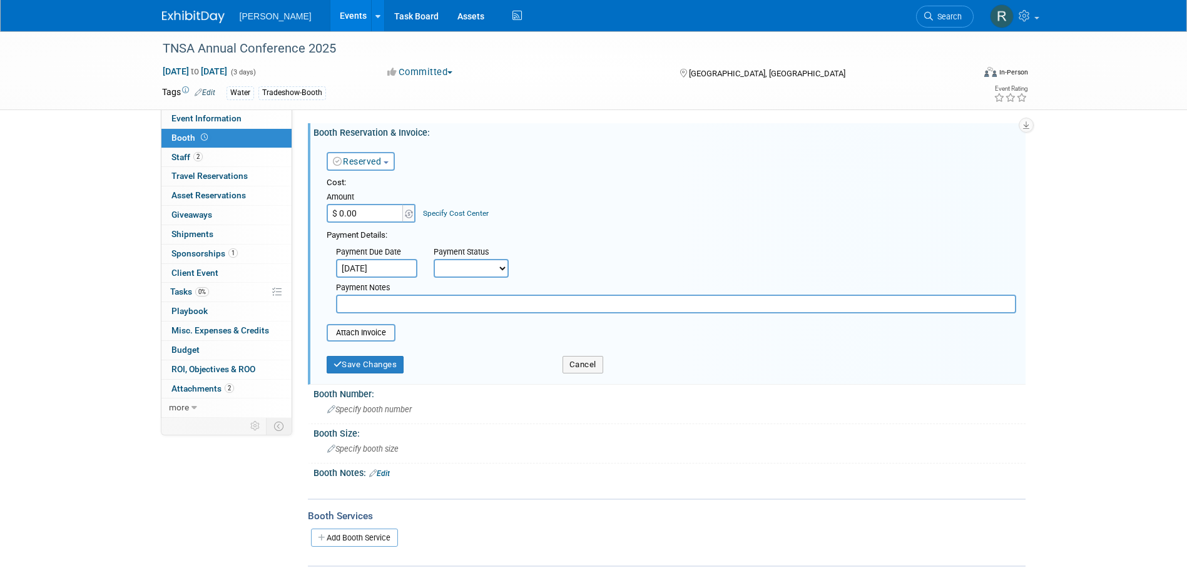
click at [478, 262] on select "Not Paid Yet Partially Paid Paid in Full" at bounding box center [471, 268] width 75 height 19
select select "1"
click at [434, 259] on select "Not Paid Yet Partially Paid Paid in Full" at bounding box center [471, 268] width 75 height 19
click at [413, 304] on input "text" at bounding box center [676, 304] width 680 height 19
type input "i"
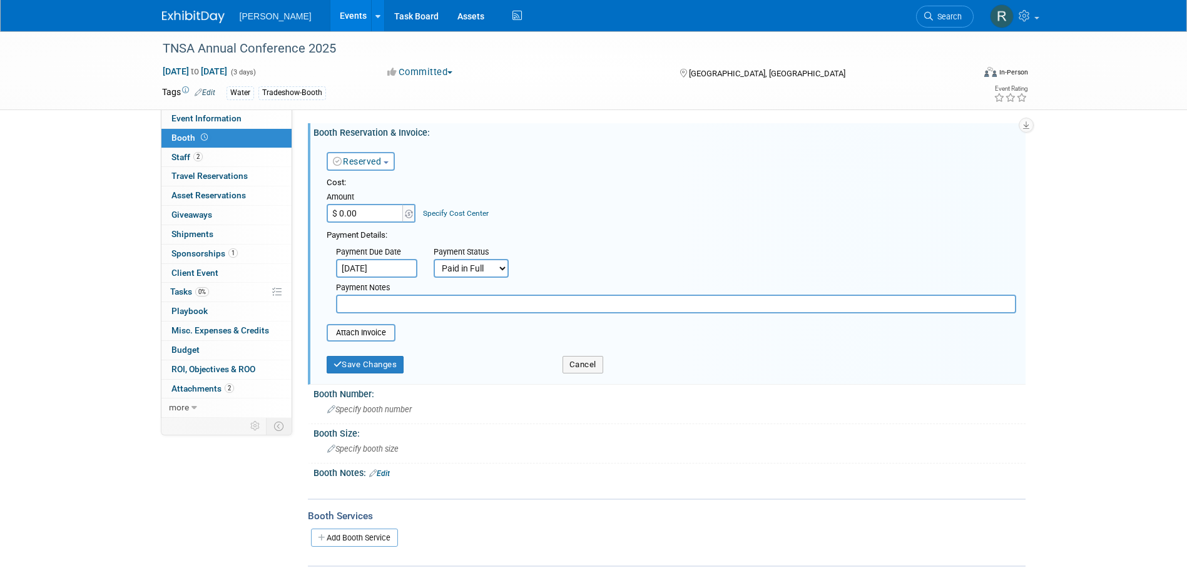
click at [389, 218] on input "$ 0.00" at bounding box center [366, 213] width 78 height 19
type input "$ 700.00"
click at [372, 310] on input "text" at bounding box center [676, 304] width 680 height 19
type input "Check requested - RRD"
click at [376, 367] on button "Save Changes" at bounding box center [366, 365] width 78 height 18
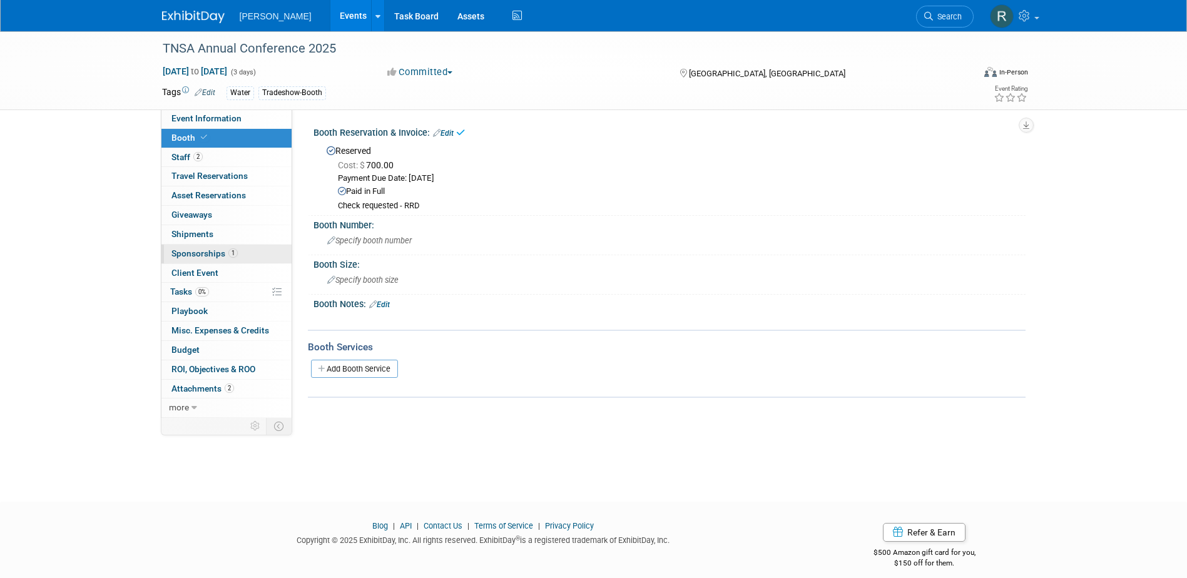
click at [218, 252] on span "Sponsorships 1" at bounding box center [205, 253] width 66 height 10
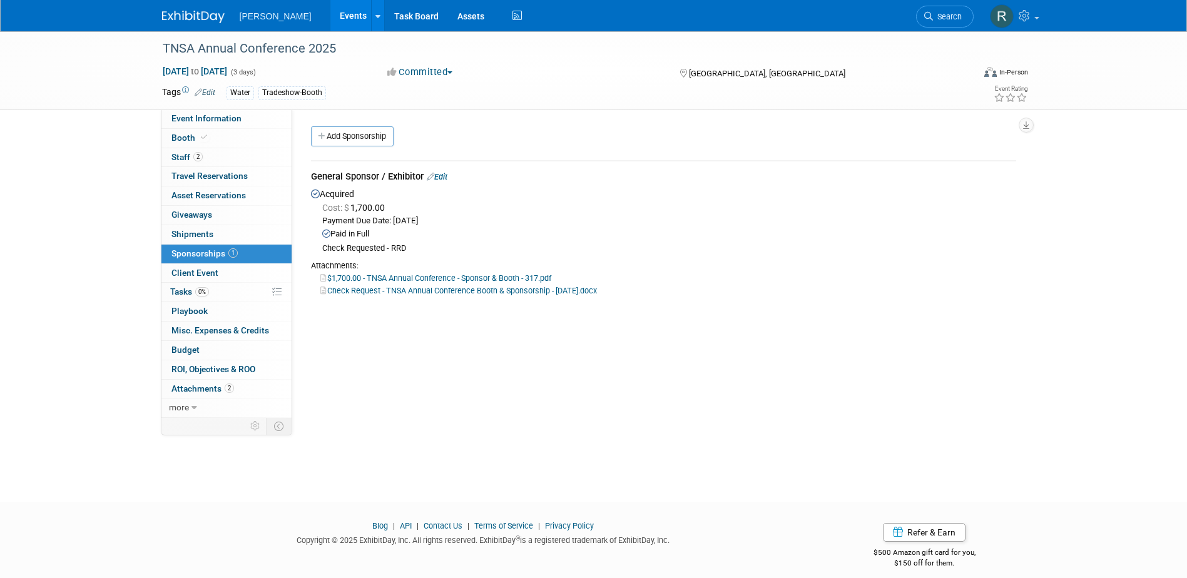
click at [444, 175] on link "Edit" at bounding box center [437, 176] width 21 height 9
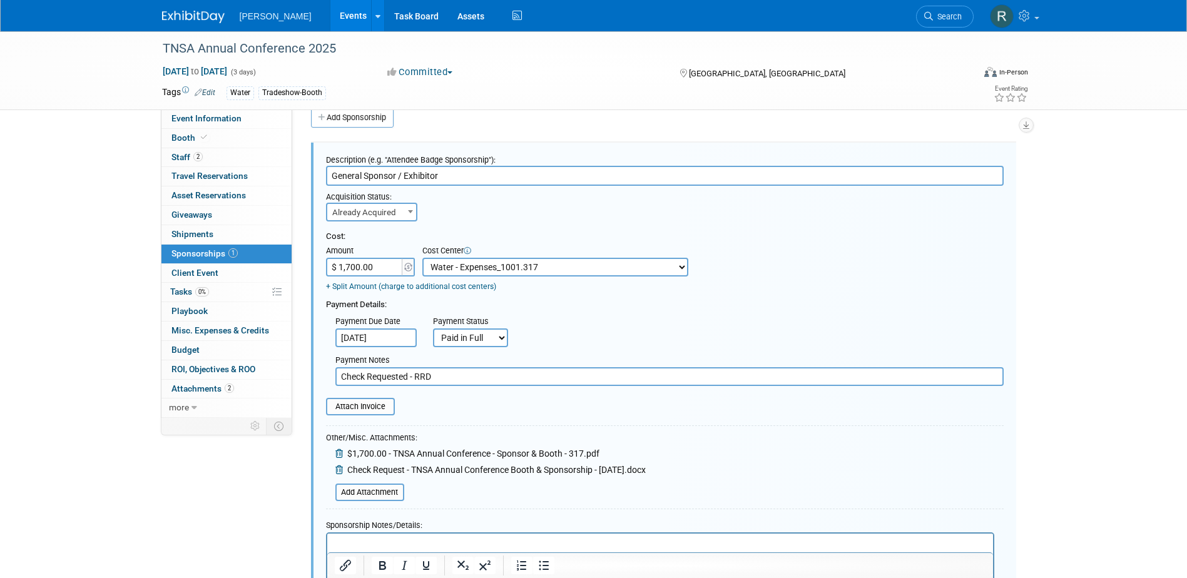
click at [386, 267] on input "$ 1,700.00" at bounding box center [365, 267] width 78 height 19
type input "$ 1,000.00"
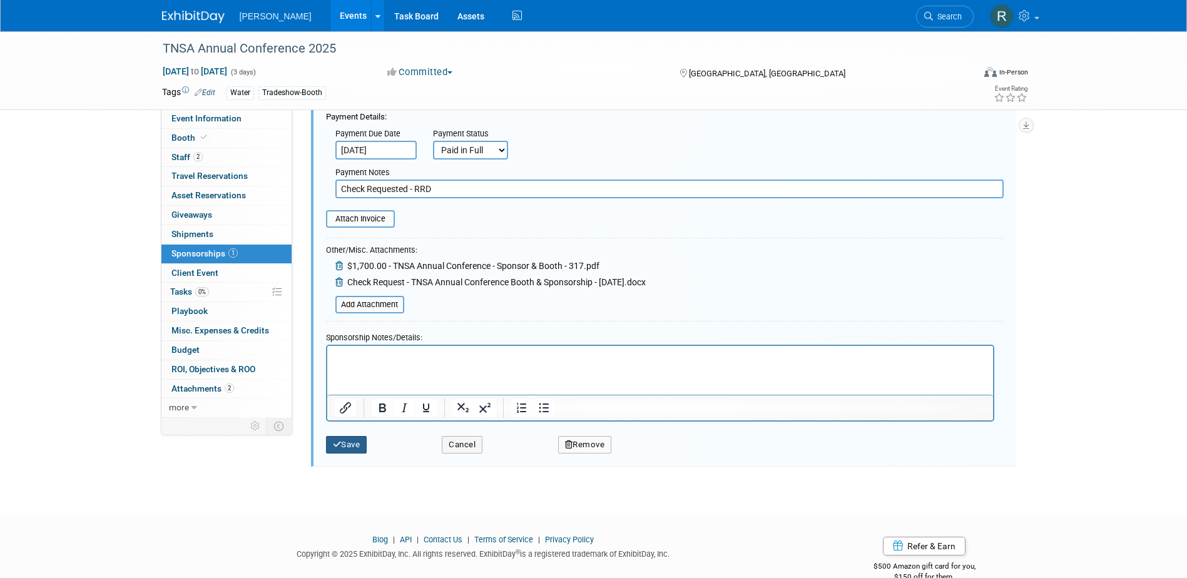
click at [337, 447] on icon "submit" at bounding box center [337, 445] width 9 height 8
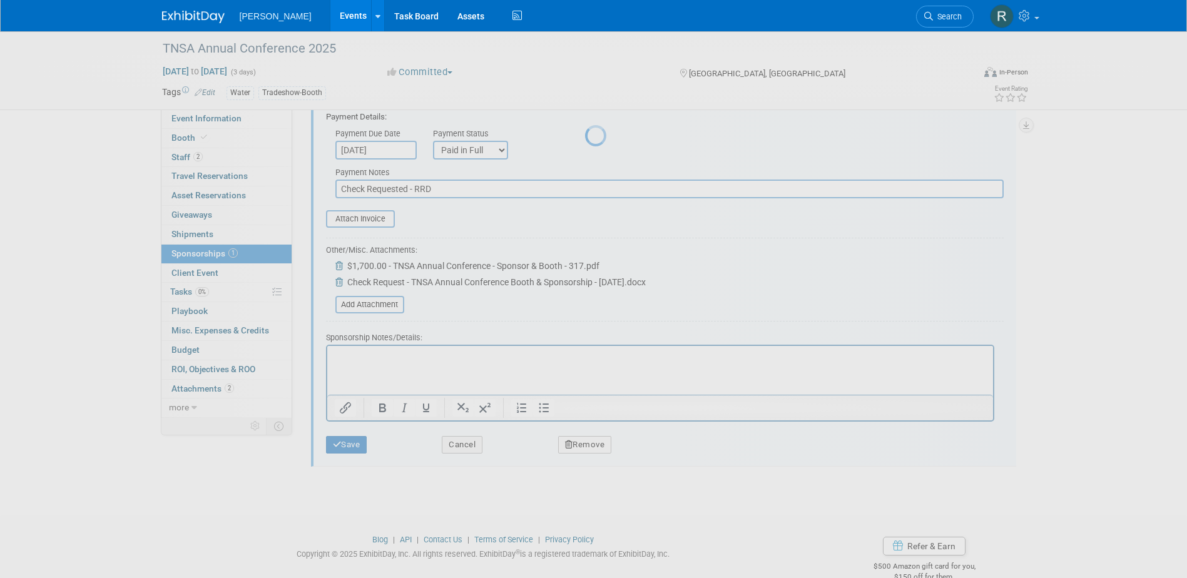
scroll to position [11, 0]
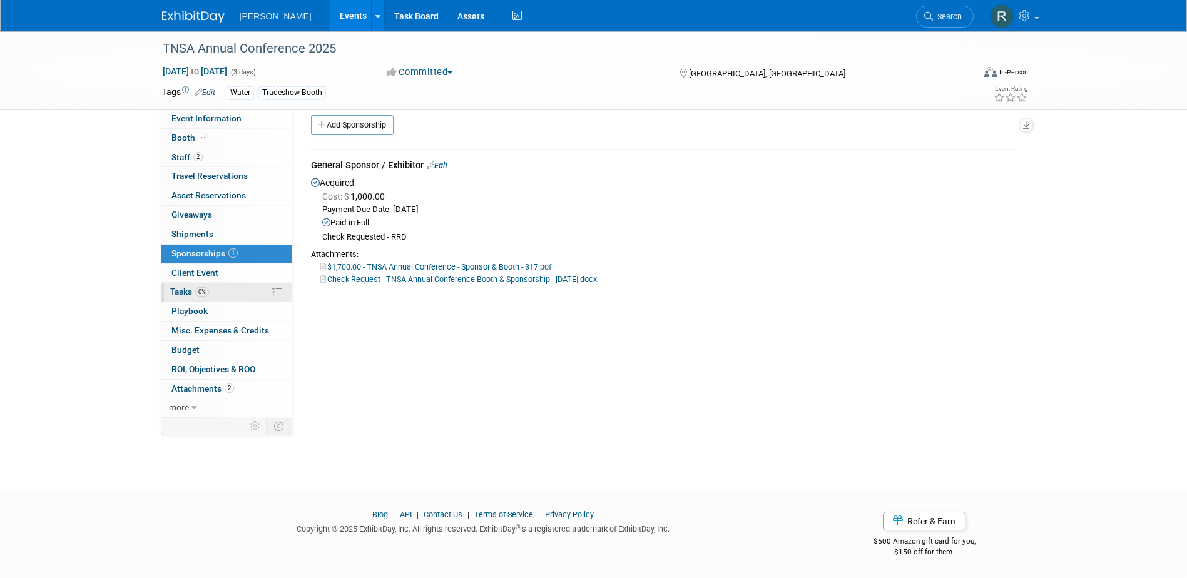
click at [186, 297] on link "0% Tasks 0%" at bounding box center [226, 292] width 130 height 19
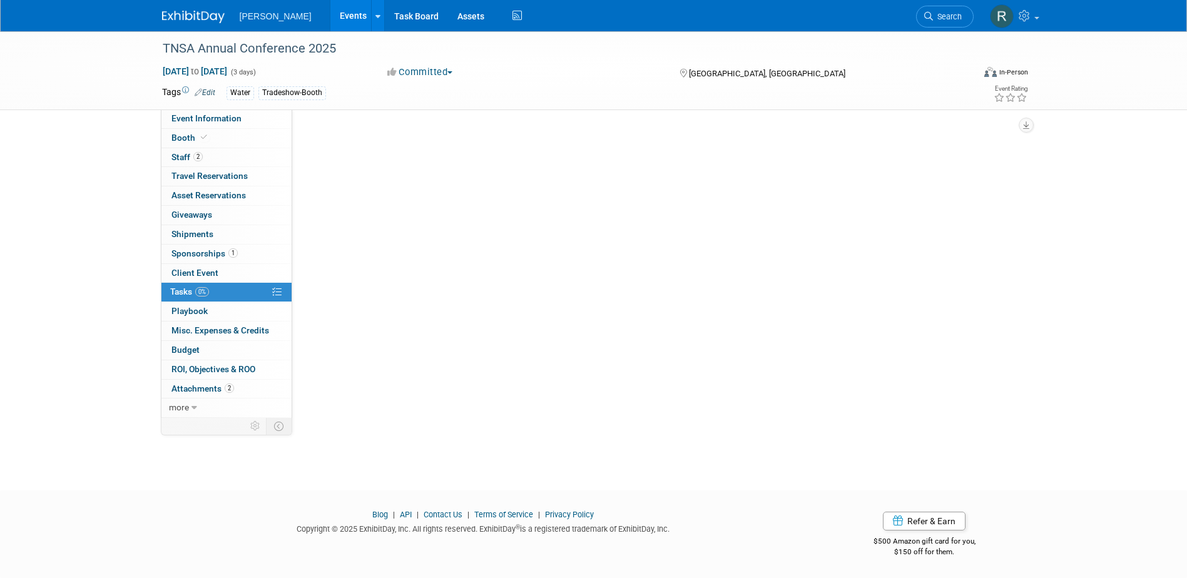
scroll to position [0, 0]
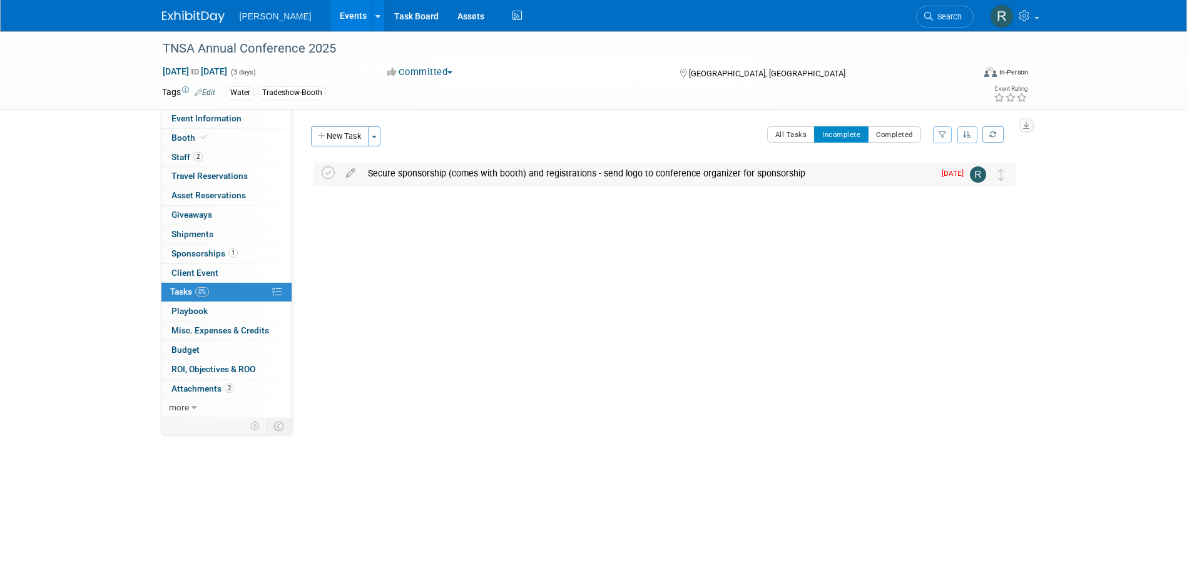
click at [486, 177] on div "Secure sponsorship (comes with booth) and registrations - send logo to conferen…" at bounding box center [648, 173] width 573 height 21
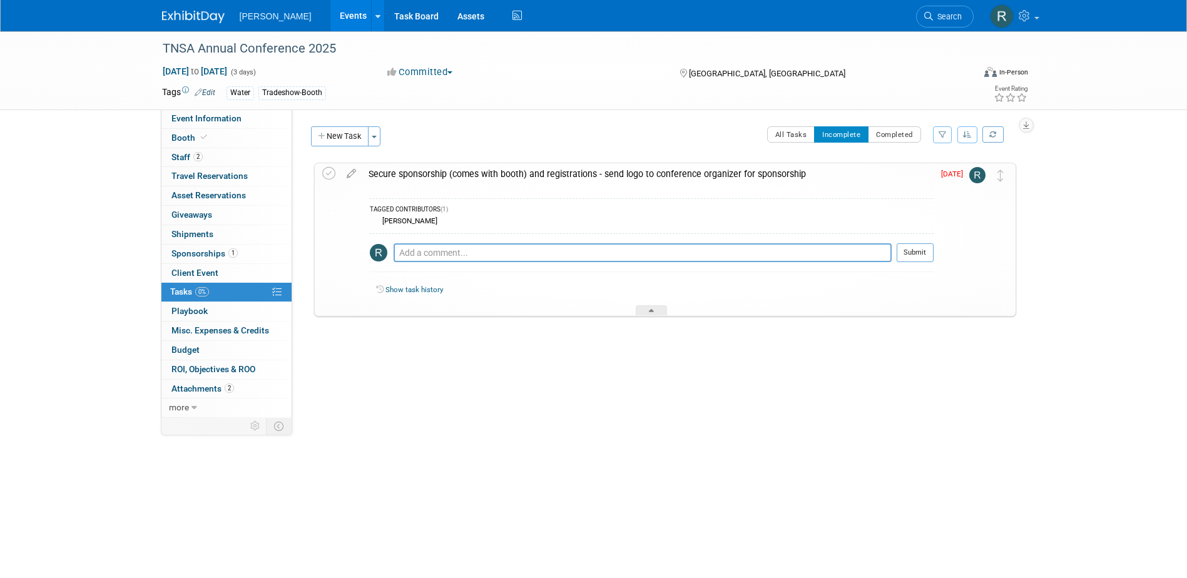
click at [462, 177] on div "Secure sponsorship (comes with booth) and registrations - send logo to conferen…" at bounding box center [647, 173] width 571 height 21
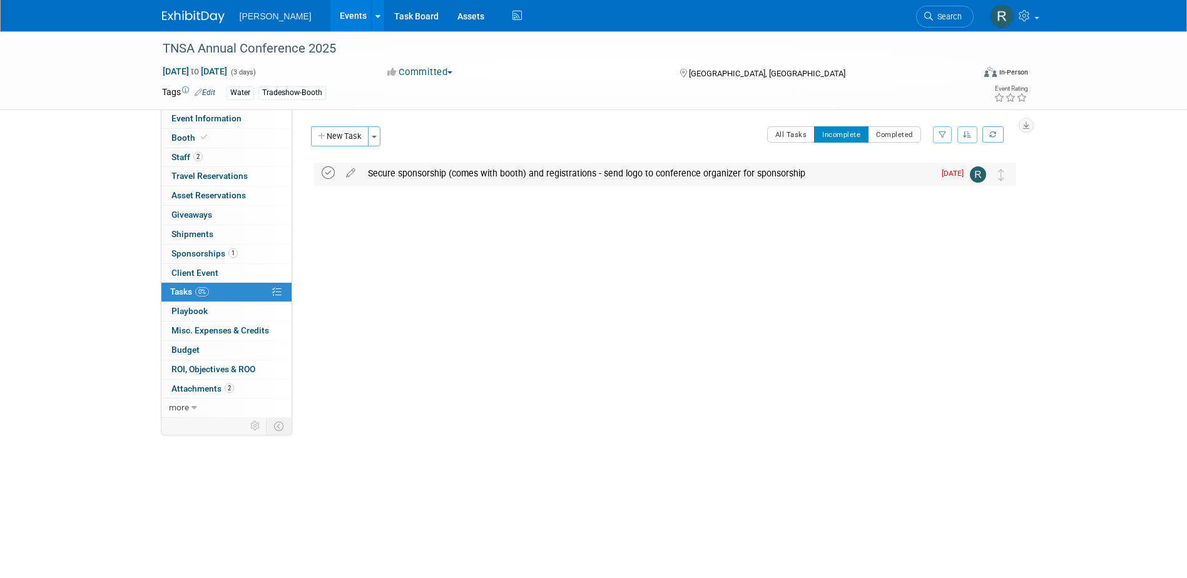
click at [325, 174] on icon at bounding box center [328, 172] width 13 height 13
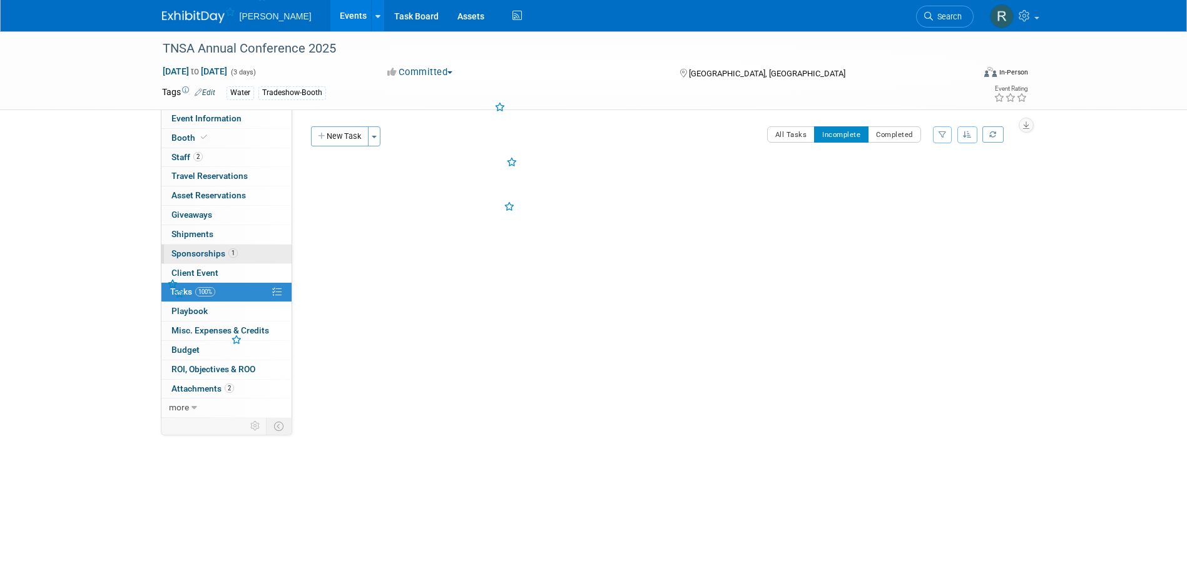
click at [200, 254] on span "Sponsorships 1" at bounding box center [205, 253] width 66 height 10
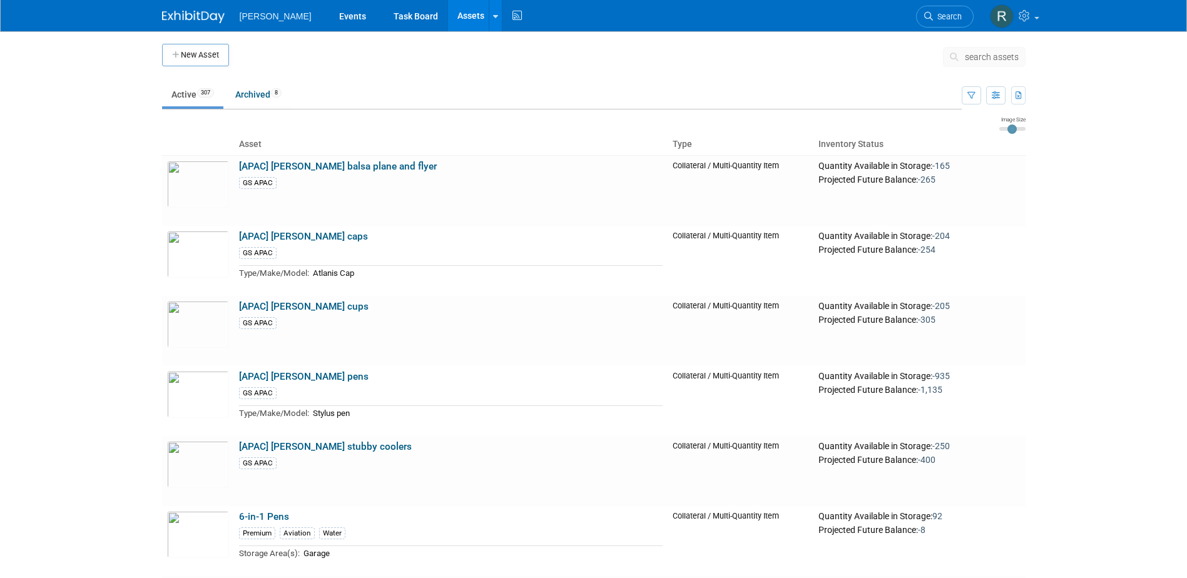
click at [966, 57] on span "search assets" at bounding box center [992, 57] width 54 height 10
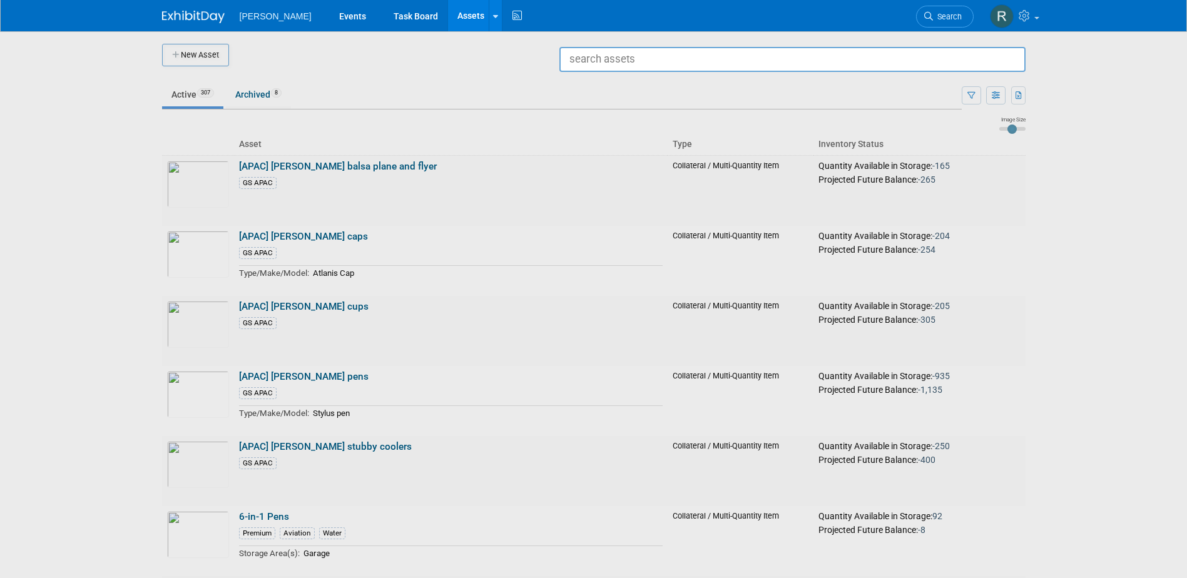
click at [704, 56] on input "text" at bounding box center [793, 59] width 466 height 25
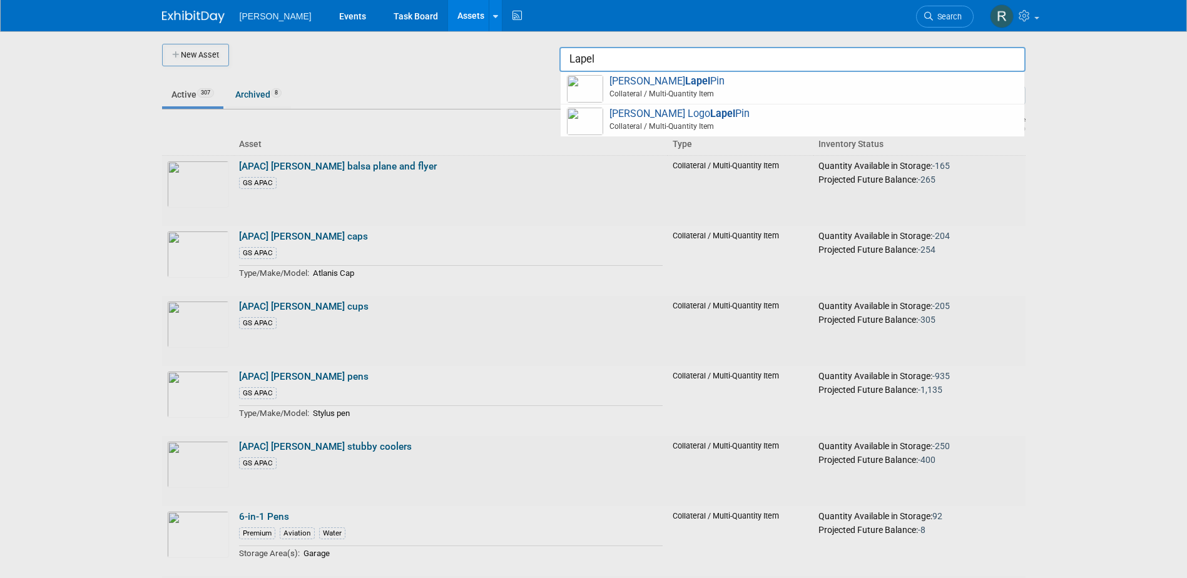
type input "Lapel"
click at [594, 120] on div at bounding box center [594, 289] width 0 height 578
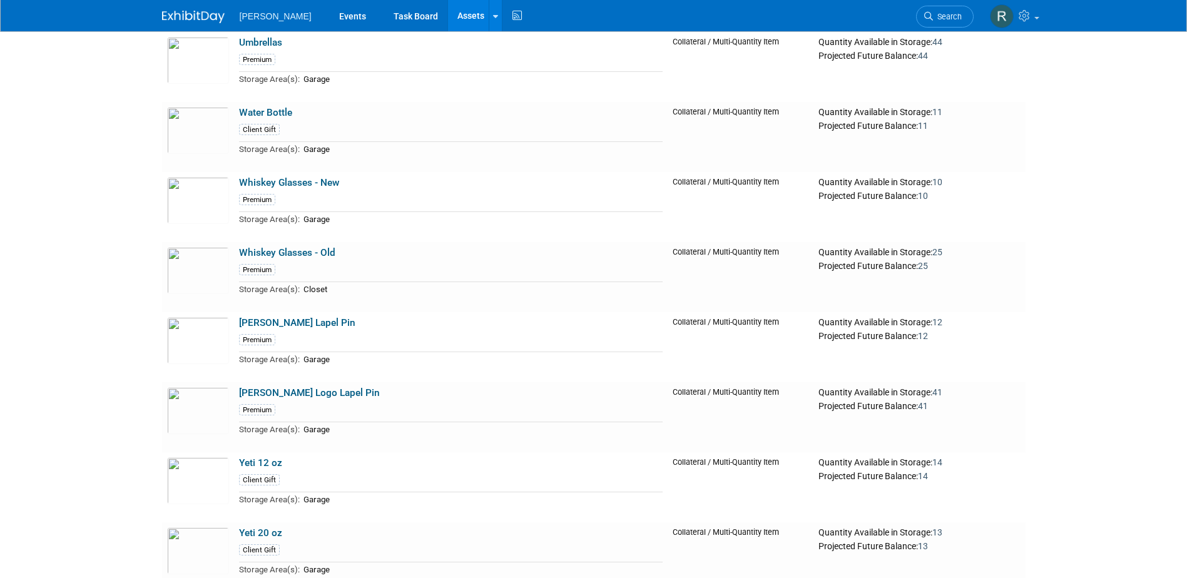
scroll to position [21269, 0]
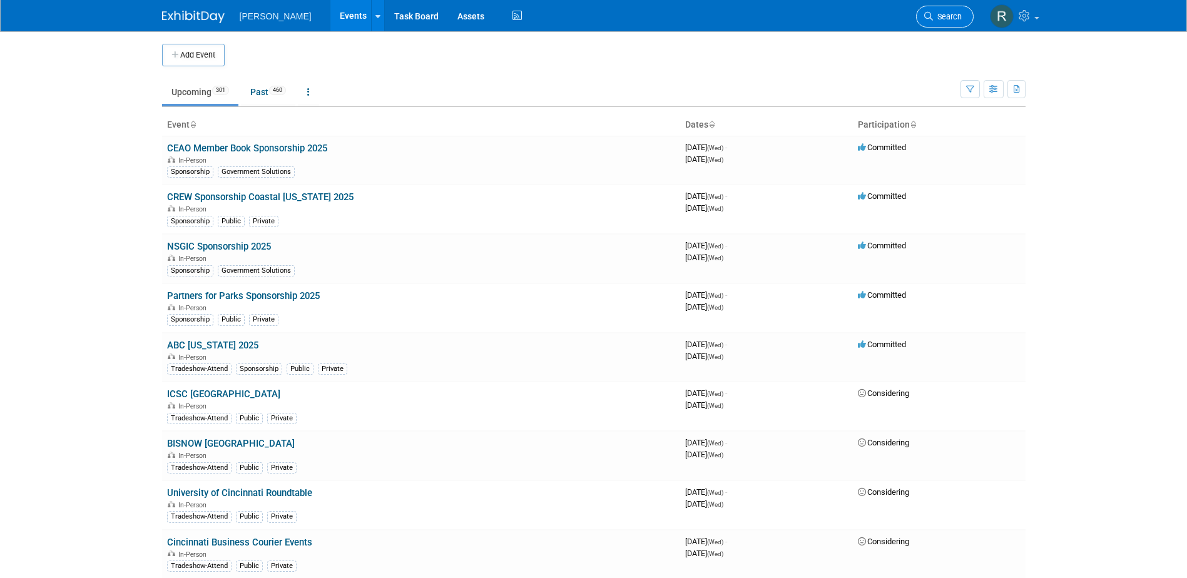
click at [947, 9] on link "Search" at bounding box center [945, 17] width 58 height 22
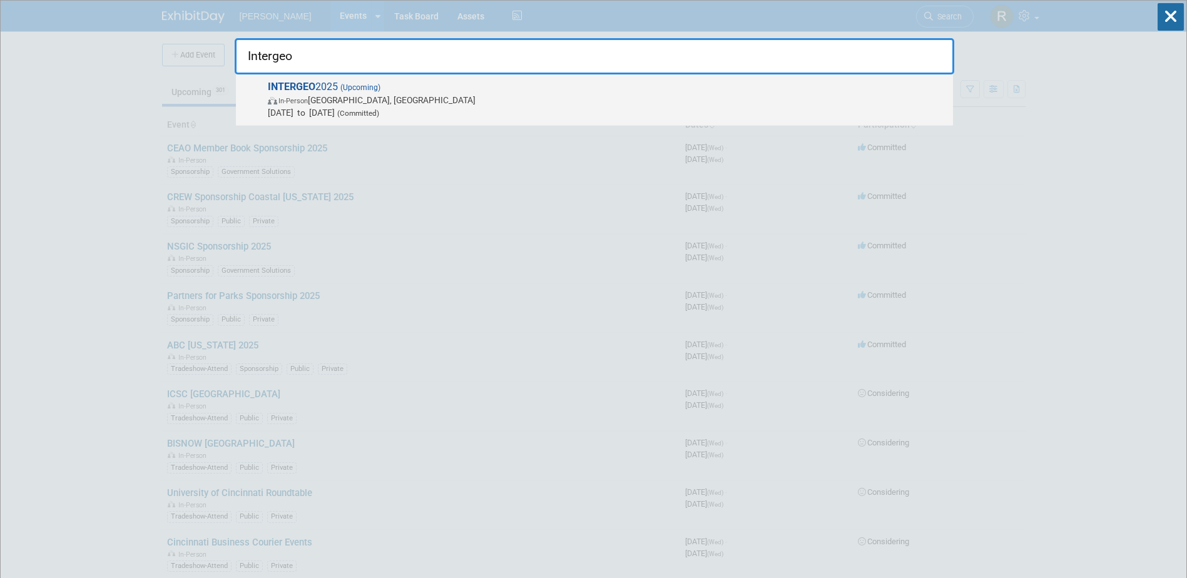
type input "Intergeo"
click at [338, 105] on span "In-Person Frankfurt am Main, Germany" at bounding box center [607, 100] width 679 height 13
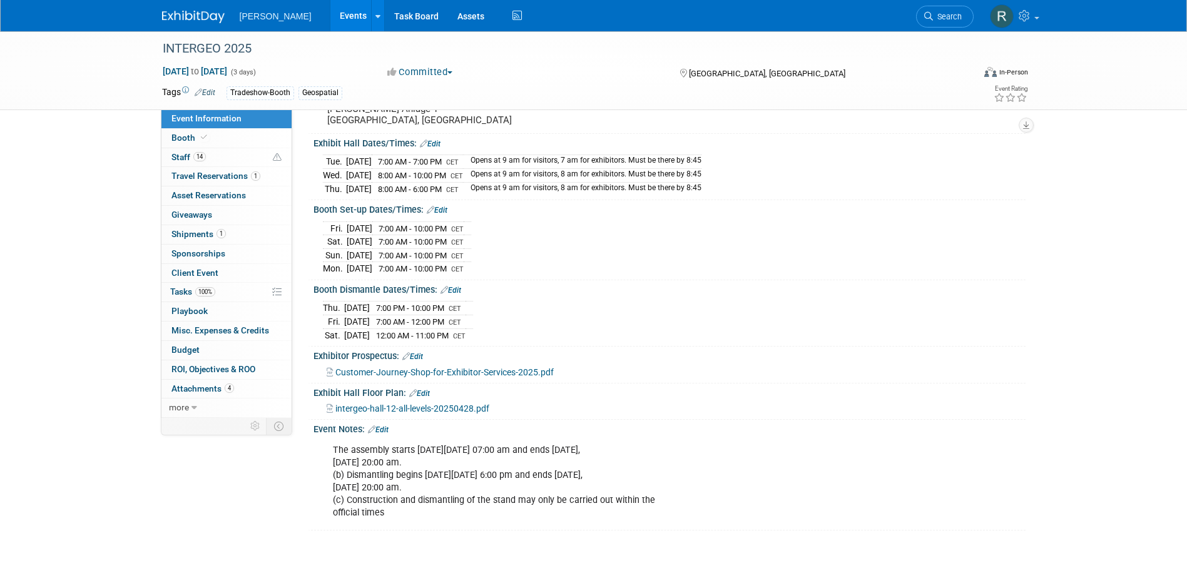
scroll to position [125, 0]
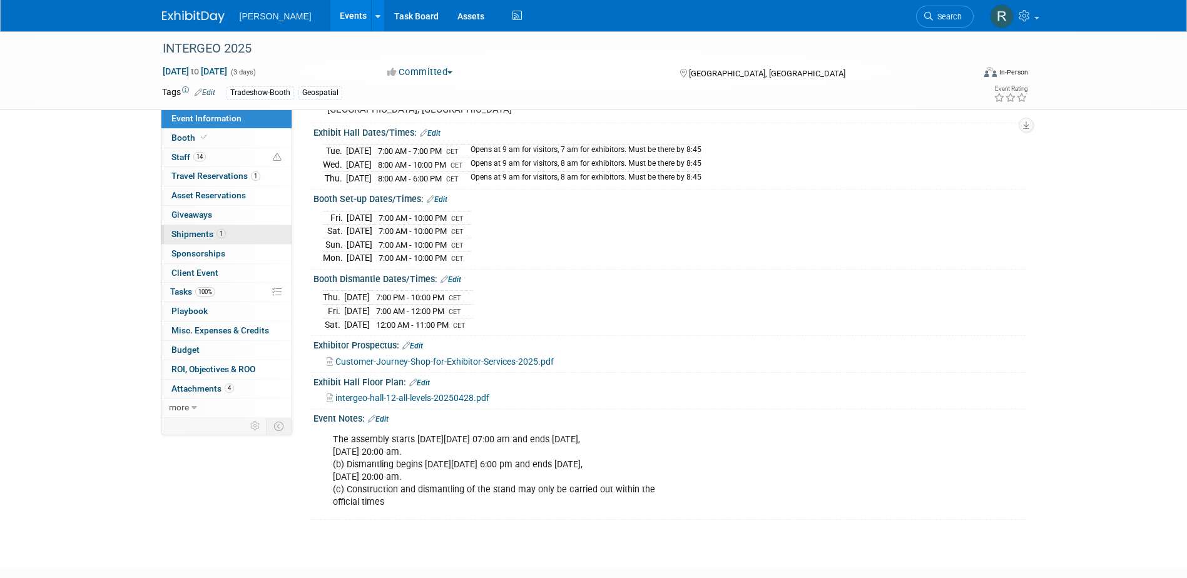
click at [202, 235] on span "Shipments 1" at bounding box center [199, 234] width 54 height 10
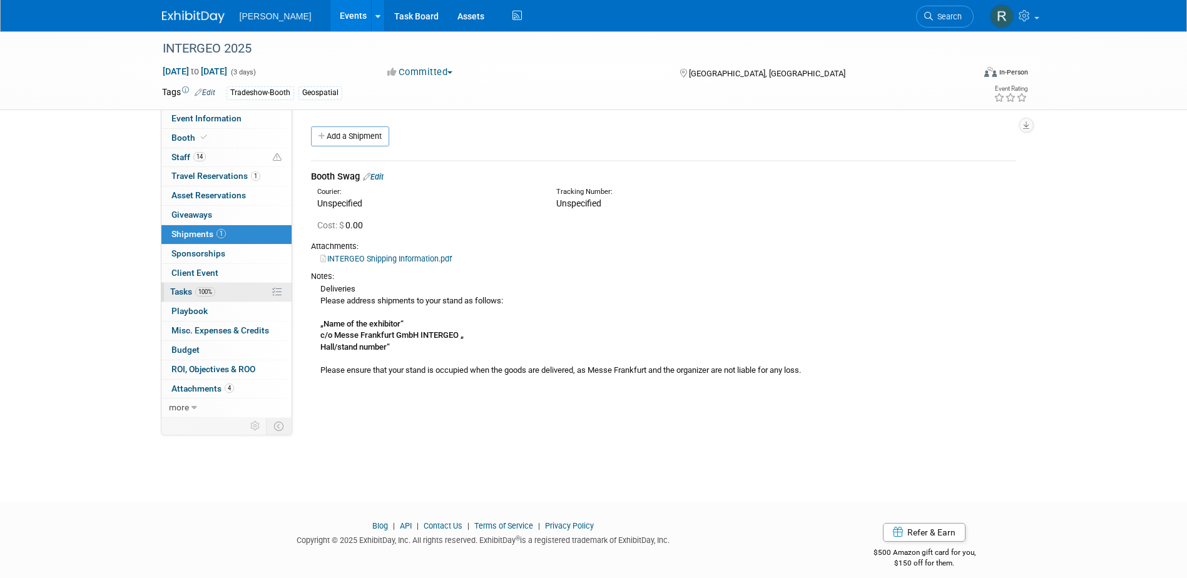
click at [197, 290] on span "100%" at bounding box center [205, 291] width 20 height 9
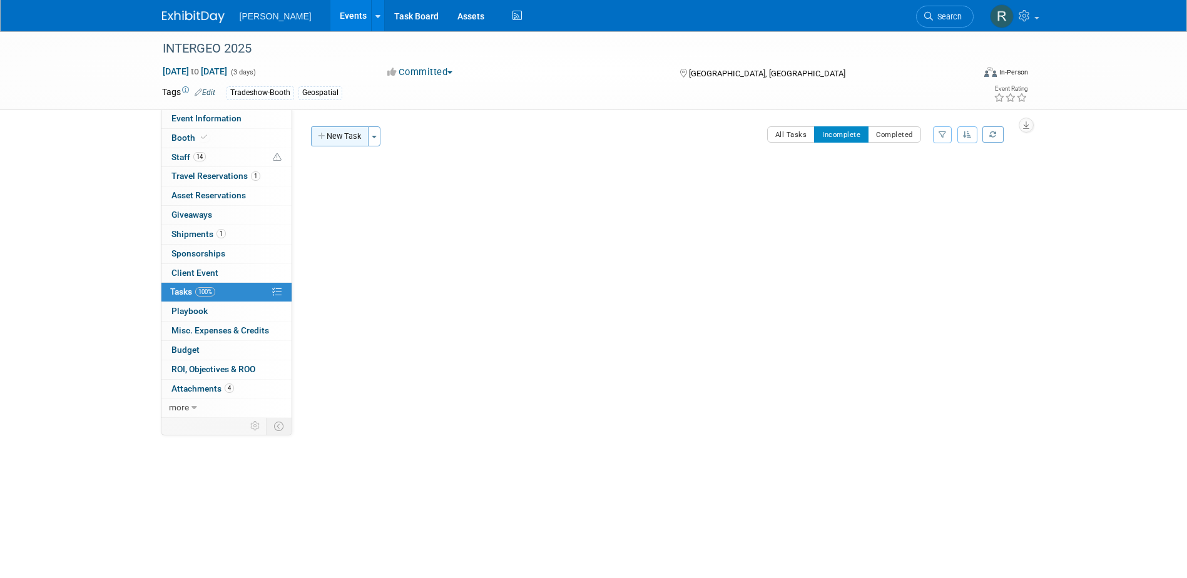
click at [341, 137] on button "New Task" at bounding box center [340, 136] width 58 height 20
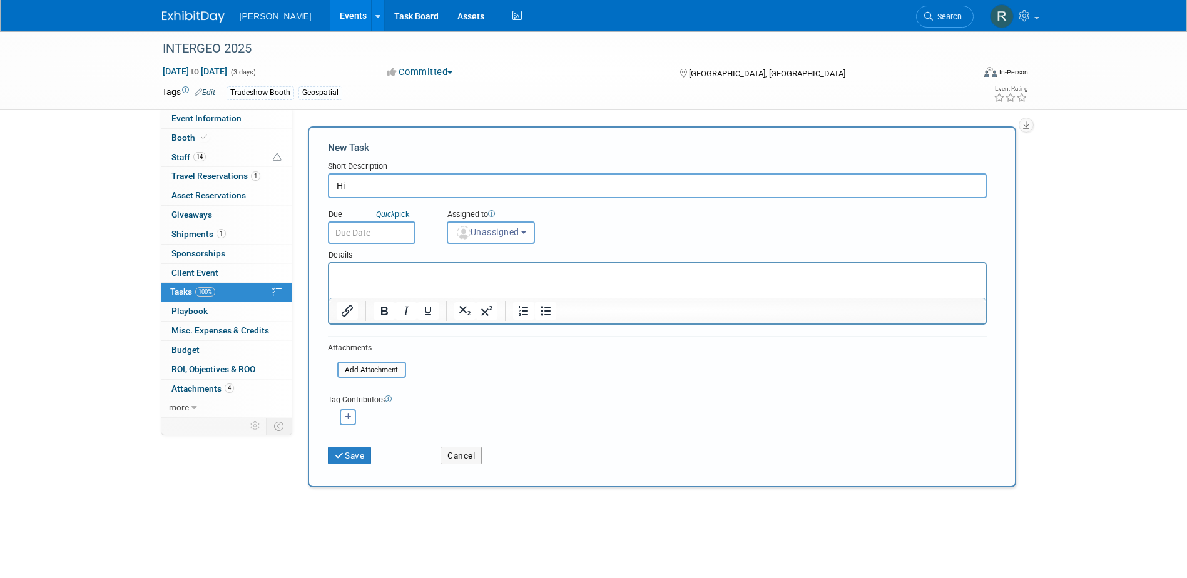
type input "H"
type input "D"
type input "Ship Booth Material"
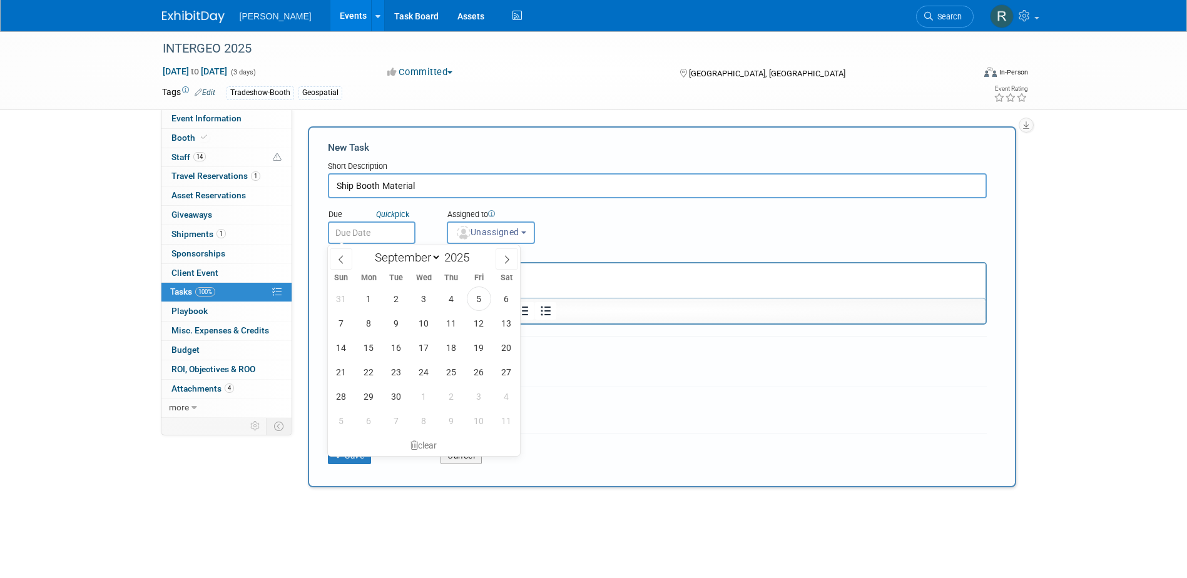
click at [384, 228] on input "text" at bounding box center [372, 233] width 88 height 23
click at [420, 324] on span "10" at bounding box center [424, 323] width 24 height 24
type input "[DATE]"
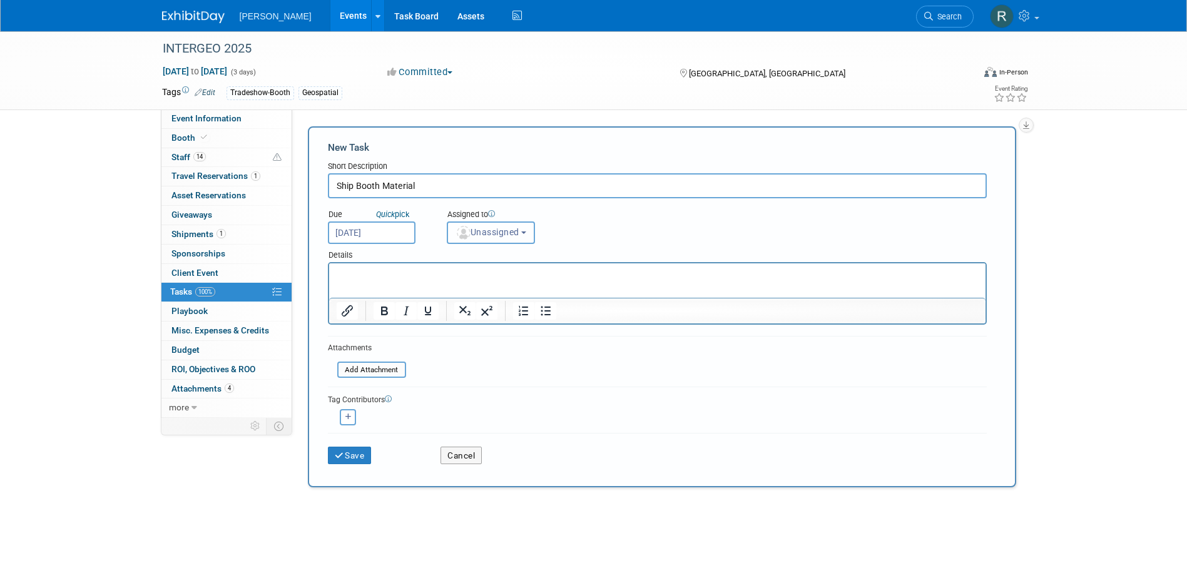
click at [491, 233] on span "Unassigned" at bounding box center [488, 232] width 64 height 10
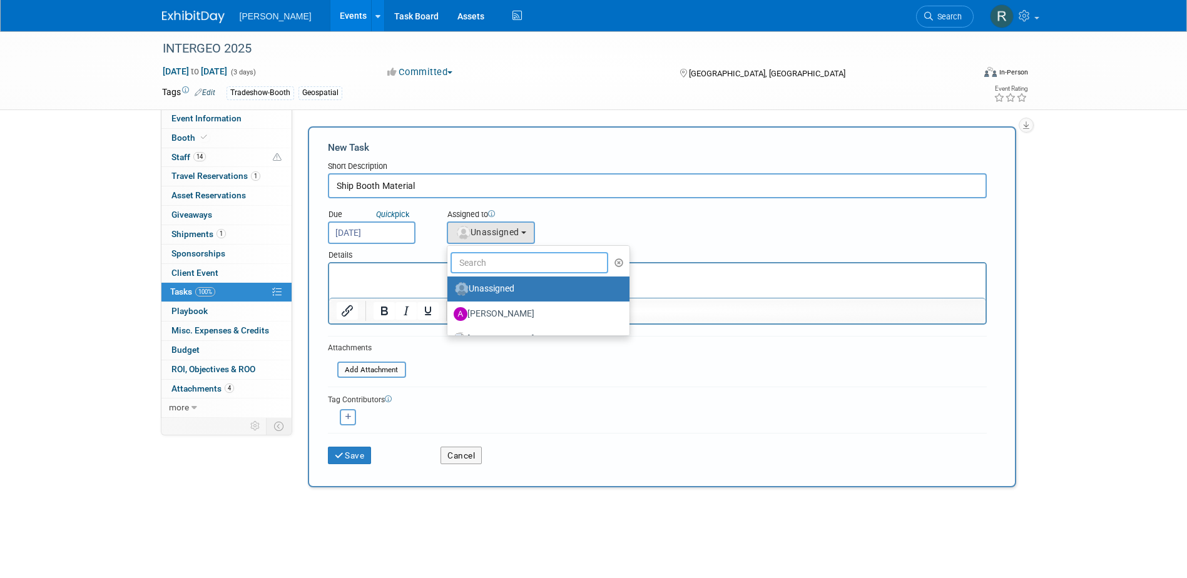
click at [484, 267] on input "text" at bounding box center [530, 262] width 158 height 21
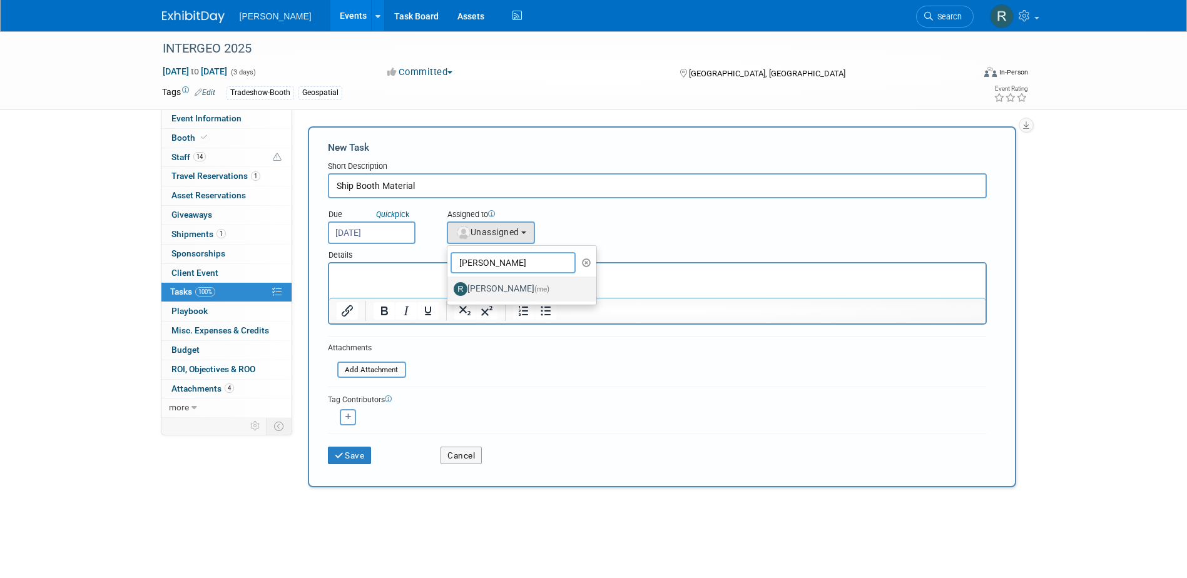
type input "[PERSON_NAME]"
drag, startPoint x: 484, startPoint y: 284, endPoint x: 119, endPoint y: 22, distance: 449.4
click at [484, 284] on label "Rebecca Deis (me)" at bounding box center [519, 289] width 131 height 20
click at [449, 284] on input "Rebecca Deis (me)" at bounding box center [445, 288] width 8 height 8
select select "844a177d-a181-44ff-a72a-5731d68e4351"
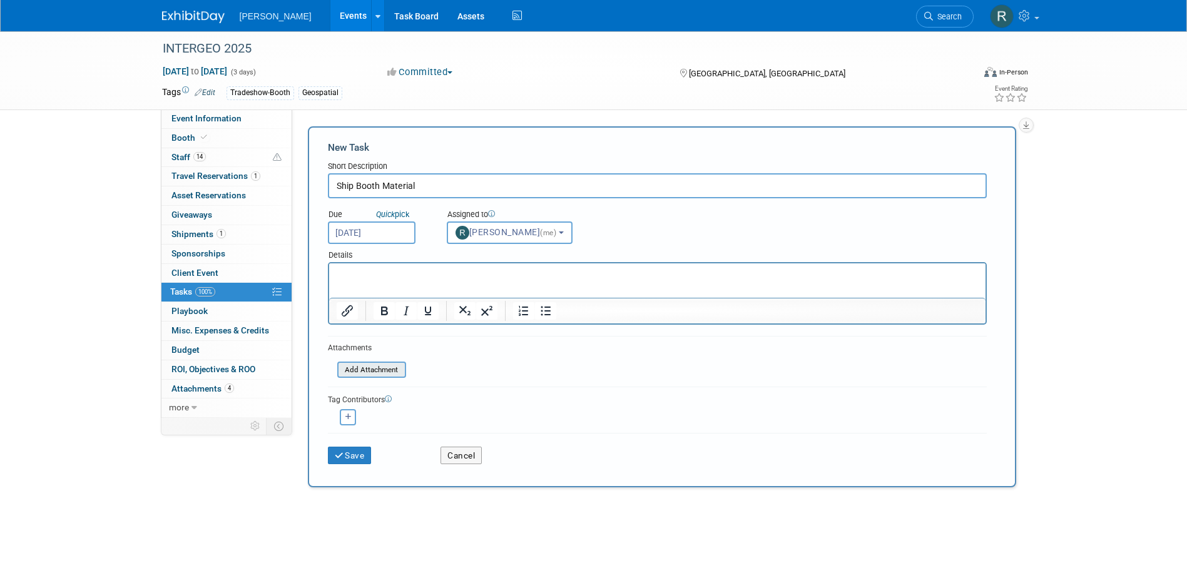
click at [369, 368] on input "file" at bounding box center [330, 370] width 149 height 14
click at [348, 420] on icon "button" at bounding box center [349, 417] width 6 height 7
select select
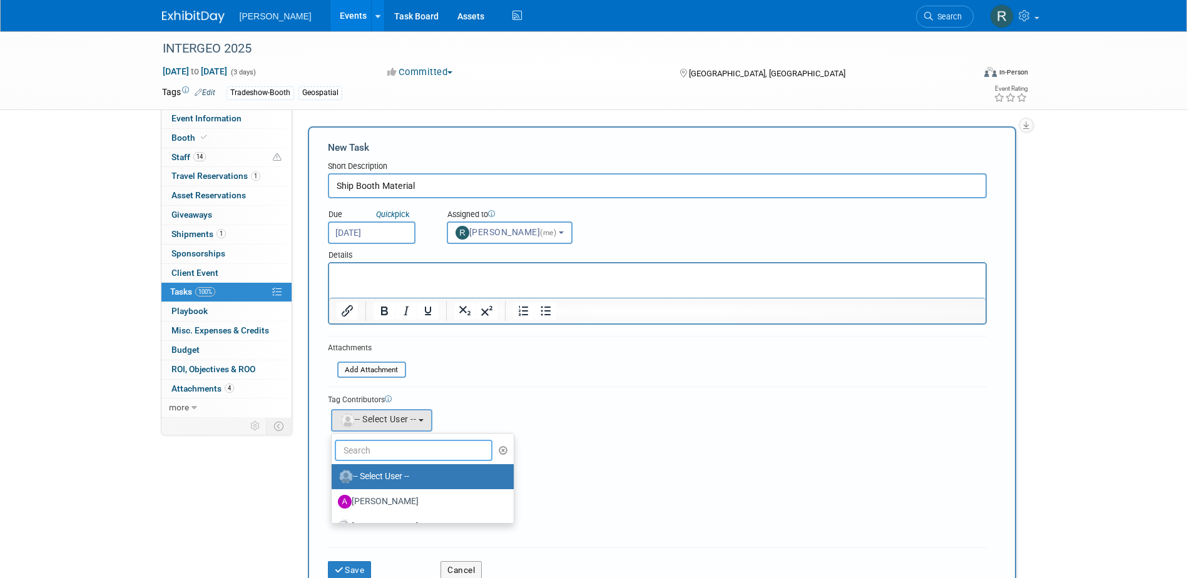
click at [377, 448] on input "text" at bounding box center [414, 450] width 158 height 21
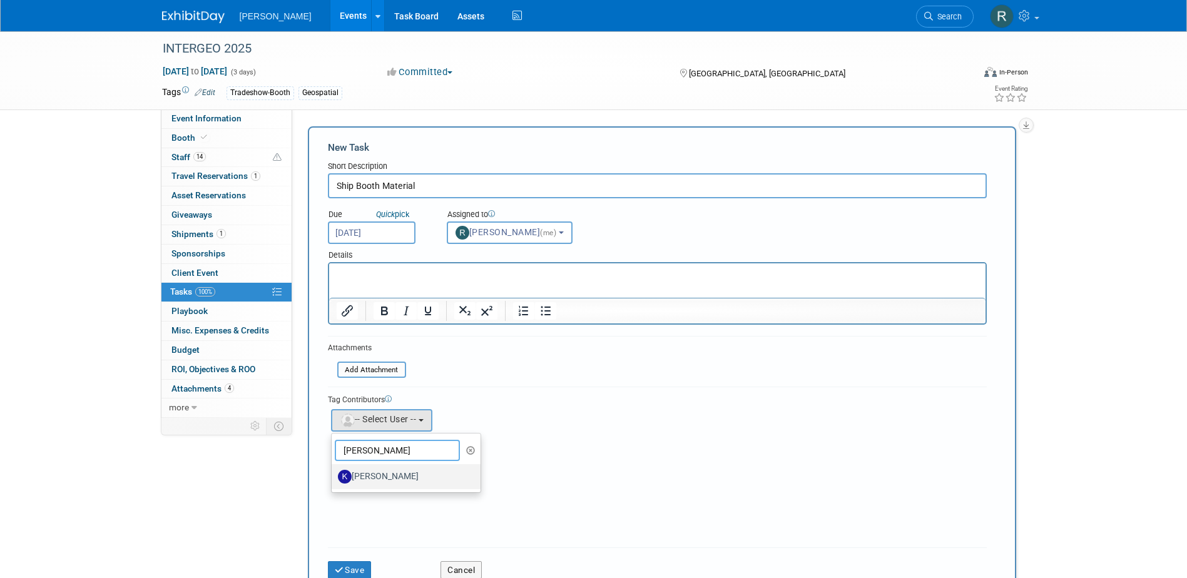
type input "Kim"
click at [385, 474] on label "[PERSON_NAME]" at bounding box center [403, 477] width 131 height 20
click at [334, 474] on input "[PERSON_NAME]" at bounding box center [329, 475] width 8 height 8
select select "e68e936d-8cf8-4ccd-b6f9-a341565438ad"
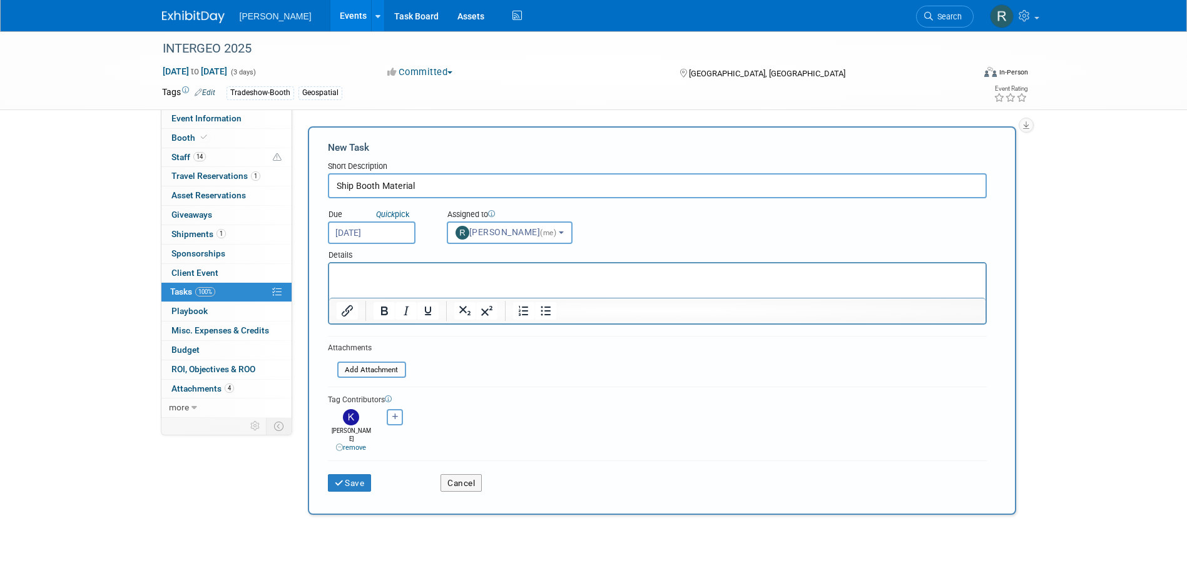
click at [396, 414] on icon "button" at bounding box center [395, 417] width 6 height 7
select select
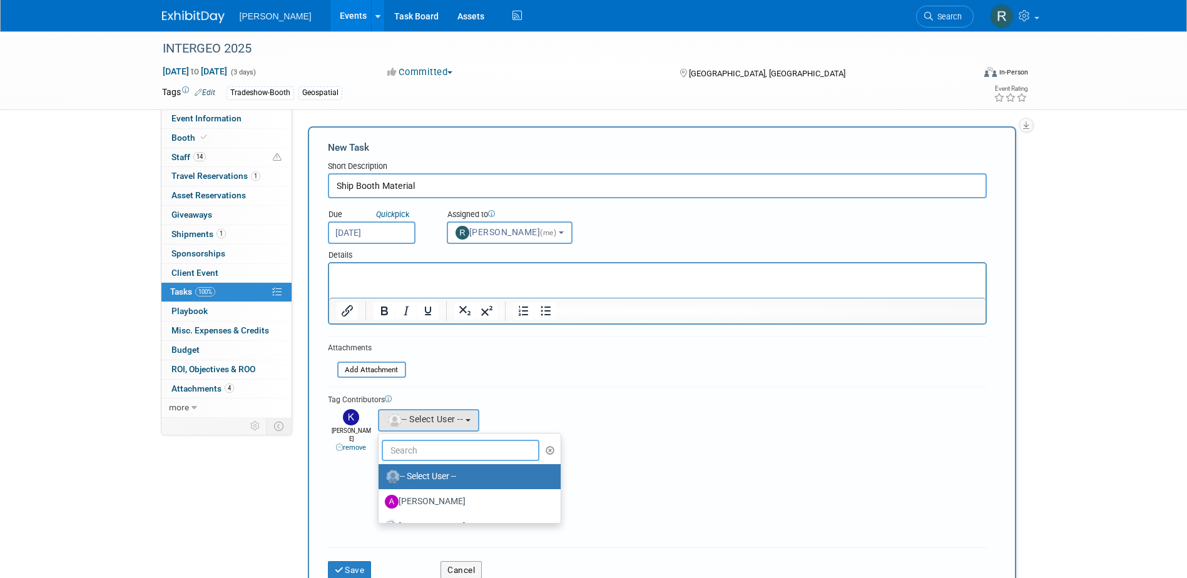
drag, startPoint x: 402, startPoint y: 446, endPoint x: 403, endPoint y: 453, distance: 6.9
click at [403, 453] on input "text" at bounding box center [461, 450] width 158 height 21
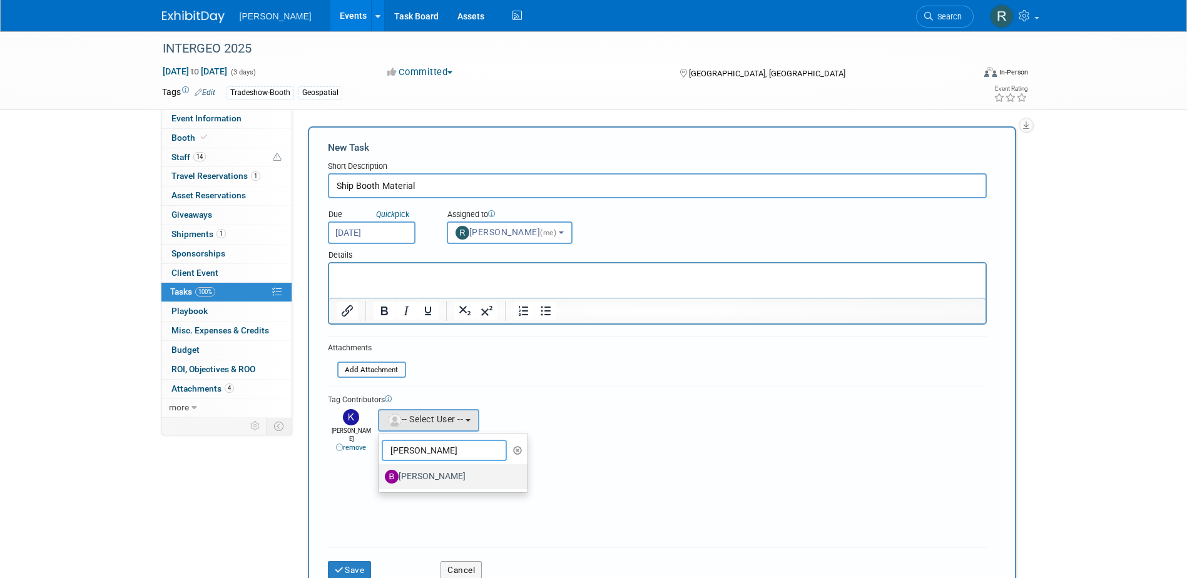
type input "Buse"
click at [476, 476] on label "[PERSON_NAME]" at bounding box center [450, 477] width 131 height 20
click at [381, 476] on input "[PERSON_NAME]" at bounding box center [376, 475] width 8 height 8
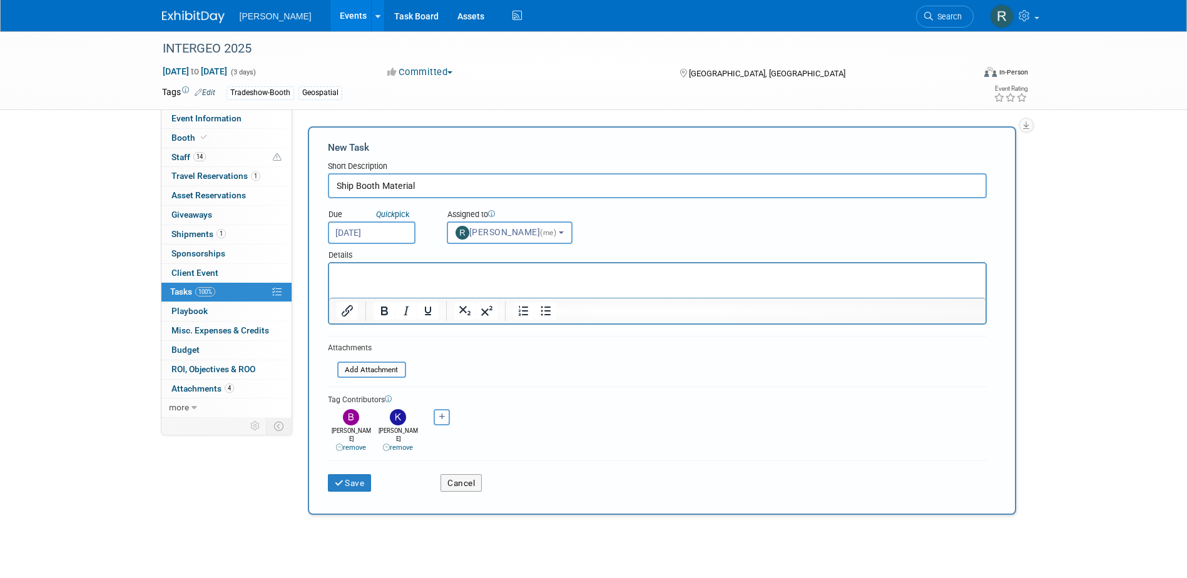
click at [404, 279] on p "Rich Text Area. Press ALT-0 for help." at bounding box center [657, 275] width 642 height 13
click at [356, 474] on button "Save" at bounding box center [350, 483] width 44 height 18
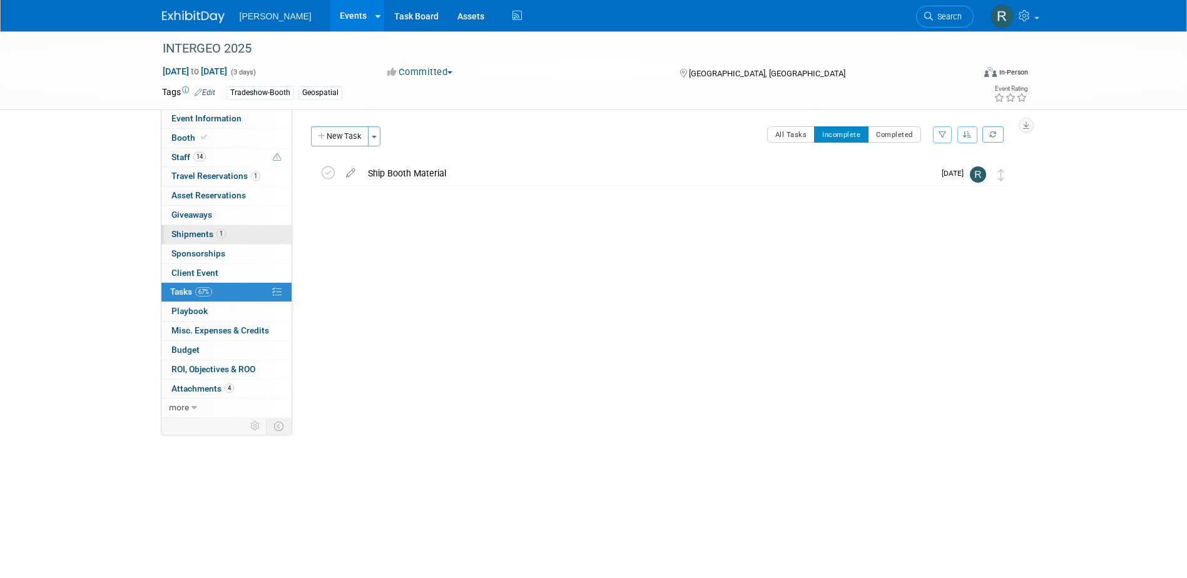
click at [204, 231] on span "Shipments 1" at bounding box center [199, 234] width 54 height 10
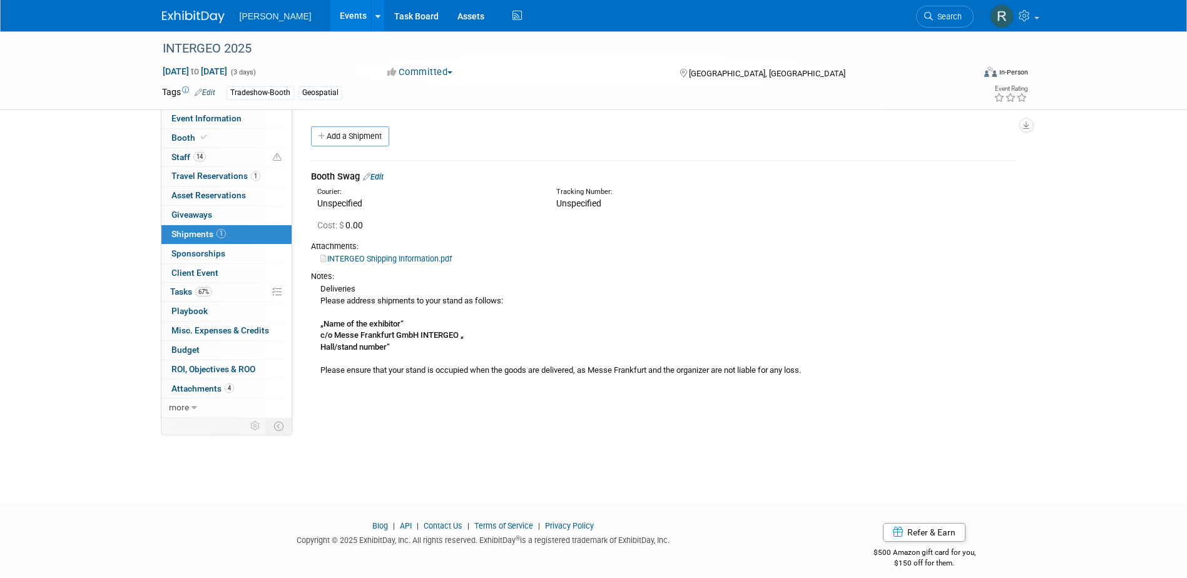
click at [435, 259] on link "INTERGEO Shipping Information.pdf" at bounding box center [385, 258] width 131 height 9
drag, startPoint x: 927, startPoint y: 16, endPoint x: 899, endPoint y: 20, distance: 27.9
click at [927, 15] on icon at bounding box center [928, 16] width 9 height 9
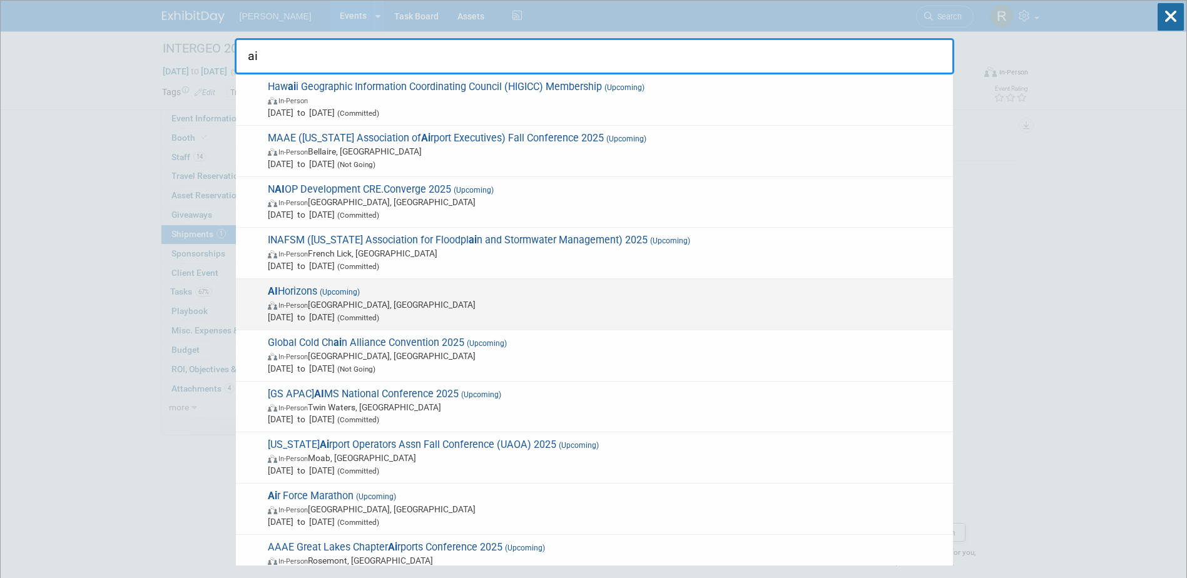
type input "ai"
click at [331, 300] on span "In-Person Pittsburgh, PA" at bounding box center [607, 305] width 679 height 13
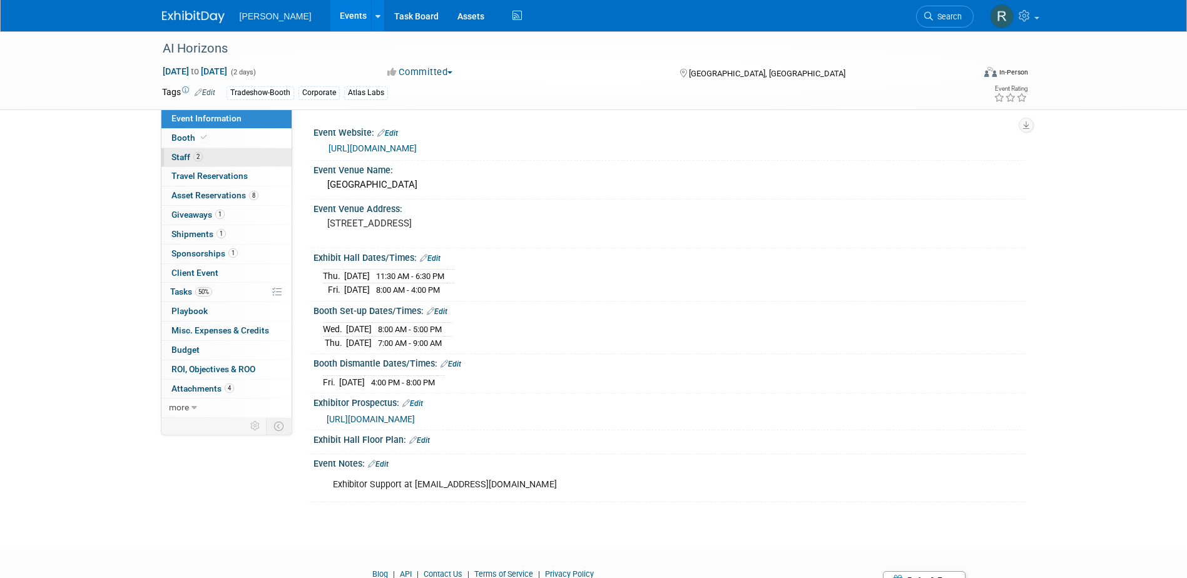
click at [199, 156] on span "2" at bounding box center [197, 156] width 9 height 9
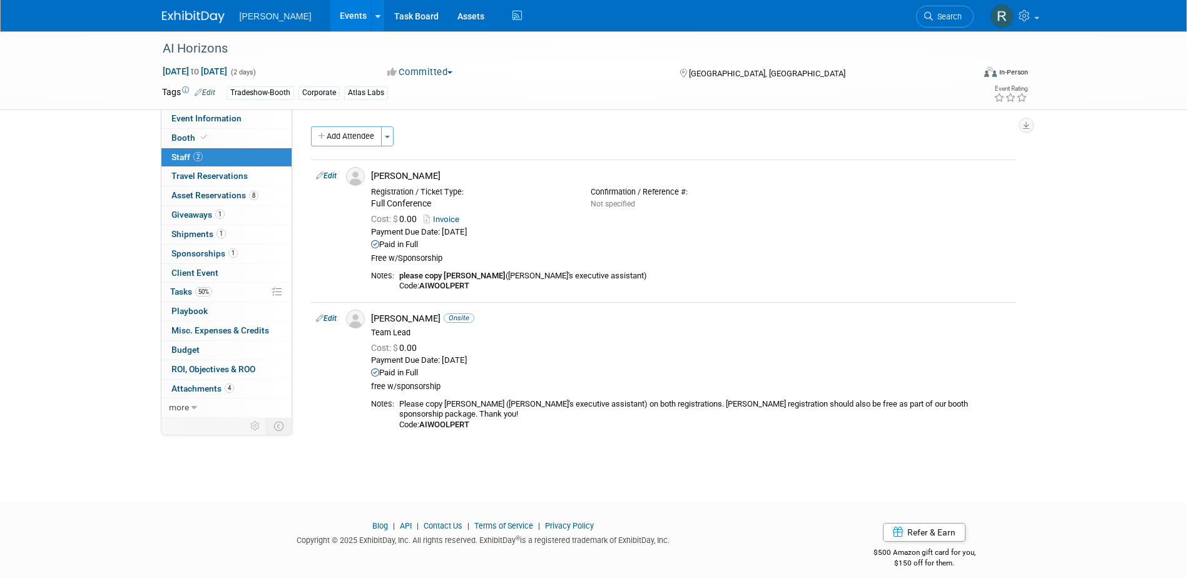
click at [946, 13] on link "Search" at bounding box center [945, 17] width 58 height 22
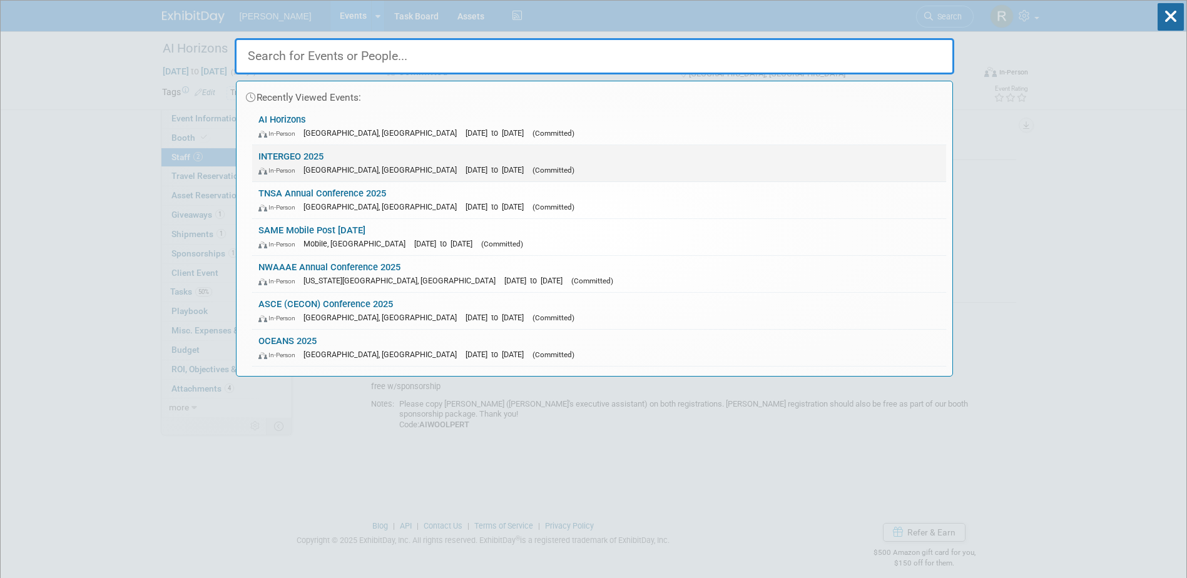
click at [382, 155] on link "INTERGEO 2025 In-Person [GEOGRAPHIC_DATA], [GEOGRAPHIC_DATA] [DATE] to [DATE] (…" at bounding box center [599, 163] width 694 height 36
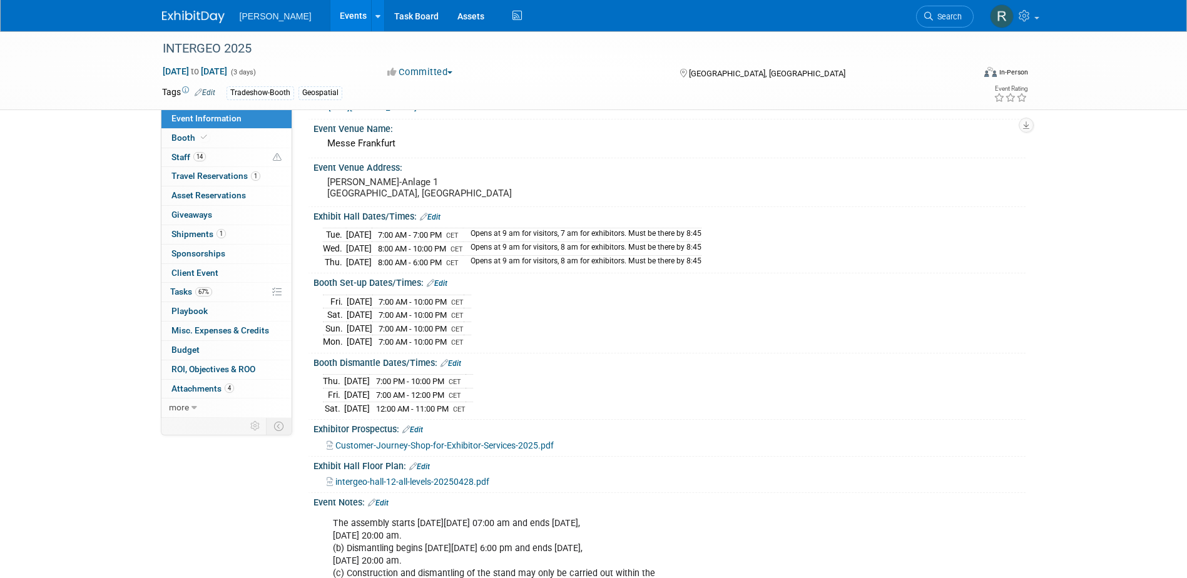
scroll to position [63, 0]
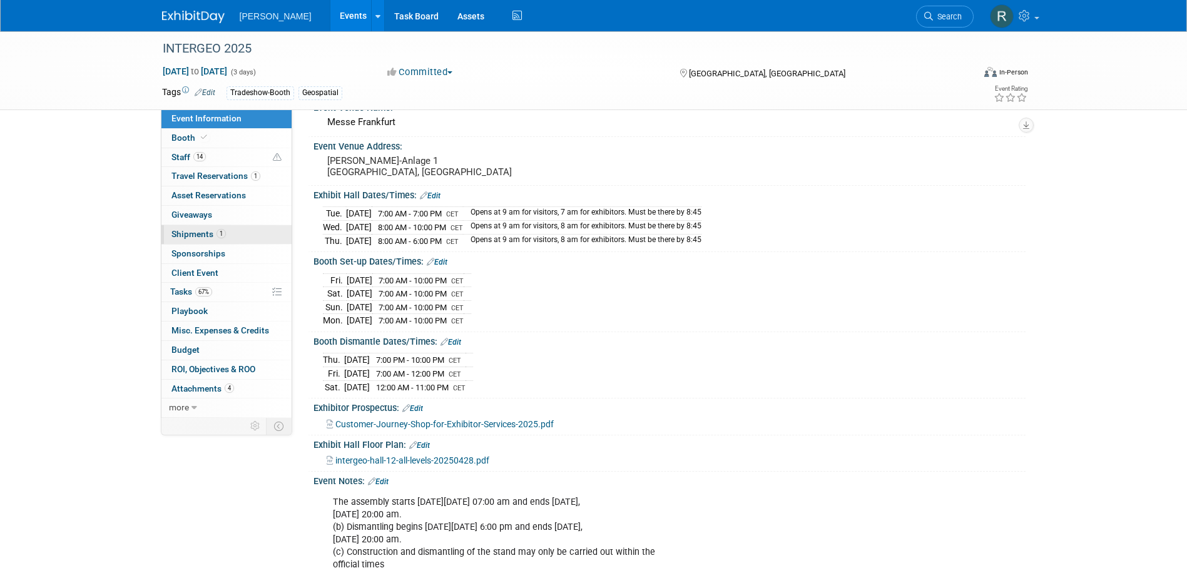
click at [219, 231] on span "1" at bounding box center [221, 233] width 9 height 9
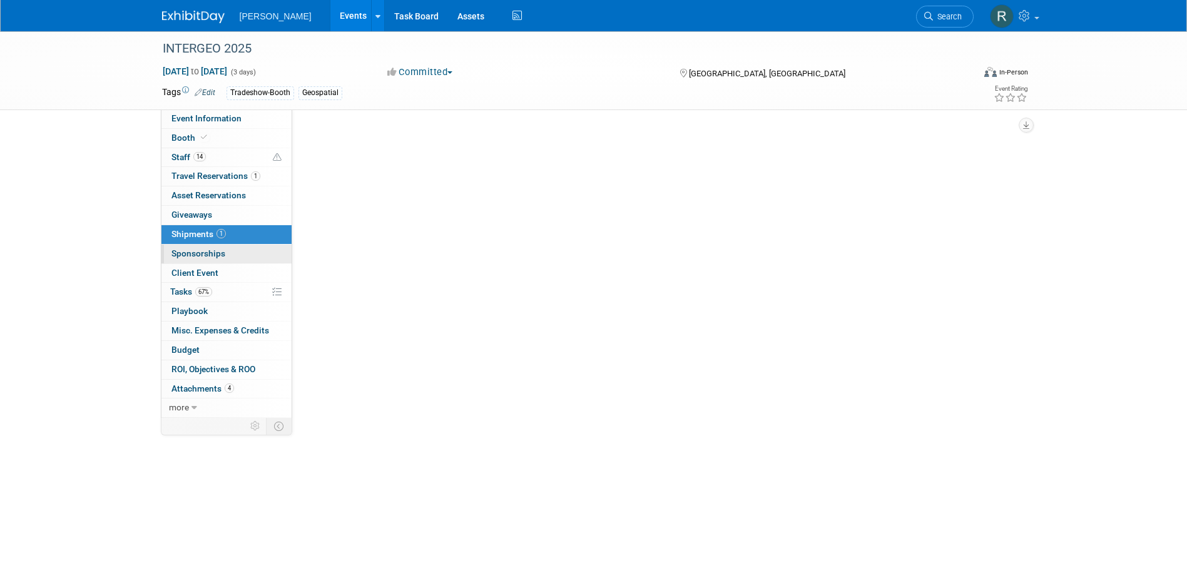
scroll to position [0, 0]
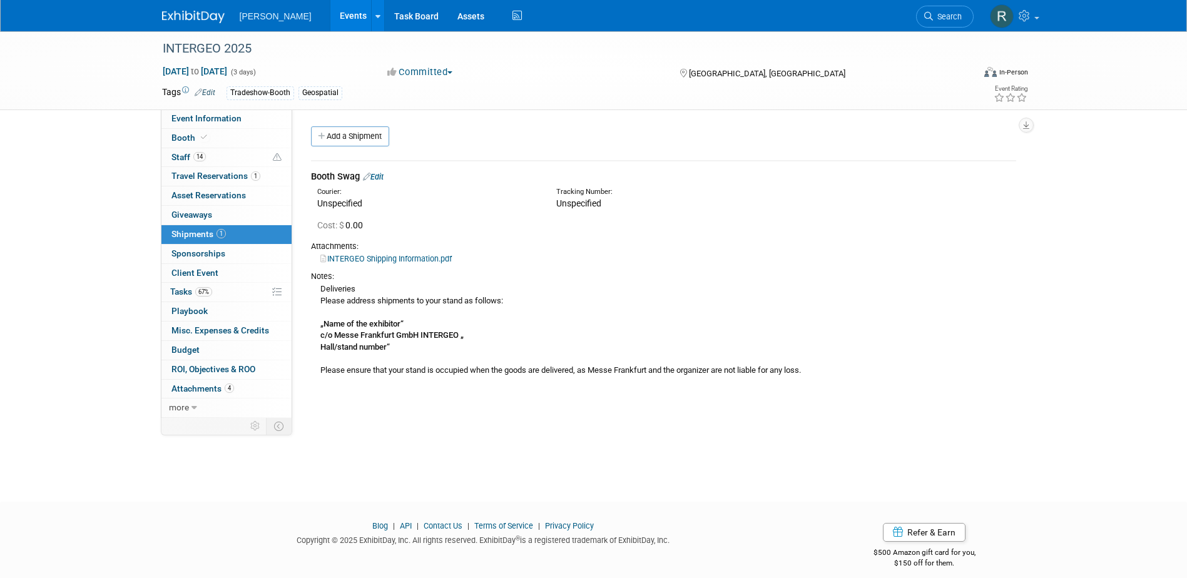
click at [379, 178] on link "Edit" at bounding box center [373, 176] width 21 height 9
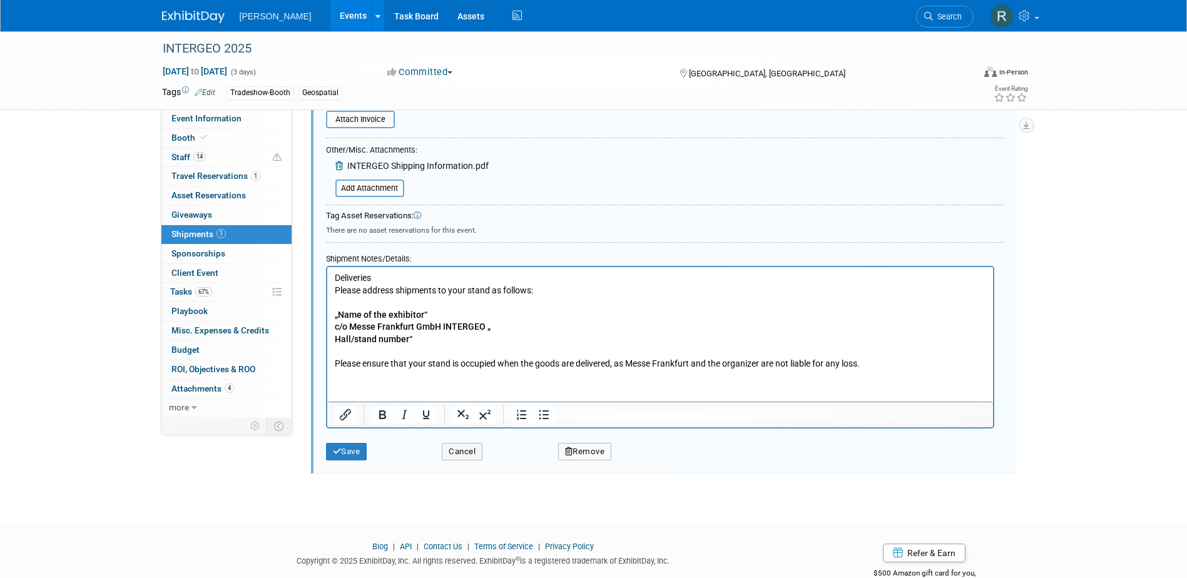
scroll to position [341, 0]
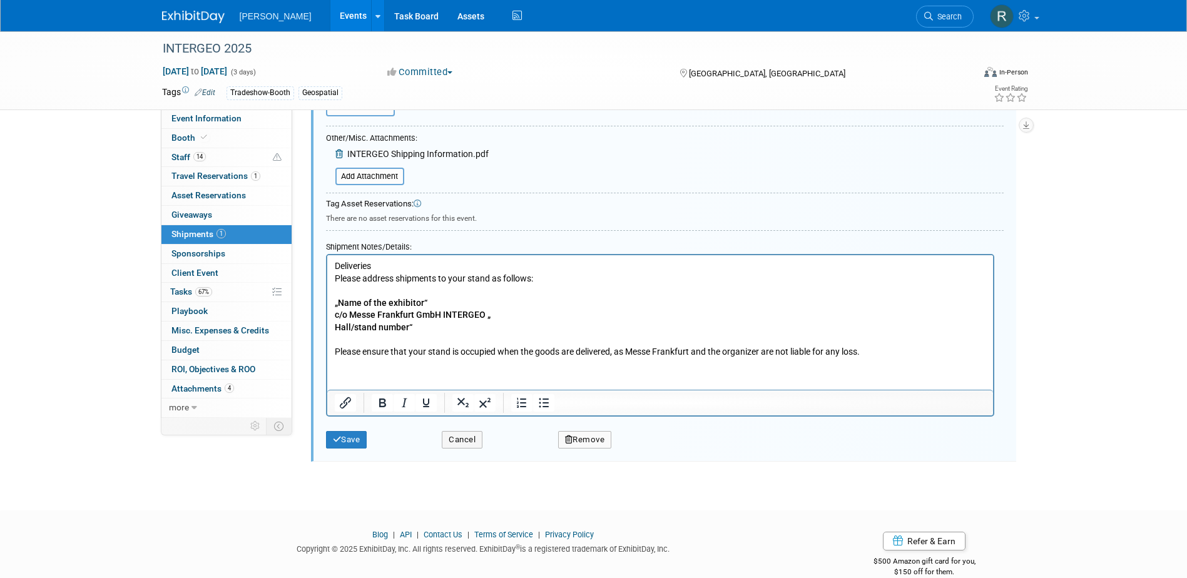
click at [332, 264] on html "Deliveries Please address shipments to your stand as follows: „Name of the exhi…" at bounding box center [660, 306] width 666 height 103
click at [332, 267] on html "Deliveries Please address shipments to your stand as follows: „Name of the exhi…" at bounding box center [660, 306] width 666 height 103
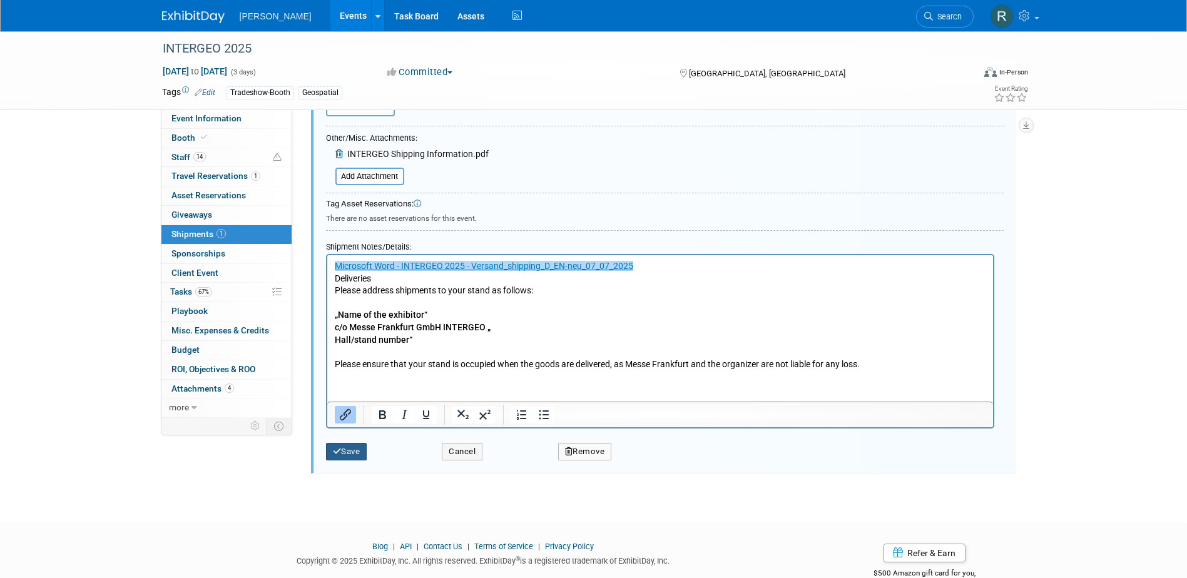
click at [356, 450] on button "Save" at bounding box center [346, 452] width 41 height 18
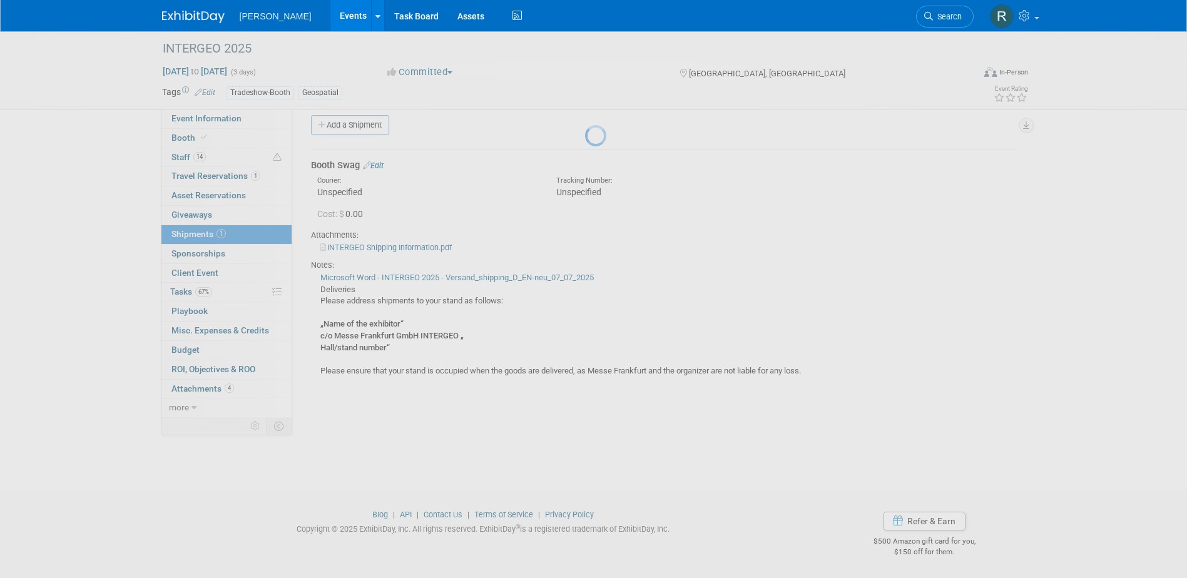
scroll to position [11, 0]
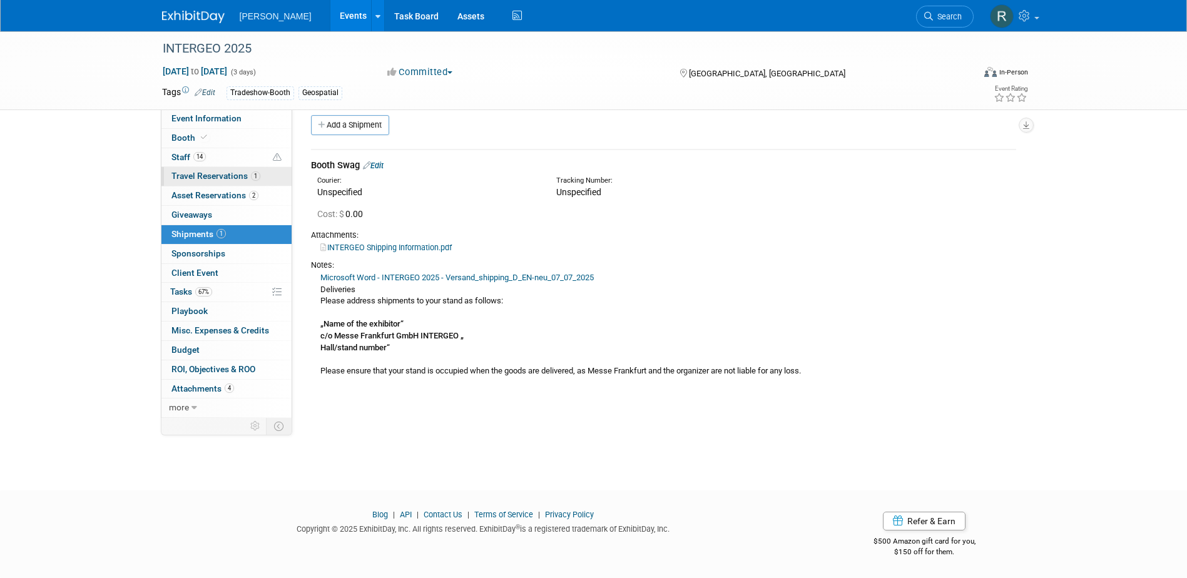
drag, startPoint x: 202, startPoint y: 155, endPoint x: 250, endPoint y: 178, distance: 53.2
click at [202, 155] on span "14" at bounding box center [199, 156] width 13 height 9
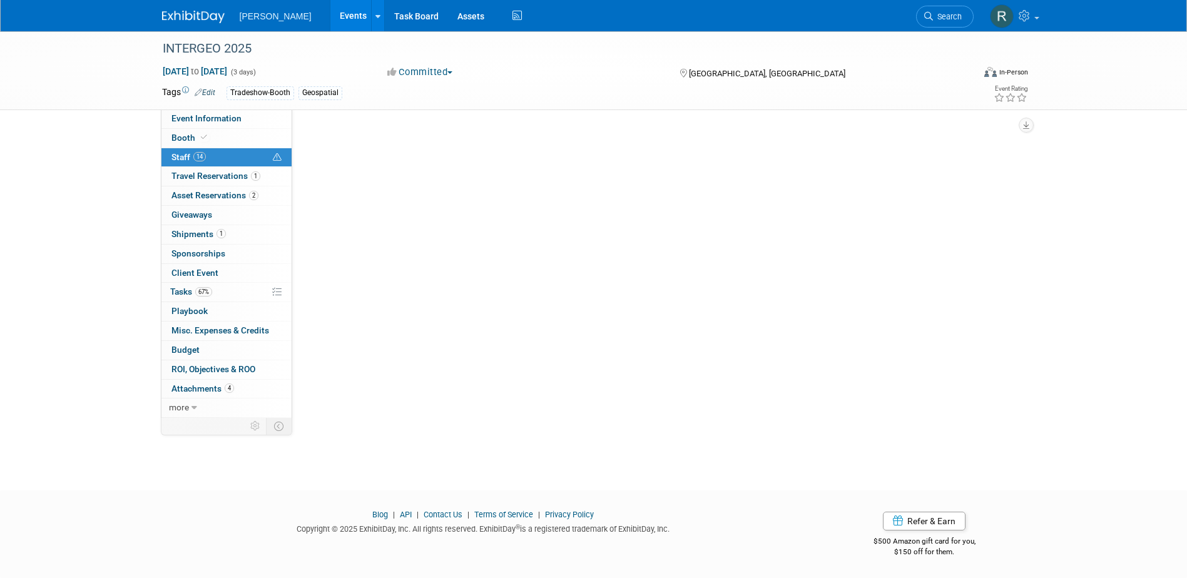
scroll to position [0, 0]
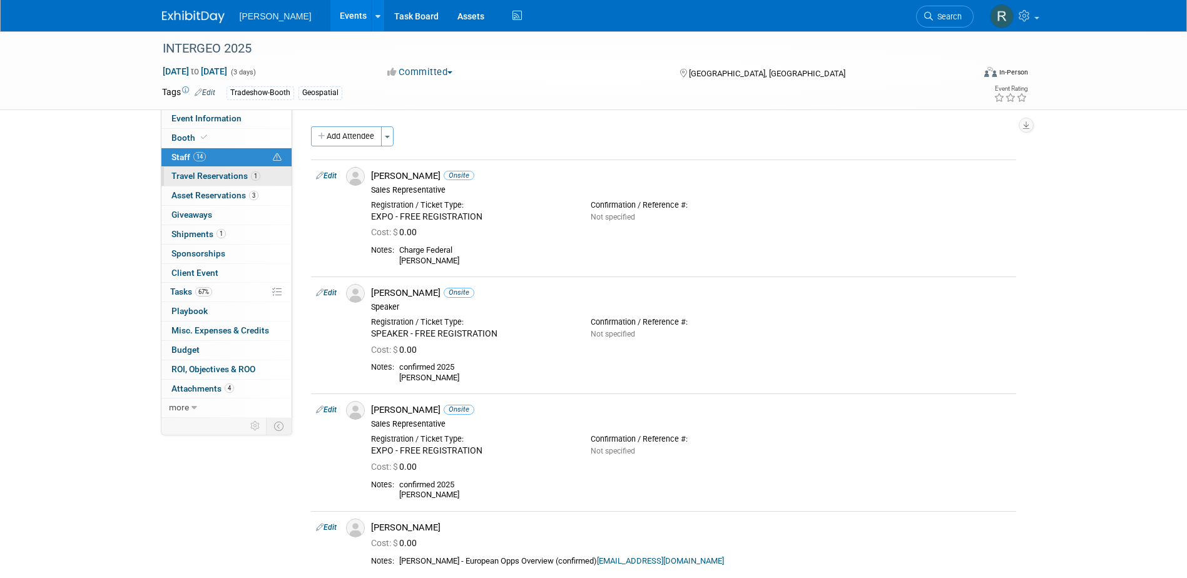
click at [220, 177] on span "Travel Reservations 1" at bounding box center [216, 176] width 89 height 10
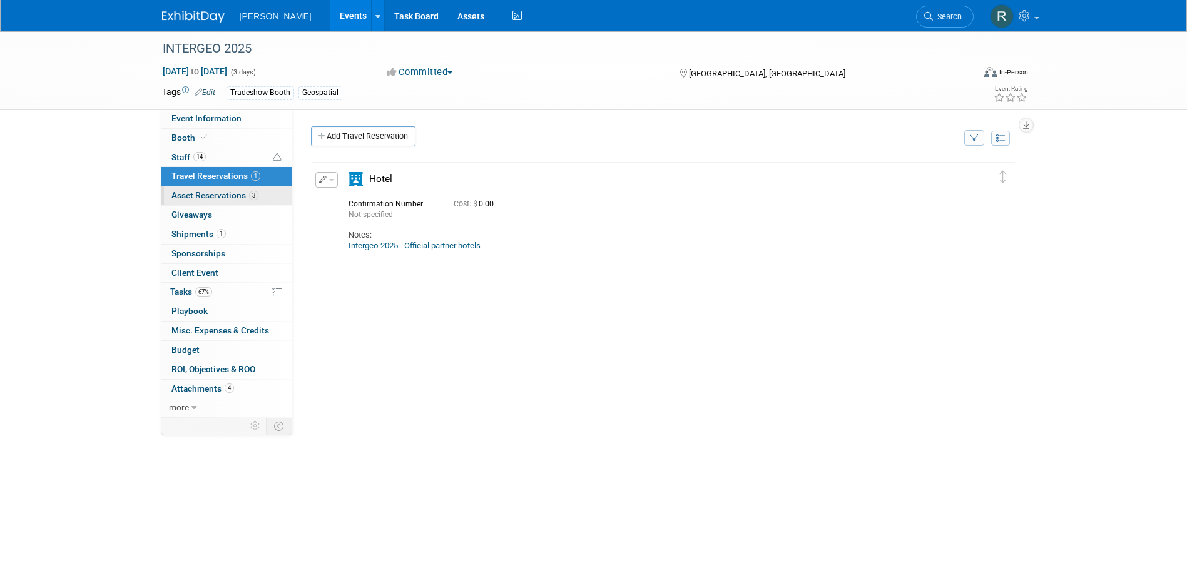
click at [230, 198] on span "Asset Reservations 3" at bounding box center [215, 195] width 87 height 10
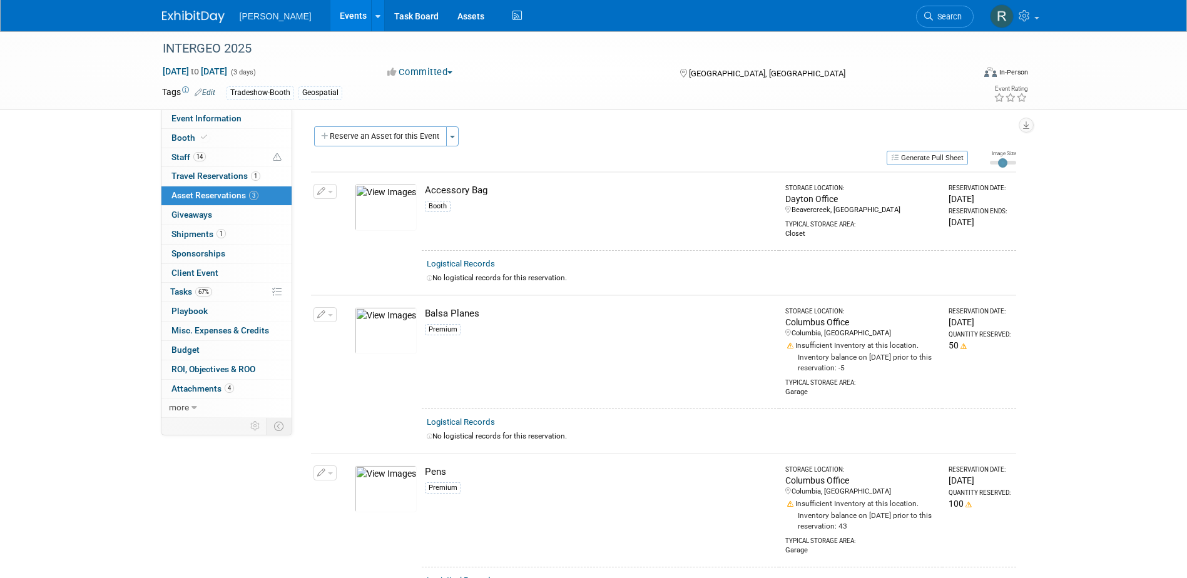
scroll to position [63, 0]
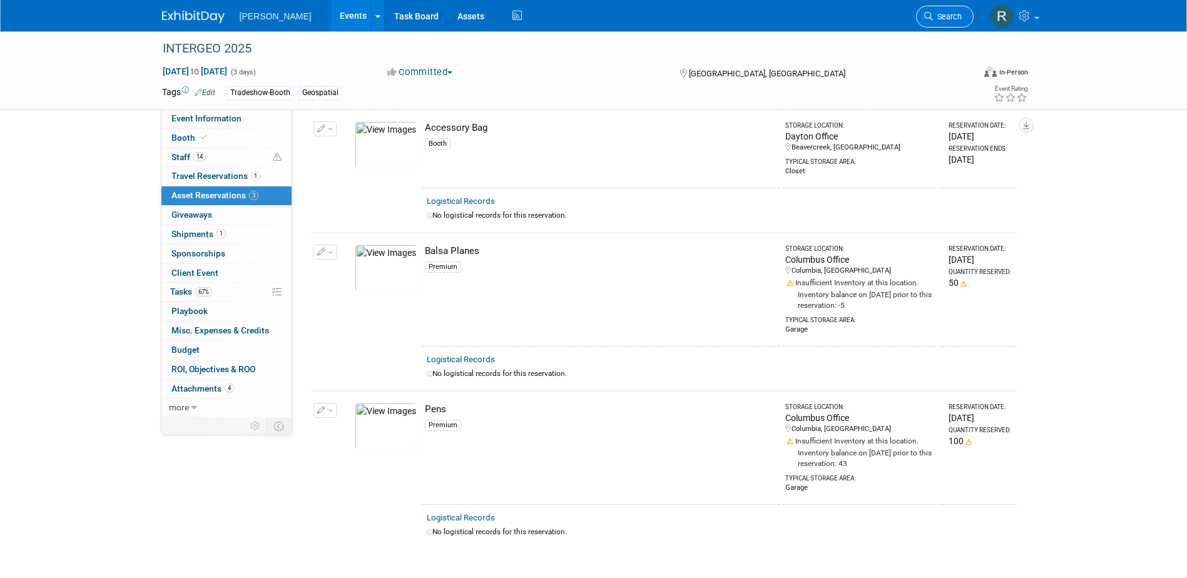
click at [929, 20] on icon at bounding box center [928, 16] width 9 height 9
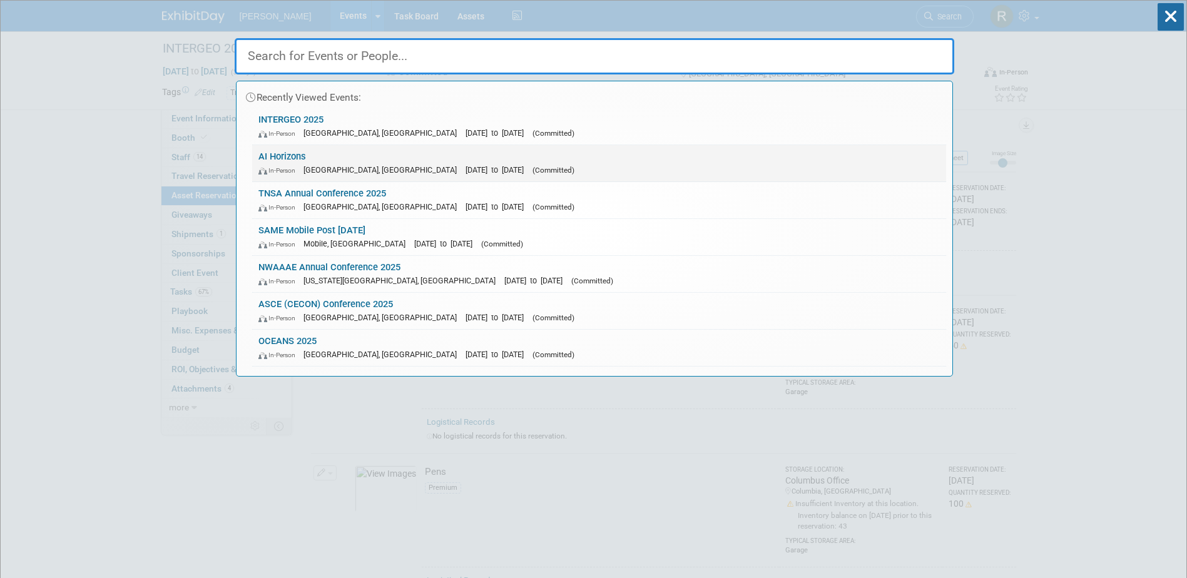
click at [345, 164] on div "In-Person [GEOGRAPHIC_DATA], [GEOGRAPHIC_DATA] [DATE] to [DATE] (Committed)" at bounding box center [600, 169] width 682 height 13
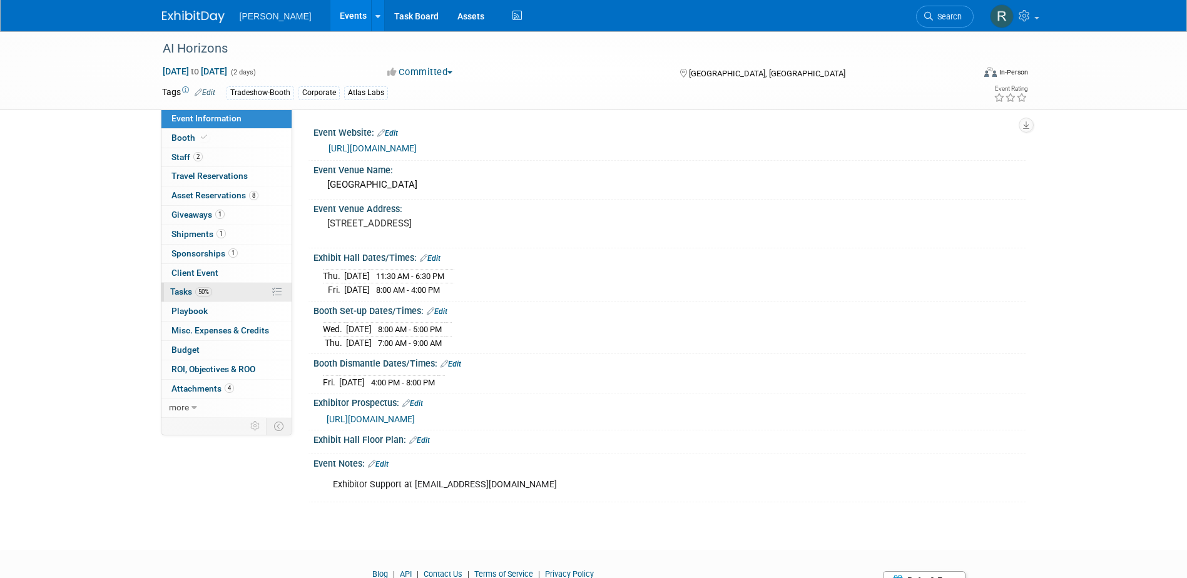
click at [191, 288] on span "Tasks 50%" at bounding box center [191, 292] width 42 height 10
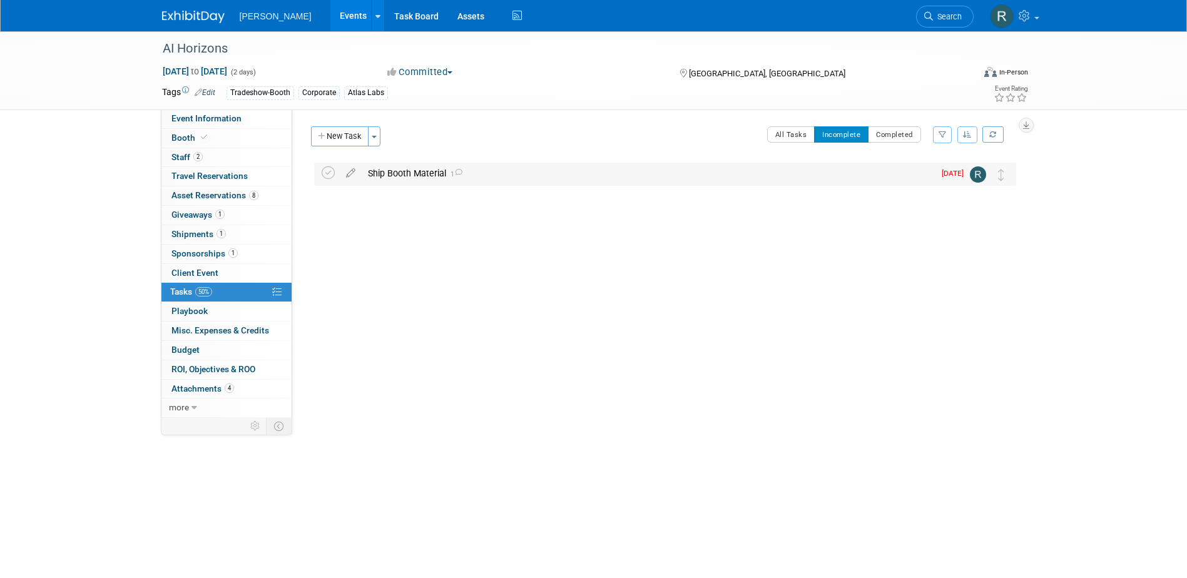
click at [379, 174] on div "Ship Booth Material 1" at bounding box center [648, 173] width 573 height 21
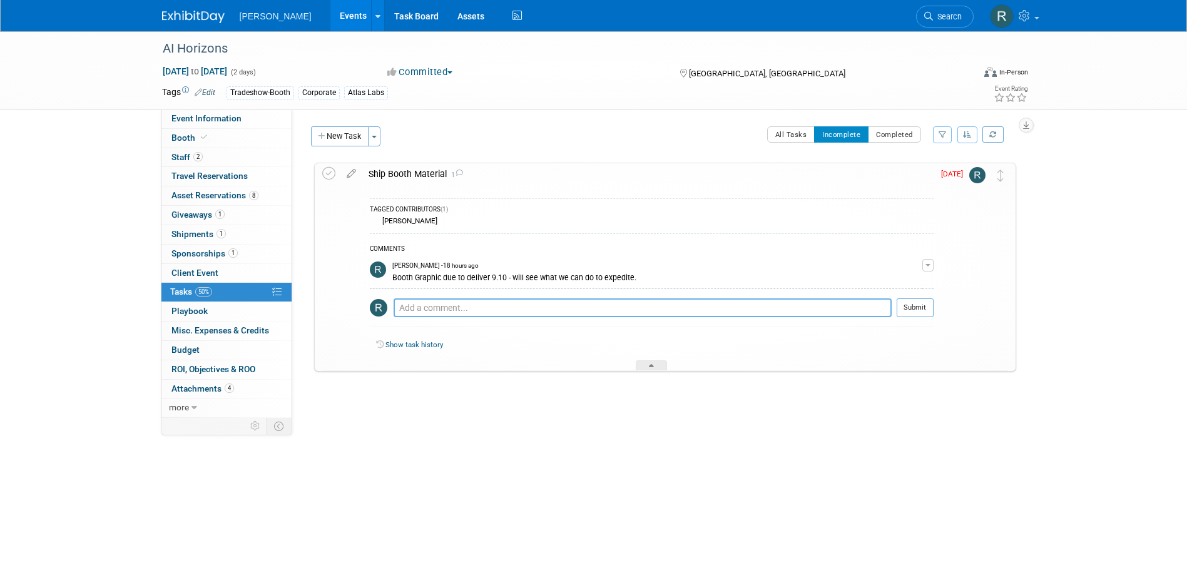
click at [588, 308] on textarea at bounding box center [643, 308] width 498 height 19
paste textarea "1191 Camarta Drive, Pittsburgh, PA 15227"
type textarea "Ship to Amy: 1191 Camarta Drive, Pittsburgh, PA 15227"
click at [906, 307] on button "Submit" at bounding box center [915, 308] width 37 height 19
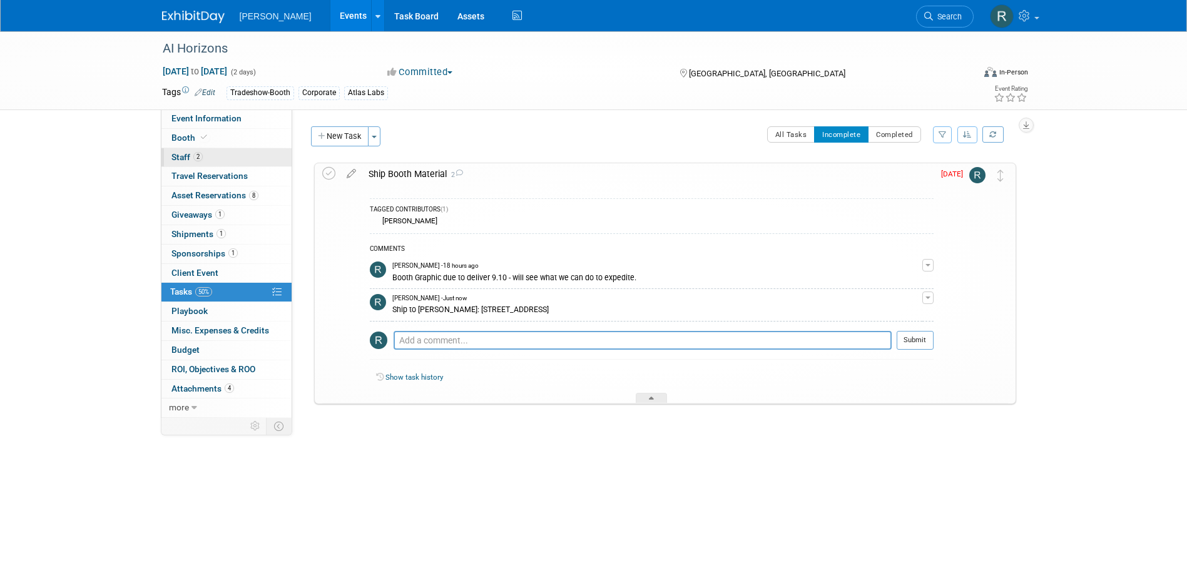
click at [188, 156] on span "Staff 2" at bounding box center [187, 157] width 31 height 10
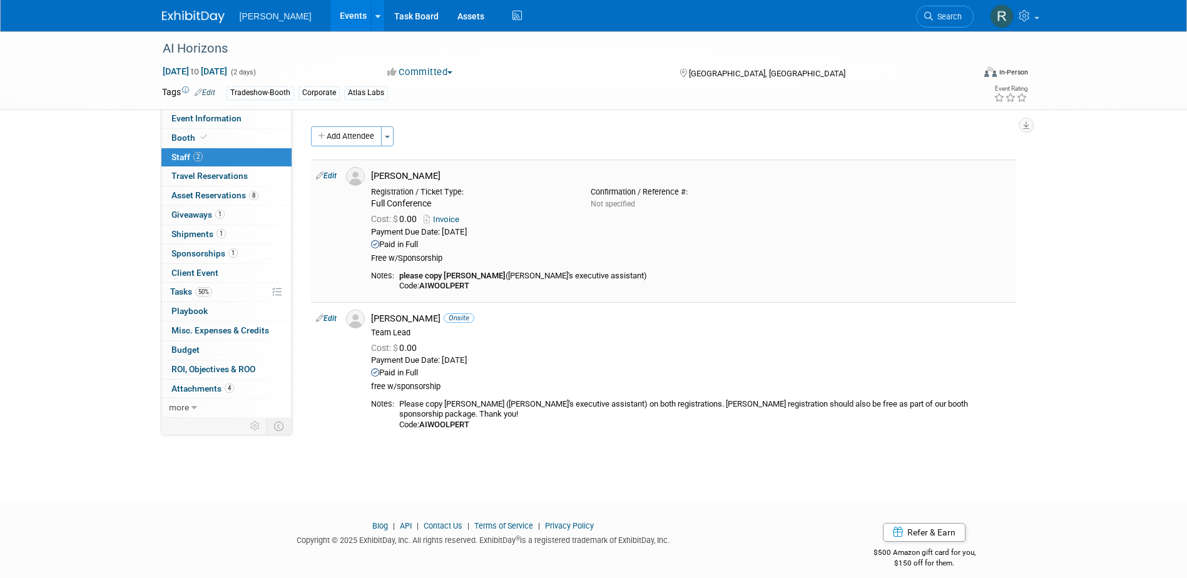
click at [335, 174] on link "Edit" at bounding box center [326, 176] width 21 height 9
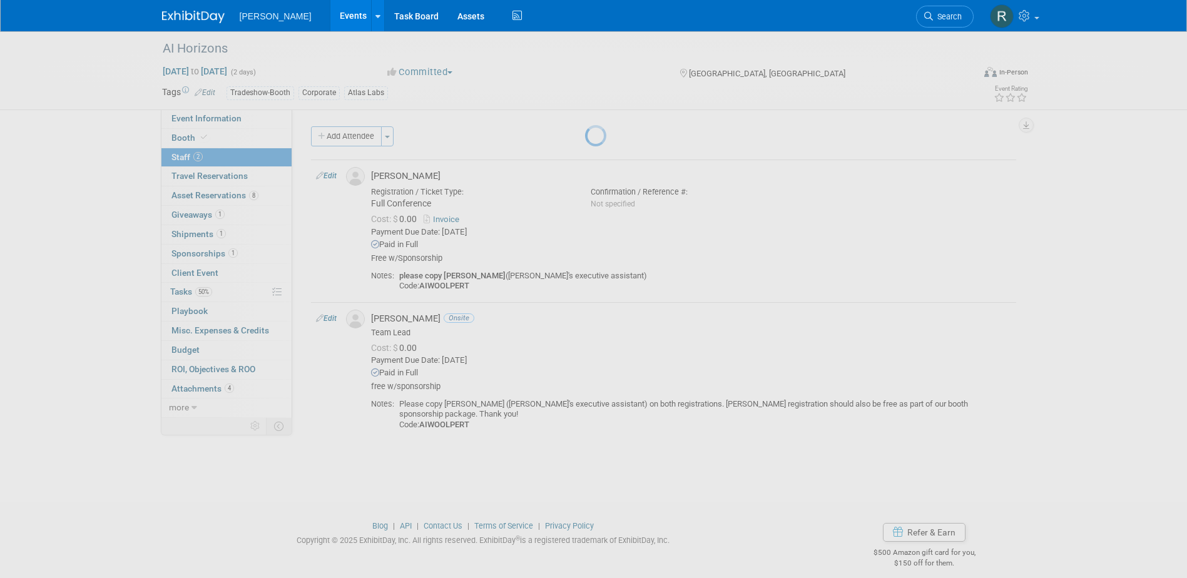
select select "360d8e51-6b55-4fc4-bb69-ff1468a84cd0"
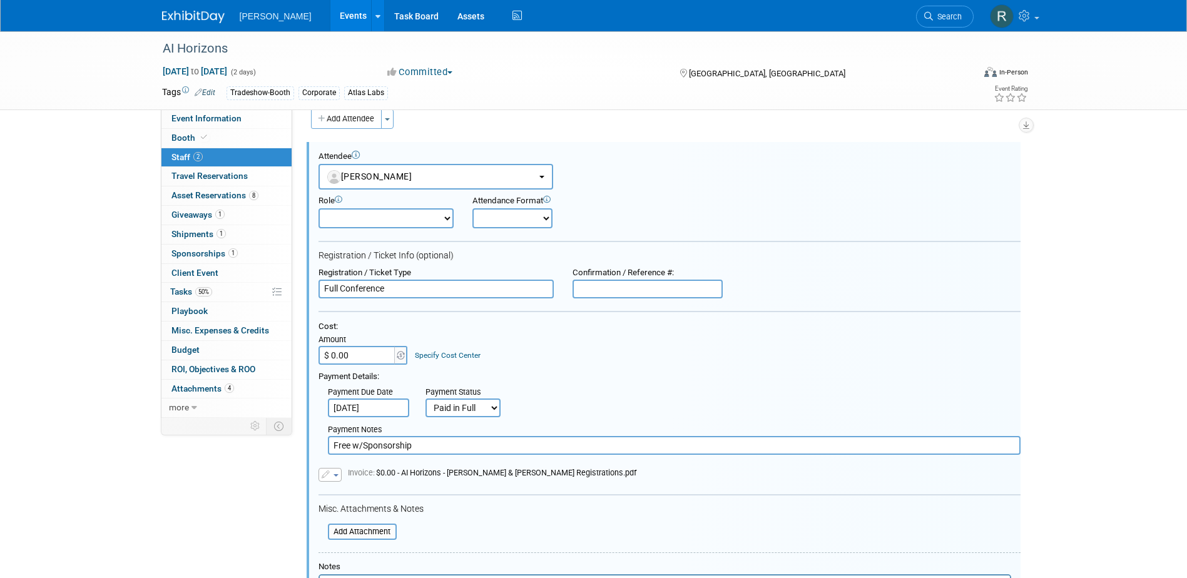
click at [475, 356] on link "Specify Cost Center" at bounding box center [448, 355] width 66 height 9
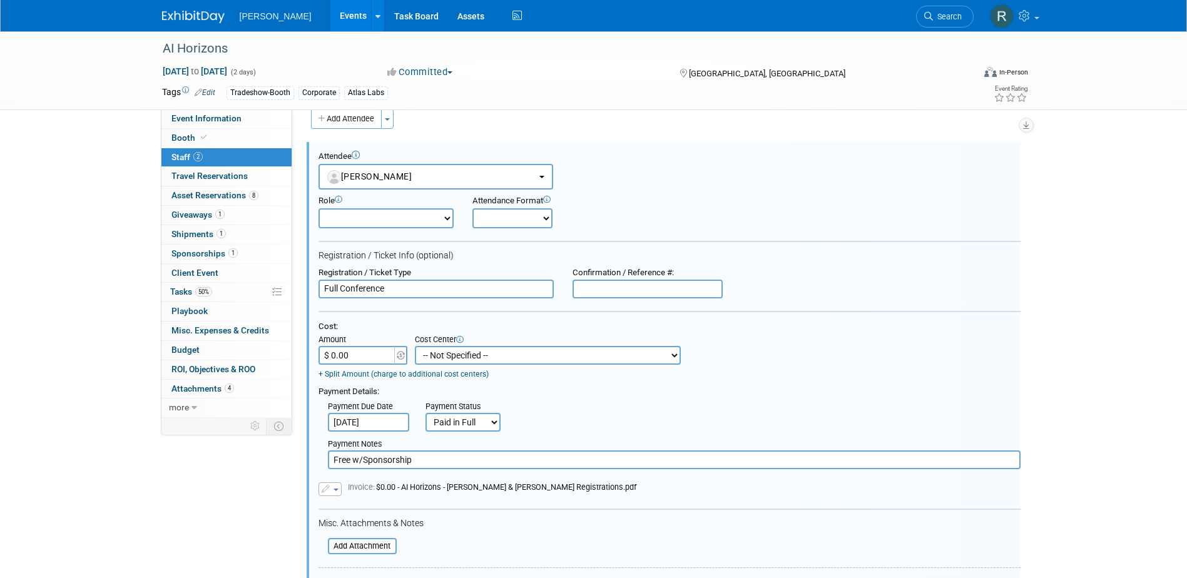
click at [481, 357] on select "-- Not Specified -- Advisory Services - Expenses_1001.502 Aerial Acquisition - …" at bounding box center [548, 355] width 266 height 19
click at [762, 195] on div "Role Demonstrator Host Planner Presenter Sales Representative" at bounding box center [669, 209] width 721 height 39
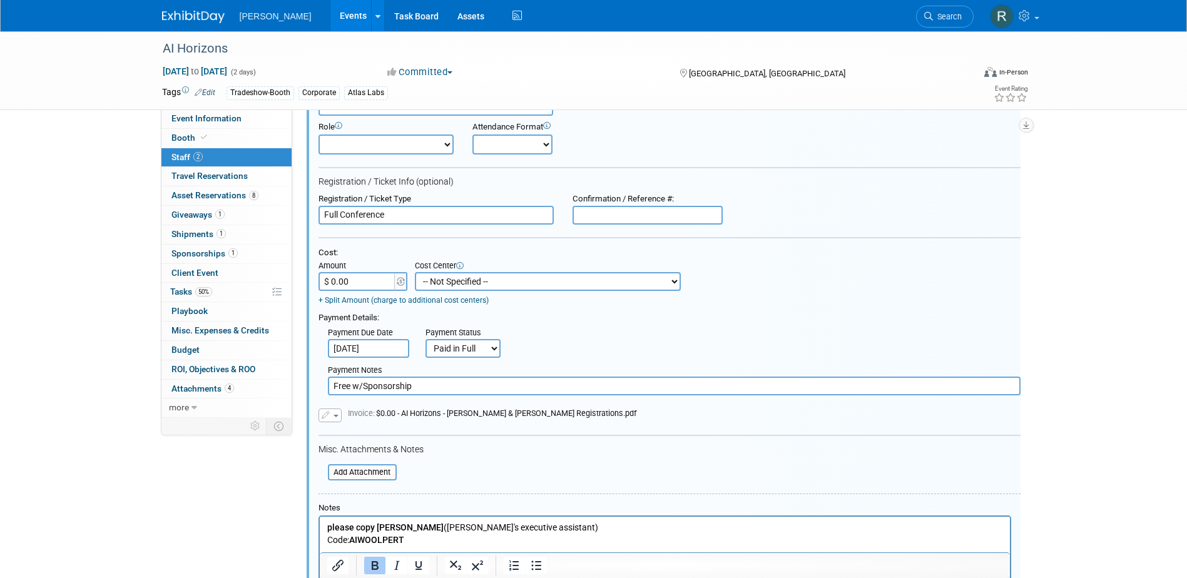
scroll to position [205, 0]
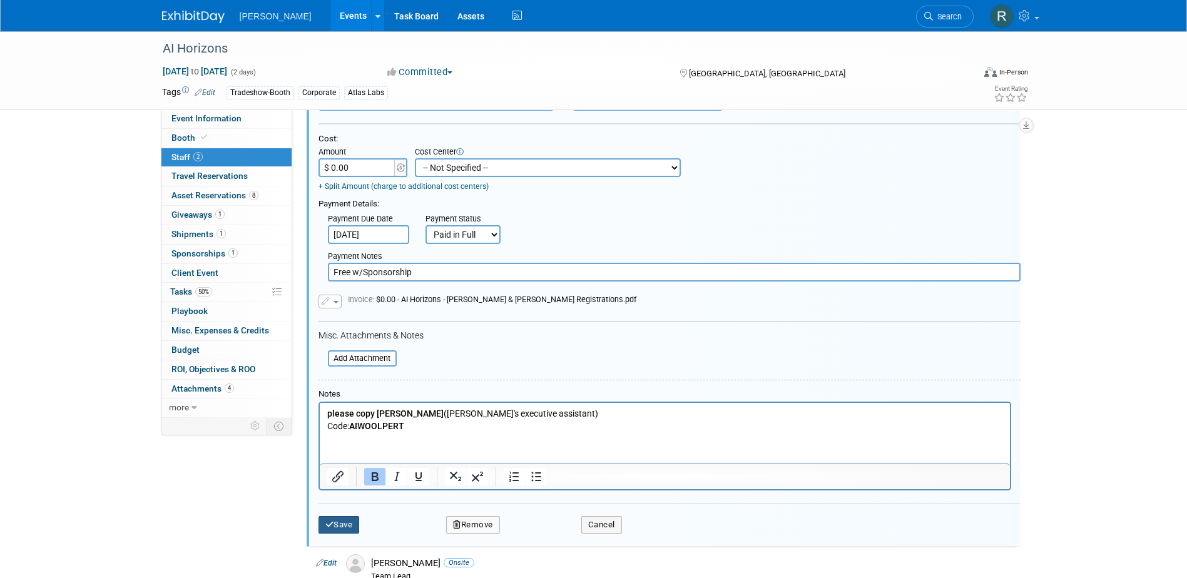
click at [338, 526] on button "Save" at bounding box center [339, 525] width 41 height 18
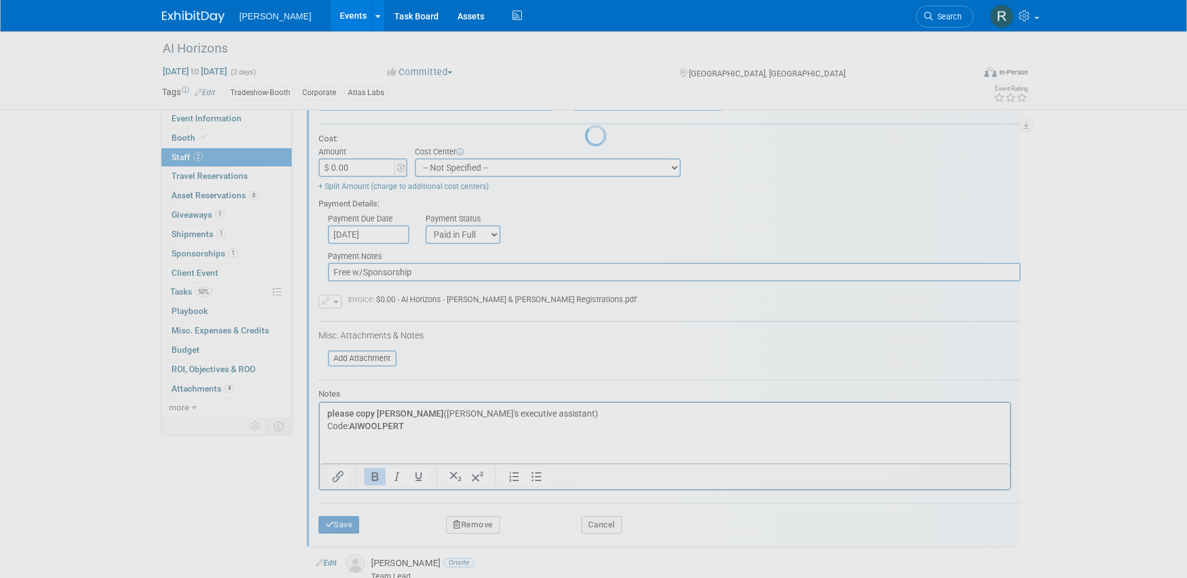
scroll to position [11, 0]
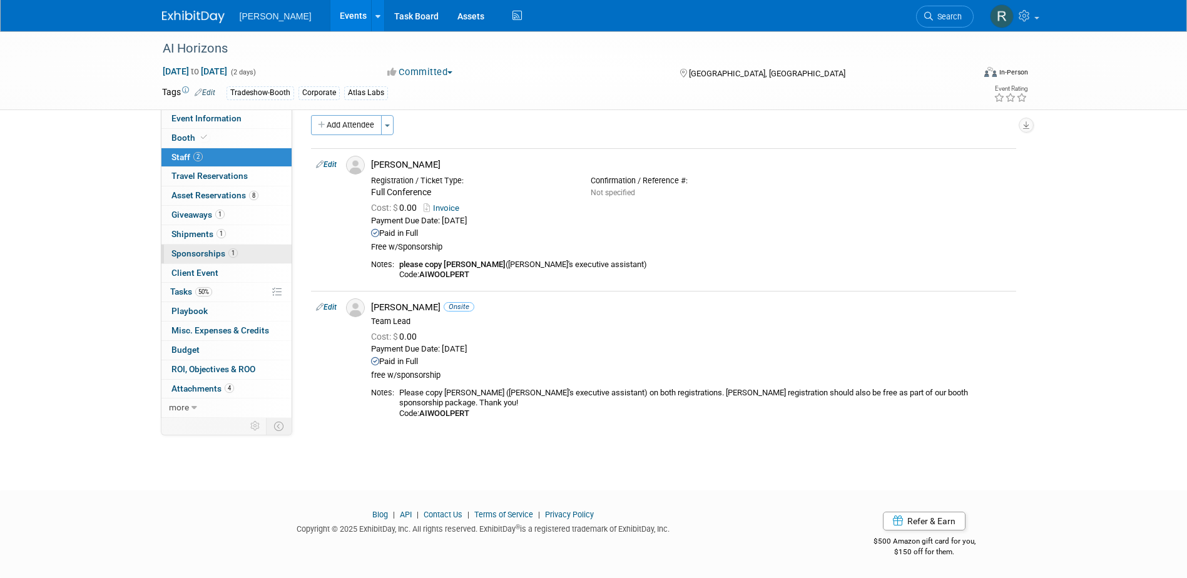
click at [192, 254] on span "Sponsorships 1" at bounding box center [205, 253] width 66 height 10
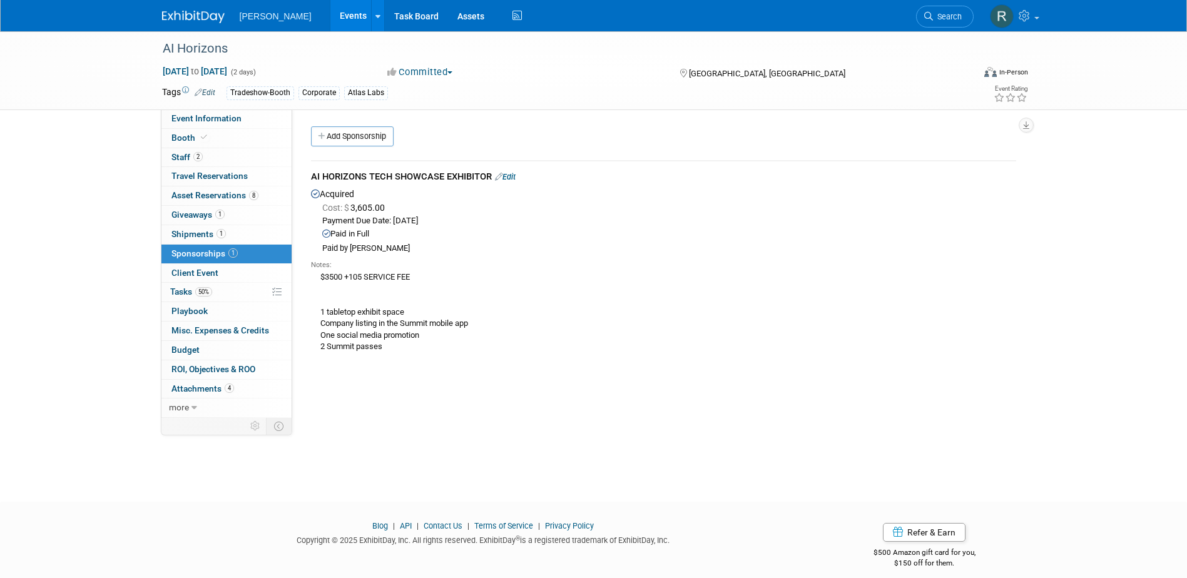
click at [516, 173] on link "Edit" at bounding box center [505, 176] width 21 height 9
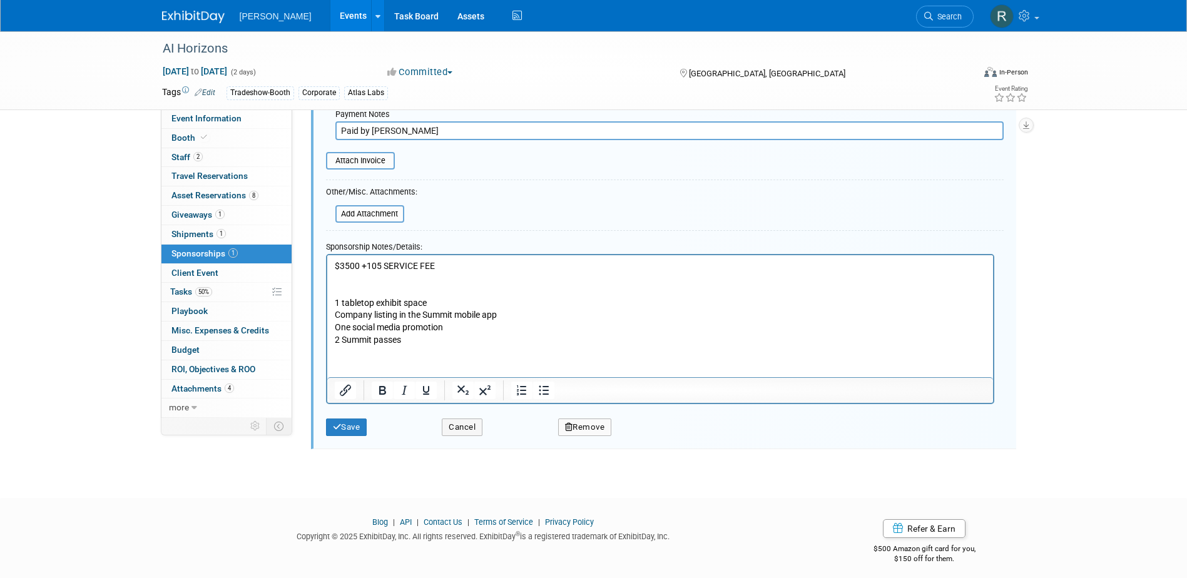
scroll to position [257, 0]
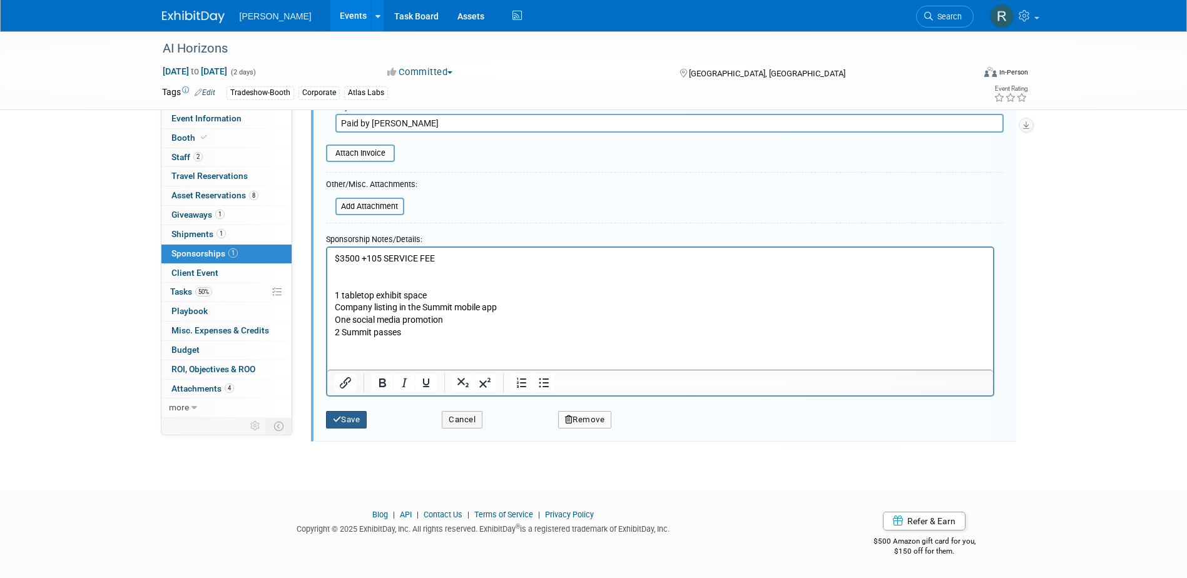
click at [352, 417] on button "Save" at bounding box center [346, 420] width 41 height 18
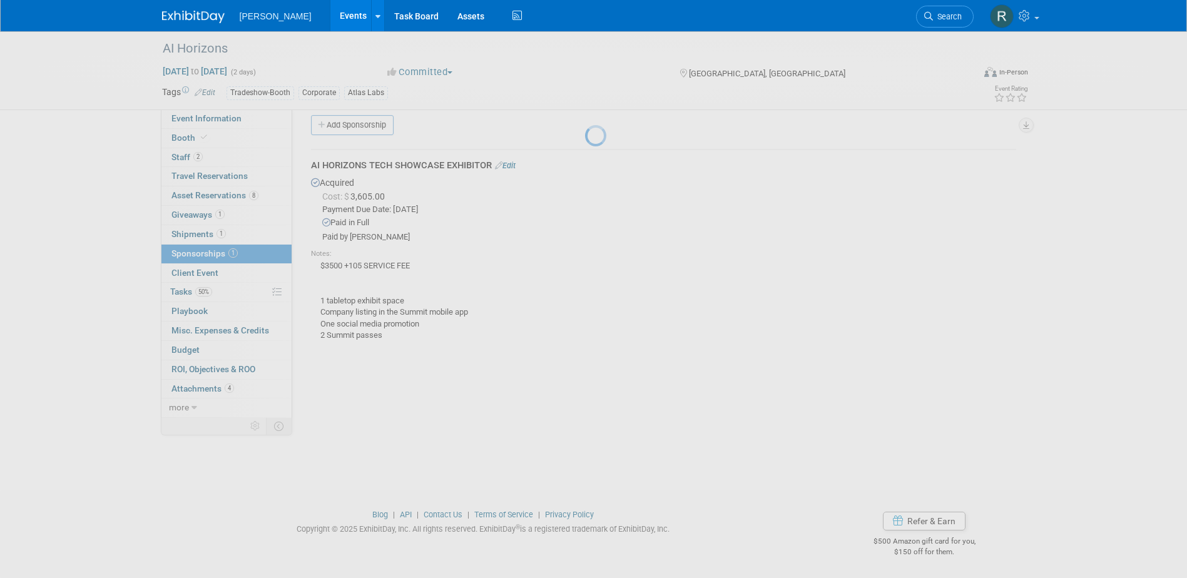
scroll to position [11, 0]
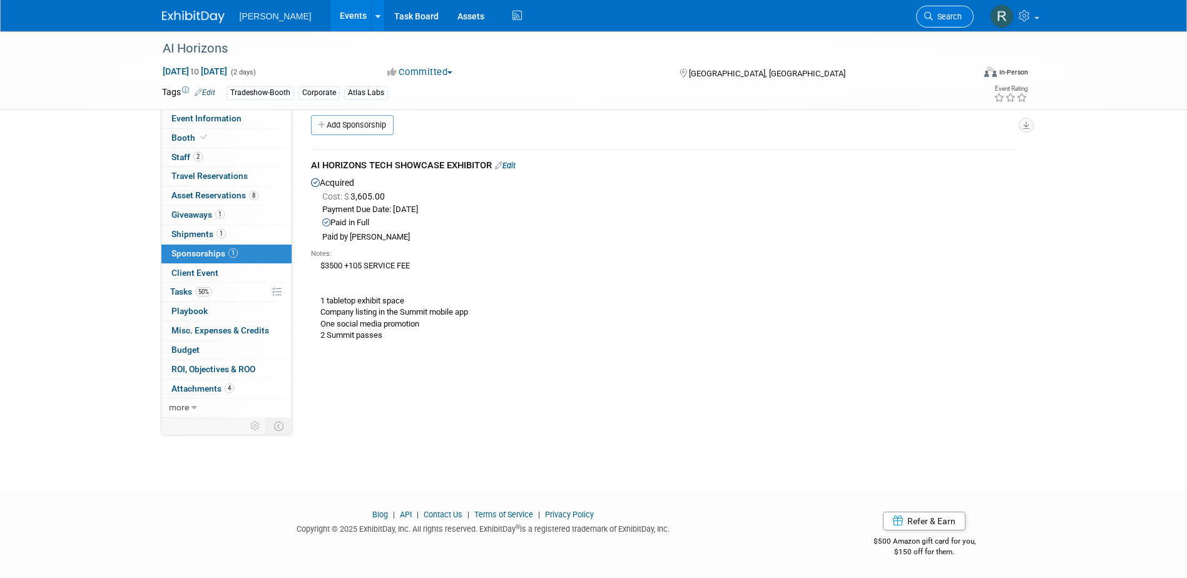
click at [946, 15] on span "Search" at bounding box center [947, 16] width 29 height 9
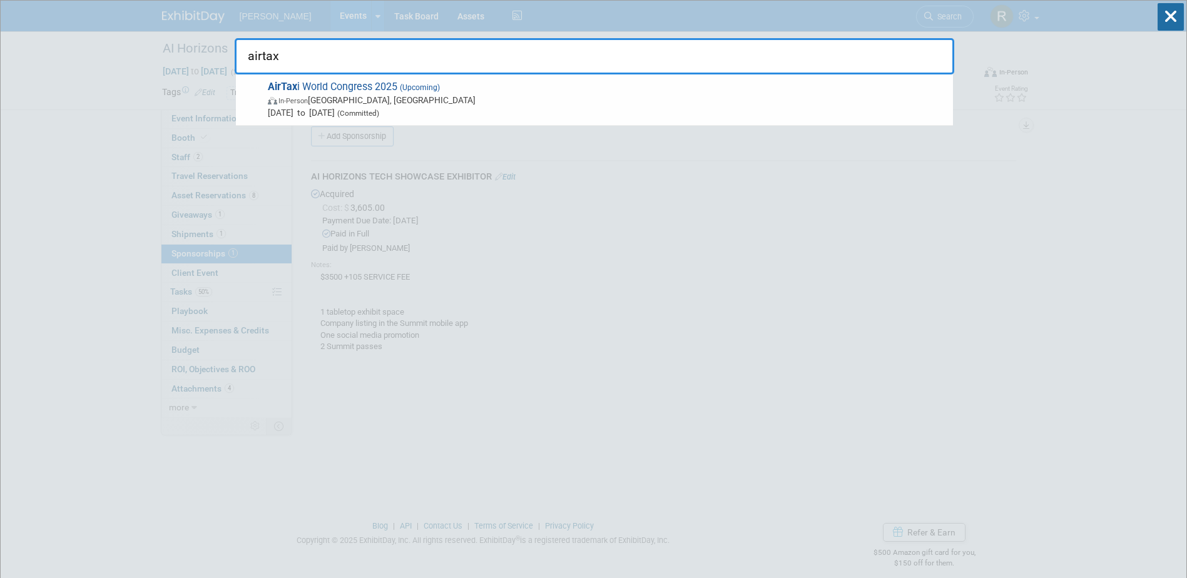
type input "airtax"
click at [386, 85] on span "AirTax i World Congress 2025 (Upcoming) In-Person England, United Kingdom Oct 2…" at bounding box center [605, 100] width 683 height 38
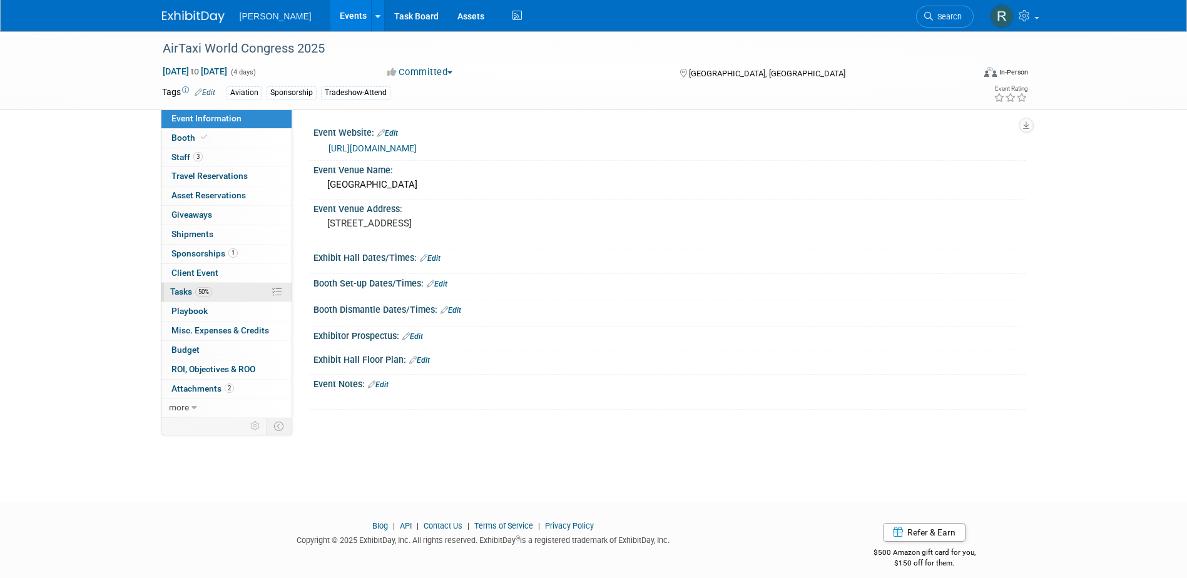
click at [200, 292] on span "50%" at bounding box center [203, 291] width 17 height 9
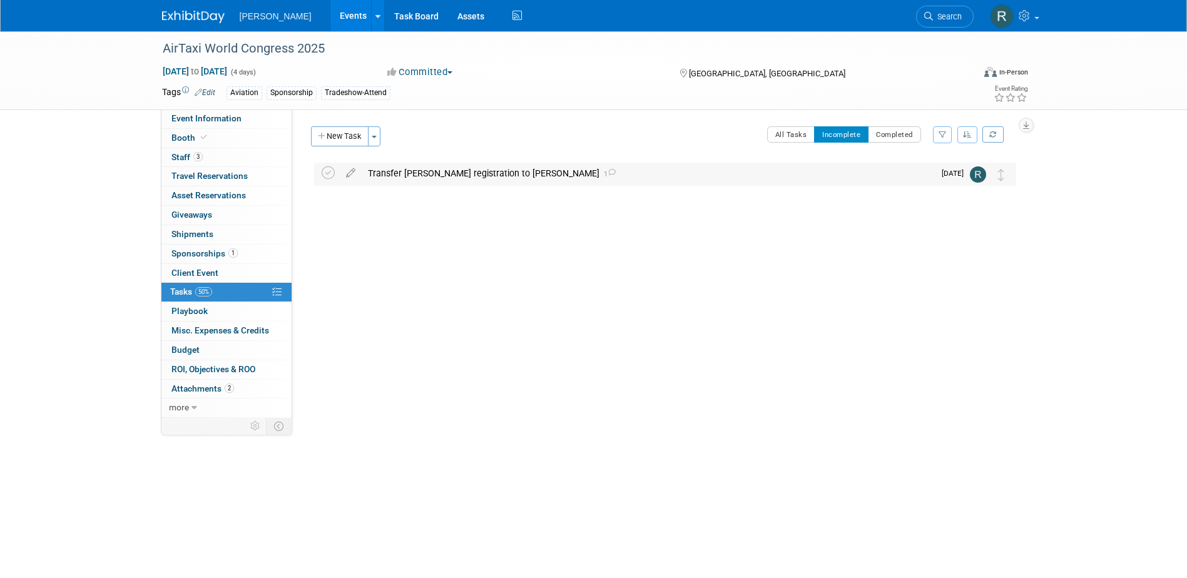
click at [545, 173] on div "Transfer [PERSON_NAME] registration to [PERSON_NAME] 1" at bounding box center [648, 173] width 573 height 21
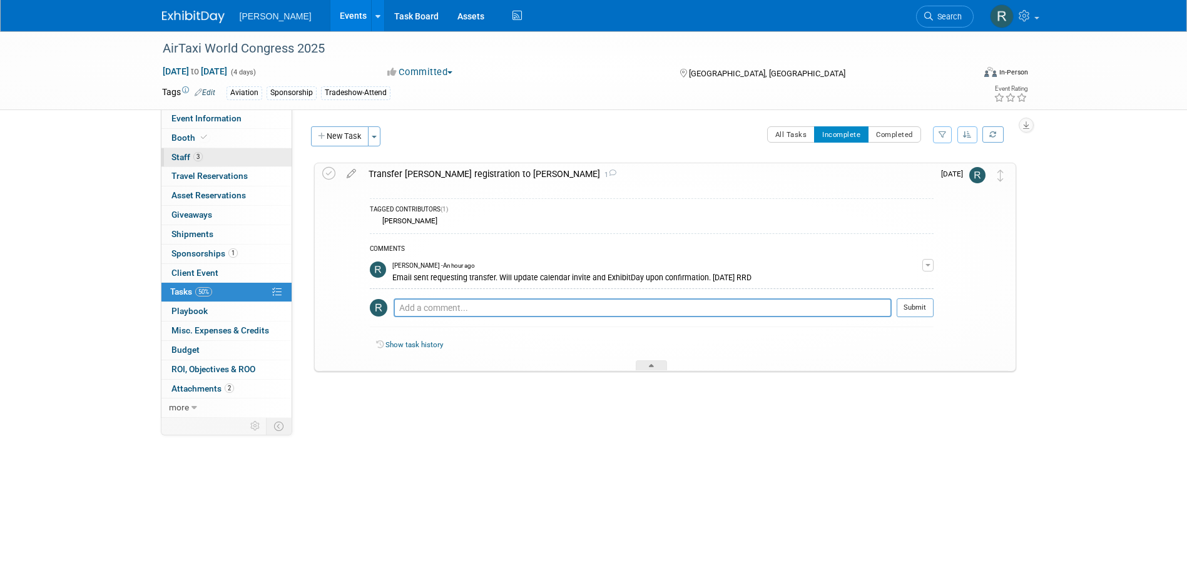
click at [198, 153] on span "3" at bounding box center [197, 156] width 9 height 9
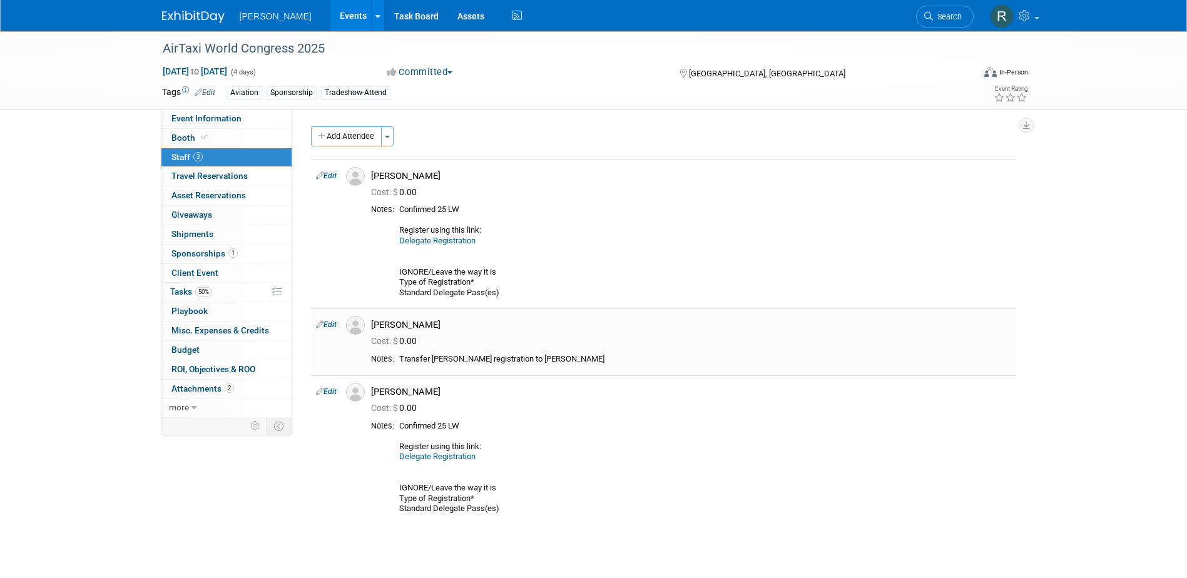
click at [325, 326] on link "Edit" at bounding box center [326, 324] width 21 height 9
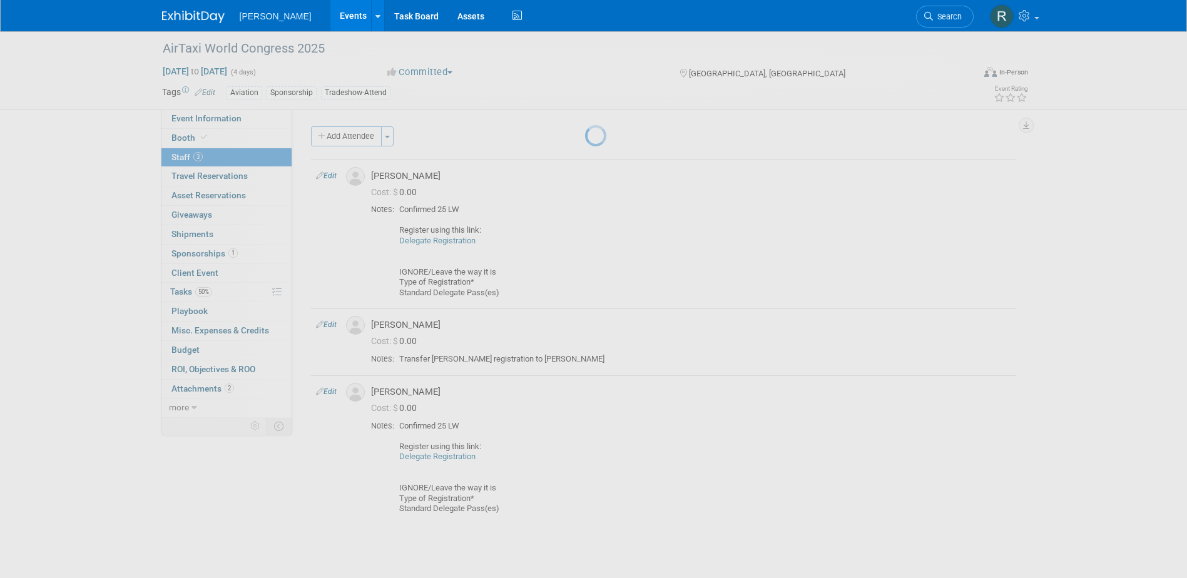
select select "f594bf42-ac77-4db9-8d0c-4dabc4ec1259"
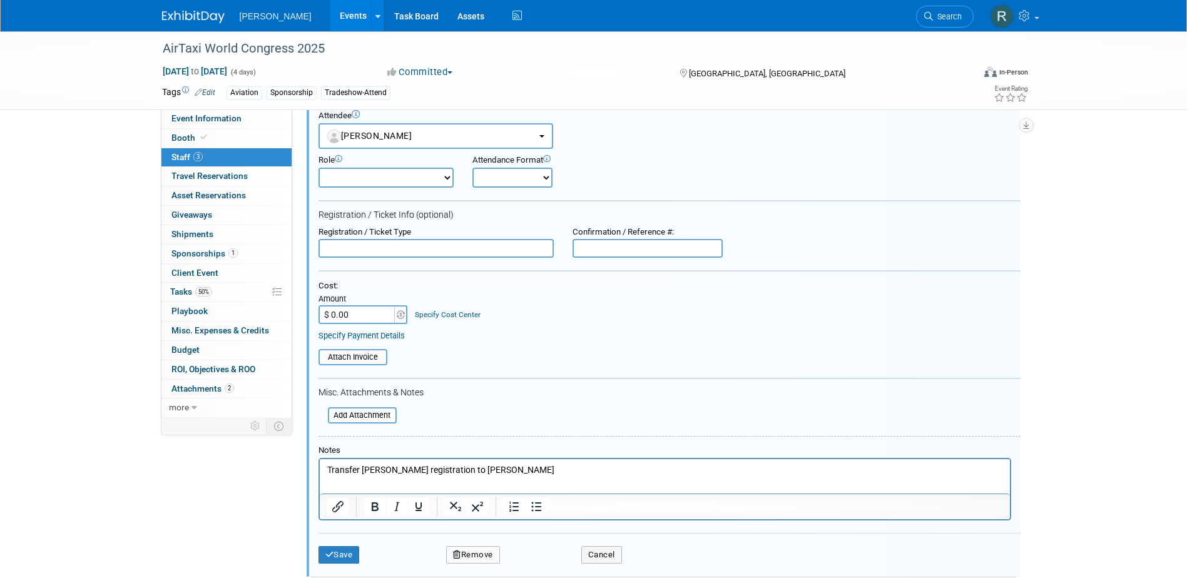
scroll to position [229, 0]
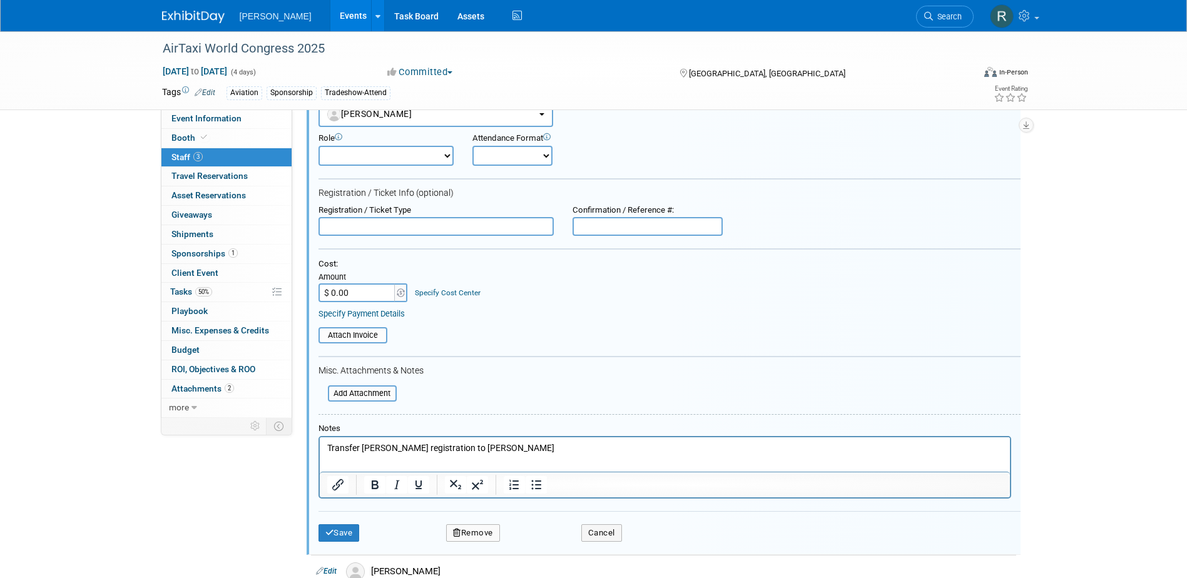
click at [399, 316] on link "Specify Payment Details" at bounding box center [362, 313] width 86 height 9
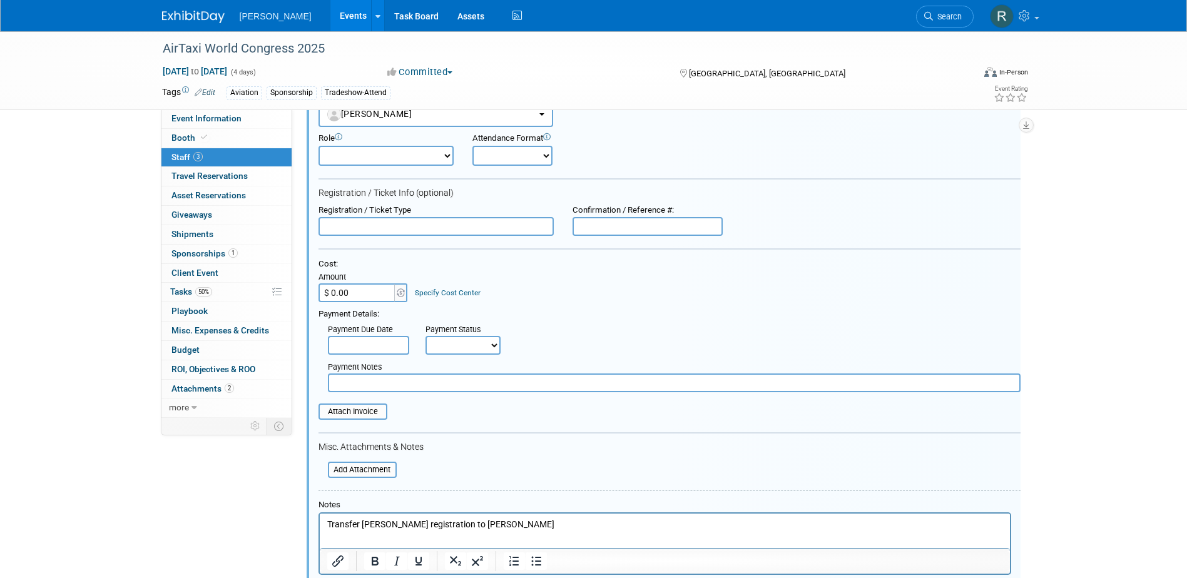
click at [381, 352] on input "text" at bounding box center [368, 345] width 81 height 19
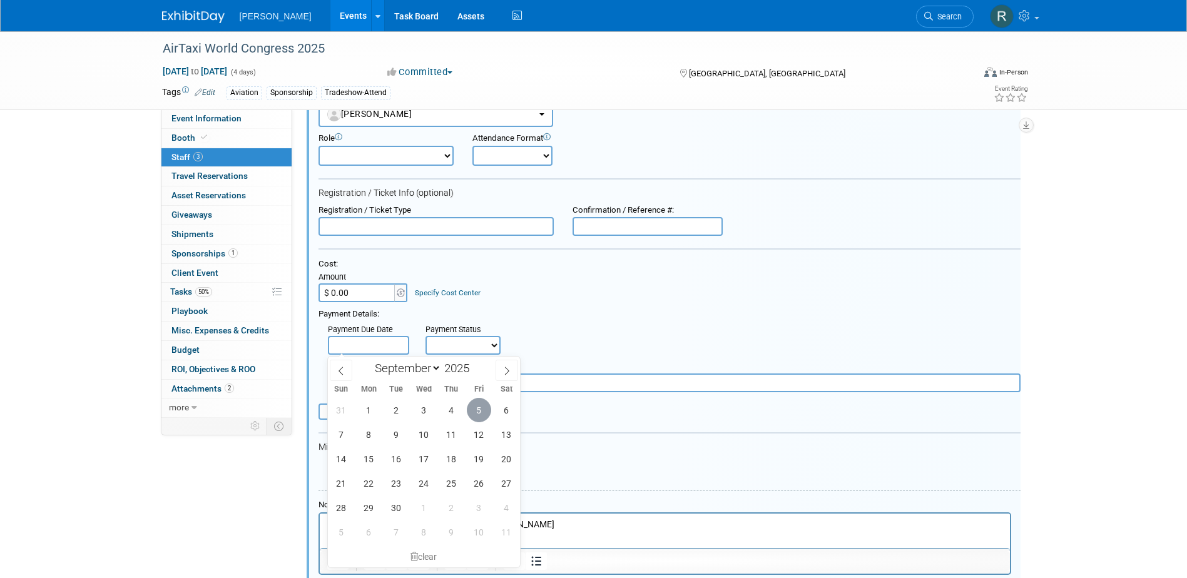
click at [471, 413] on span "5" at bounding box center [479, 410] width 24 height 24
type input "[DATE]"
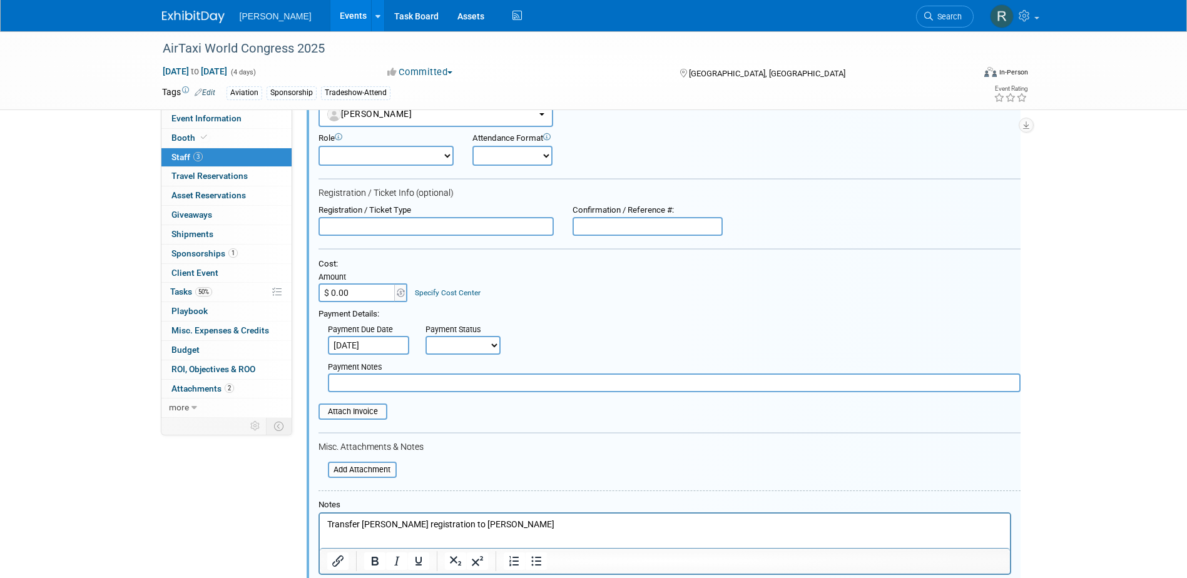
drag, startPoint x: 447, startPoint y: 349, endPoint x: 447, endPoint y: 358, distance: 9.4
click at [447, 349] on select "Not Paid Yet Partially Paid Paid in Full" at bounding box center [463, 345] width 75 height 19
select select "1"
click at [426, 336] on select "Not Paid Yet Partially Paid Paid in Full" at bounding box center [463, 345] width 75 height 19
click at [443, 384] on input "text" at bounding box center [674, 383] width 693 height 19
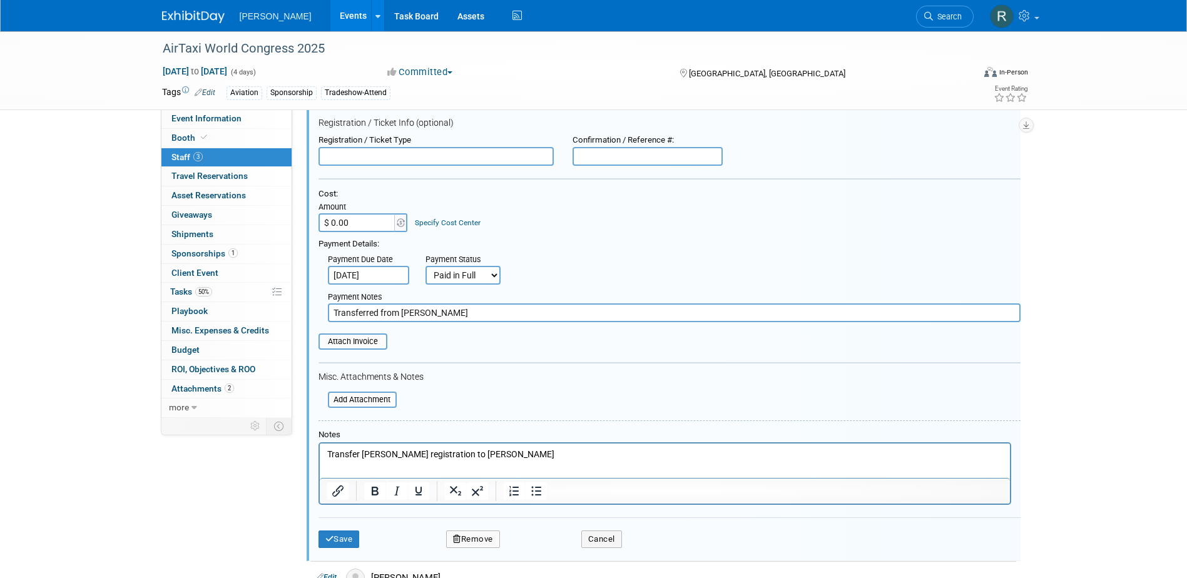
scroll to position [313, 0]
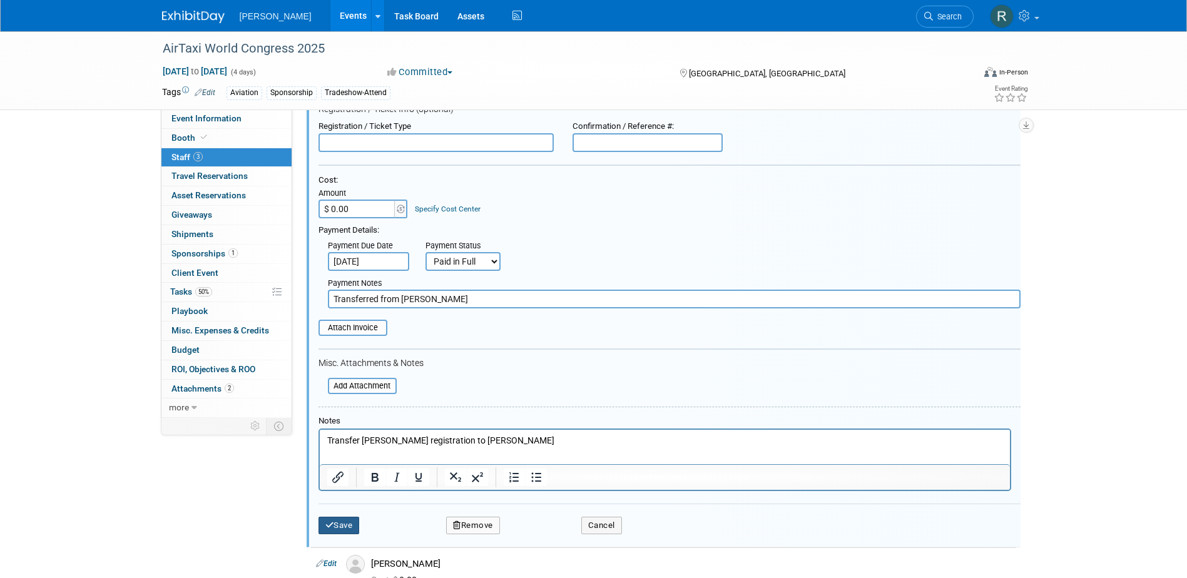
type input "Transferred from [PERSON_NAME]"
click at [334, 525] on button "Save" at bounding box center [339, 526] width 41 height 18
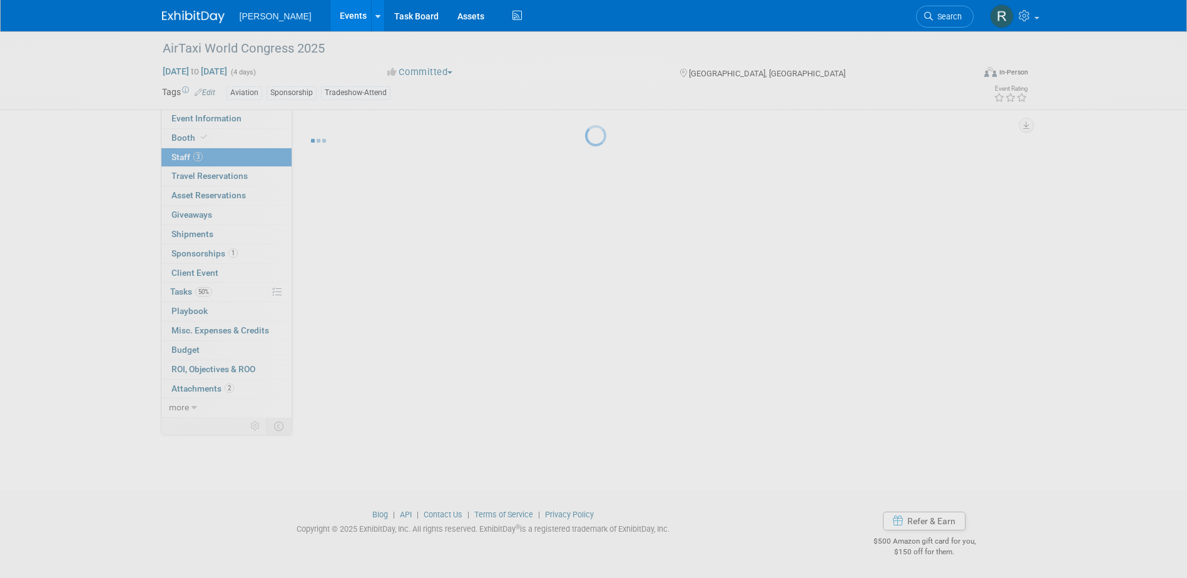
scroll to position [133, 0]
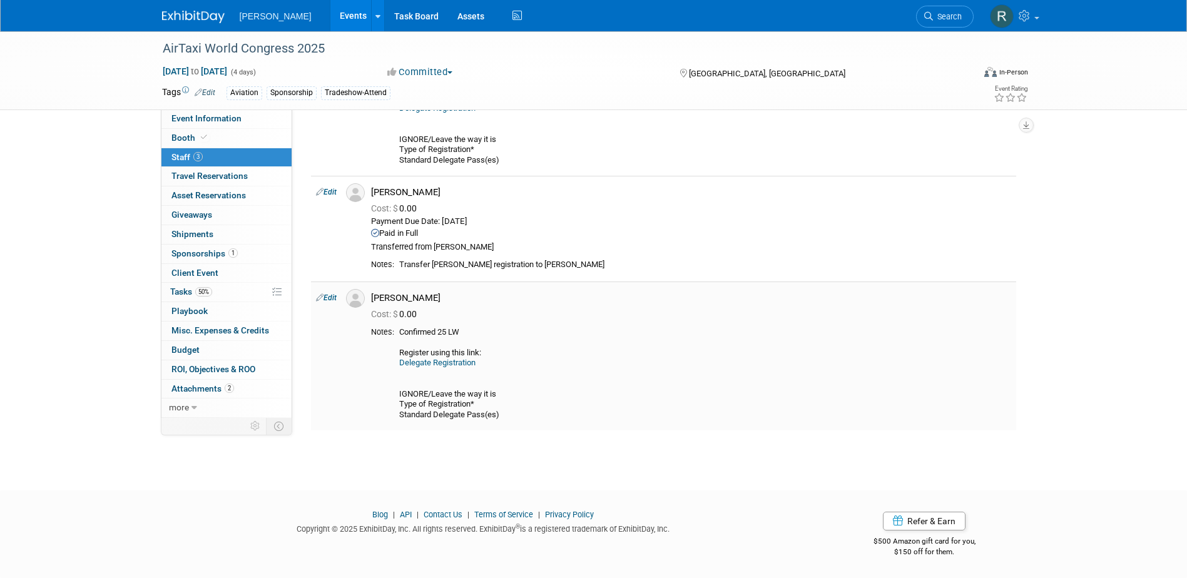
click at [330, 298] on link "Edit" at bounding box center [326, 298] width 21 height 9
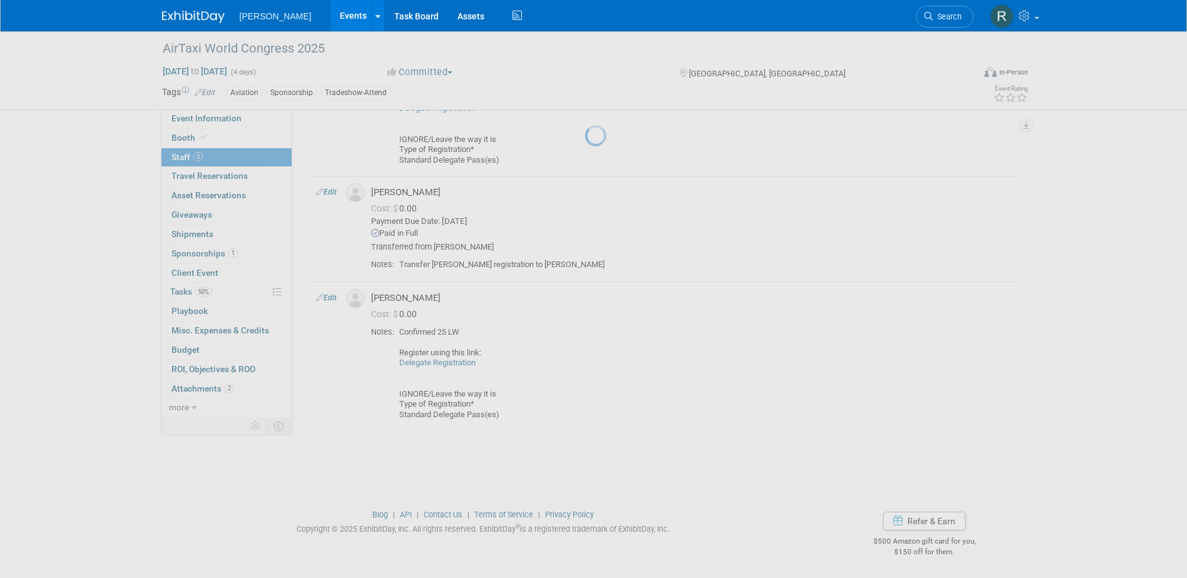
select select "a6ae6103-c25a-468e-9633-21d3b1192522"
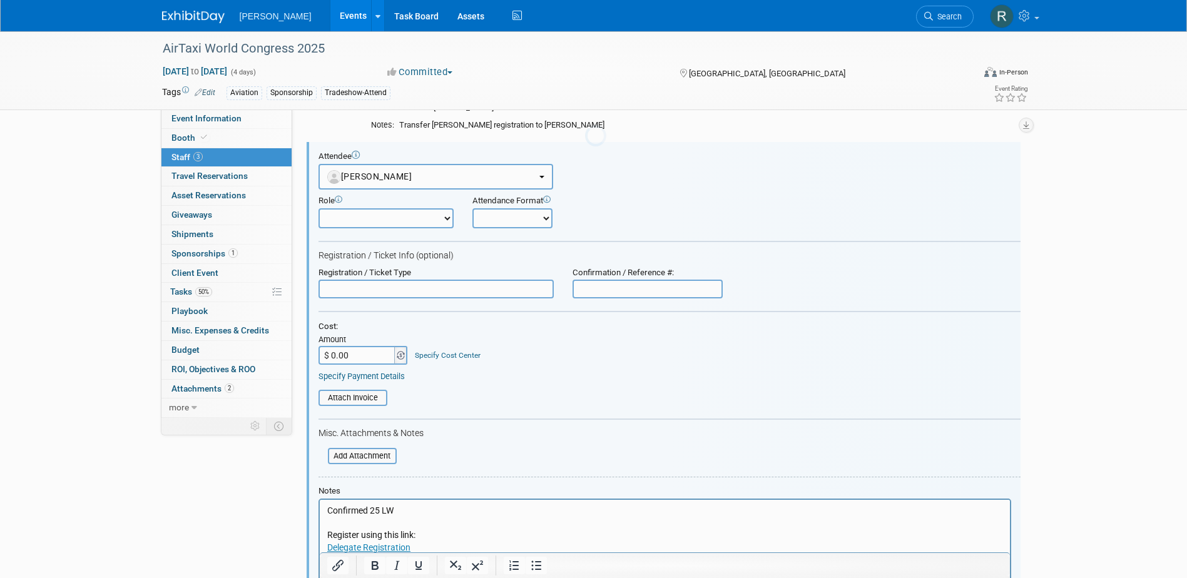
scroll to position [0, 0]
click at [377, 378] on link "Specify Payment Details" at bounding box center [362, 376] width 86 height 9
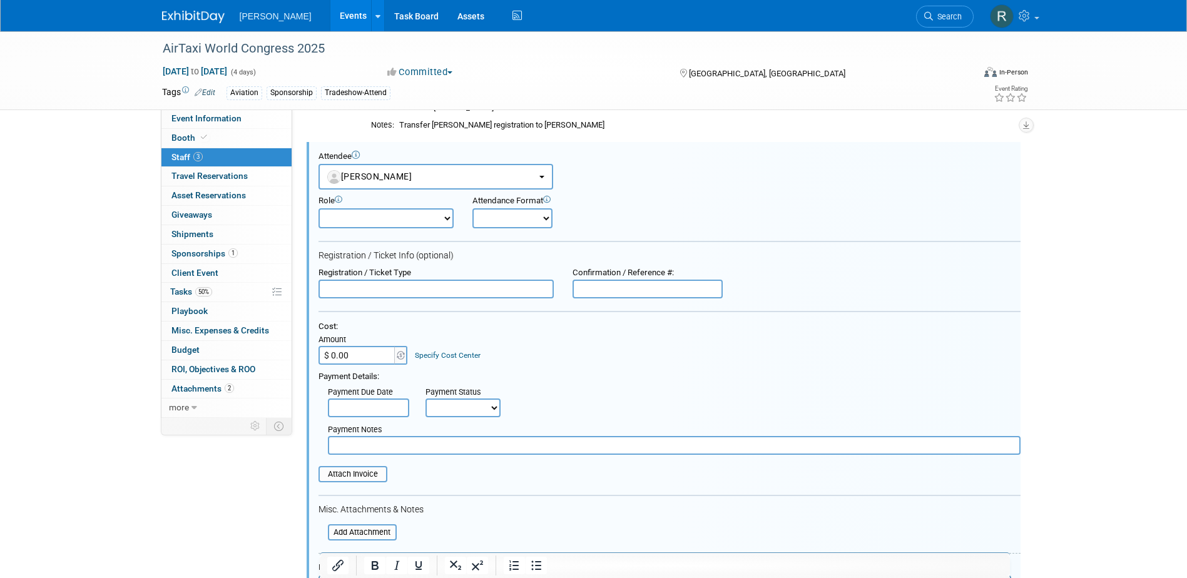
click at [384, 451] on input "text" at bounding box center [674, 445] width 693 height 19
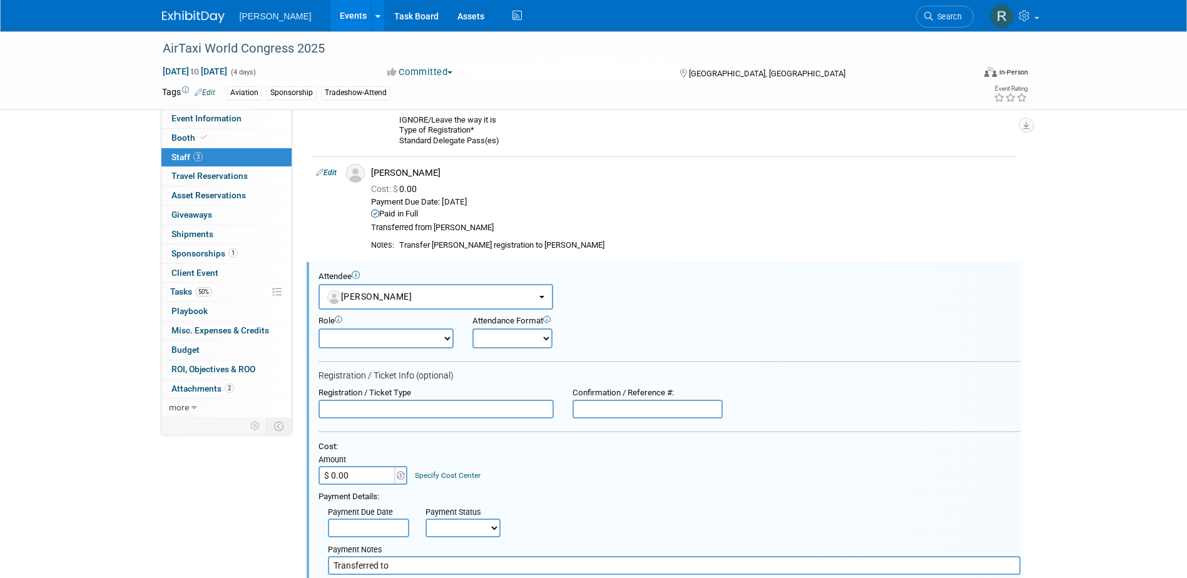
scroll to position [147, 0]
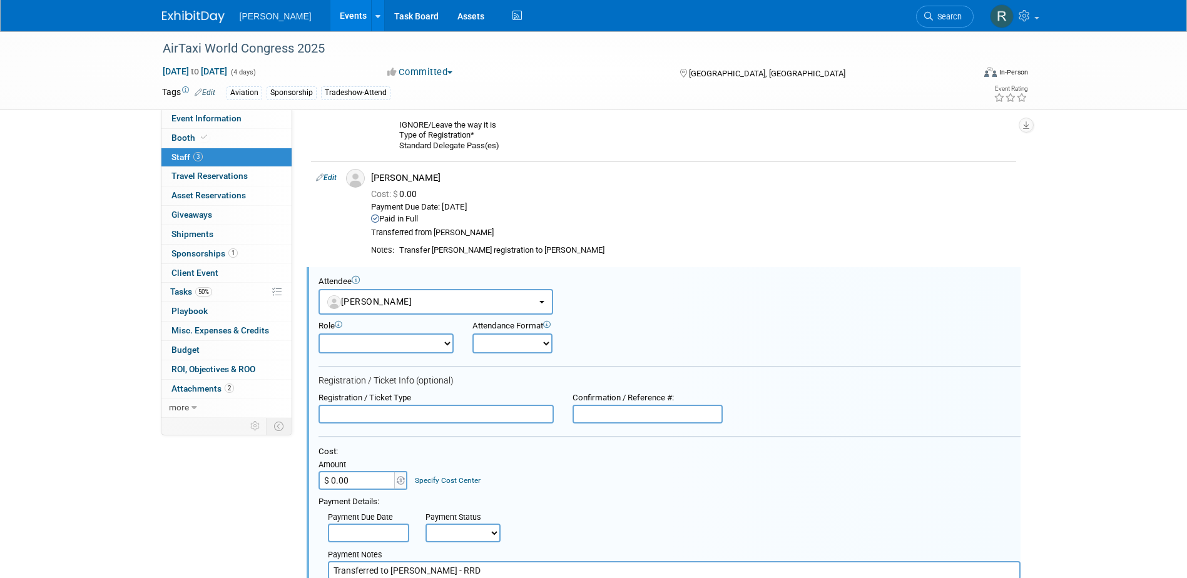
type input "Transferred to [PERSON_NAME] - RRD"
click at [391, 536] on input "text" at bounding box center [368, 533] width 81 height 19
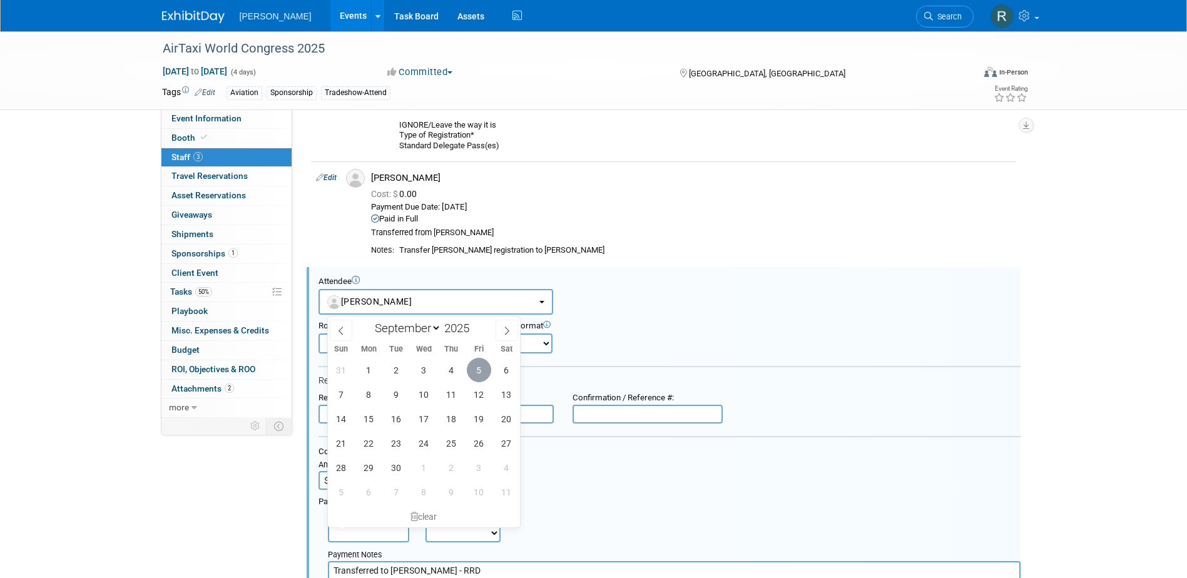
click at [486, 365] on span "5" at bounding box center [479, 370] width 24 height 24
type input "[DATE]"
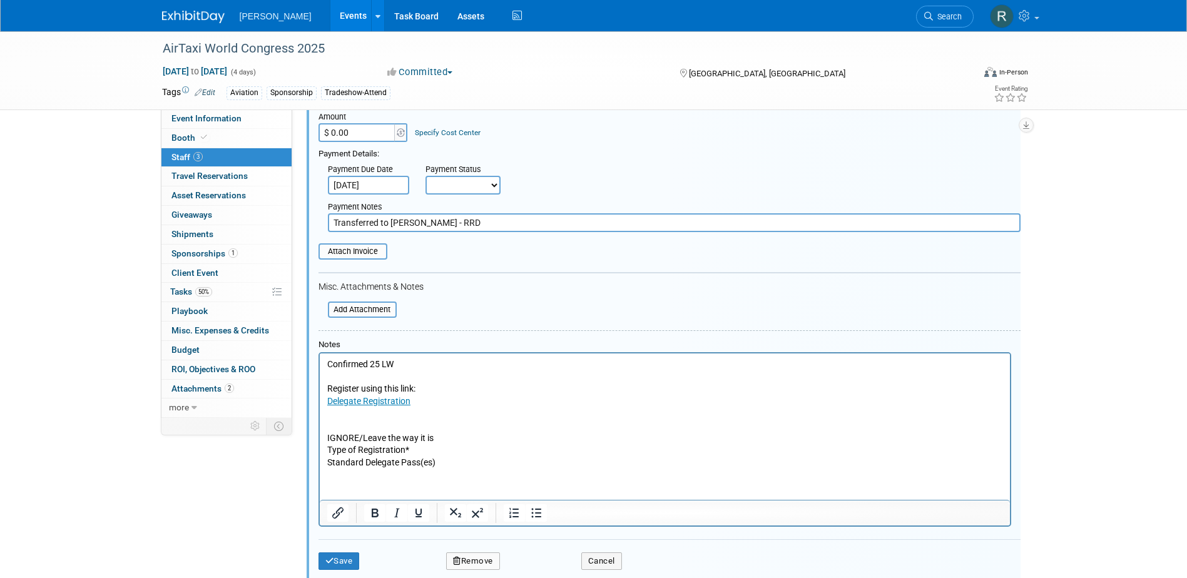
scroll to position [523, 0]
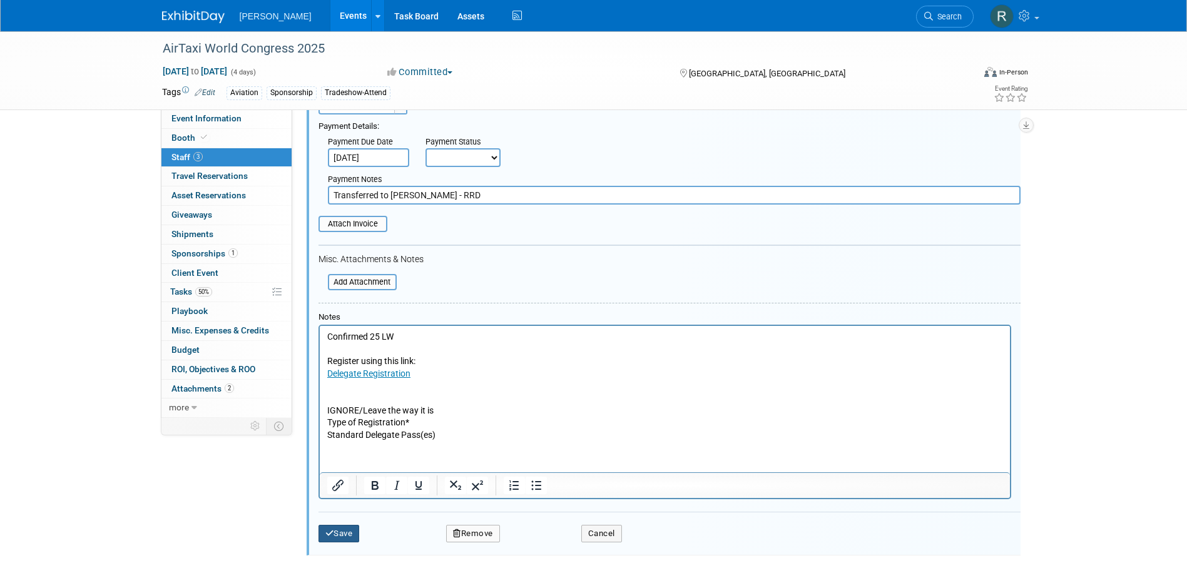
click at [344, 533] on button "Save" at bounding box center [339, 534] width 41 height 18
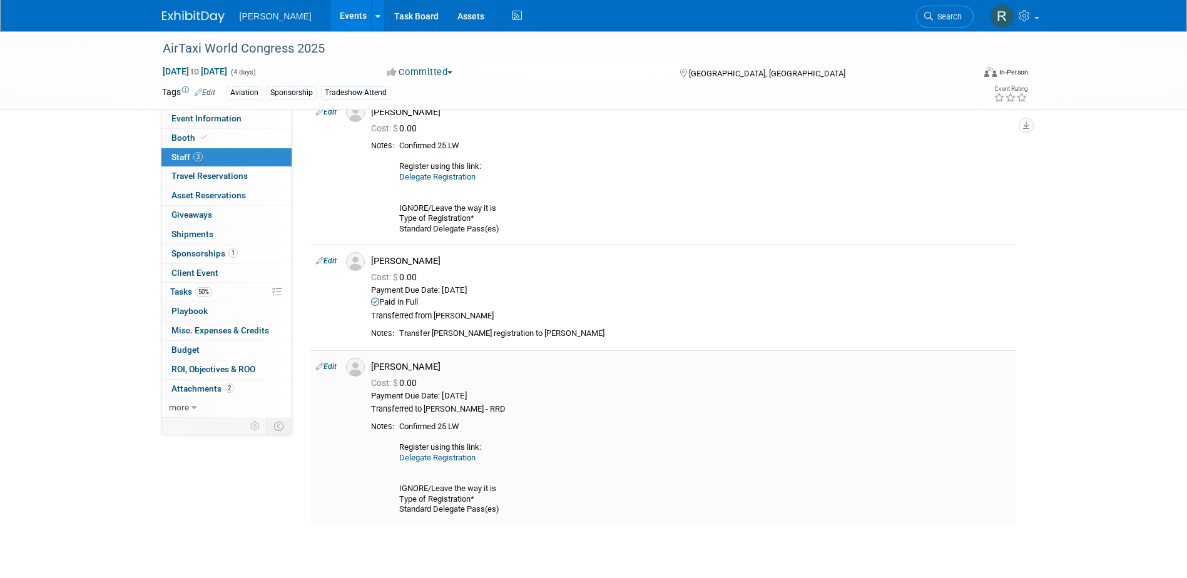
scroll to position [34, 0]
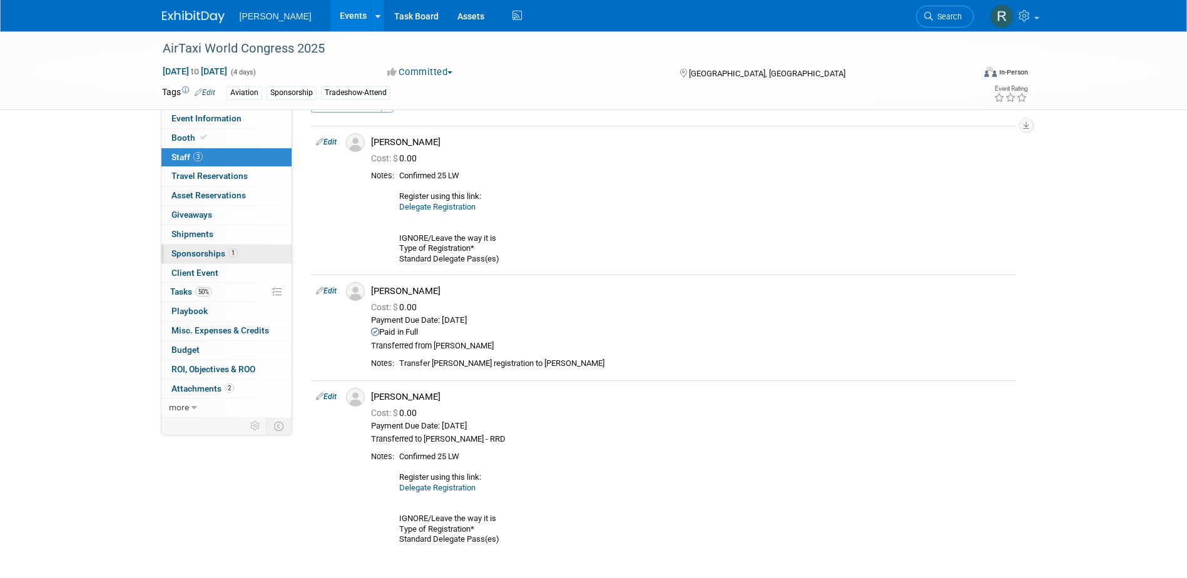
click at [212, 254] on span "Sponsorships 1" at bounding box center [205, 253] width 66 height 10
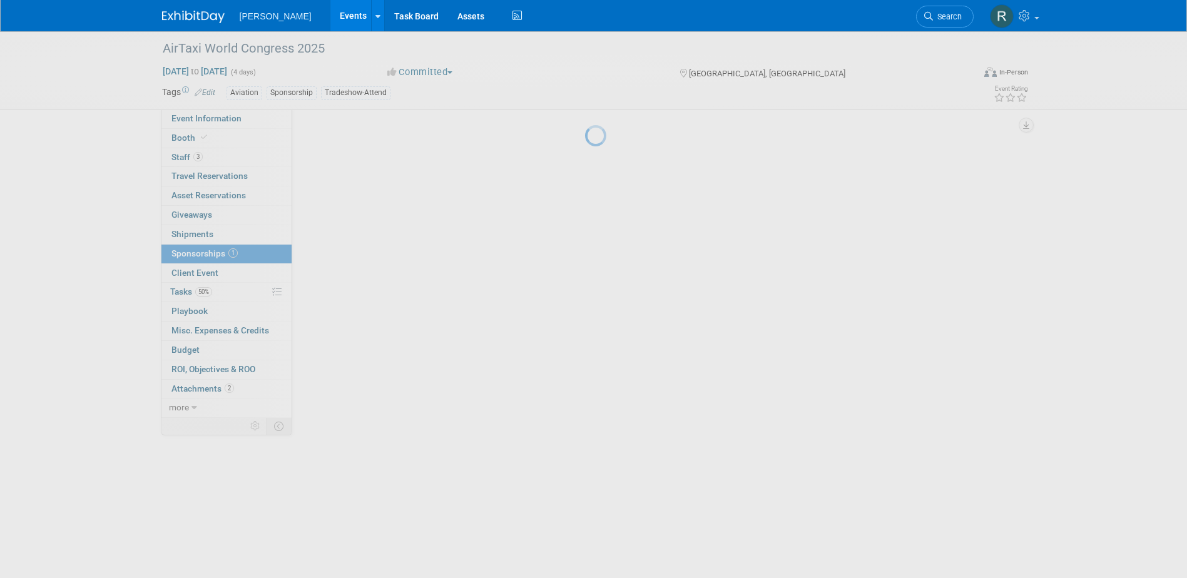
scroll to position [0, 0]
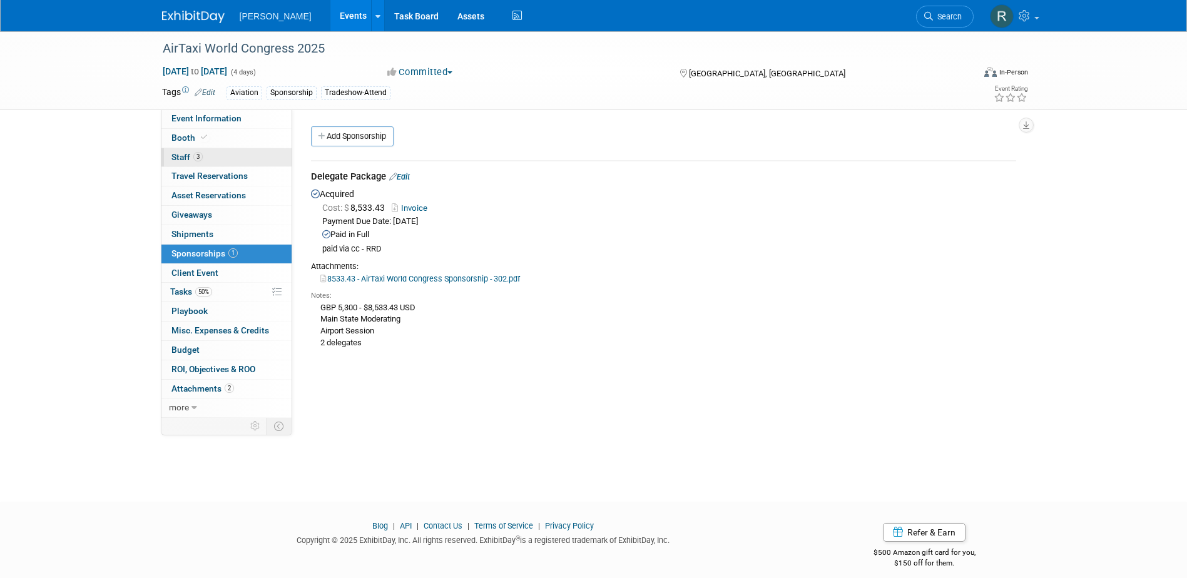
click at [205, 155] on link "3 Staff 3" at bounding box center [226, 157] width 130 height 19
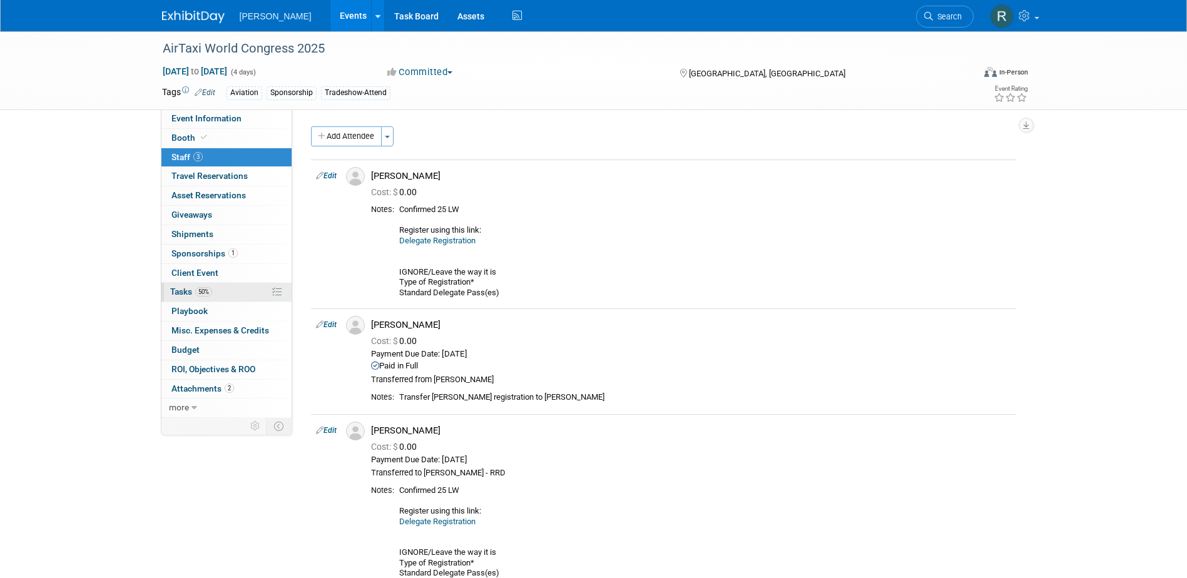
click at [187, 293] on span "Tasks 50%" at bounding box center [191, 292] width 42 height 10
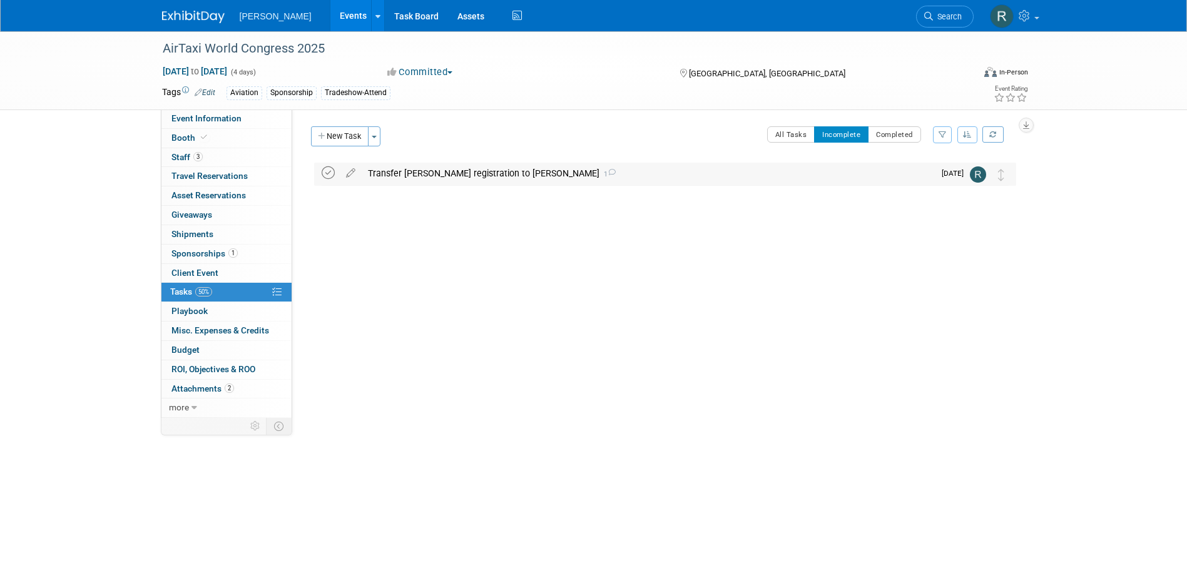
click at [325, 170] on icon at bounding box center [328, 172] width 13 height 13
